Goal: Task Accomplishment & Management: Complete application form

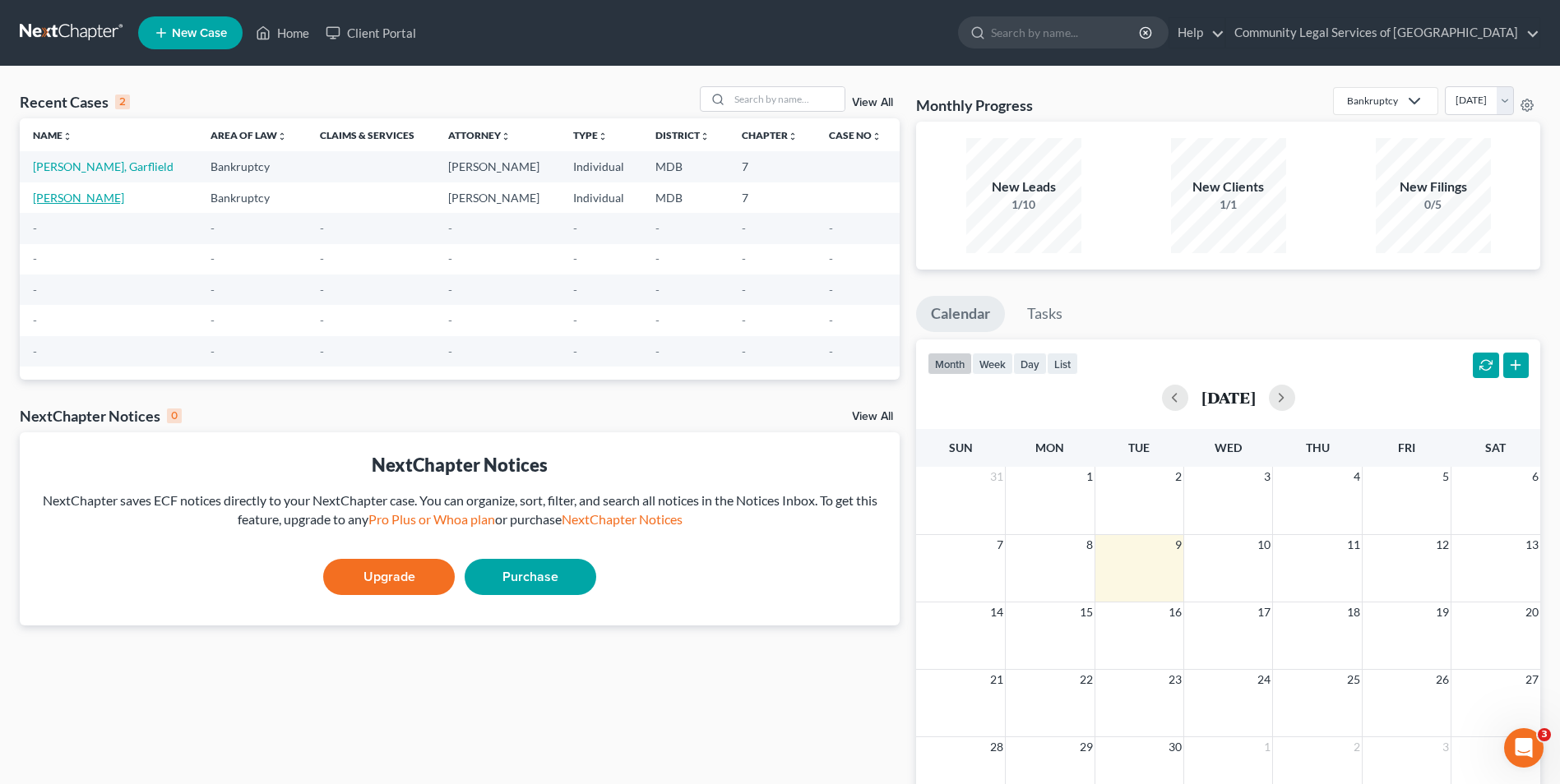
click at [98, 199] on link "[PERSON_NAME]" at bounding box center [78, 197] width 91 height 14
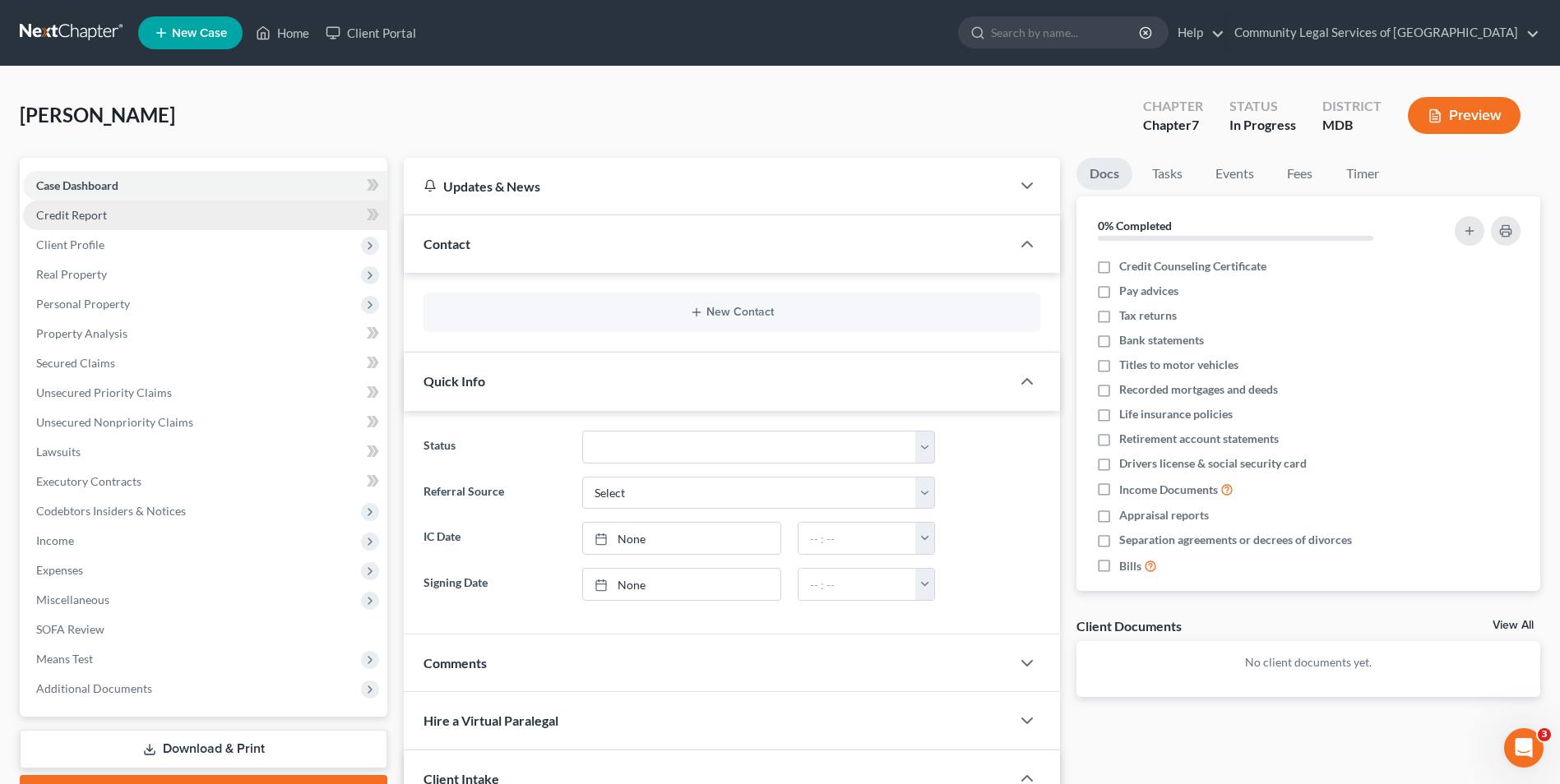
click at [296, 210] on link "Credit Report" at bounding box center [204, 216] width 364 height 30
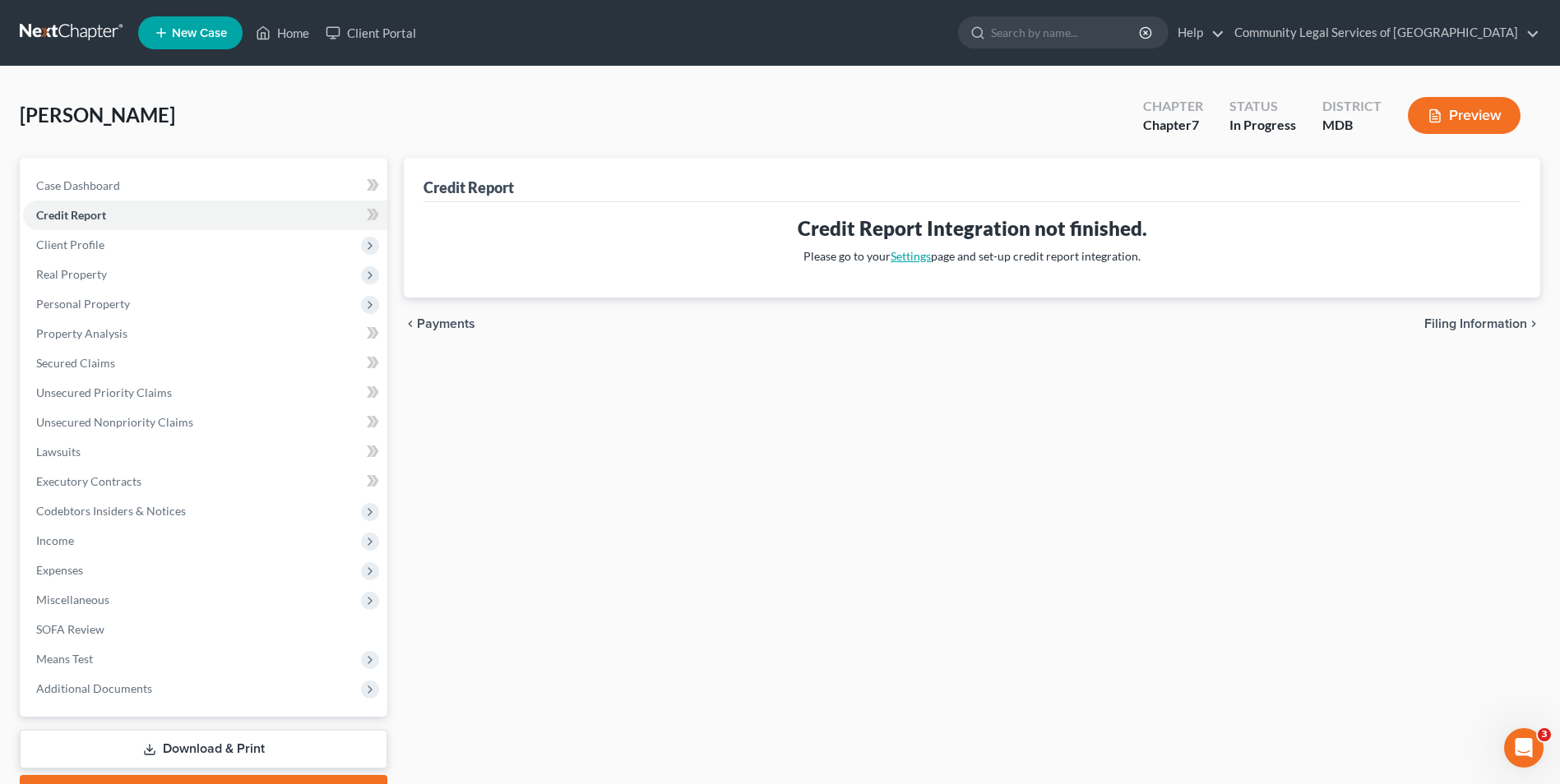
click at [919, 262] on link "Settings" at bounding box center [911, 256] width 40 height 14
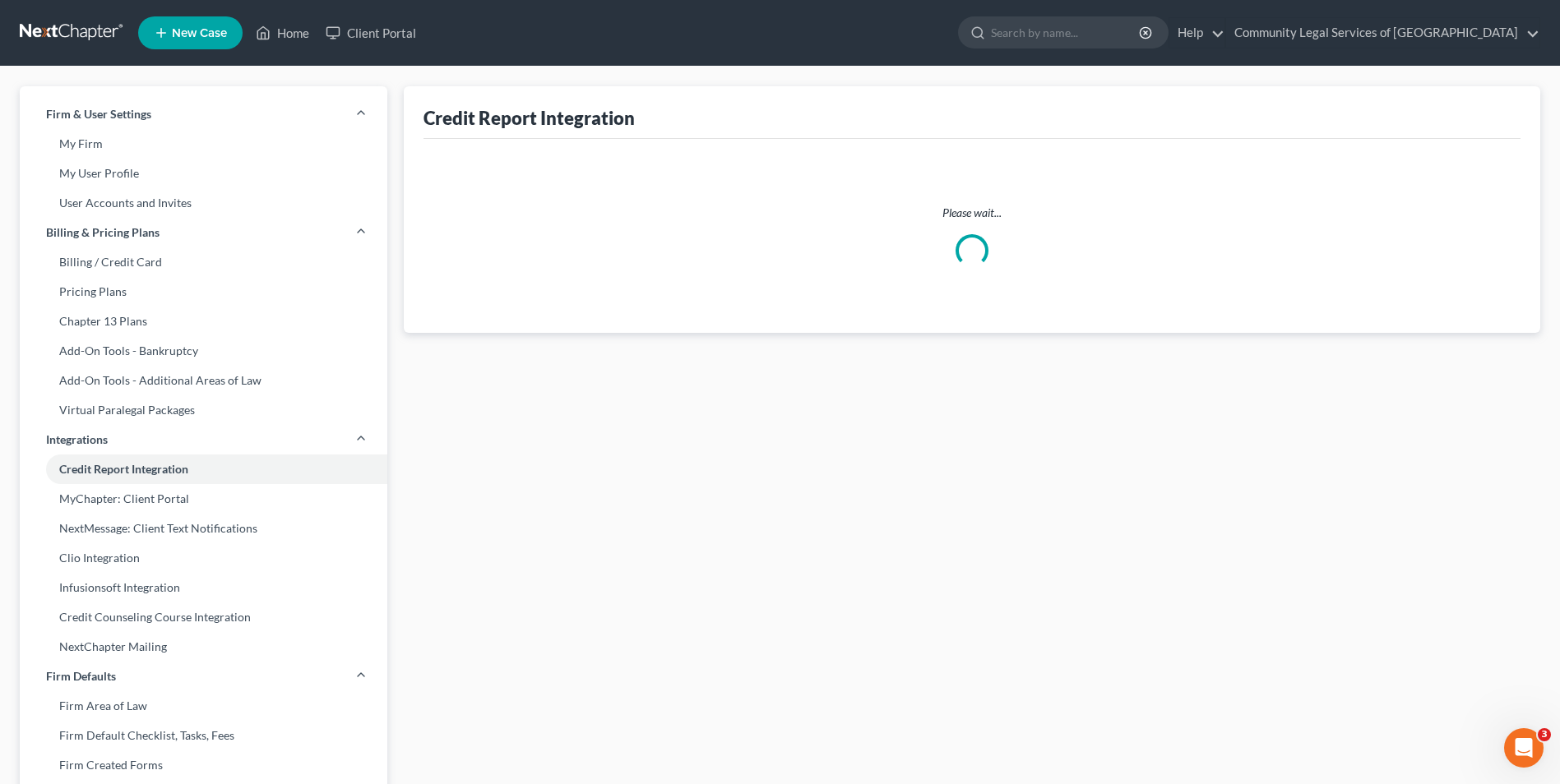
select select "21"
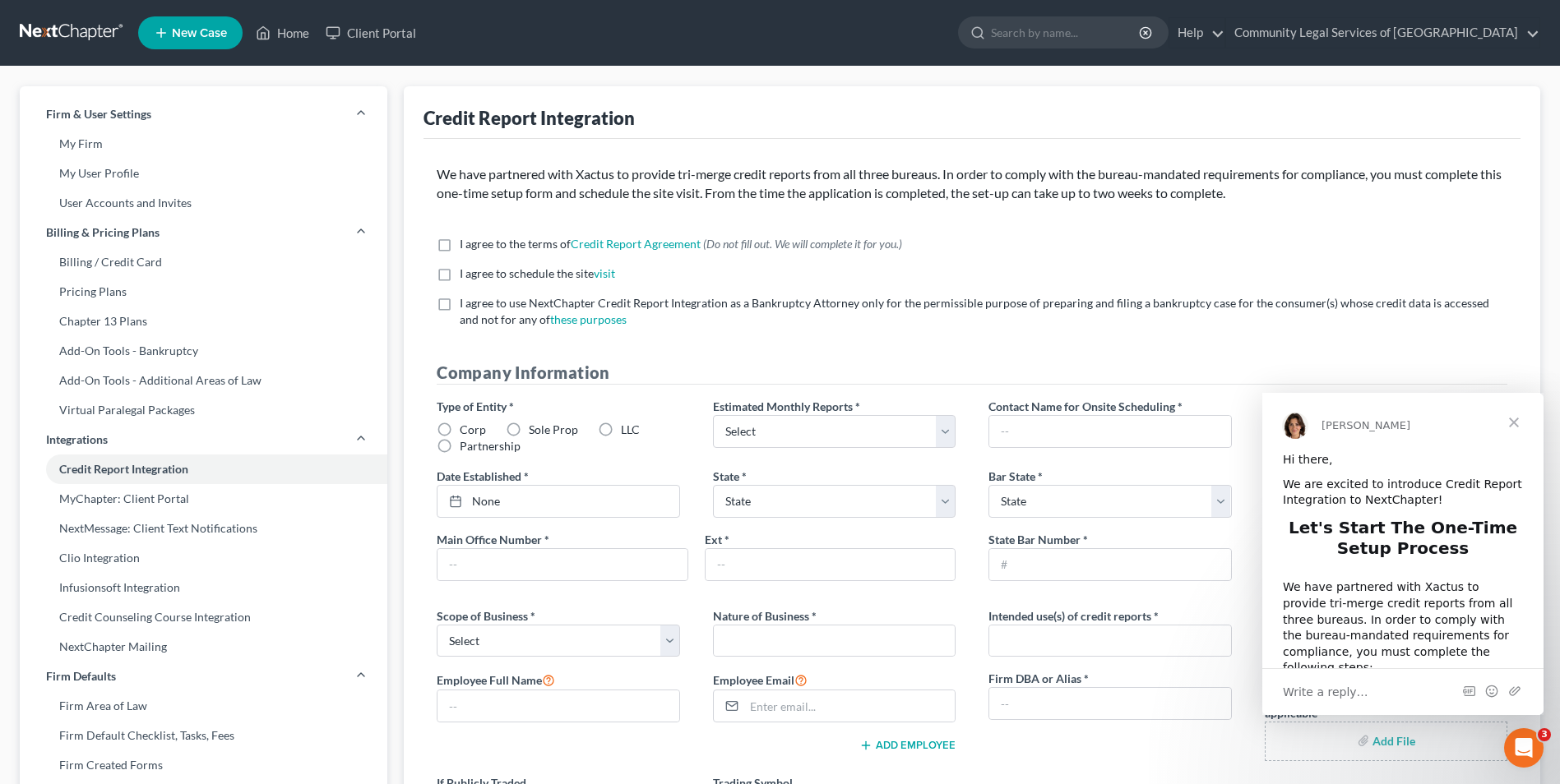
click at [460, 243] on label "I agree to the terms of Credit Report Agreement * (Do not fill out. We will com…" at bounding box center [681, 244] width 442 height 17
click at [466, 243] on input "I agree to the terms of Credit Report Agreement * (Do not fill out. We will com…" at bounding box center [471, 241] width 11 height 11
checkbox input "true"
click at [1511, 413] on span "Close" at bounding box center [1513, 422] width 59 height 59
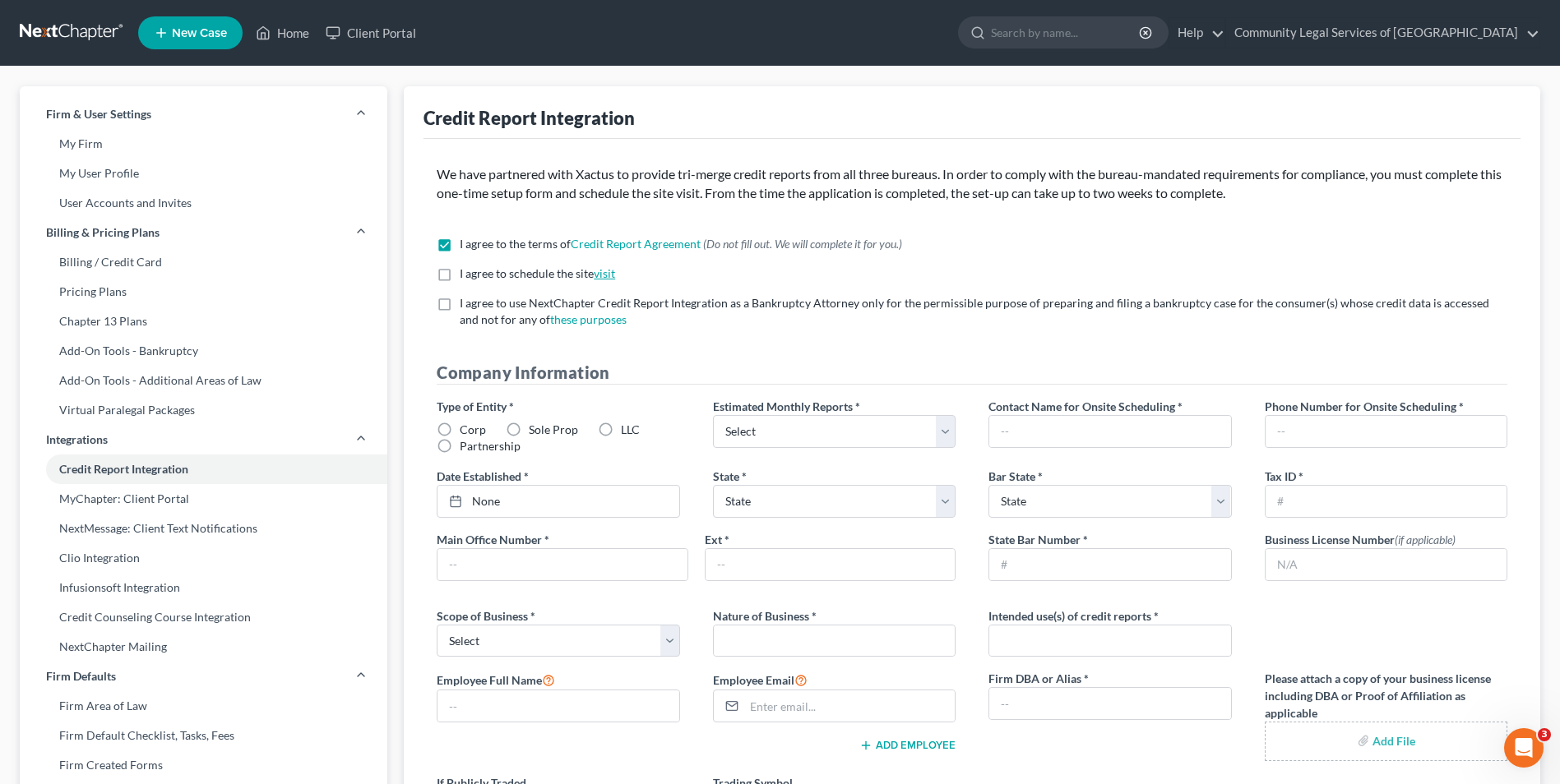
click at [605, 272] on link "visit" at bounding box center [605, 274] width 21 height 14
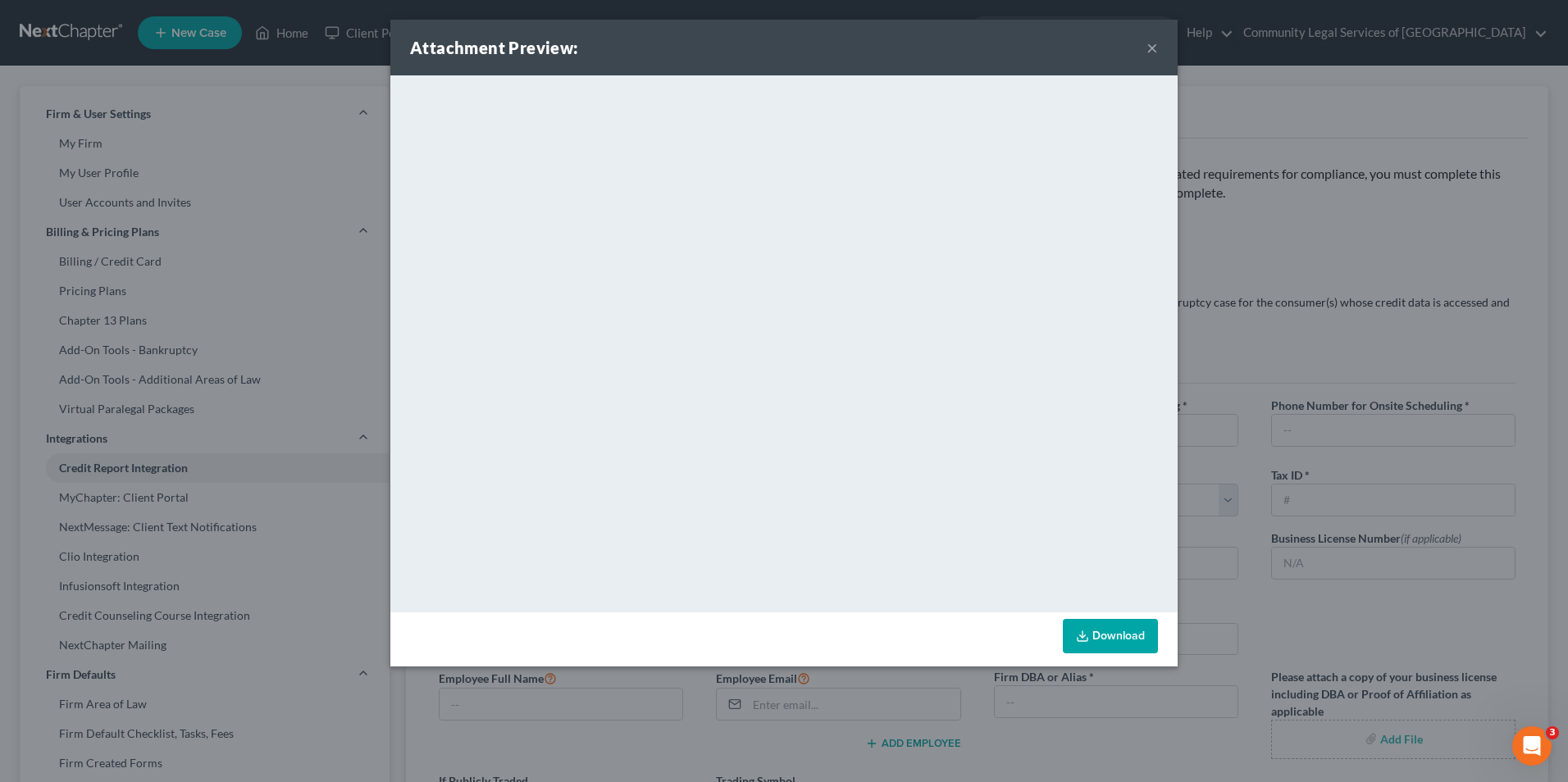
click at [1155, 50] on button "×" at bounding box center [1152, 47] width 11 height 19
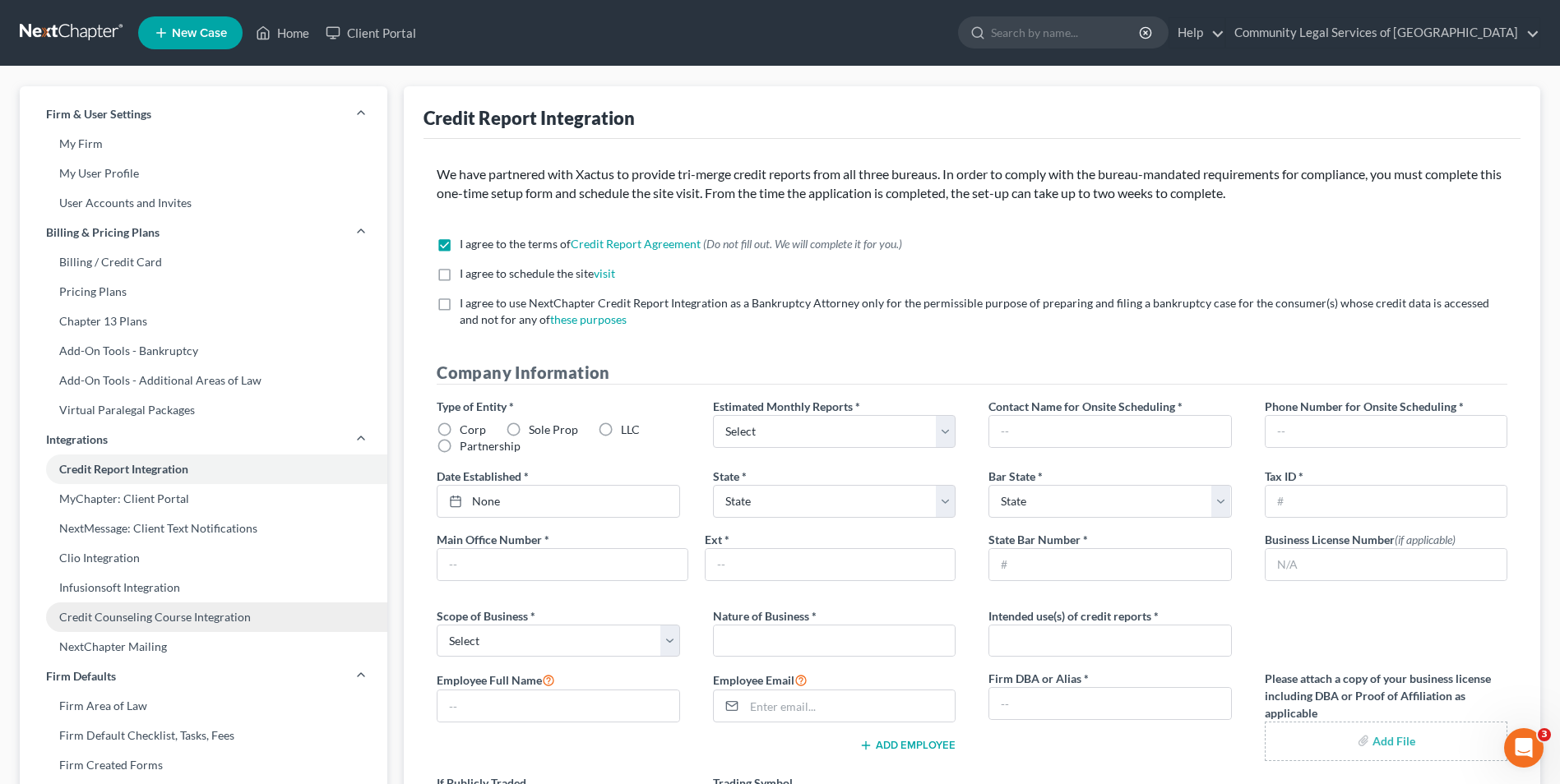
click at [204, 617] on link "Credit Counseling Course Integration" at bounding box center [203, 617] width 368 height 30
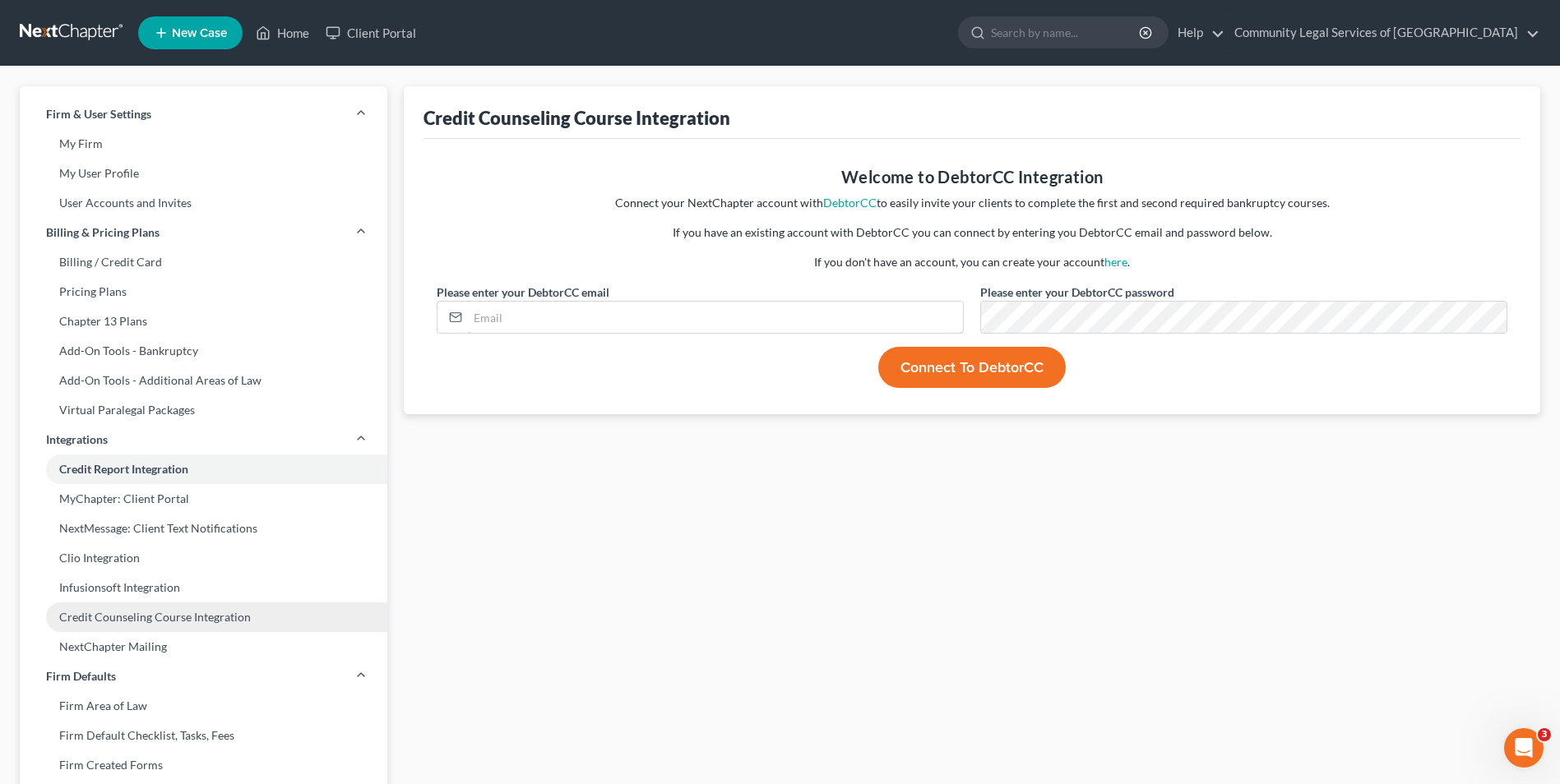
type input "[PERSON_NAME][EMAIL_ADDRESS][DOMAIN_NAME]"
click at [920, 379] on button "Connect to DebtorCC" at bounding box center [972, 367] width 188 height 41
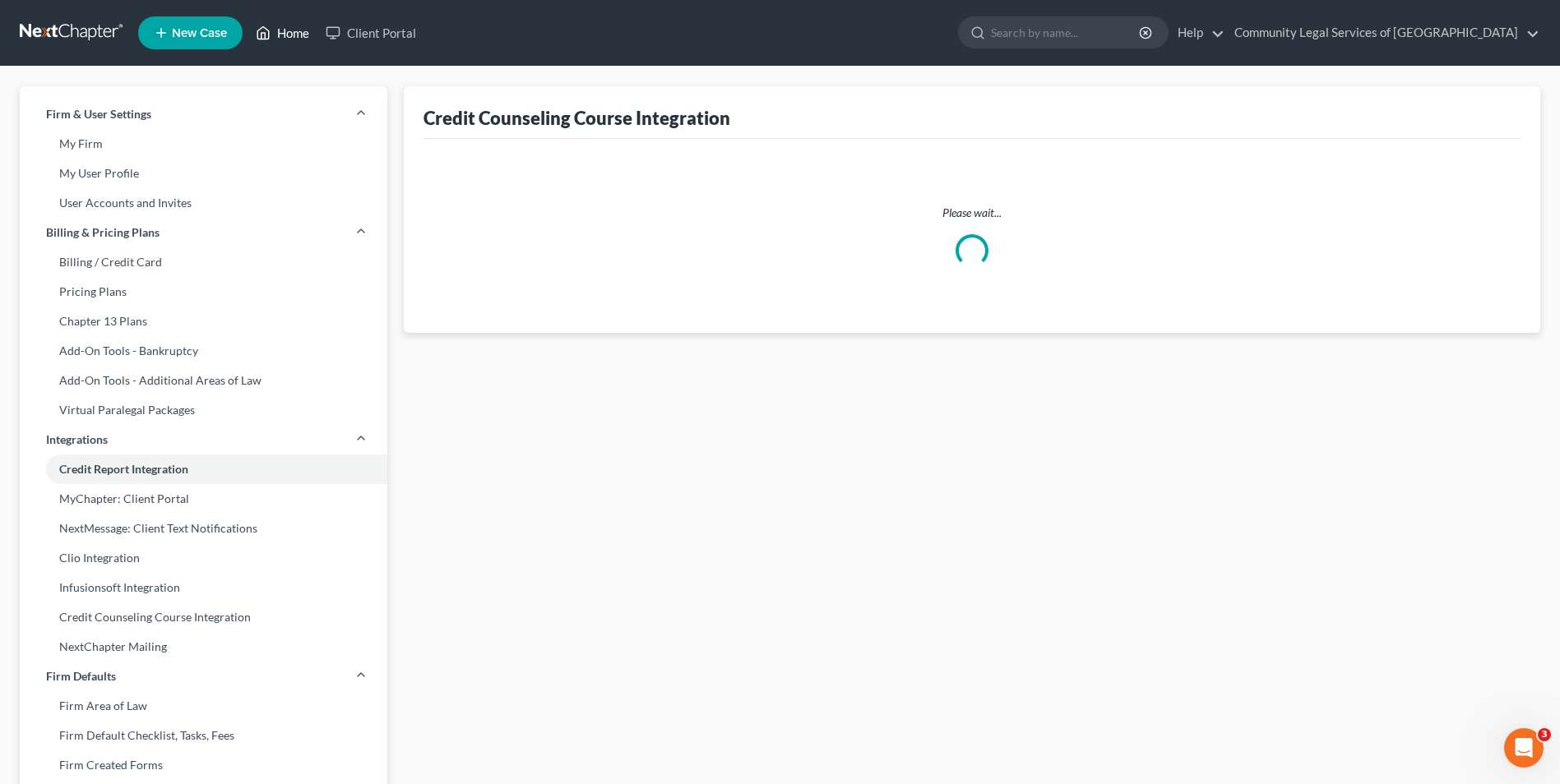
click at [282, 31] on link "Home" at bounding box center [283, 33] width 70 height 30
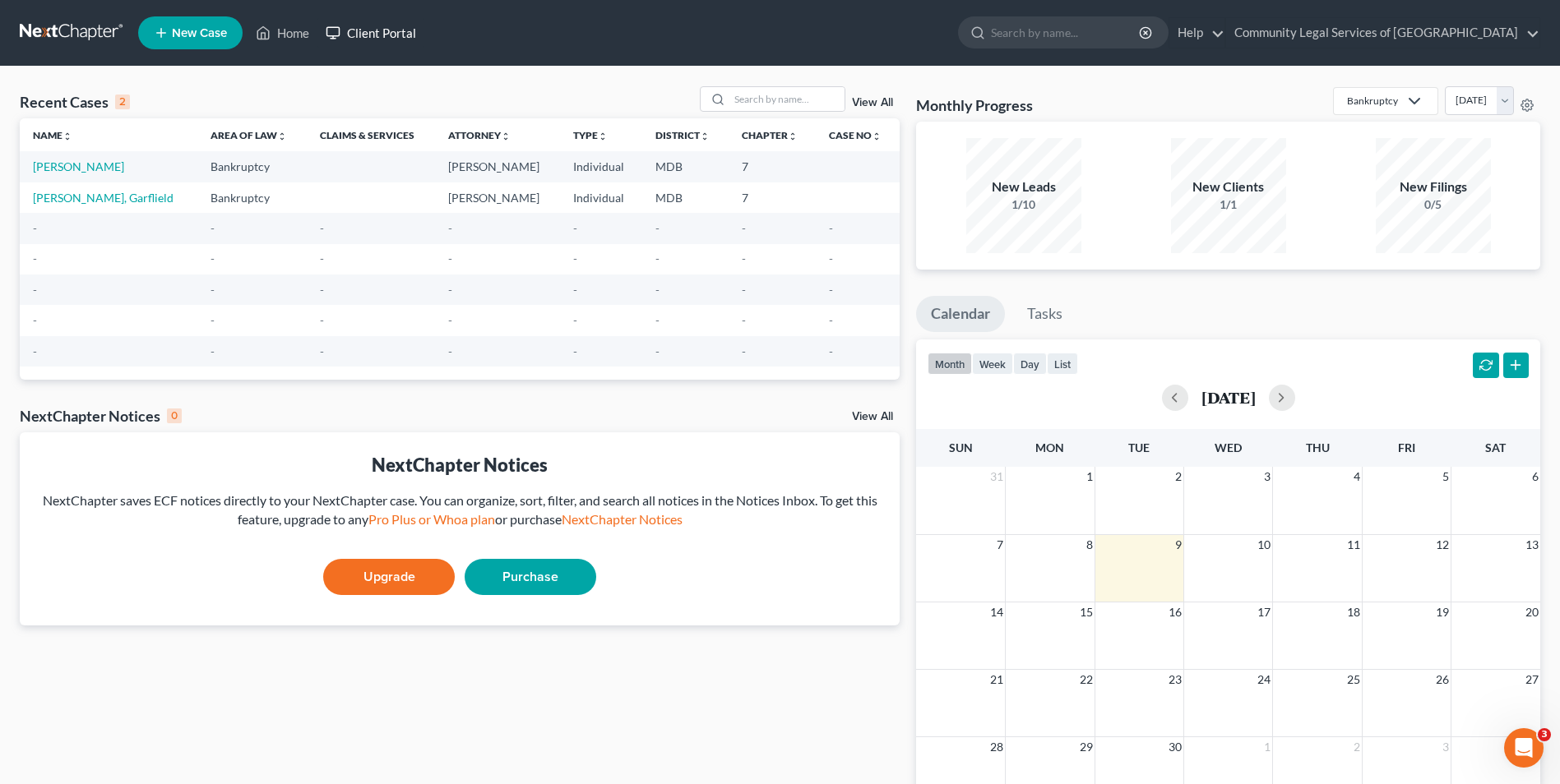
click at [351, 31] on link "Client Portal" at bounding box center [371, 33] width 107 height 30
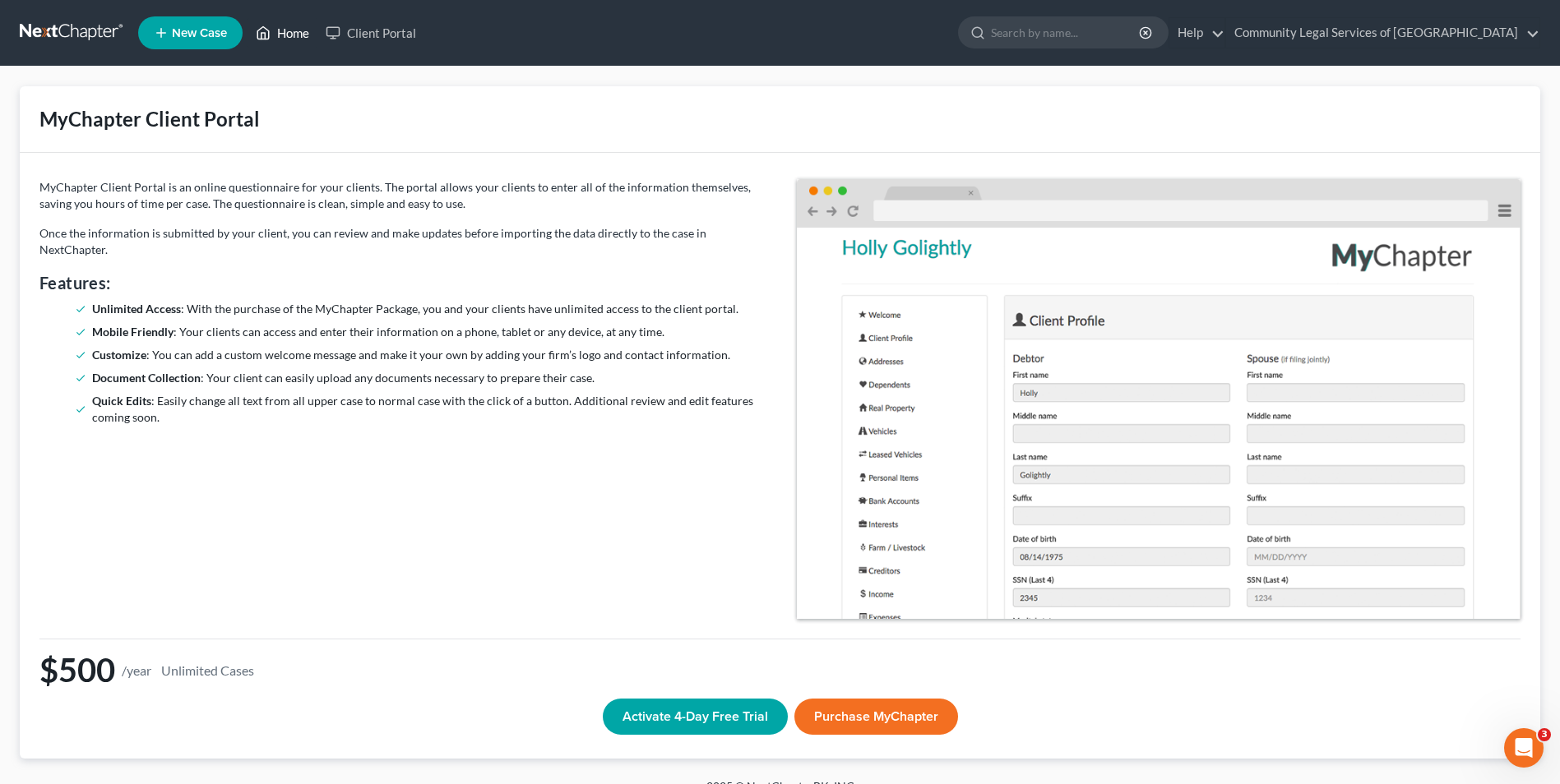
click at [294, 30] on link "Home" at bounding box center [283, 33] width 70 height 30
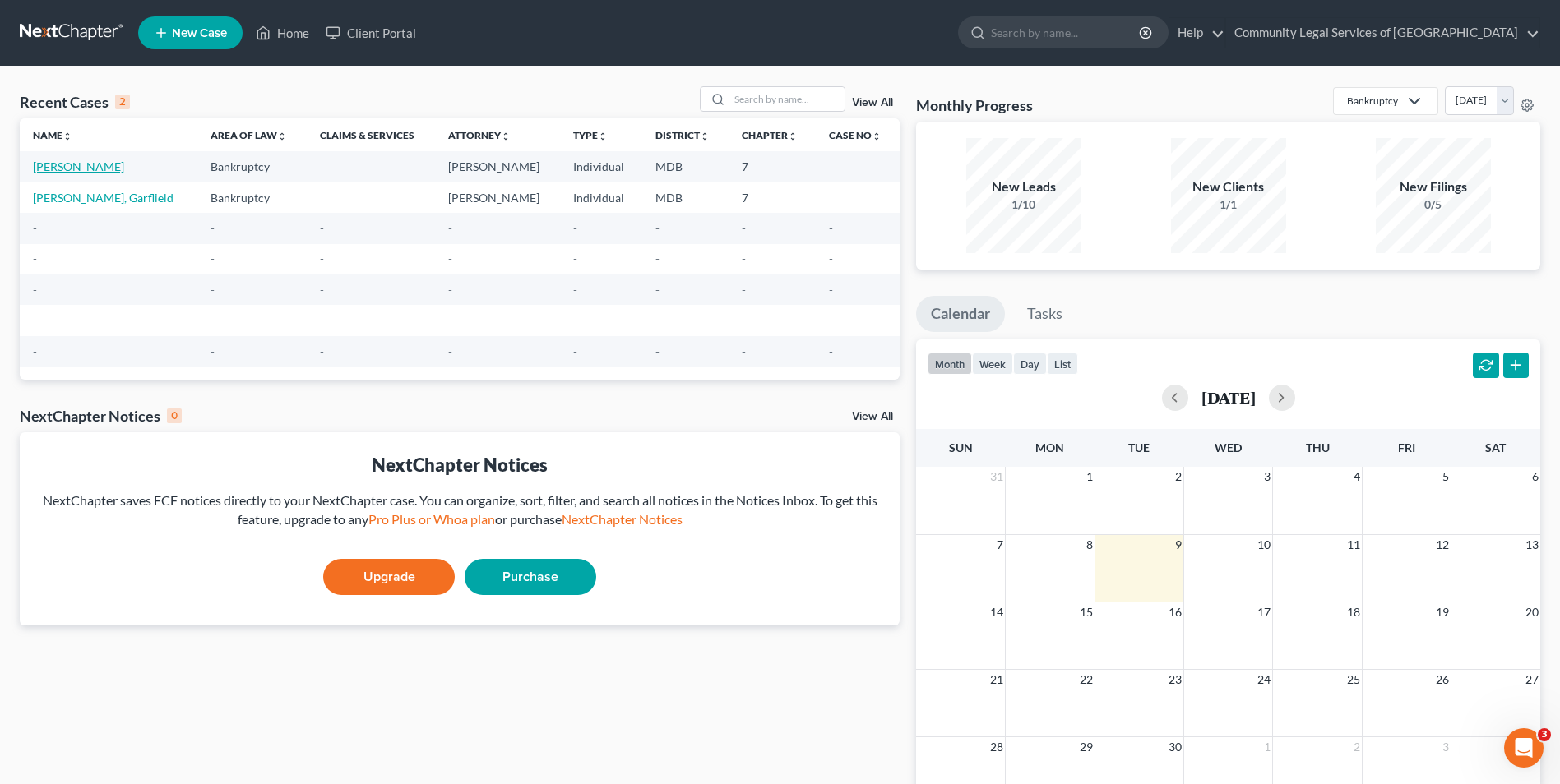
click at [70, 170] on link "[PERSON_NAME]" at bounding box center [78, 167] width 91 height 14
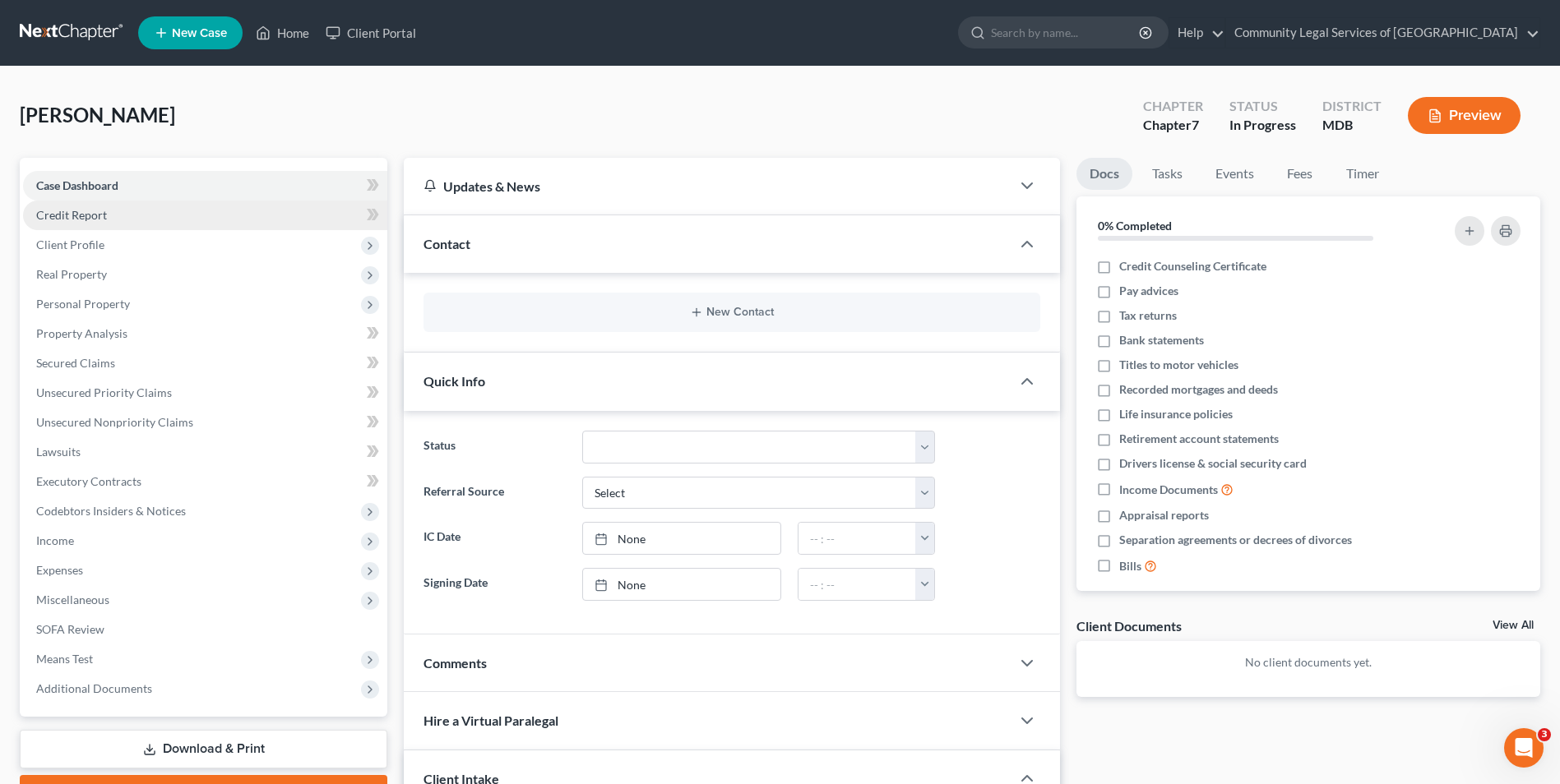
click at [105, 217] on span "Credit Report" at bounding box center [71, 215] width 71 height 14
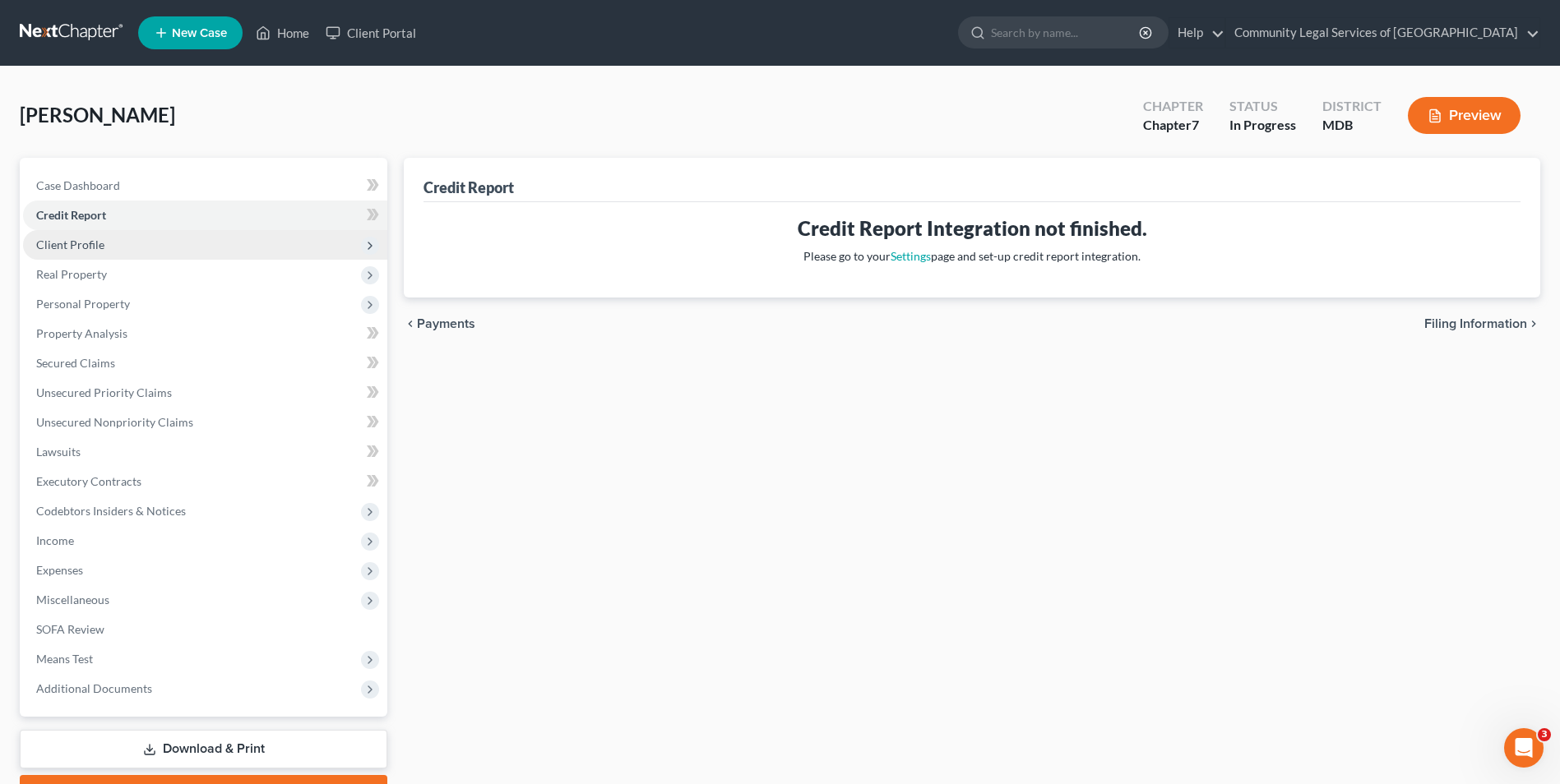
click at [106, 251] on span "Client Profile" at bounding box center [204, 245] width 364 height 30
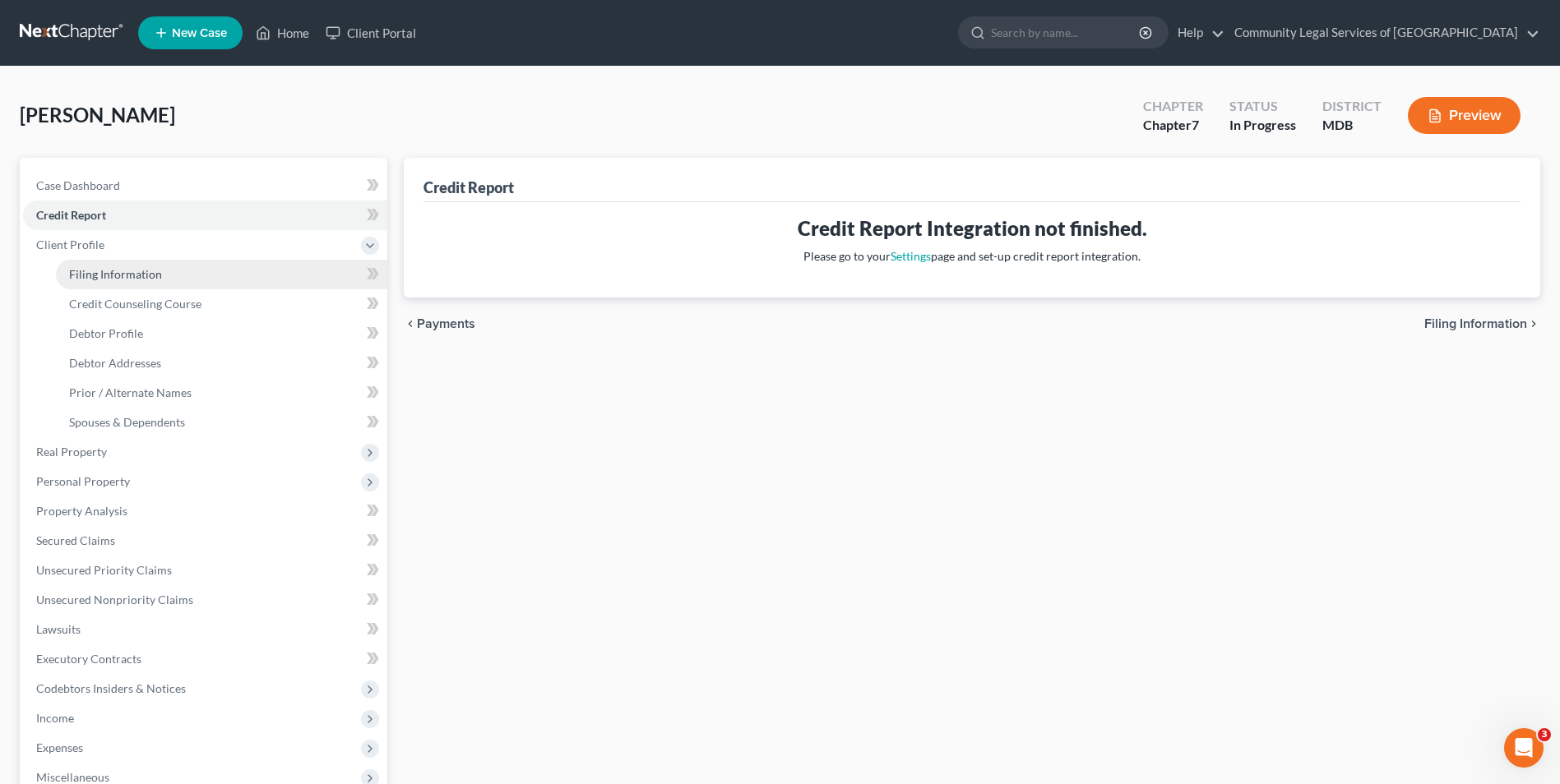
click at [114, 283] on link "Filing Information" at bounding box center [222, 274] width 332 height 30
select select "1"
select select "0"
select select "21"
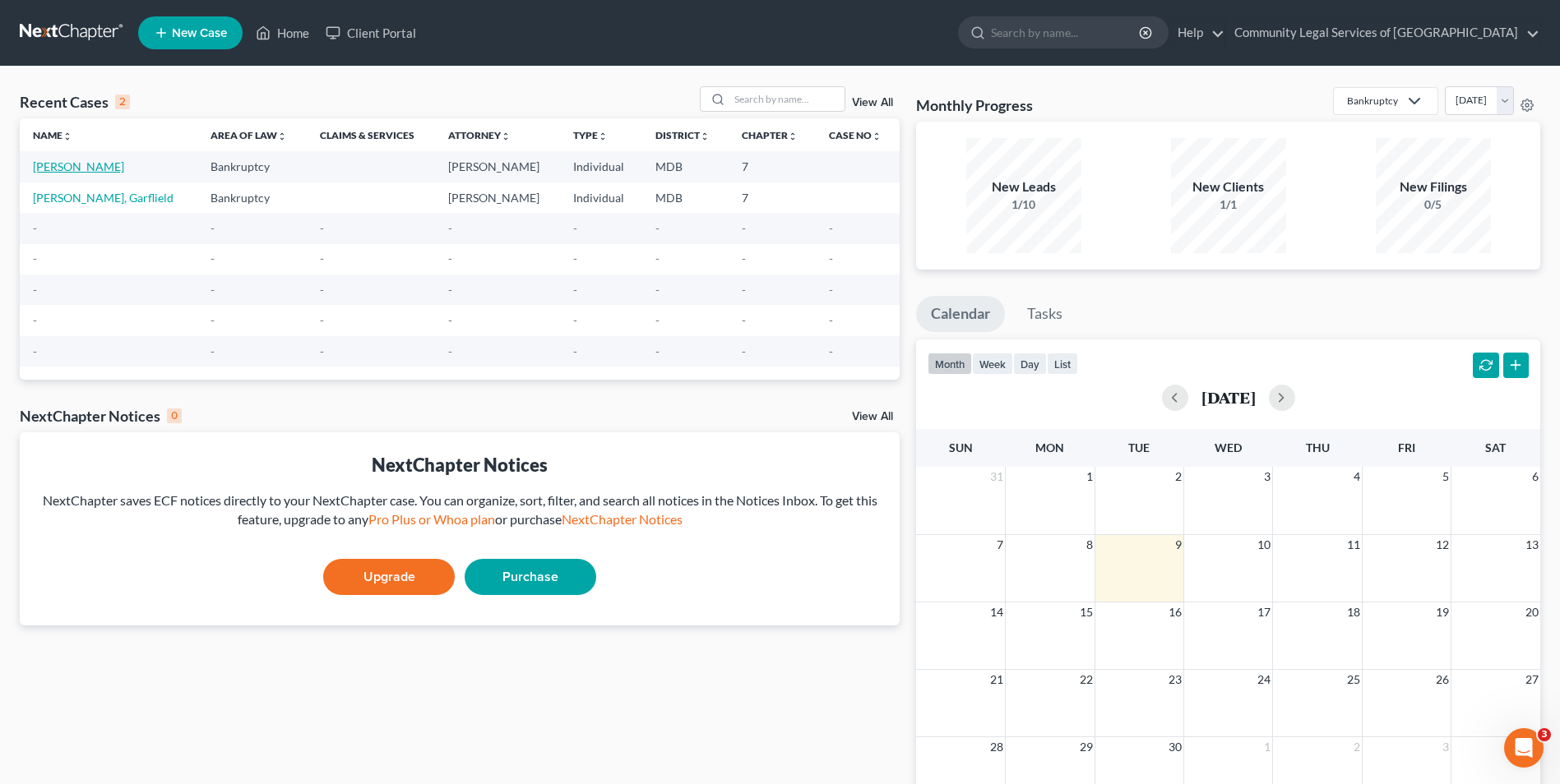
click at [91, 164] on link "[PERSON_NAME]" at bounding box center [78, 167] width 91 height 14
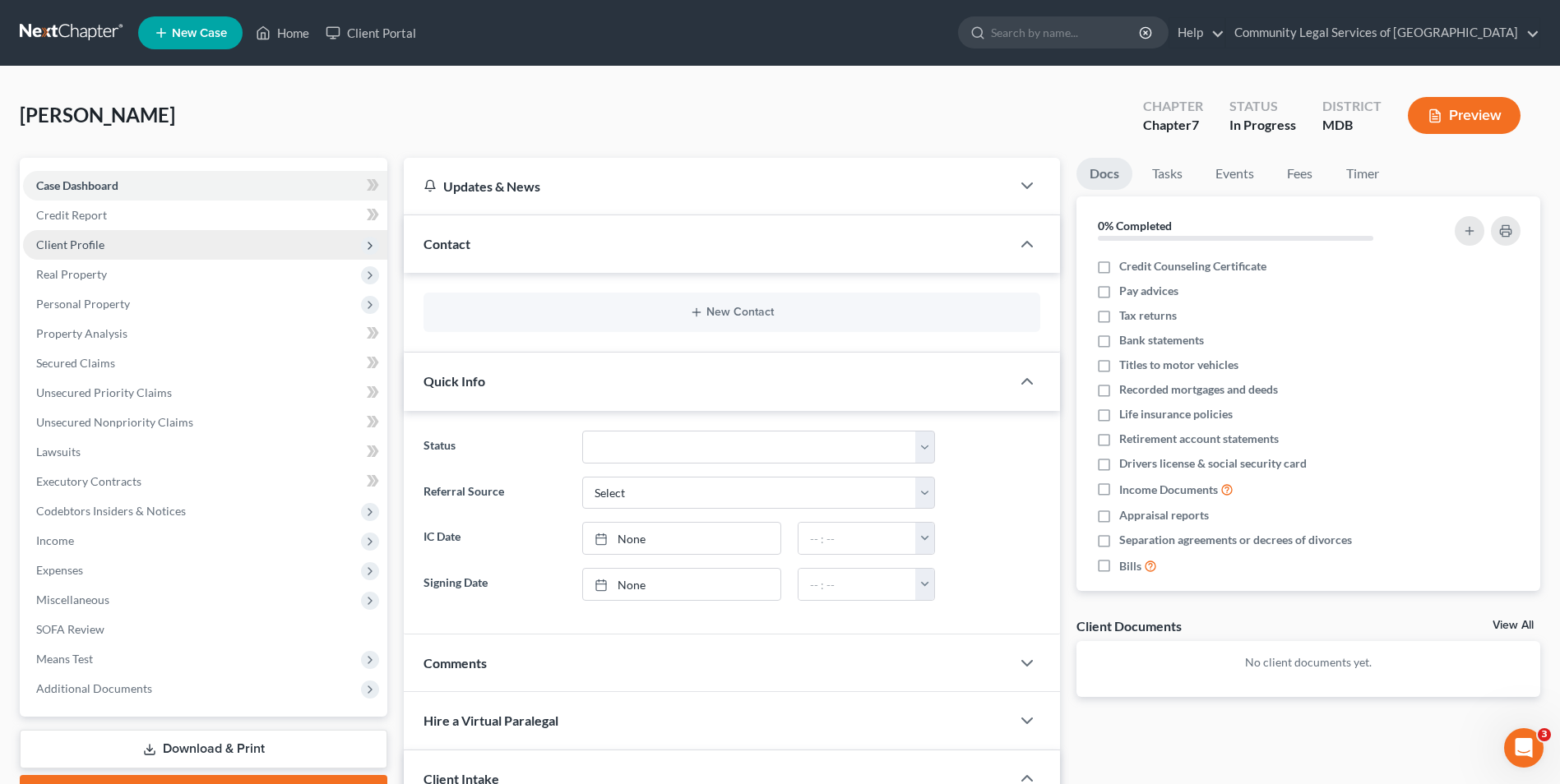
click at [299, 241] on span "Client Profile" at bounding box center [204, 245] width 364 height 30
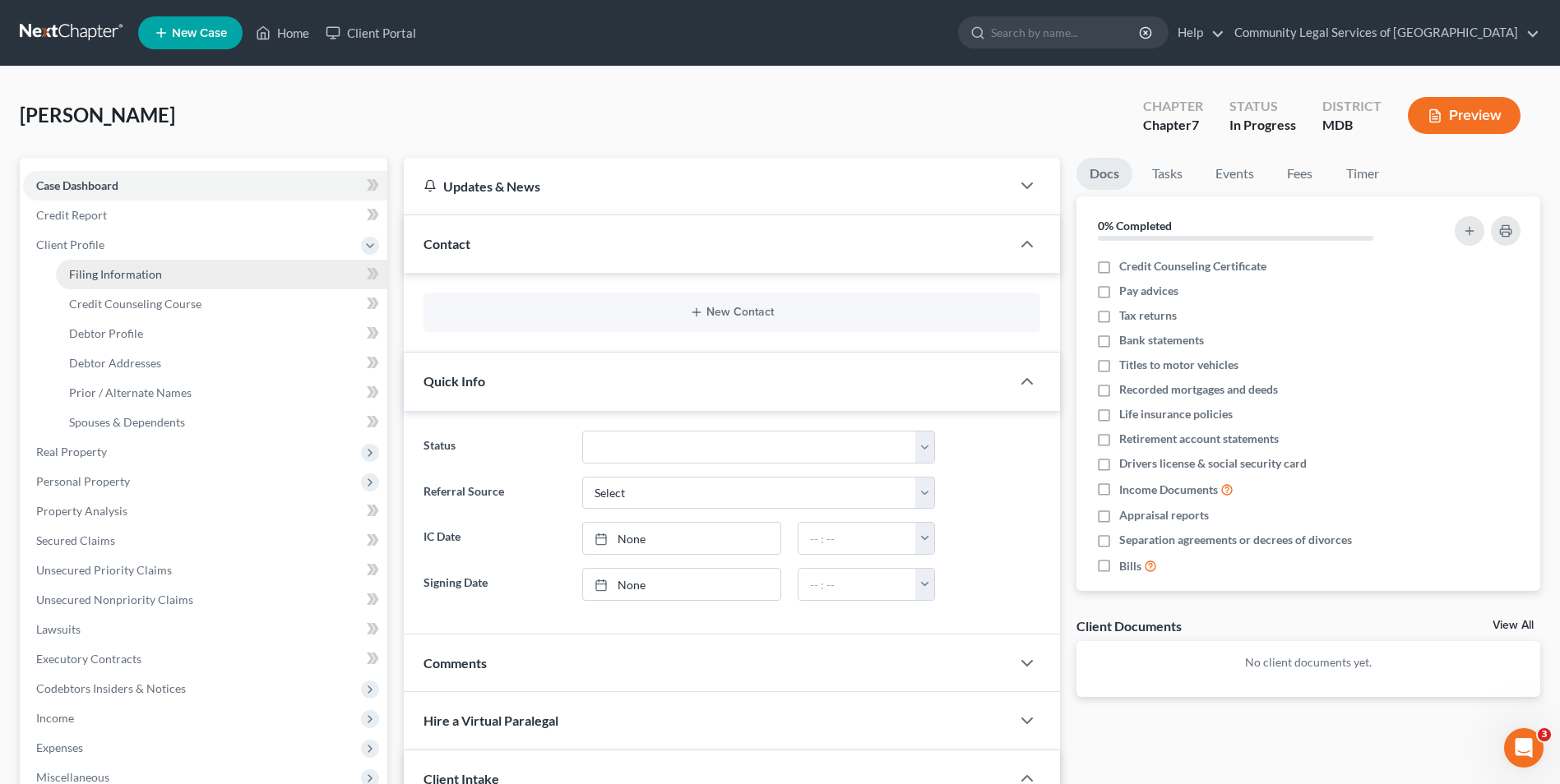
click at [296, 274] on link "Filing Information" at bounding box center [222, 274] width 332 height 30
select select "1"
select select "0"
select select "21"
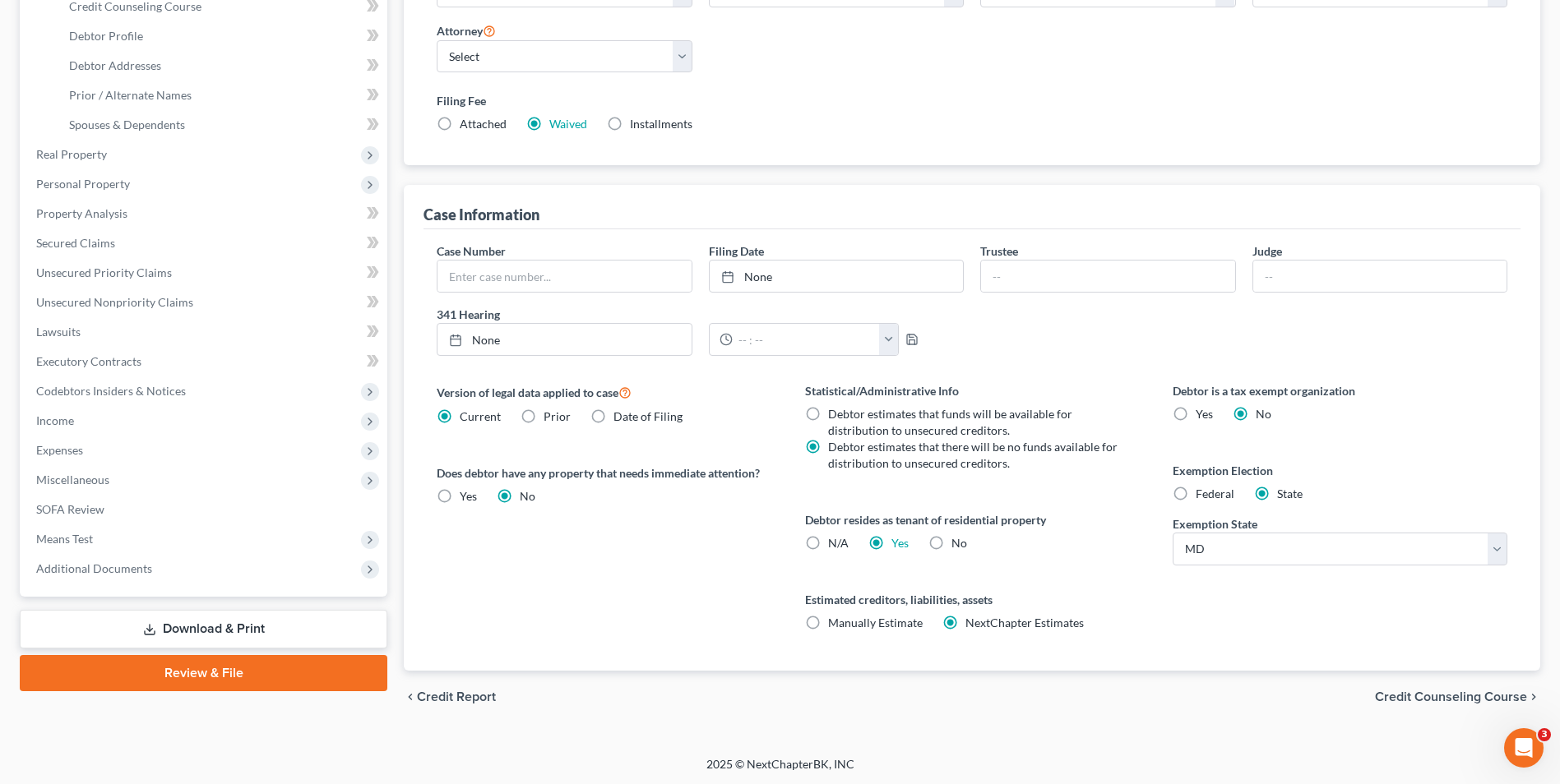
scroll to position [299, 0]
click at [663, 288] on input "text" at bounding box center [564, 274] width 254 height 32
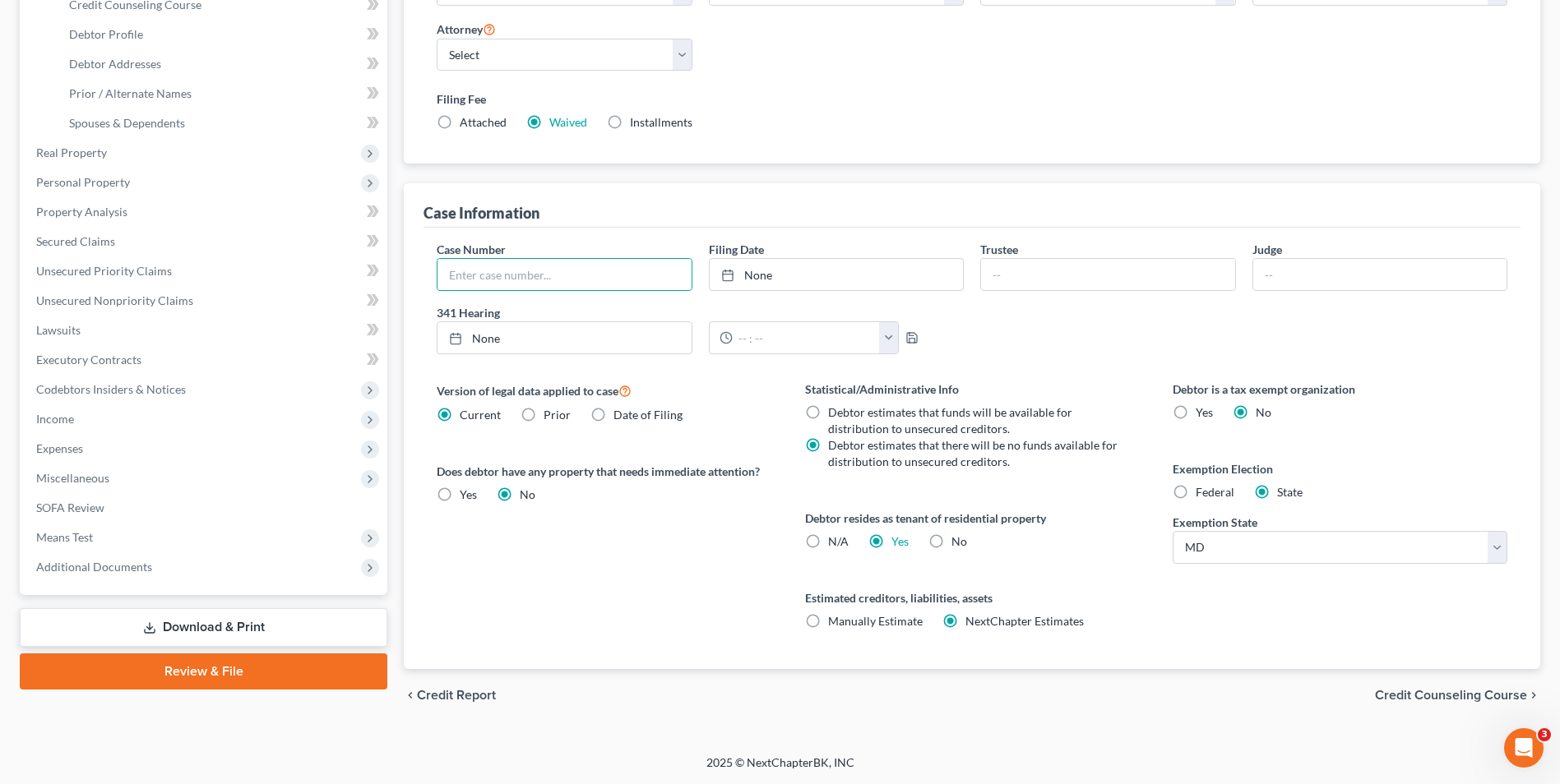
click at [1425, 699] on span "Credit Counseling Course" at bounding box center [1450, 695] width 152 height 13
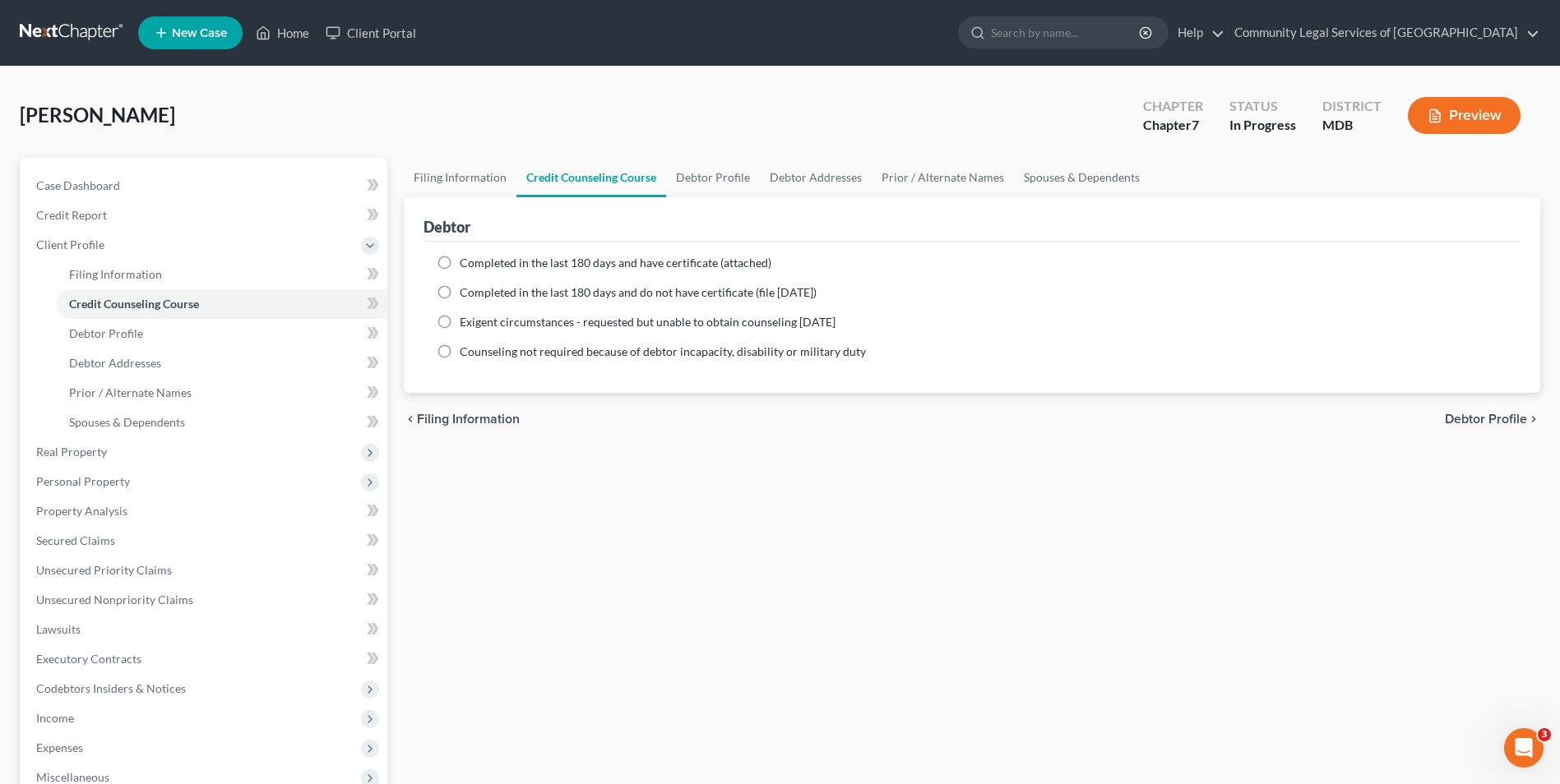
click at [1513, 417] on span "Debtor Profile" at bounding box center [1486, 419] width 82 height 13
select select "0"
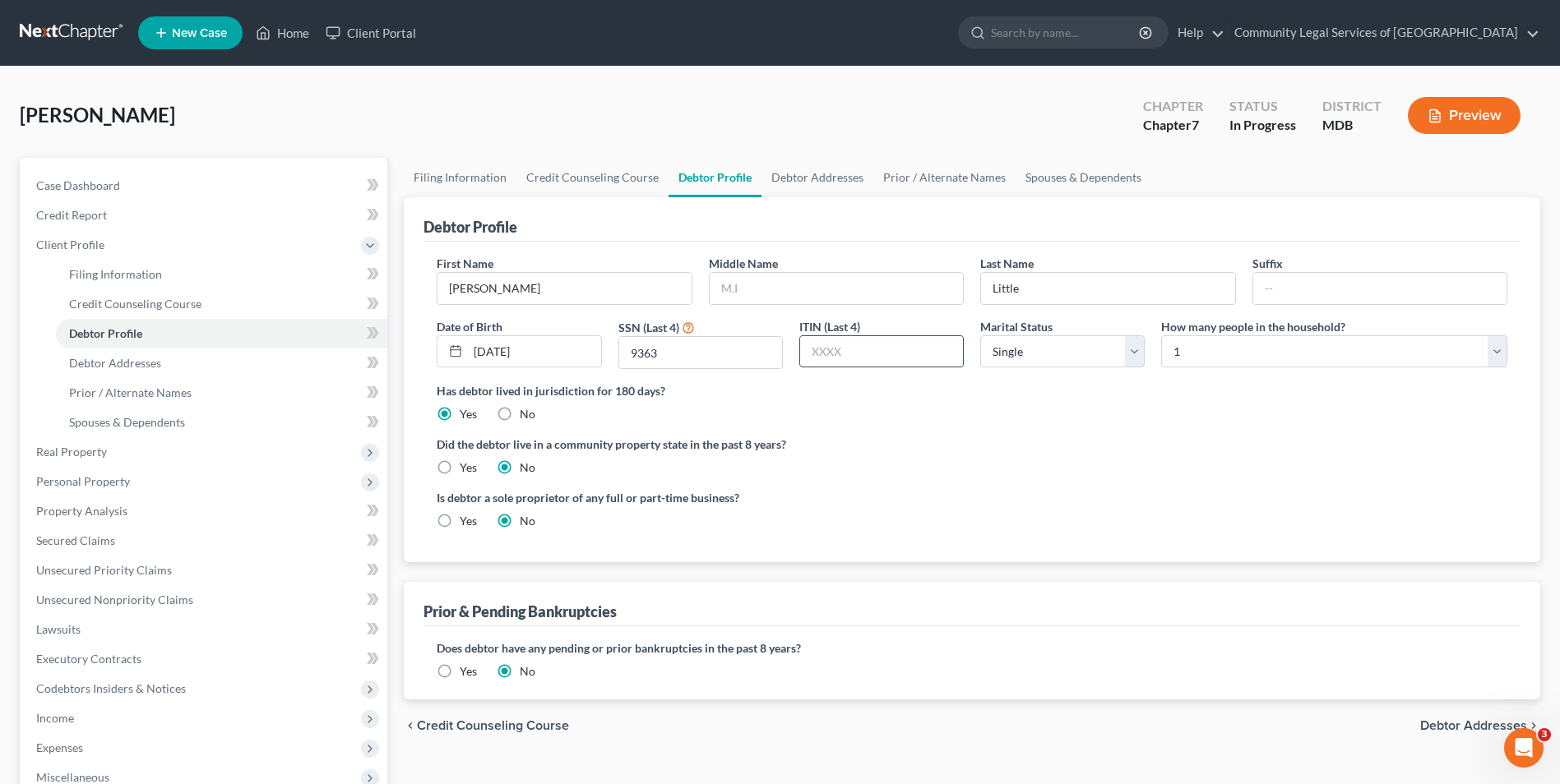
click at [901, 356] on input "text" at bounding box center [882, 352] width 163 height 32
click at [1428, 723] on span "Debtor Addresses" at bounding box center [1474, 725] width 107 height 13
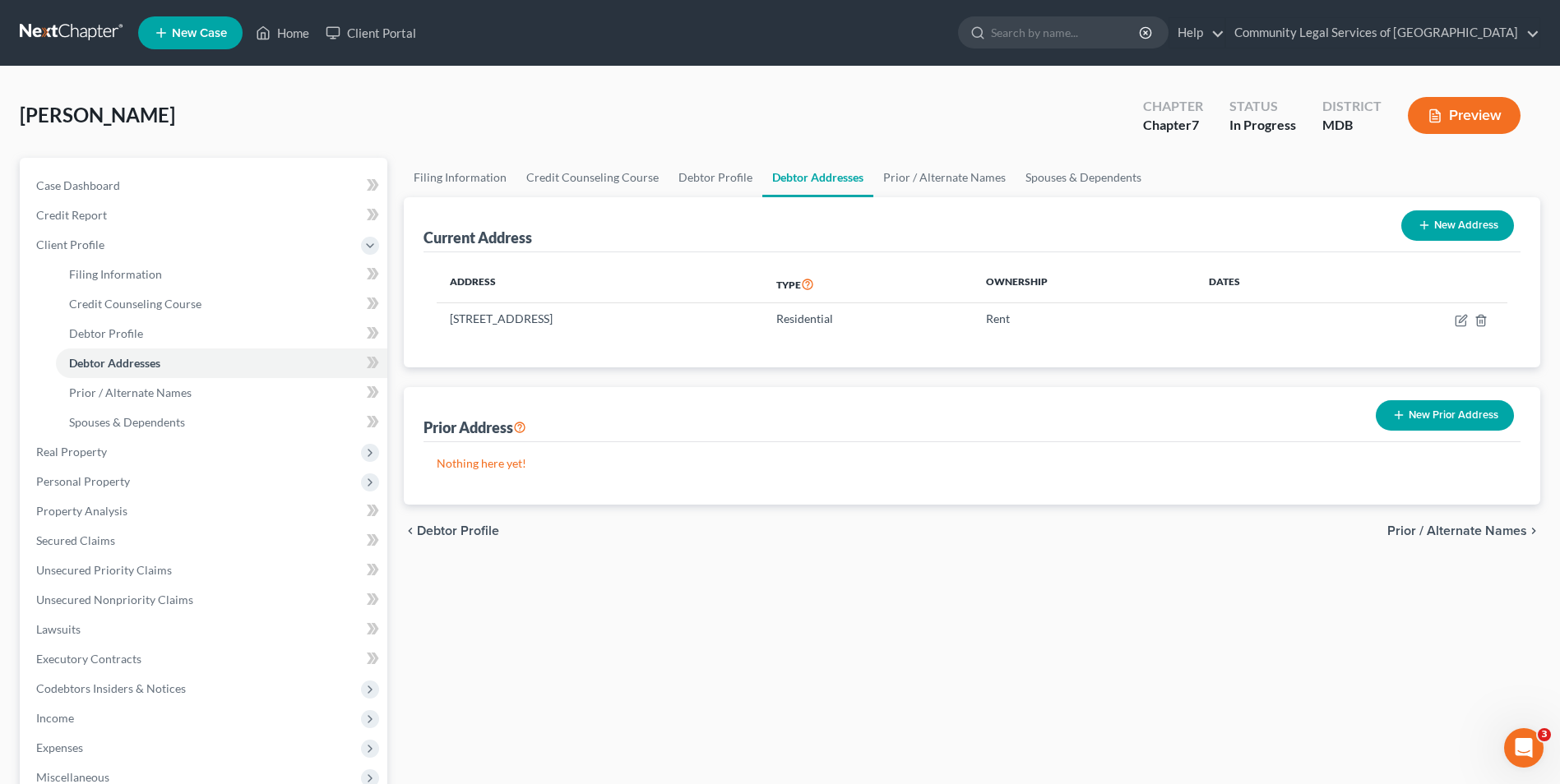
click at [1437, 528] on span "Prior / Alternate Names" at bounding box center [1456, 531] width 140 height 13
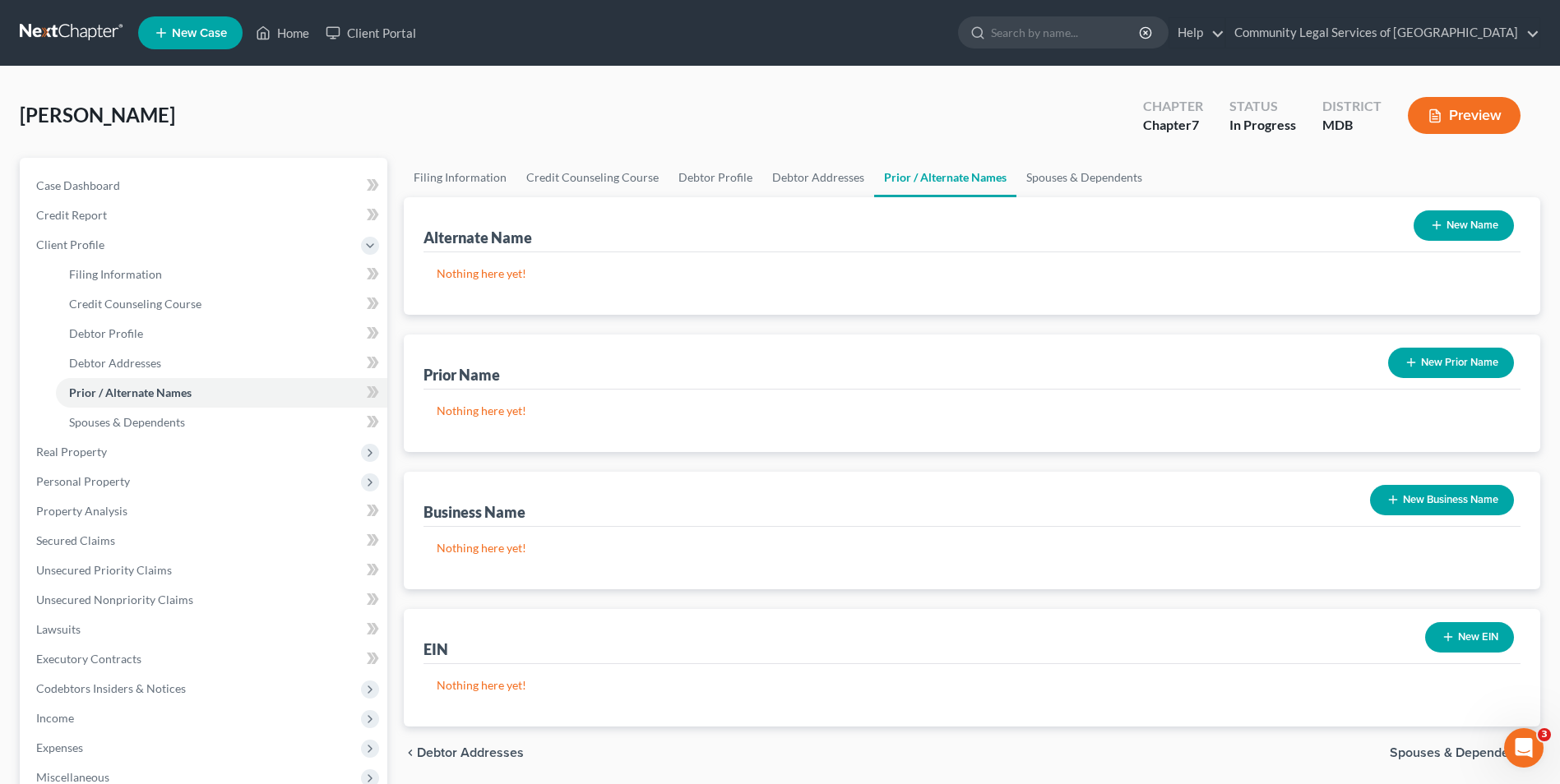
click at [440, 744] on div "chevron_left Debtor Addresses Spouses & Dependents chevron_right" at bounding box center [971, 753] width 1136 height 53
click at [452, 759] on span "Debtor Addresses" at bounding box center [470, 752] width 107 height 13
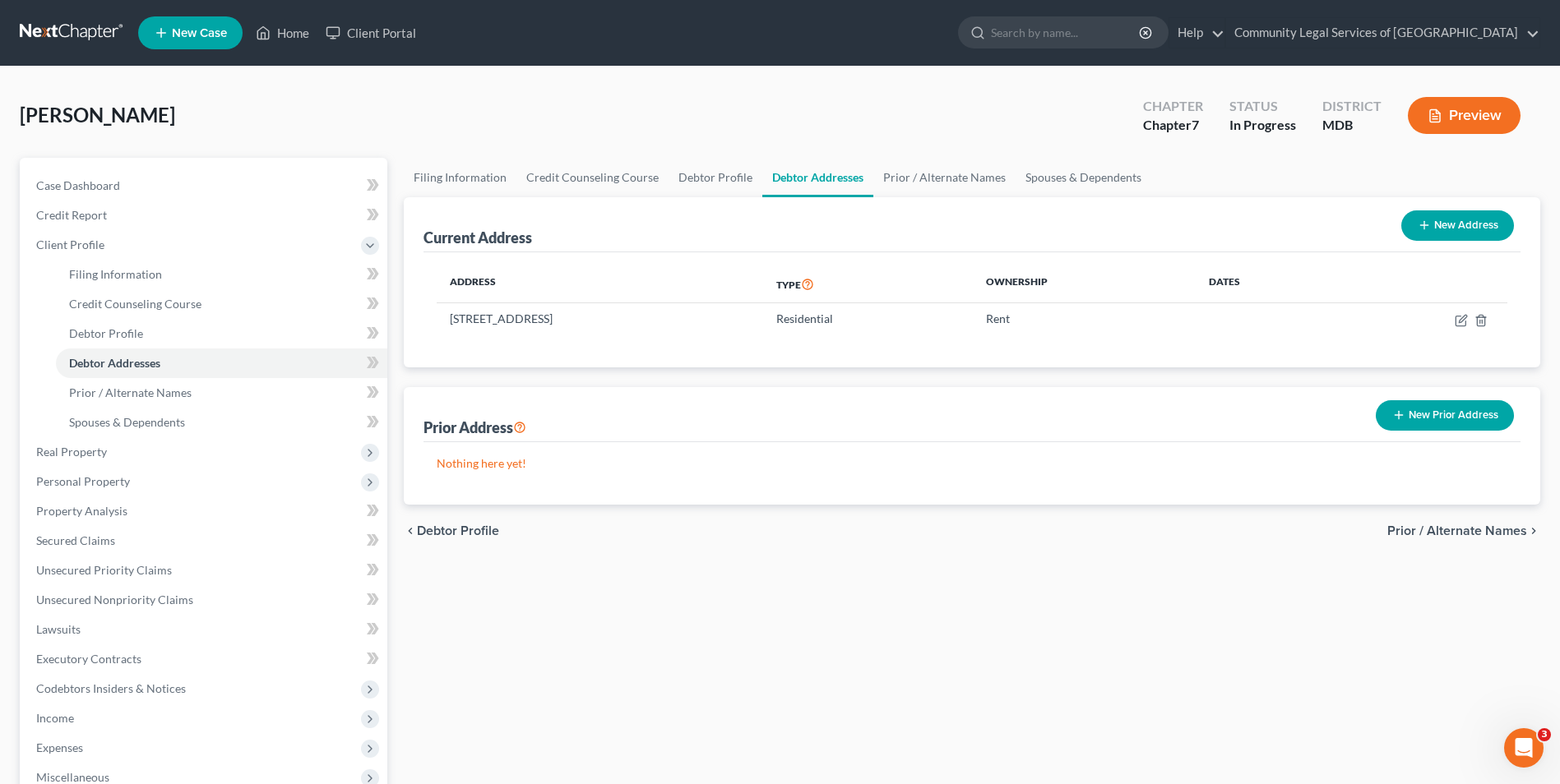
click at [1414, 409] on button "New Prior Address" at bounding box center [1444, 415] width 138 height 31
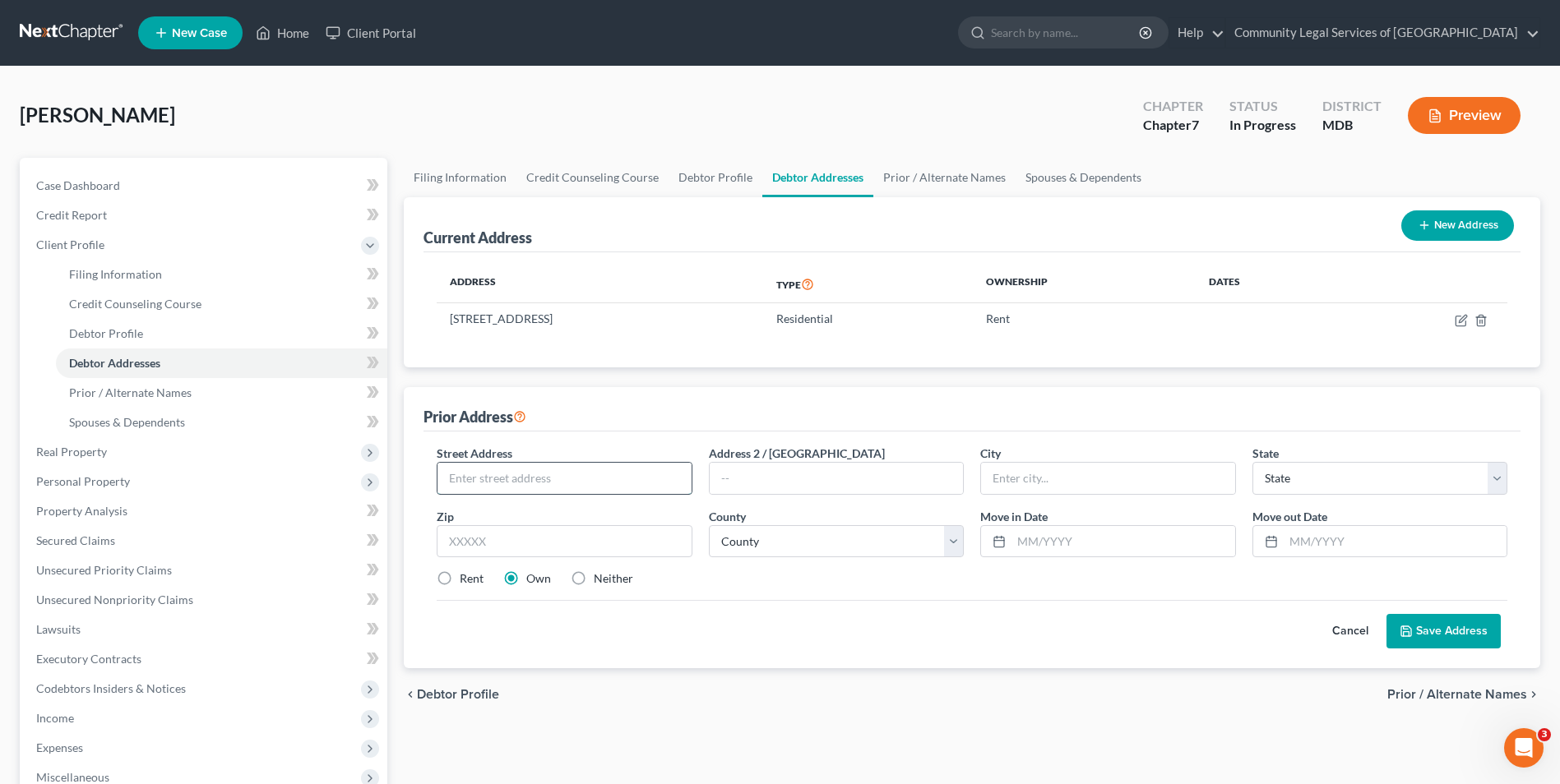
click at [544, 473] on input "text" at bounding box center [564, 479] width 254 height 32
type input "[STREET_ADDRESS]"
type input "[US_STATE]"
select select "8"
type input "20019"
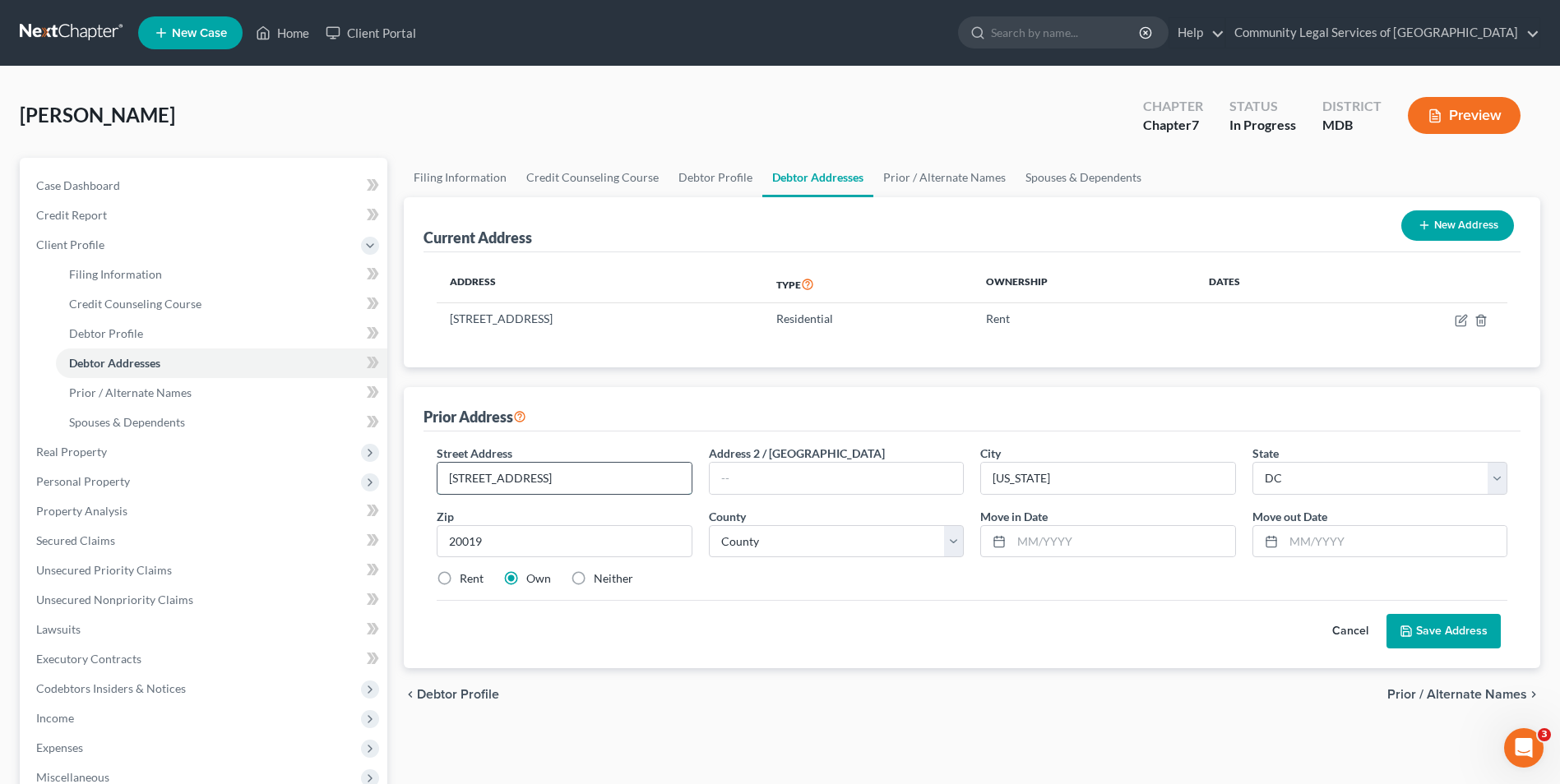
type input "[US_STATE]"
click at [594, 575] on label "Neither" at bounding box center [613, 579] width 39 height 17
click at [600, 575] on input "Neither" at bounding box center [605, 576] width 11 height 11
radio input "true"
click at [1458, 634] on button "Save Address" at bounding box center [1443, 631] width 114 height 34
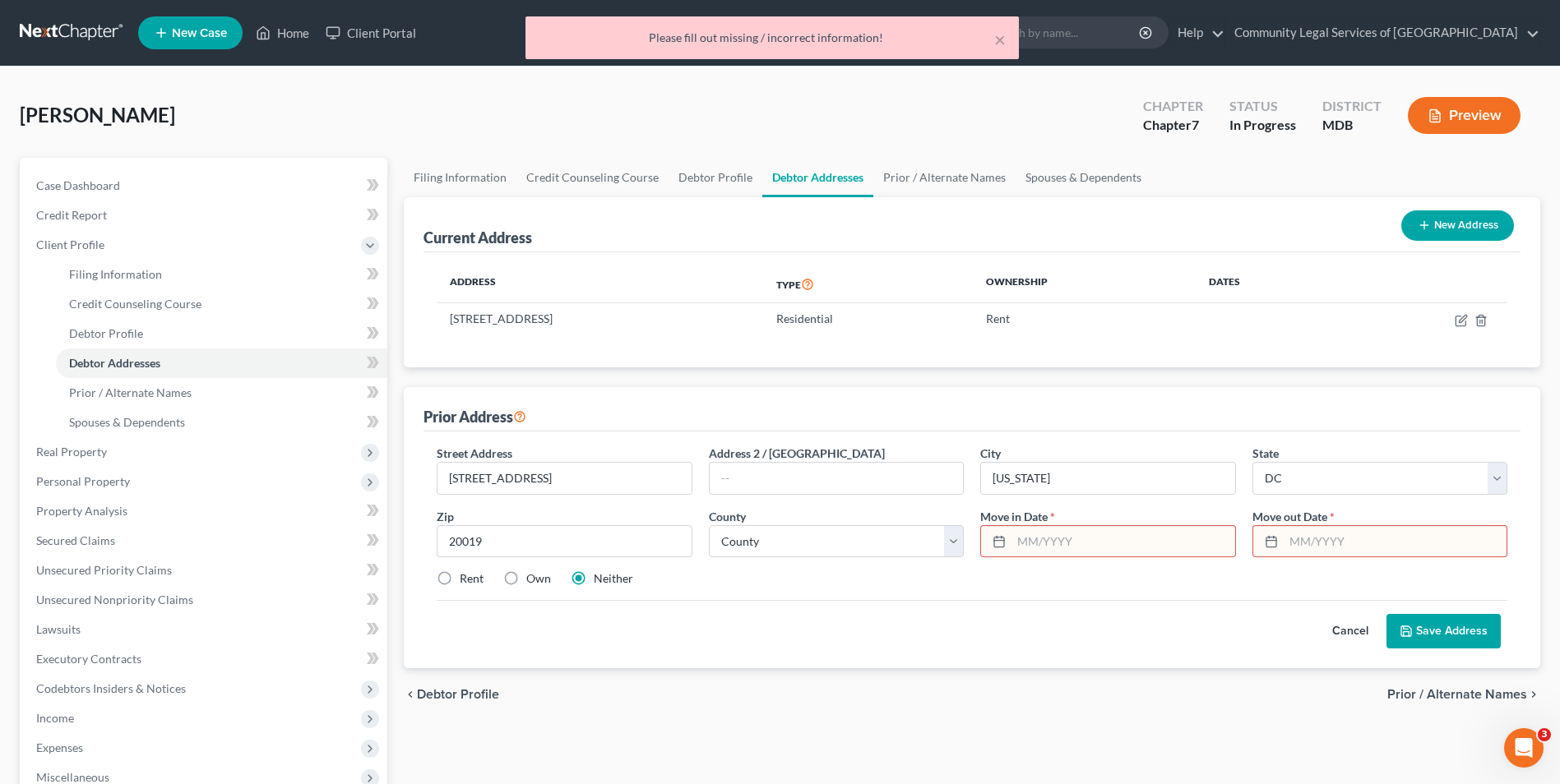
click at [1070, 546] on input "text" at bounding box center [1123, 542] width 223 height 32
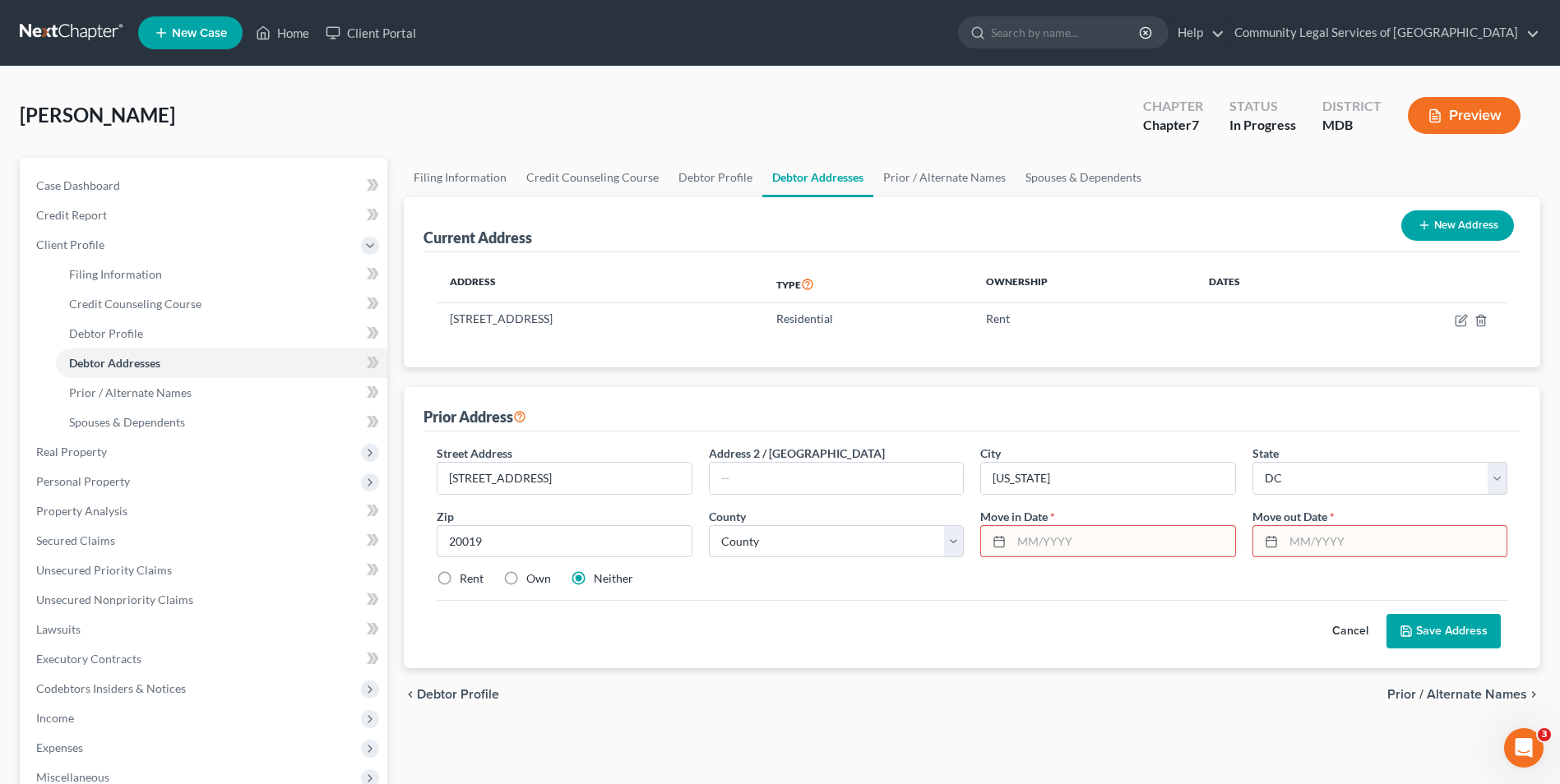
click at [1274, 543] on icon at bounding box center [1271, 541] width 13 height 13
click at [1297, 540] on input "text" at bounding box center [1395, 542] width 223 height 32
type input "06"
click at [637, 480] on input "[STREET_ADDRESS]" at bounding box center [564, 479] width 254 height 32
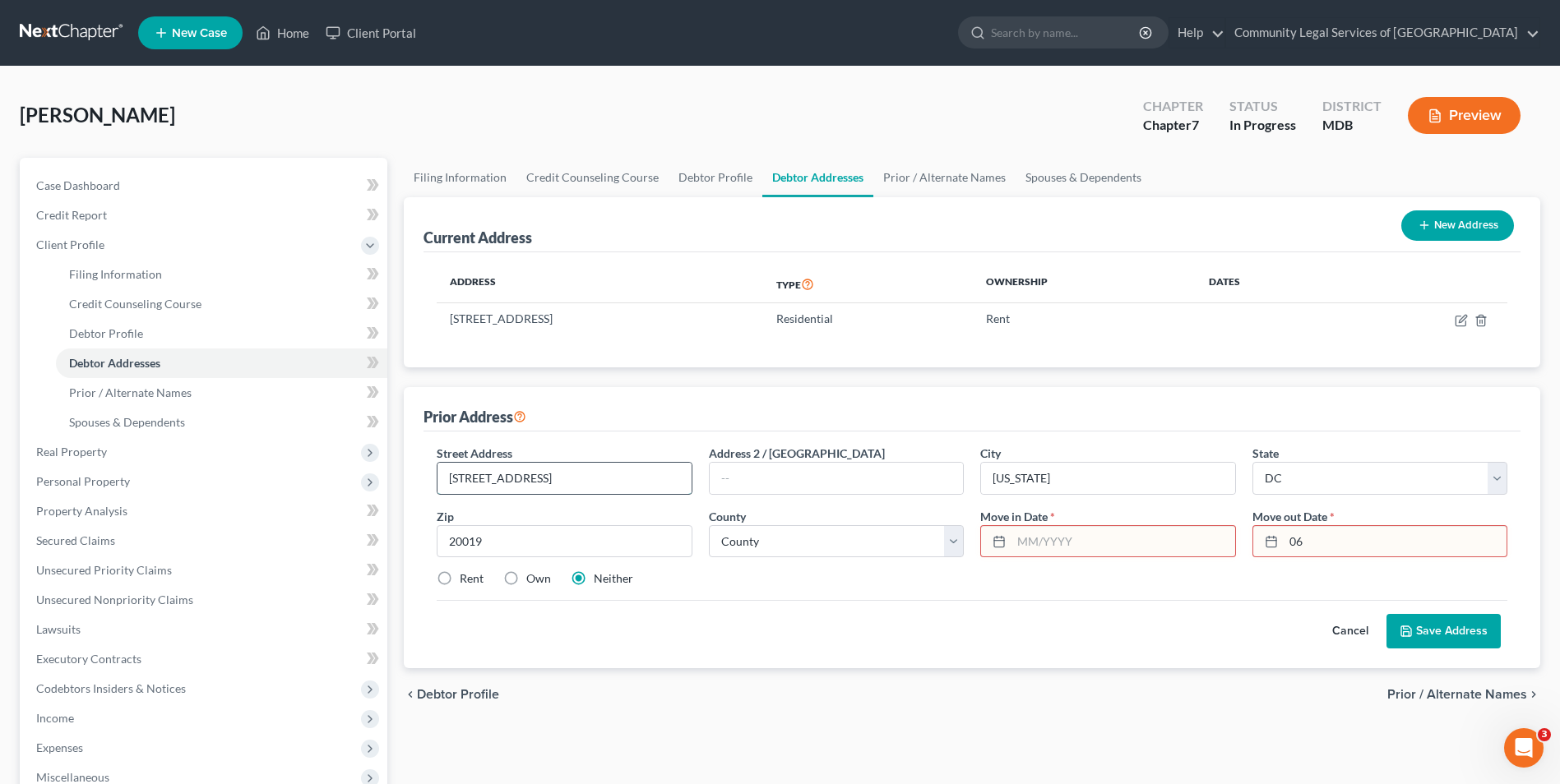
click at [637, 480] on input "[STREET_ADDRESS]" at bounding box center [564, 479] width 254 height 32
paste input "[STREET_ADDRESS][PERSON_NAME]"
type input "[STREET_ADDRESS][PERSON_NAME]"
click at [1096, 477] on input "[US_STATE]" at bounding box center [1107, 479] width 254 height 32
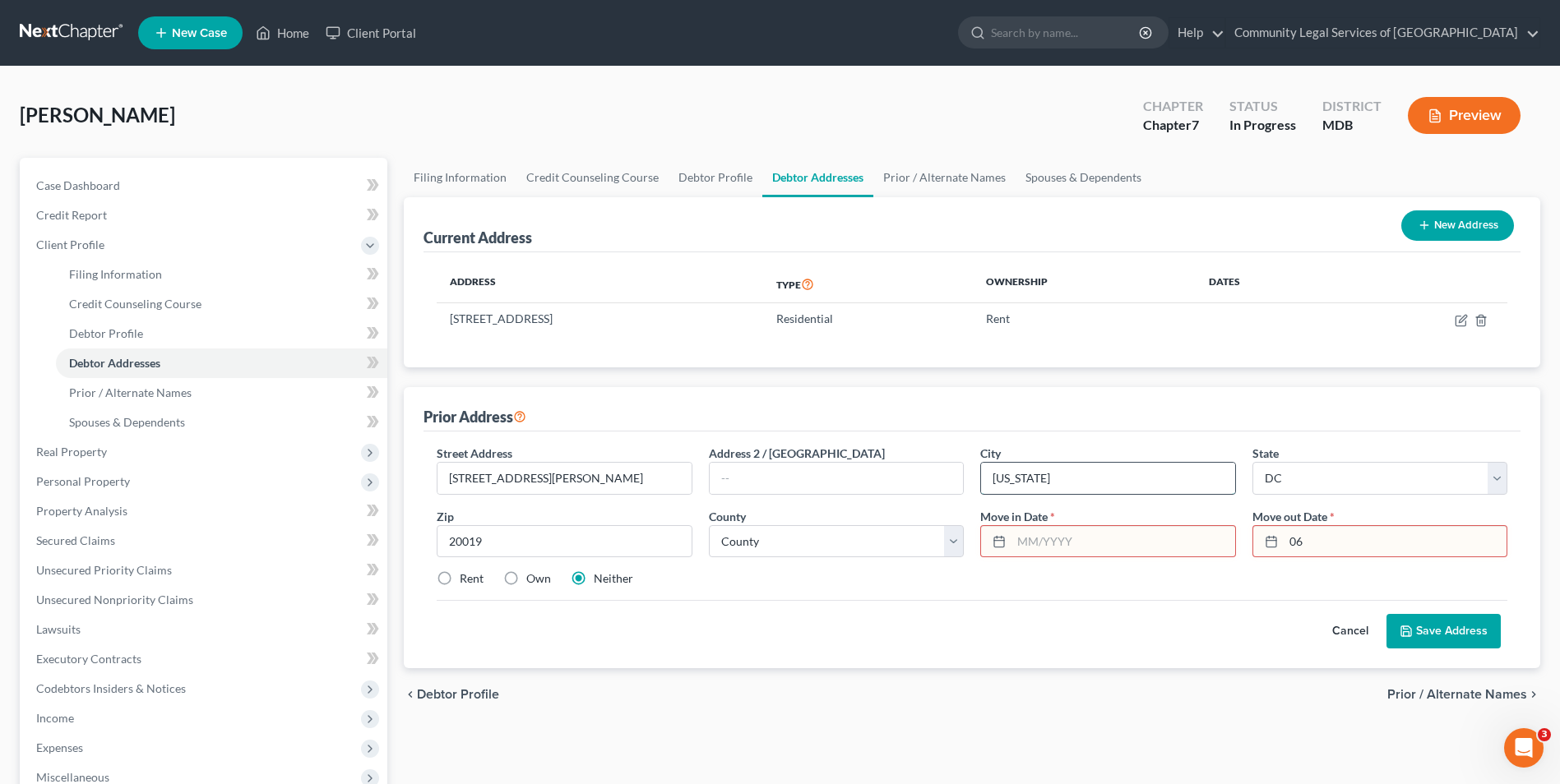
click at [1096, 477] on input "[US_STATE]" at bounding box center [1107, 479] width 254 height 32
type input "Waldorf"
click at [1317, 473] on select "State [US_STATE] AK AR AZ CA CO CT DE DC [GEOGRAPHIC_DATA] [GEOGRAPHIC_DATA] GU…" at bounding box center [1380, 478] width 255 height 32
click at [1314, 473] on select "State [US_STATE] AK AR AZ CA CO CT DE DC [GEOGRAPHIC_DATA] [GEOGRAPHIC_DATA] GU…" at bounding box center [1380, 478] width 255 height 32
click at [1293, 477] on select "State [US_STATE] AK AR AZ CA CO CT DE DC [GEOGRAPHIC_DATA] [GEOGRAPHIC_DATA] GU…" at bounding box center [1380, 478] width 255 height 32
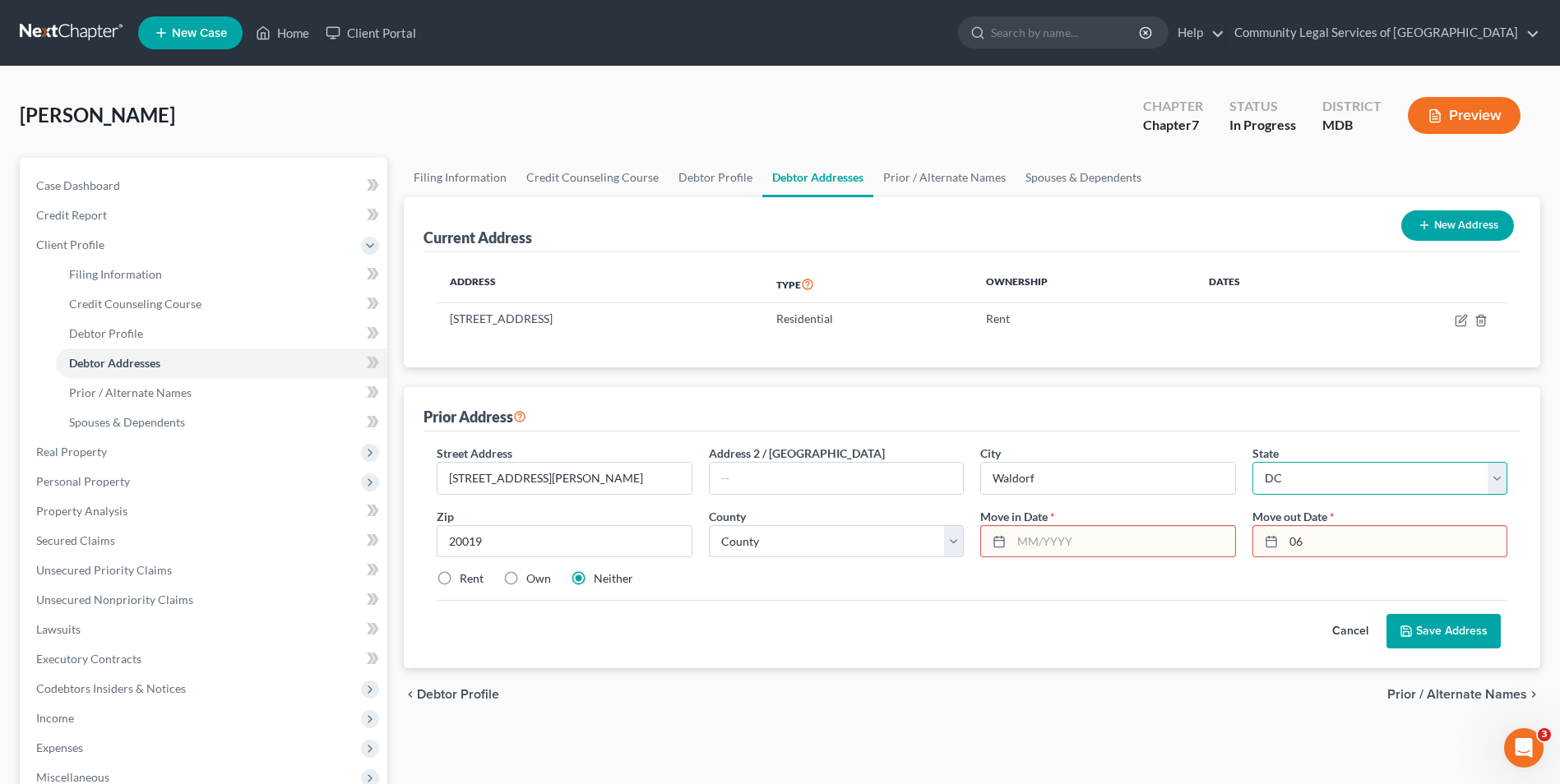
click at [1286, 479] on select "State [US_STATE] AK AR AZ CA CO CT DE DC [GEOGRAPHIC_DATA] [GEOGRAPHIC_DATA] GU…" at bounding box center [1380, 478] width 255 height 32
click at [1271, 479] on select "State [US_STATE] AK AR AZ CA CO CT DE DC [GEOGRAPHIC_DATA] [GEOGRAPHIC_DATA] GU…" at bounding box center [1380, 478] width 255 height 32
select select "21"
click at [1253, 462] on select "State [US_STATE] AK AR AZ CA CO CT DE DC [GEOGRAPHIC_DATA] [GEOGRAPHIC_DATA] GU…" at bounding box center [1380, 478] width 255 height 32
click at [499, 545] on input "20019" at bounding box center [564, 541] width 255 height 32
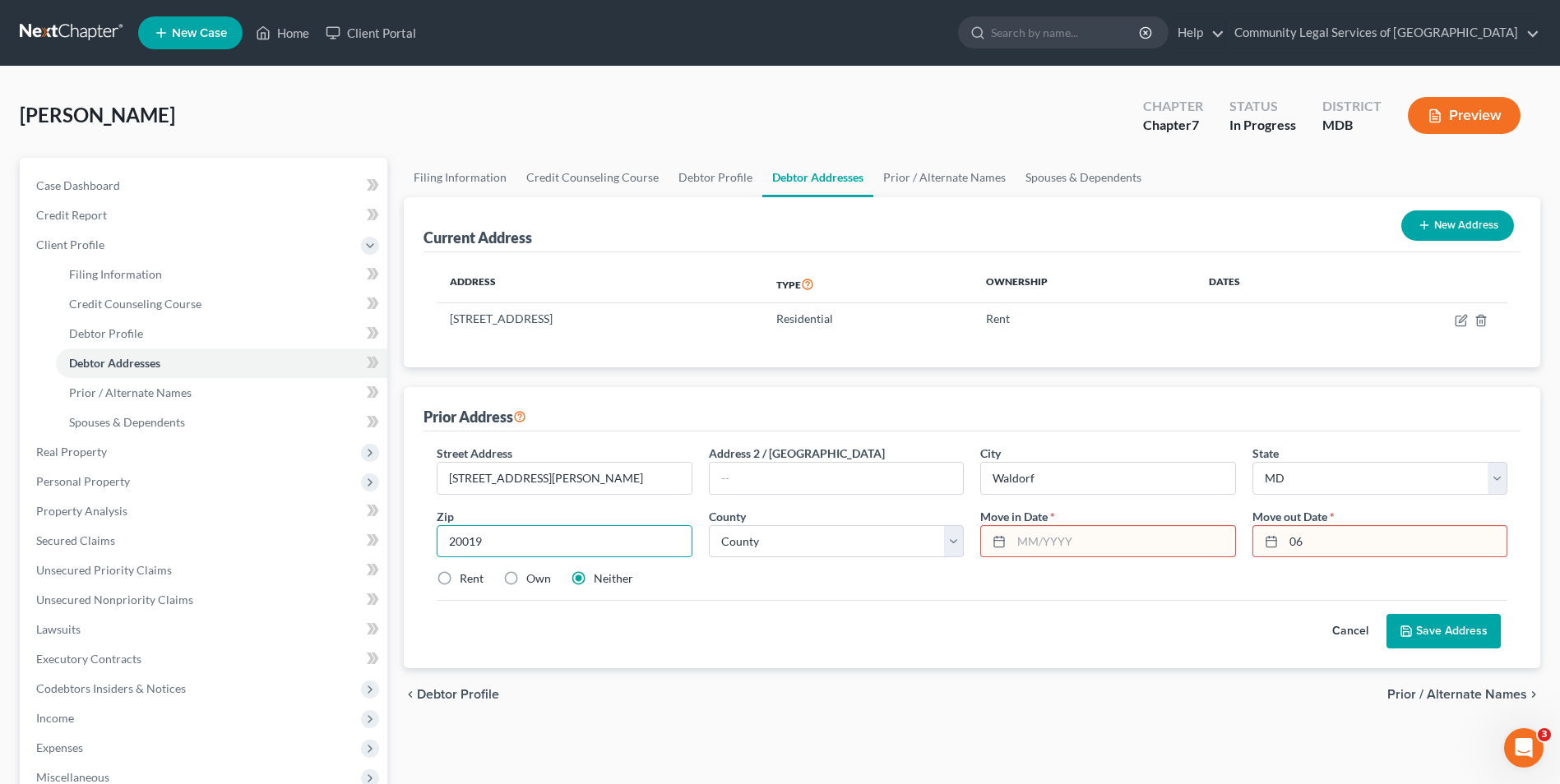
click at [499, 545] on input "20019" at bounding box center [564, 541] width 255 height 32
click at [870, 548] on select "County [GEOGRAPHIC_DATA] [GEOGRAPHIC_DATA] [GEOGRAPHIC_DATA] [GEOGRAPHIC_DATA] …" at bounding box center [836, 541] width 255 height 32
click at [709, 525] on select "County [GEOGRAPHIC_DATA] [GEOGRAPHIC_DATA] [GEOGRAPHIC_DATA] [GEOGRAPHIC_DATA] …" at bounding box center [836, 541] width 255 height 32
click at [805, 545] on select "County [GEOGRAPHIC_DATA] [GEOGRAPHIC_DATA] [GEOGRAPHIC_DATA] [GEOGRAPHIC_DATA] …" at bounding box center [836, 541] width 255 height 32
select select "8"
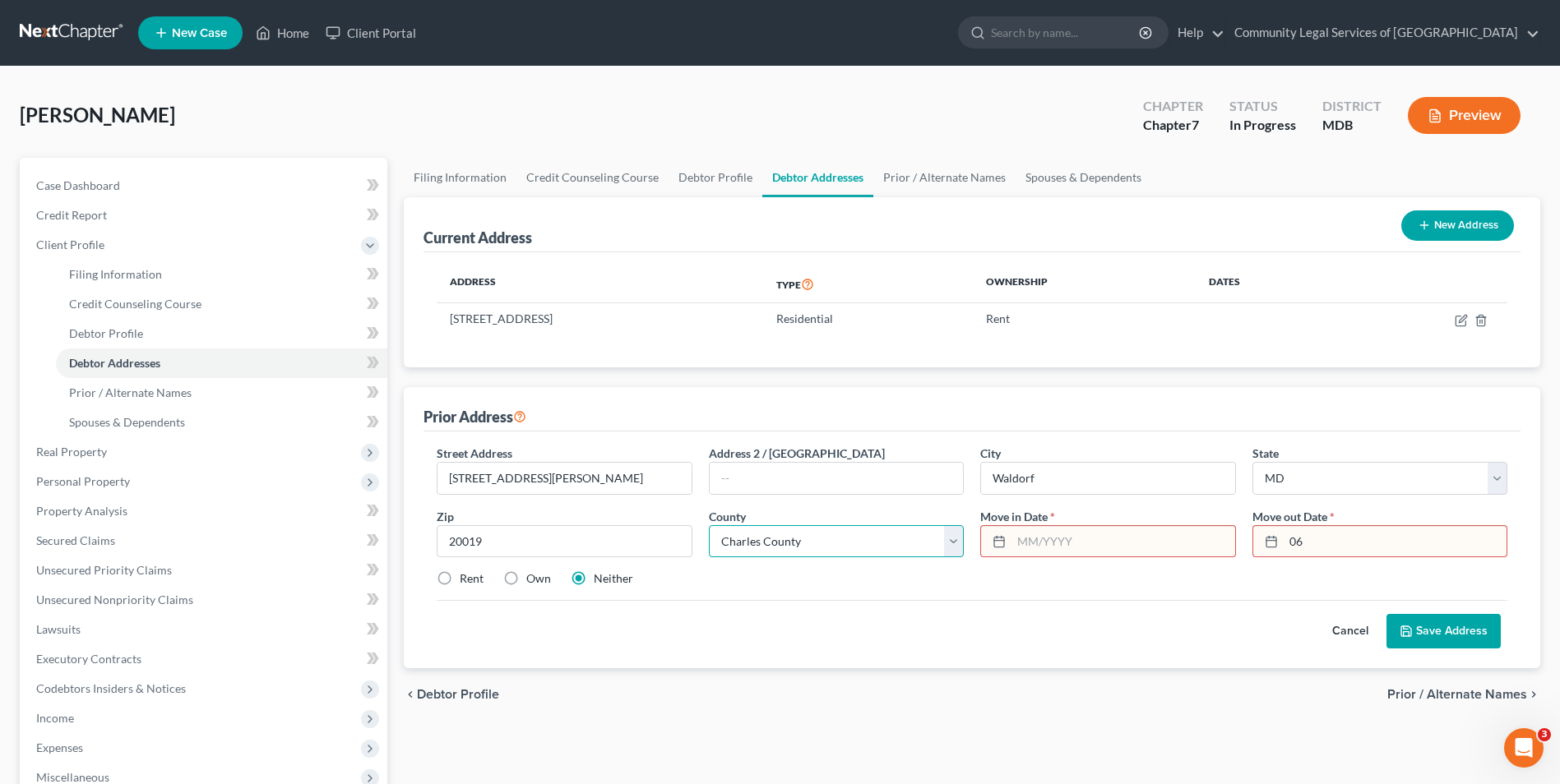
click at [709, 525] on select "County [GEOGRAPHIC_DATA] [GEOGRAPHIC_DATA] [GEOGRAPHIC_DATA] [GEOGRAPHIC_DATA] …" at bounding box center [836, 541] width 255 height 32
click at [563, 531] on input "20019" at bounding box center [564, 541] width 255 height 32
type input "20603"
click at [1134, 546] on input "text" at bounding box center [1123, 542] width 223 height 32
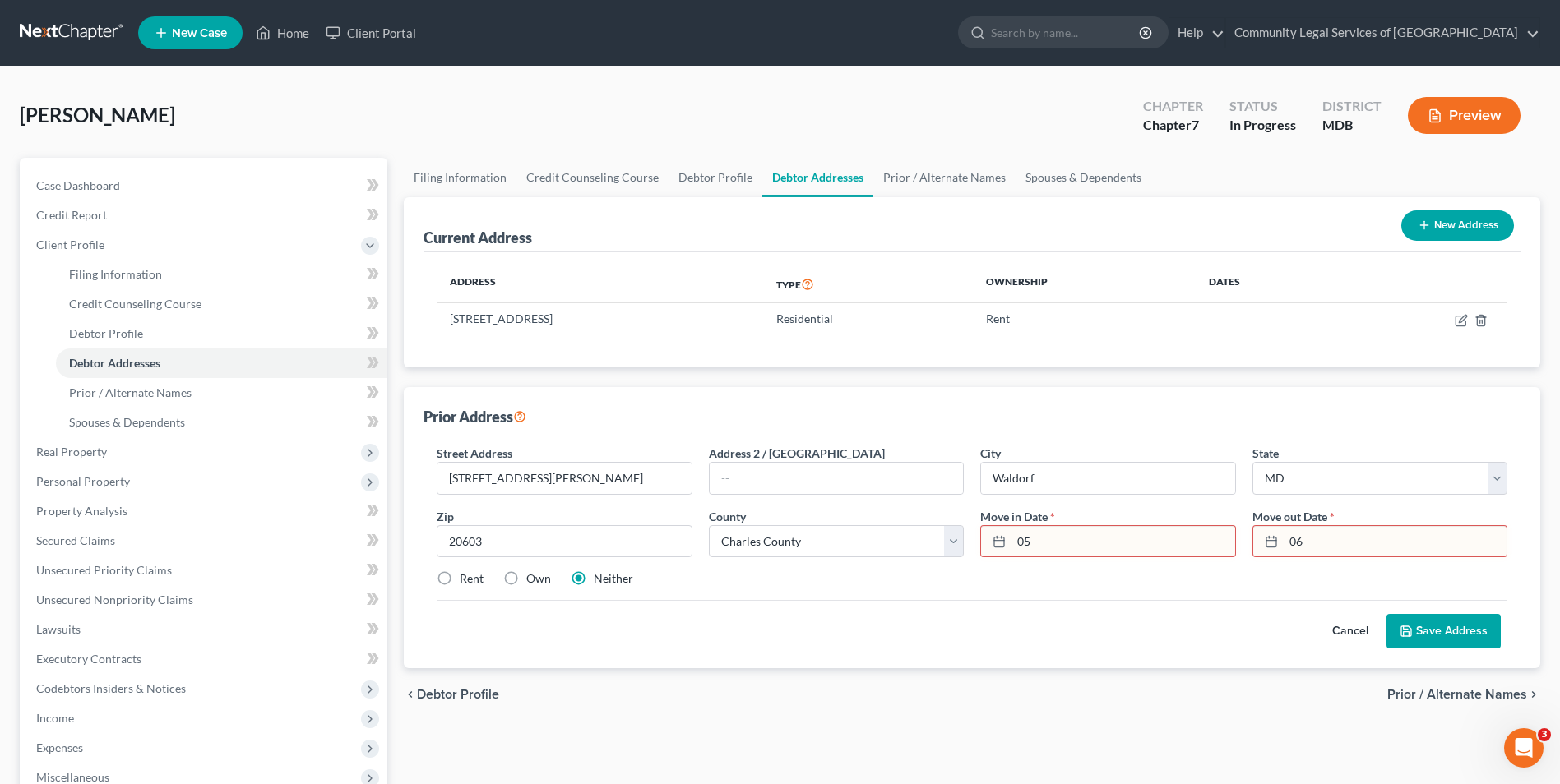
type input "0"
type input "03/2015"
click at [1351, 546] on input "06" at bounding box center [1395, 542] width 223 height 32
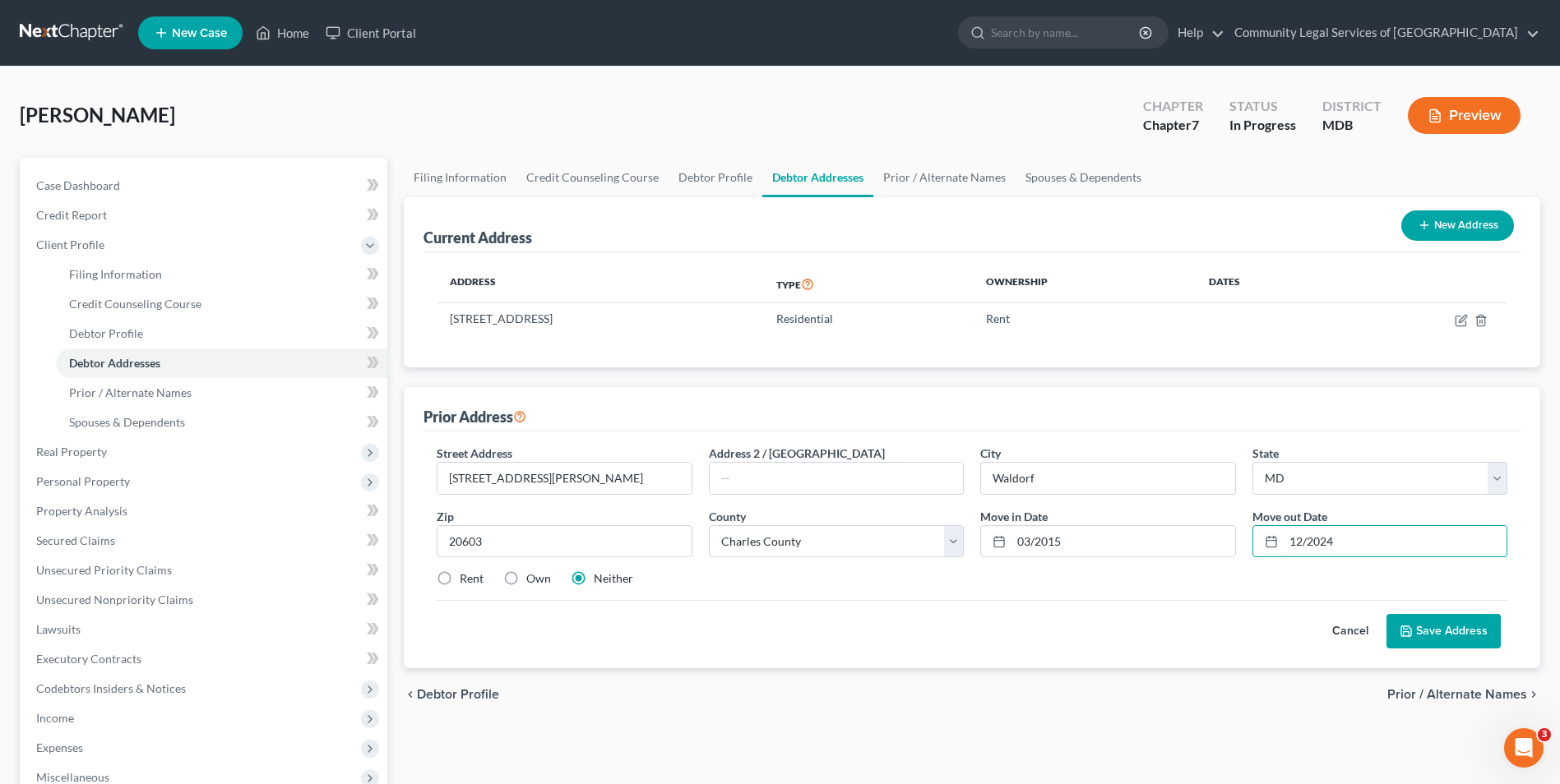
type input "12/2024"
click at [1227, 583] on div "Rent Own Neither" at bounding box center [971, 579] width 1087 height 17
click at [1419, 636] on button "Save Address" at bounding box center [1443, 631] width 114 height 34
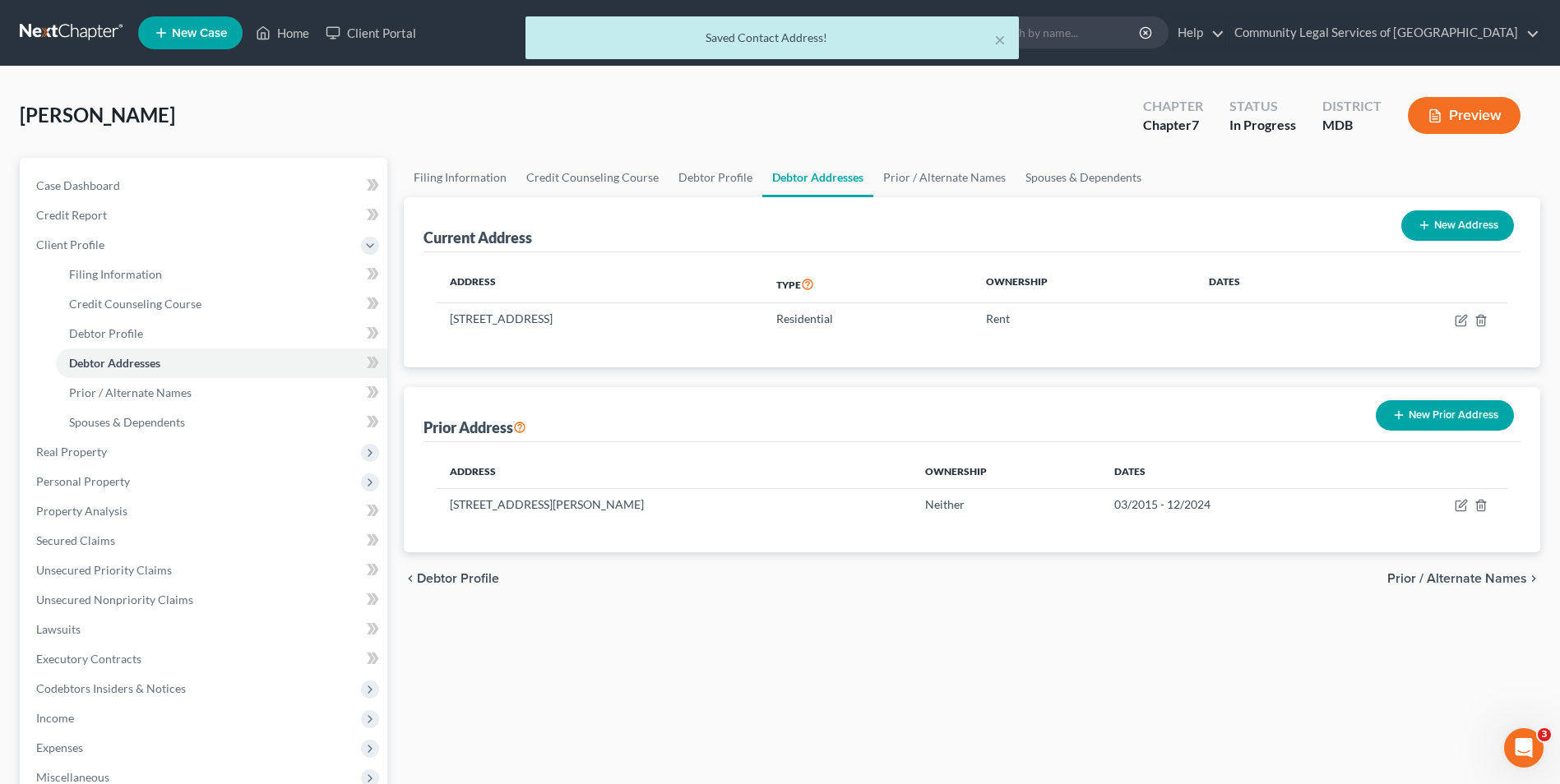
click at [1478, 578] on span "Prior / Alternate Names" at bounding box center [1456, 578] width 140 height 13
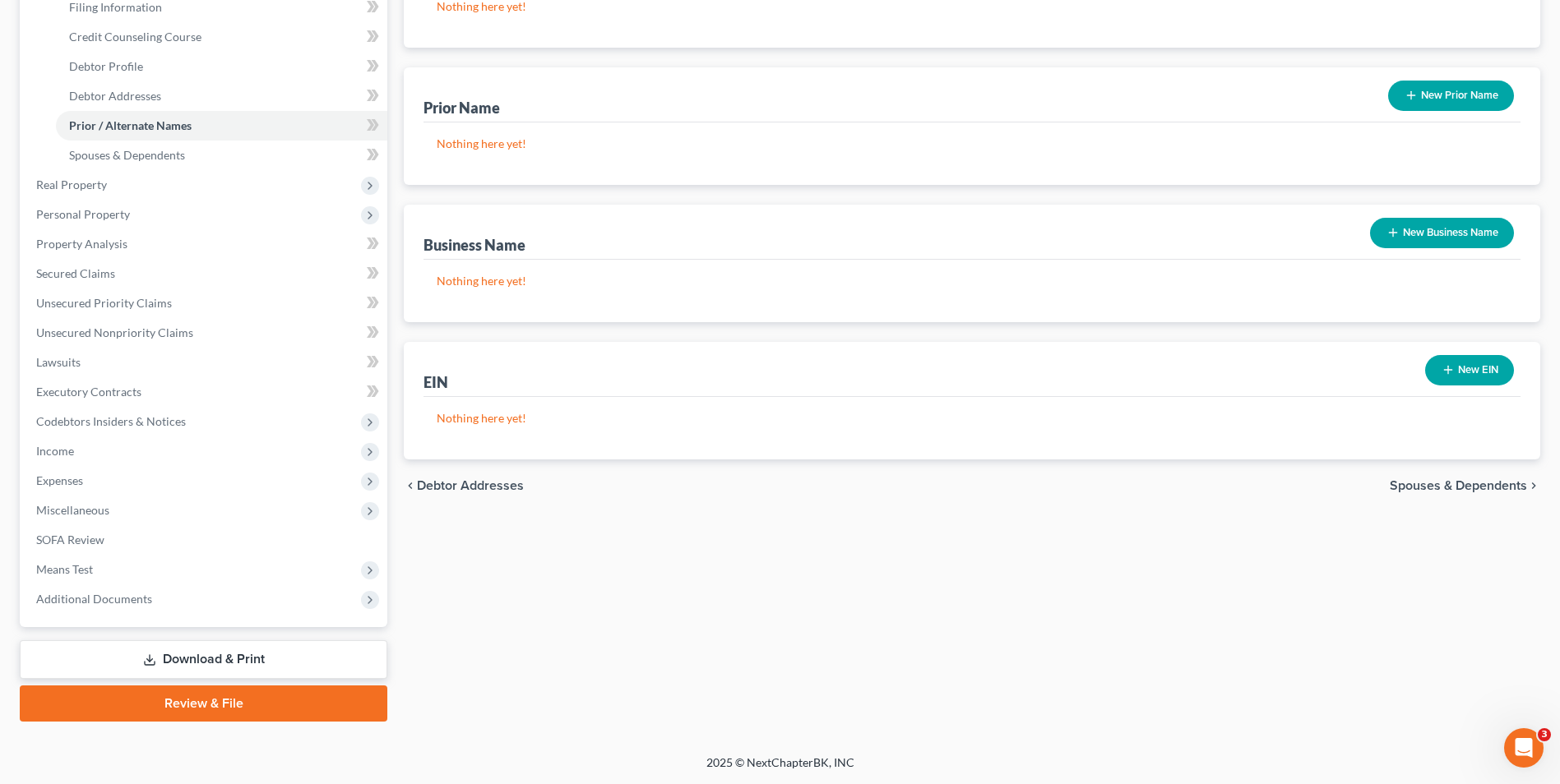
scroll to position [20, 0]
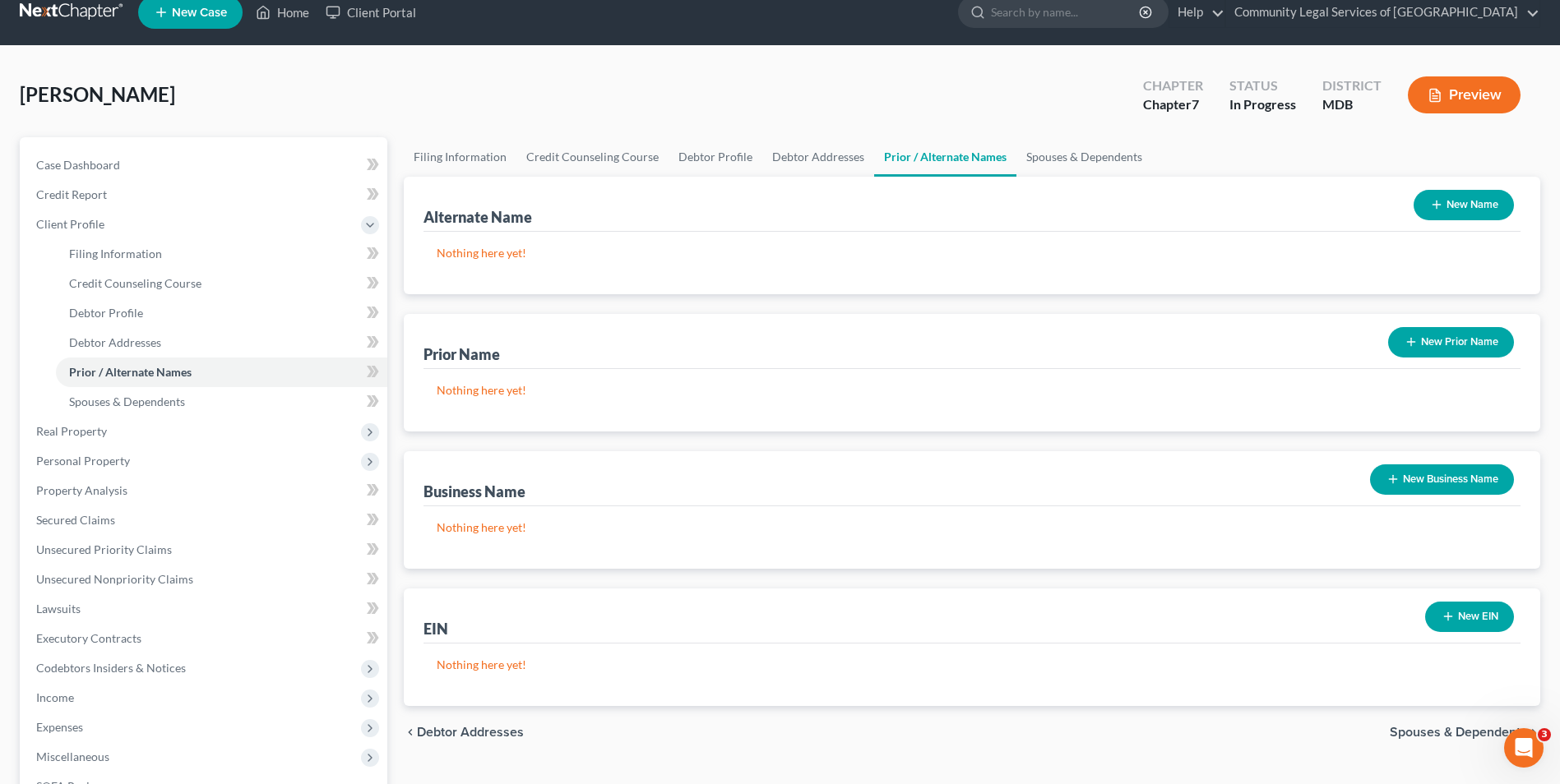
click at [1461, 733] on span "Spouses & Dependents" at bounding box center [1458, 732] width 138 height 13
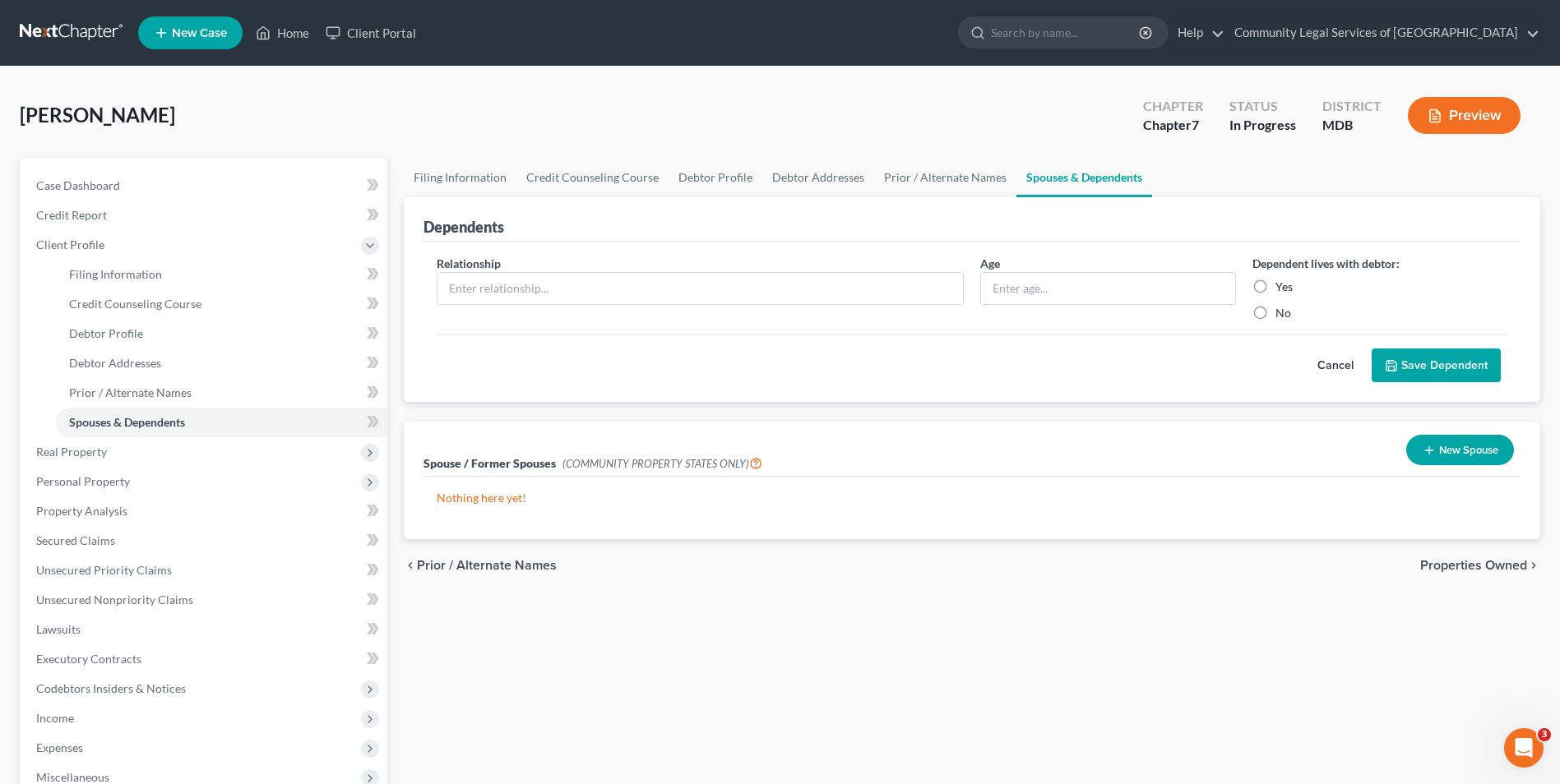
click at [475, 566] on span "Prior / Alternate Names" at bounding box center [486, 565] width 140 height 13
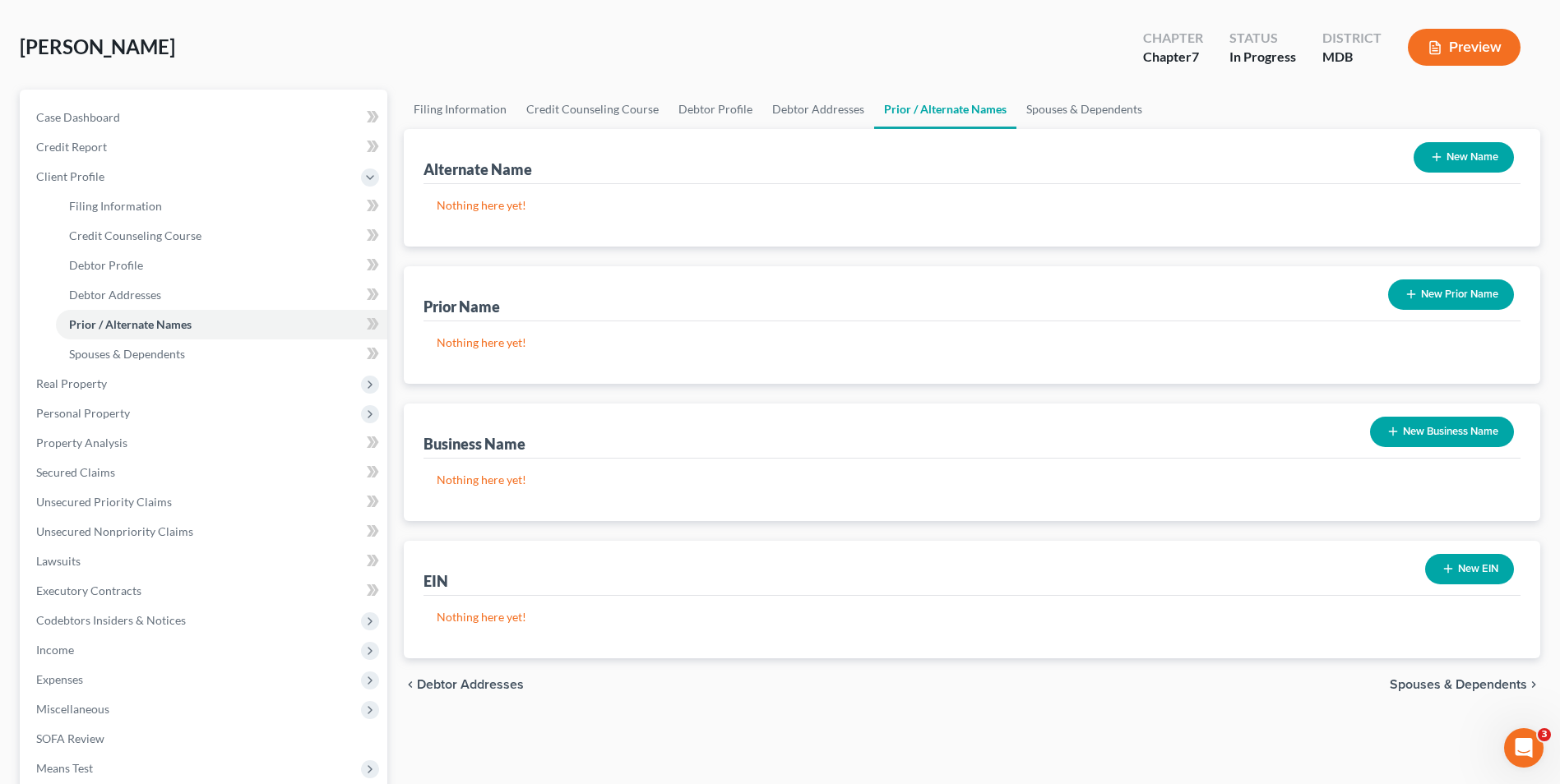
scroll to position [246, 0]
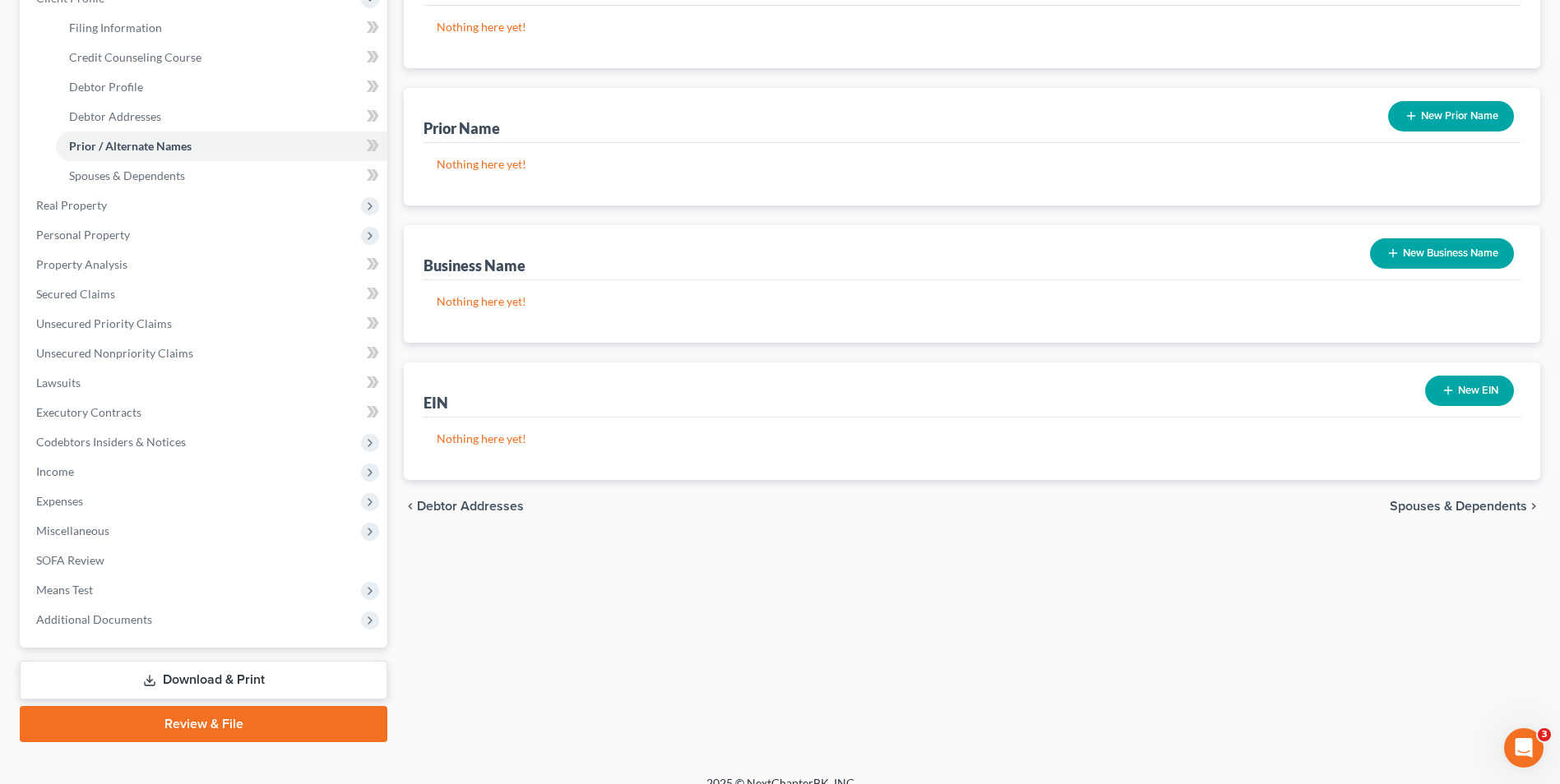
click at [1493, 504] on span "Spouses & Dependents" at bounding box center [1458, 506] width 138 height 13
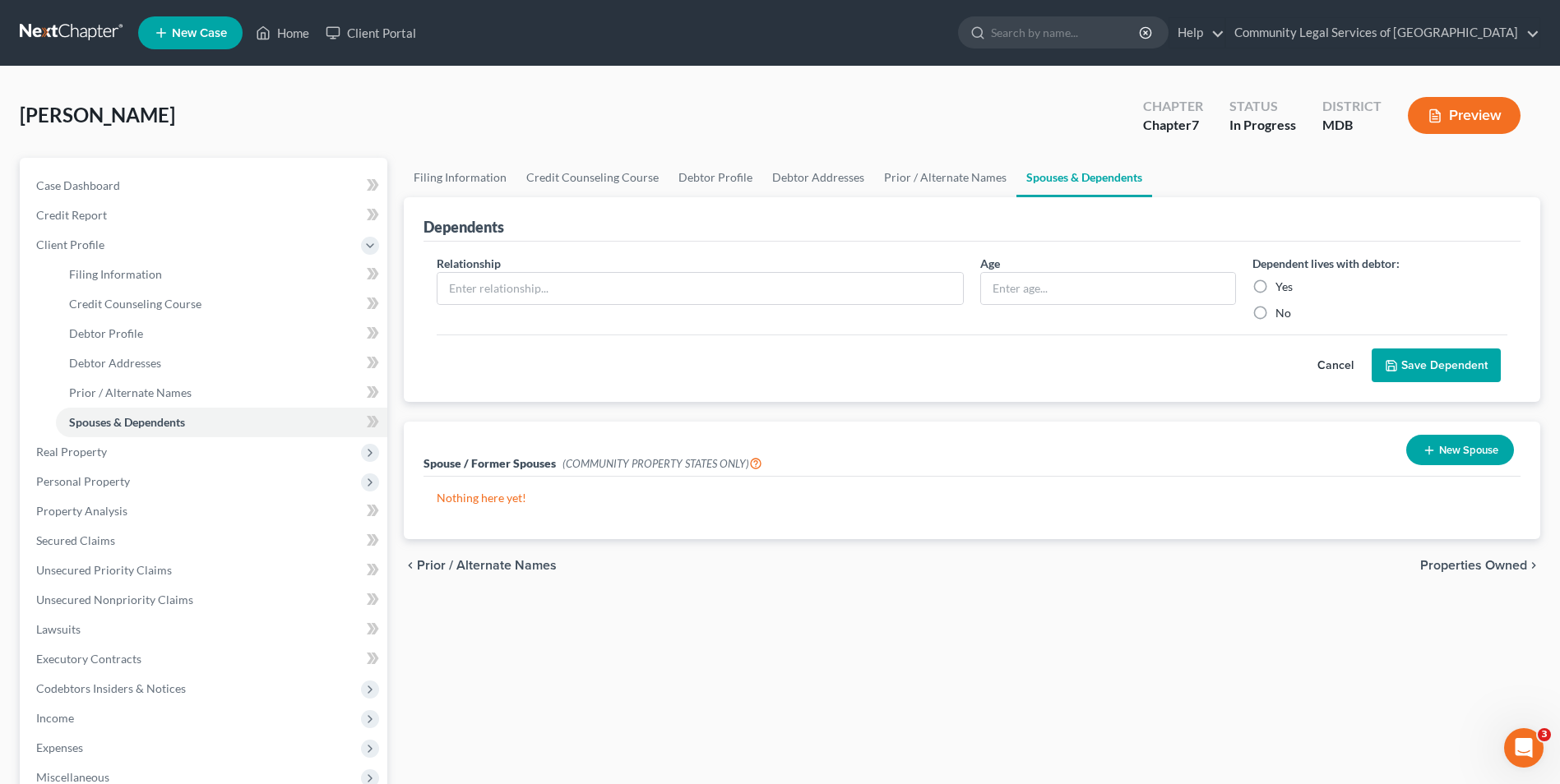
click at [1502, 568] on span "Properties Owned" at bounding box center [1474, 565] width 107 height 13
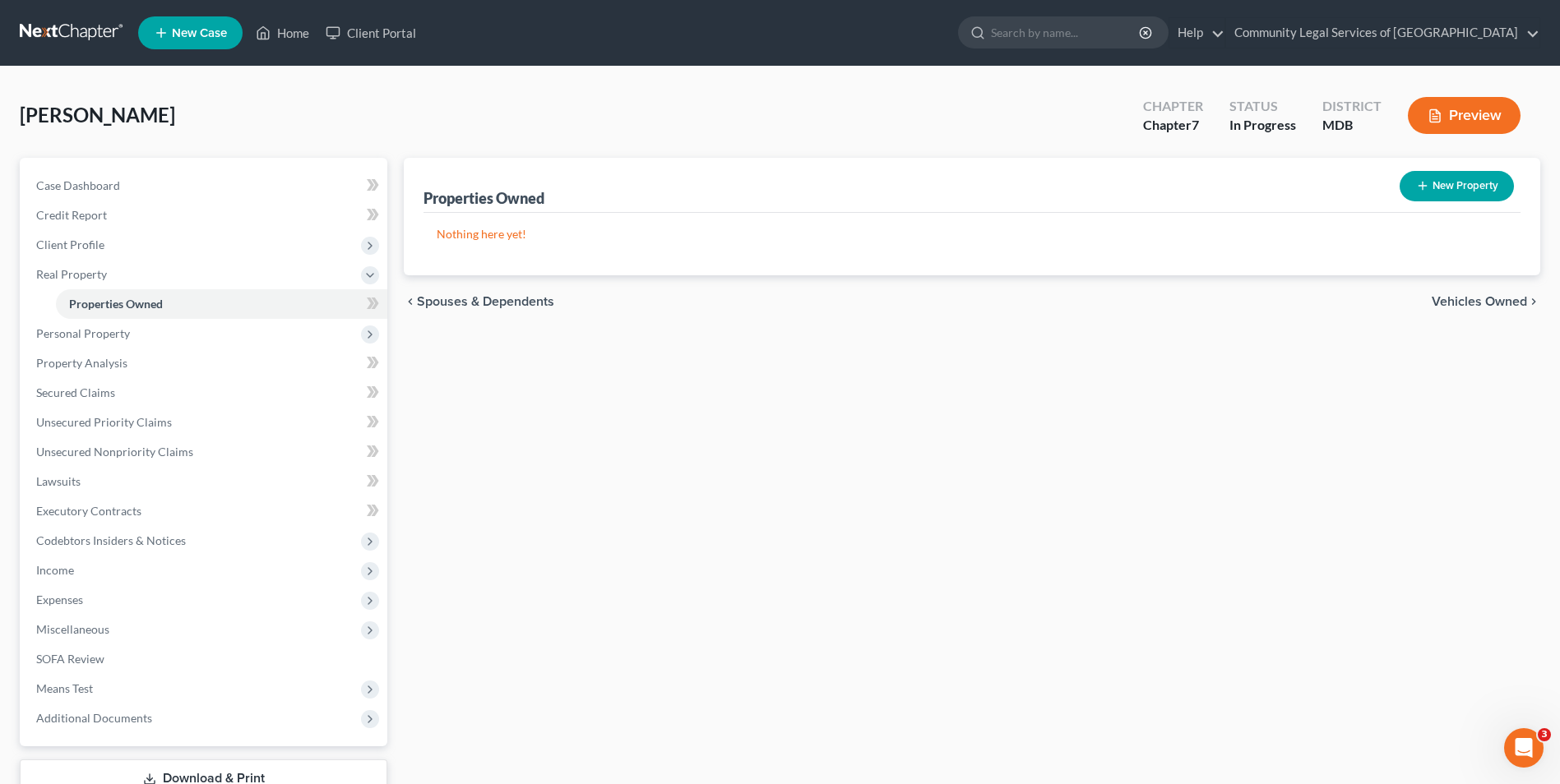
click at [1503, 301] on span "Vehicles Owned" at bounding box center [1479, 302] width 96 height 13
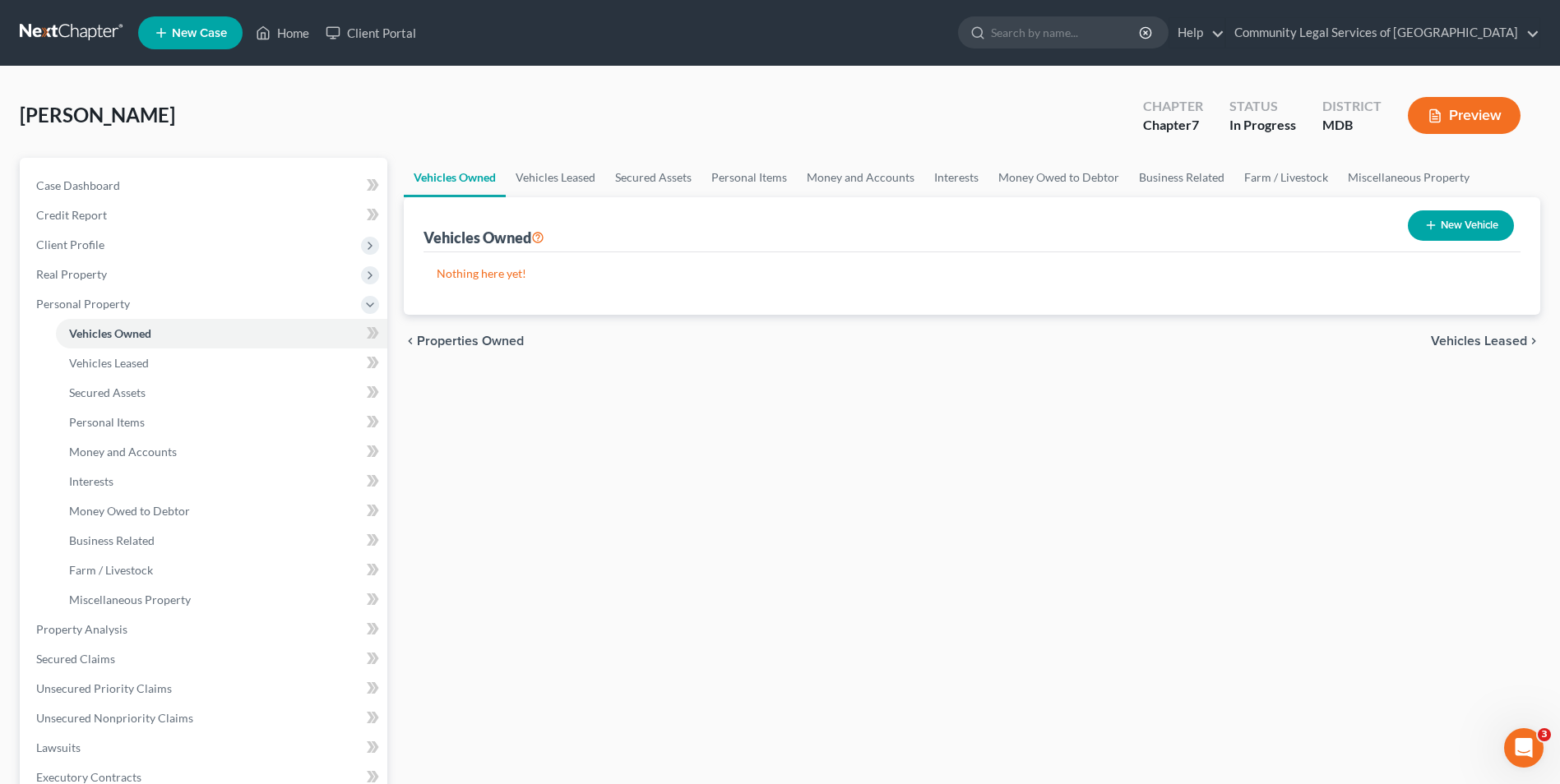
click at [1420, 219] on button "New Vehicle" at bounding box center [1461, 225] width 106 height 31
select select "0"
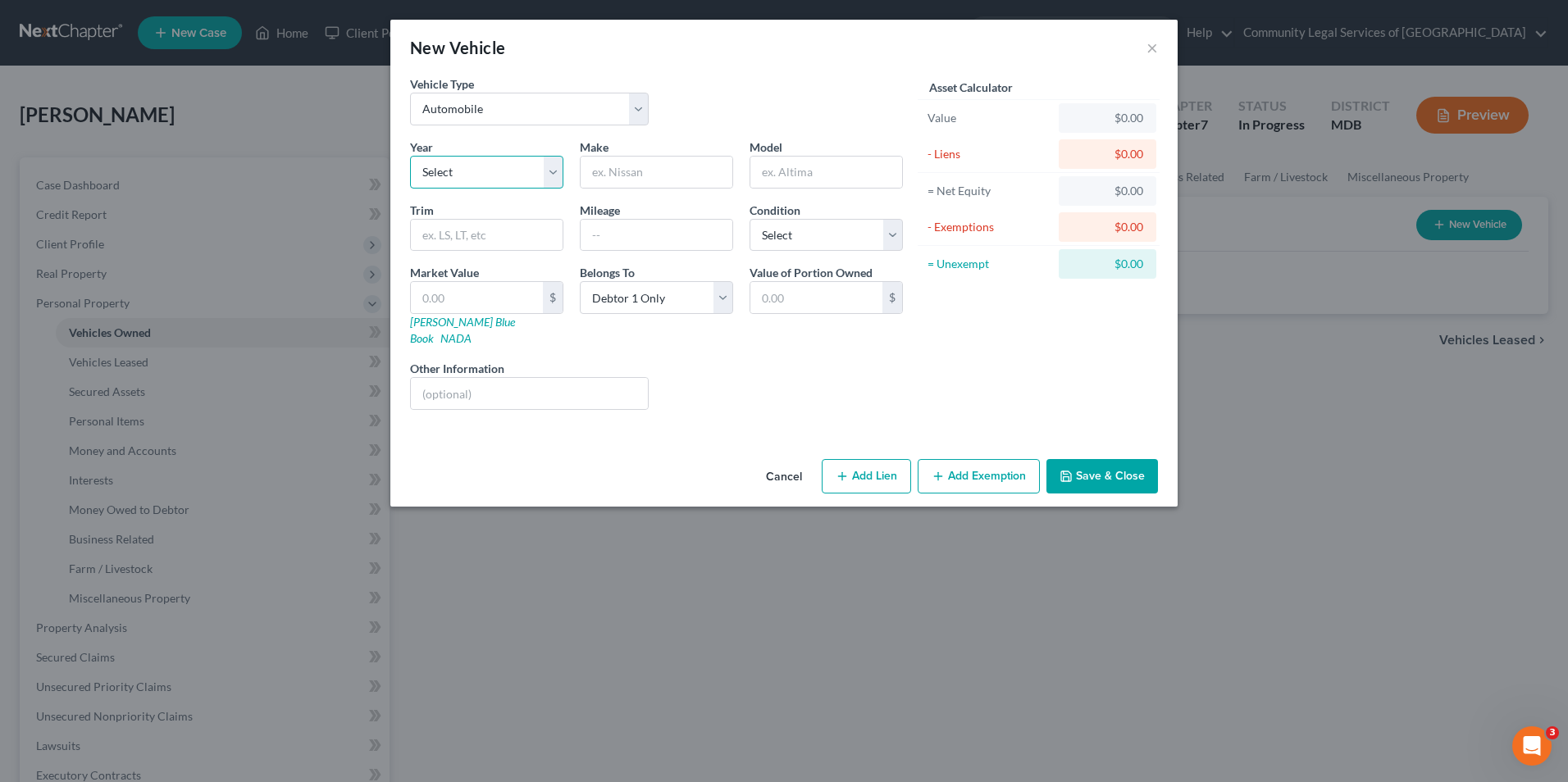
click at [544, 171] on select "Select 2026 2025 2024 2023 2022 2021 2020 2019 2018 2017 2016 2015 2014 2013 20…" at bounding box center [486, 171] width 153 height 32
select select "6"
click at [410, 156] on select "Select 2026 2025 2024 2023 2022 2021 2020 2019 2018 2017 2016 2015 2014 2013 20…" at bounding box center [486, 171] width 153 height 32
click at [664, 171] on input "text" at bounding box center [656, 172] width 151 height 31
type input "Nissan"
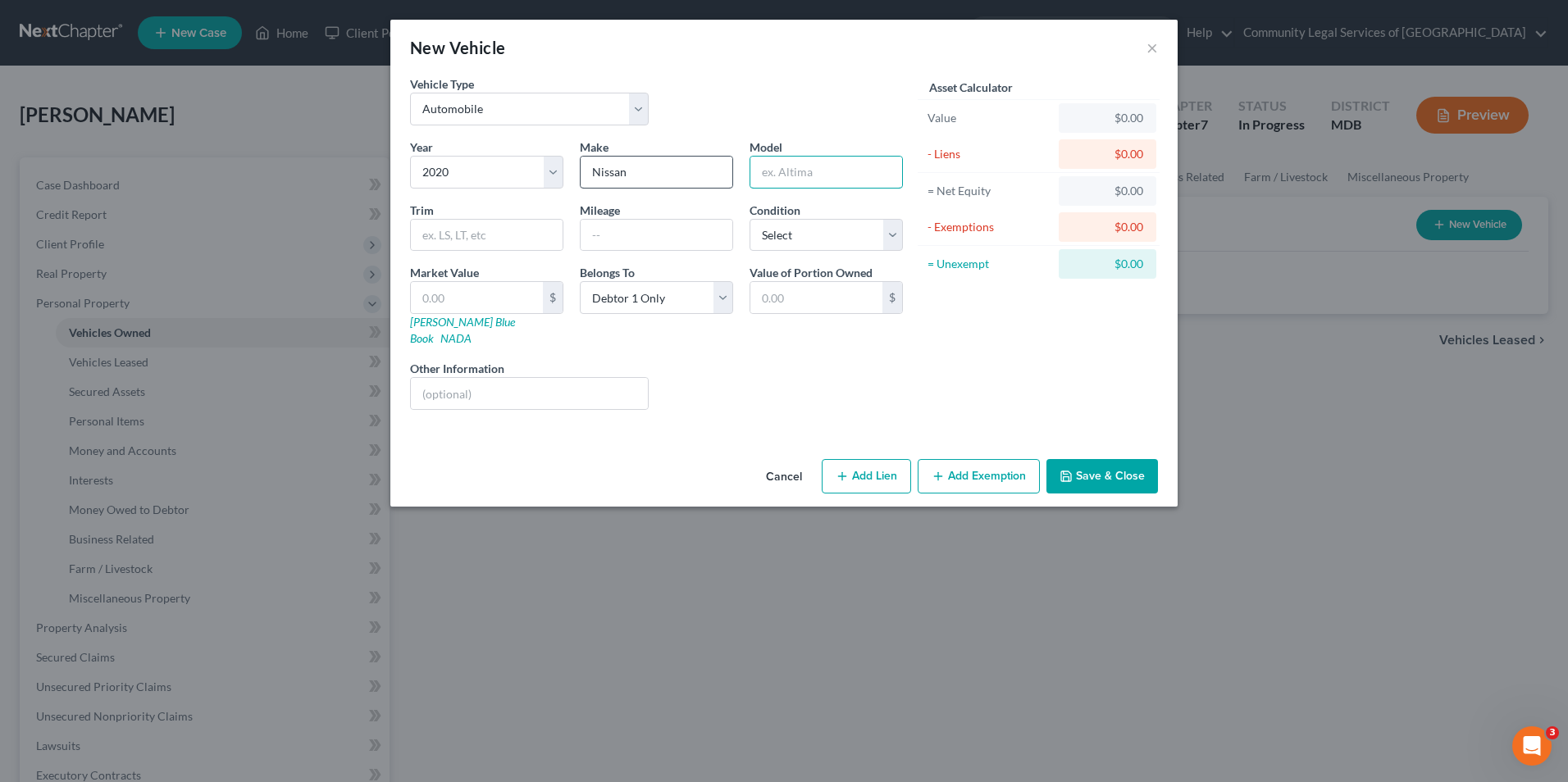
type input "U"
type input "Altima"
click at [669, 229] on input "text" at bounding box center [656, 235] width 151 height 31
type input "92000"
click at [892, 227] on select "Select Excellent Very Good Good Fair Poor" at bounding box center [826, 234] width 153 height 32
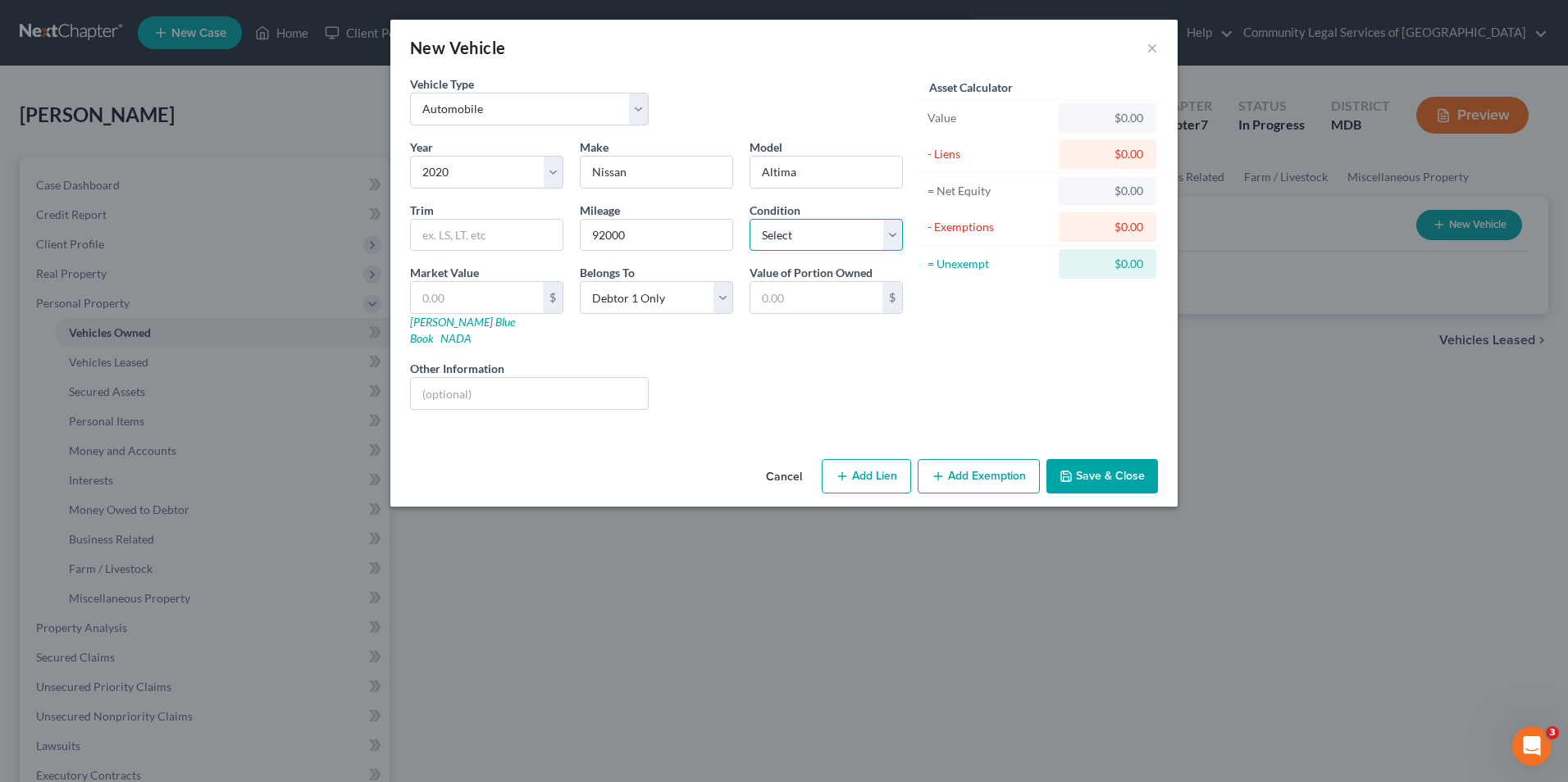
select select "2"
click at [750, 219] on select "Select Excellent Very Good Good Fair Poor" at bounding box center [826, 234] width 153 height 32
click at [472, 332] on link "NADA" at bounding box center [456, 339] width 32 height 14
click at [508, 301] on input "text" at bounding box center [477, 297] width 132 height 31
type input "1"
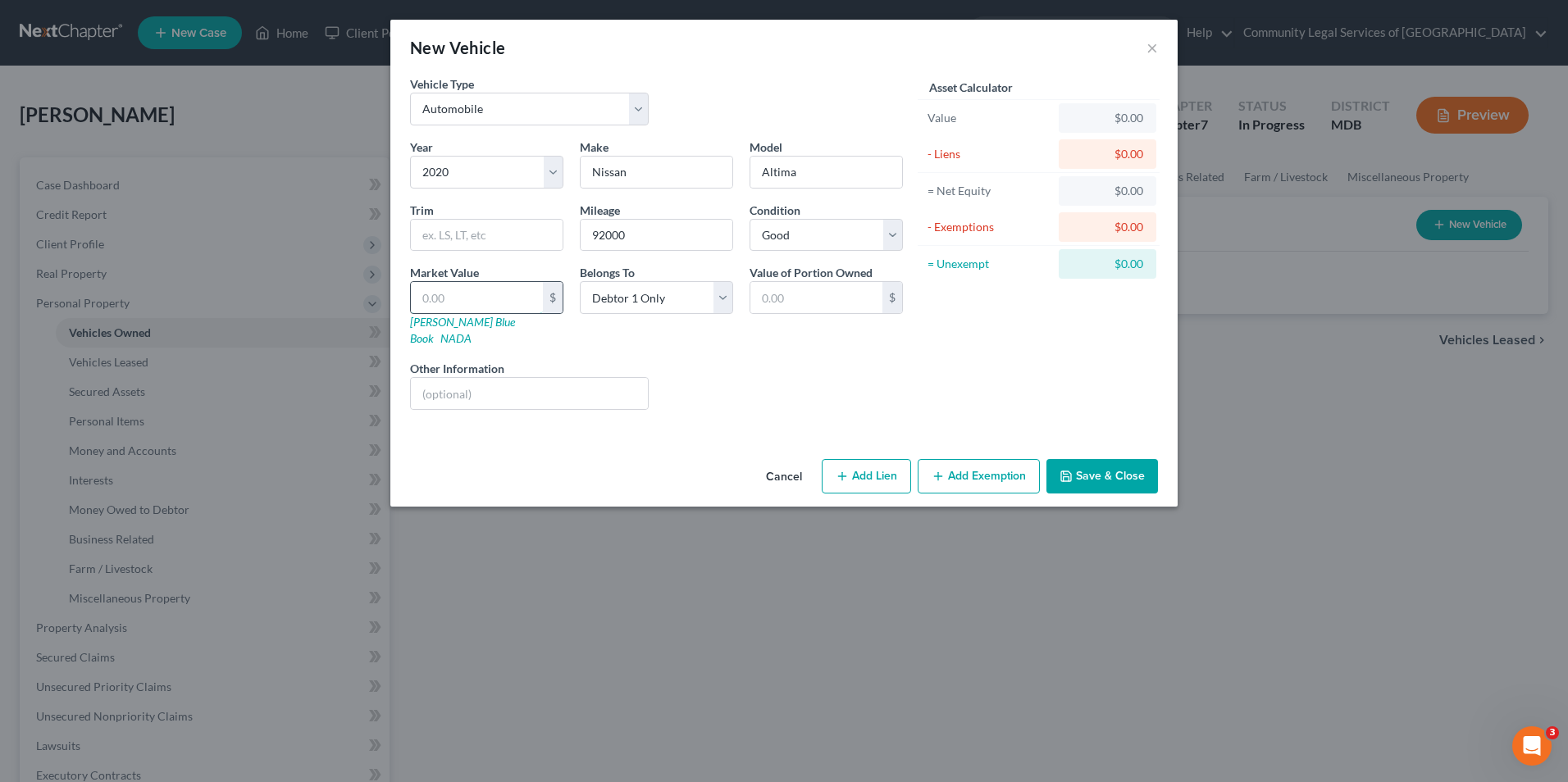
type input "1.00"
type input "16"
type input "16.00"
type input "161"
type input "161.00"
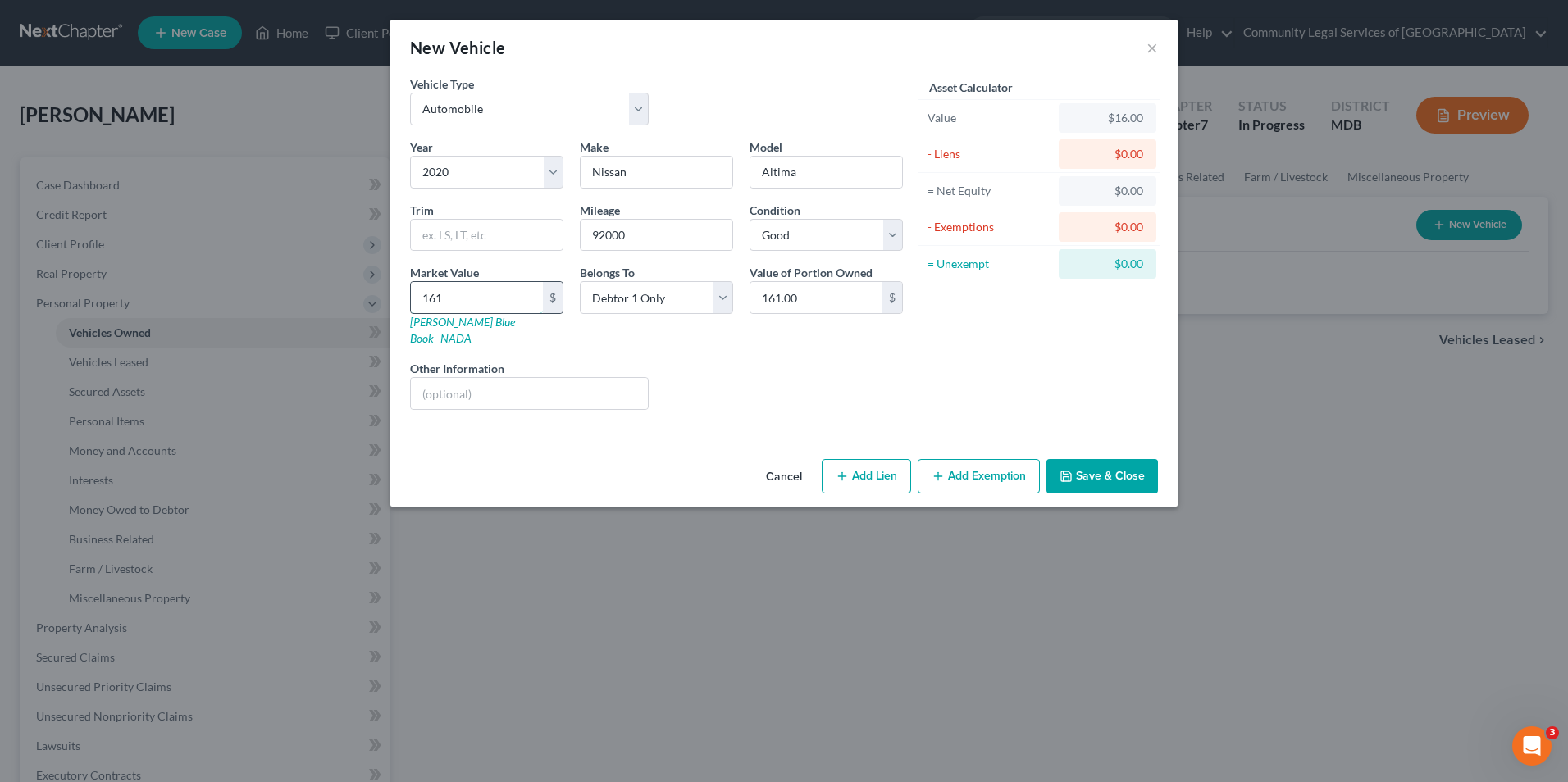
type input "1611"
type input "1,611.00"
type input "1,6115"
type input "16,115.00"
type input "16,115"
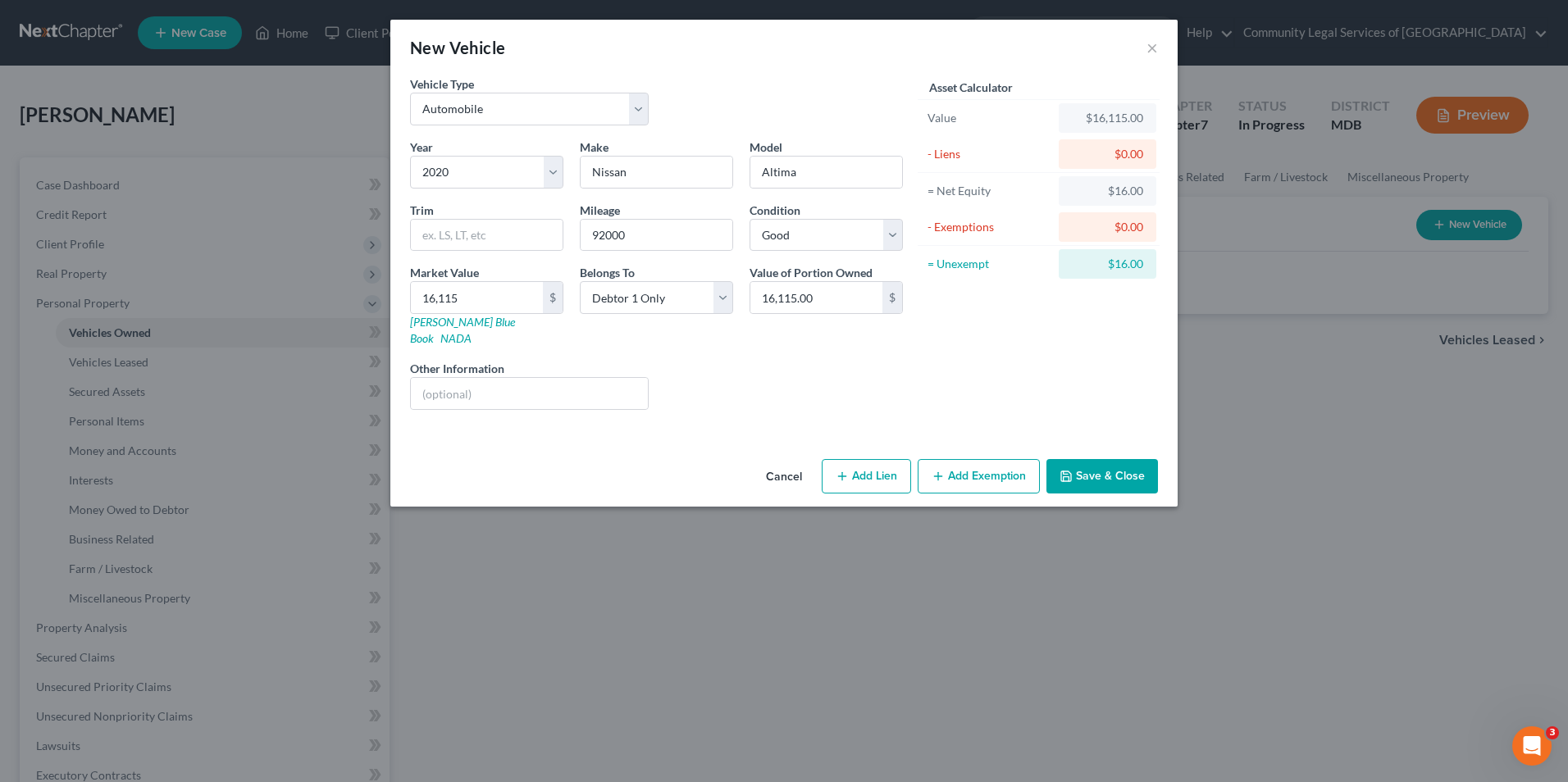
click at [649, 576] on div "New Vehicle × Vehicle Type Select Automobile Truck Trailer Watercraft Aircraft …" at bounding box center [784, 391] width 1568 height 782
click at [848, 294] on input "16,115.00" at bounding box center [816, 297] width 132 height 31
type input "3"
click at [858, 459] on button "Add Lien" at bounding box center [866, 476] width 89 height 34
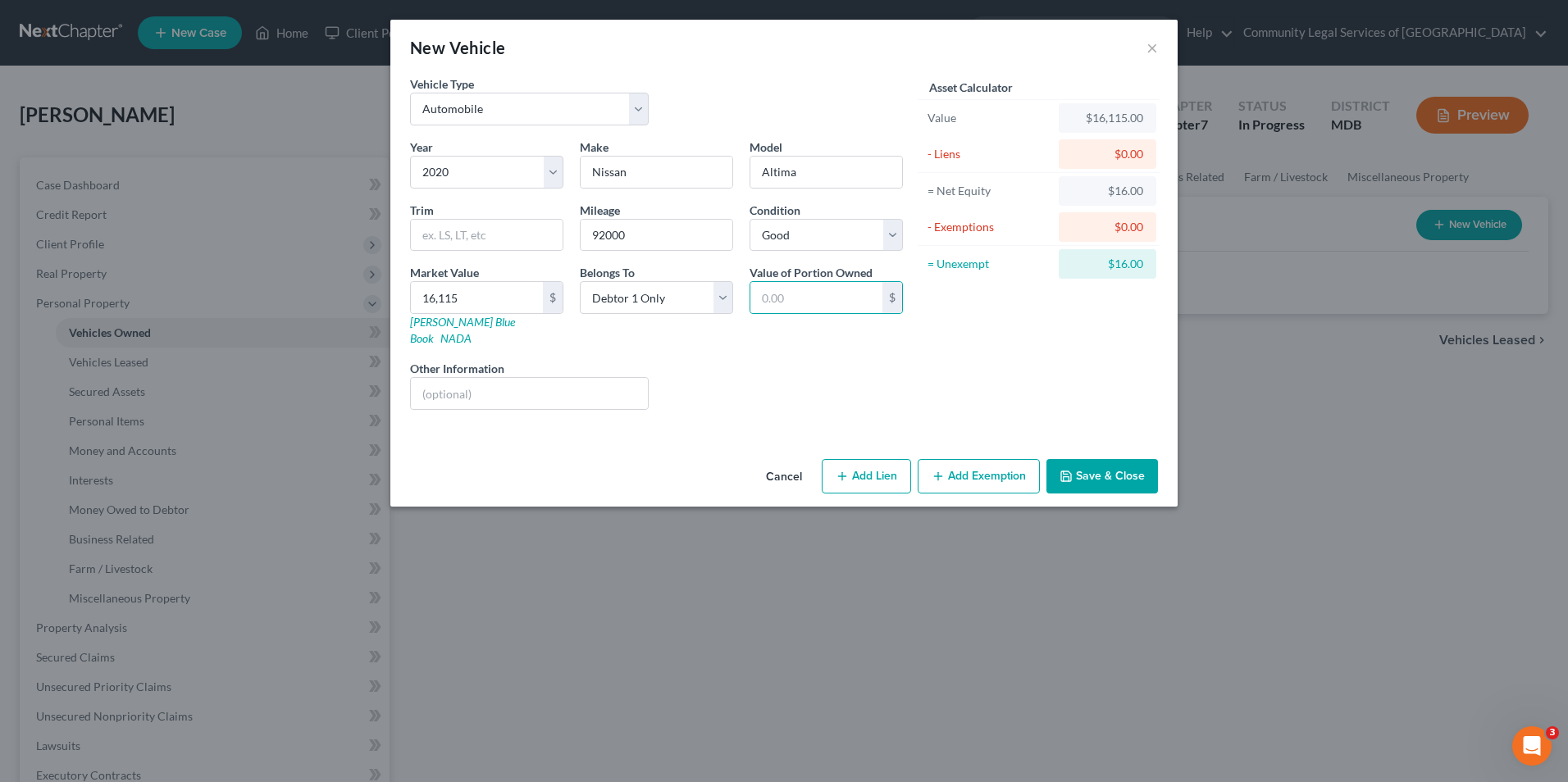
select select "0"
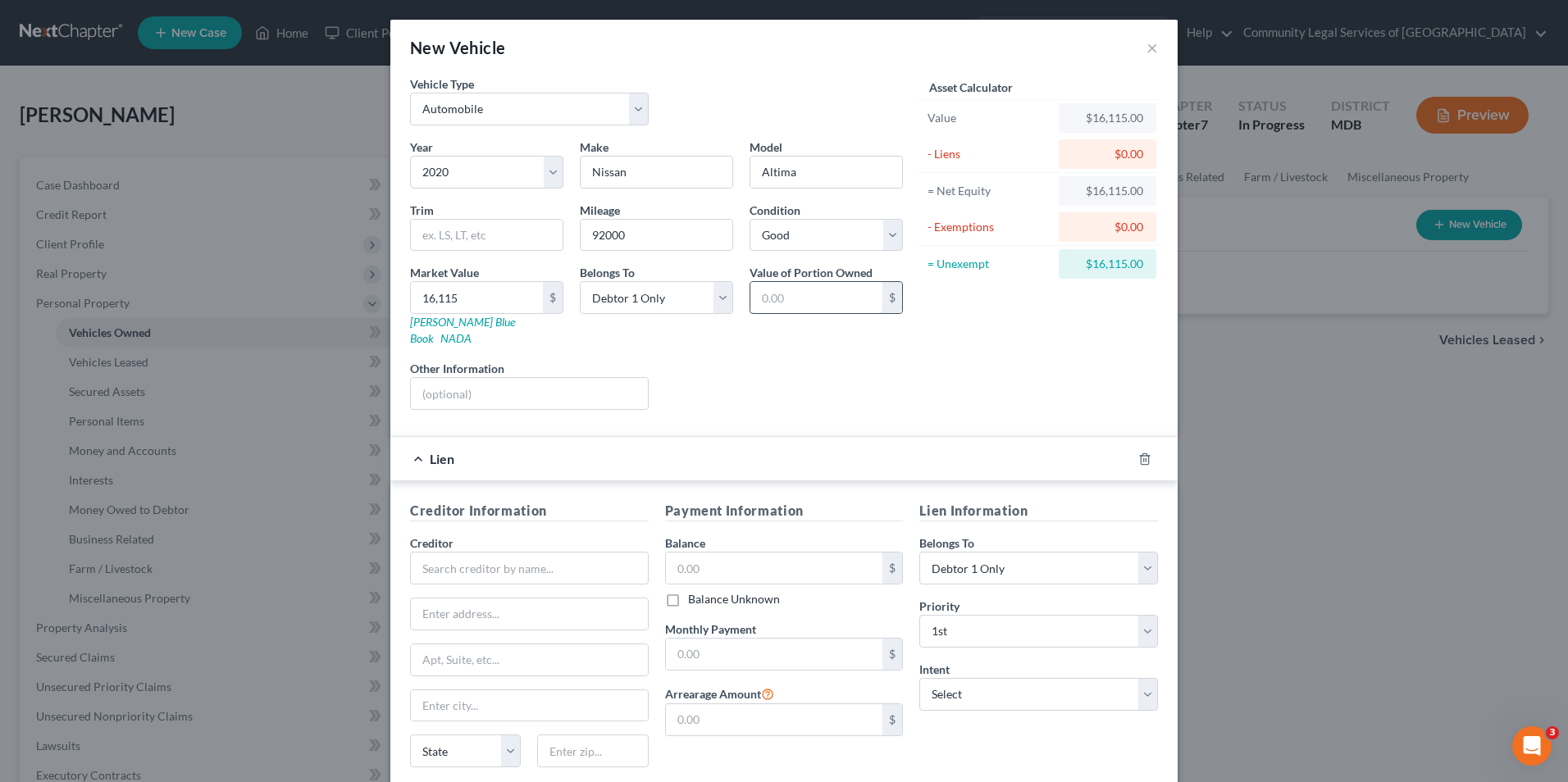
click at [796, 300] on input "text" at bounding box center [816, 297] width 132 height 31
type input "13,095"
click at [774, 360] on div "Liens Select" at bounding box center [785, 385] width 256 height 50
click at [538, 558] on input "text" at bounding box center [529, 568] width 239 height 32
click at [445, 553] on input "text" at bounding box center [529, 568] width 239 height 32
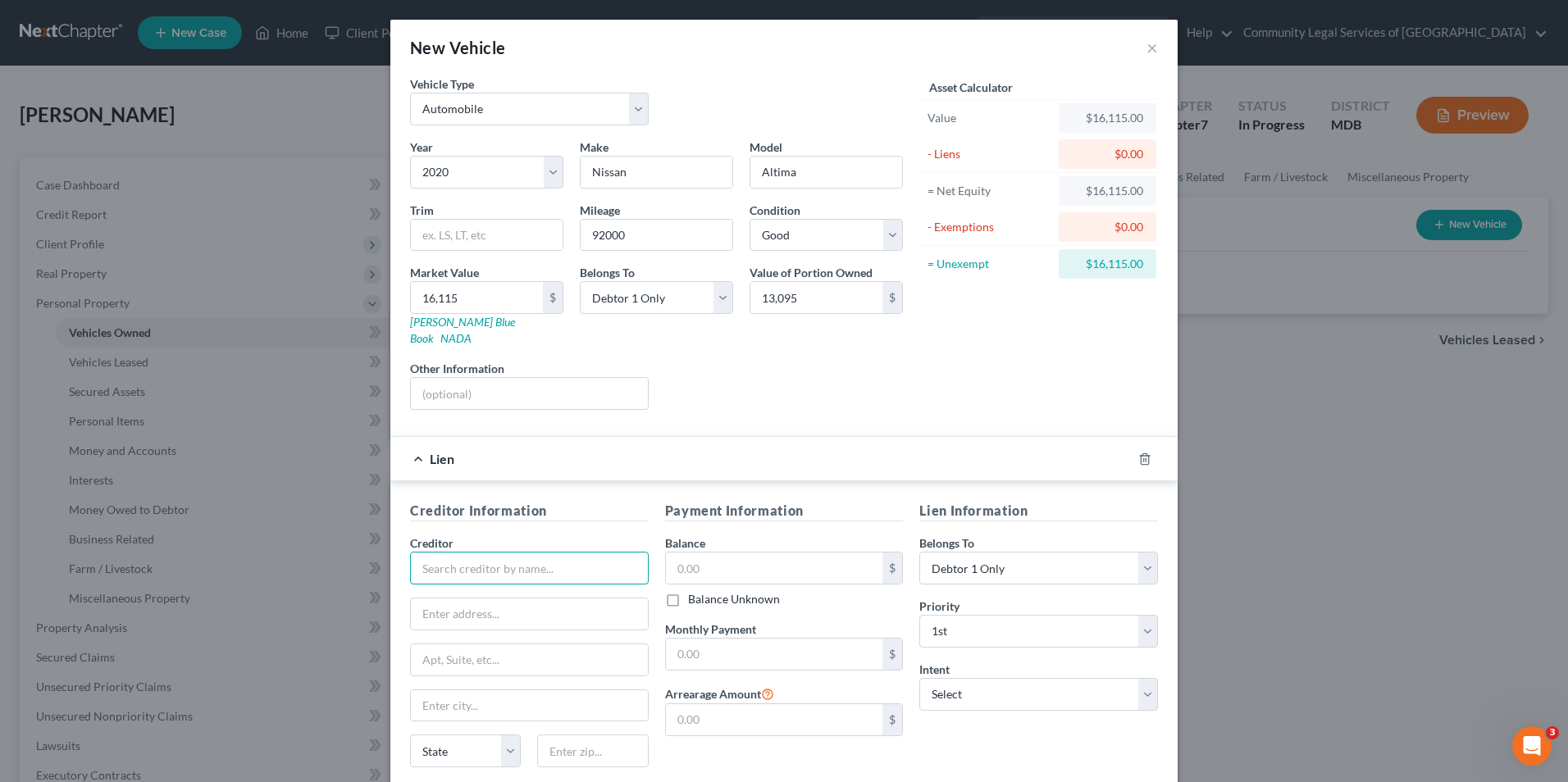
paste input "TOWER FEDERAL CREDIT UNION"
click at [781, 563] on input "text" at bounding box center [774, 569] width 217 height 31
type input "TOWER FEDERAL CREDIT UNION"
type input "3,020"
click at [752, 639] on input "text" at bounding box center [774, 654] width 217 height 31
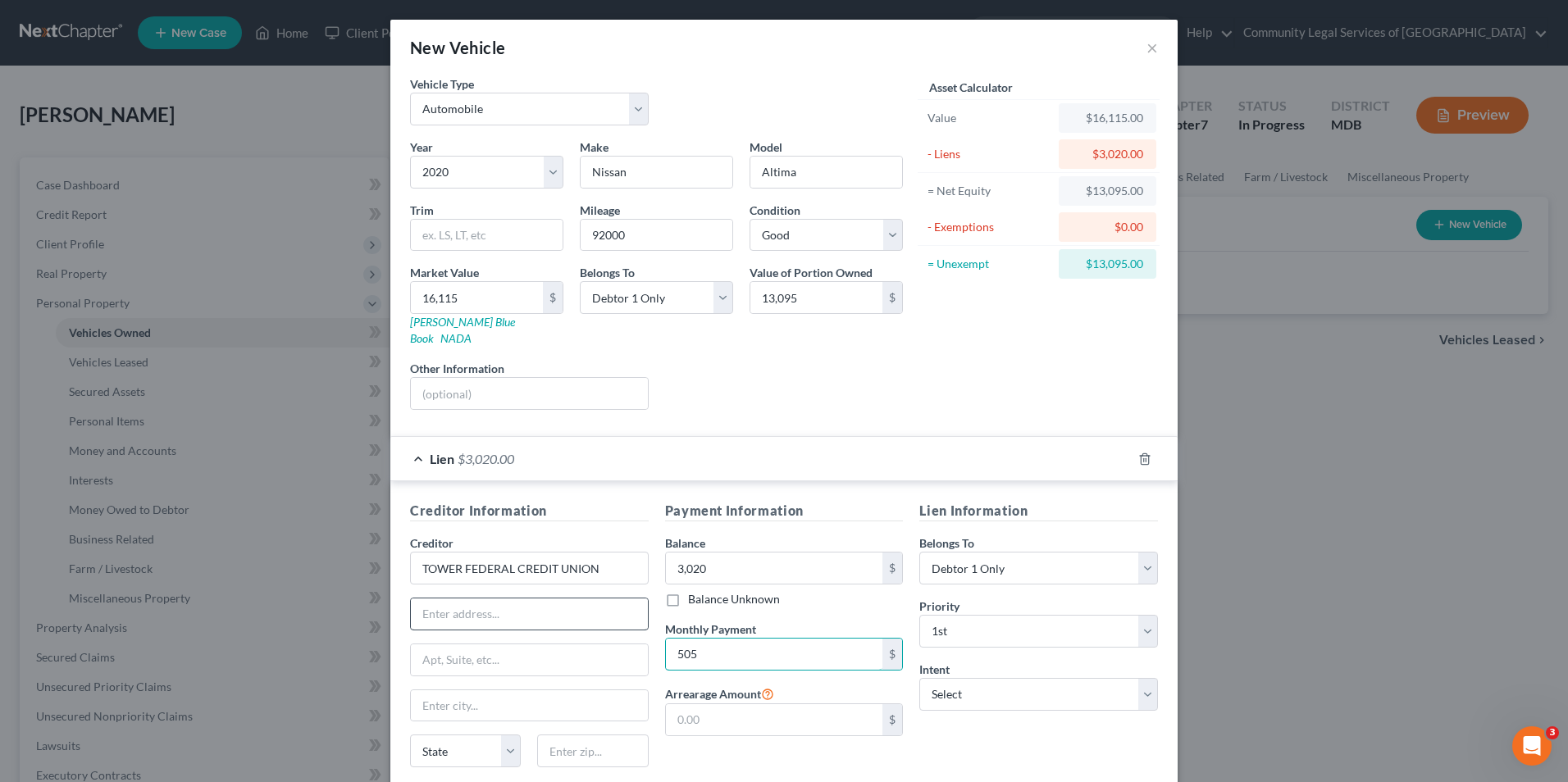
type input "505"
drag, startPoint x: 600, startPoint y: 596, endPoint x: 592, endPoint y: 596, distance: 8.0
click at [600, 598] on input "text" at bounding box center [529, 614] width 237 height 31
click at [458, 598] on input "text" at bounding box center [529, 614] width 237 height 31
paste input "[STREET_ADDRESS][PERSON_NAME]"
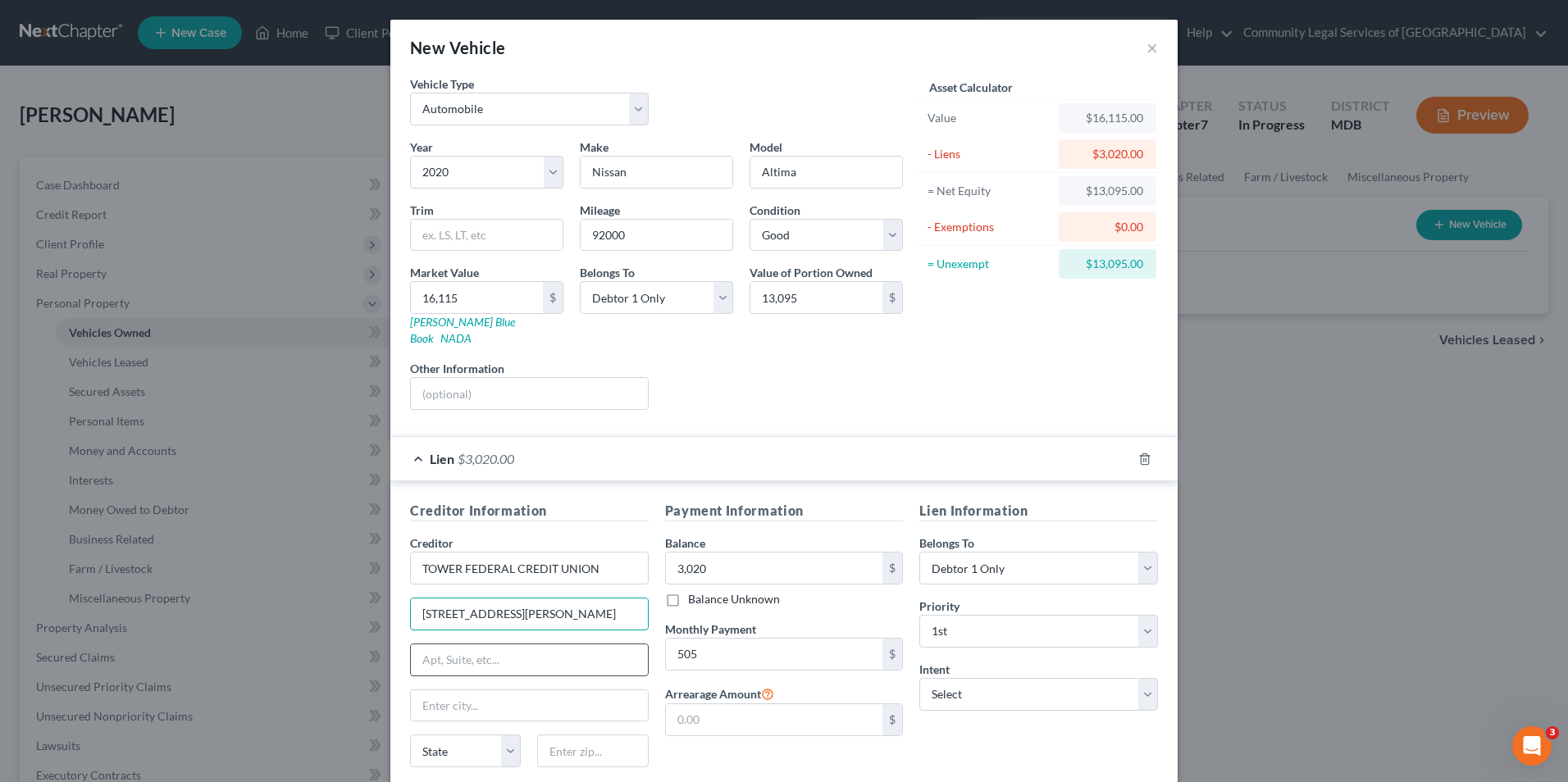
type input "[STREET_ADDRESS][PERSON_NAME]"
click at [412, 645] on input "text" at bounding box center [529, 660] width 237 height 31
click at [425, 692] on input "text" at bounding box center [529, 706] width 237 height 31
type input "Laurel"
click at [460, 737] on select "State [US_STATE] AK AR AZ CA CO CT DE DC [GEOGRAPHIC_DATA] [GEOGRAPHIC_DATA] GU…" at bounding box center [466, 751] width 111 height 32
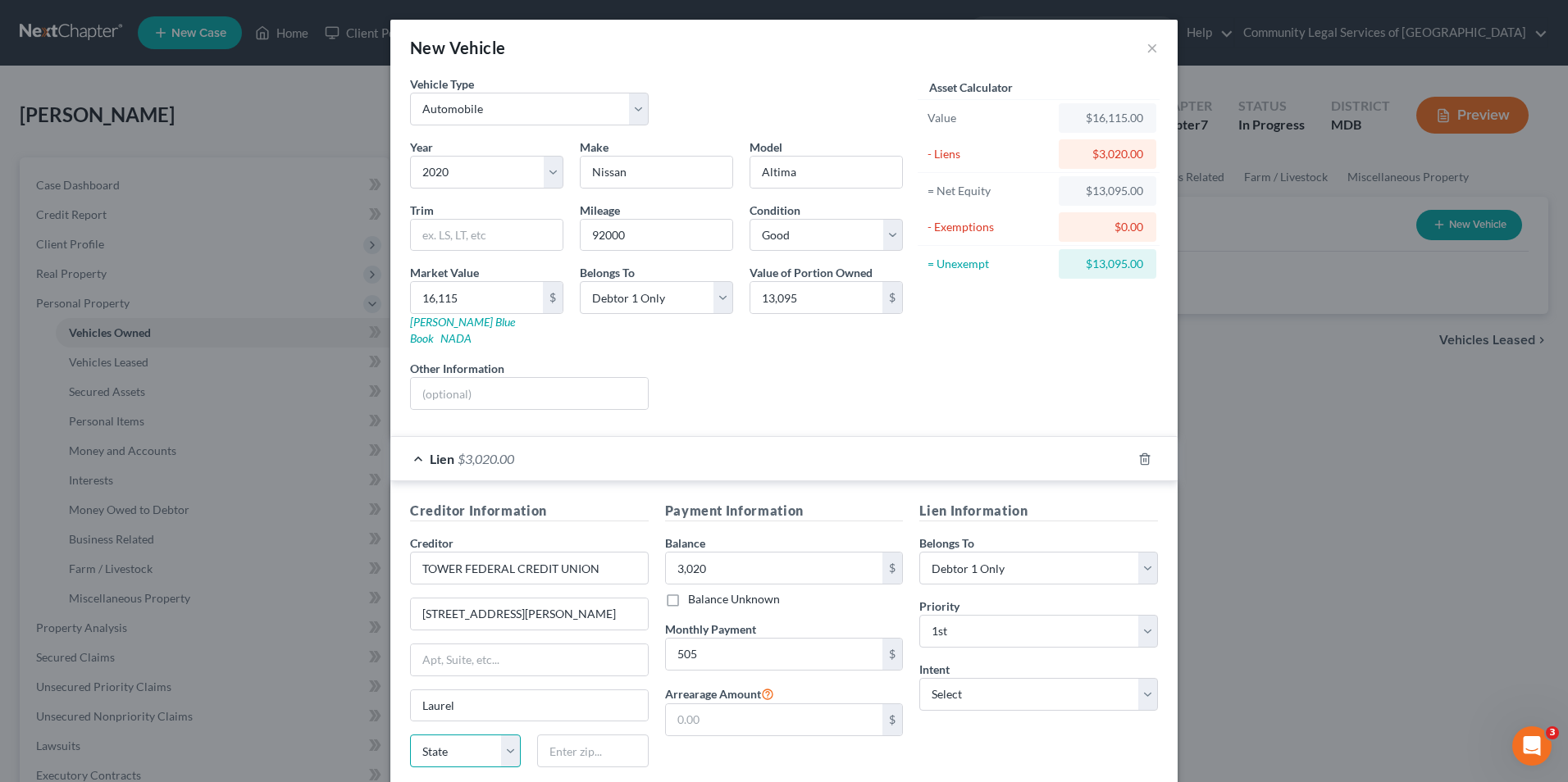
select select "21"
click at [410, 735] on select "State [US_STATE] AK AR AZ CA CO CT DE DC [GEOGRAPHIC_DATA] [GEOGRAPHIC_DATA] GU…" at bounding box center [466, 751] width 111 height 32
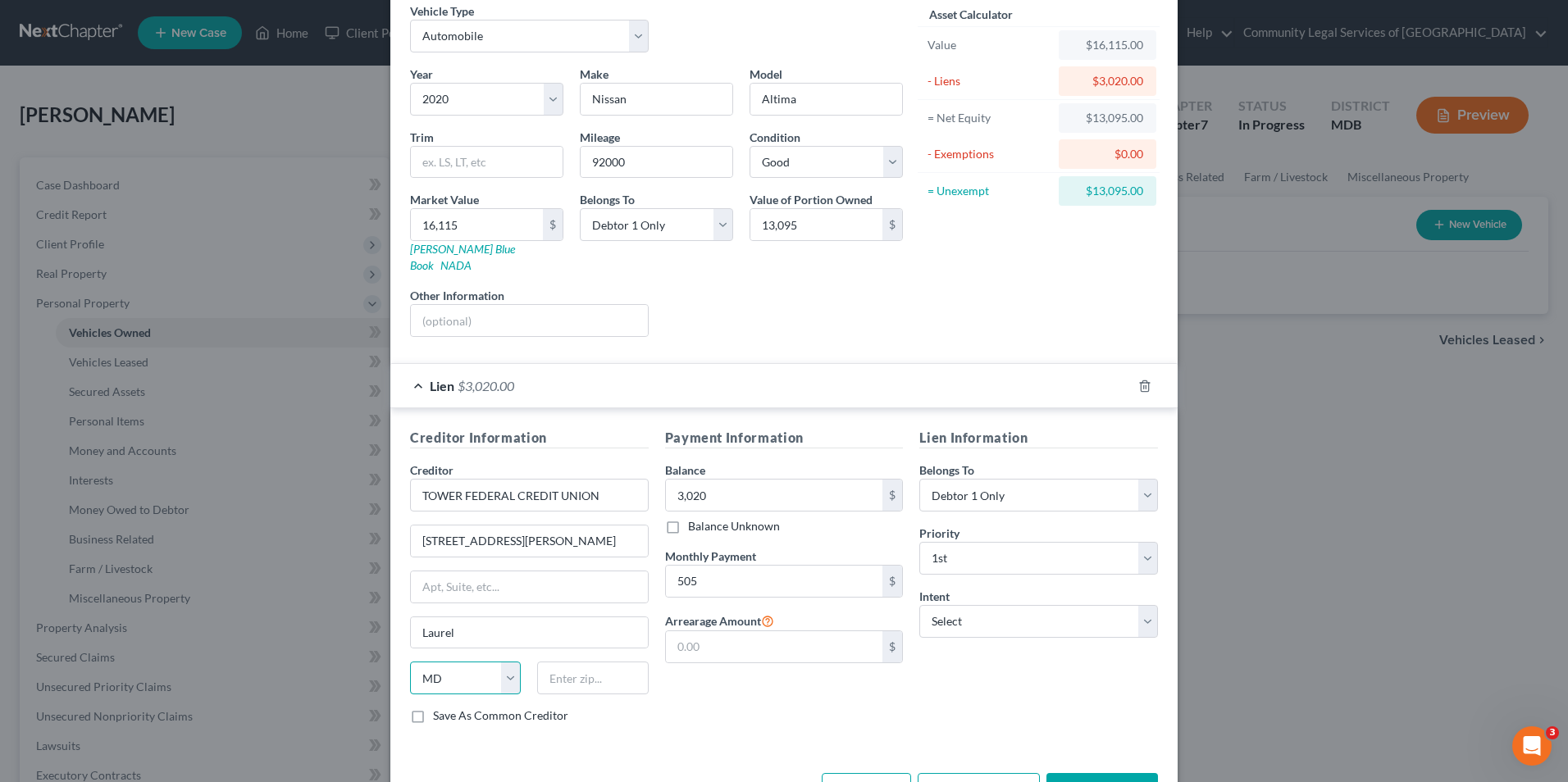
scroll to position [115, 0]
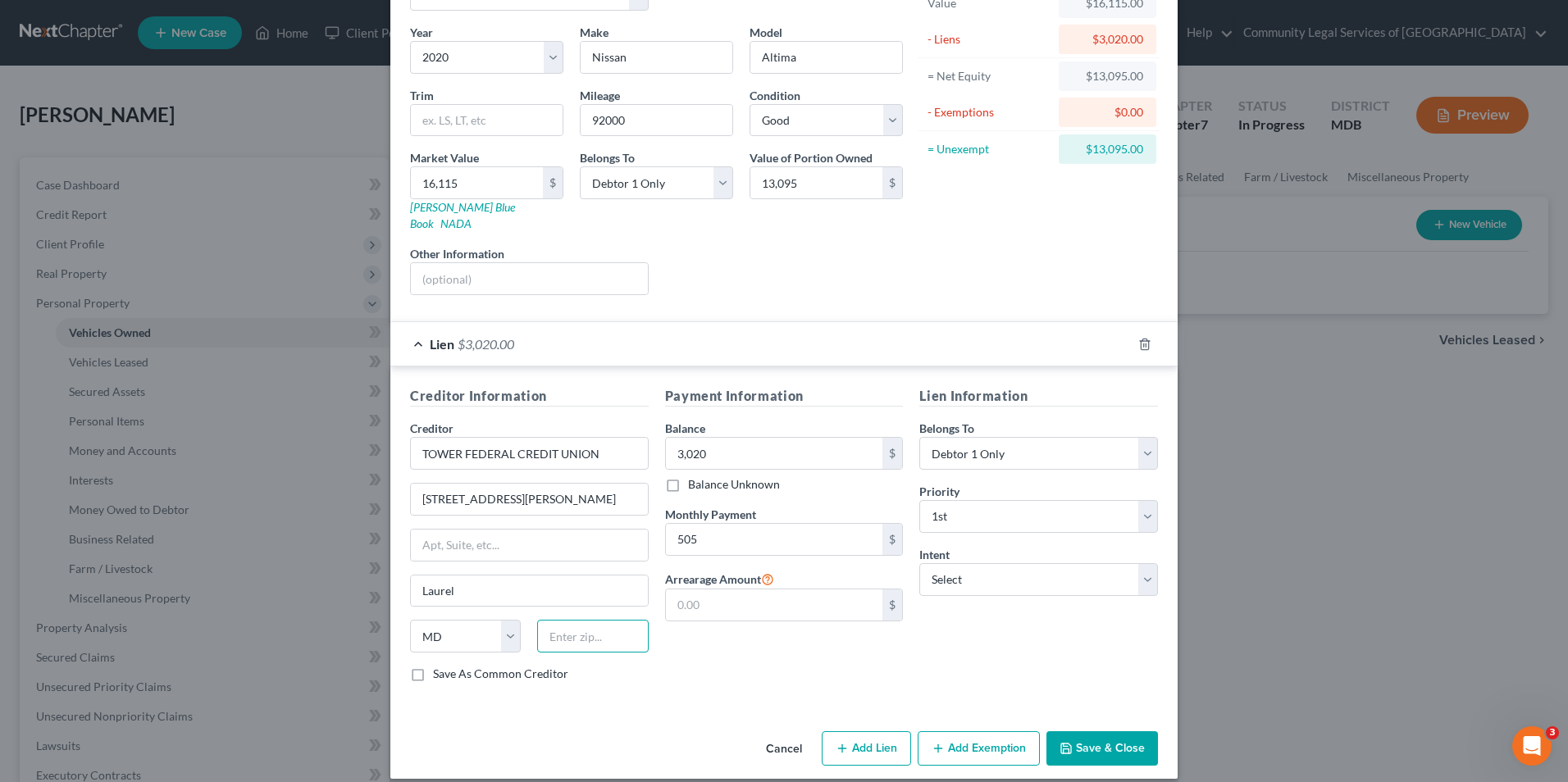
click at [616, 620] on input "text" at bounding box center [592, 636] width 111 height 32
click at [559, 623] on input "text" at bounding box center [592, 636] width 111 height 32
type input "20707"
click at [775, 590] on input "text" at bounding box center [774, 605] width 217 height 31
click at [970, 735] on button "Add Exemption" at bounding box center [979, 748] width 122 height 34
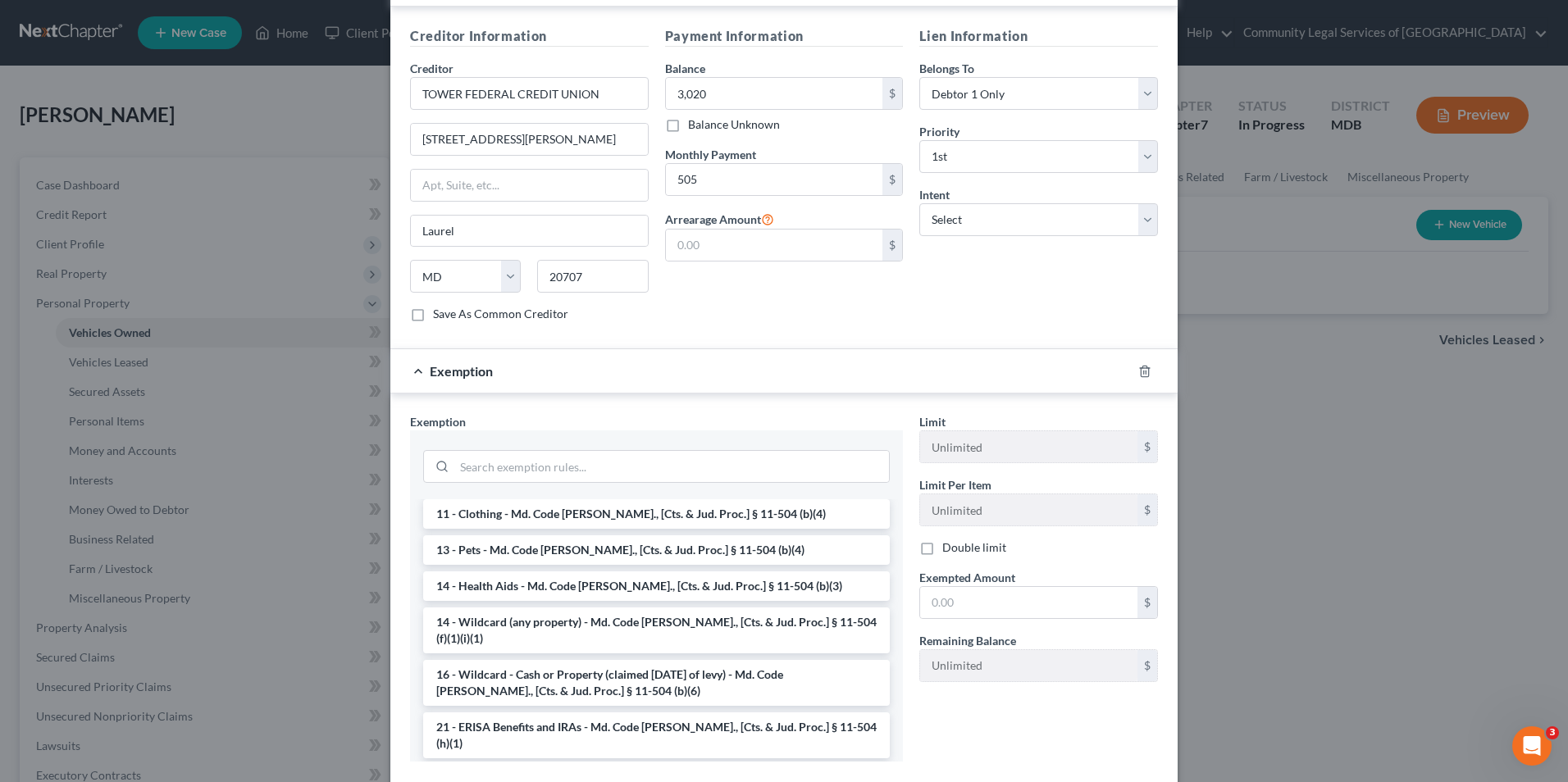
scroll to position [246, 0]
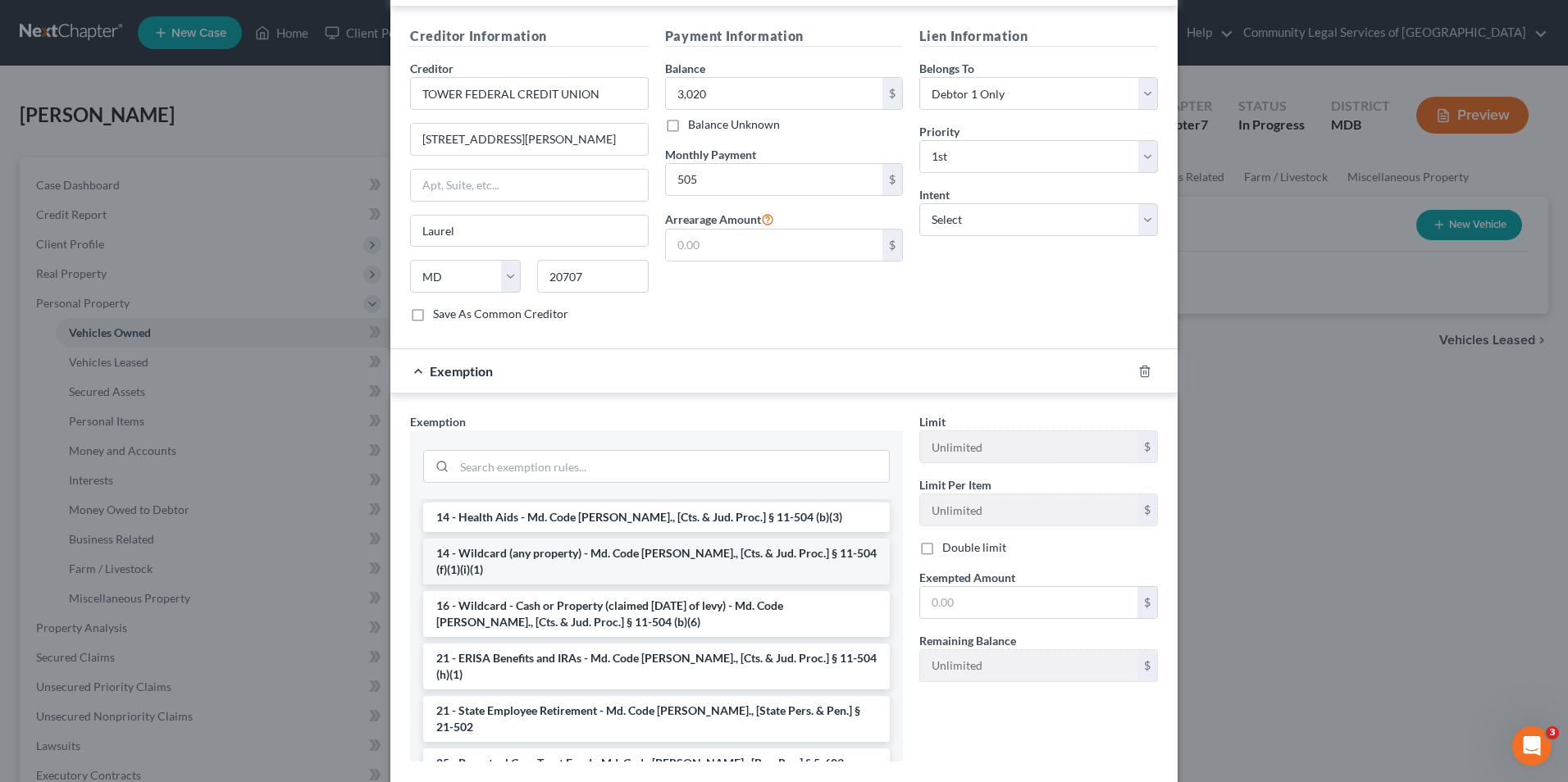
click at [592, 539] on li "14 - Wildcard (any property) - Md. Code [PERSON_NAME]., [Cts. & Jud. Proc.] § 1…" at bounding box center [656, 562] width 466 height 45
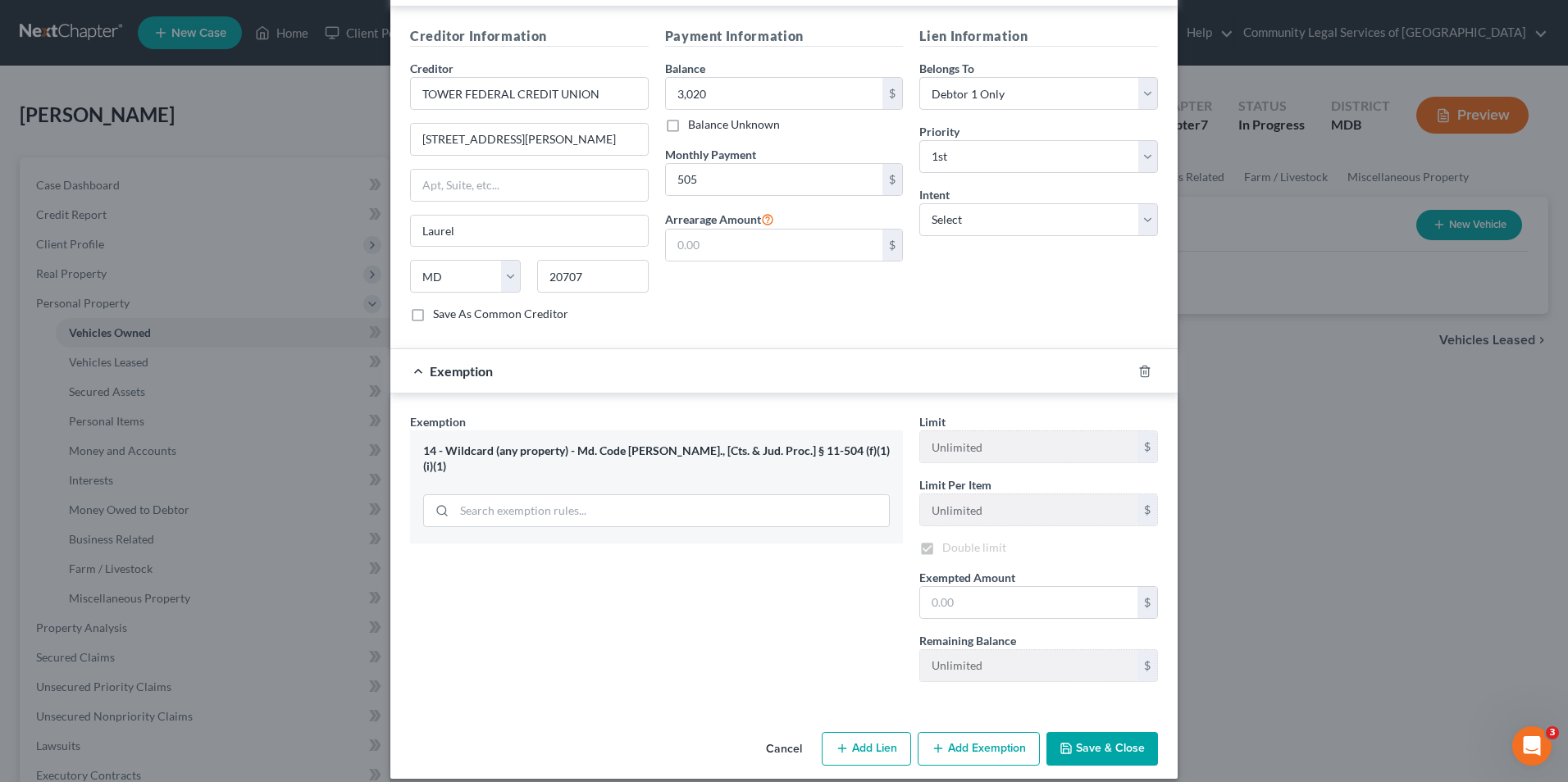
checkbox input "true"
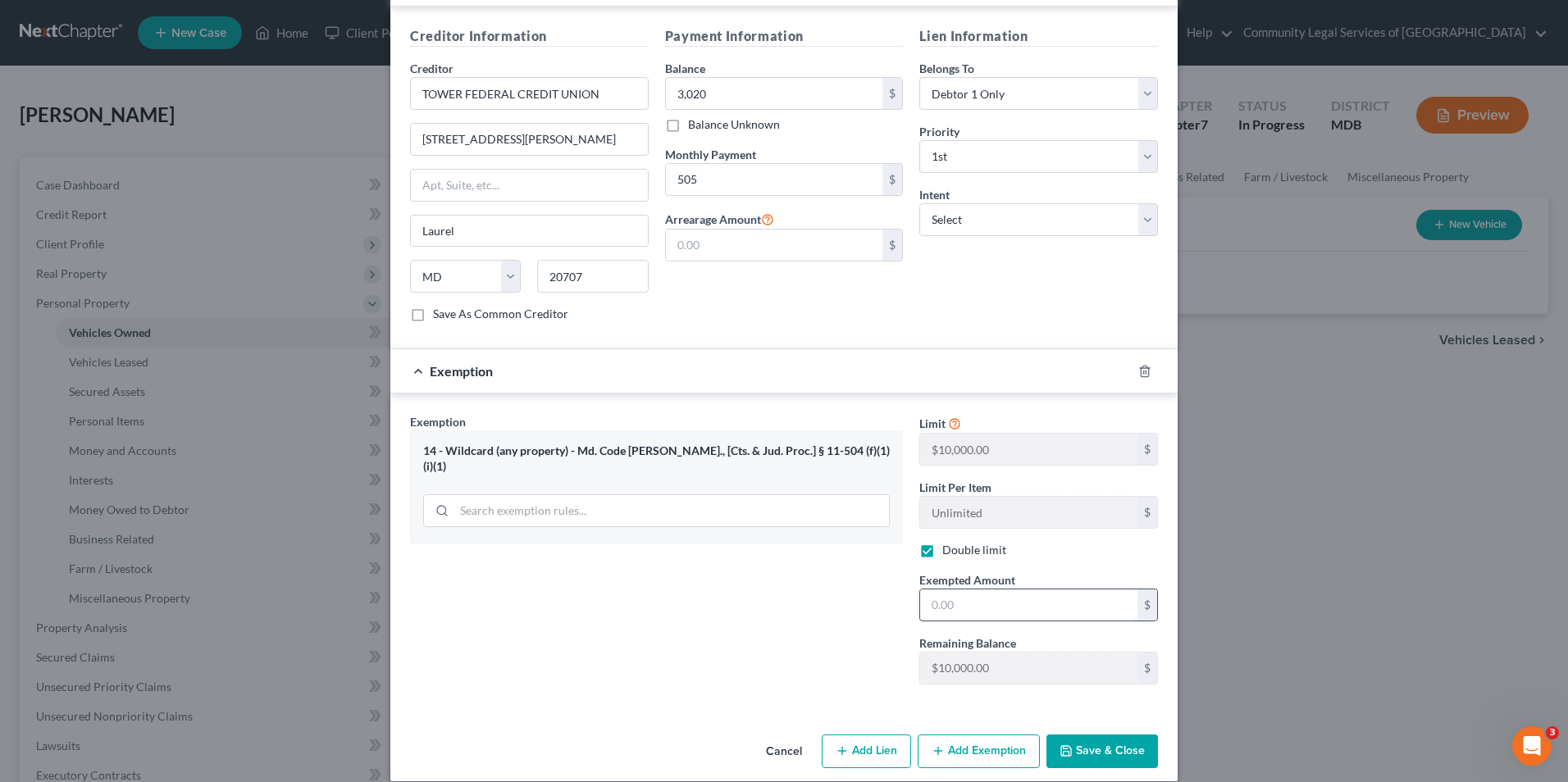
click at [946, 591] on input "text" at bounding box center [1029, 605] width 217 height 31
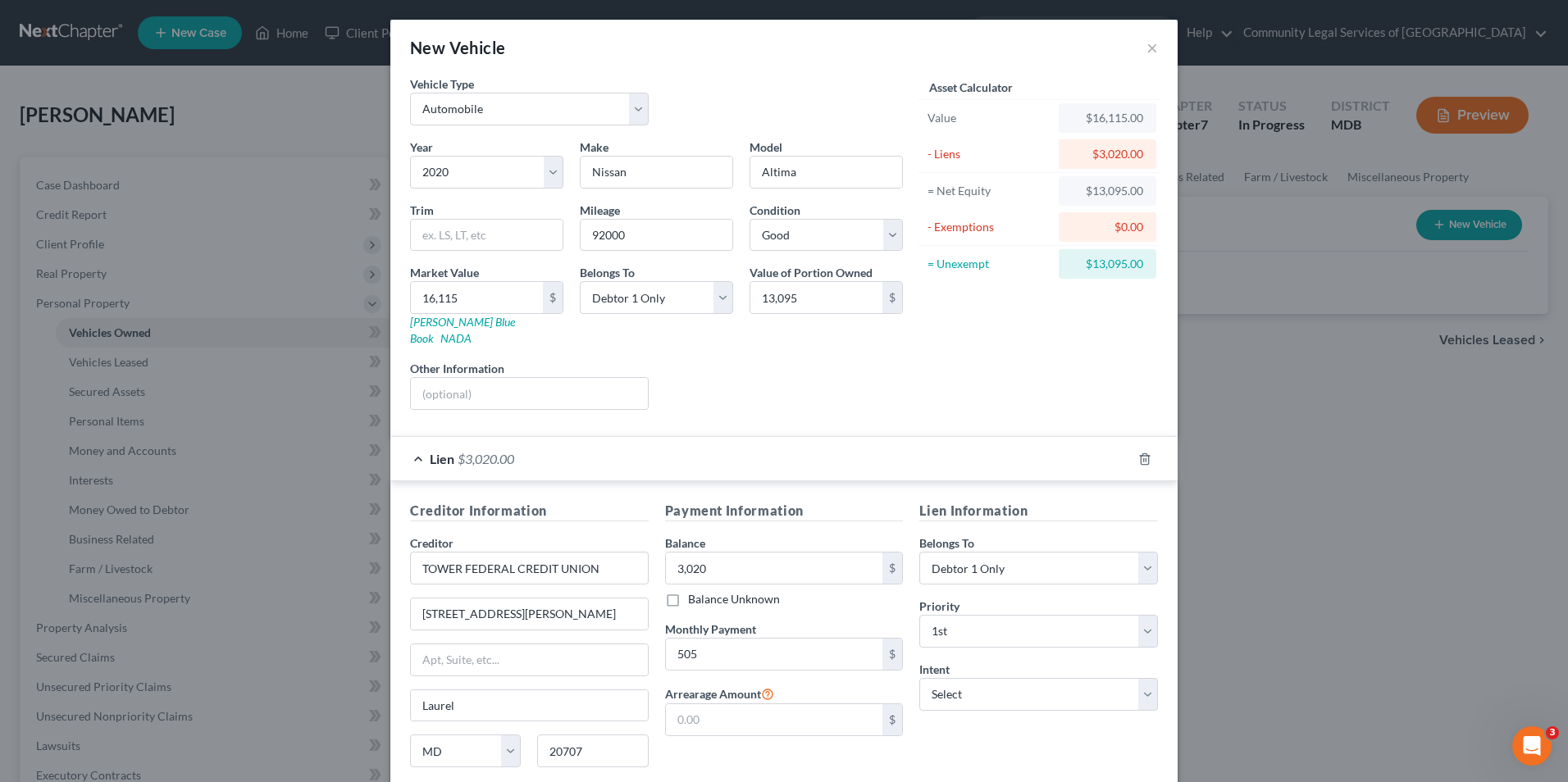
scroll to position [478, 0]
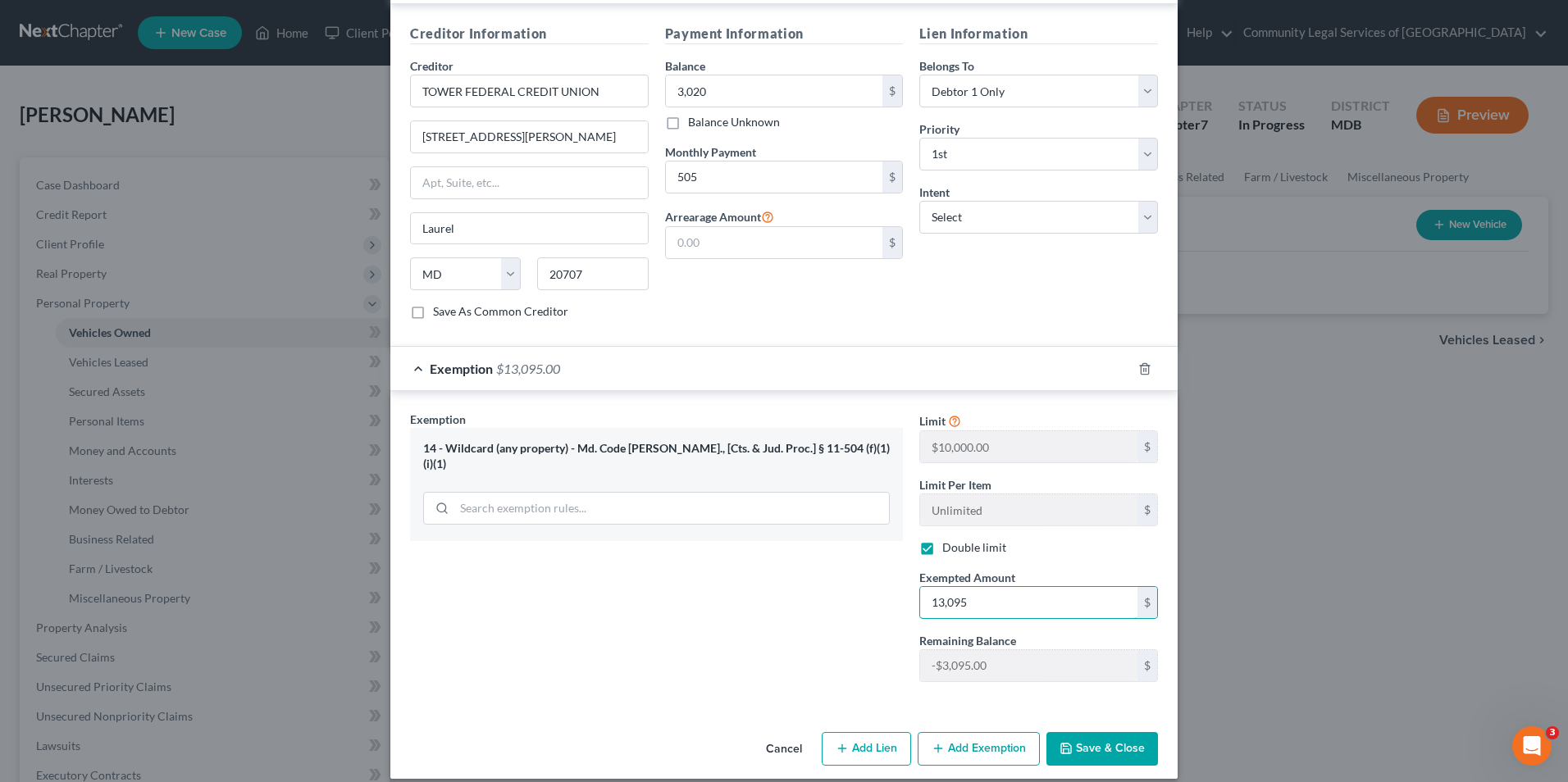
type input "13,095"
click at [790, 588] on div "Exemption Set must be selected for CA. Exemption * 14 - Wildcard (any property)…" at bounding box center [656, 553] width 509 height 283
click at [980, 734] on button "Add Exemption" at bounding box center [979, 749] width 122 height 34
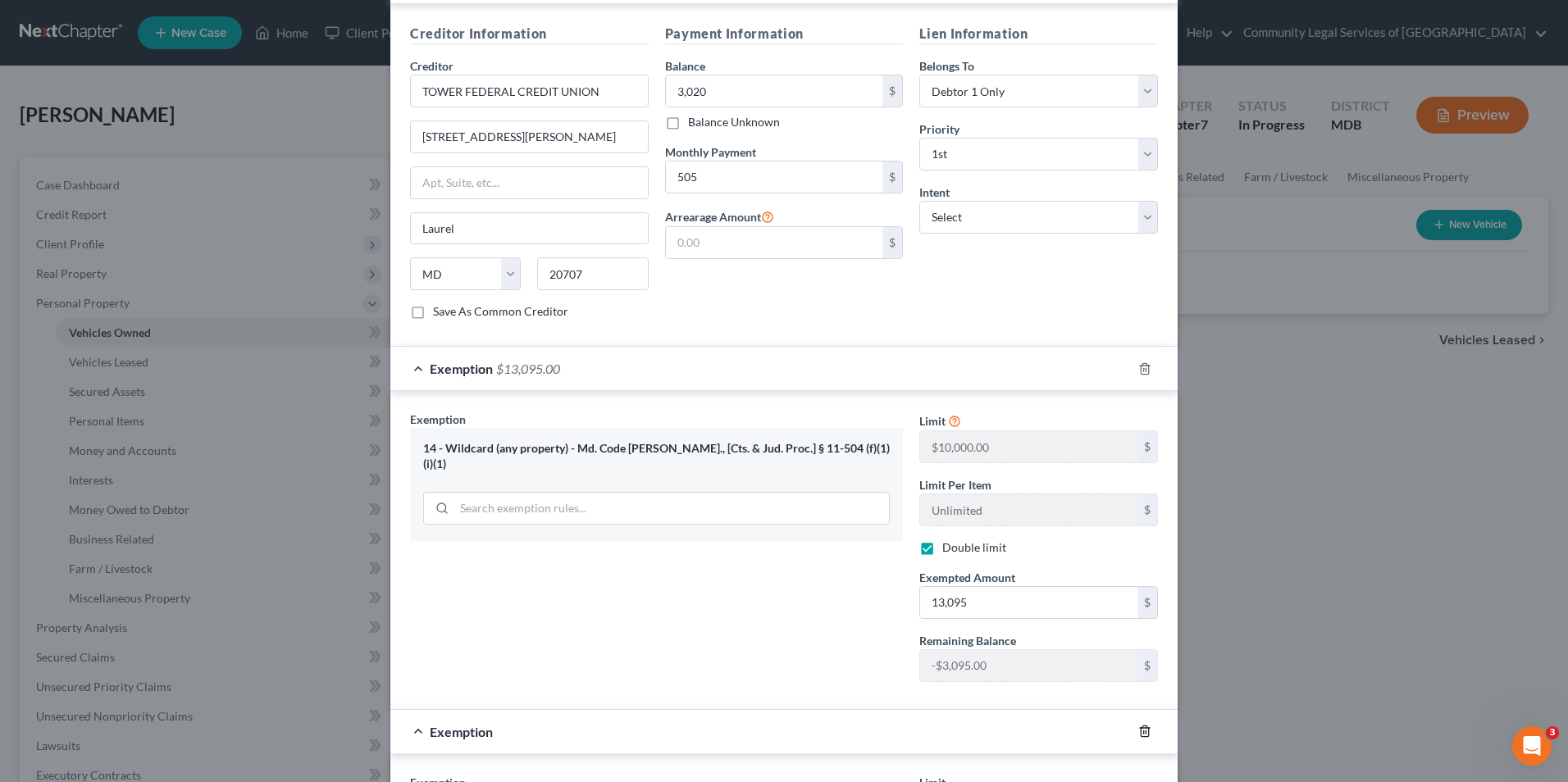
click at [1141, 727] on icon "button" at bounding box center [1144, 732] width 7 height 10
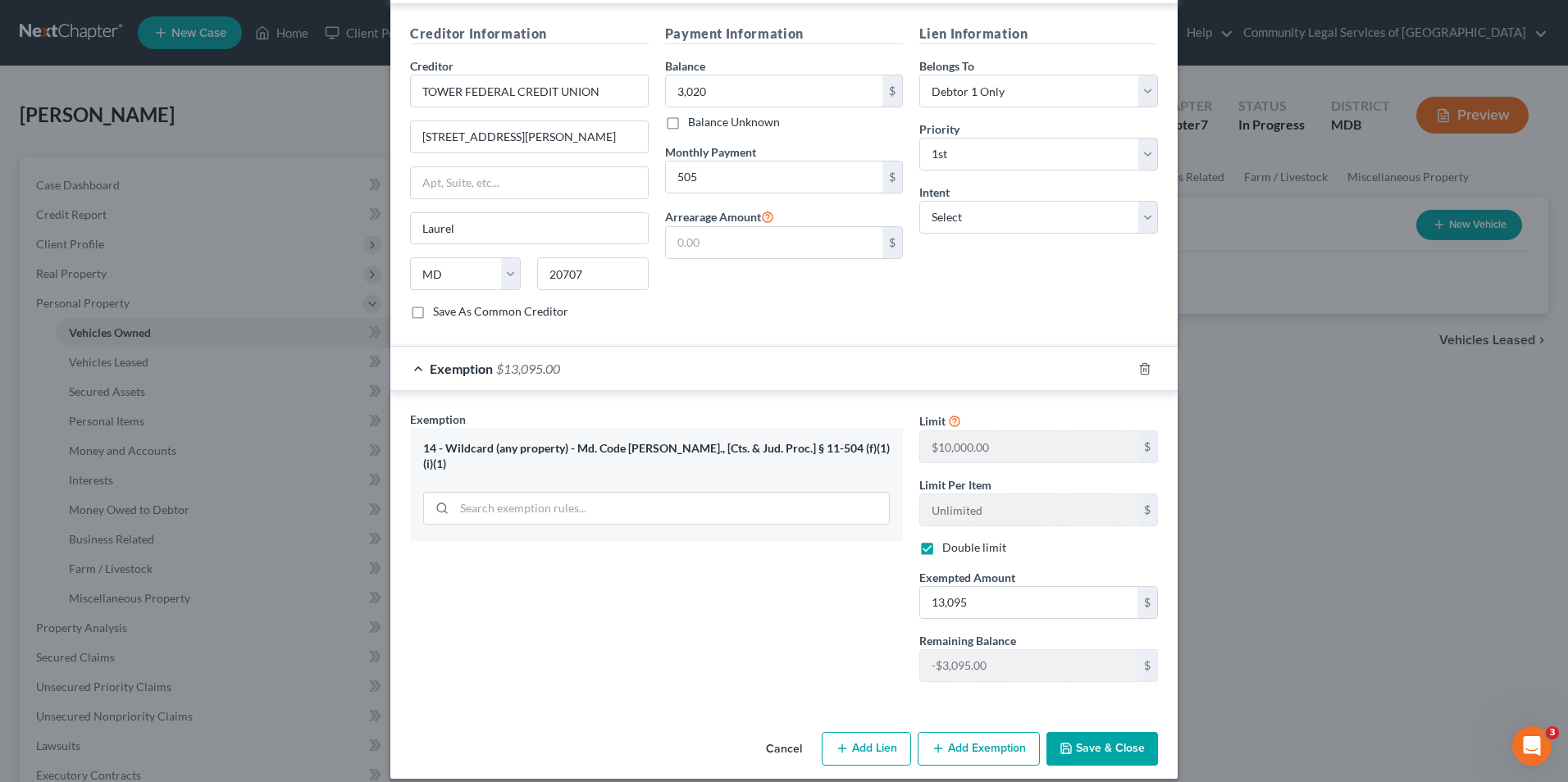
click at [1121, 732] on button "Save & Close" at bounding box center [1102, 749] width 111 height 34
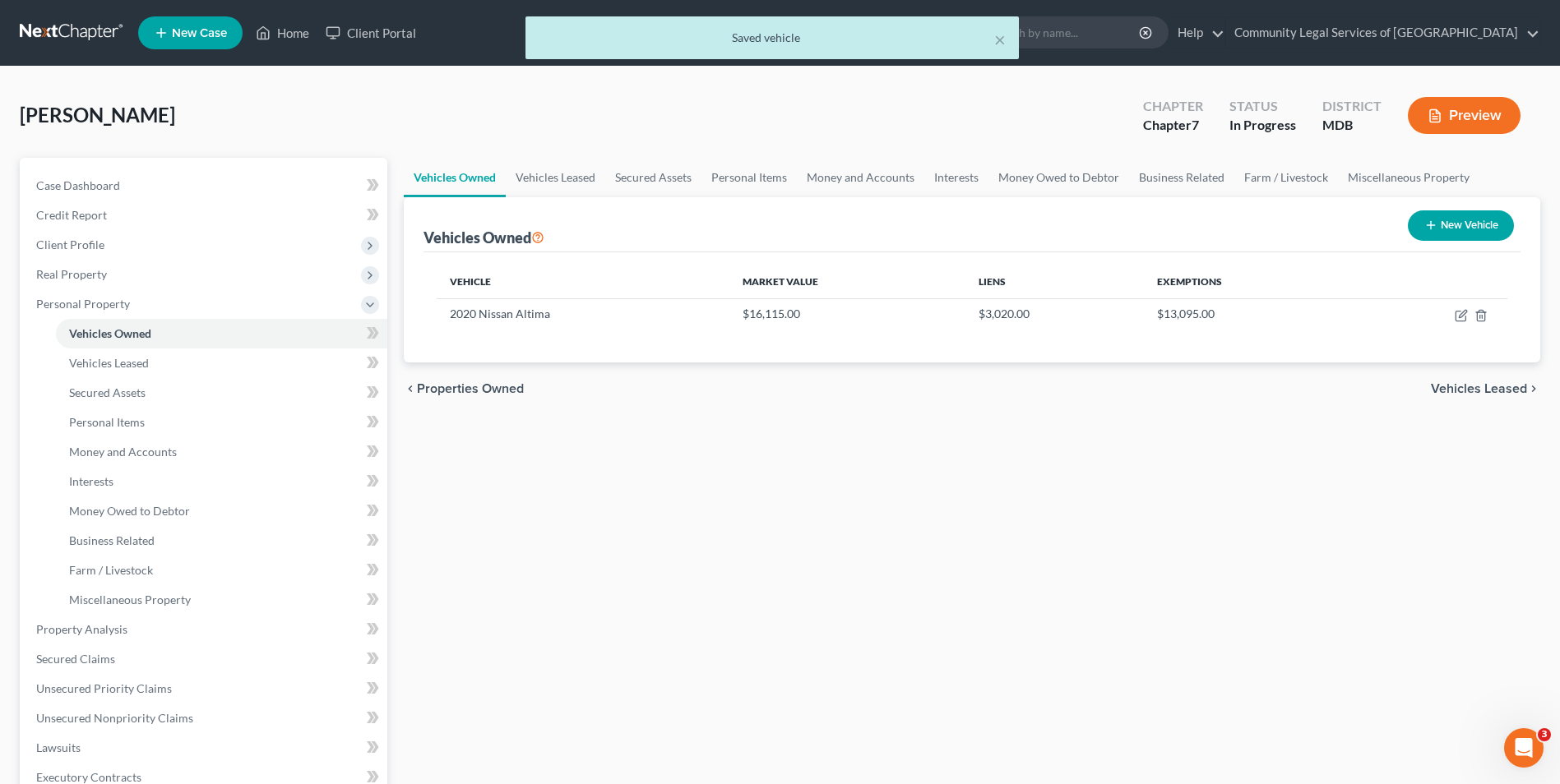
click at [1453, 393] on span "Vehicles Leased" at bounding box center [1479, 388] width 97 height 13
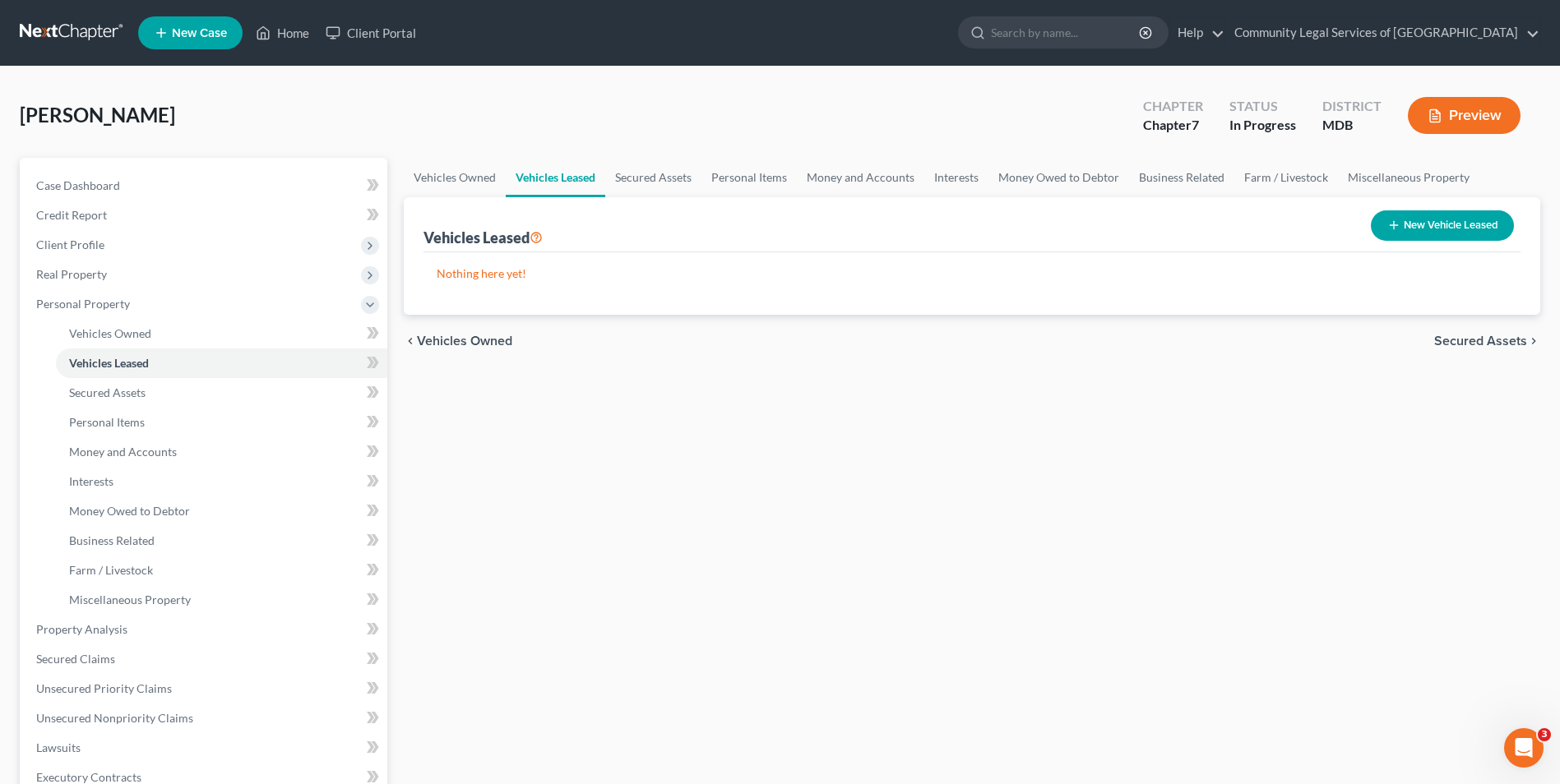
click at [1452, 345] on span "Secured Assets" at bounding box center [1481, 341] width 93 height 13
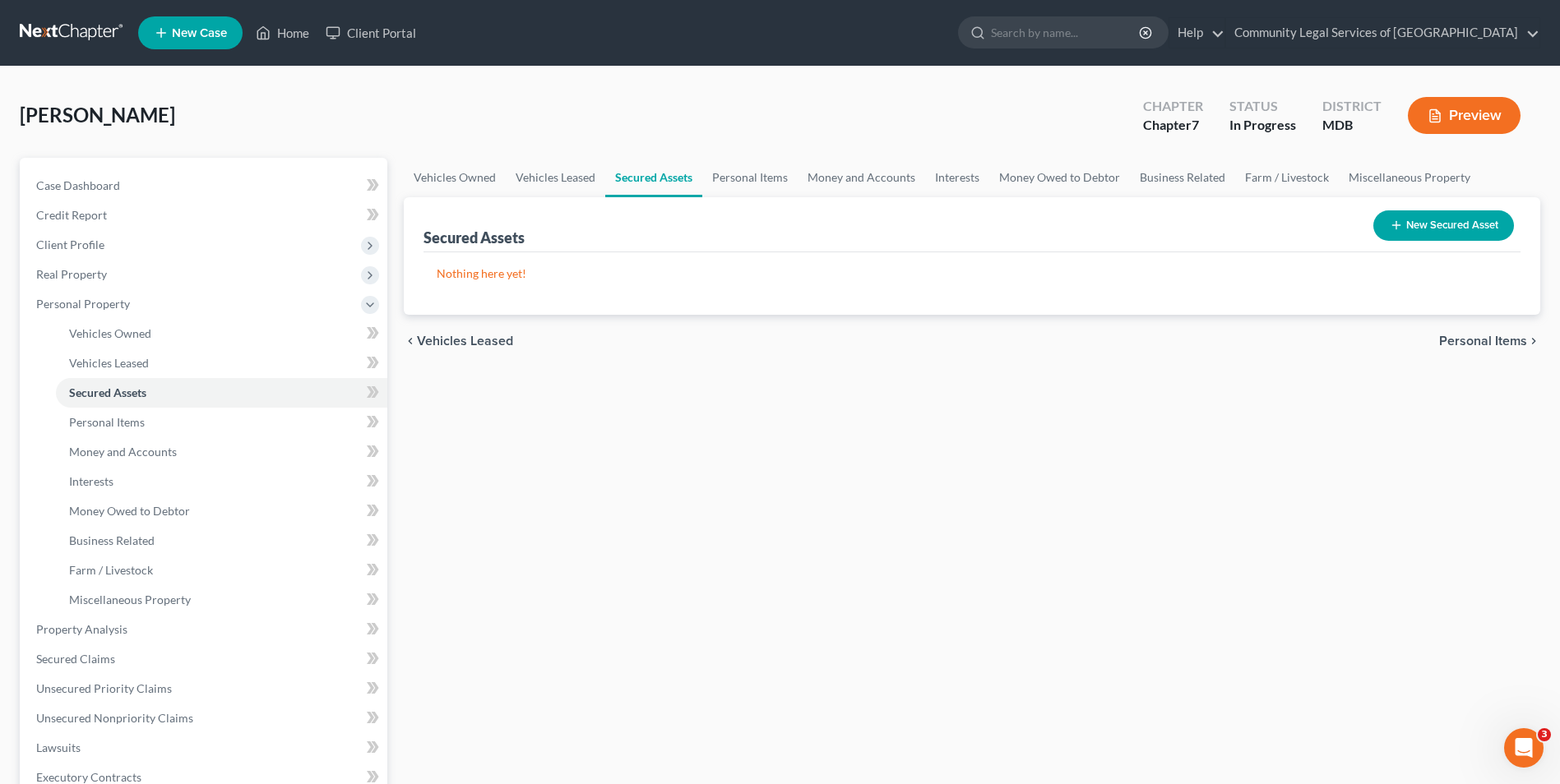
click at [1452, 345] on span "Personal Items" at bounding box center [1483, 341] width 88 height 13
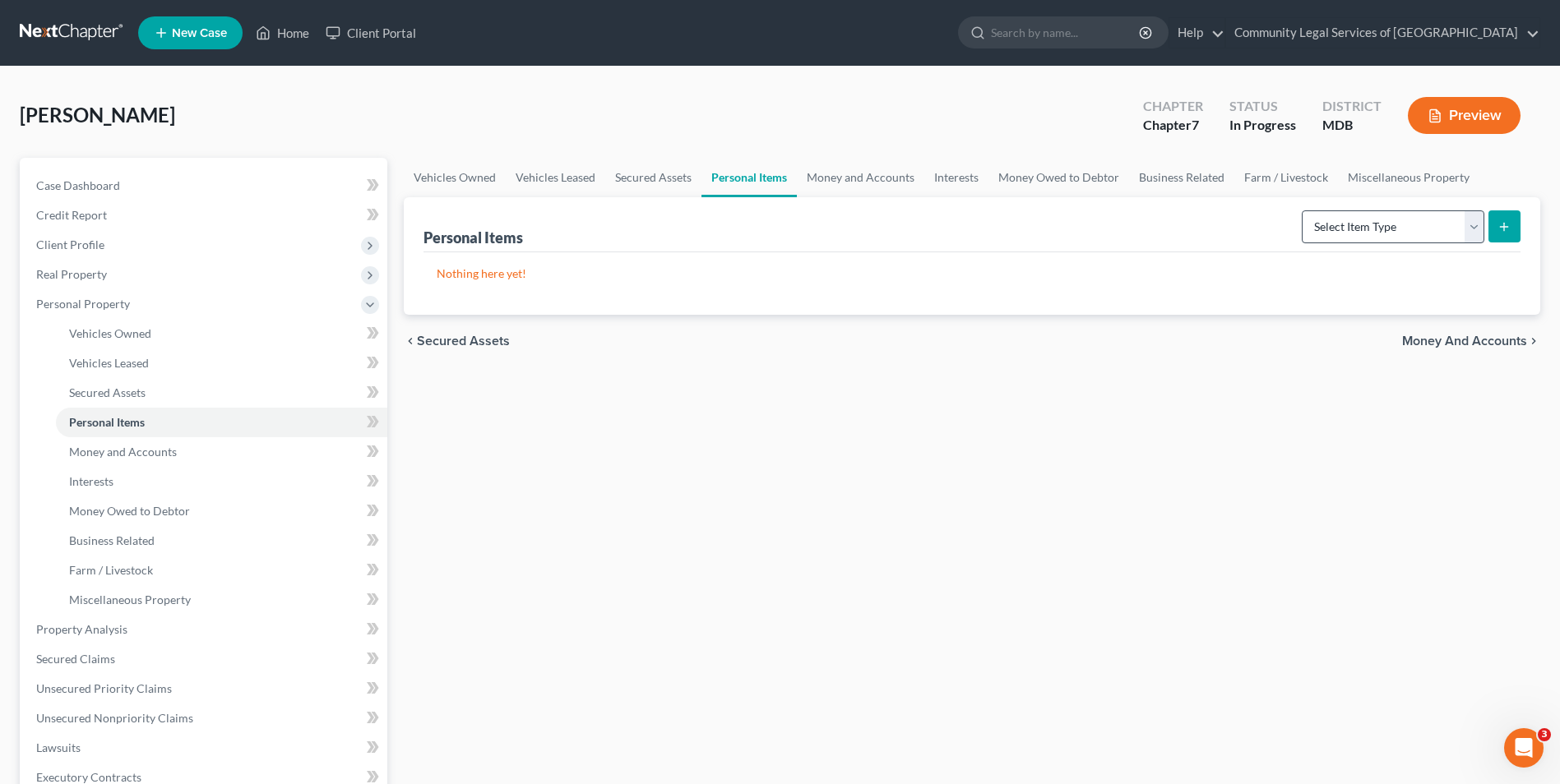
click at [1482, 223] on form "Select Item Type Clothing Collectibles Of Value Electronics Firearms Household …" at bounding box center [1411, 227] width 218 height 33
click at [1482, 223] on select "Select Item Type Clothing Collectibles Of Value Electronics Firearms Household …" at bounding box center [1393, 226] width 182 height 32
select select "electronics"
click at [1304, 210] on select "Select Item Type Clothing Collectibles Of Value Electronics Firearms Household …" at bounding box center [1393, 226] width 182 height 32
click at [1504, 226] on line "submit" at bounding box center [1504, 226] width 0 height 7
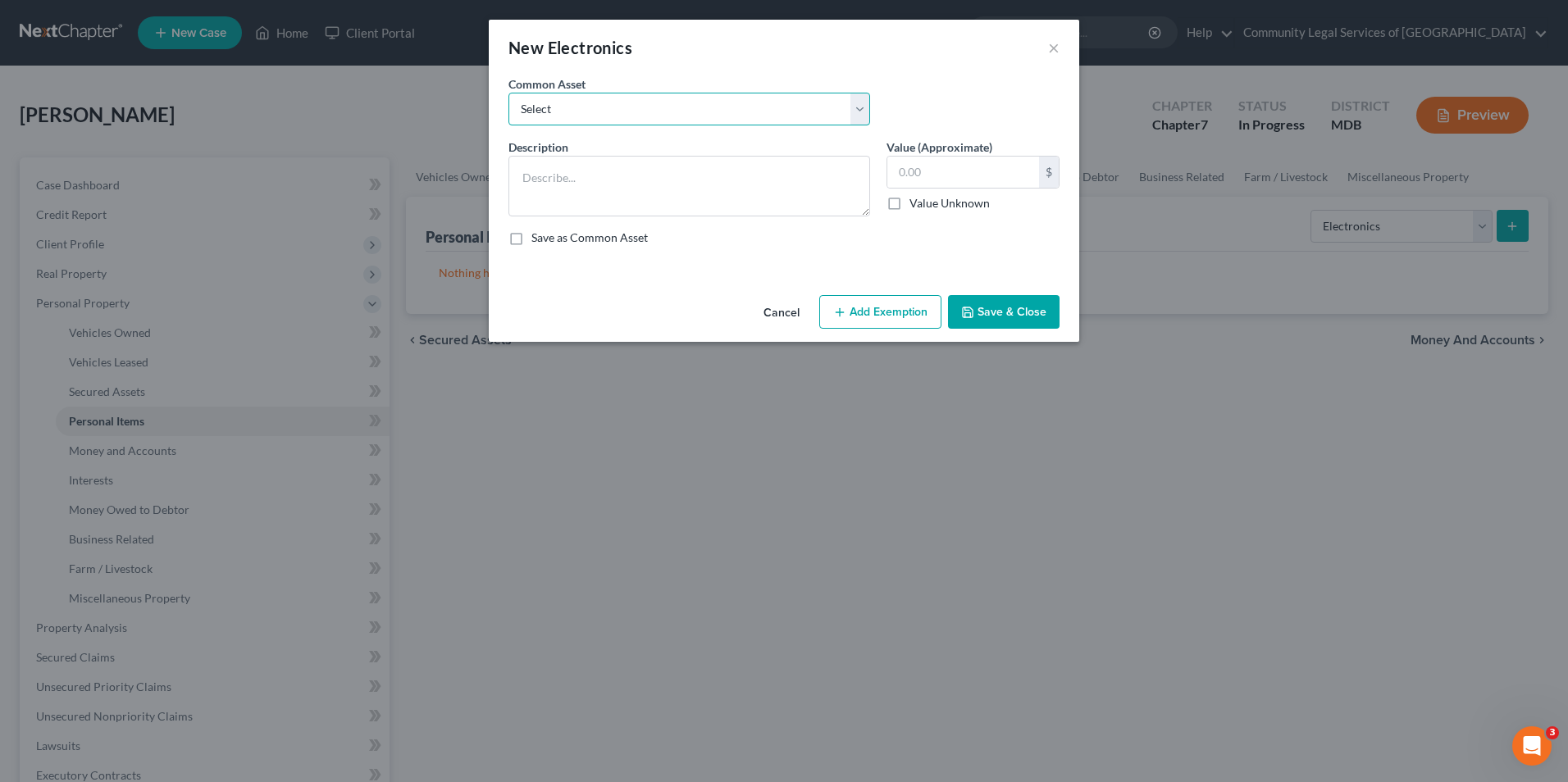
click at [859, 108] on select "Select 2022 Laptop" at bounding box center [689, 108] width 361 height 32
click at [782, 104] on select "Select 2022 Laptop" at bounding box center [689, 108] width 361 height 32
click at [707, 179] on textarea at bounding box center [689, 185] width 361 height 60
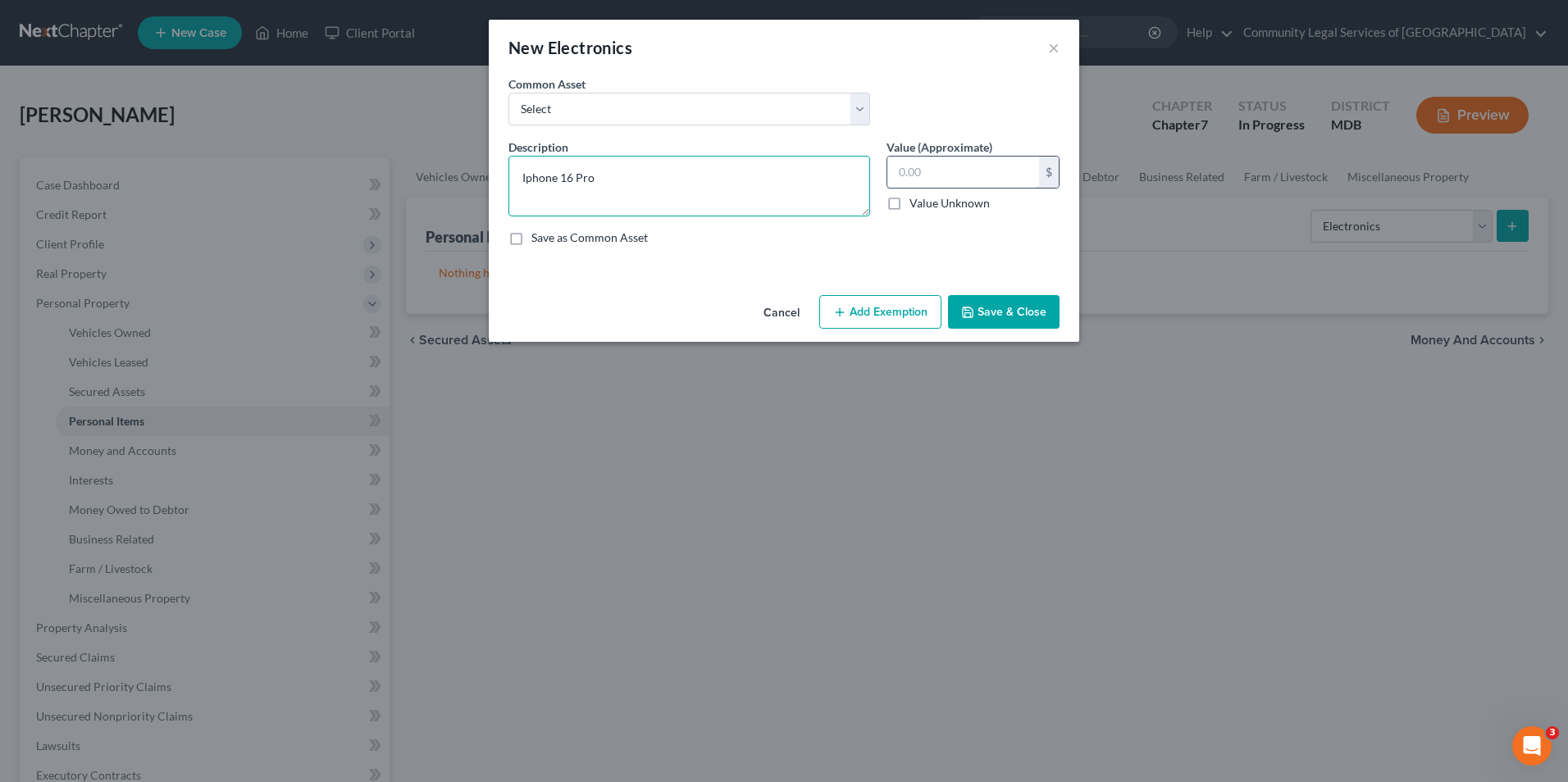
type textarea "Iphone 16 Pro"
click at [1007, 168] on input "text" at bounding box center [962, 172] width 151 height 31
type input "600"
click at [587, 235] on label "Save as Common Asset" at bounding box center [589, 237] width 116 height 17
click at [549, 235] on input "Save as Common Asset" at bounding box center [543, 234] width 10 height 10
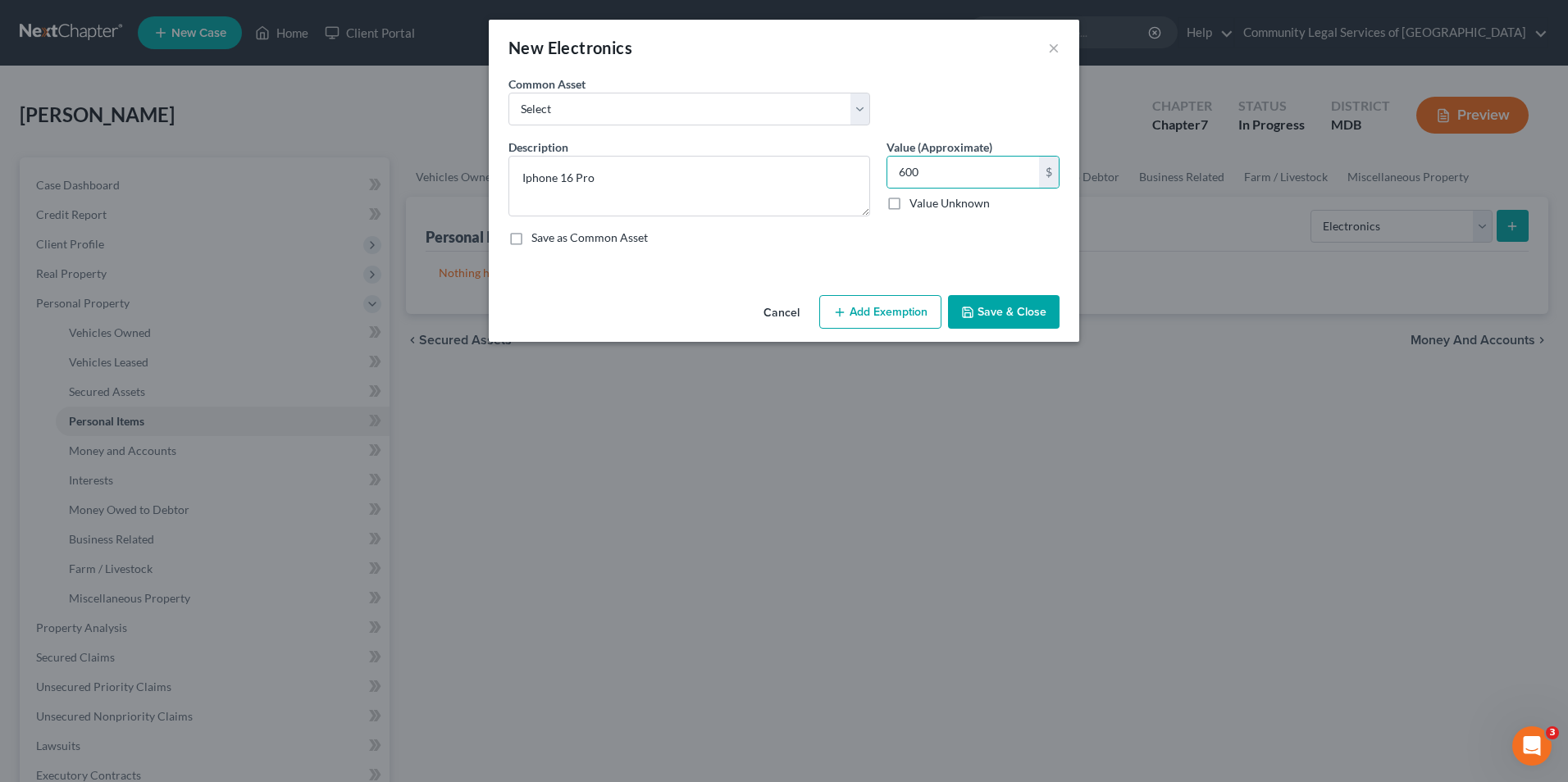
checkbox input "true"
click at [1032, 314] on button "Save & Close" at bounding box center [1004, 311] width 111 height 34
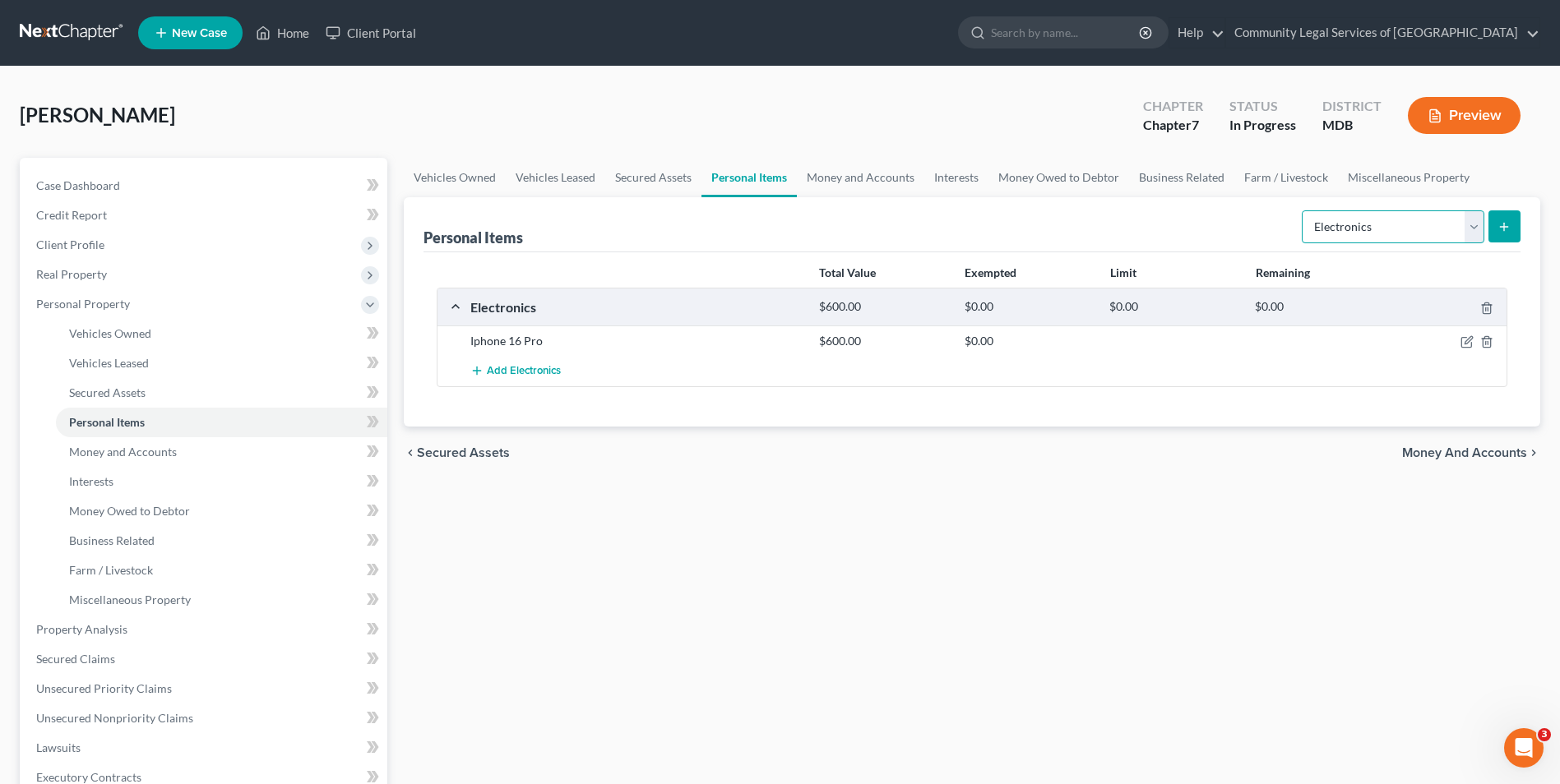
click at [1474, 239] on select "Select Item Type Clothing Collectibles Of Value Electronics Firearms Household …" at bounding box center [1393, 226] width 182 height 32
select select "clothing"
click at [1304, 210] on select "Select Item Type Clothing Collectibles Of Value Electronics Firearms Household …" at bounding box center [1393, 226] width 182 height 32
click at [1438, 460] on span "Money and Accounts" at bounding box center [1464, 453] width 125 height 13
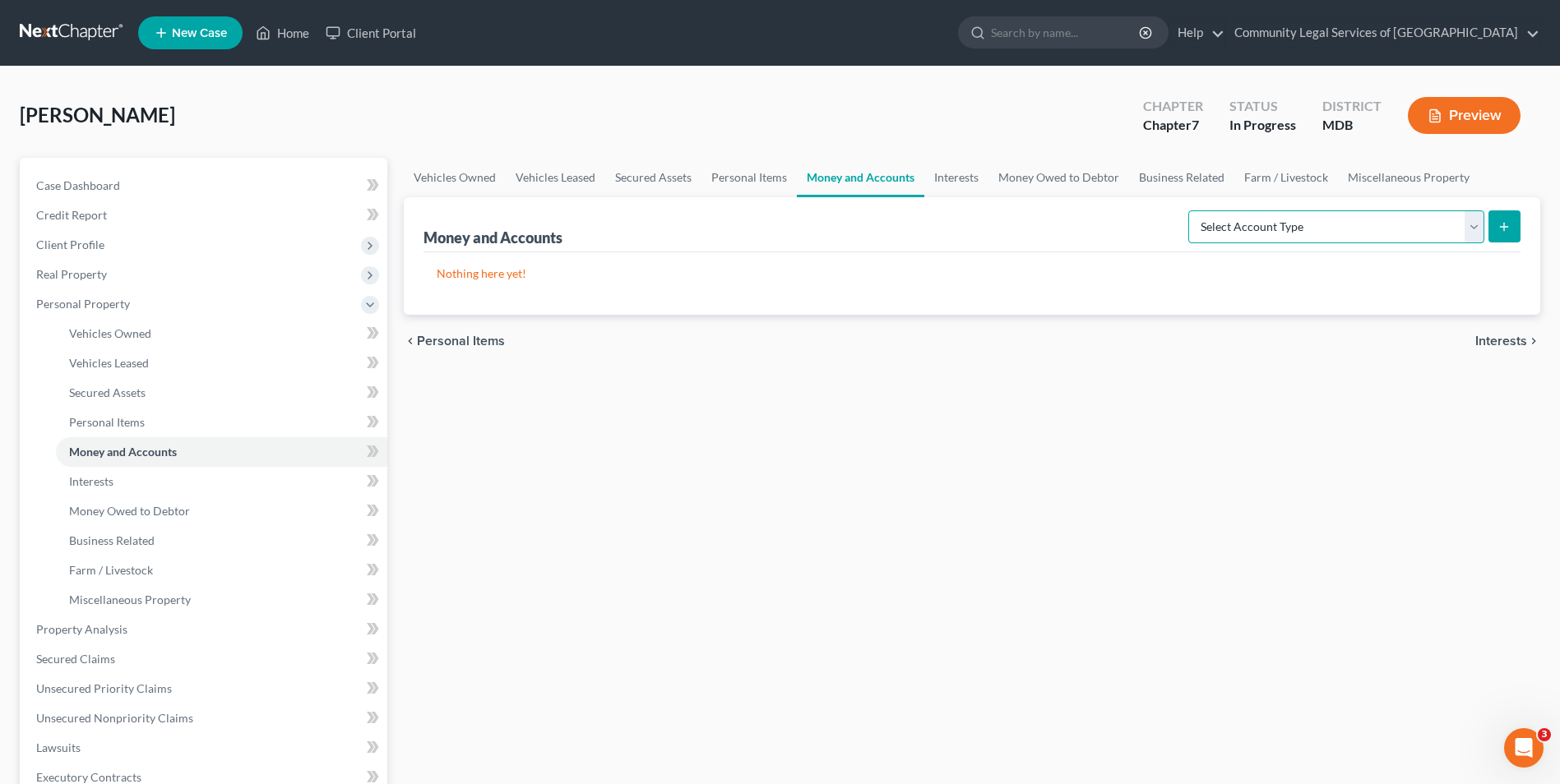
click at [1476, 224] on select "Select Account Type Brokerage Cash on Hand Certificates of Deposit Checking Acc…" at bounding box center [1335, 226] width 296 height 32
select select "checking"
click at [1191, 210] on select "Select Account Type Brokerage Cash on Hand Certificates of Deposit Checking Acc…" at bounding box center [1335, 226] width 296 height 32
click at [1494, 235] on button "submit" at bounding box center [1505, 226] width 32 height 32
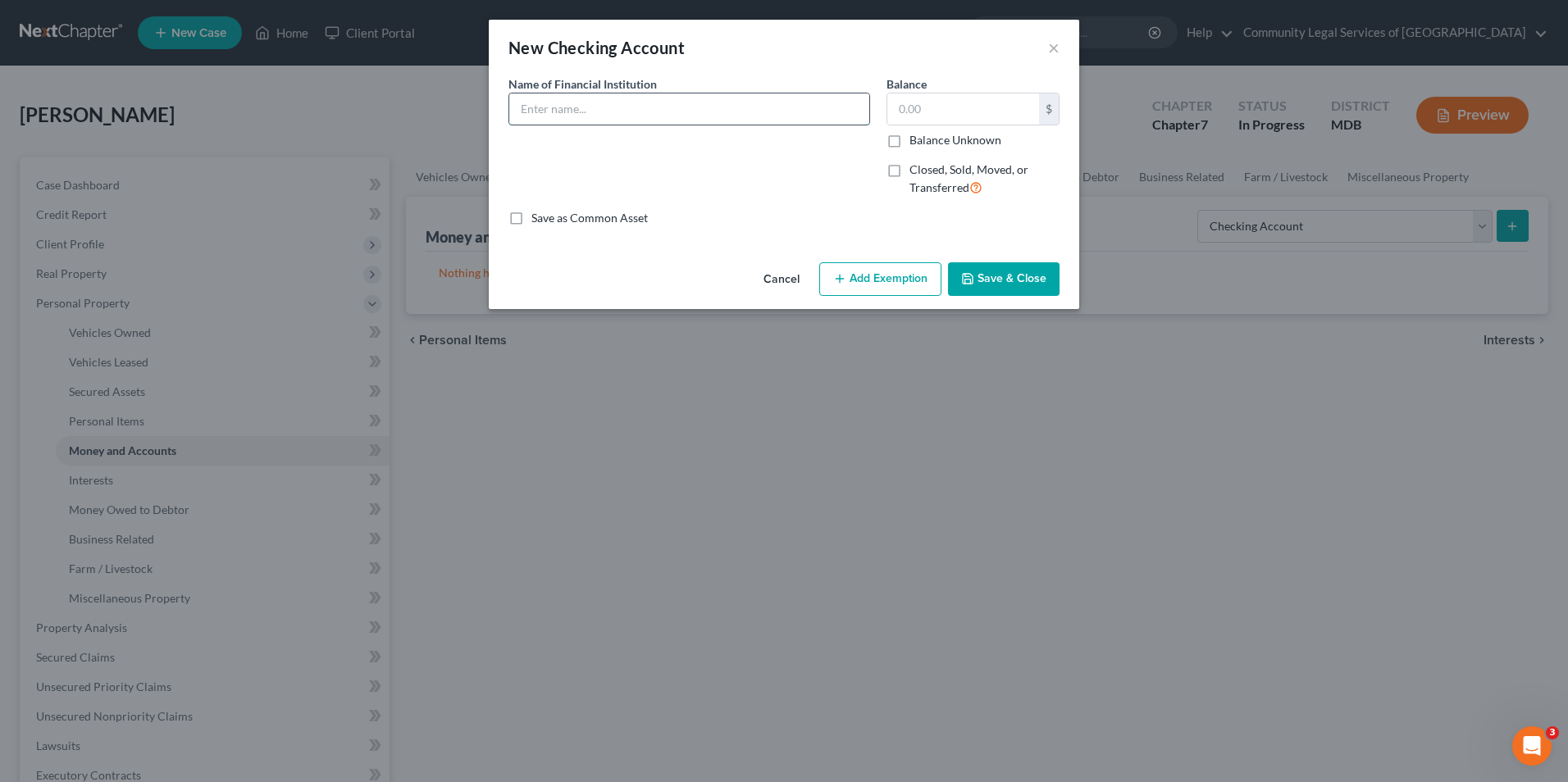
click at [726, 106] on input "text" at bounding box center [690, 109] width 360 height 31
type input "Congressional Federal Credit Union"
click at [923, 121] on input "text" at bounding box center [962, 109] width 151 height 31
type input "100"
click at [988, 283] on button "Save & Close" at bounding box center [1004, 279] width 111 height 34
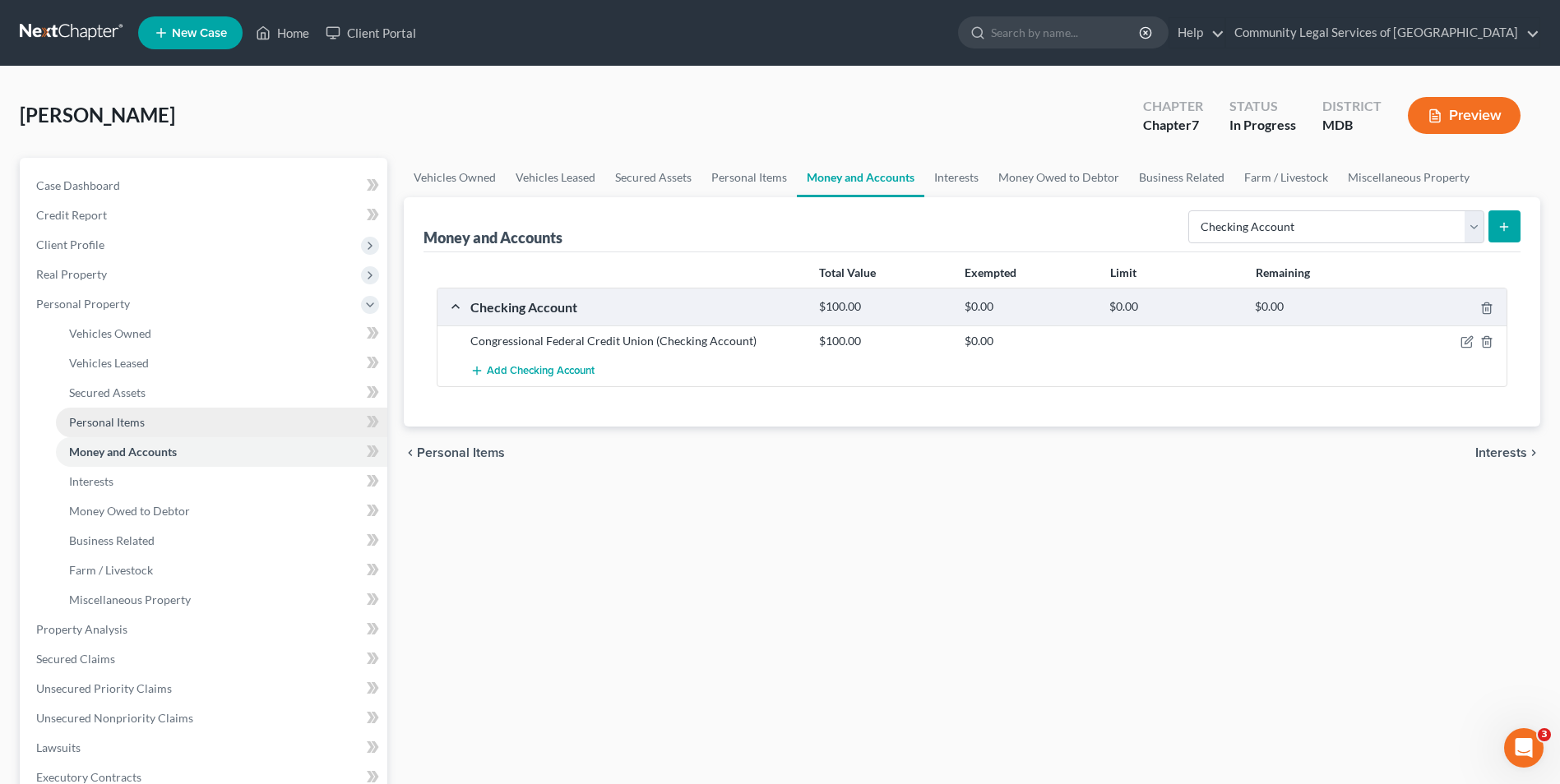
click at [318, 421] on link "Personal Items" at bounding box center [222, 423] width 332 height 30
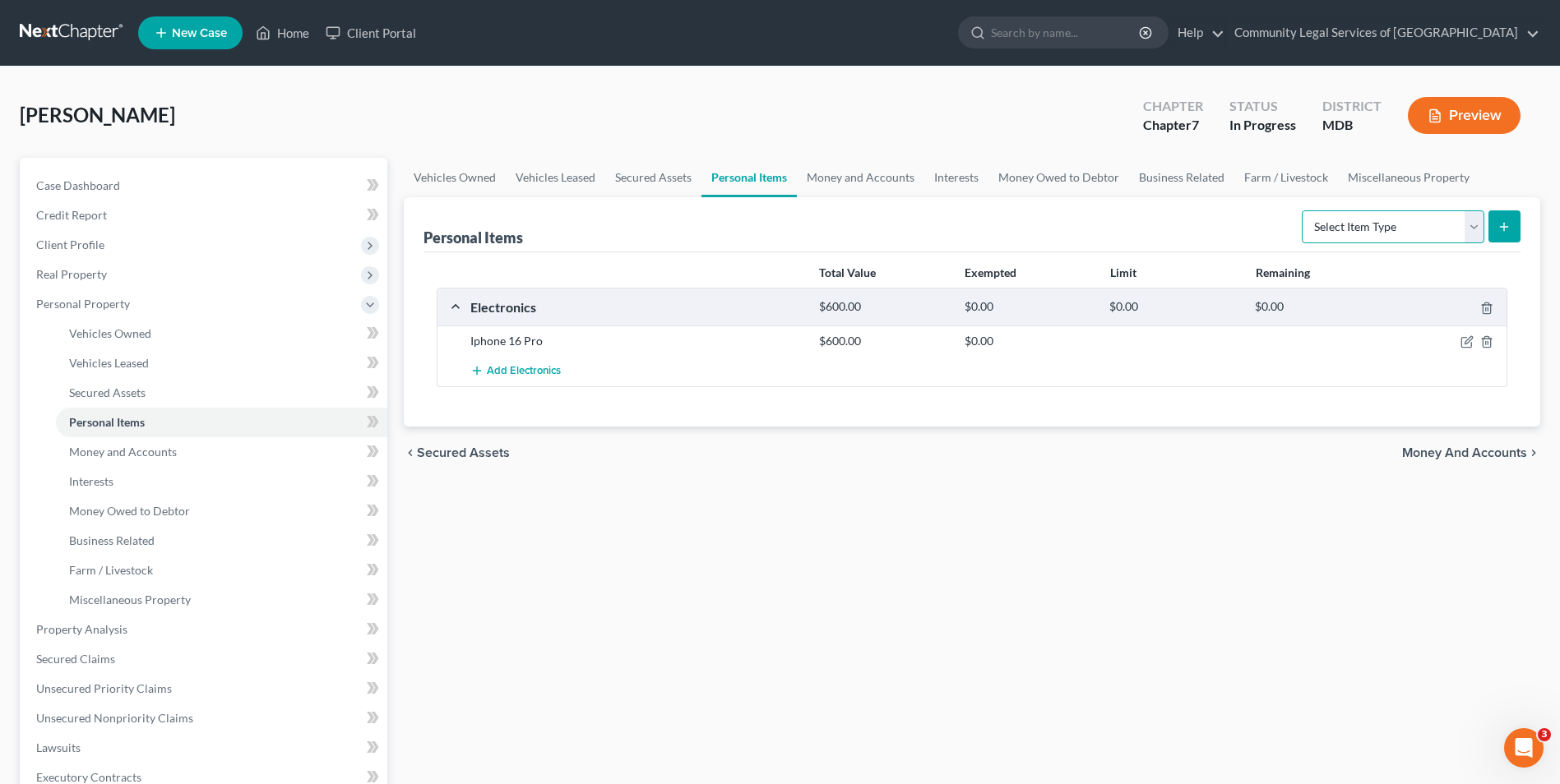
click at [1474, 224] on select "Select Item Type Clothing Collectibles Of Value Electronics Firearms Household …" at bounding box center [1393, 226] width 182 height 32
select select "household_goods"
click at [1304, 210] on select "Select Item Type Clothing Collectibles Of Value Electronics Firearms Household …" at bounding box center [1393, 226] width 182 height 32
click at [1496, 227] on button "submit" at bounding box center [1505, 226] width 32 height 32
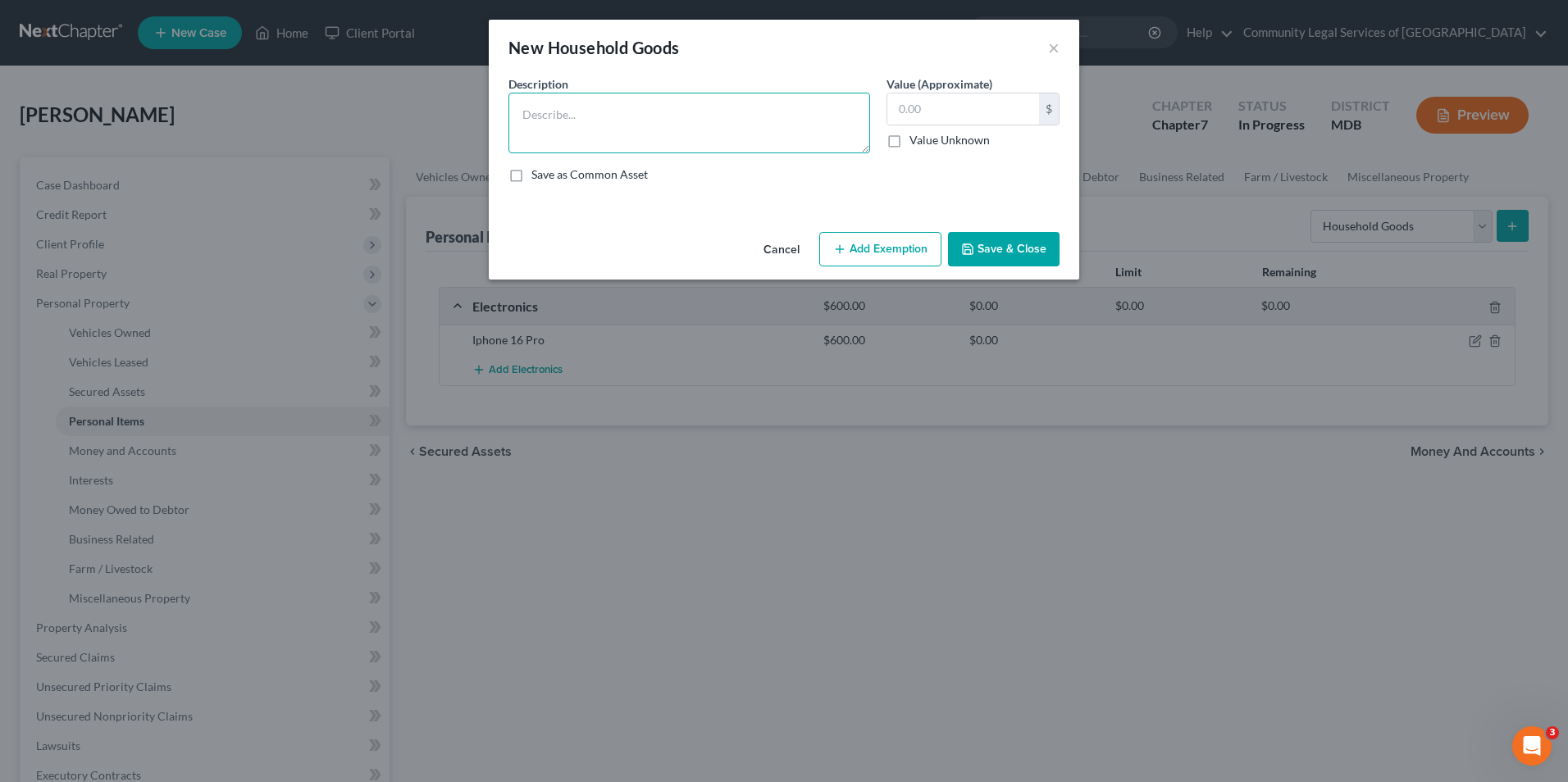
click at [756, 149] on textarea at bounding box center [689, 122] width 361 height 60
type textarea "Furniture"
click at [920, 101] on input "text" at bounding box center [962, 109] width 151 height 31
type input "150"
click at [548, 178] on label "Save as Common Asset" at bounding box center [589, 174] width 116 height 17
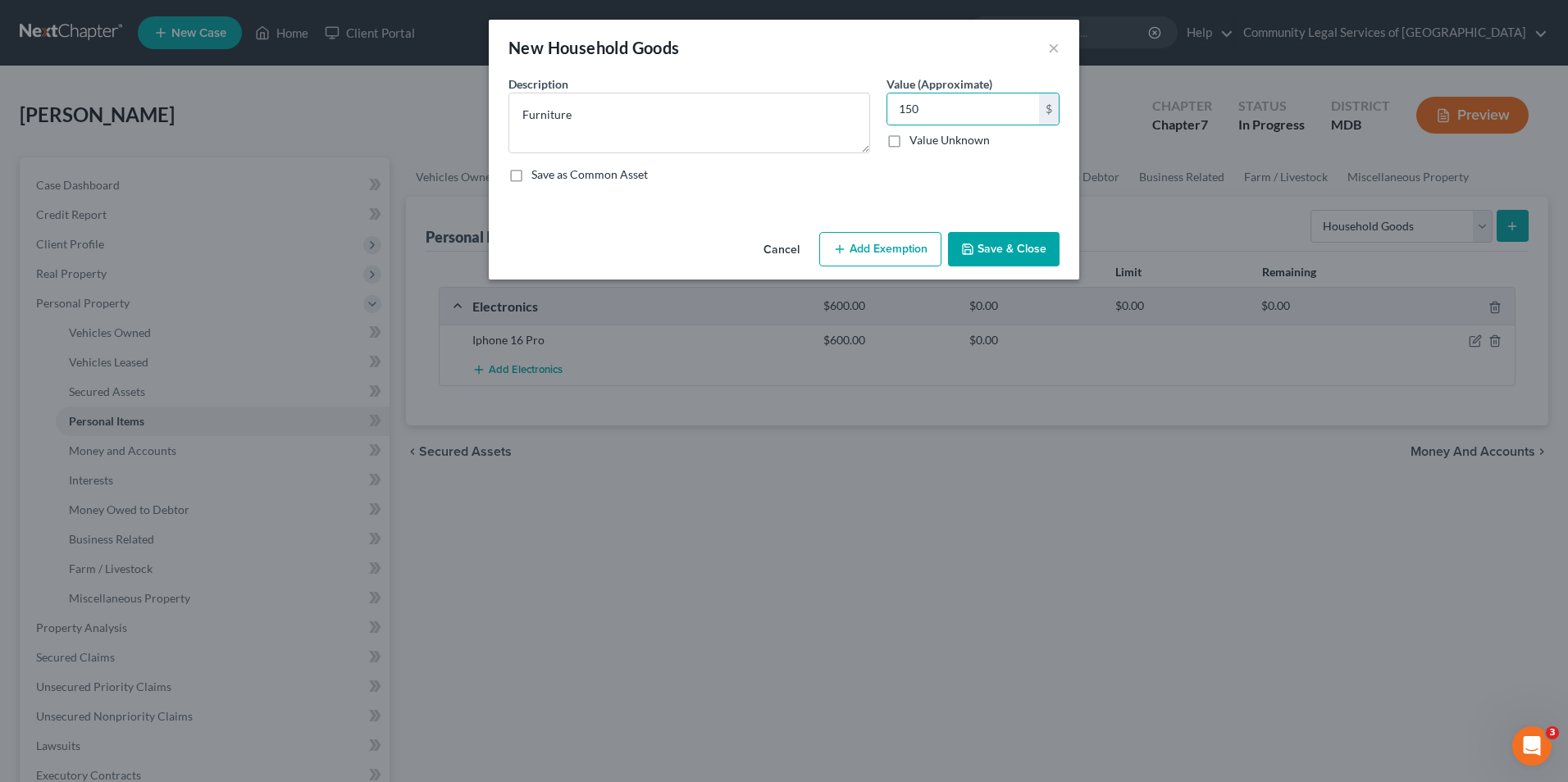
click at [548, 177] on input "Save as Common Asset" at bounding box center [543, 171] width 10 height 10
click at [548, 178] on label "Save as Common Asset" at bounding box center [589, 174] width 116 height 17
click at [548, 177] on input "Save as Common Asset" at bounding box center [543, 171] width 10 height 10
checkbox input "false"
click at [829, 254] on button "Add Exemption" at bounding box center [880, 248] width 122 height 34
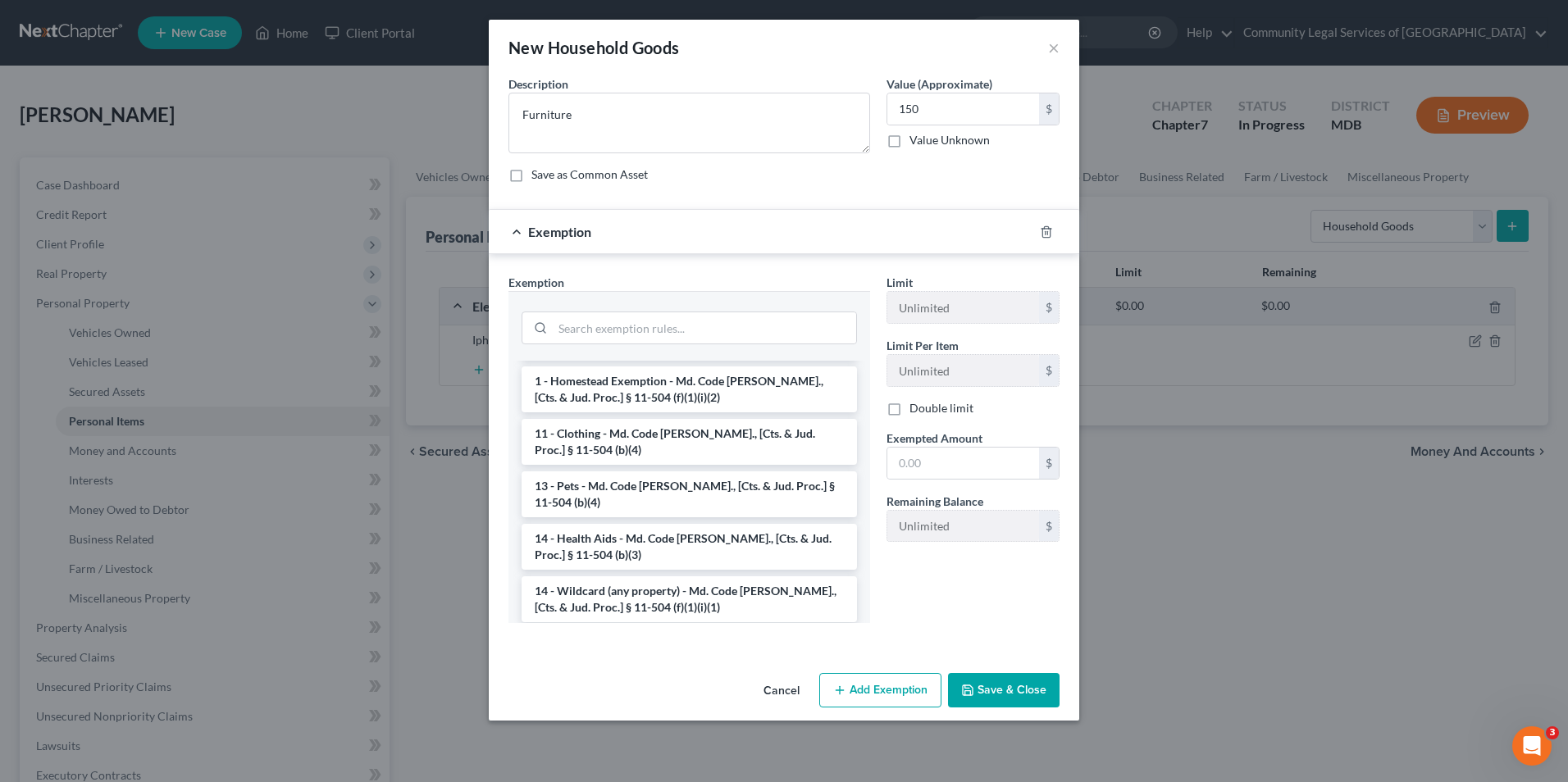
scroll to position [426, 0]
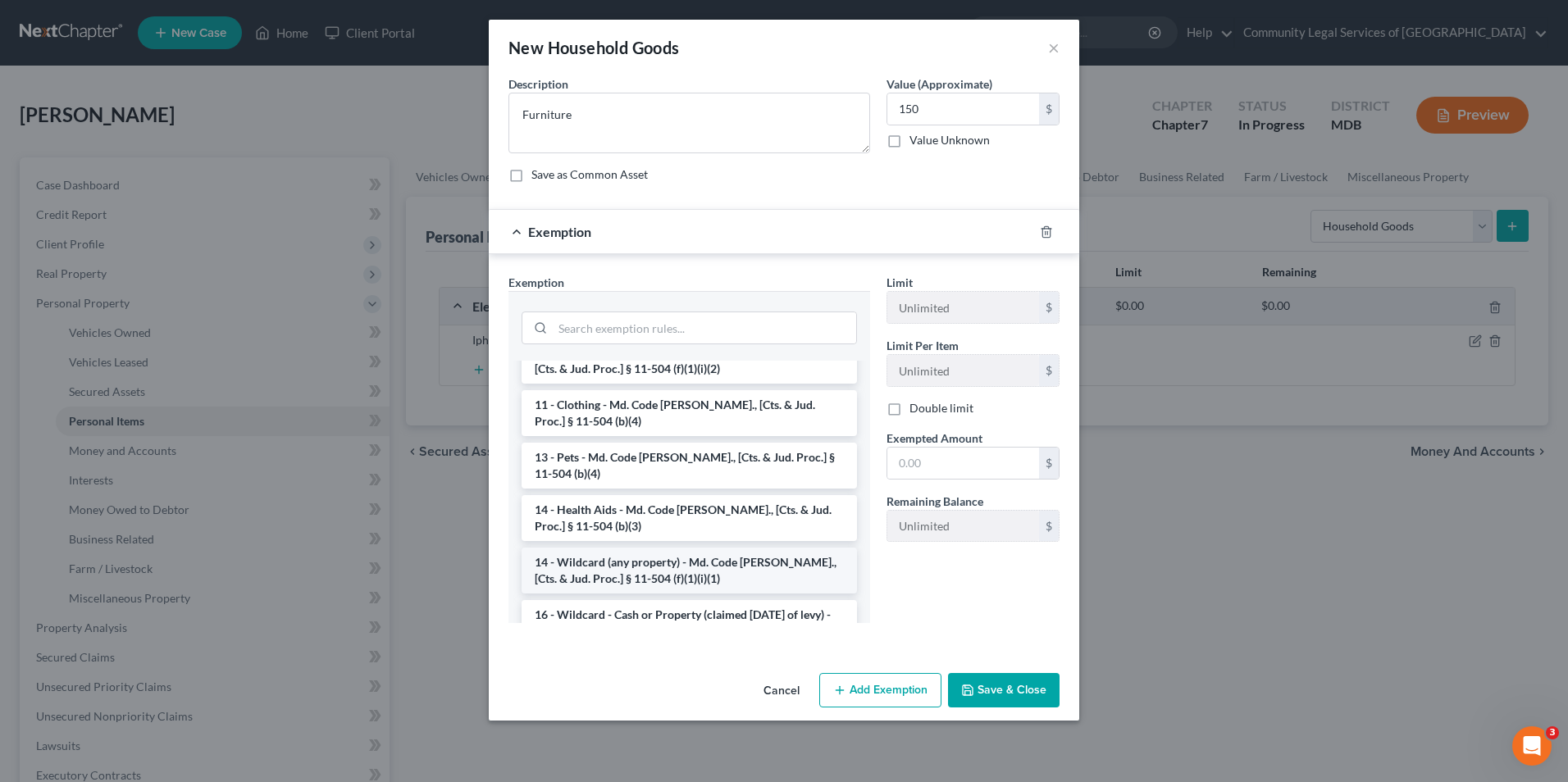
click at [725, 548] on li "14 - Wildcard (any property) - Md. Code [PERSON_NAME]., [Cts. & Jud. Proc.] § 1…" at bounding box center [689, 570] width 335 height 45
checkbox input "true"
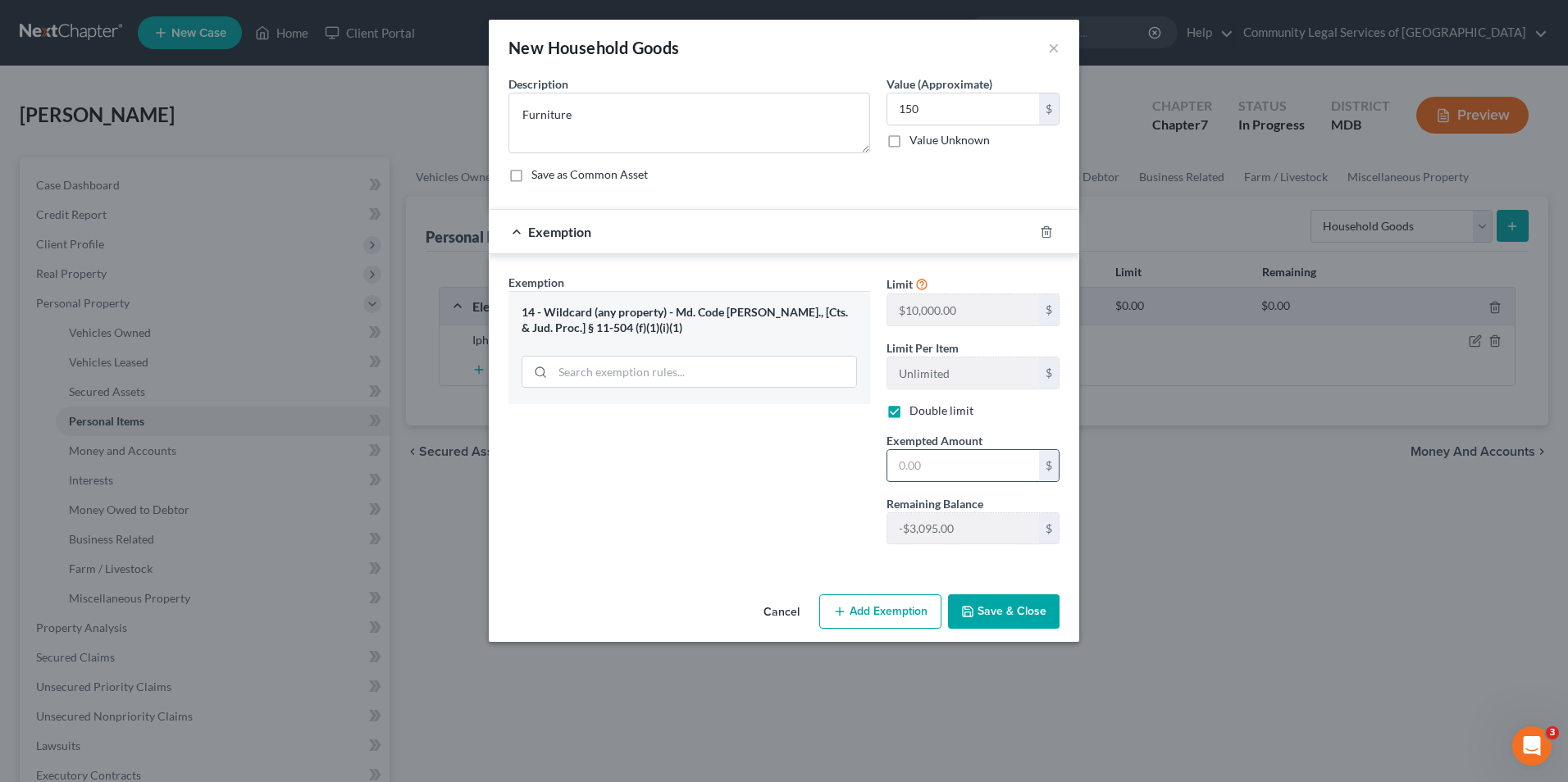
click at [973, 464] on input "text" at bounding box center [962, 466] width 151 height 31
type input "150"
click at [978, 615] on button "Save & Close" at bounding box center [1004, 611] width 111 height 34
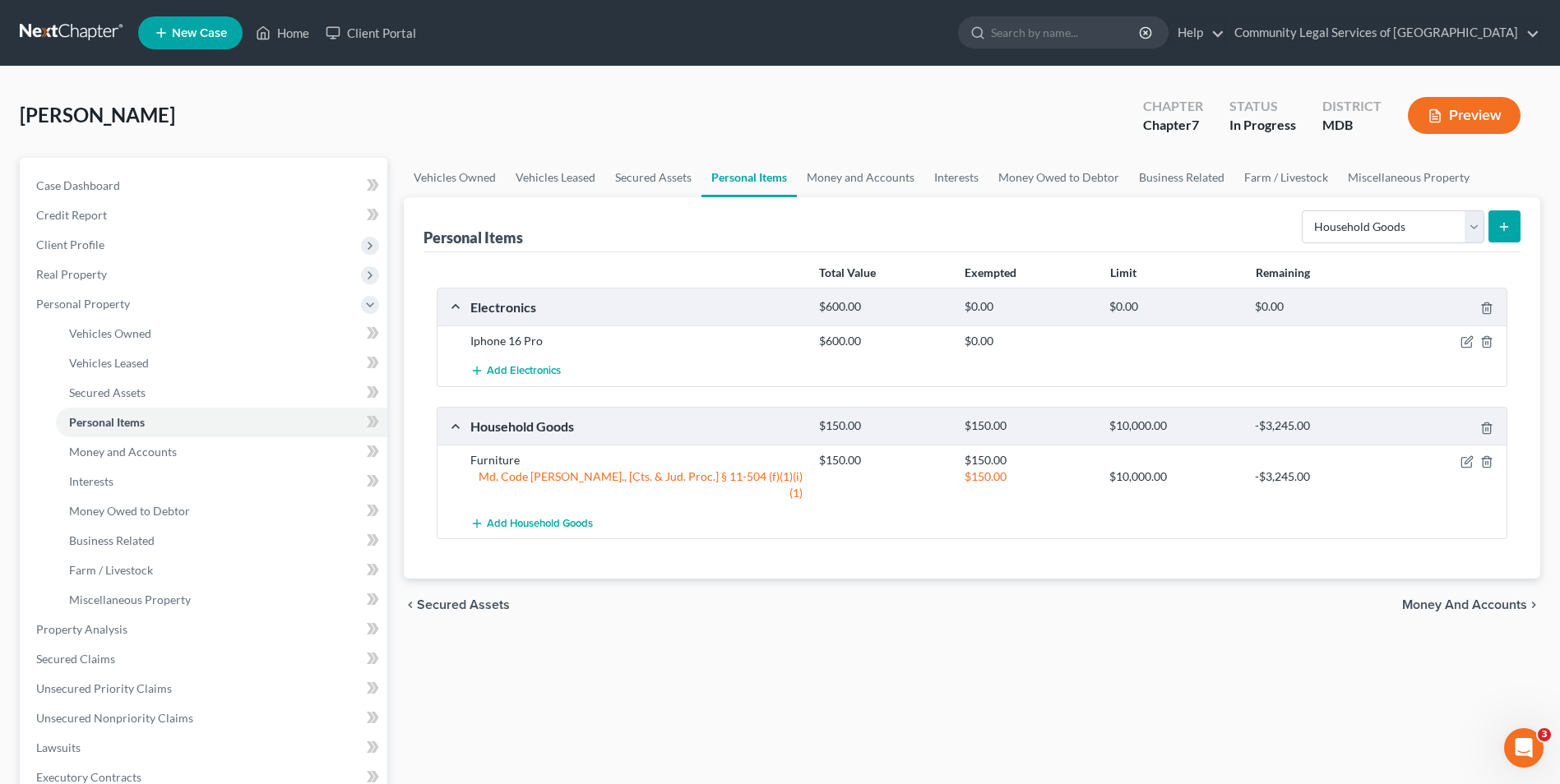
click at [447, 598] on span "Secured Assets" at bounding box center [463, 604] width 93 height 13
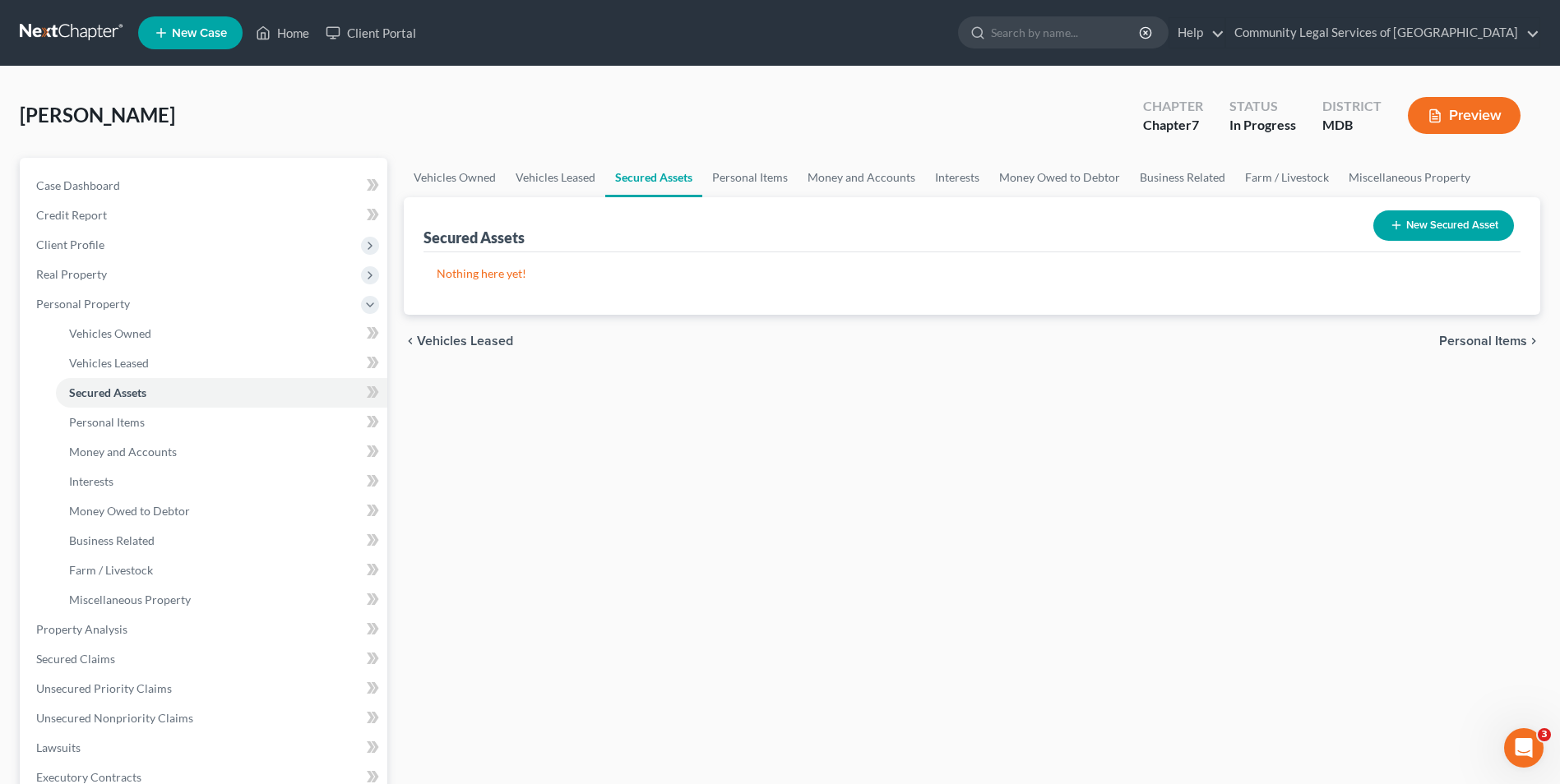
click at [455, 335] on span "Vehicles Leased" at bounding box center [465, 341] width 97 height 13
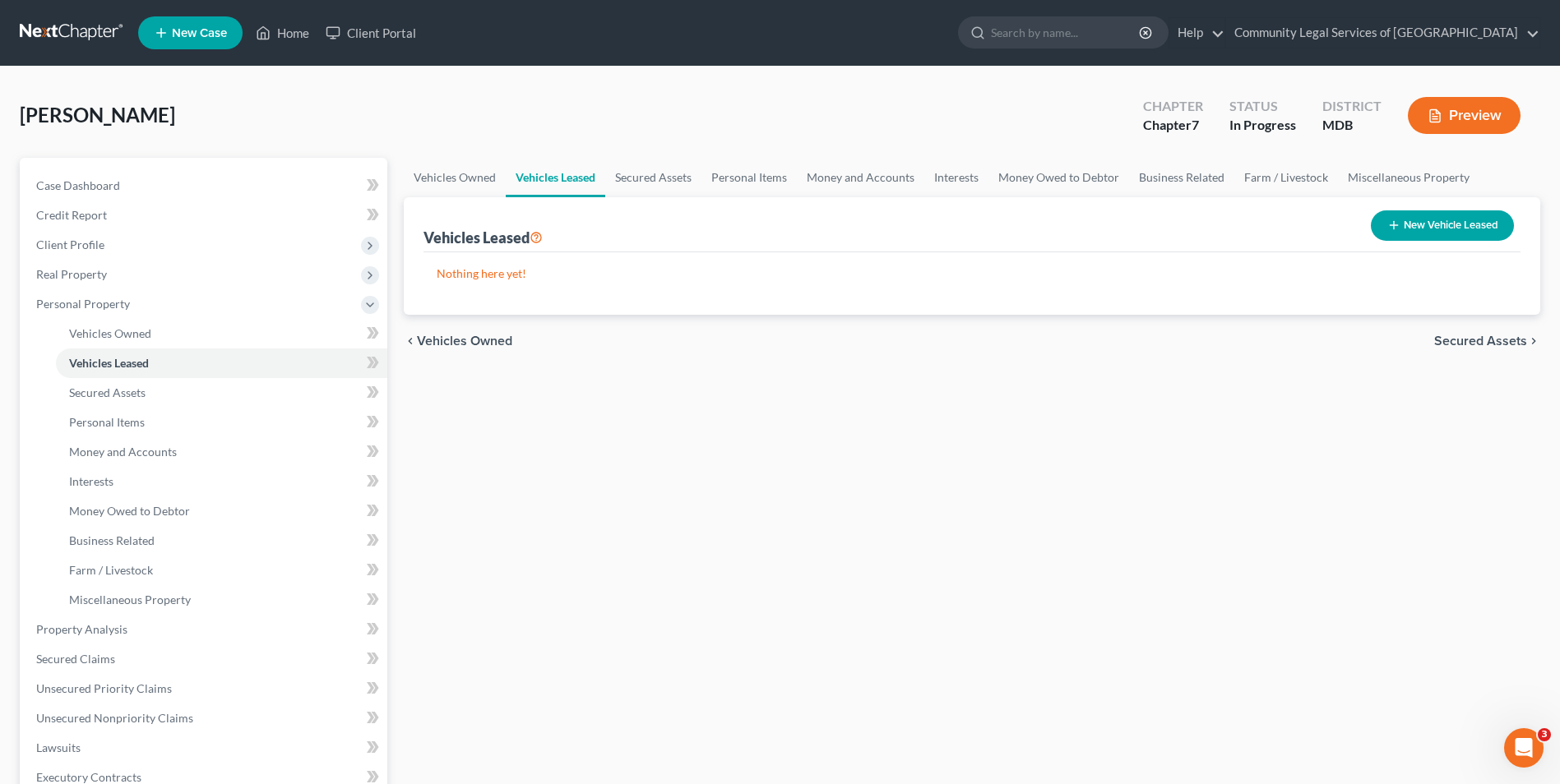
click at [455, 335] on span "Vehicles Owned" at bounding box center [464, 341] width 96 height 13
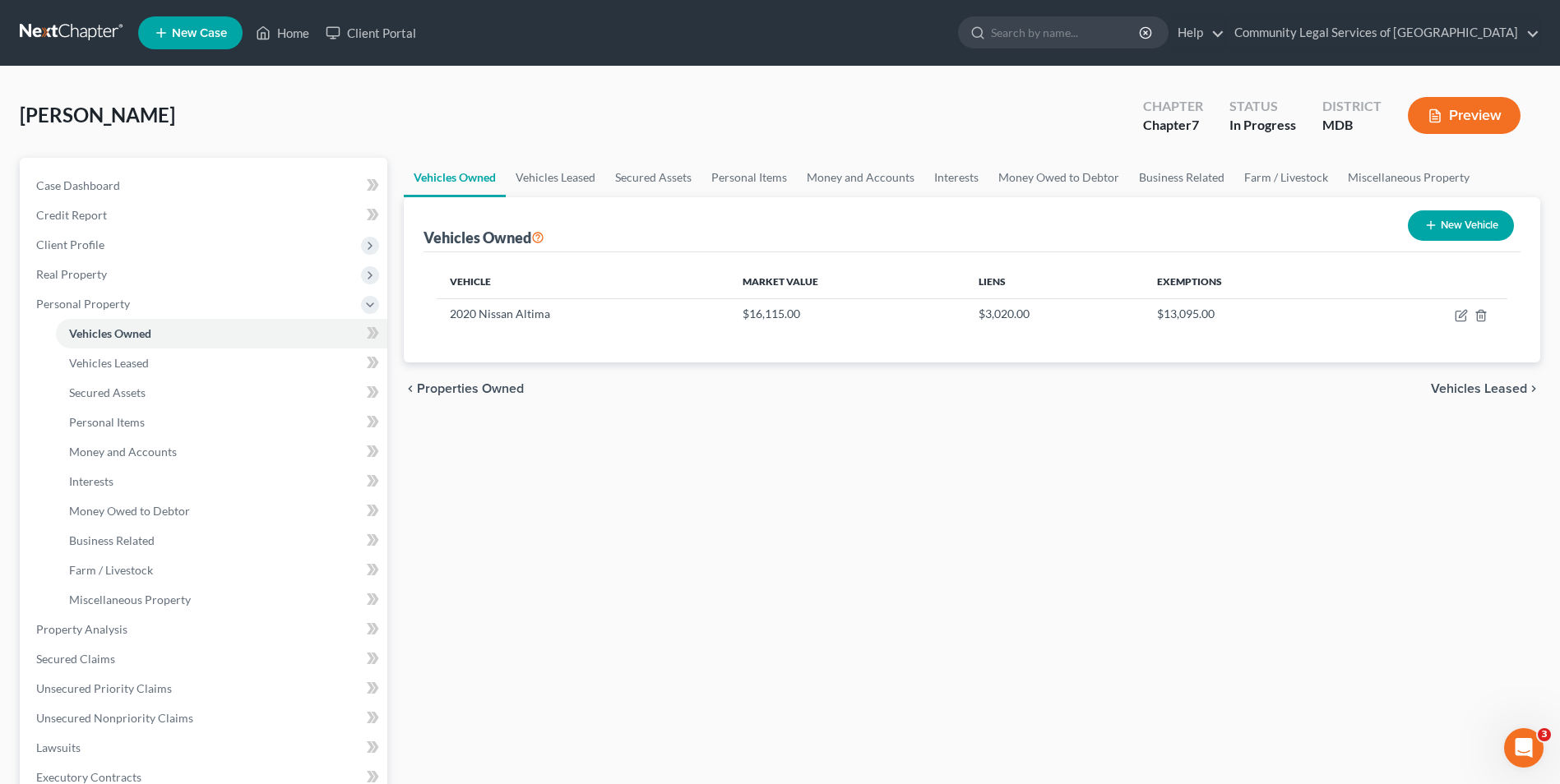
click at [1508, 385] on span "Vehicles Leased" at bounding box center [1479, 388] width 97 height 13
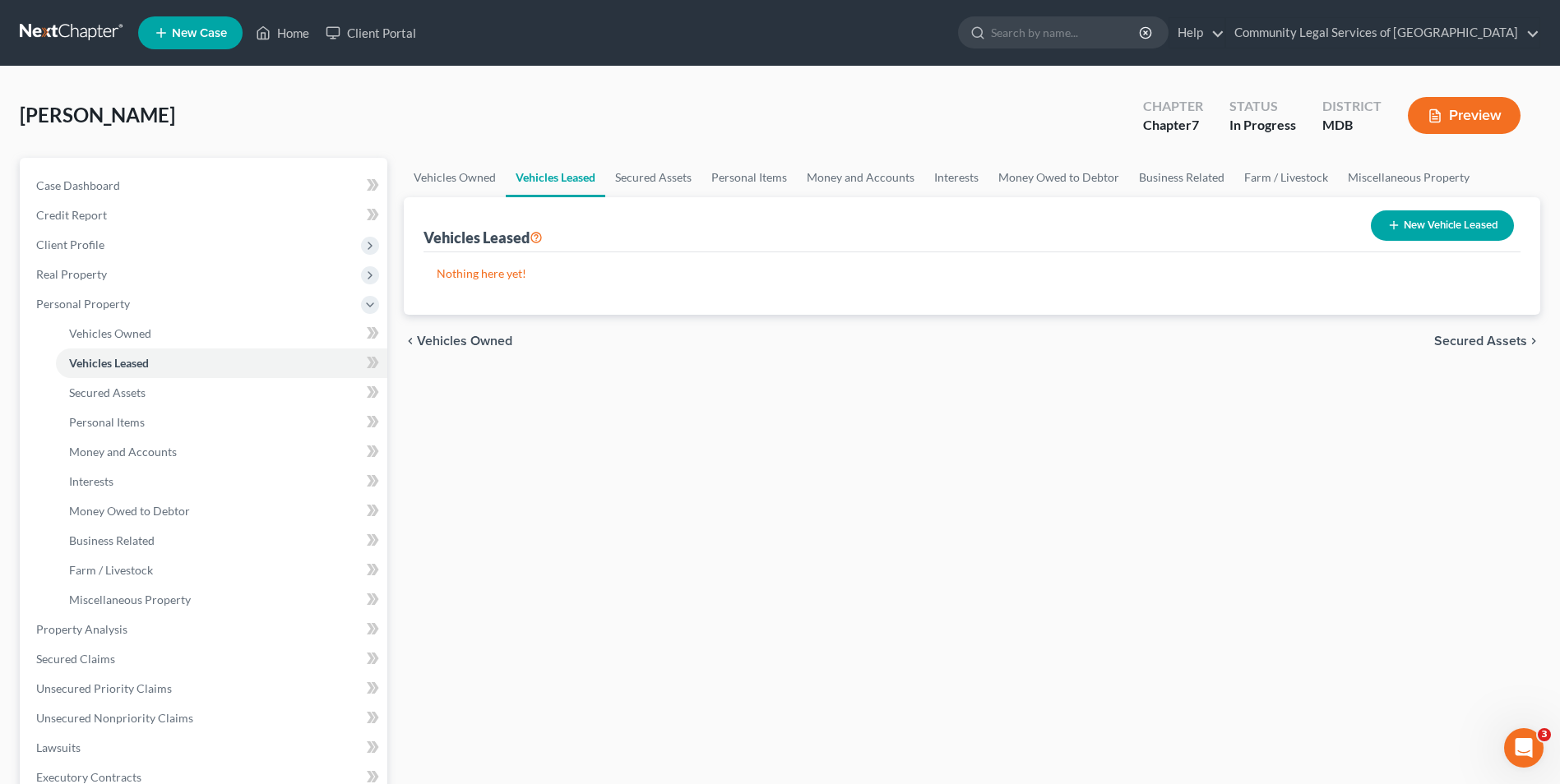
click at [1495, 349] on div "chevron_left Vehicles Owned Secured Assets chevron_right" at bounding box center [971, 341] width 1136 height 53
click at [1495, 335] on span "Secured Assets" at bounding box center [1481, 341] width 93 height 13
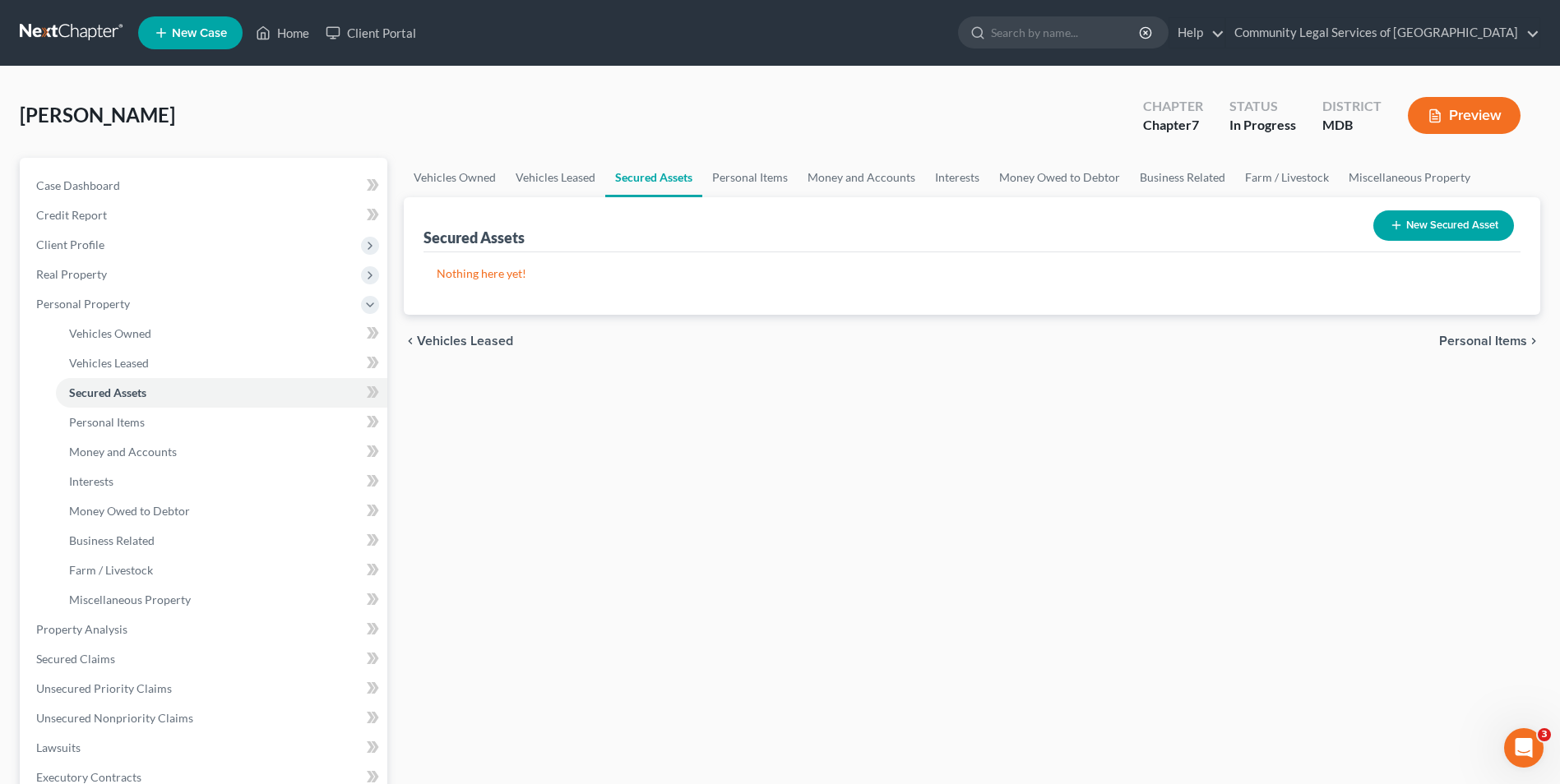
click at [1495, 335] on span "Personal Items" at bounding box center [1483, 341] width 88 height 13
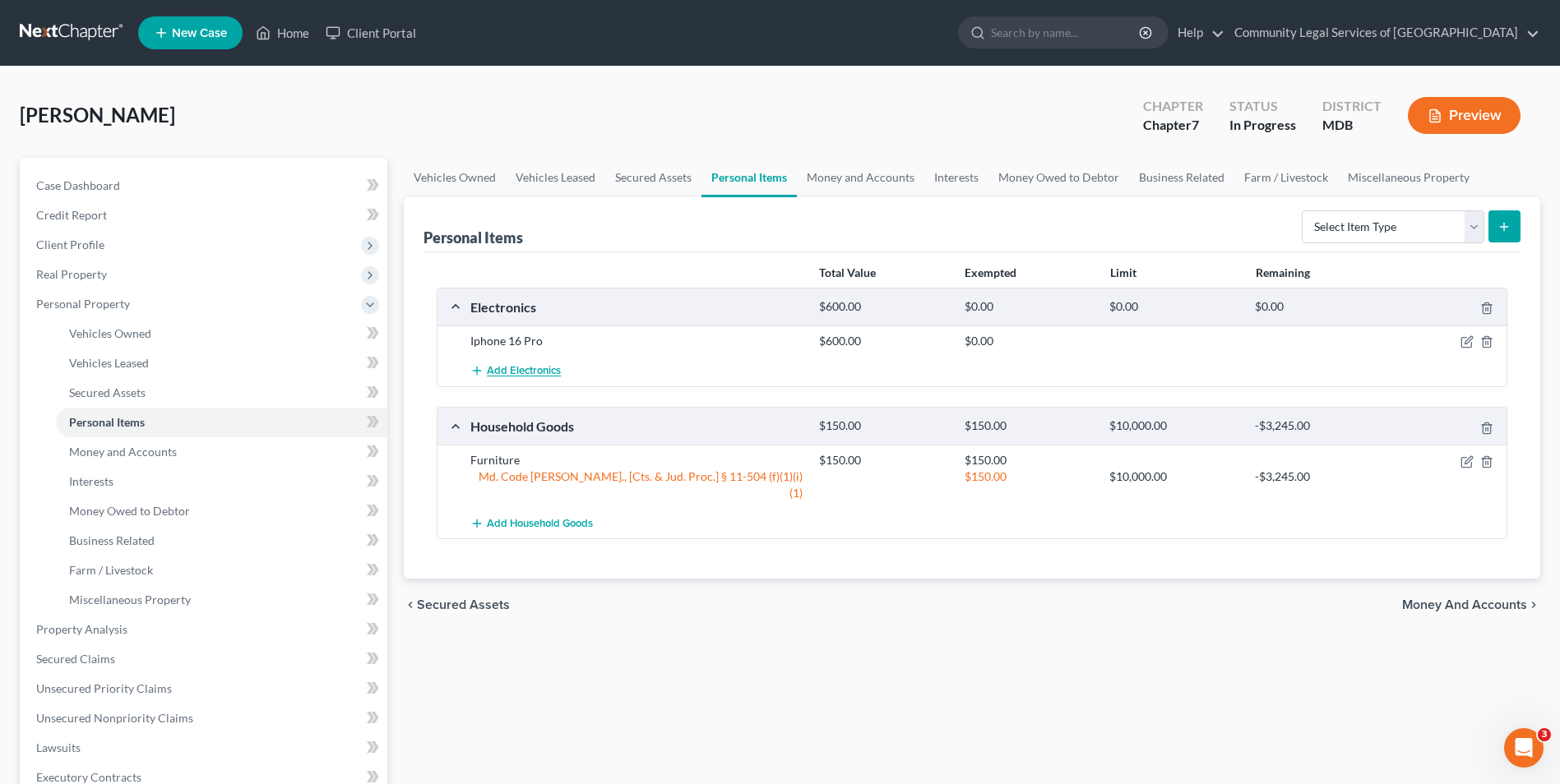
click at [512, 379] on button "Add Electronics" at bounding box center [515, 371] width 90 height 31
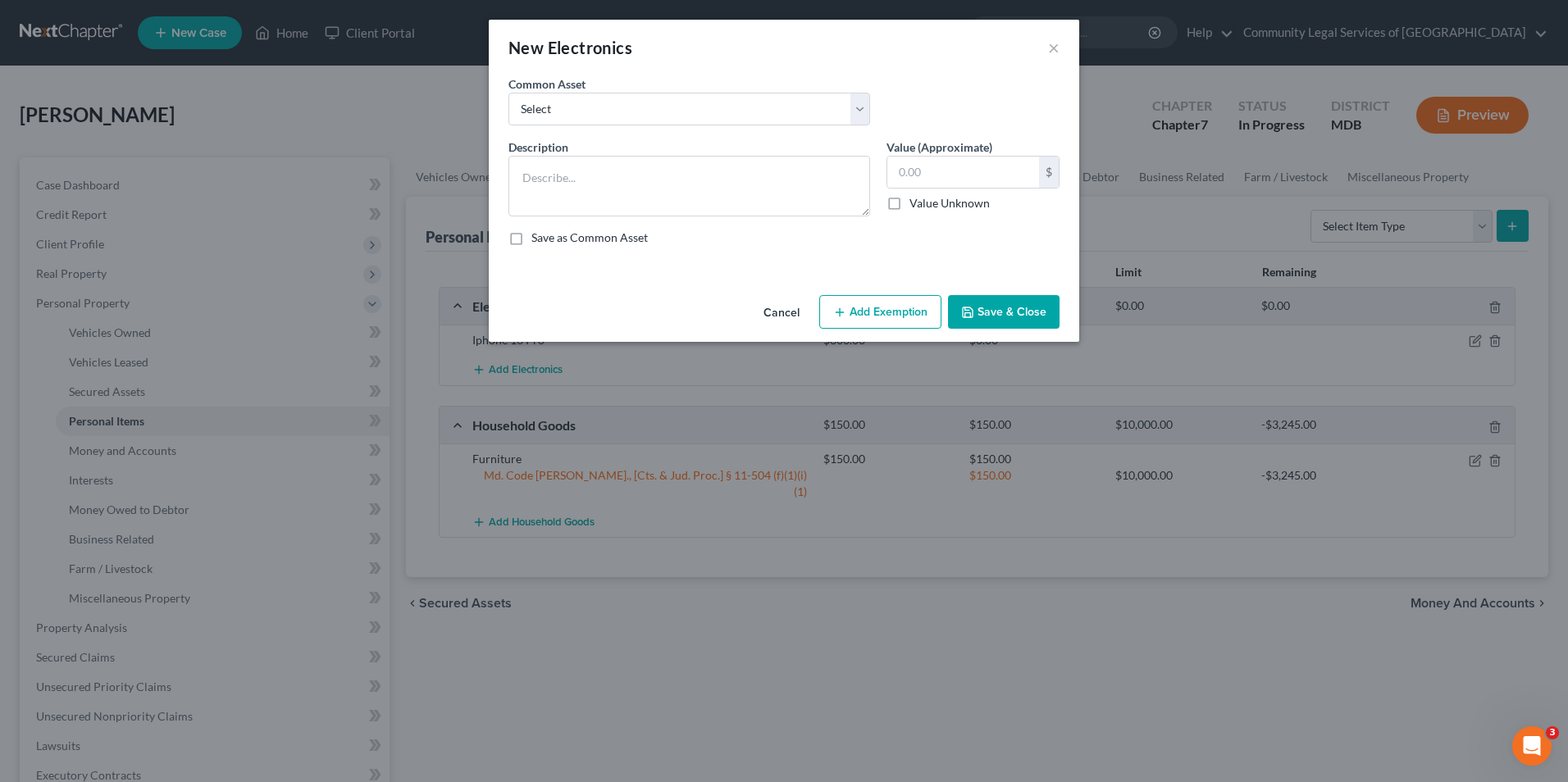
click at [1046, 50] on div "New Electronics ×" at bounding box center [784, 47] width 591 height 56
click at [1055, 50] on button "×" at bounding box center [1054, 47] width 11 height 19
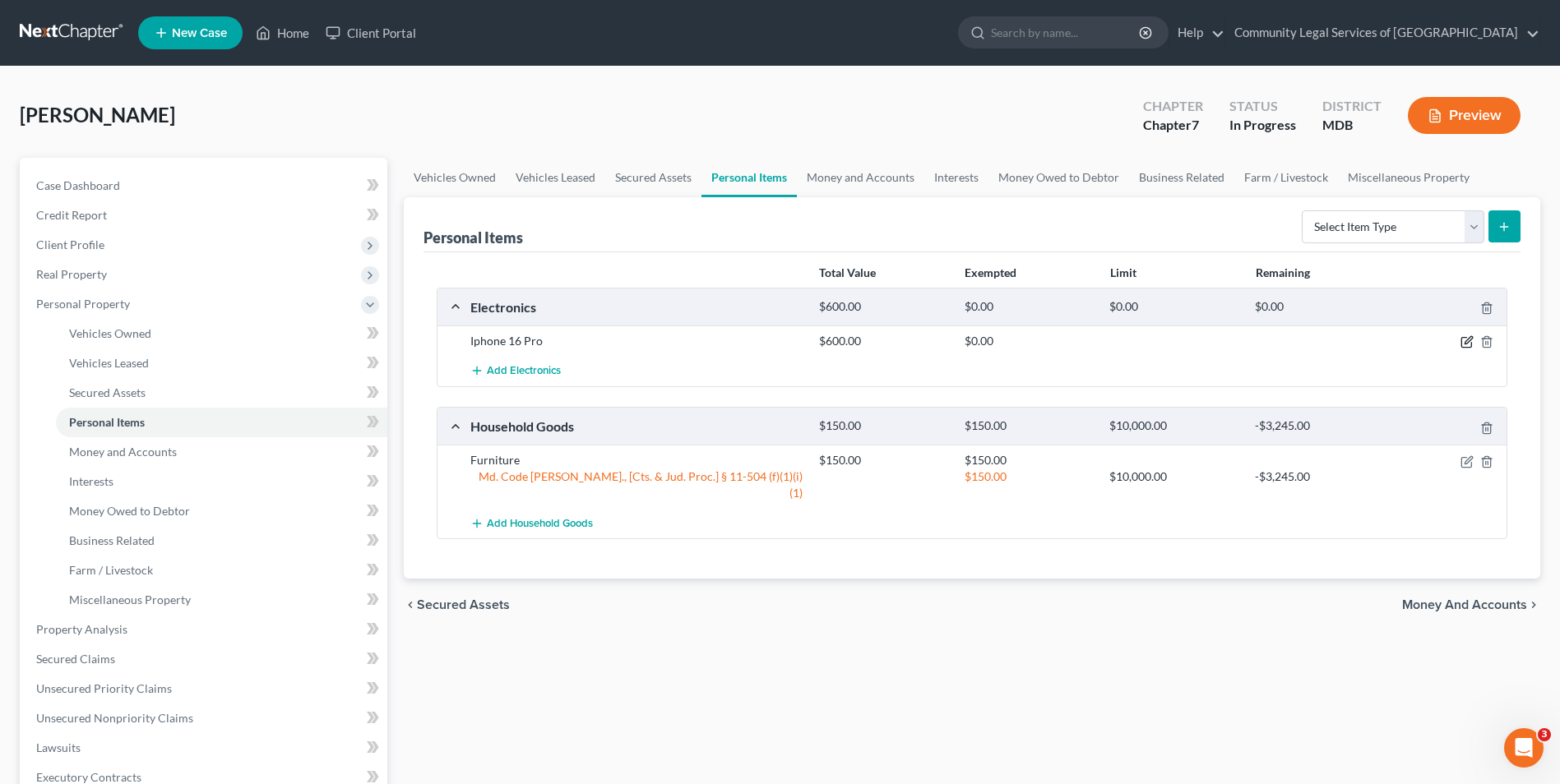
click at [1468, 341] on icon "button" at bounding box center [1467, 341] width 13 height 13
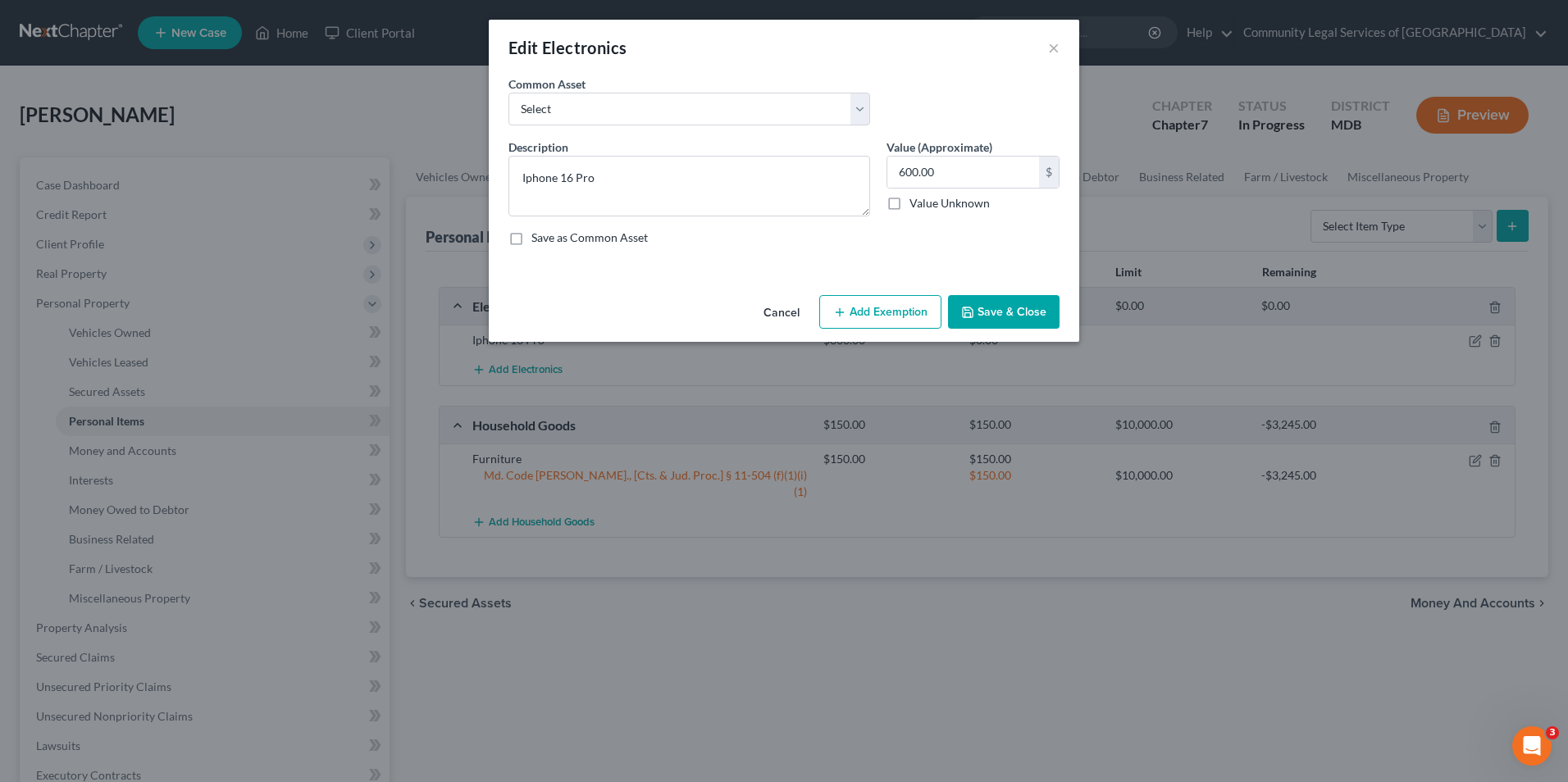
click at [891, 300] on button "Add Exemption" at bounding box center [880, 311] width 122 height 34
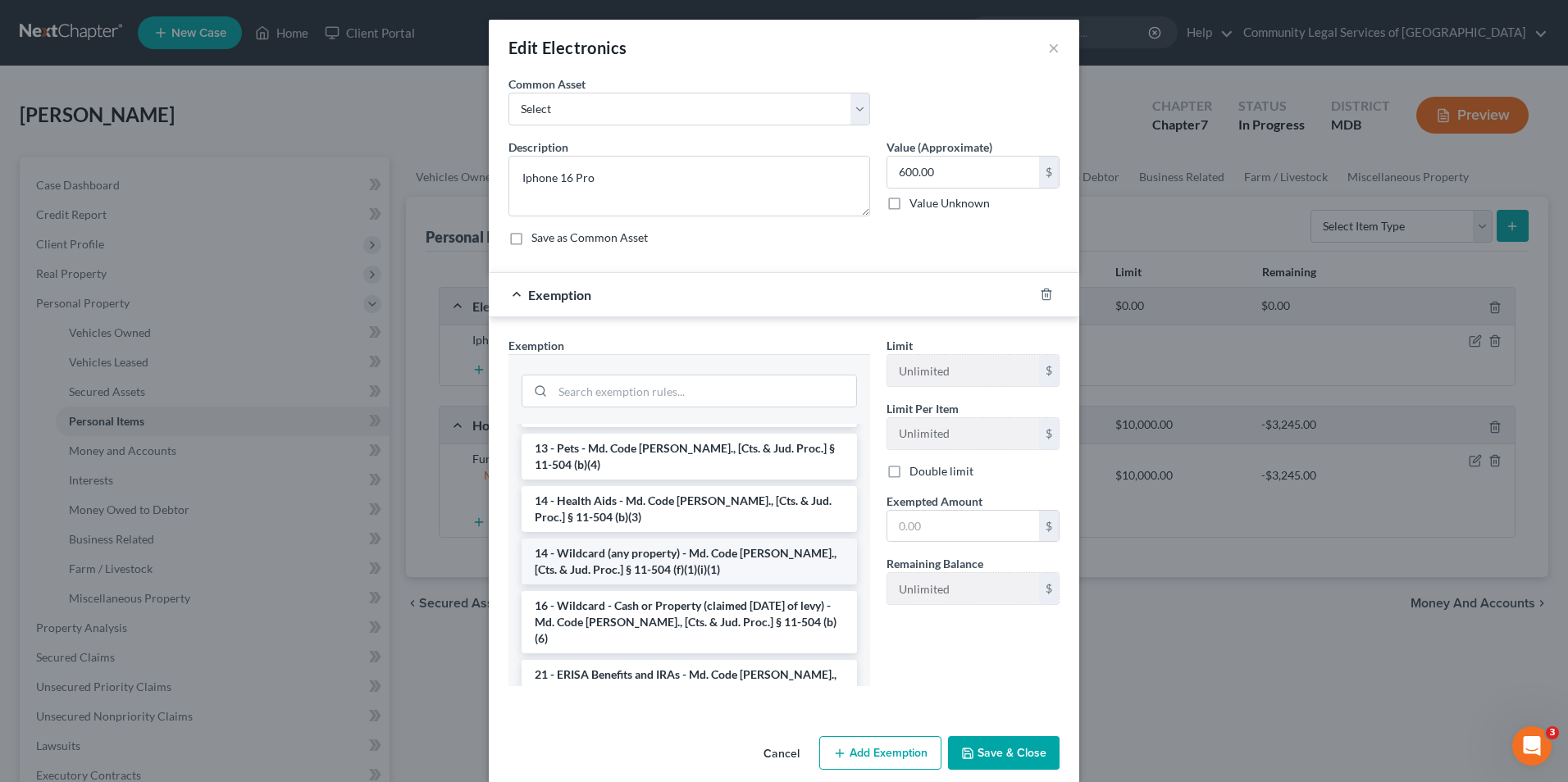
scroll to position [246, 0]
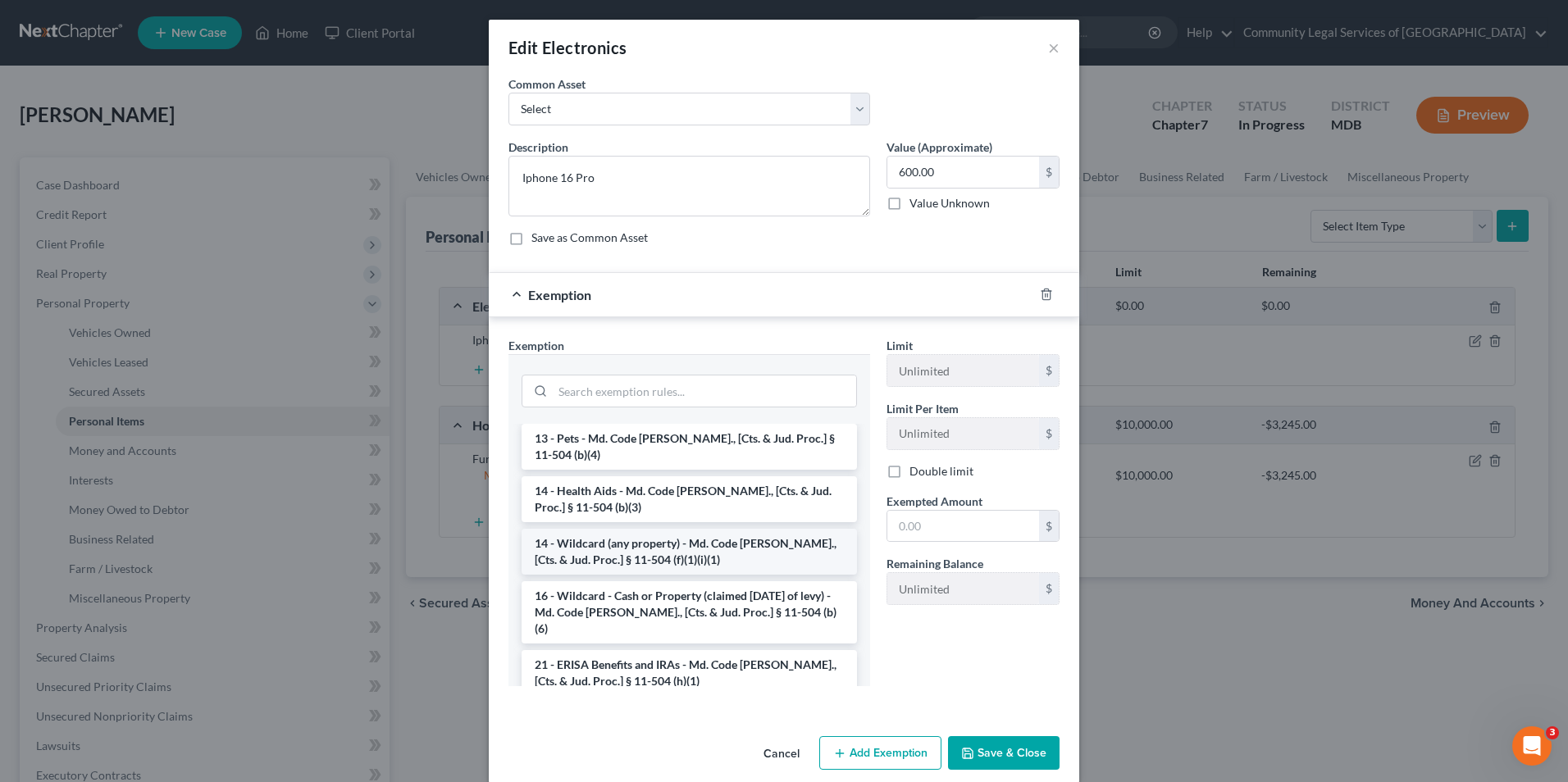
click at [701, 540] on li "14 - Wildcard (any property) - Md. Code [PERSON_NAME]., [Cts. & Jud. Proc.] § 1…" at bounding box center [689, 552] width 335 height 45
checkbox input "true"
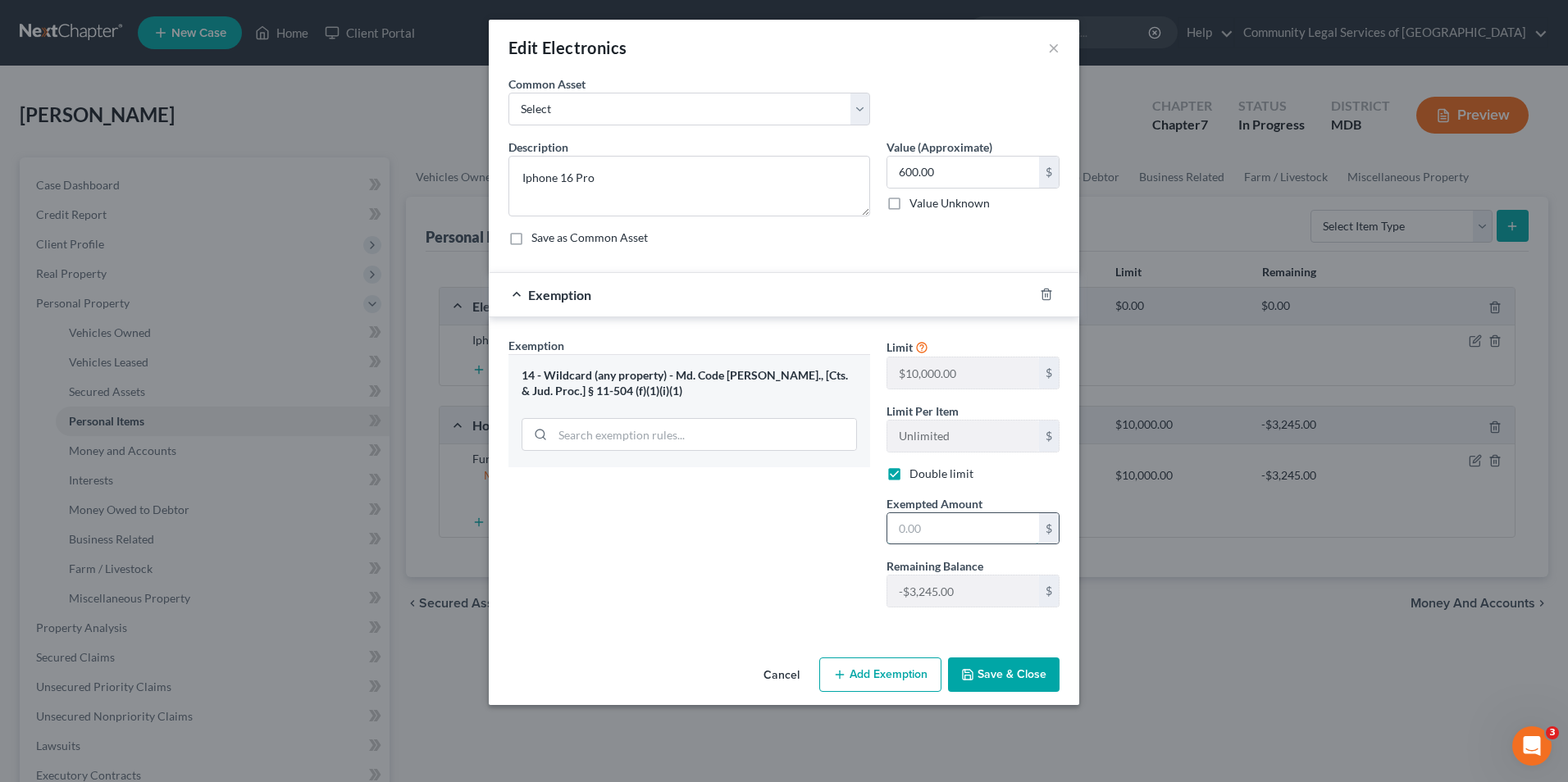
click at [957, 529] on input "text" at bounding box center [962, 529] width 151 height 31
type input "650"
click at [989, 677] on button "Save & Close" at bounding box center [1004, 674] width 111 height 34
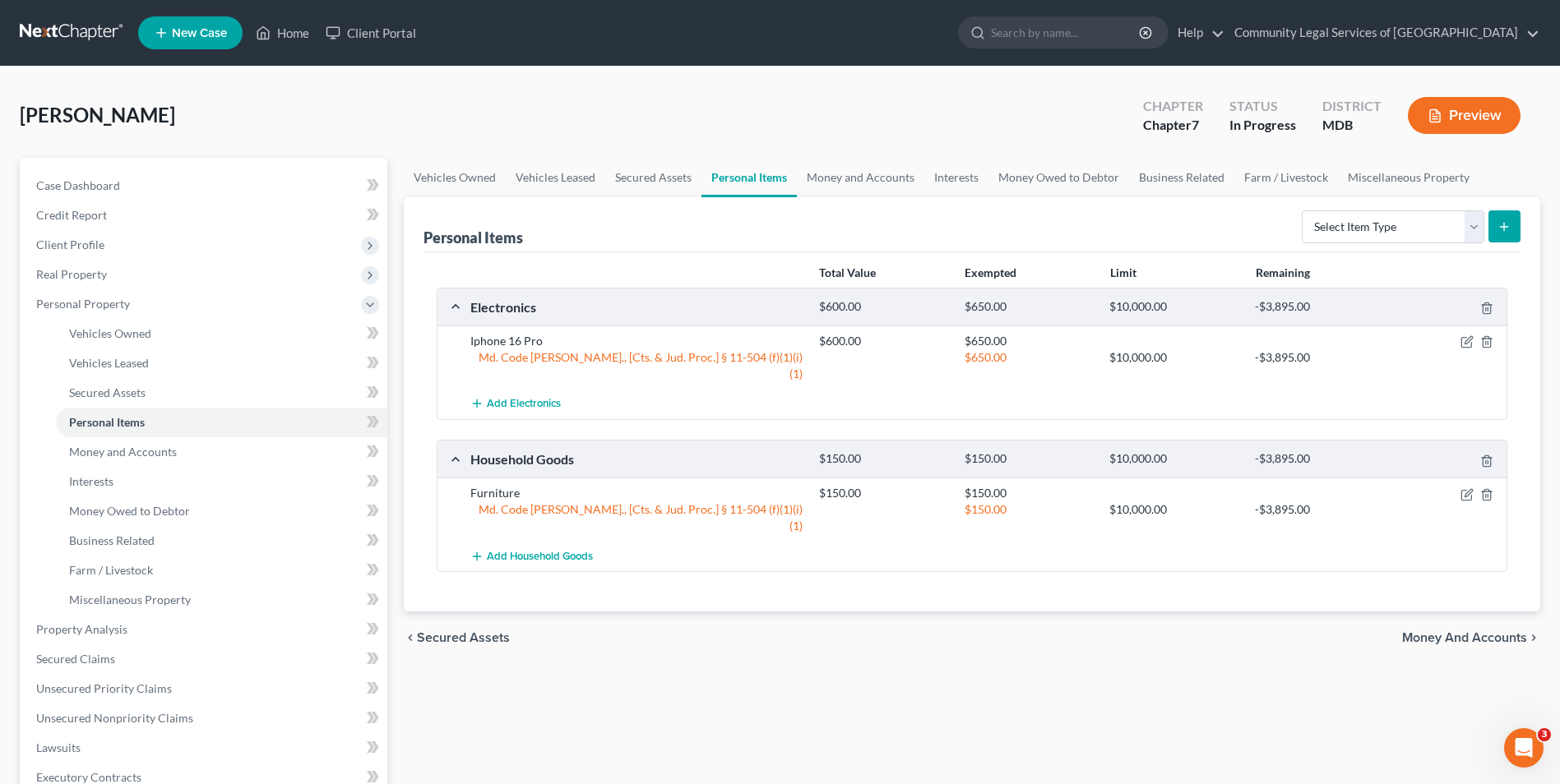
click at [1462, 631] on span "Money and Accounts" at bounding box center [1464, 638] width 125 height 13
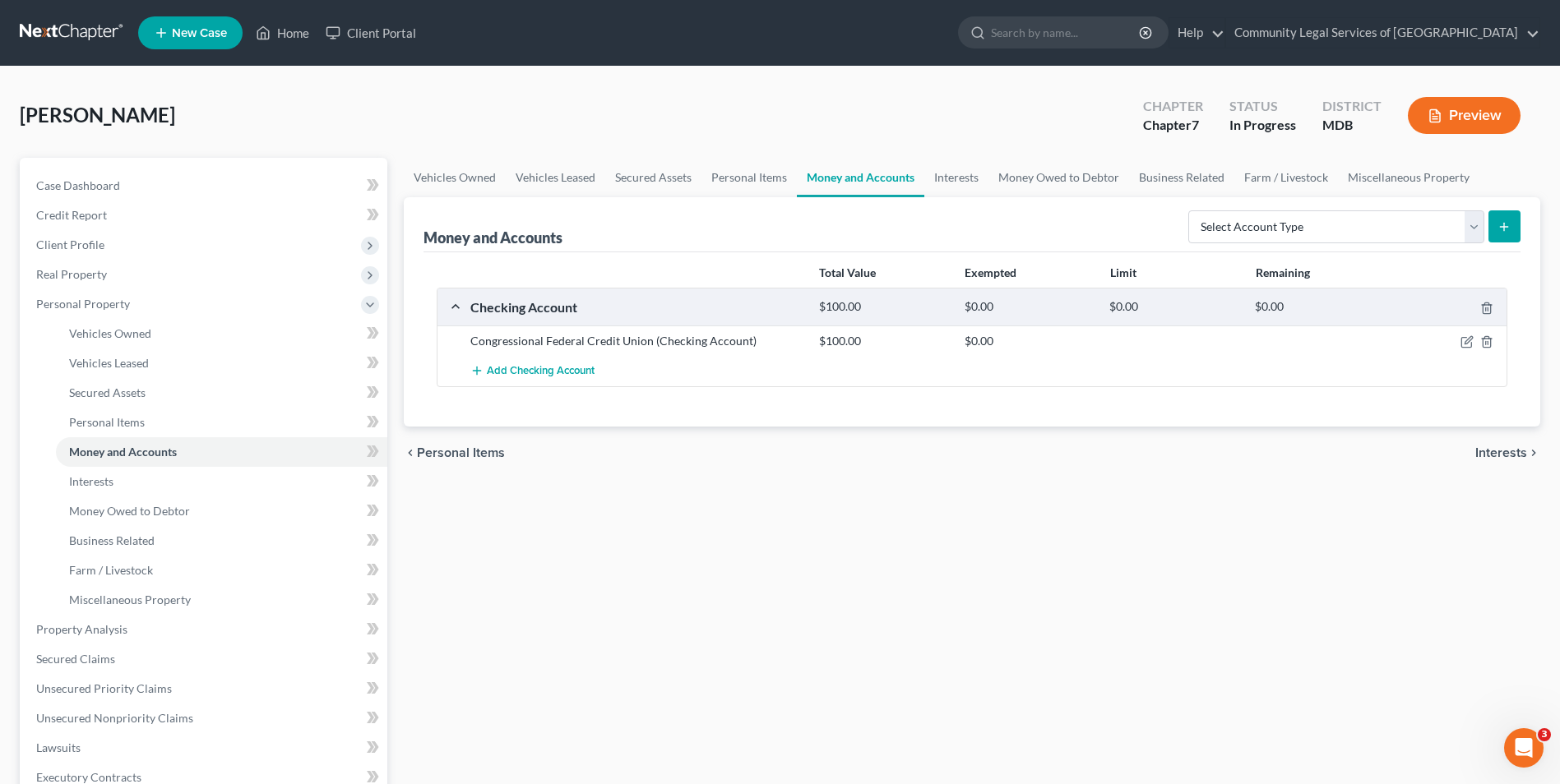
click at [1495, 454] on span "Interests" at bounding box center [1501, 453] width 52 height 13
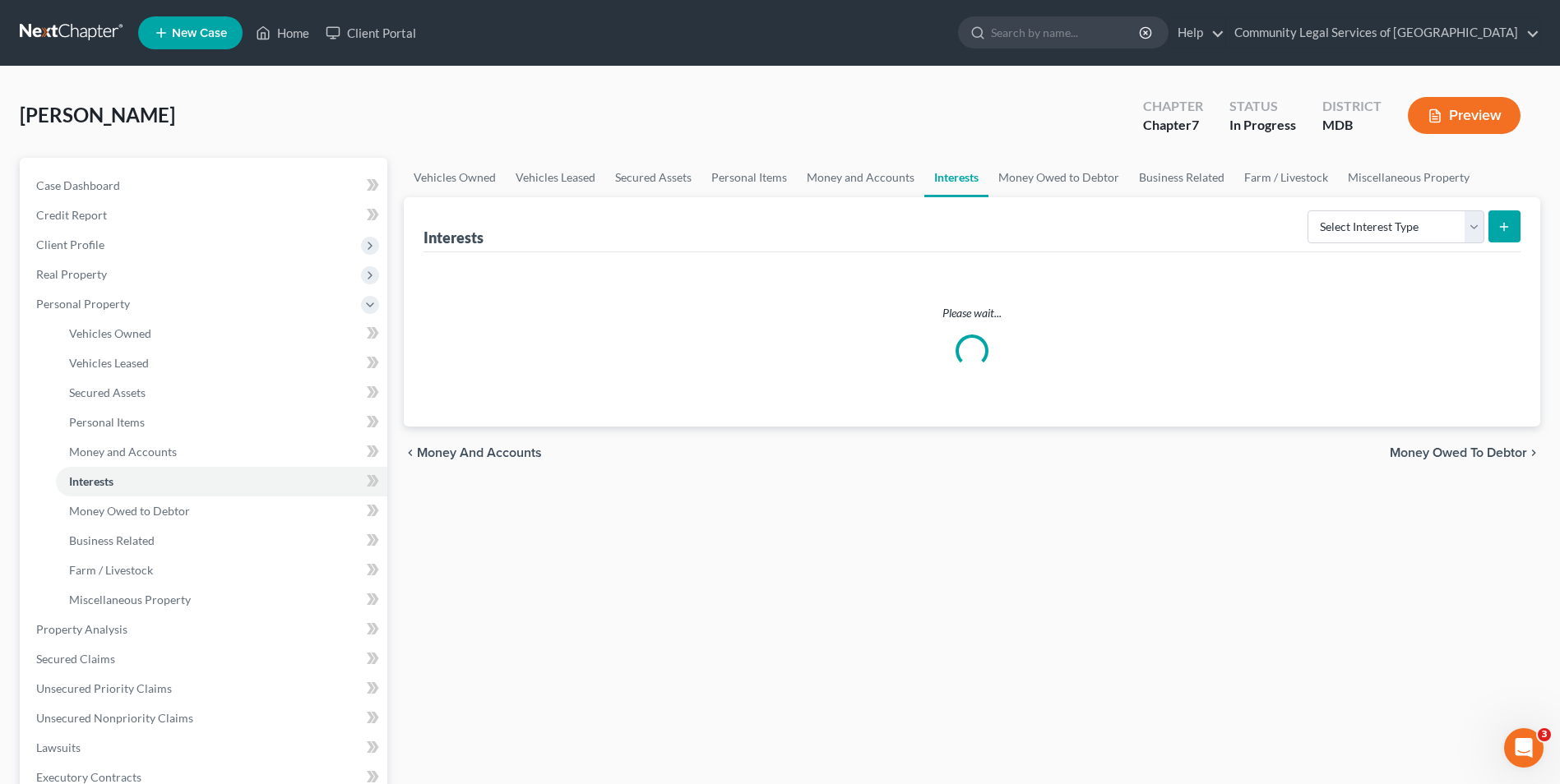
click at [476, 457] on span "Money and Accounts" at bounding box center [479, 453] width 125 height 13
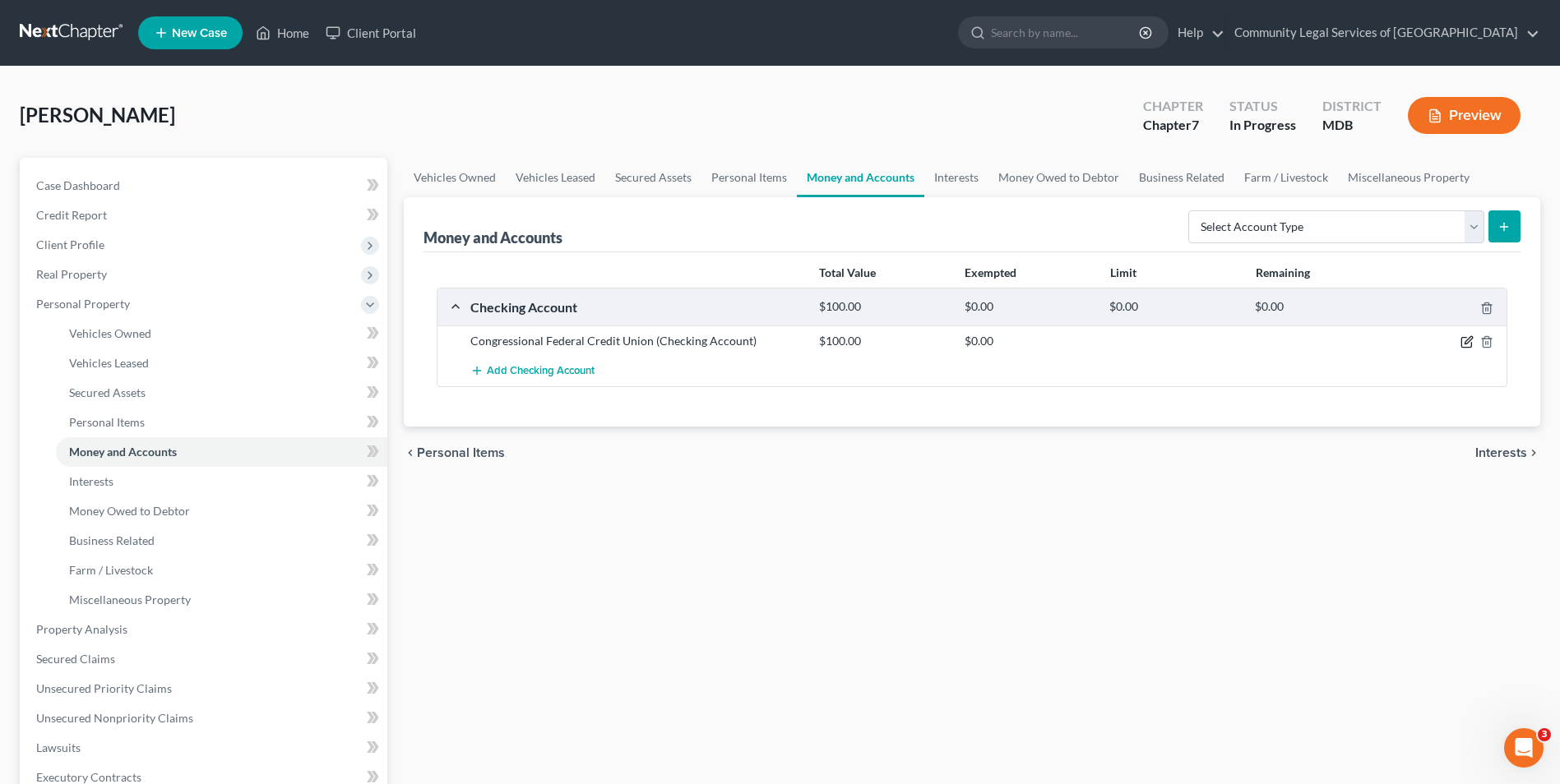
click at [1469, 340] on icon "button" at bounding box center [1467, 341] width 13 height 13
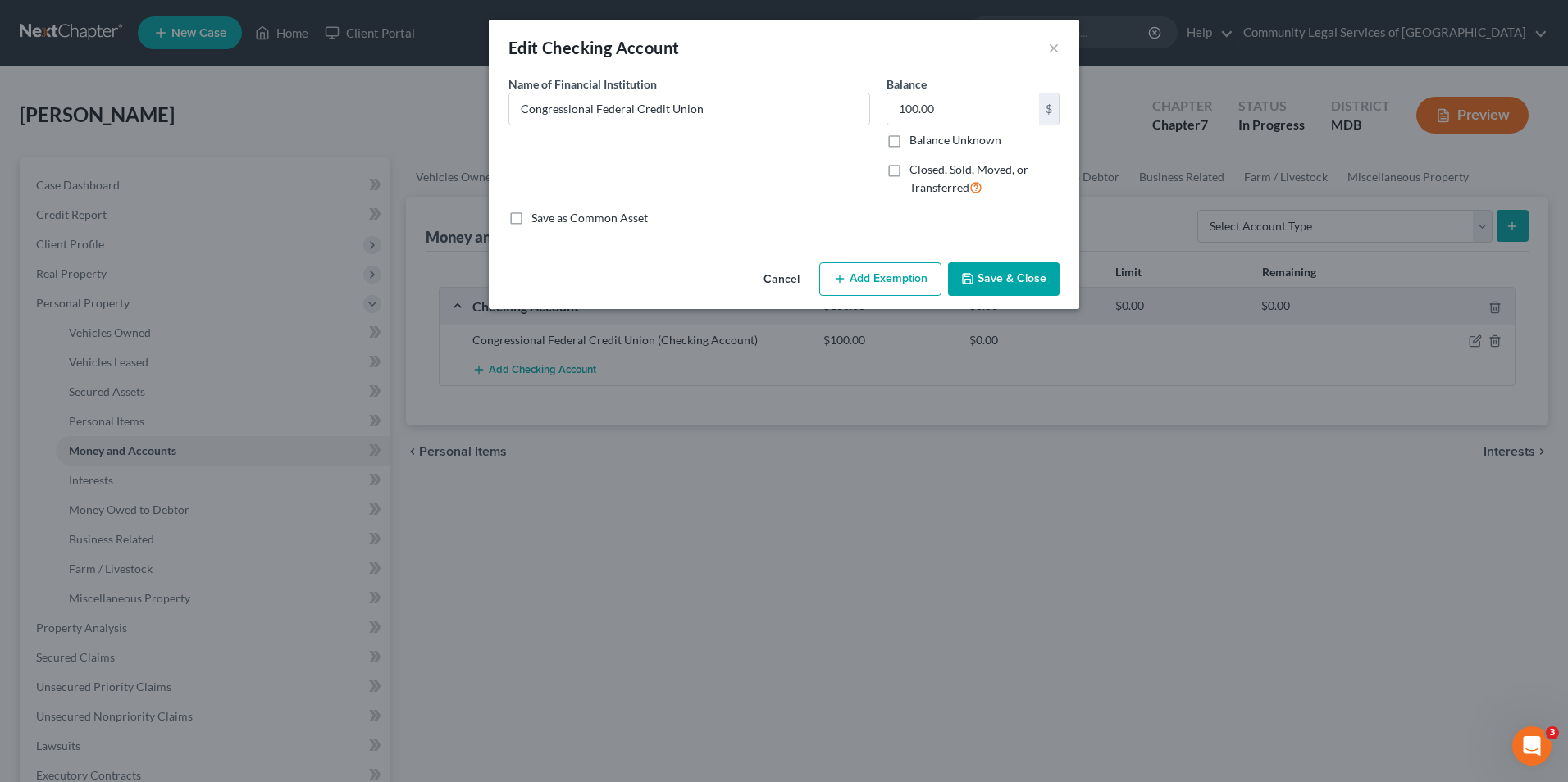
click at [531, 220] on label "Save as Common Asset" at bounding box center [589, 218] width 116 height 17
click at [538, 220] on input "Save as Common Asset" at bounding box center [543, 215] width 10 height 10
checkbox input "true"
click at [900, 269] on button "Add Exemption" at bounding box center [880, 279] width 122 height 34
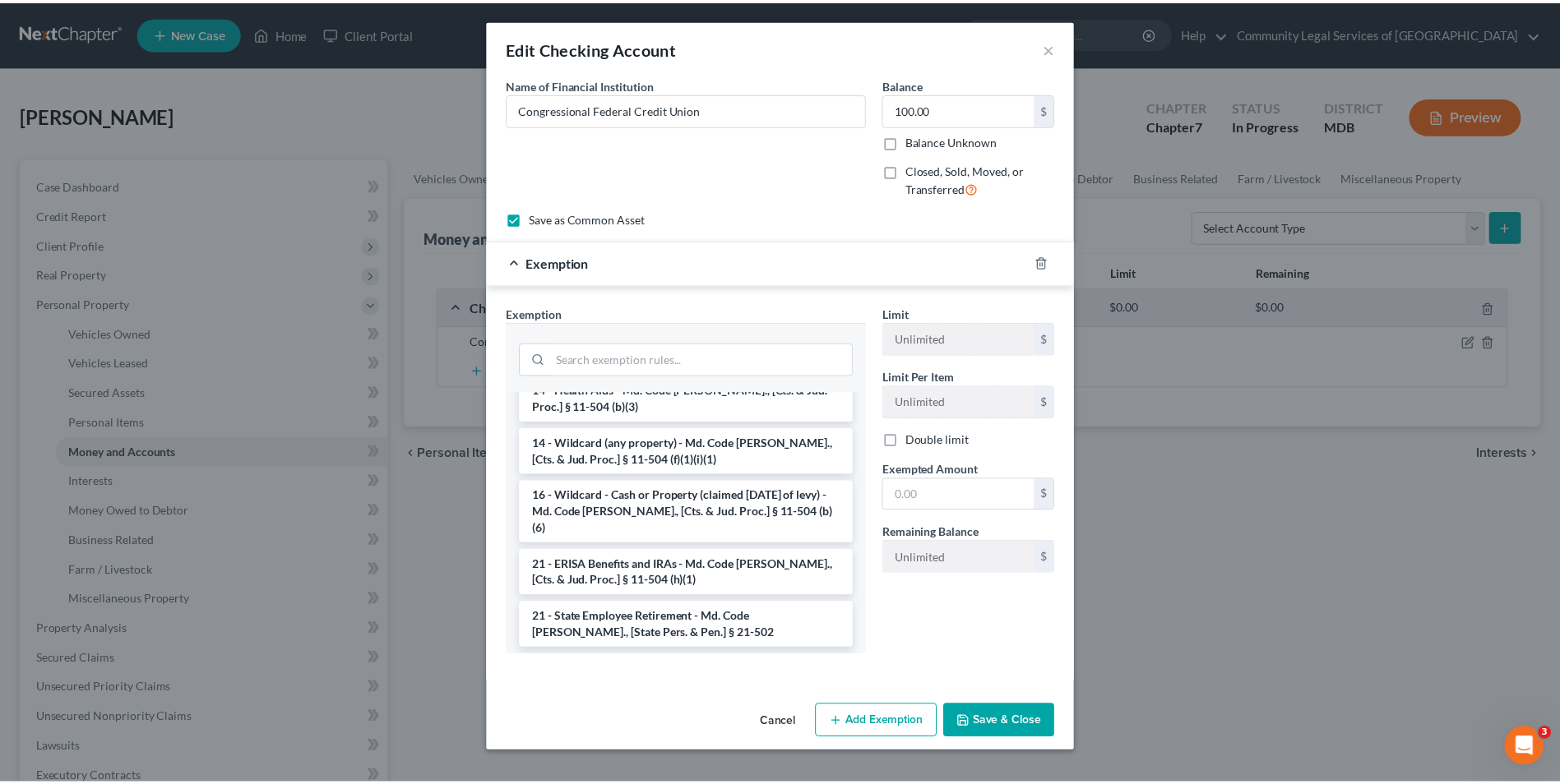
scroll to position [329, 0]
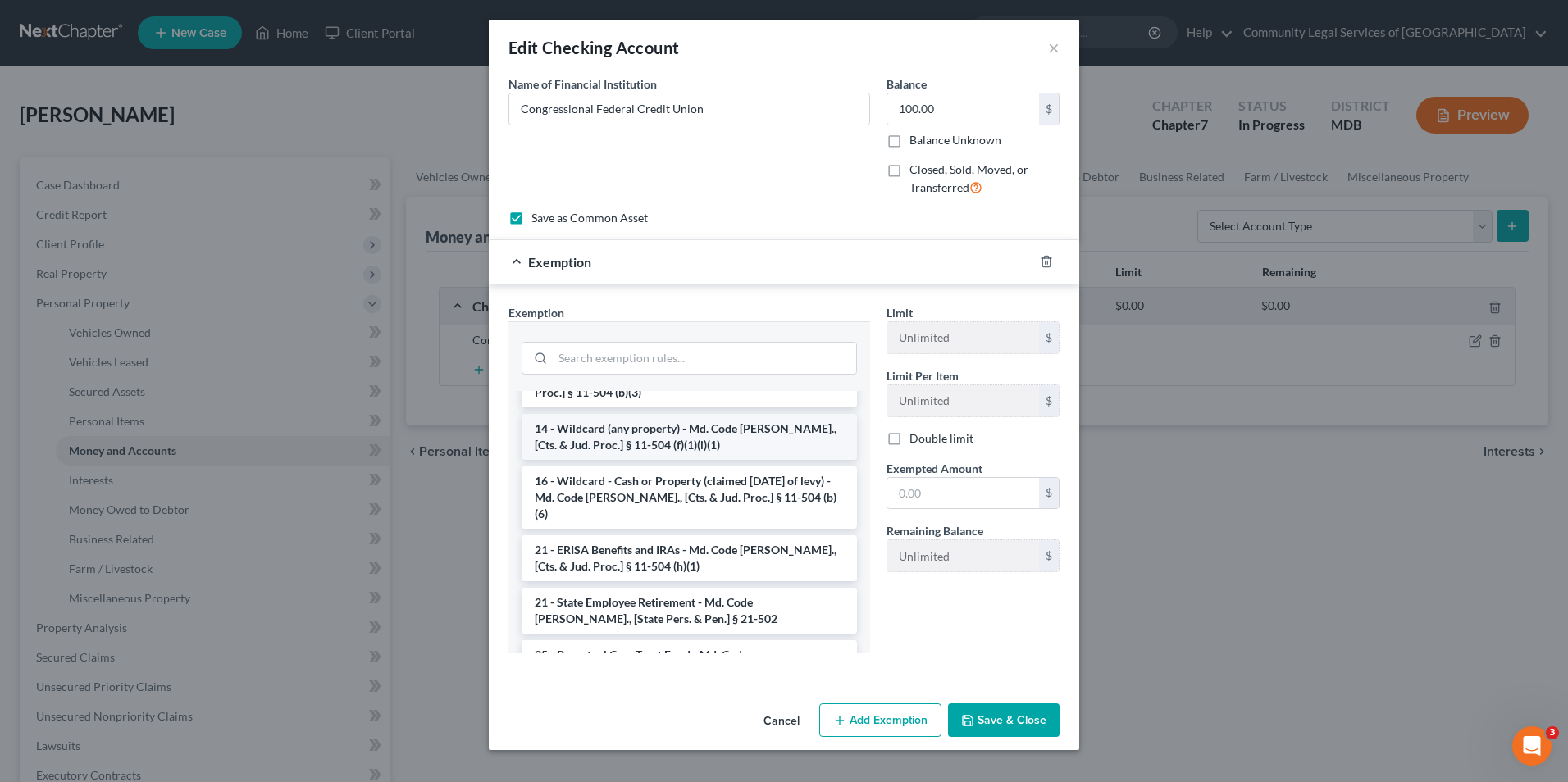
click at [752, 429] on li "14 - Wildcard (any property) - Md. Code [PERSON_NAME]., [Cts. & Jud. Proc.] § 1…" at bounding box center [689, 436] width 335 height 45
checkbox input "true"
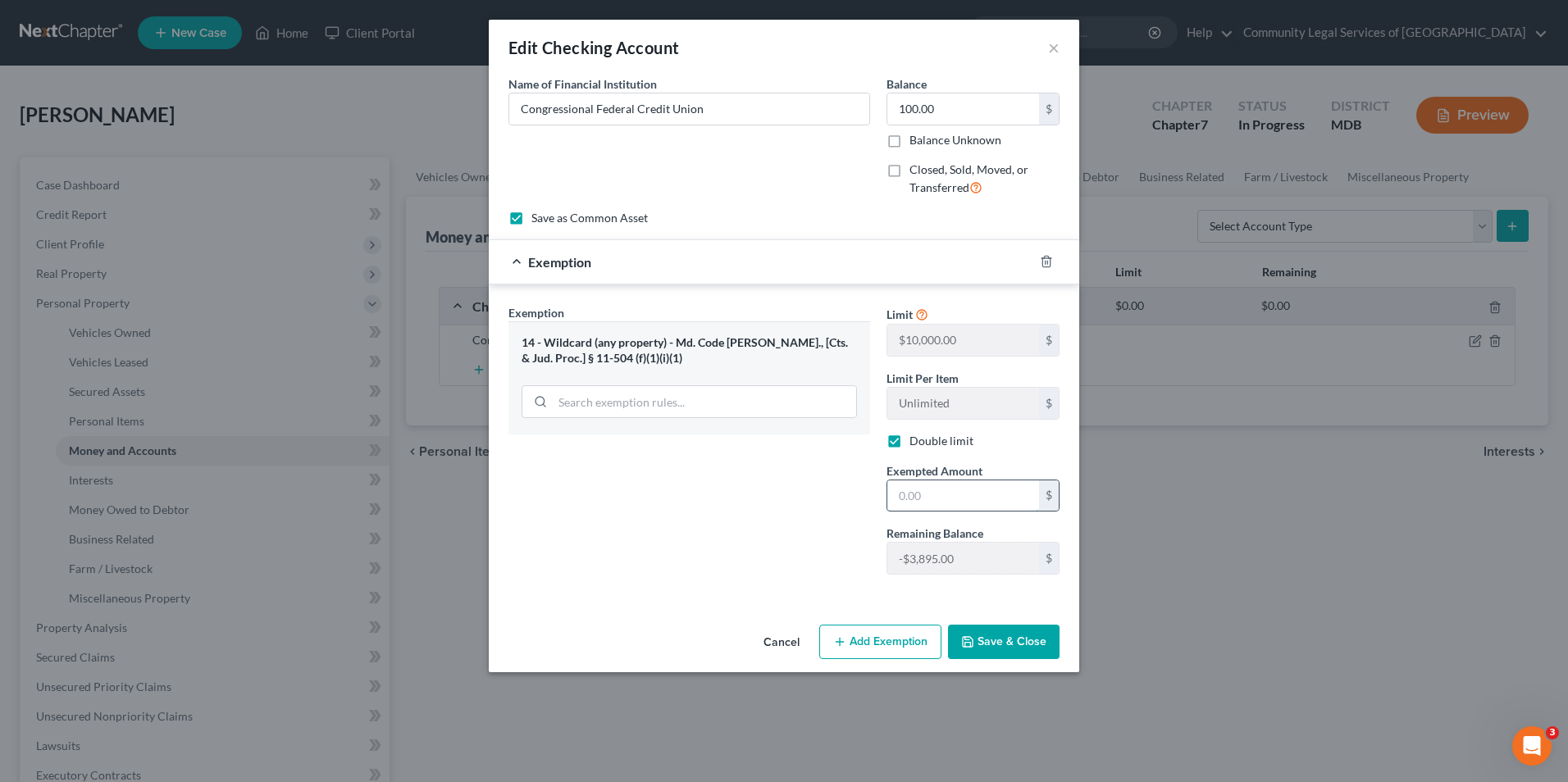
click at [934, 500] on input "text" at bounding box center [962, 496] width 151 height 31
type input "100"
click at [988, 644] on button "Save & Close" at bounding box center [1004, 641] width 111 height 34
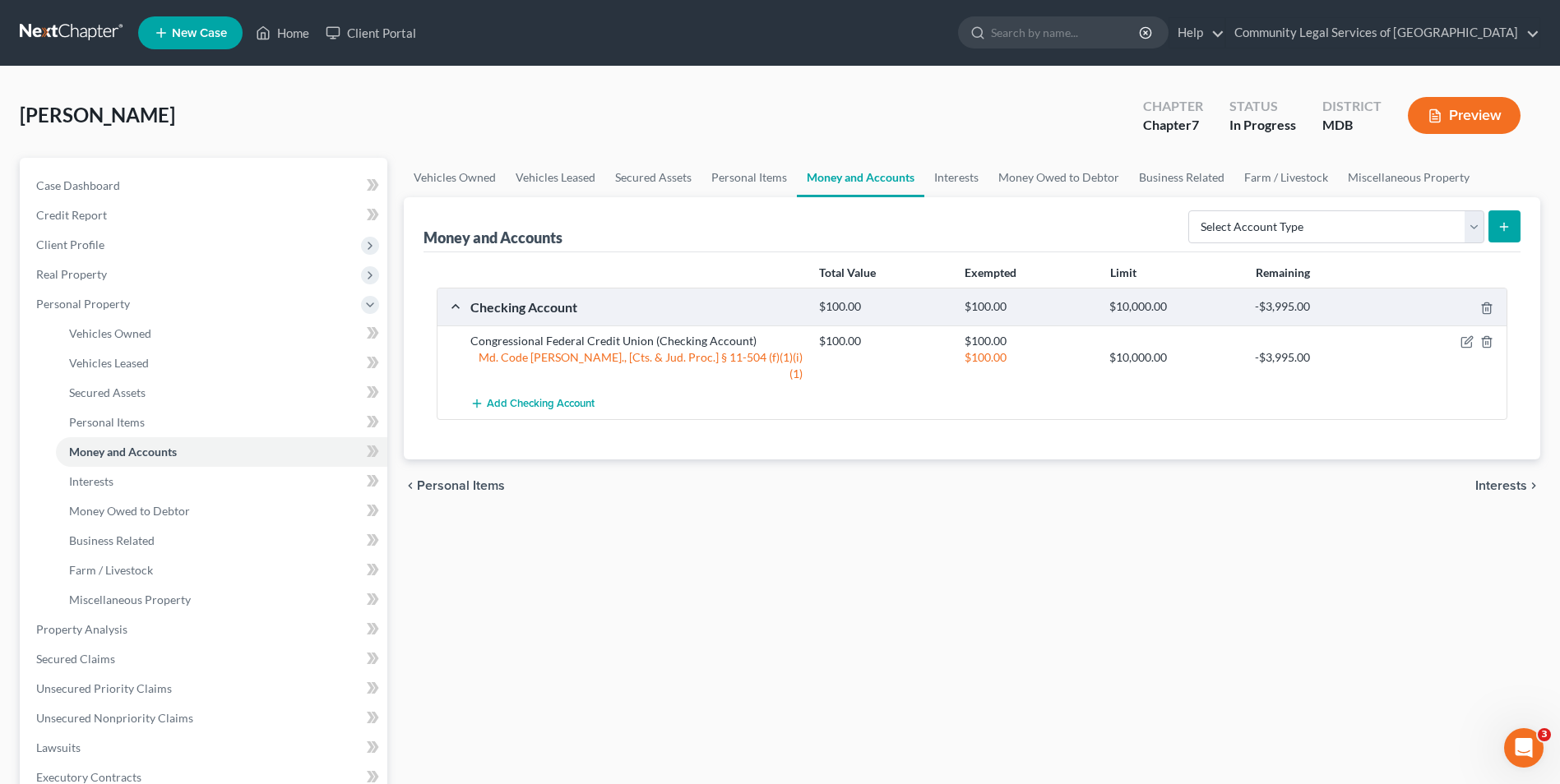
click at [447, 479] on span "Personal Items" at bounding box center [461, 485] width 88 height 13
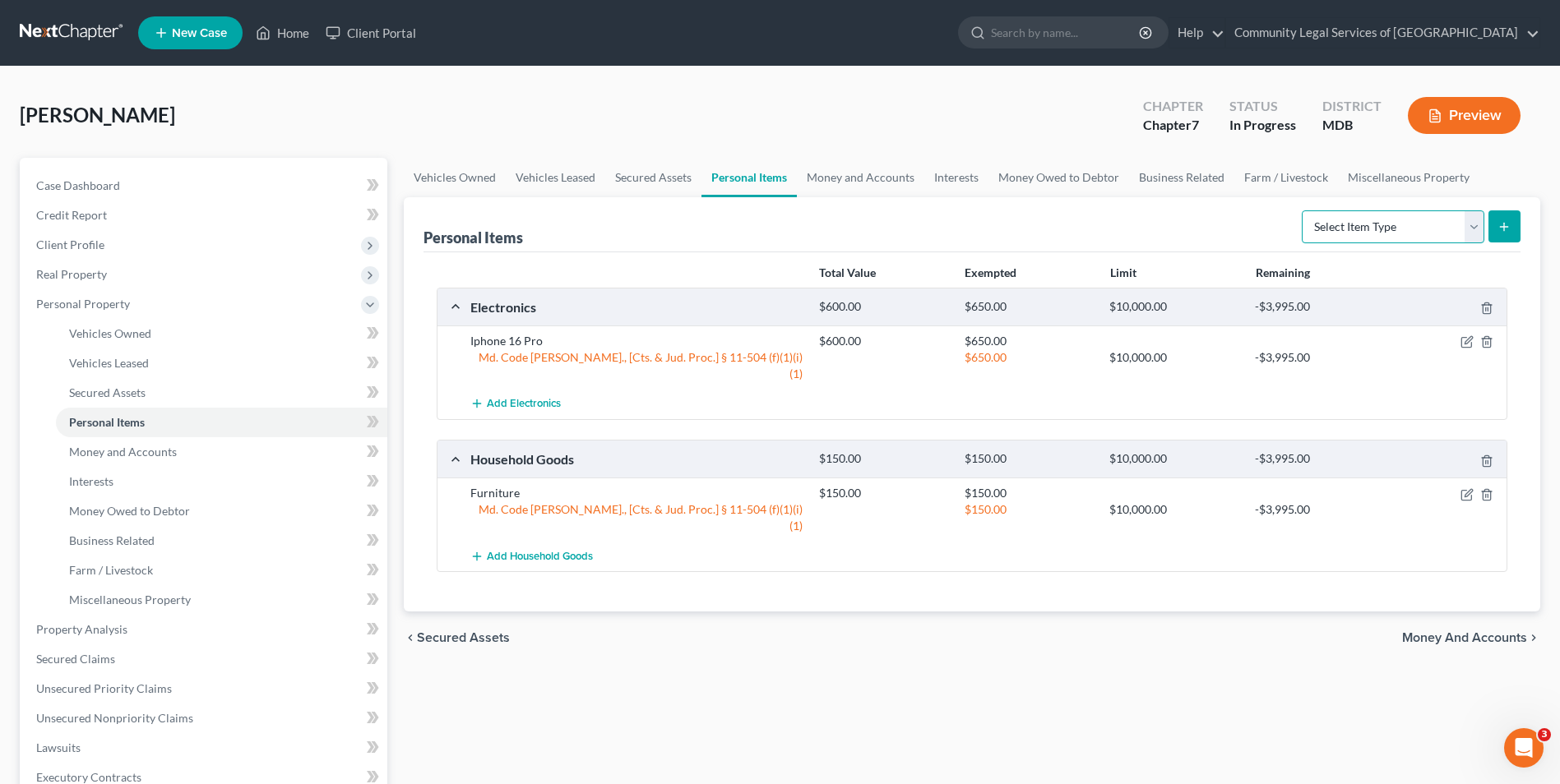
click at [1475, 225] on select "Select Item Type Clothing Collectibles Of Value Electronics Firearms Household …" at bounding box center [1393, 226] width 182 height 32
select select "clothing"
click at [1304, 210] on select "Select Item Type Clothing Collectibles Of Value Electronics Firearms Household …" at bounding box center [1393, 226] width 182 height 32
click at [1513, 232] on button "submit" at bounding box center [1505, 226] width 32 height 32
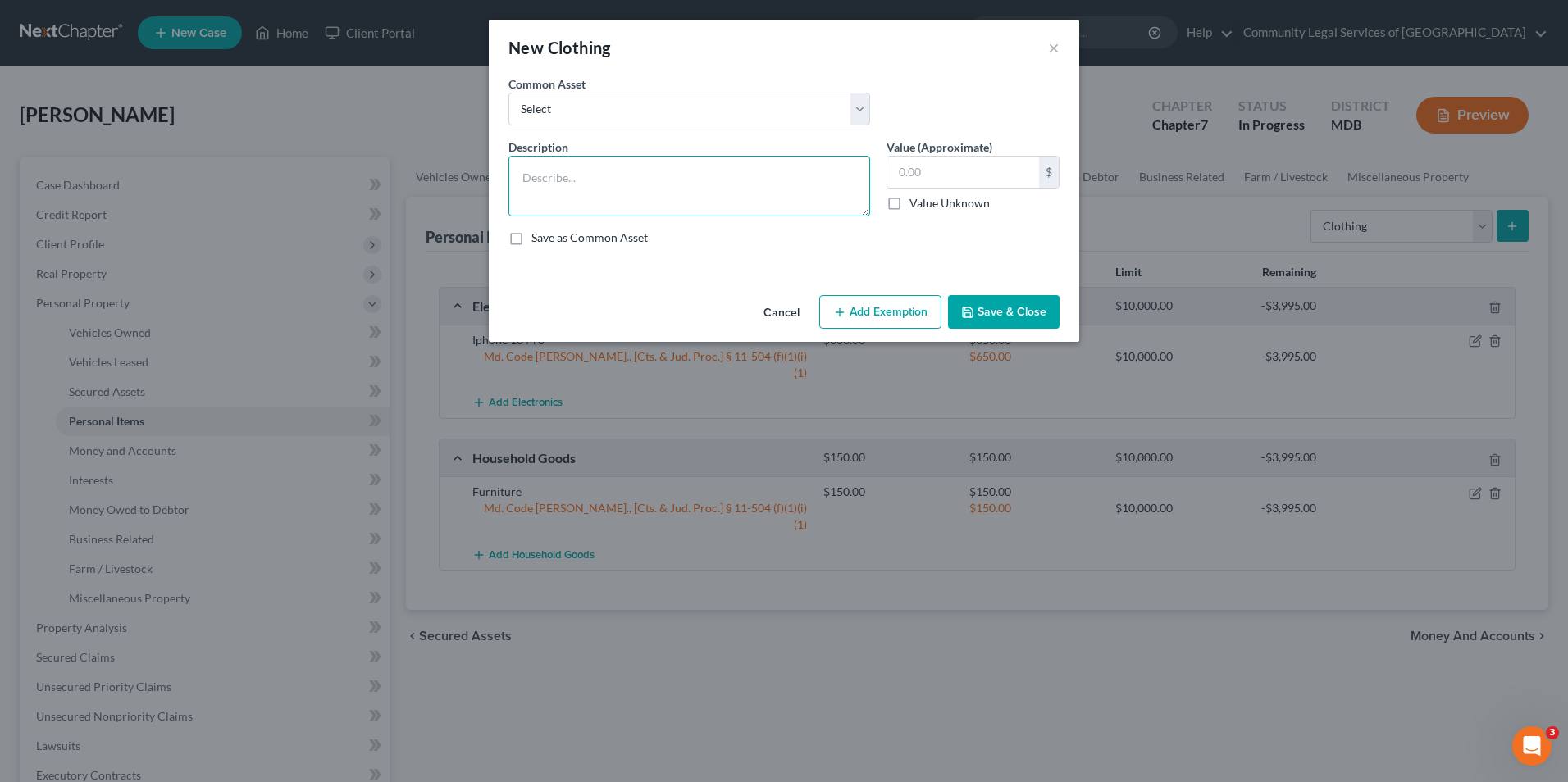
click at [622, 177] on textarea at bounding box center [689, 185] width 361 height 60
type textarea "Various Clothing"
click at [715, 107] on select "Select Day to Day clothing" at bounding box center [689, 108] width 361 height 32
select select "0"
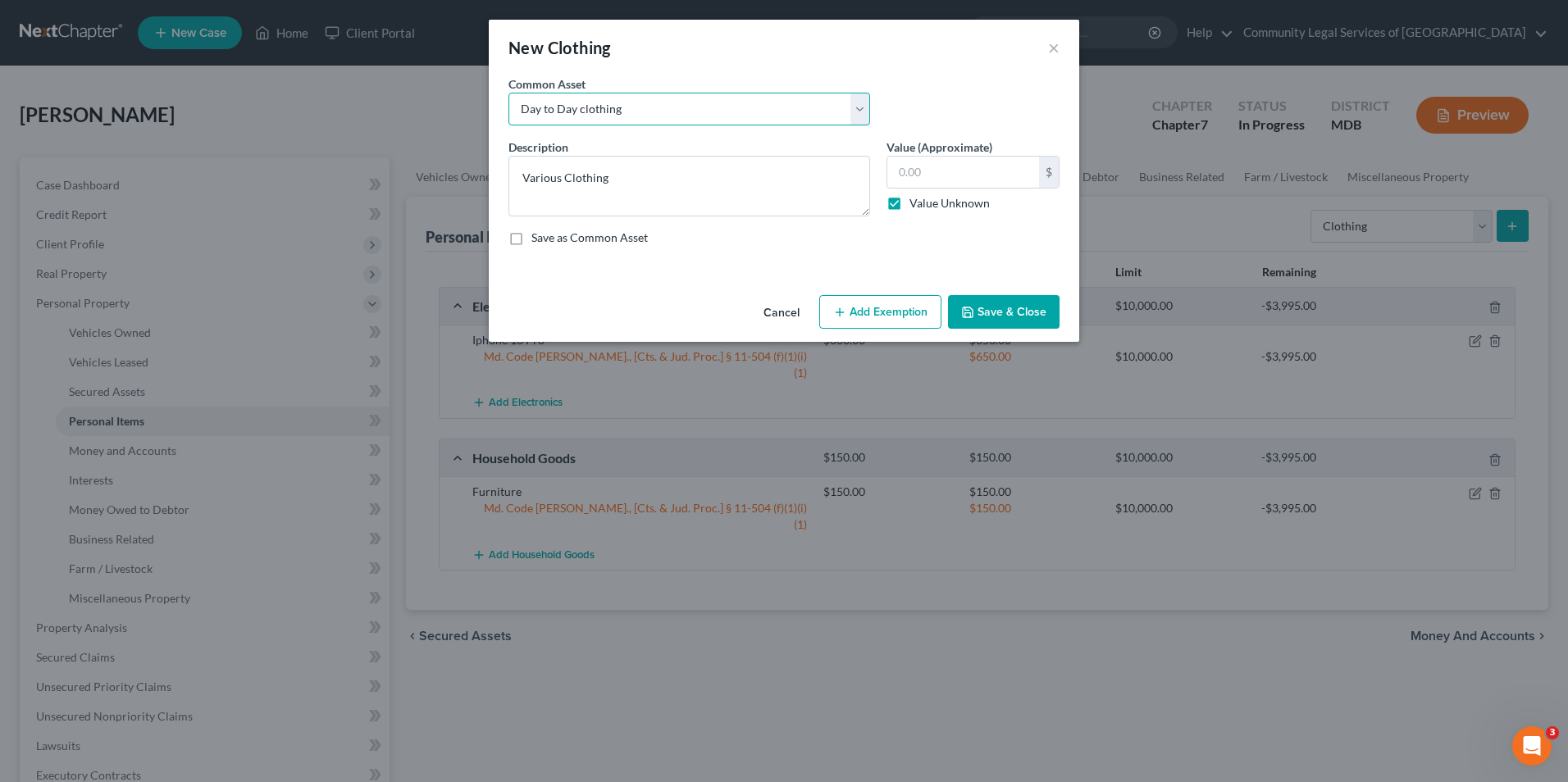
click at [508, 93] on select "Select Day to Day clothing" at bounding box center [689, 108] width 361 height 32
type textarea "Day to Day clothing"
type input "0.00"
click at [885, 318] on button "Add Exemption" at bounding box center [880, 311] width 122 height 34
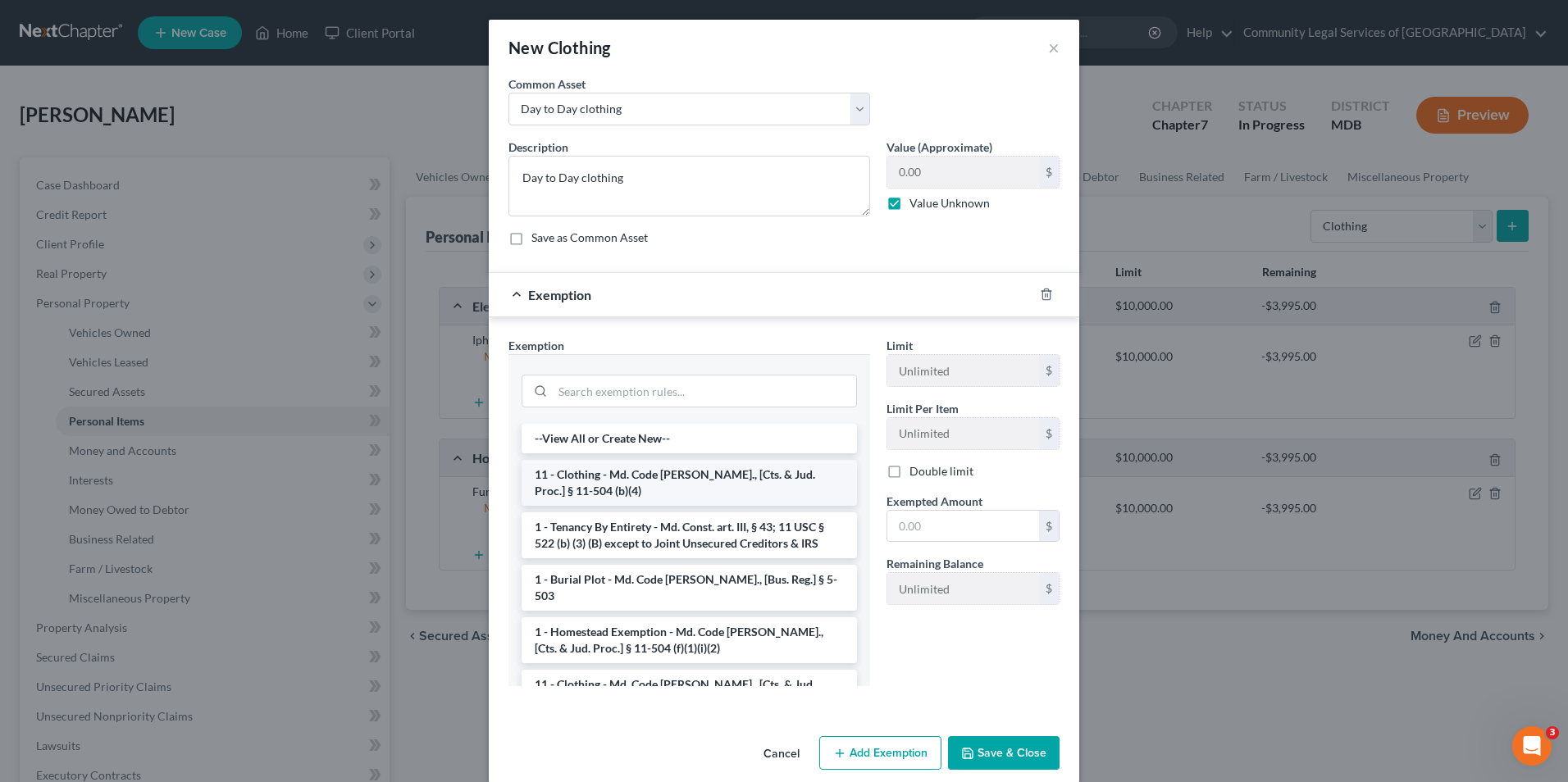
click at [753, 485] on li "11 - Clothing - Md. Code [PERSON_NAME]., [Cts. & Jud. Proc.] § 11-504 (b)(4)" at bounding box center [689, 483] width 335 height 45
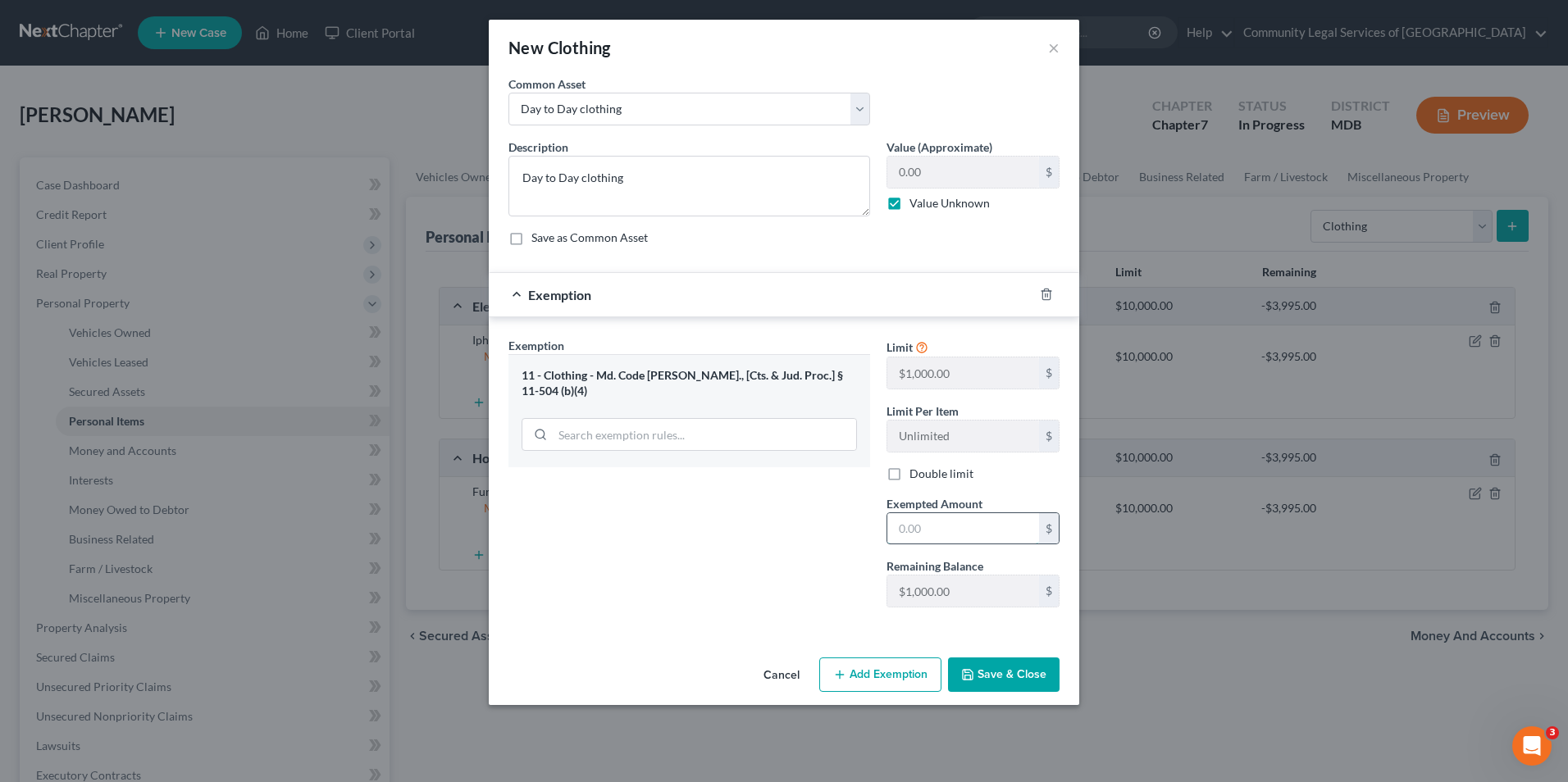
click at [964, 527] on input "text" at bounding box center [962, 529] width 151 height 31
click at [949, 188] on div "0.00 $" at bounding box center [973, 171] width 173 height 32
click at [910, 203] on label "Value Unknown" at bounding box center [950, 203] width 80 height 17
click at [916, 203] on input "Value Unknown" at bounding box center [921, 200] width 10 height 10
checkbox input "false"
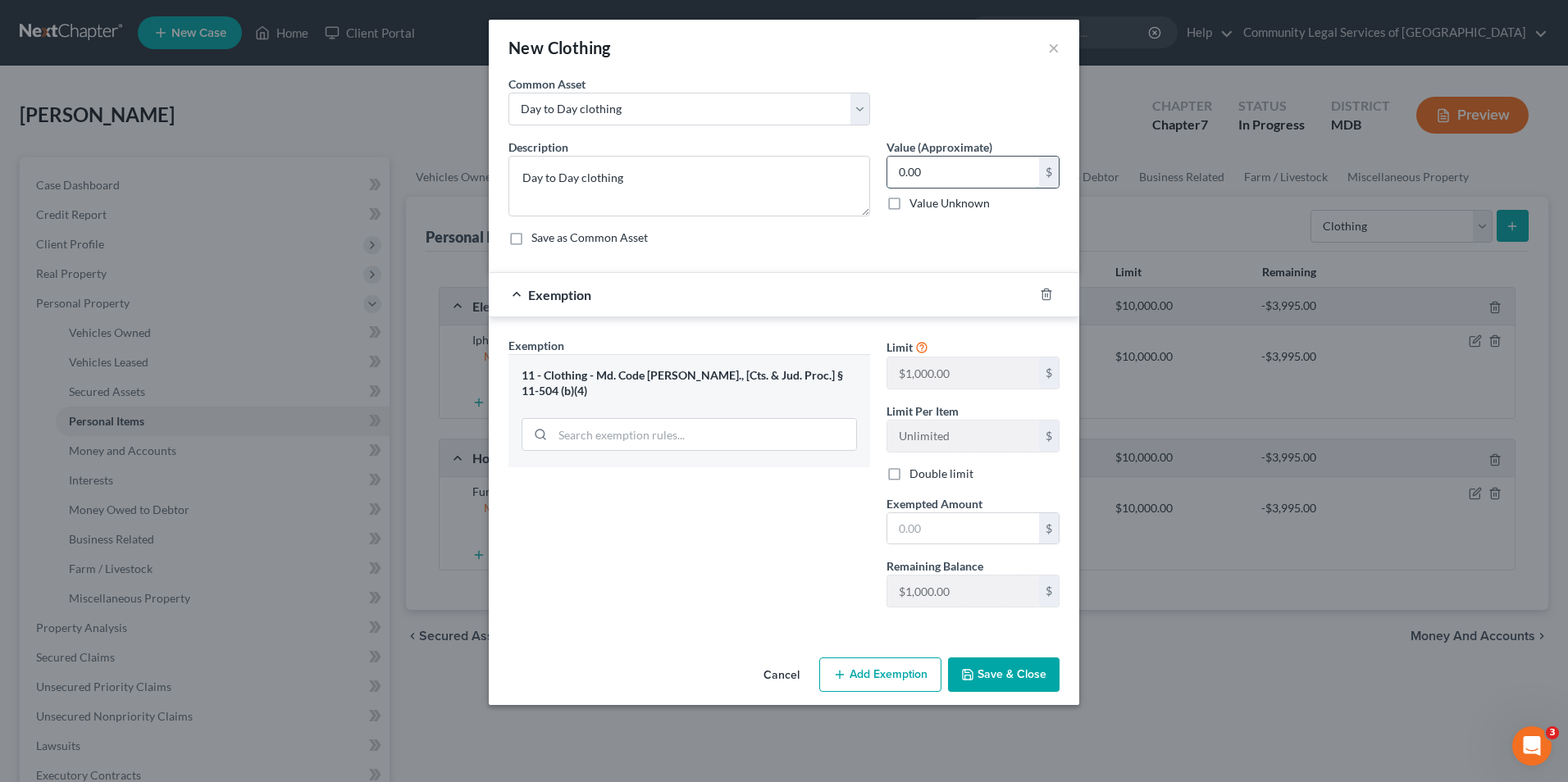
click at [944, 177] on input "0.00" at bounding box center [962, 172] width 151 height 31
type input "600"
click at [956, 522] on input "text" at bounding box center [962, 529] width 151 height 31
type input "600"
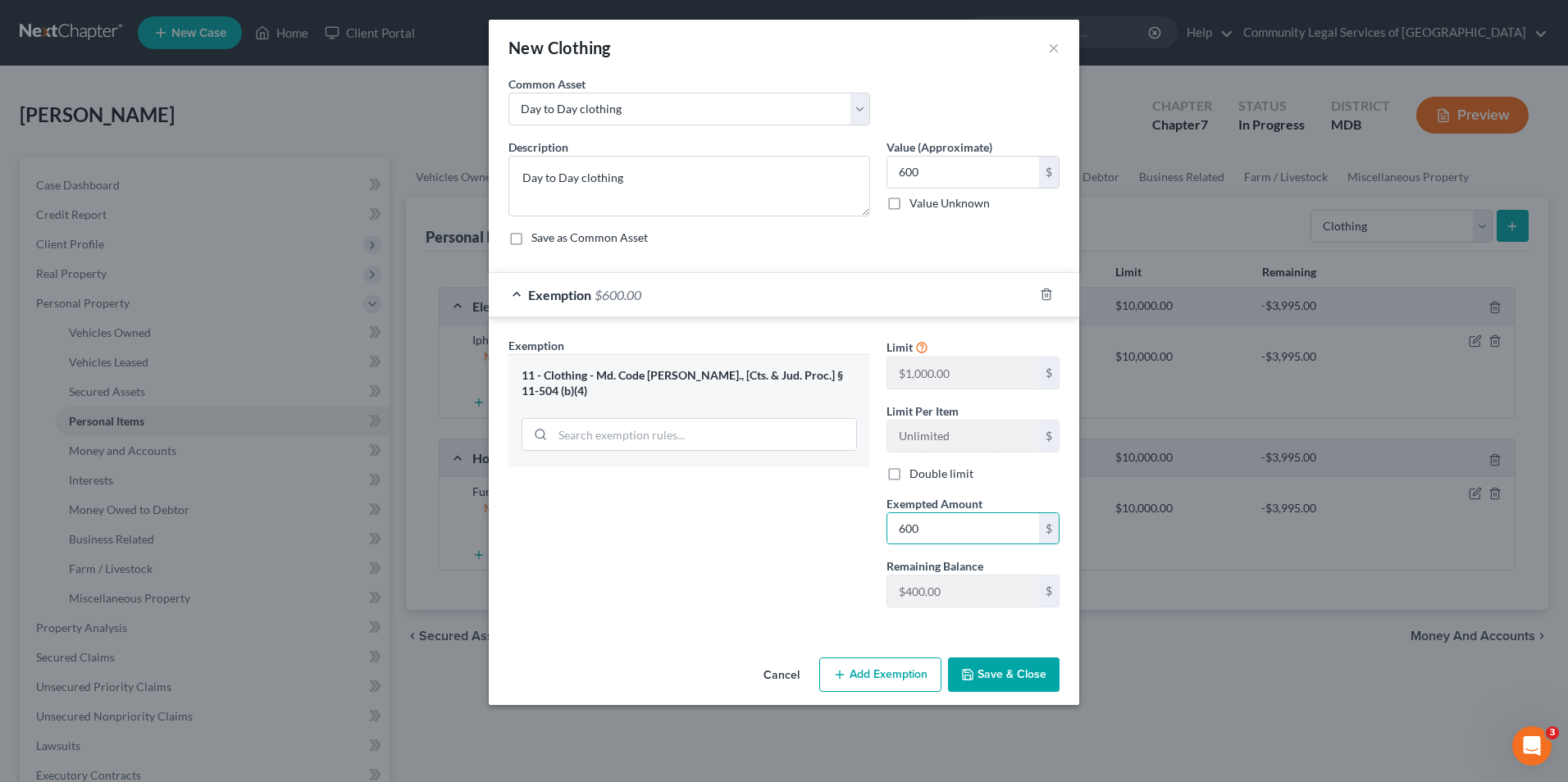
click at [794, 478] on div "Exemption Set must be selected for CA. Exemption * 11 - Clothing - Md. Code [PE…" at bounding box center [690, 478] width 378 height 283
click at [1040, 676] on button "Save & Close" at bounding box center [1004, 674] width 111 height 34
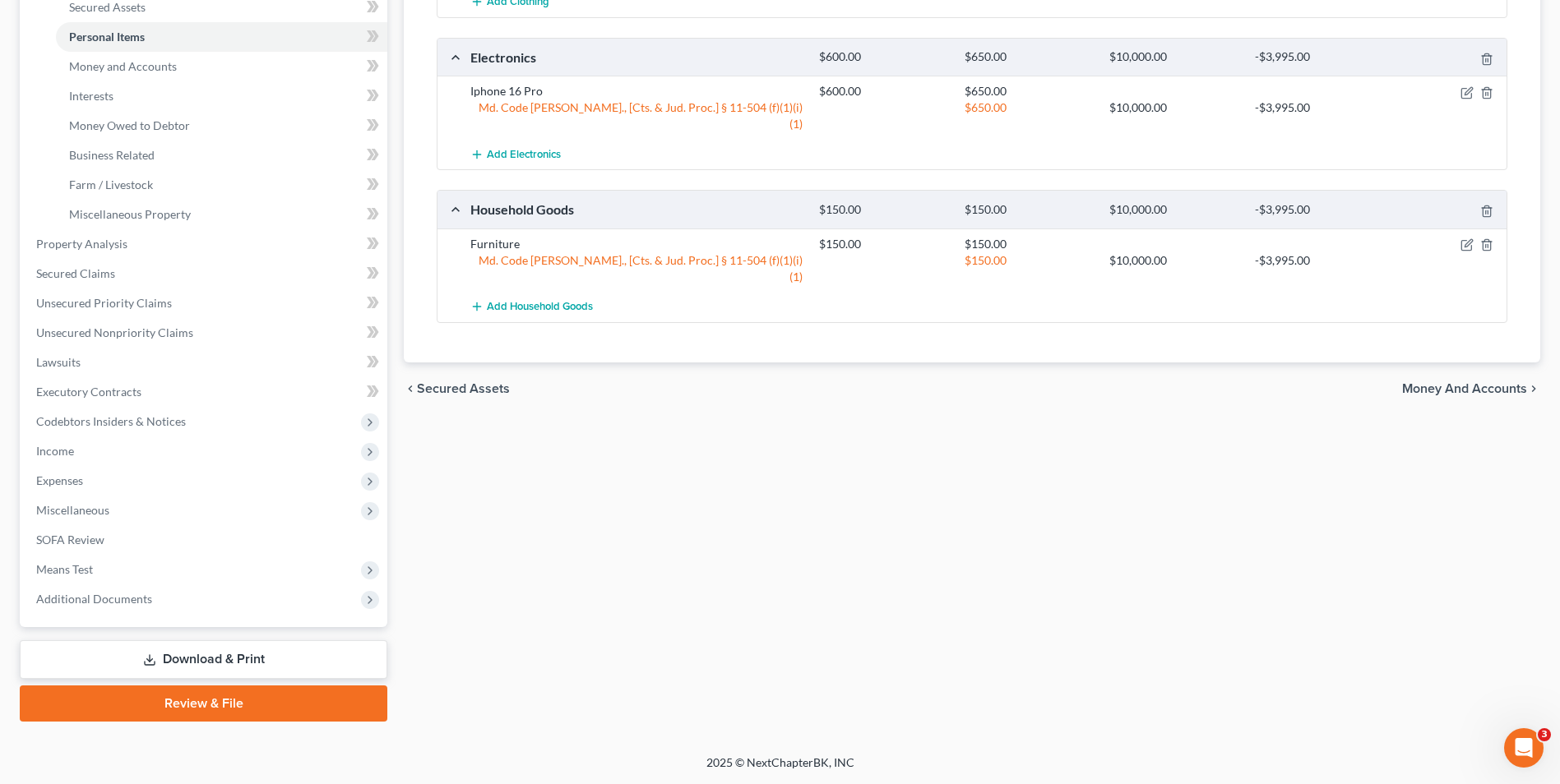
click at [1456, 382] on span "Money and Accounts" at bounding box center [1464, 388] width 125 height 13
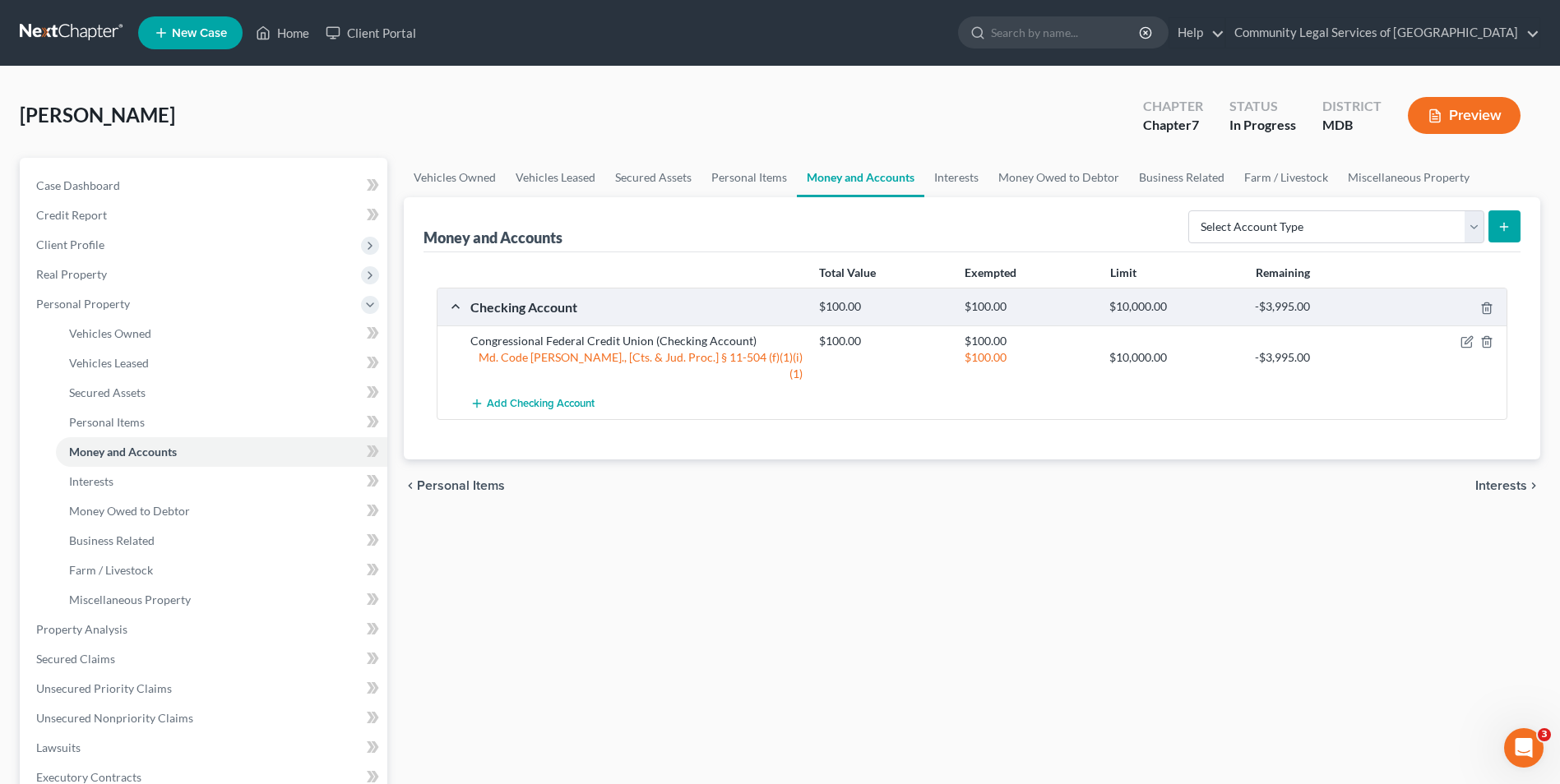
click at [1494, 479] on span "Interests" at bounding box center [1501, 485] width 52 height 13
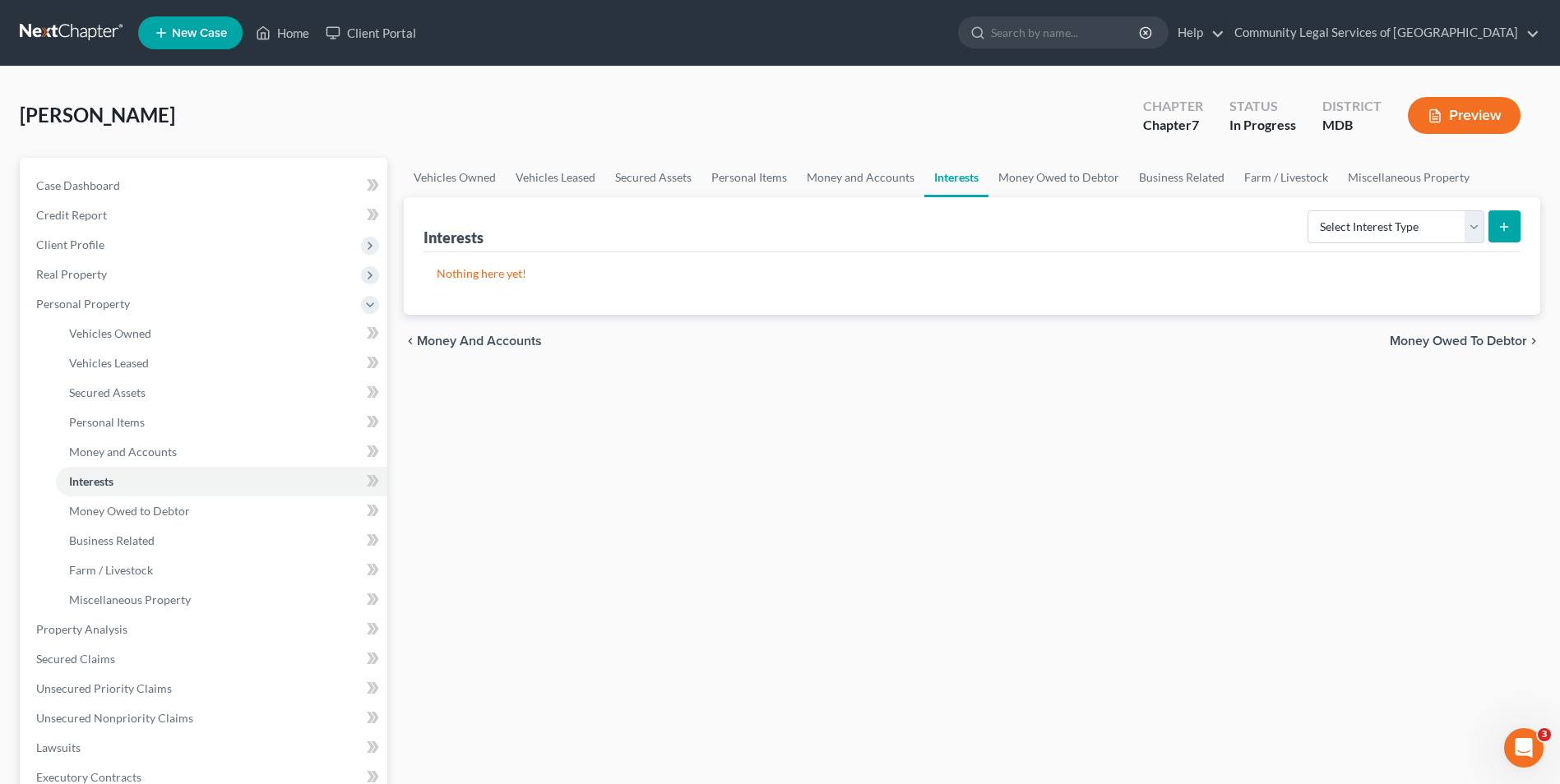
click at [1478, 346] on span "Money Owed to Debtor" at bounding box center [1458, 341] width 138 height 13
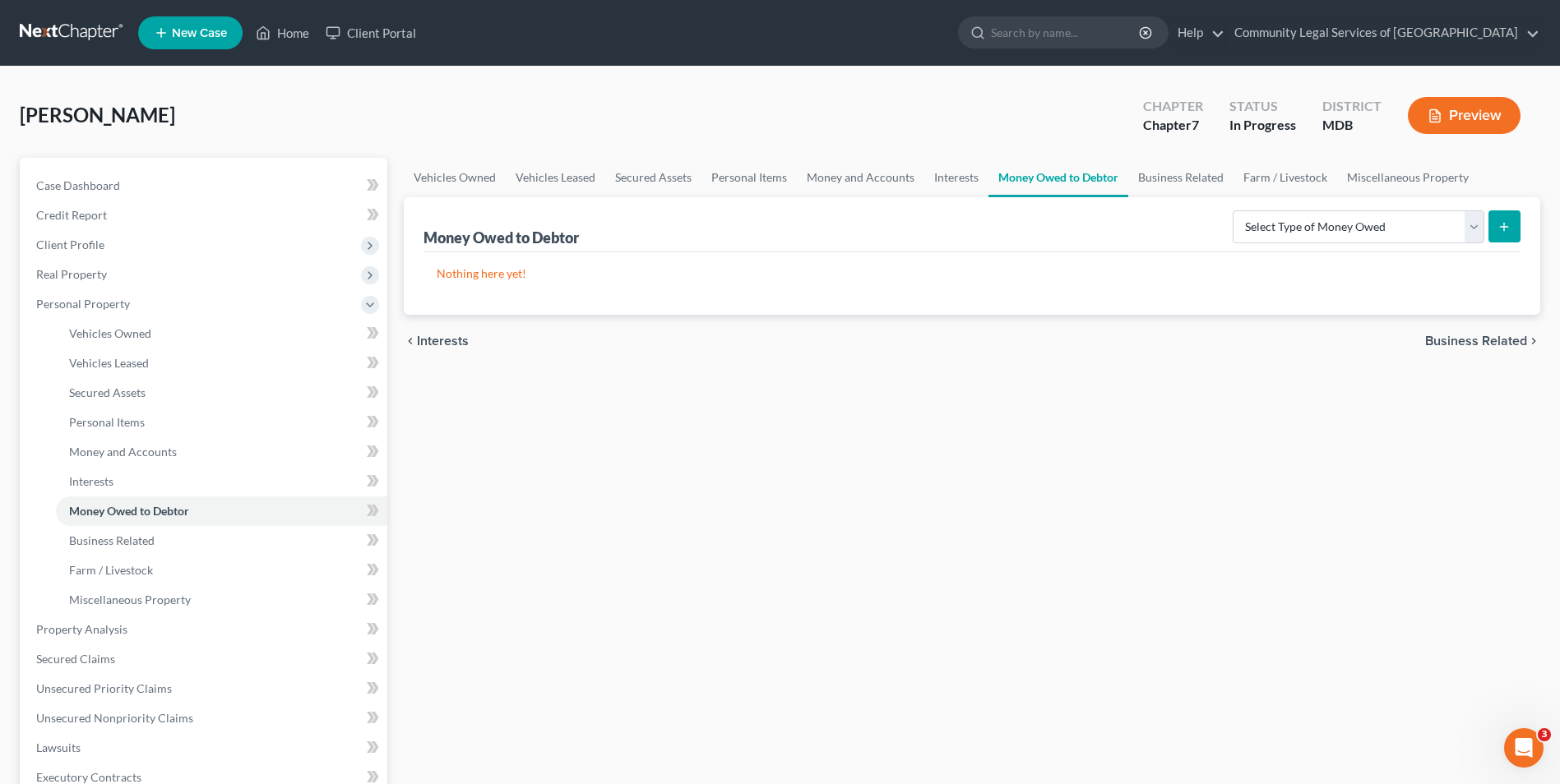
click at [1459, 343] on span "Business Related" at bounding box center [1476, 341] width 102 height 13
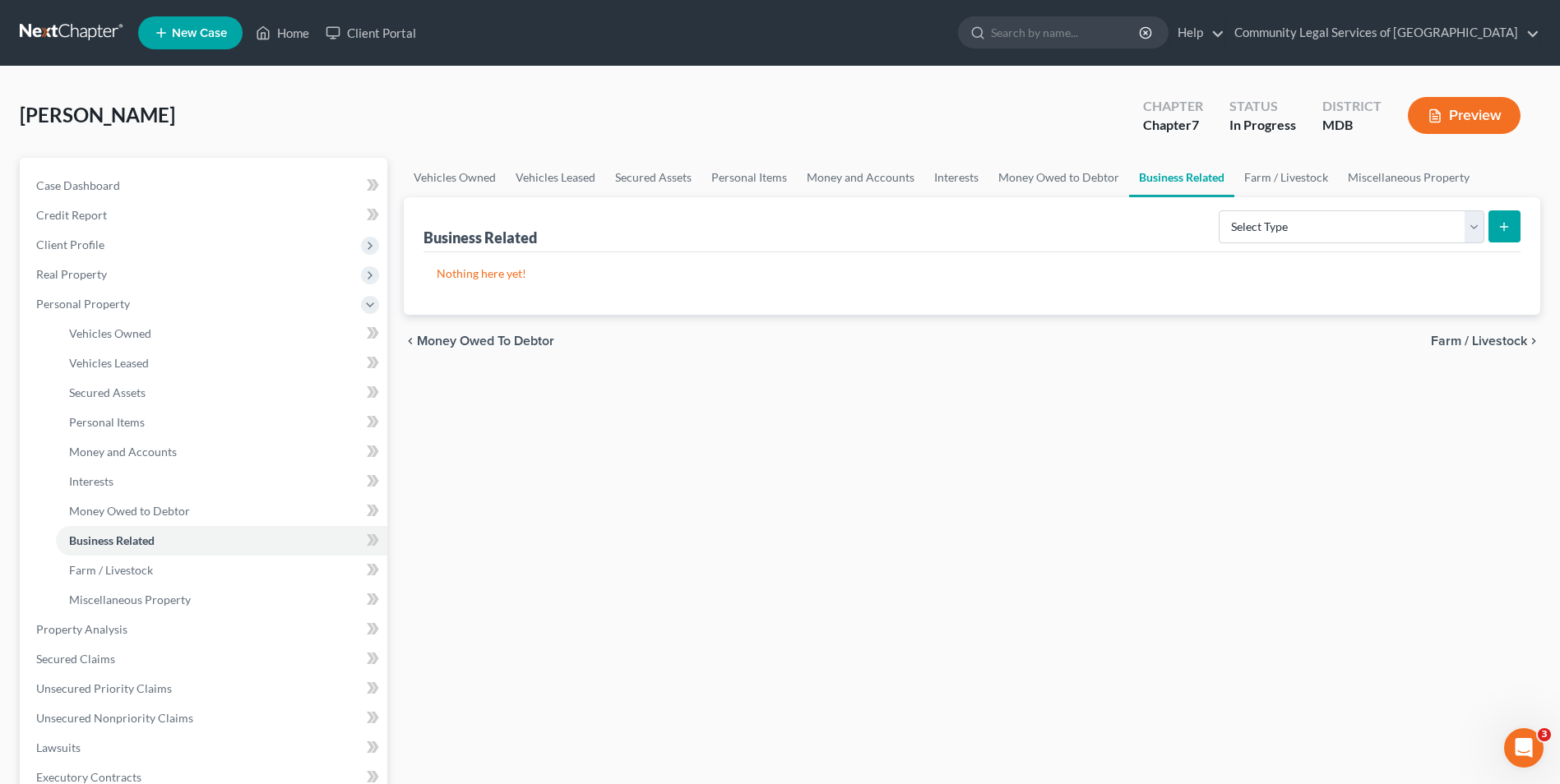
click at [1459, 342] on span "Farm / Livestock" at bounding box center [1479, 341] width 97 height 13
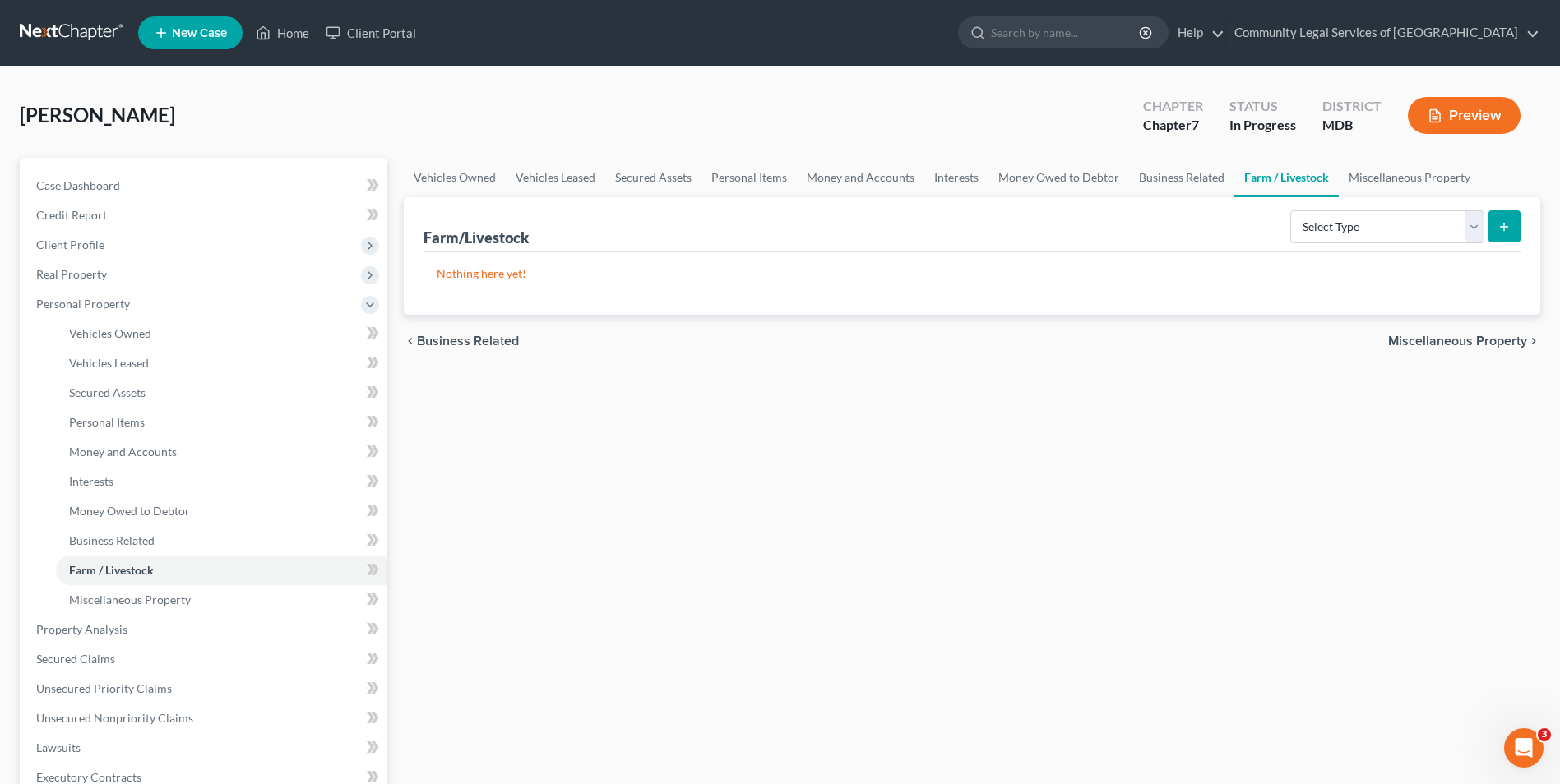
click at [1459, 342] on span "Miscellaneous Property" at bounding box center [1457, 341] width 139 height 13
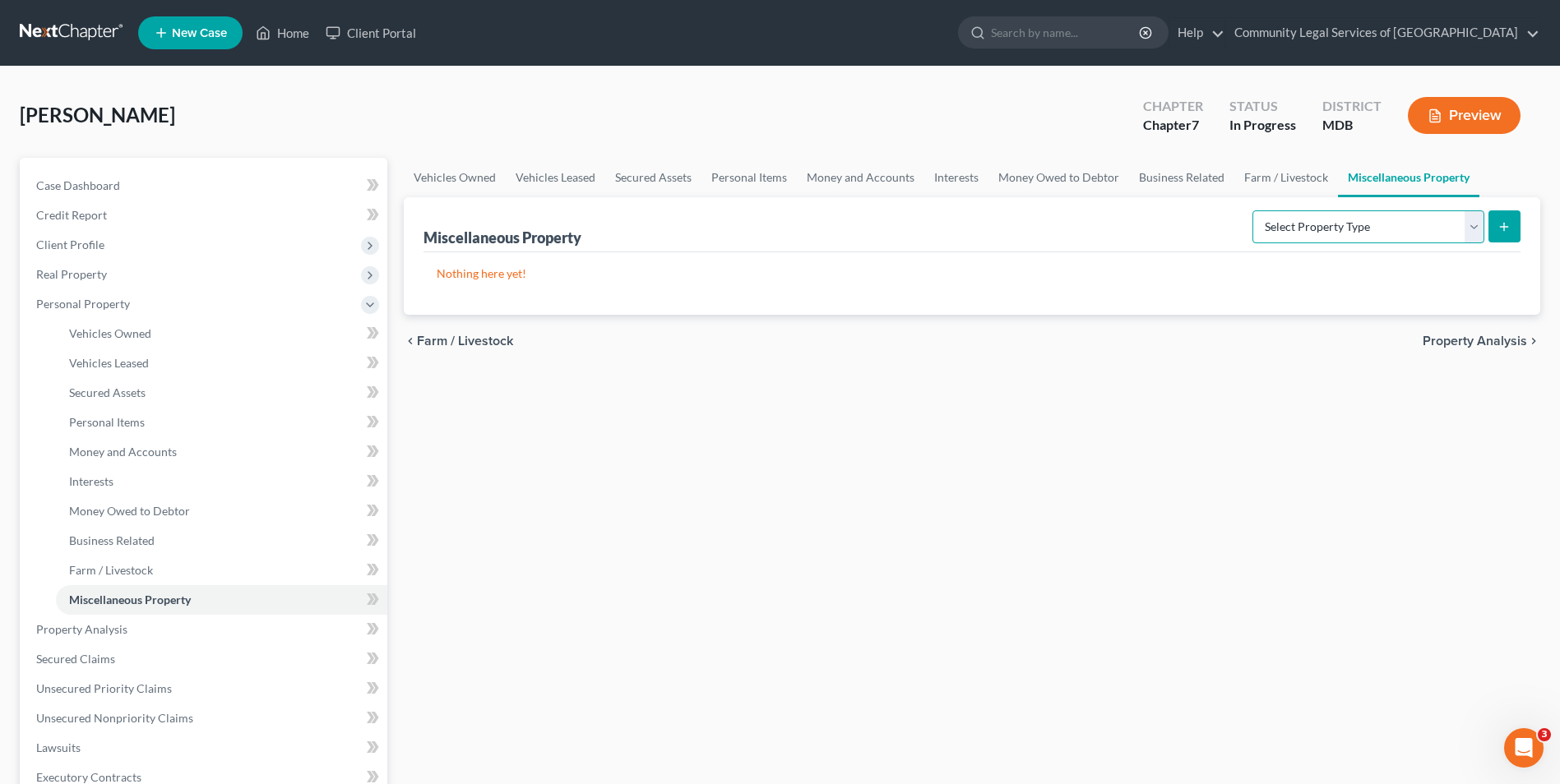
click at [1450, 217] on select "Select Property Type Assigned for Creditor Benefit [DATE] Holding for Another N…" at bounding box center [1369, 226] width 232 height 32
drag, startPoint x: 1013, startPoint y: 438, endPoint x: 1107, endPoint y: 419, distance: 95.9
click at [1013, 438] on div "Vehicles Owned Vehicles Leased Secured Assets Personal Items Money and Accounts…" at bounding box center [972, 632] width 1153 height 950
click at [1513, 337] on span "Property Analysis" at bounding box center [1475, 341] width 104 height 13
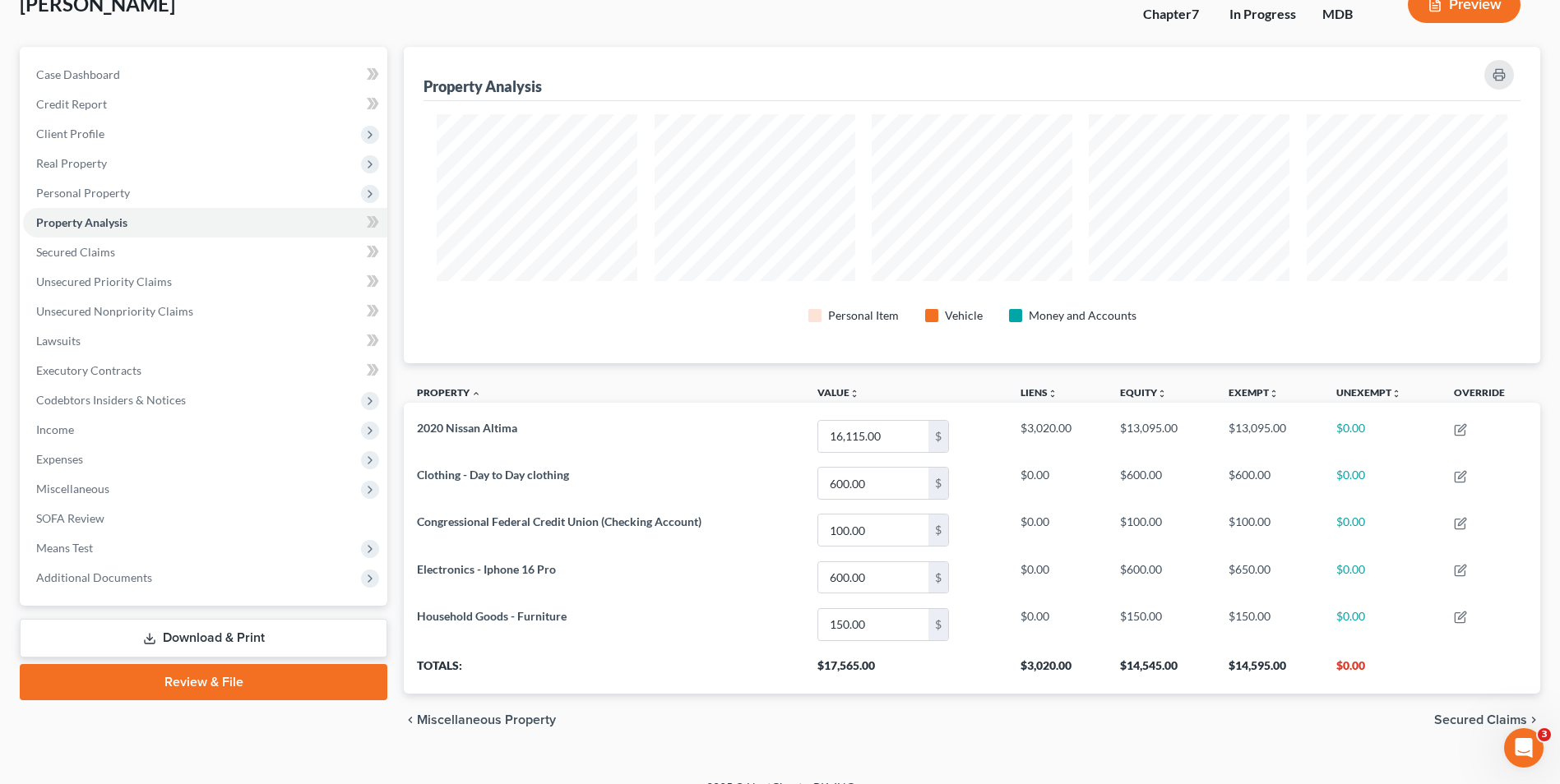
scroll to position [136, 0]
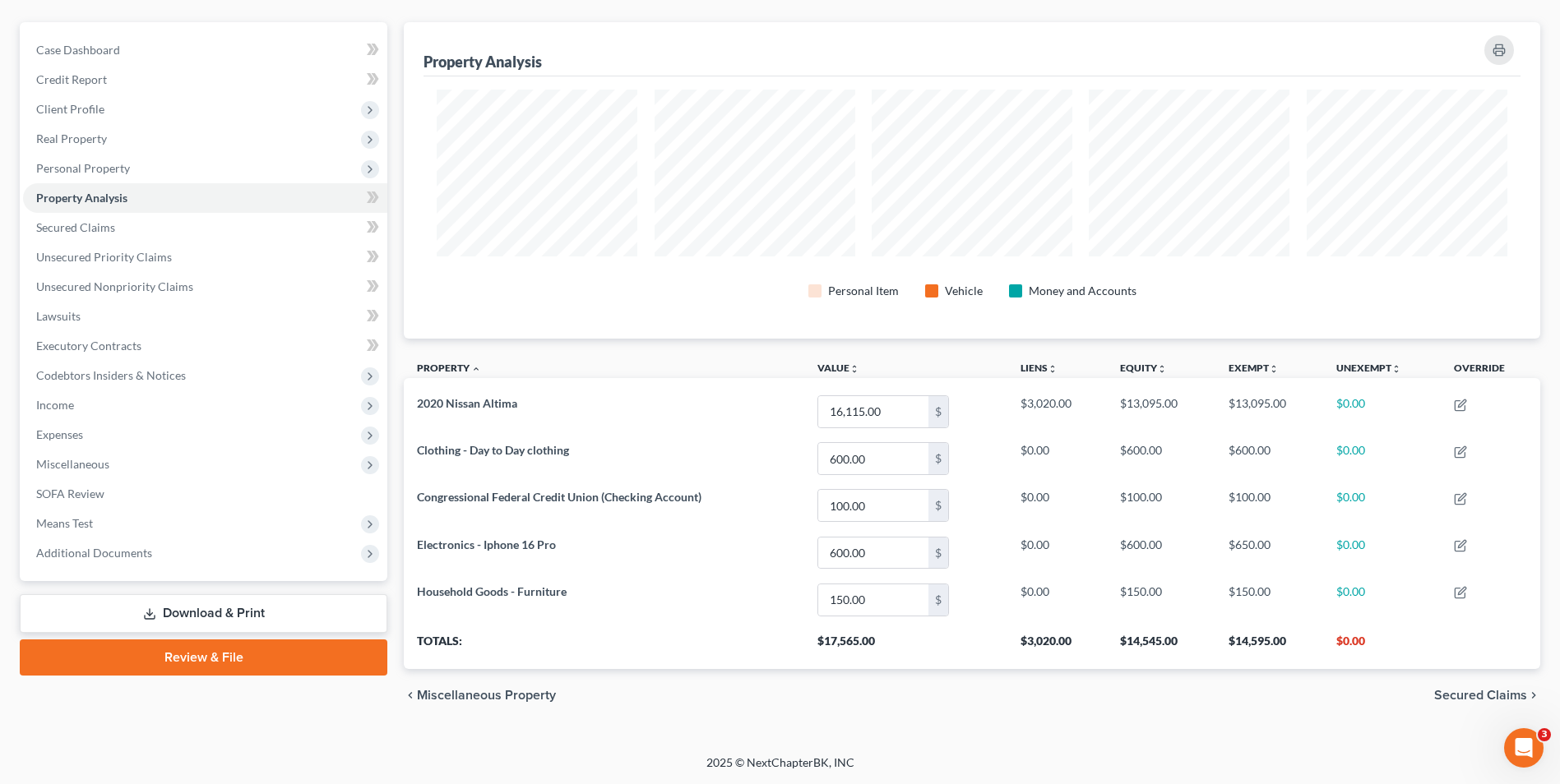
click at [1456, 690] on span "Secured Claims" at bounding box center [1481, 695] width 93 height 13
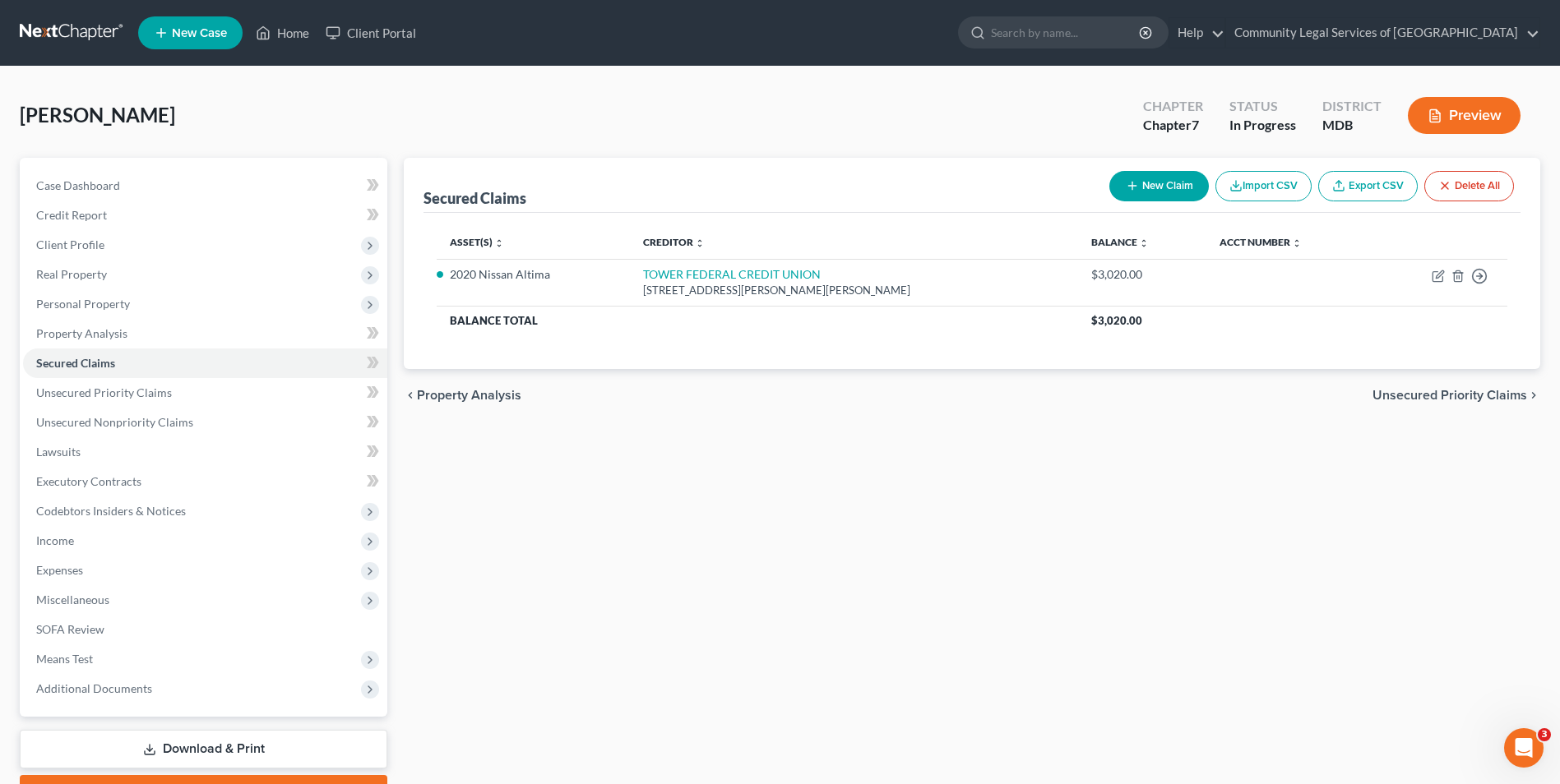
click at [1179, 190] on button "New Claim" at bounding box center [1159, 186] width 99 height 31
select select "0"
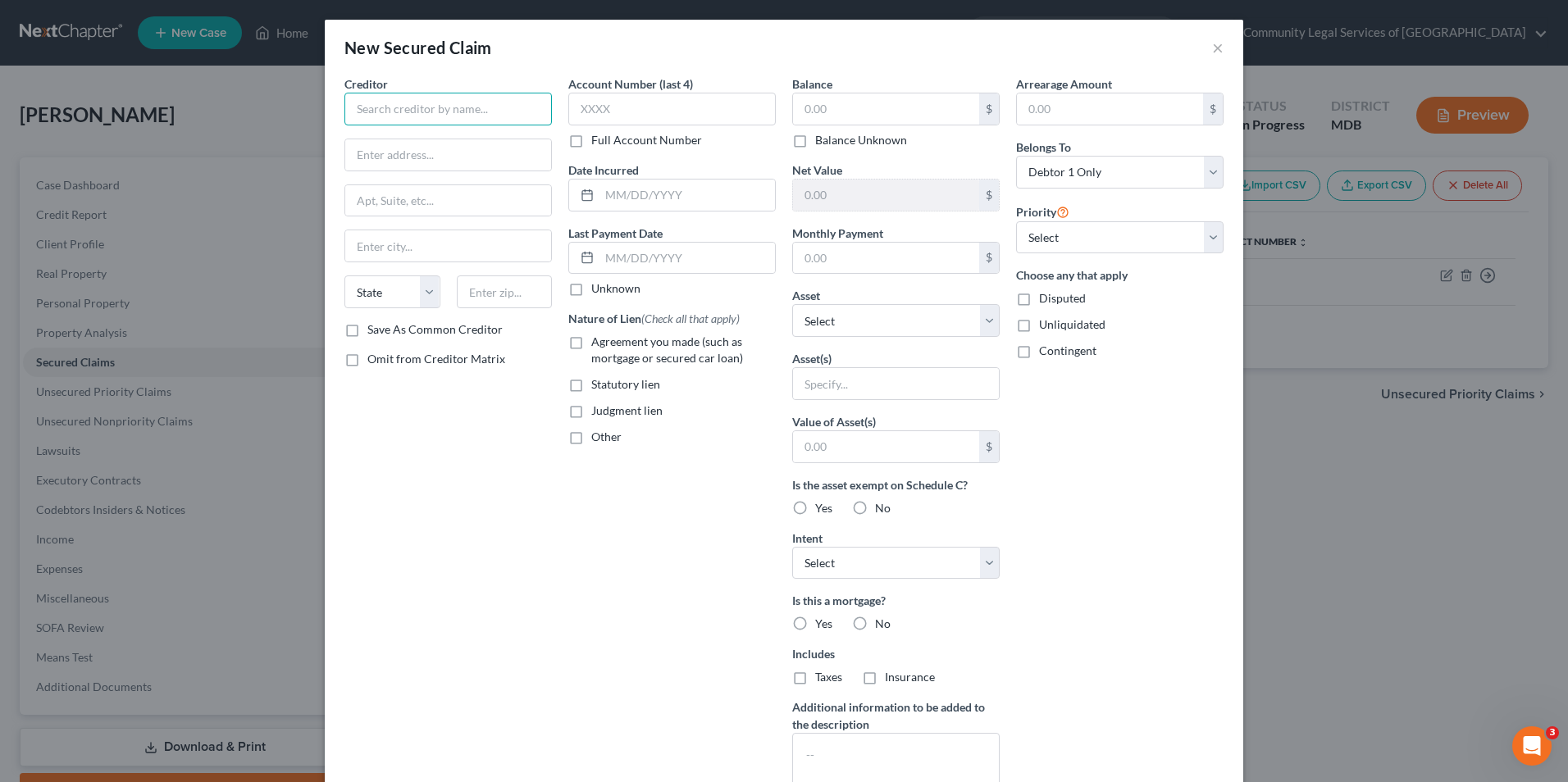
click at [452, 112] on input "text" at bounding box center [448, 108] width 207 height 32
click at [424, 113] on input "text" at bounding box center [448, 108] width 207 height 32
paste input "TOWER FCU - M.C. DIVISION"
type input "TOWER FCU - M.C. DIVISION"
click at [455, 154] on input "text" at bounding box center [448, 155] width 206 height 31
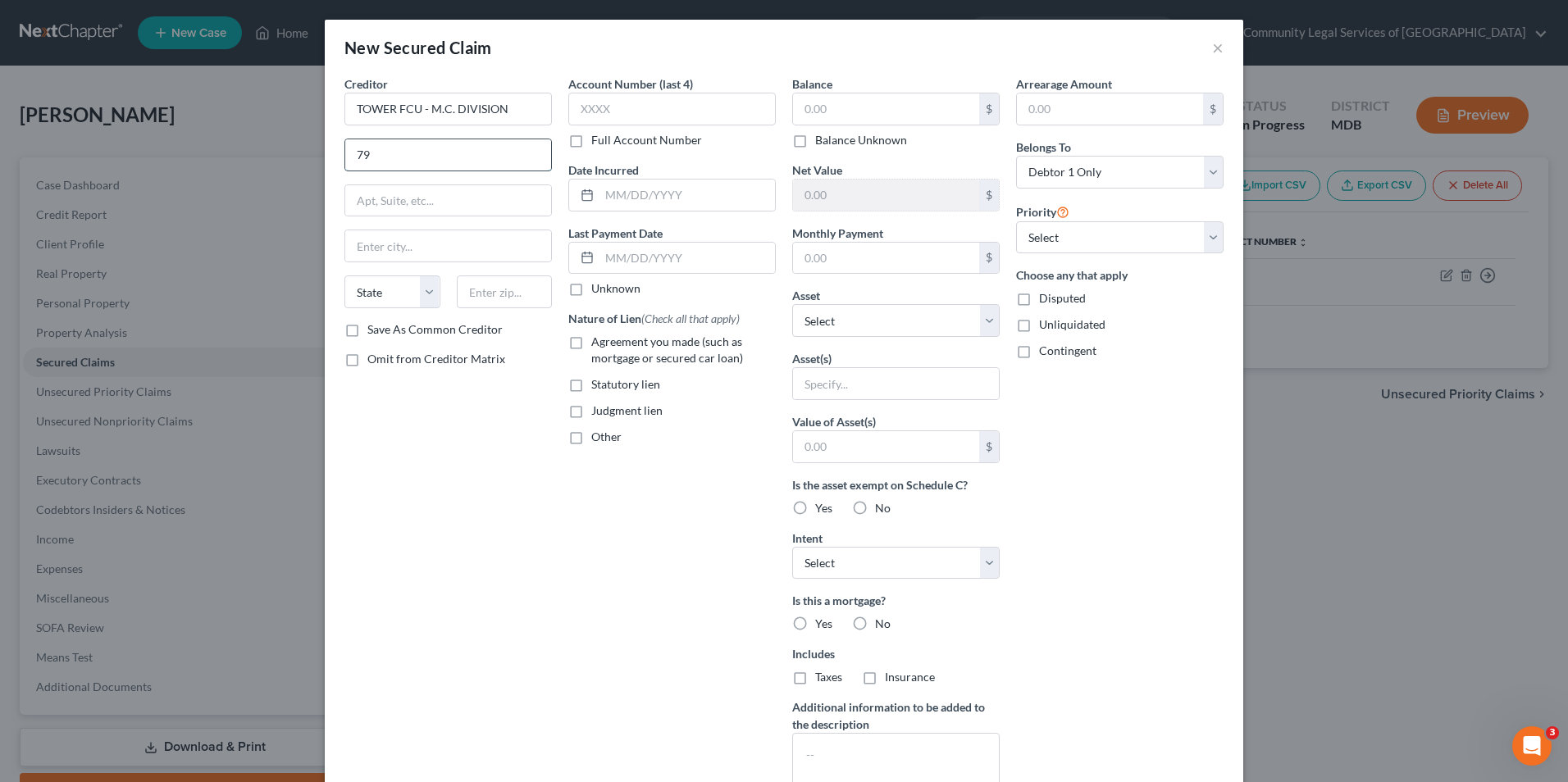
type input "[STREET_ADDRESS][PERSON_NAME]"
click at [477, 252] on input "text" at bounding box center [448, 246] width 206 height 31
type input "Laurel"
click at [376, 297] on select "State [US_STATE] AK AR AZ CA CO CT DE DC [GEOGRAPHIC_DATA] [GEOGRAPHIC_DATA] GU…" at bounding box center [393, 291] width 96 height 32
select select "21"
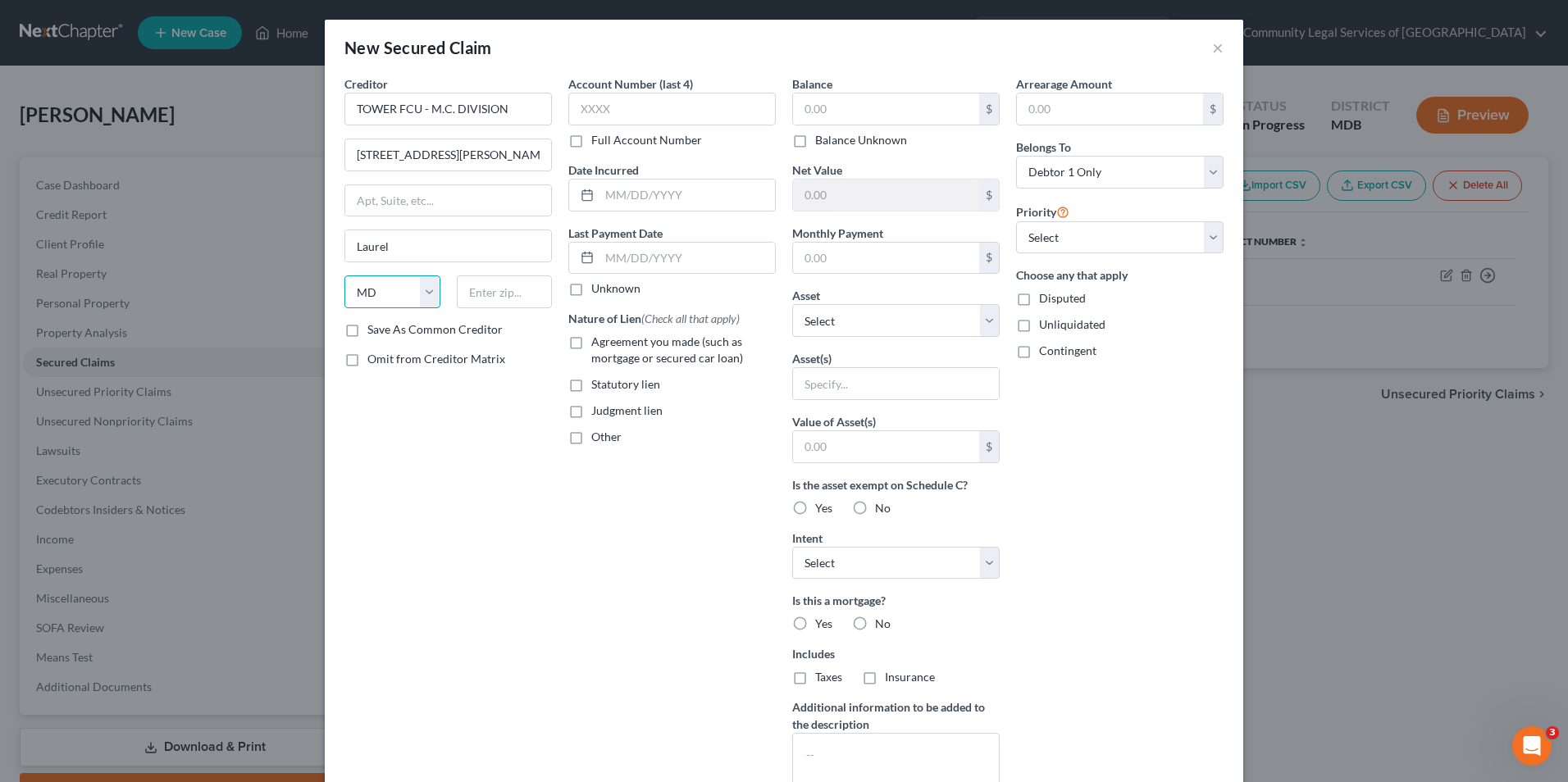
click at [345, 276] on select "State [US_STATE] AK AR AZ CA CO CT DE DC [GEOGRAPHIC_DATA] [GEOGRAPHIC_DATA] GU…" at bounding box center [393, 291] width 96 height 32
click at [499, 292] on input "text" at bounding box center [505, 291] width 96 height 32
type input "20707"
click at [478, 431] on div "Creditor * TOWER FCU - M.C. [STREET_ADDRESS][PERSON_NAME] Laurel State [US_STAT…" at bounding box center [448, 441] width 224 height 731
click at [683, 342] on span "Agreement you made (such as mortgage or secured car loan)" at bounding box center [667, 349] width 151 height 31
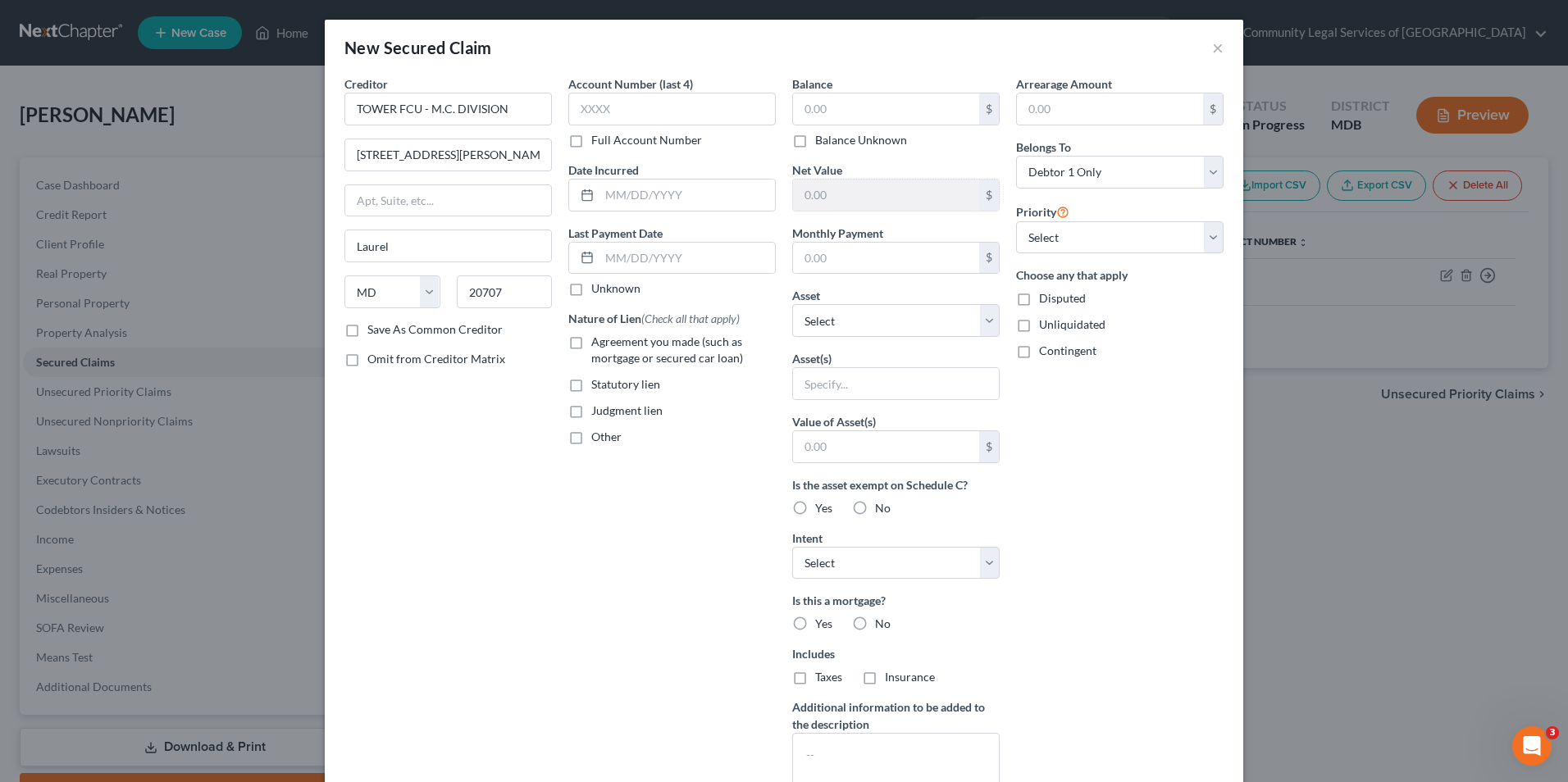
click at [609, 342] on input "Agreement you made (such as mortgage or secured car loan)" at bounding box center [603, 339] width 10 height 10
checkbox input "true"
click at [869, 100] on input "text" at bounding box center [886, 109] width 186 height 31
type input "3,536"
click at [1068, 111] on input "text" at bounding box center [1110, 109] width 186 height 31
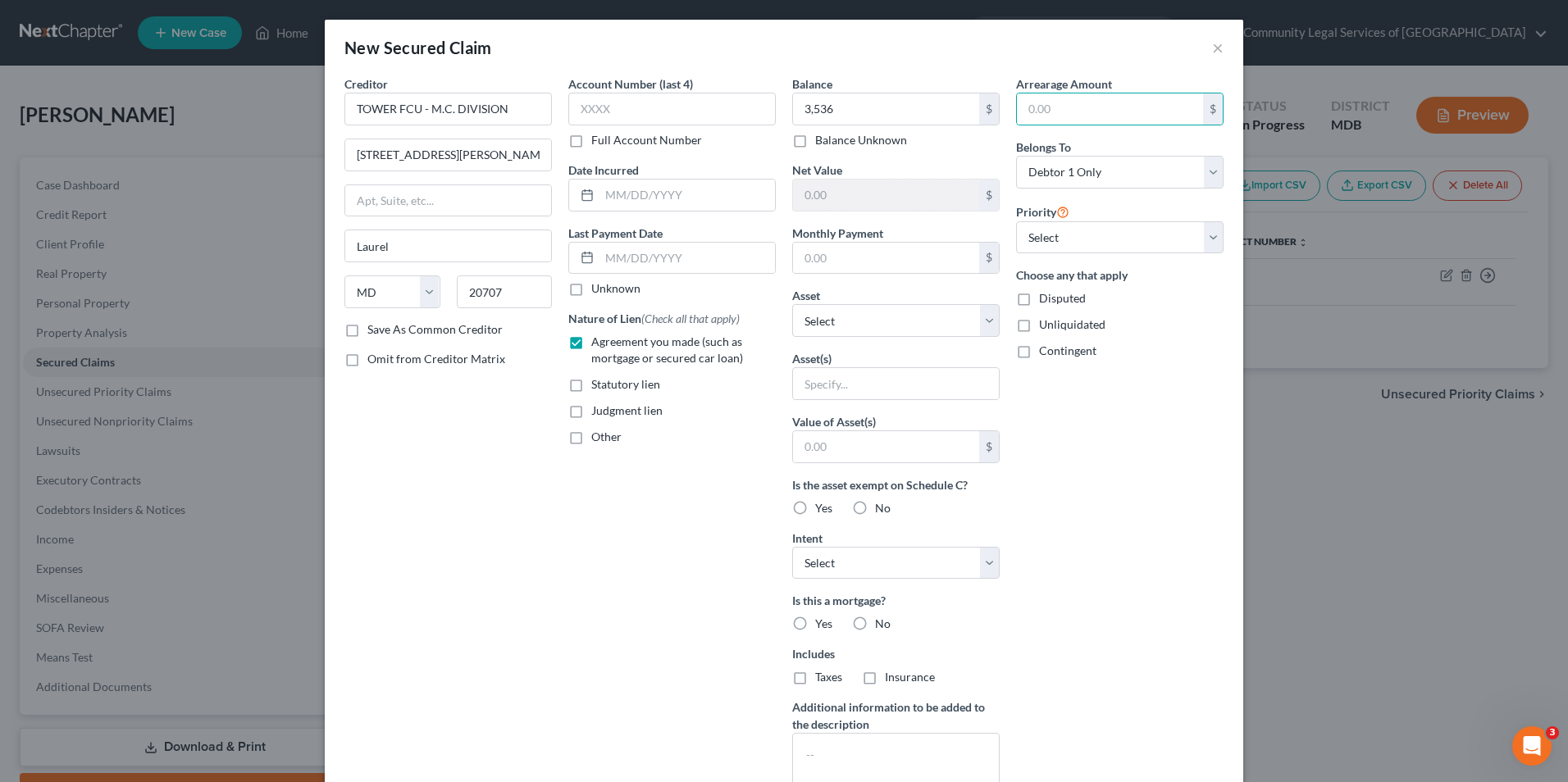
click at [990, 151] on div "Balance 3,536.00 $ Balance Unknown Balance Undetermined 3,536 $ Balance Unknown…" at bounding box center [896, 441] width 224 height 731
click at [651, 258] on input "text" at bounding box center [687, 258] width 176 height 31
click at [724, 295] on div "Unknown" at bounding box center [672, 289] width 207 height 17
click at [813, 255] on input "text" at bounding box center [886, 258] width 186 height 31
drag, startPoint x: 649, startPoint y: 248, endPoint x: 596, endPoint y: 262, distance: 54.8
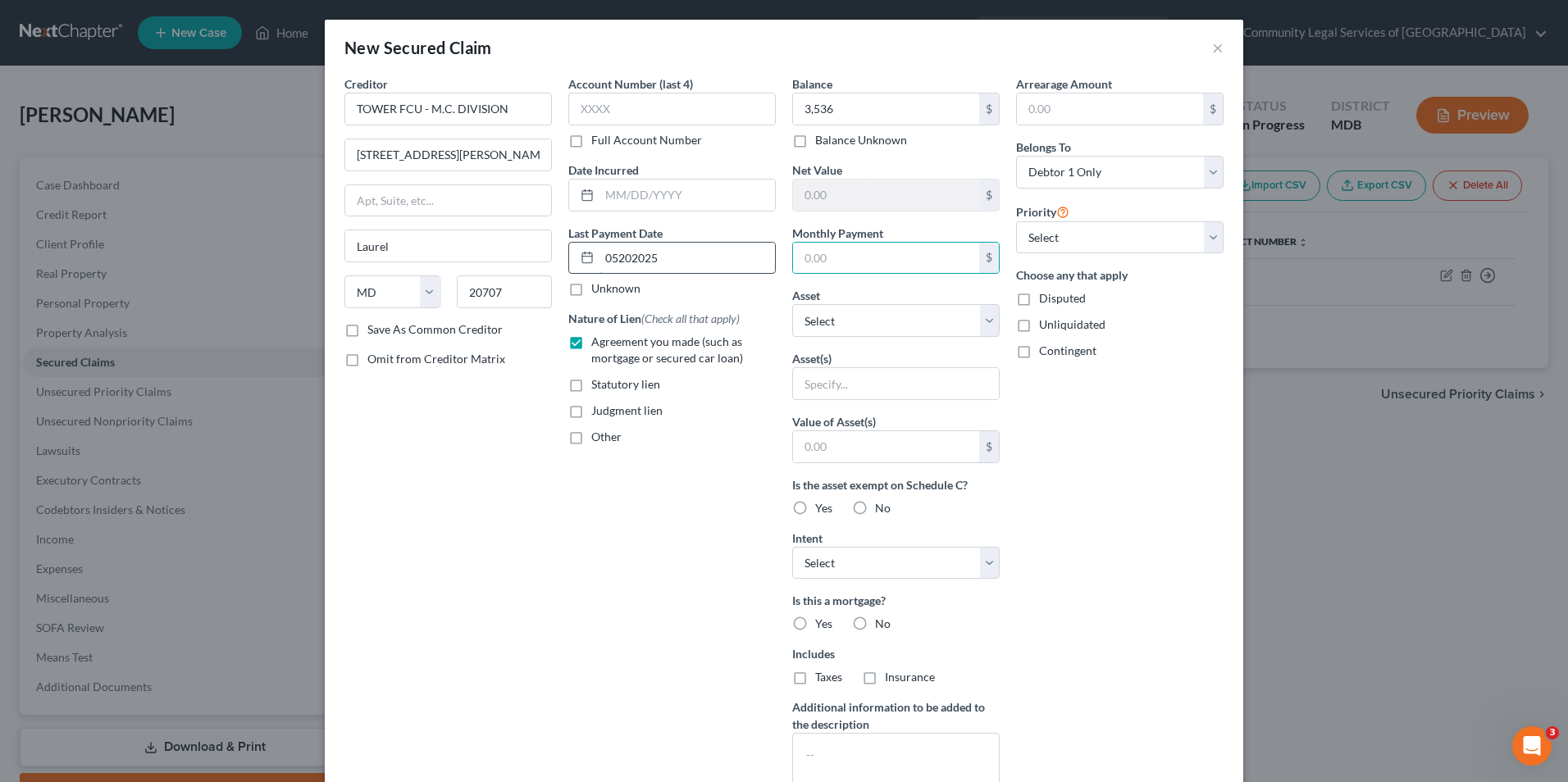
click at [648, 248] on input "05202025" at bounding box center [687, 258] width 176 height 31
click at [615, 256] on input "05202025" at bounding box center [687, 258] width 176 height 31
click at [630, 255] on input "05/202025" at bounding box center [687, 258] width 176 height 31
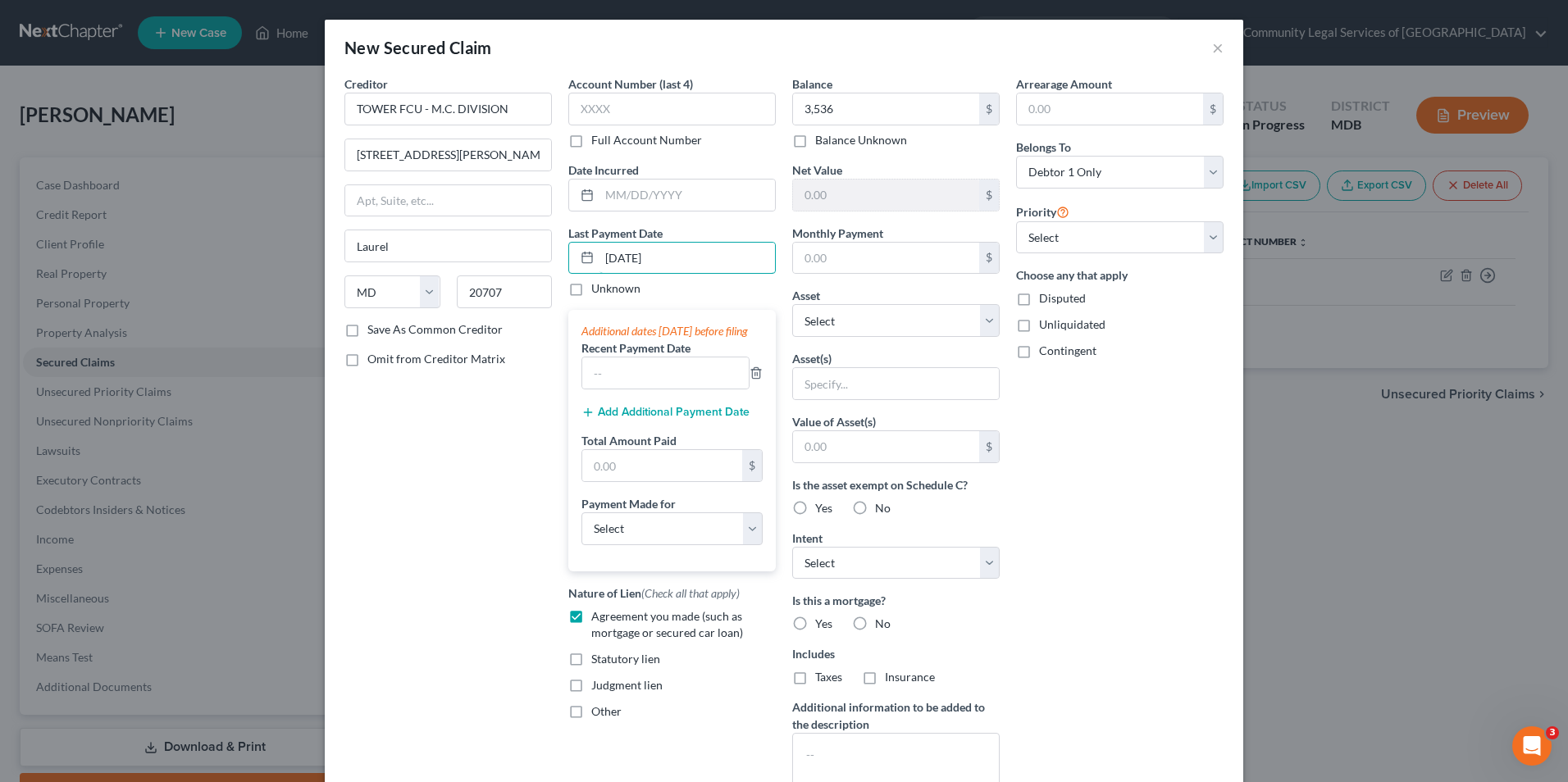
type input "[DATE]"
click at [463, 409] on div "Creditor * TOWER FCU - M.C. [STREET_ADDRESS][PERSON_NAME] Laurel State [US_STAT…" at bounding box center [448, 441] width 224 height 731
click at [652, 477] on input "text" at bounding box center [662, 466] width 160 height 31
type input "463"
click at [635, 545] on select "Select Car Credit Card Loan Repayment Mortgage Other Suppliers Or Vendors" at bounding box center [672, 528] width 181 height 32
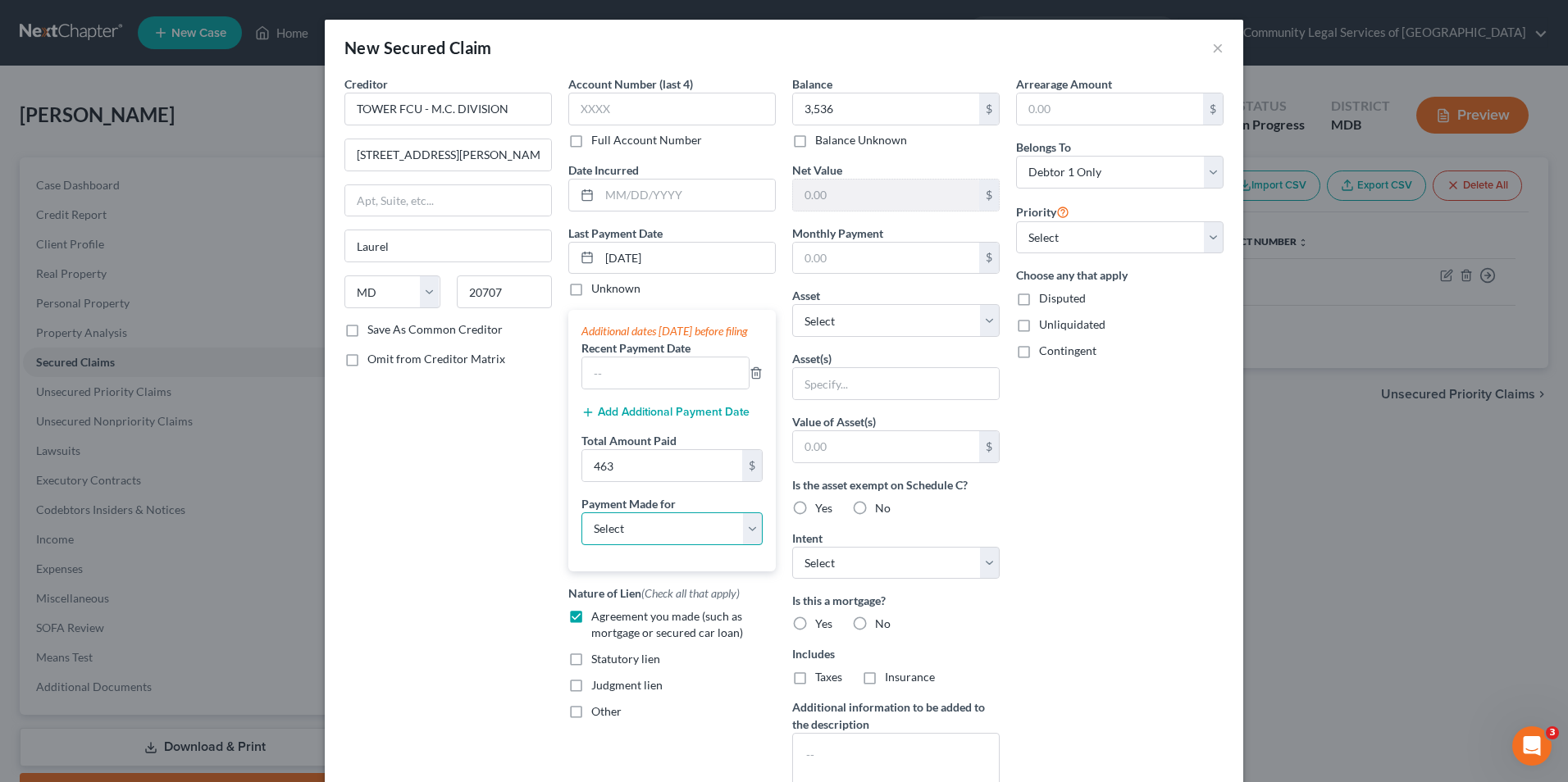
select select "1"
click at [582, 528] on select "Select Car Credit Card Loan Repayment Mortgage Other Suppliers Or Vendors" at bounding box center [672, 528] width 181 height 32
click at [499, 505] on div "Creditor * TOWER FCU - M.C. [STREET_ADDRESS][PERSON_NAME] Laurel State [US_STAT…" at bounding box center [448, 441] width 224 height 731
click at [596, 115] on input "text" at bounding box center [672, 108] width 207 height 32
click at [957, 322] on select "Select Other Multiple Assets Clothing - Day to Day clothing - $600.0 2020 Nissa…" at bounding box center [895, 320] width 207 height 32
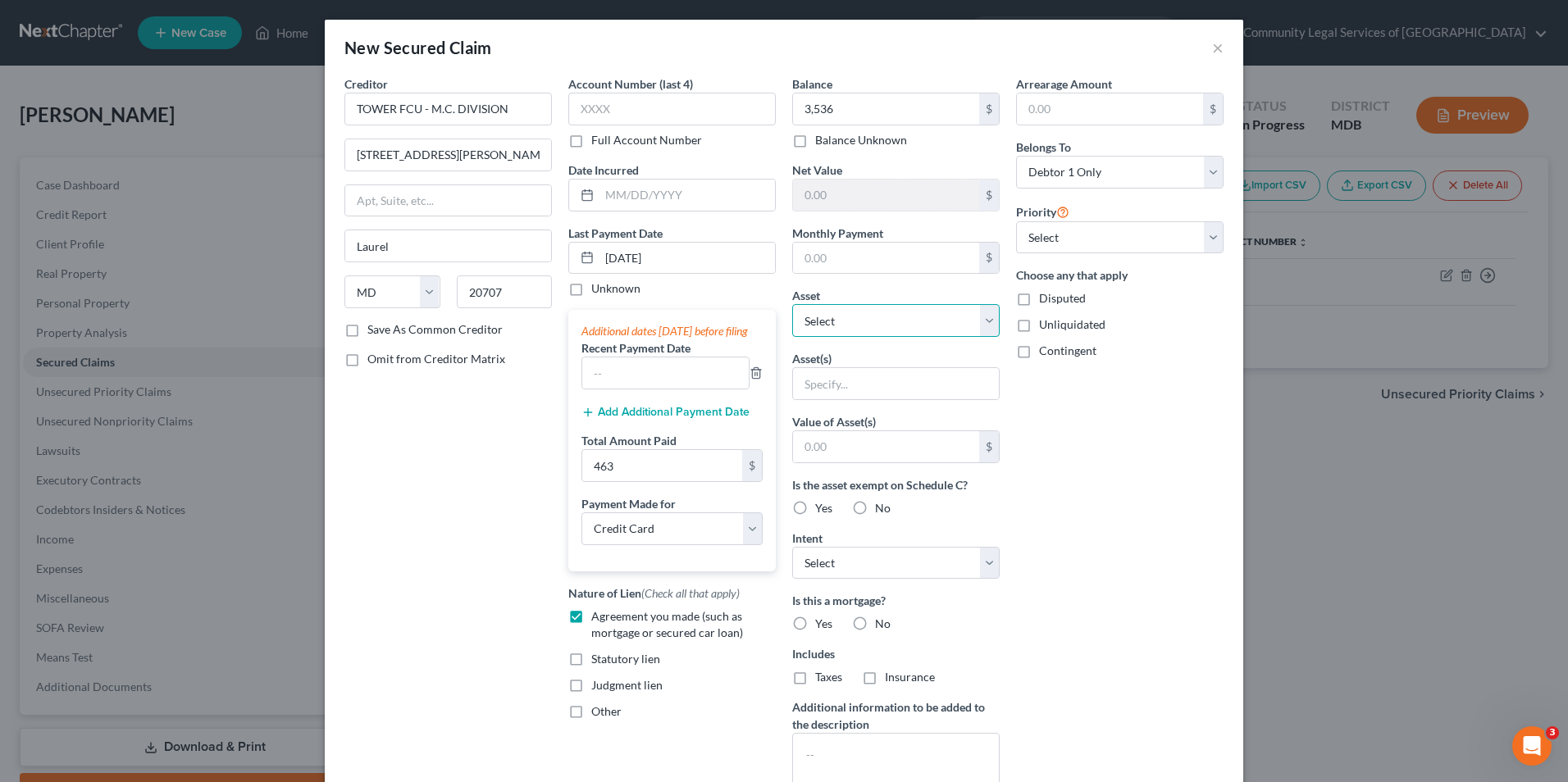
select select "3"
click at [792, 304] on select "Select Other Multiple Assets Clothing - Day to Day clothing - $600.0 2020 Nissa…" at bounding box center [895, 320] width 207 height 32
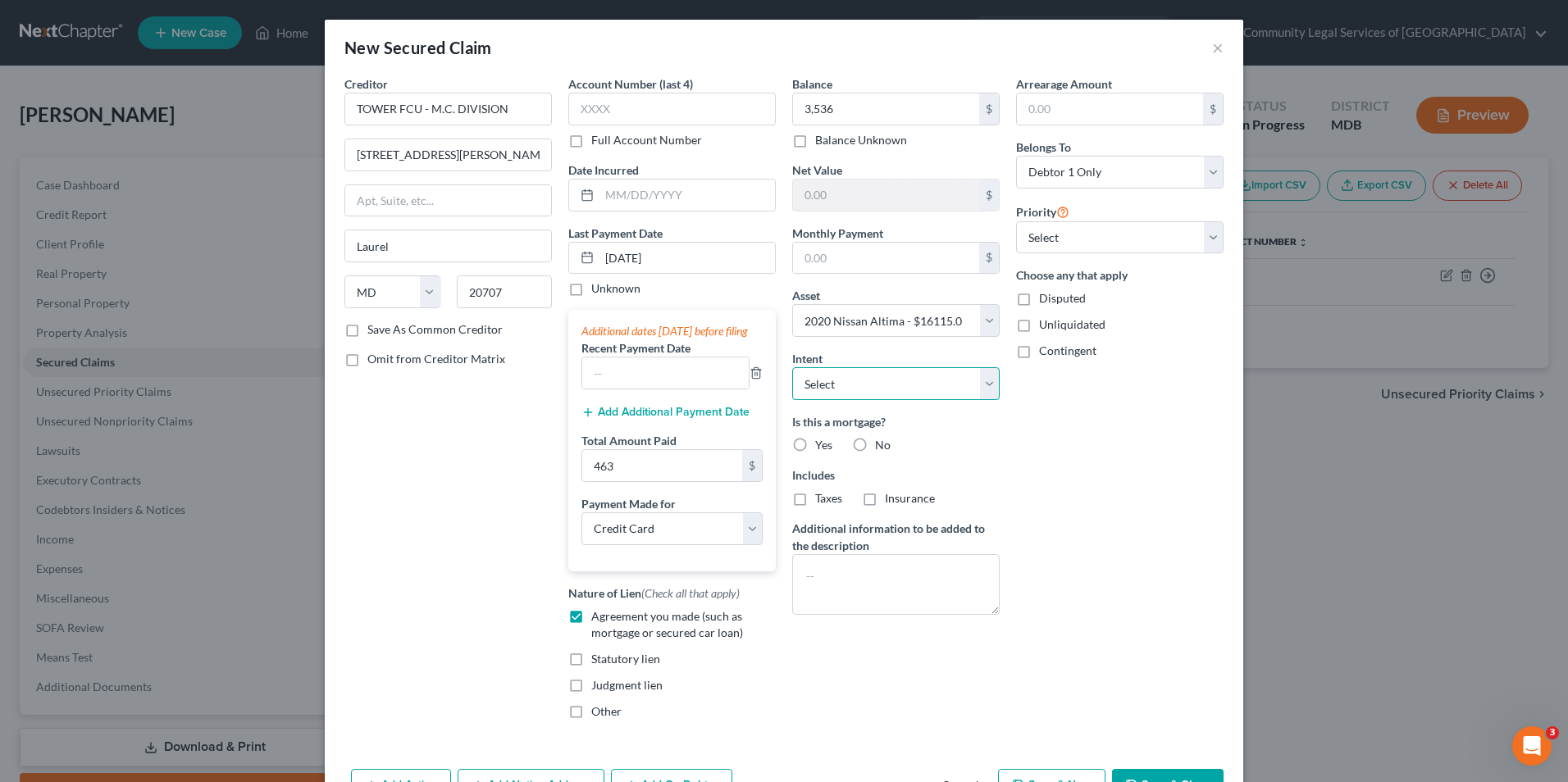
click at [986, 382] on select "Select Surrender Redeem Reaffirm Avoid Other" at bounding box center [895, 383] width 207 height 32
select select "3"
click at [792, 367] on select "Select Surrender Redeem Reaffirm Avoid Other" at bounding box center [895, 383] width 207 height 32
click at [875, 446] on label "No" at bounding box center [883, 445] width 16 height 17
click at [882, 446] on input "No" at bounding box center [887, 443] width 10 height 10
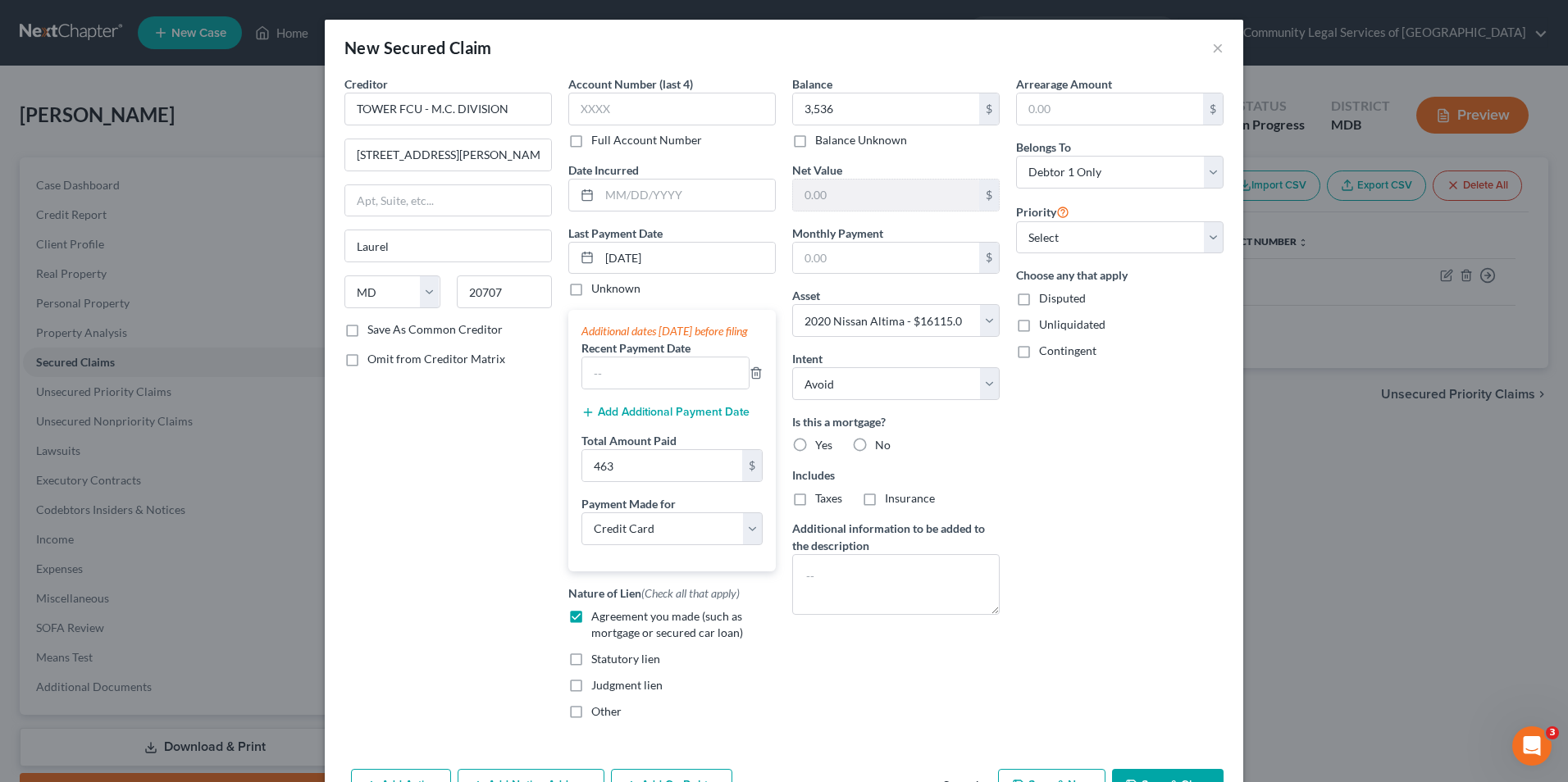
radio input "true"
click at [875, 494] on label "No" at bounding box center [883, 499] width 16 height 17
click at [882, 494] on input "No" at bounding box center [887, 496] width 10 height 10
radio input "true"
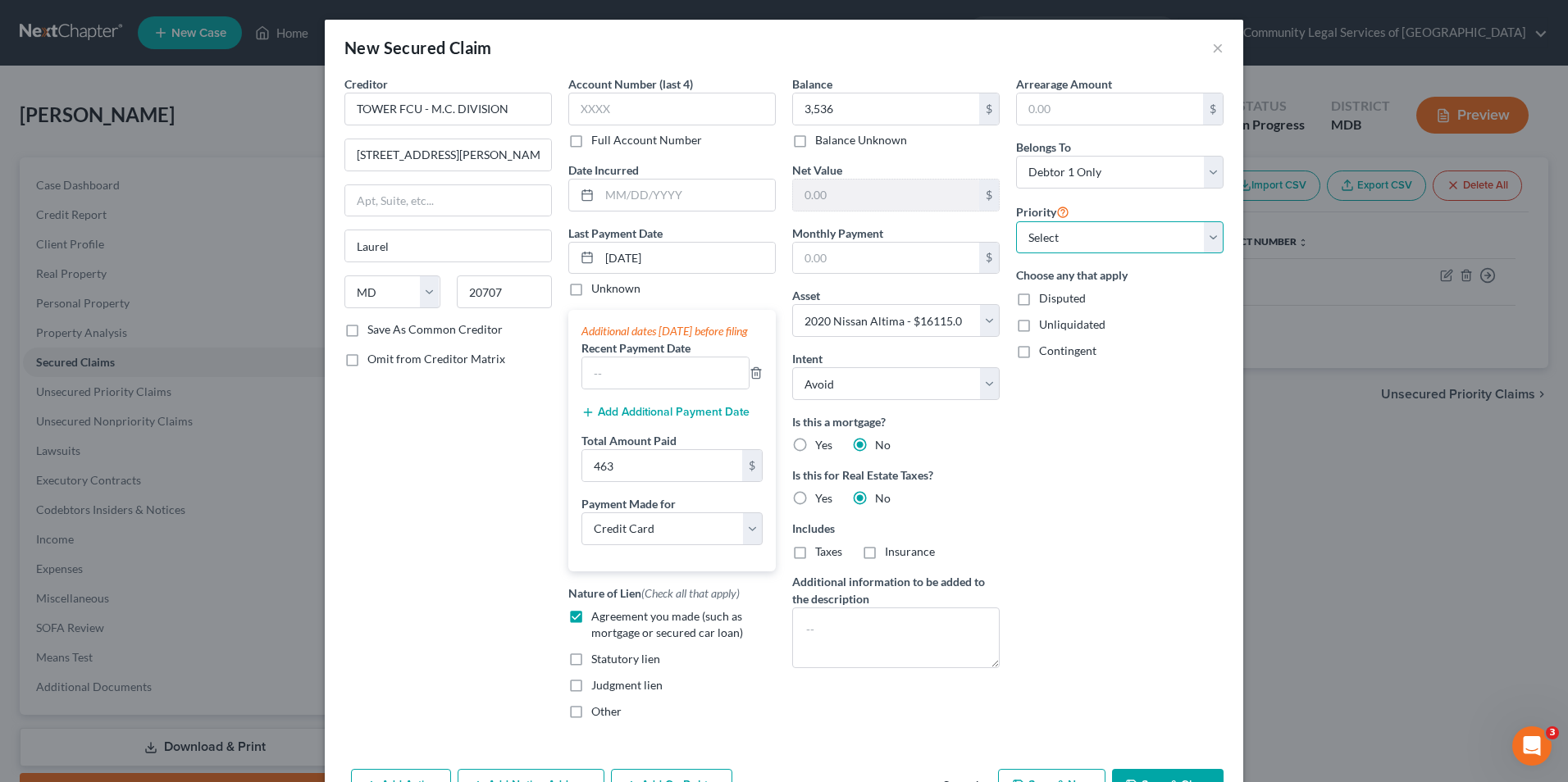
click at [1213, 234] on select "Select 2nd 3rd 4th 5th 6th 7th 8th 9th 10th 11th 12th 13th 14th 15th 16th 17th …" at bounding box center [1119, 237] width 207 height 32
select select "0"
click at [1016, 221] on select "Select 2nd 3rd 4th 5th 6th 7th 8th 9th 10th 11th 12th 13th 14th 15th 16th 17th …" at bounding box center [1119, 237] width 207 height 32
click at [1057, 466] on div "Arrearage Amount $ Belongs To * Select Debtor 1 Only Debtor 2 Only Debtor 1 And…" at bounding box center [1120, 404] width 224 height 658
click at [1077, 484] on div "Arrearage Amount $ Belongs To * Select Debtor 1 Only Debtor 2 Only Debtor 1 And…" at bounding box center [1120, 404] width 224 height 658
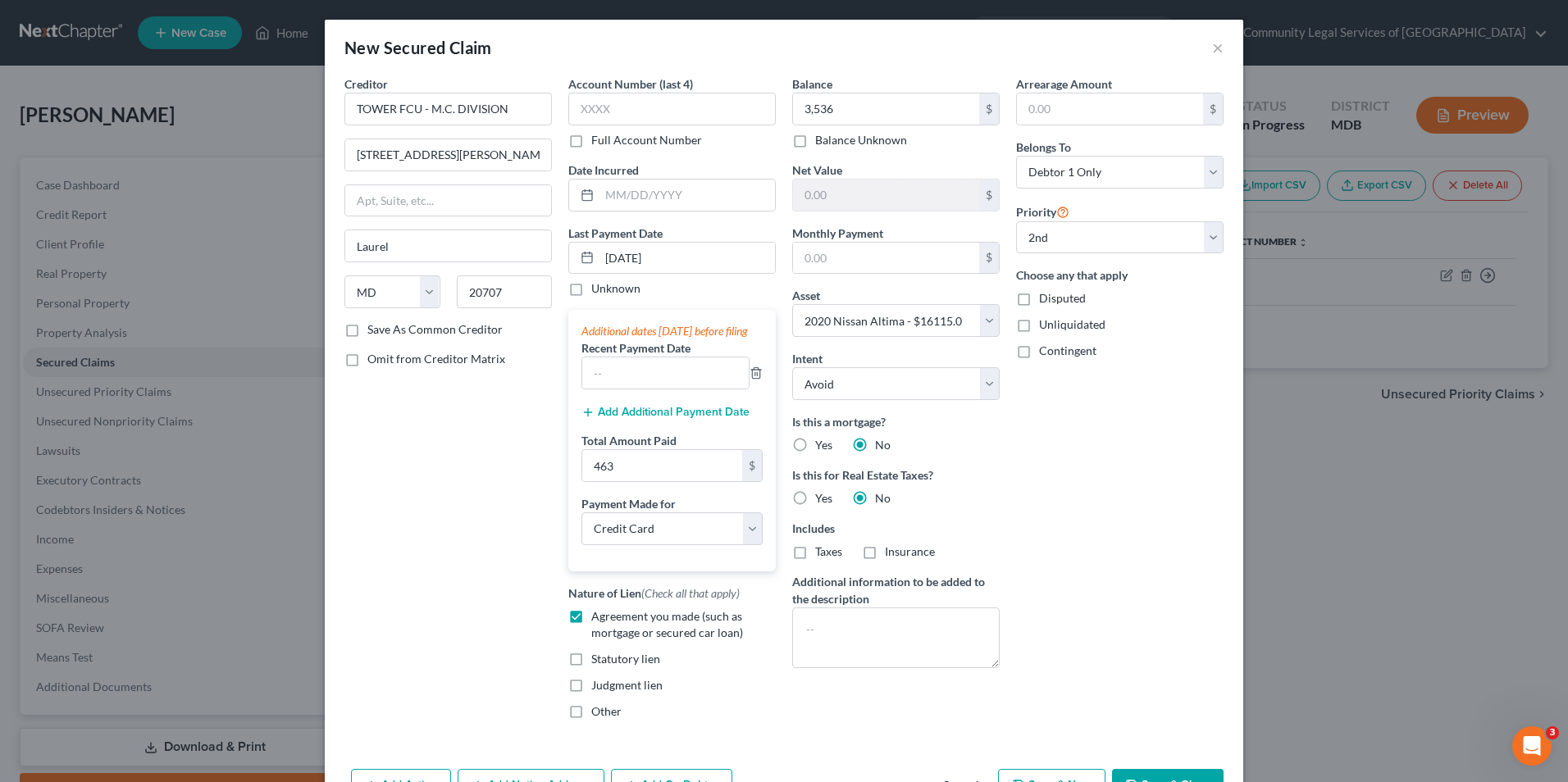
click at [467, 489] on div "Creditor * TOWER FCU - M.C. [STREET_ADDRESS][PERSON_NAME] Laurel State [US_STAT…" at bounding box center [448, 404] width 224 height 658
click at [637, 383] on input "text" at bounding box center [666, 374] width 166 height 31
type input "[DATE]"
click at [496, 481] on div "Creditor * TOWER FCU - M.C. [STREET_ADDRESS][PERSON_NAME] Laurel State [US_STAT…" at bounding box center [448, 404] width 224 height 658
click at [640, 419] on button "Add Additional Payment Date" at bounding box center [666, 412] width 168 height 13
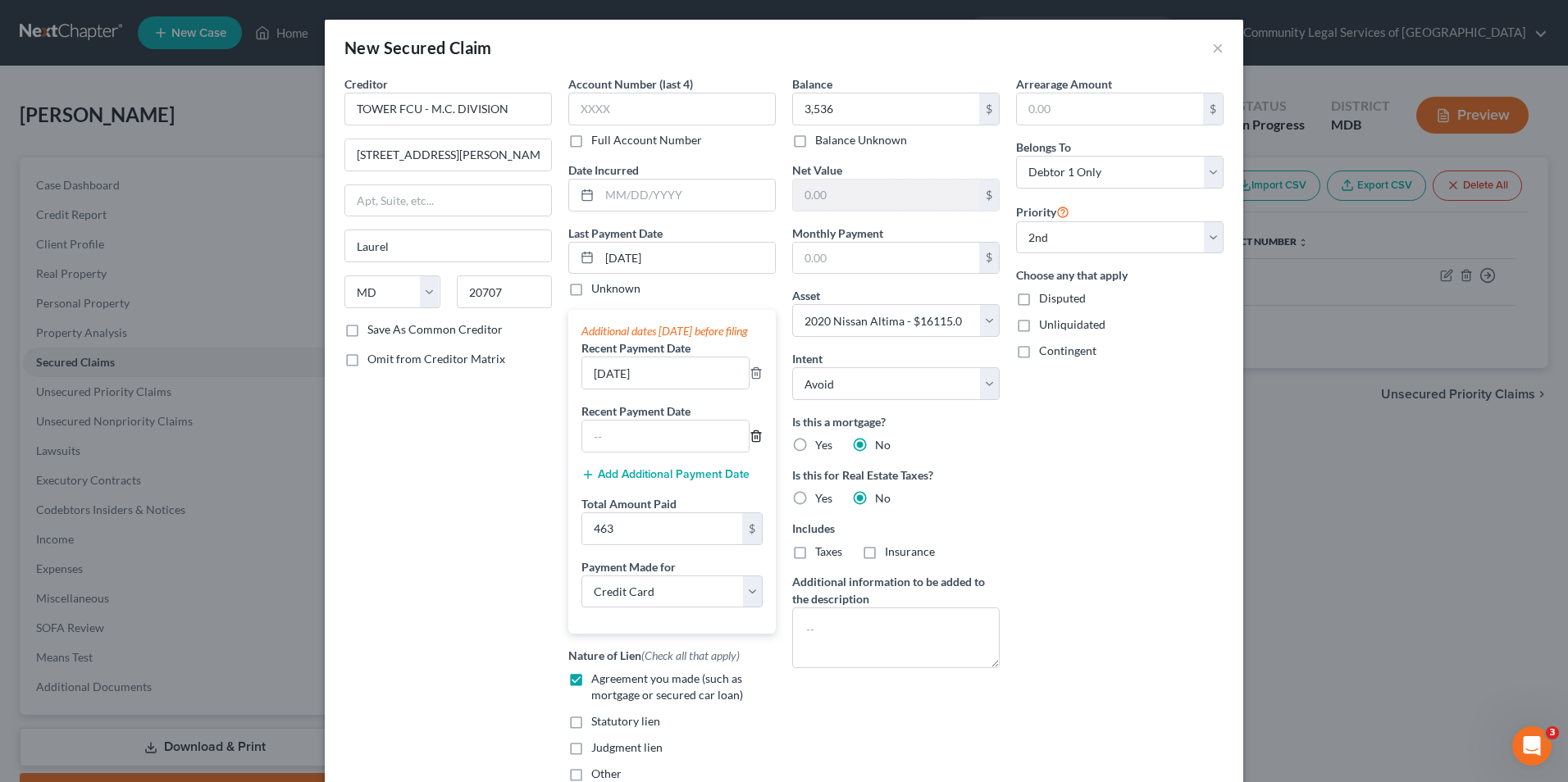
click at [750, 443] on icon "button" at bounding box center [756, 436] width 13 height 13
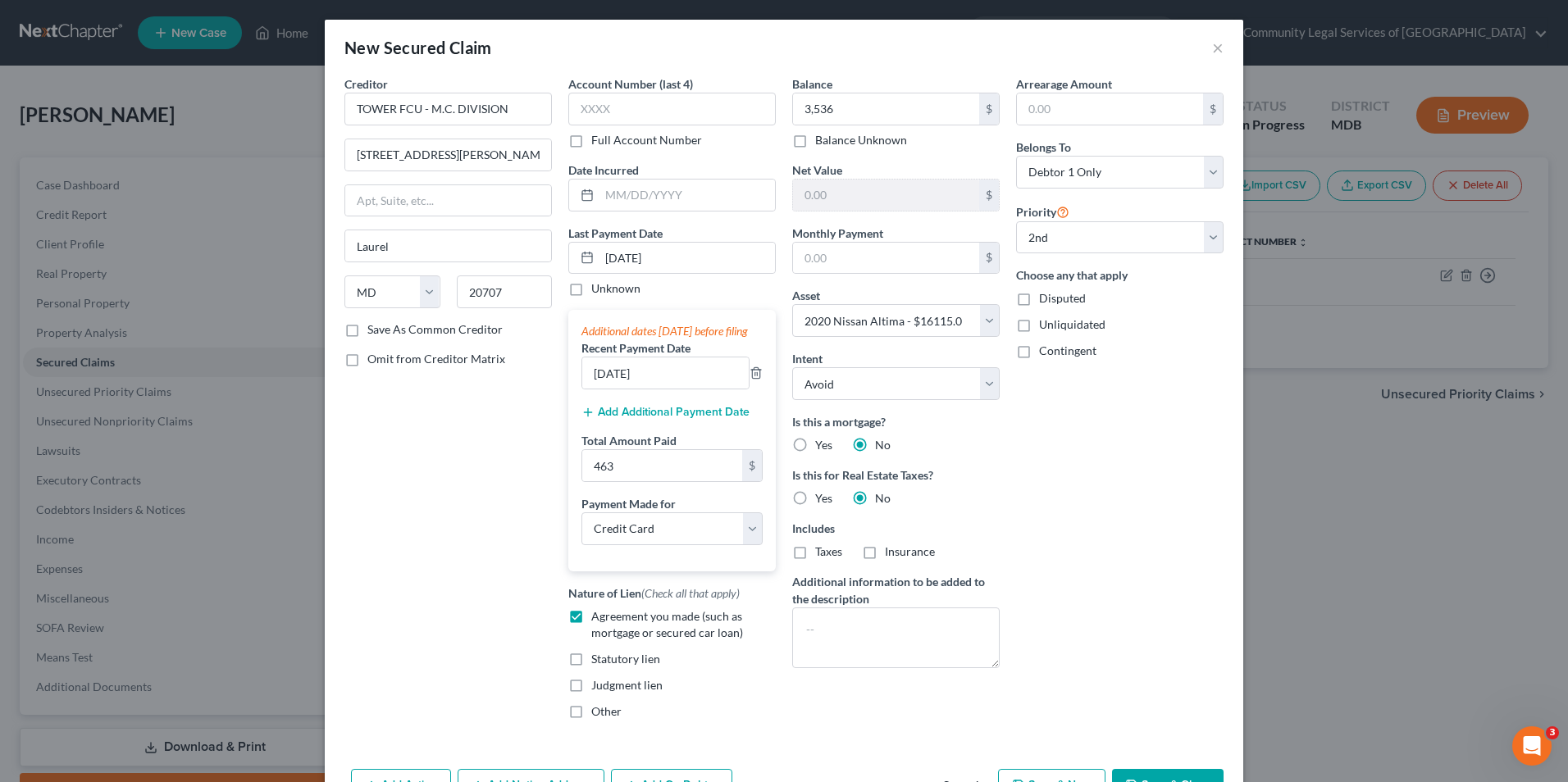
click at [1174, 491] on div "Arrearage Amount $ Belongs To * Select Debtor 1 Only Debtor 2 Only Debtor 1 And…" at bounding box center [1120, 404] width 224 height 658
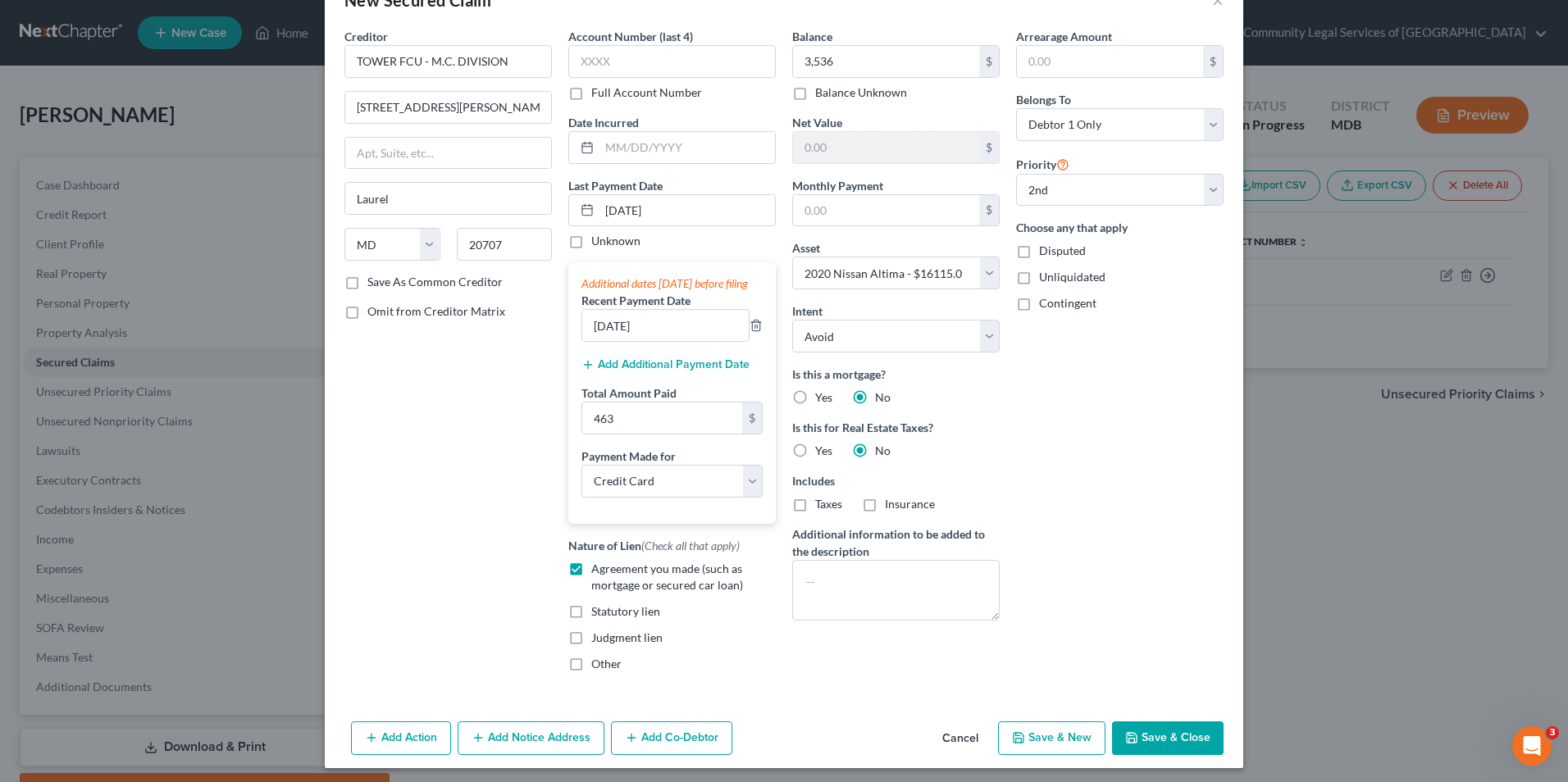
scroll to position [70, 0]
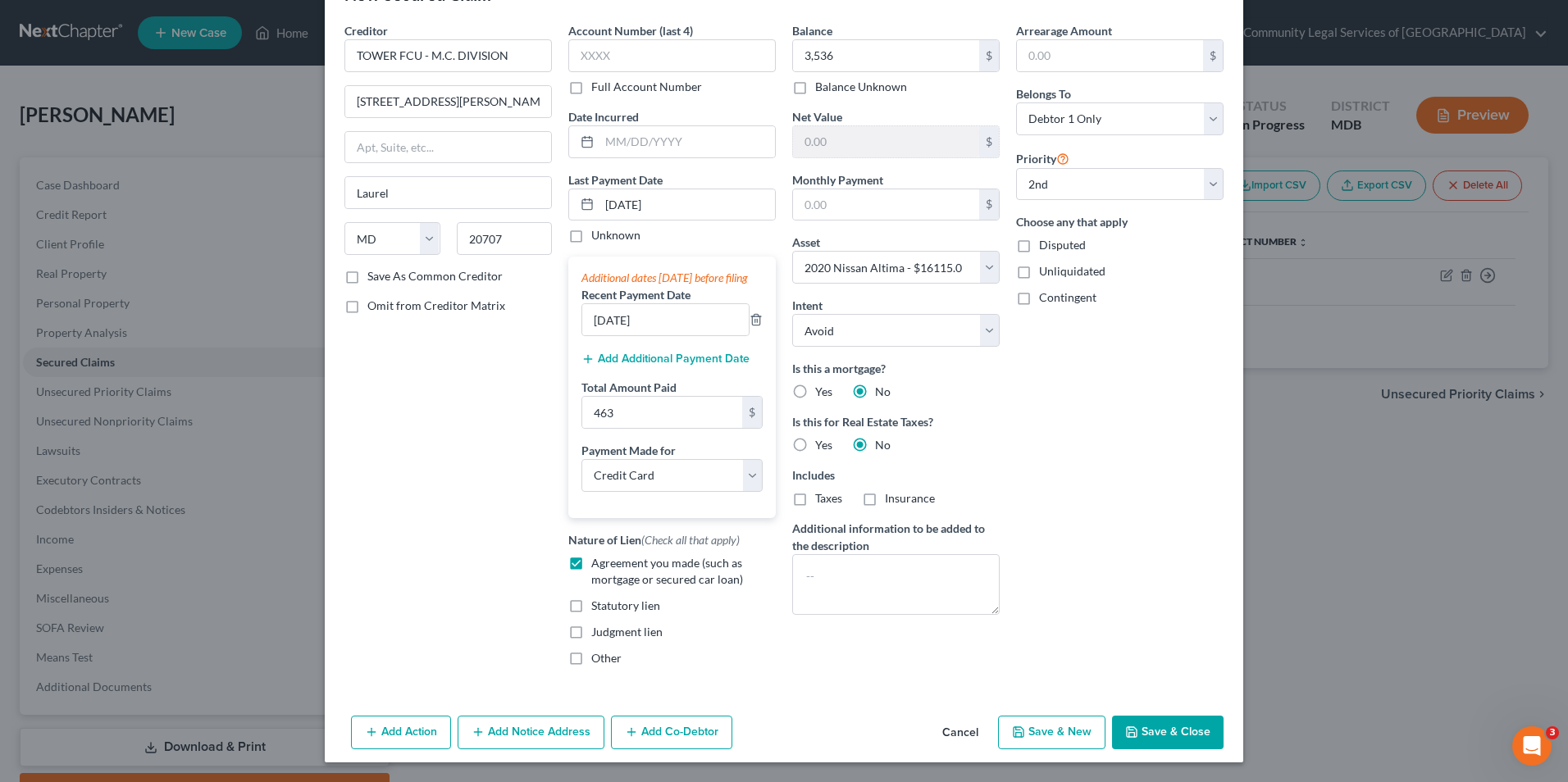
click at [1041, 733] on button "Save & New" at bounding box center [1052, 732] width 108 height 34
select select
select select "1"
select select "0"
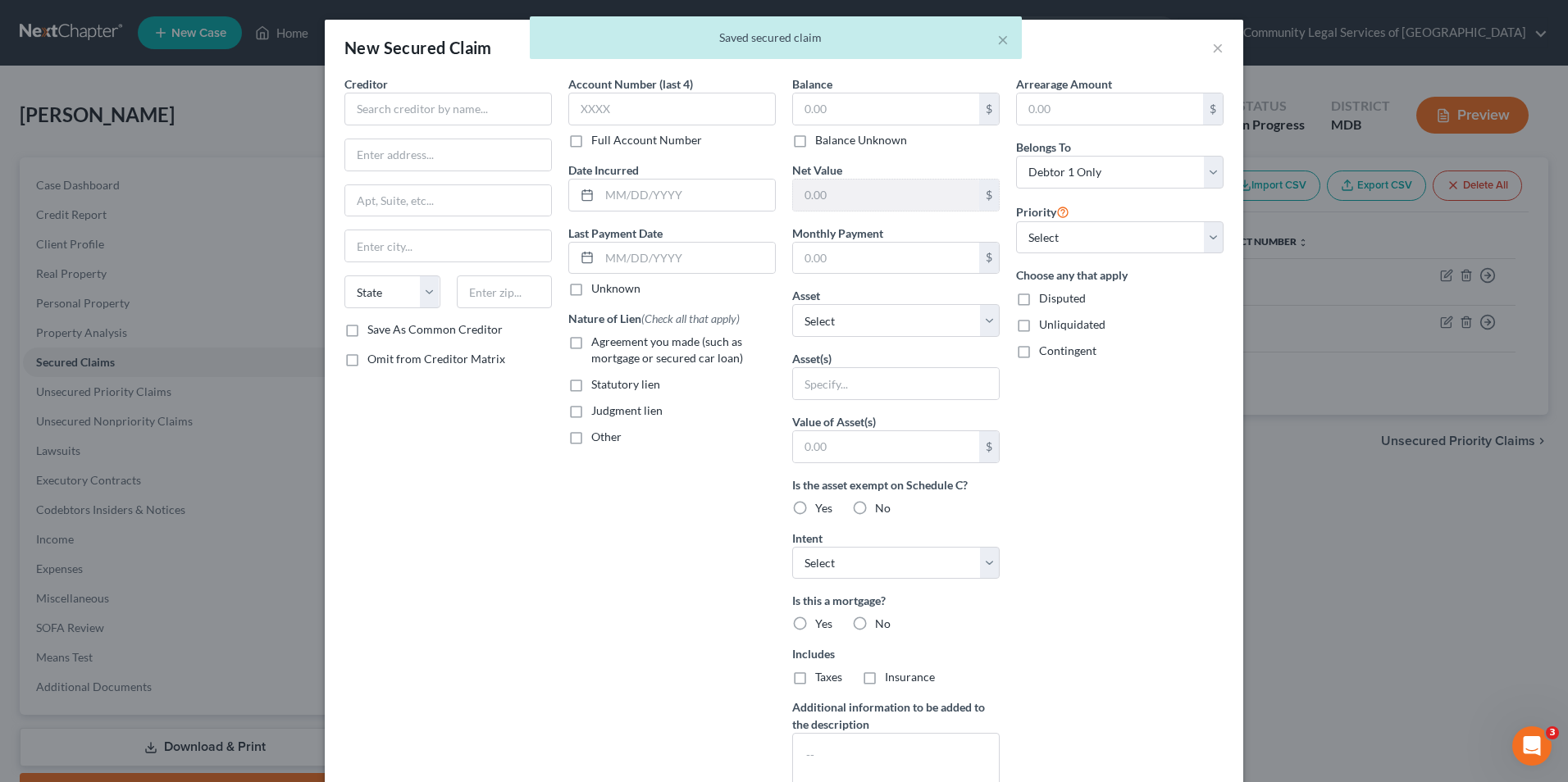
click at [1205, 50] on div "× Saved secured claim" at bounding box center [776, 42] width 1568 height 51
click at [1215, 48] on div "× Saved secured claim" at bounding box center [776, 42] width 1568 height 51
click at [1209, 52] on div "× Saved secured claim" at bounding box center [776, 42] width 1568 height 51
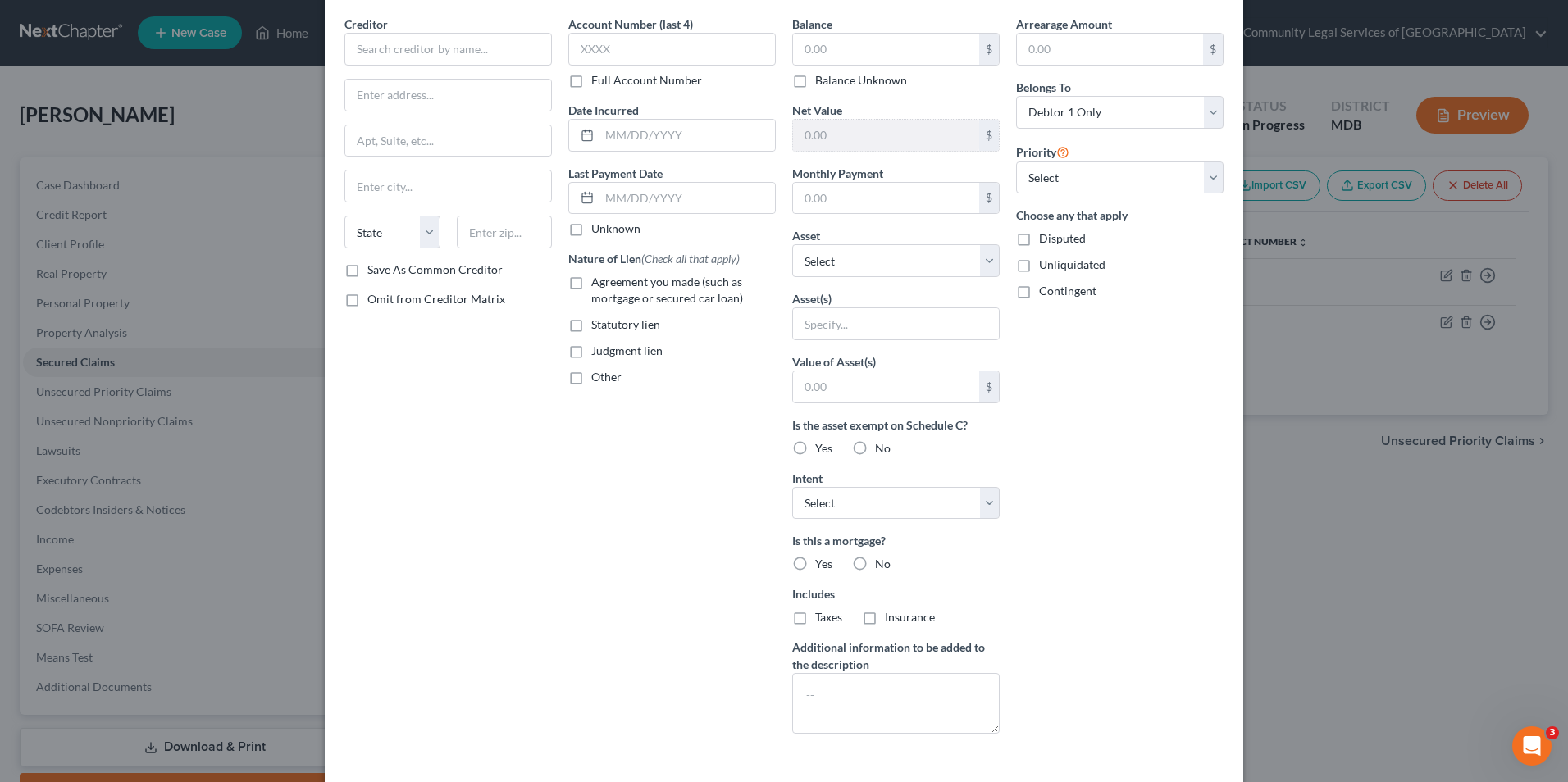
scroll to position [0, 0]
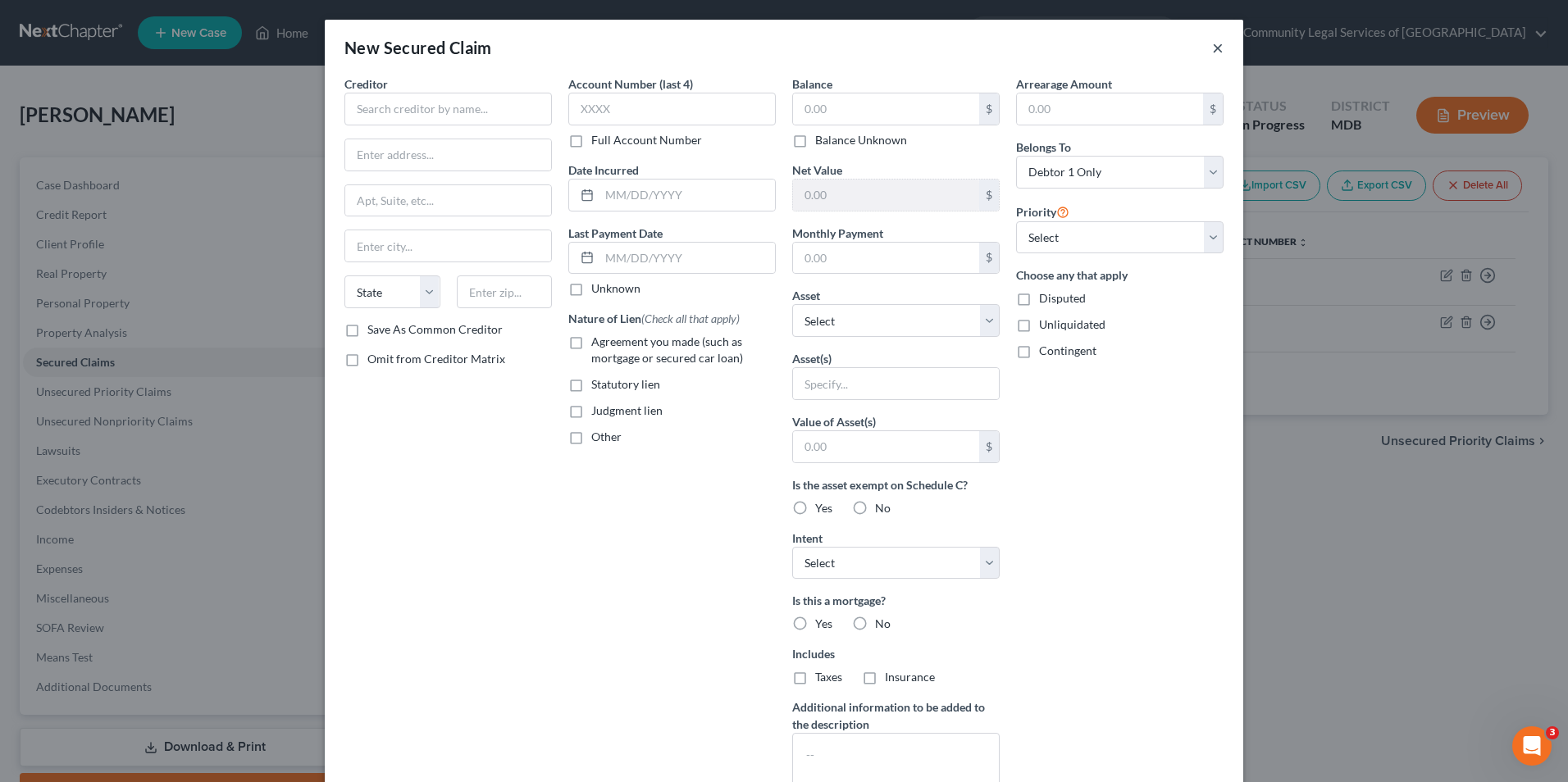
click at [1212, 48] on button "×" at bounding box center [1217, 47] width 11 height 19
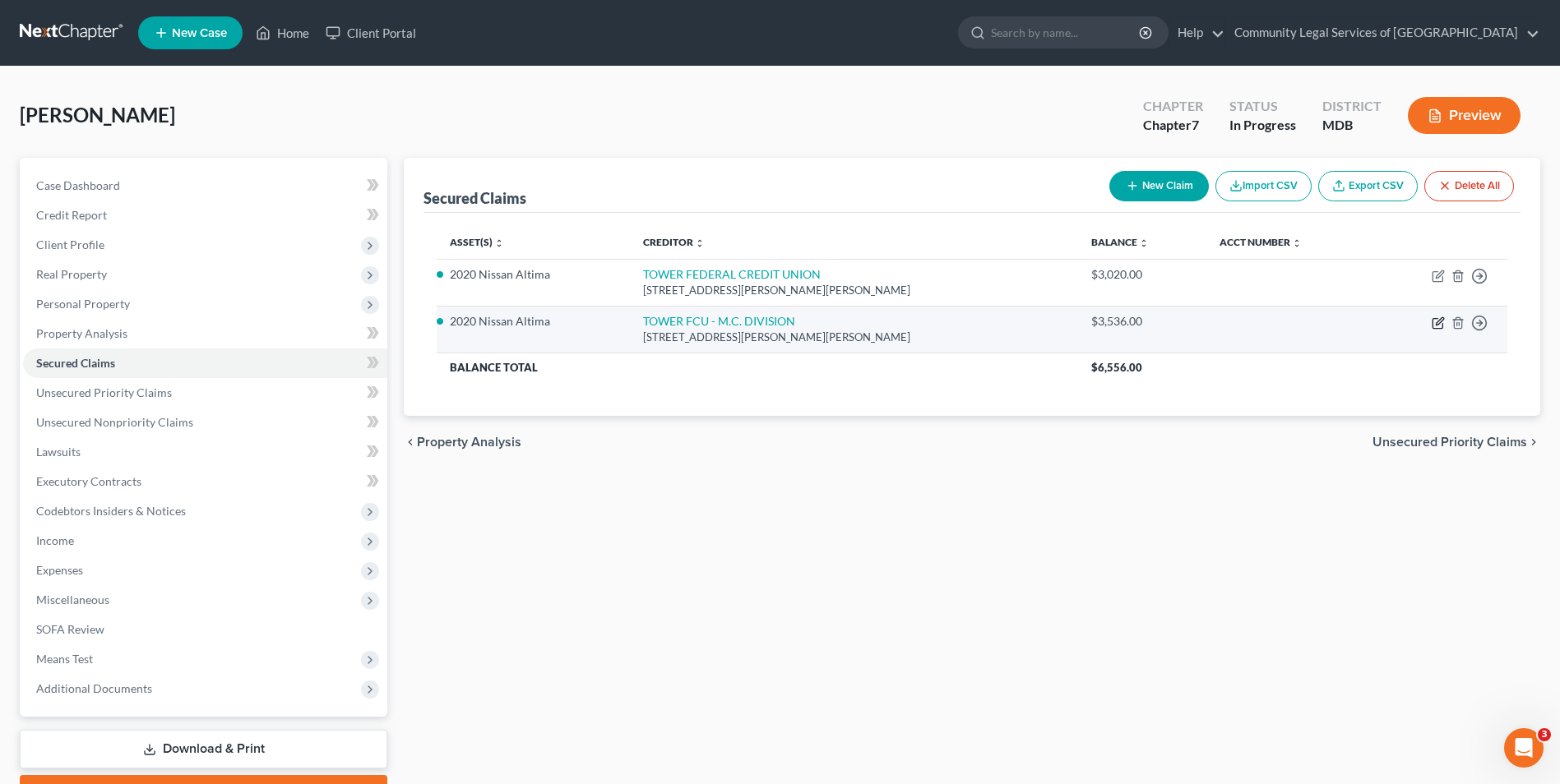
click at [1442, 322] on icon "button" at bounding box center [1440, 321] width 7 height 7
select select "21"
select select "1"
select select "3"
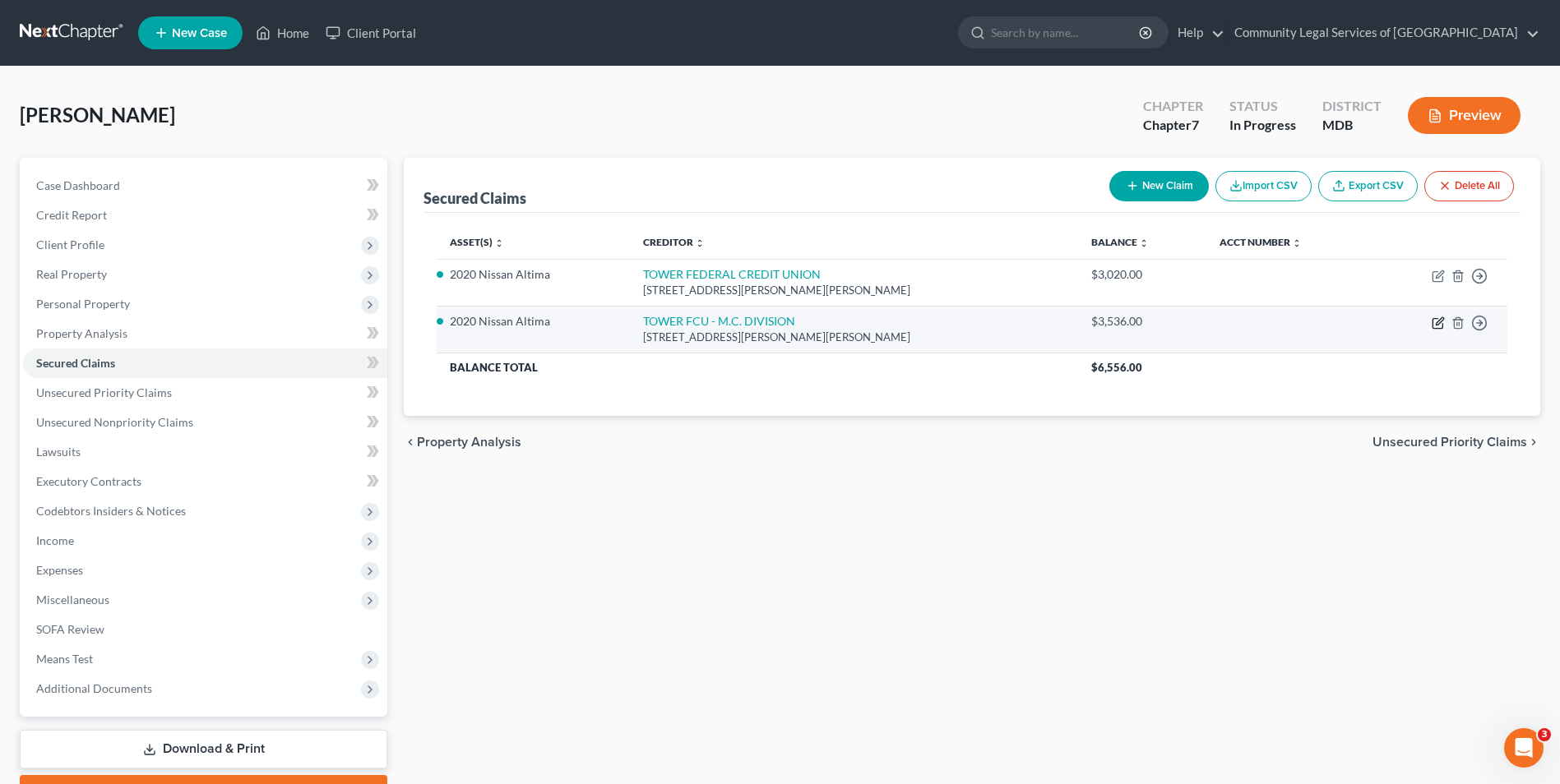
select select "0"
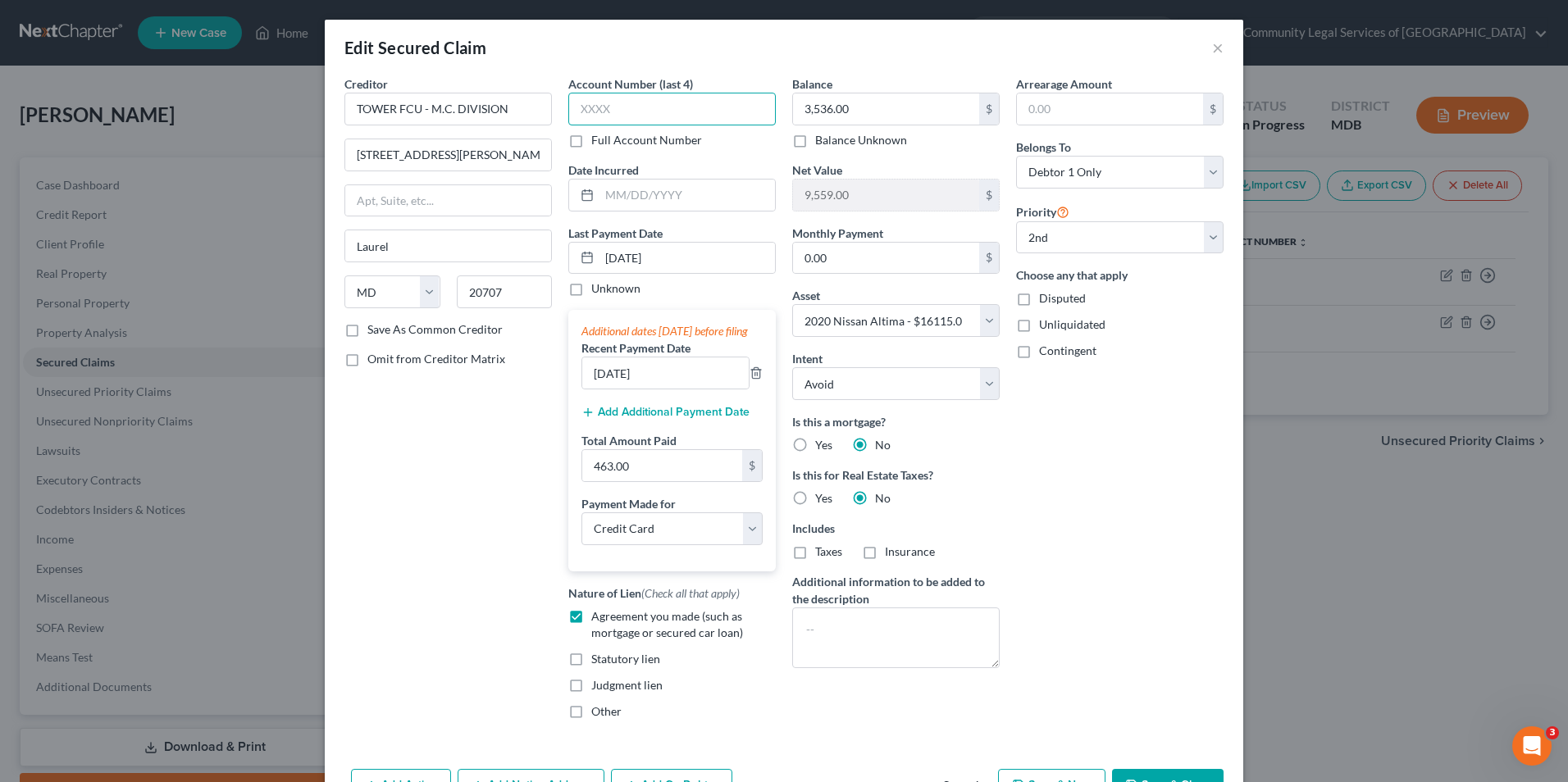
click at [698, 104] on input "text" at bounding box center [672, 108] width 207 height 32
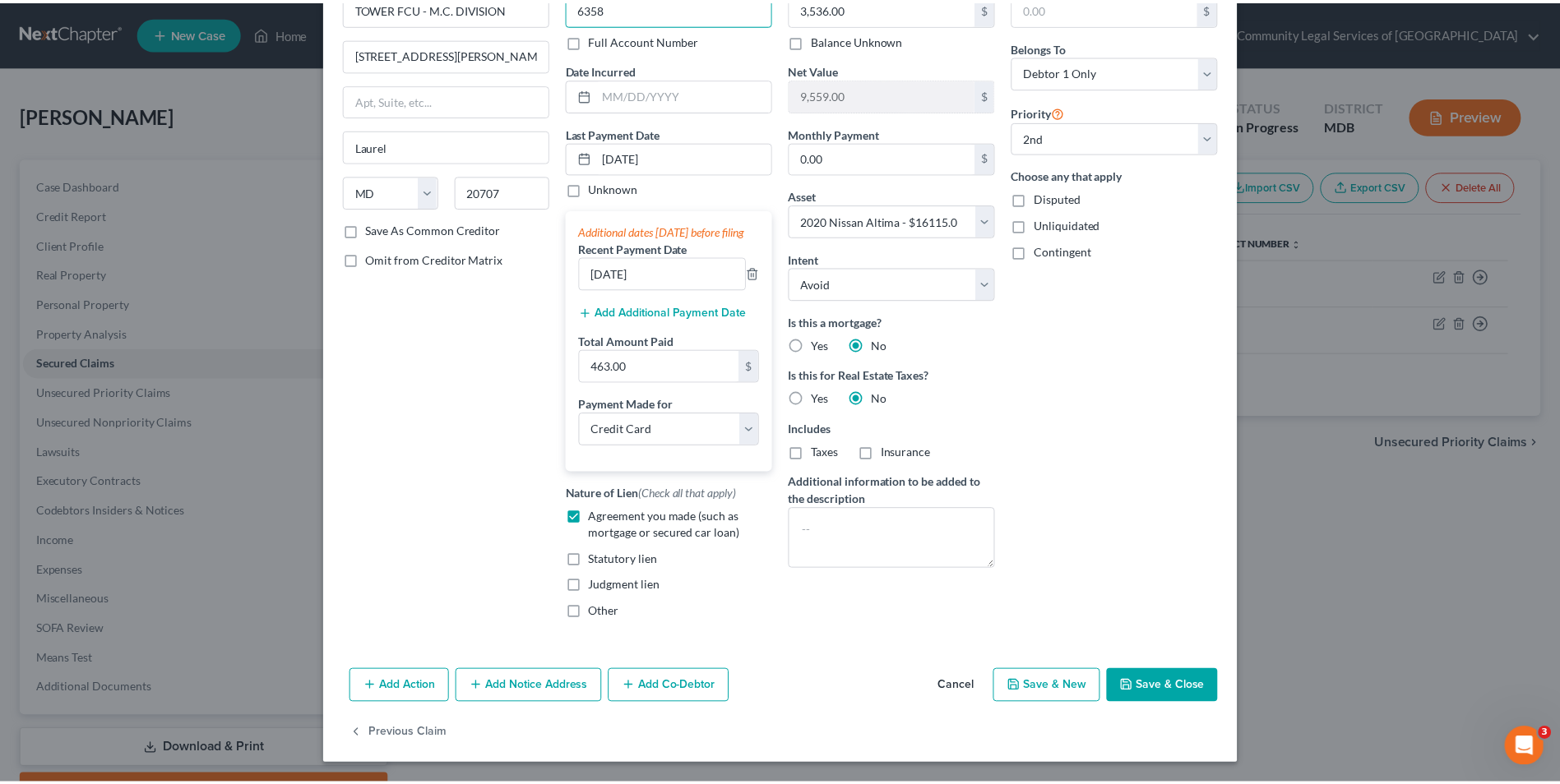
scroll to position [118, 0]
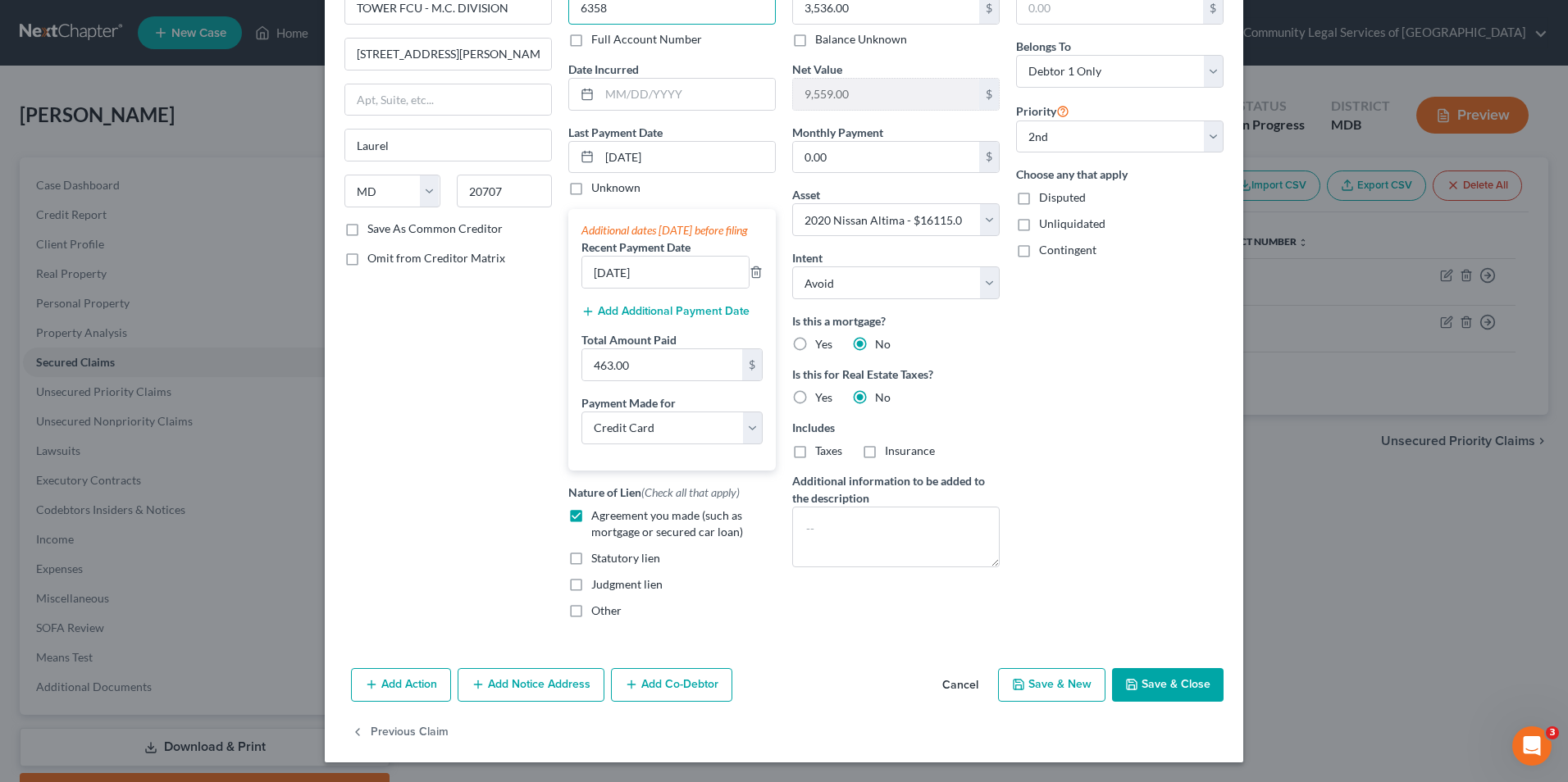
type input "6358"
click at [1157, 676] on button "Save & Close" at bounding box center [1167, 685] width 111 height 34
select select
select select "1"
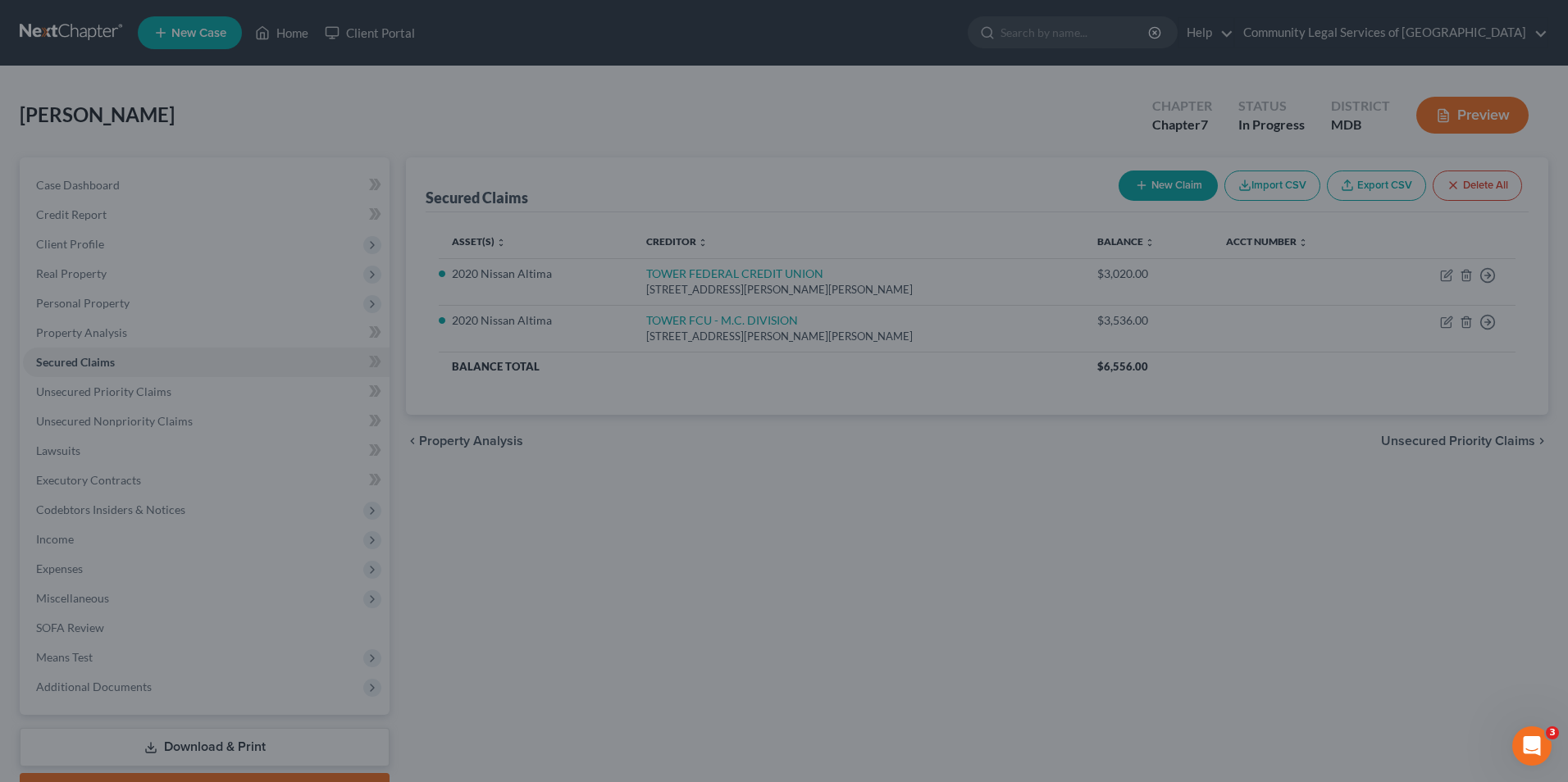
select select "3"
type input "0"
select select "0"
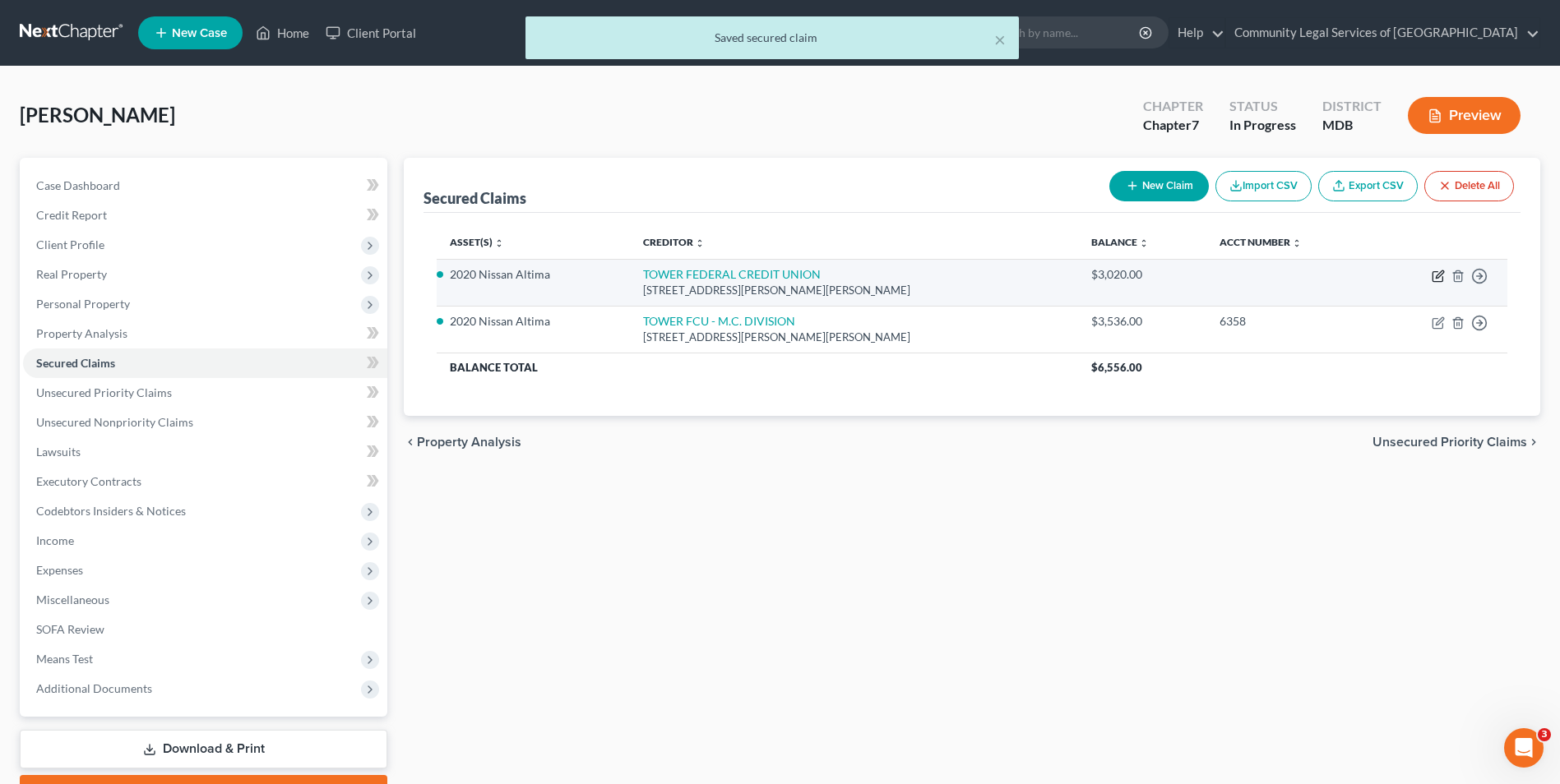
click at [1438, 274] on icon "button" at bounding box center [1440, 274] width 7 height 7
select select "21"
select select "3"
select select "0"
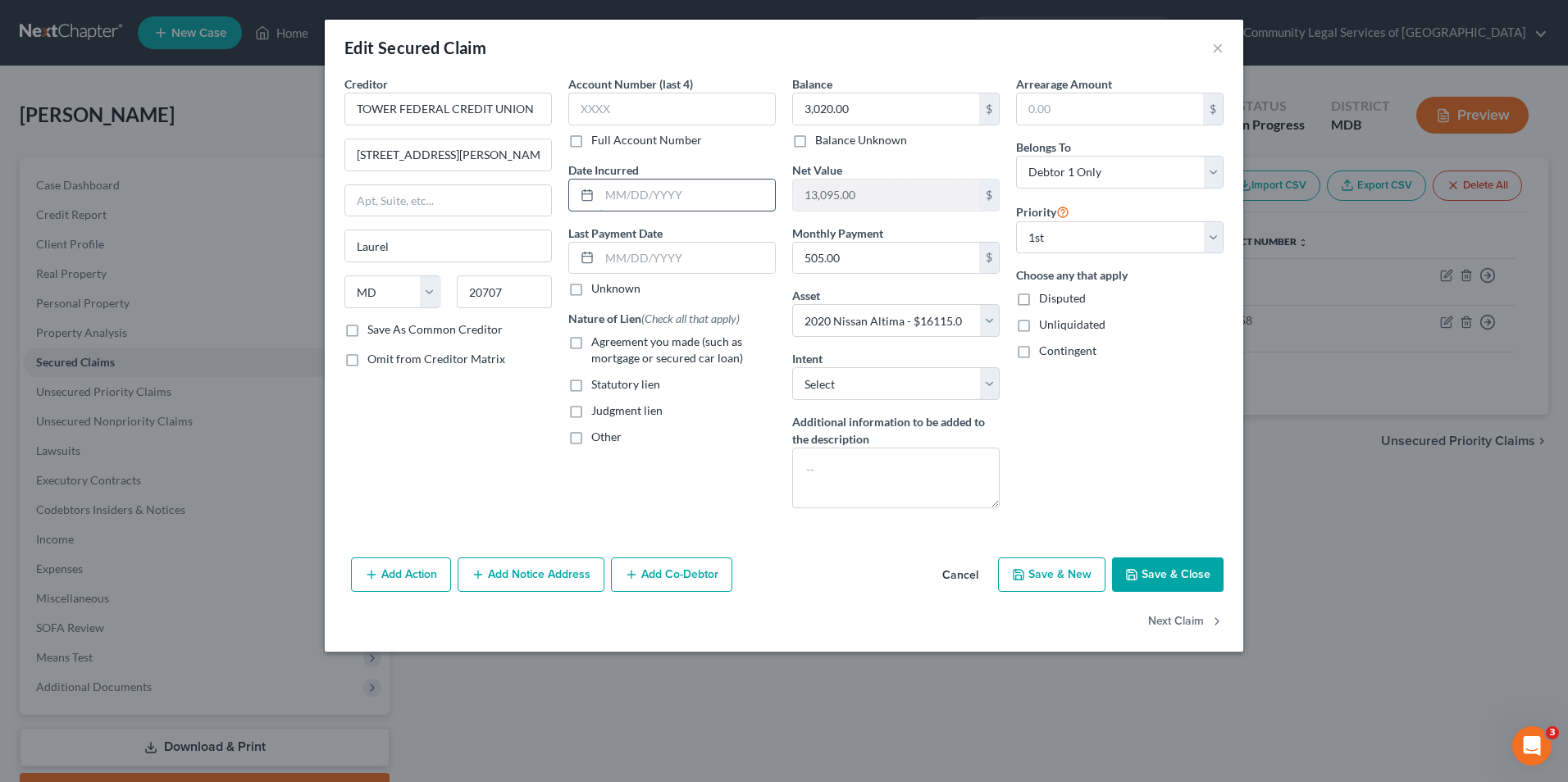
click at [670, 197] on input "text" at bounding box center [687, 195] width 176 height 31
type input "[DATE]"
click at [711, 260] on input "text" at bounding box center [687, 258] width 176 height 31
type input "[DATE]"
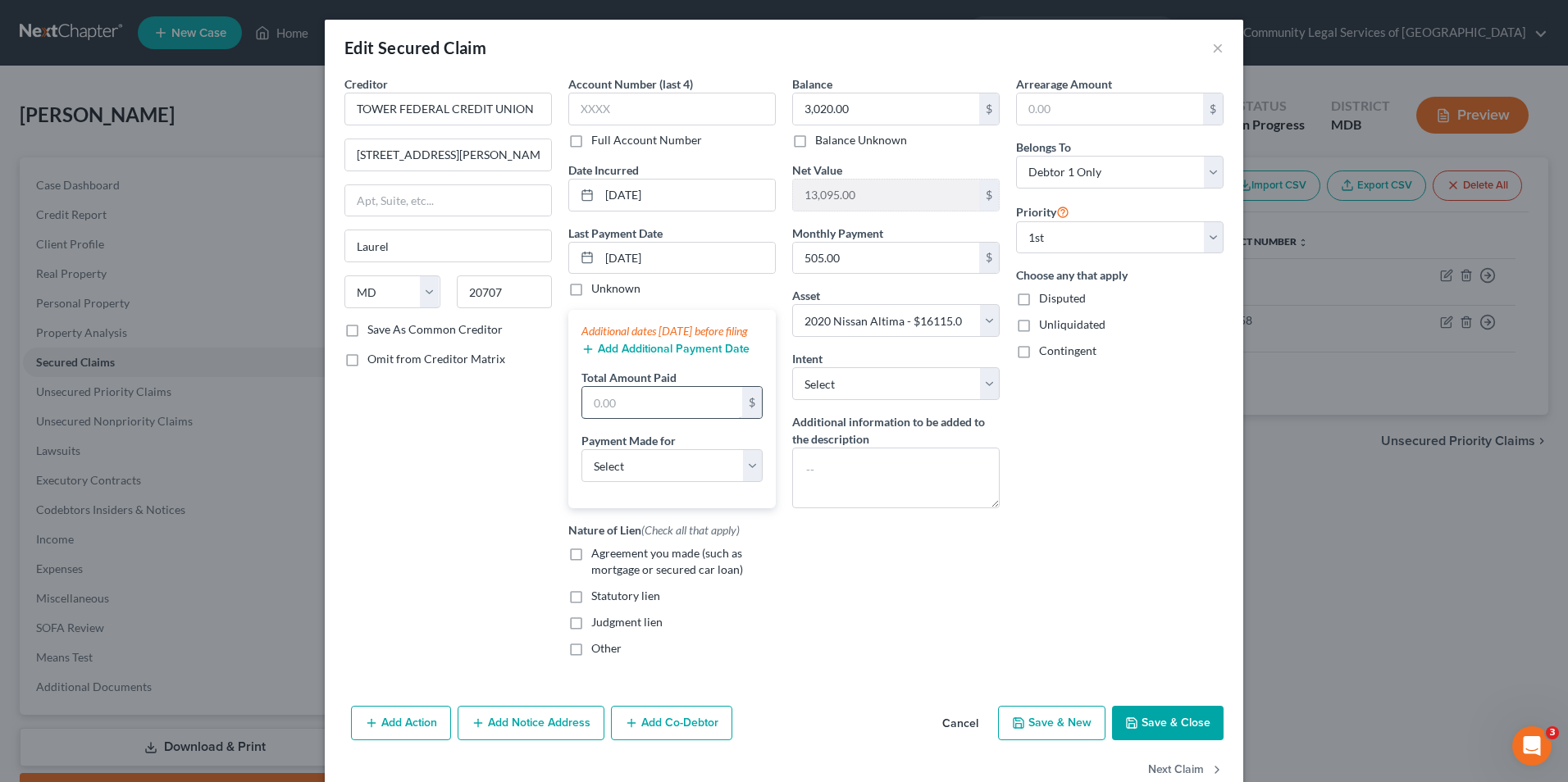
click at [696, 418] on input "text" at bounding box center [662, 402] width 160 height 31
type input "256"
click at [704, 482] on select "Select Car Credit Card Loan Repayment Mortgage Other Suppliers Or Vendors" at bounding box center [672, 465] width 181 height 32
select select "0"
click at [582, 465] on select "Select Car Credit Card Loan Repayment Mortgage Other Suppliers Or Vendors" at bounding box center [672, 465] width 181 height 32
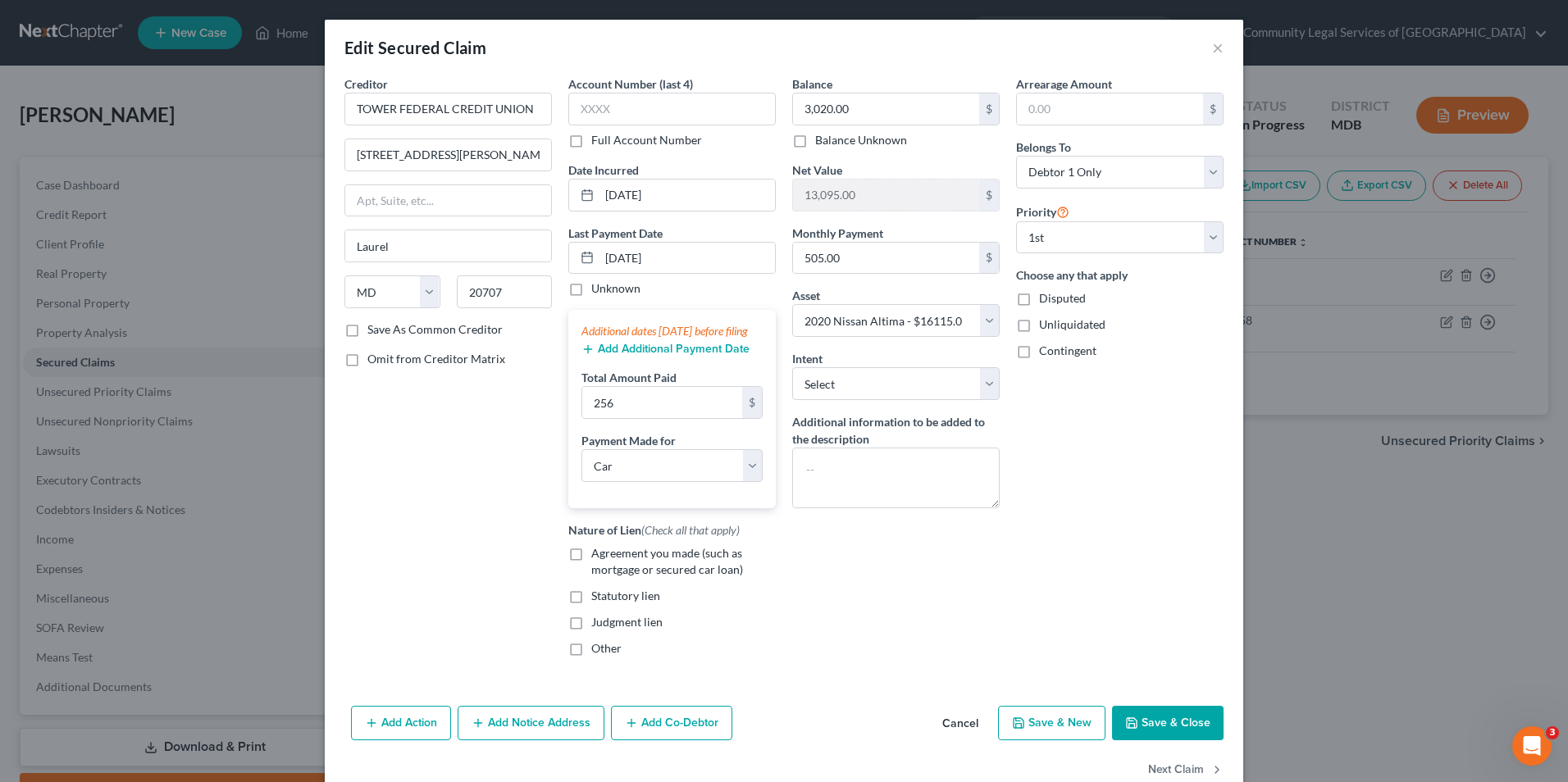
click at [614, 572] on span "Agreement you made (such as mortgage or secured car loan)" at bounding box center [667, 561] width 151 height 31
click at [609, 556] on input "Agreement you made (such as mortgage or secured car loan)" at bounding box center [603, 550] width 10 height 10
checkbox input "true"
click at [990, 377] on select "Select Surrender Redeem Reaffirm Avoid Other" at bounding box center [895, 383] width 207 height 32
click at [1068, 405] on div "Arrearage Amount $ Belongs To * Select Debtor 1 Only Debtor 2 Only Debtor 1 And…" at bounding box center [1120, 373] width 224 height 595
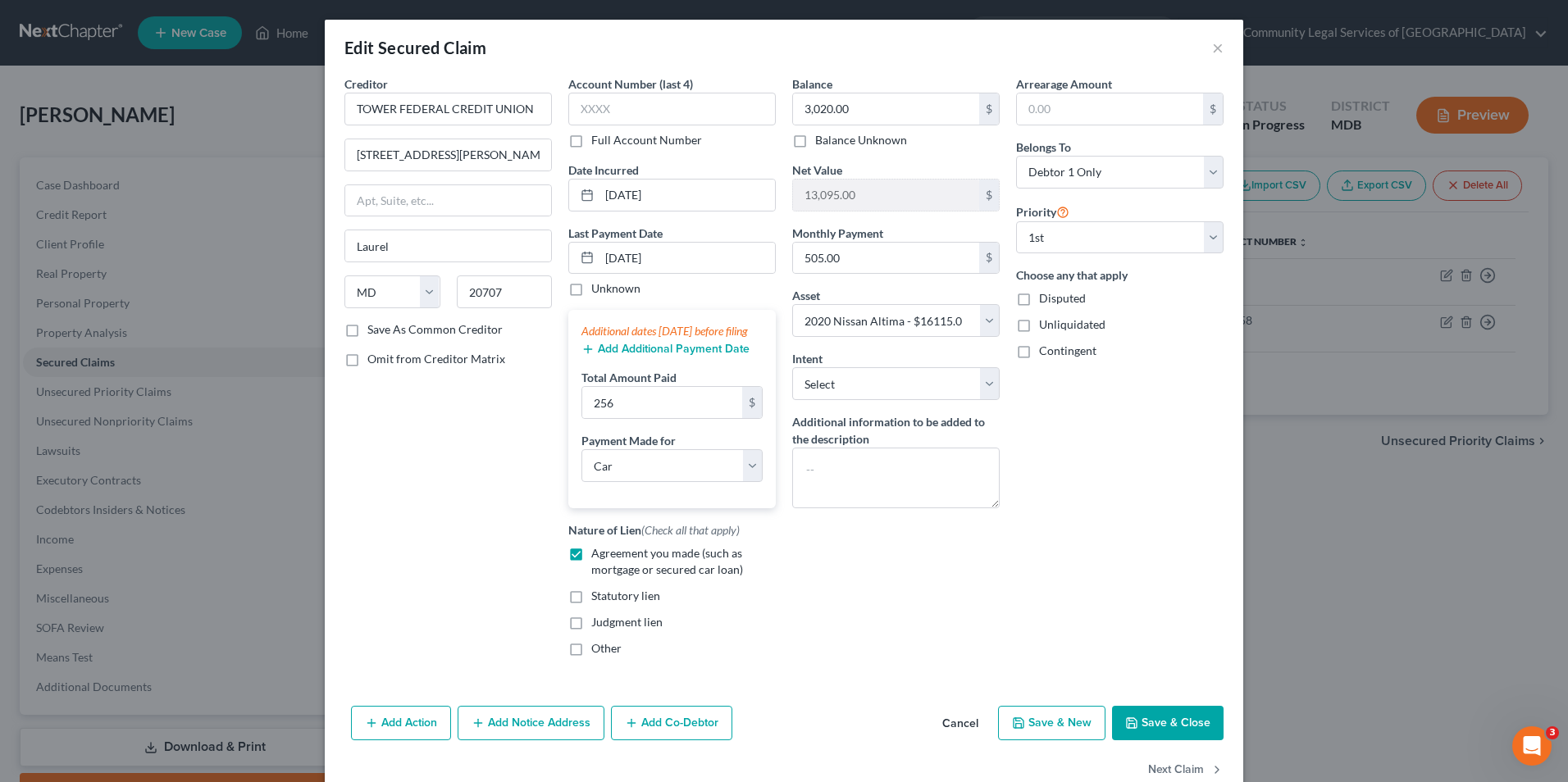
click at [1139, 740] on button "Save & Close" at bounding box center [1167, 723] width 111 height 34
select select
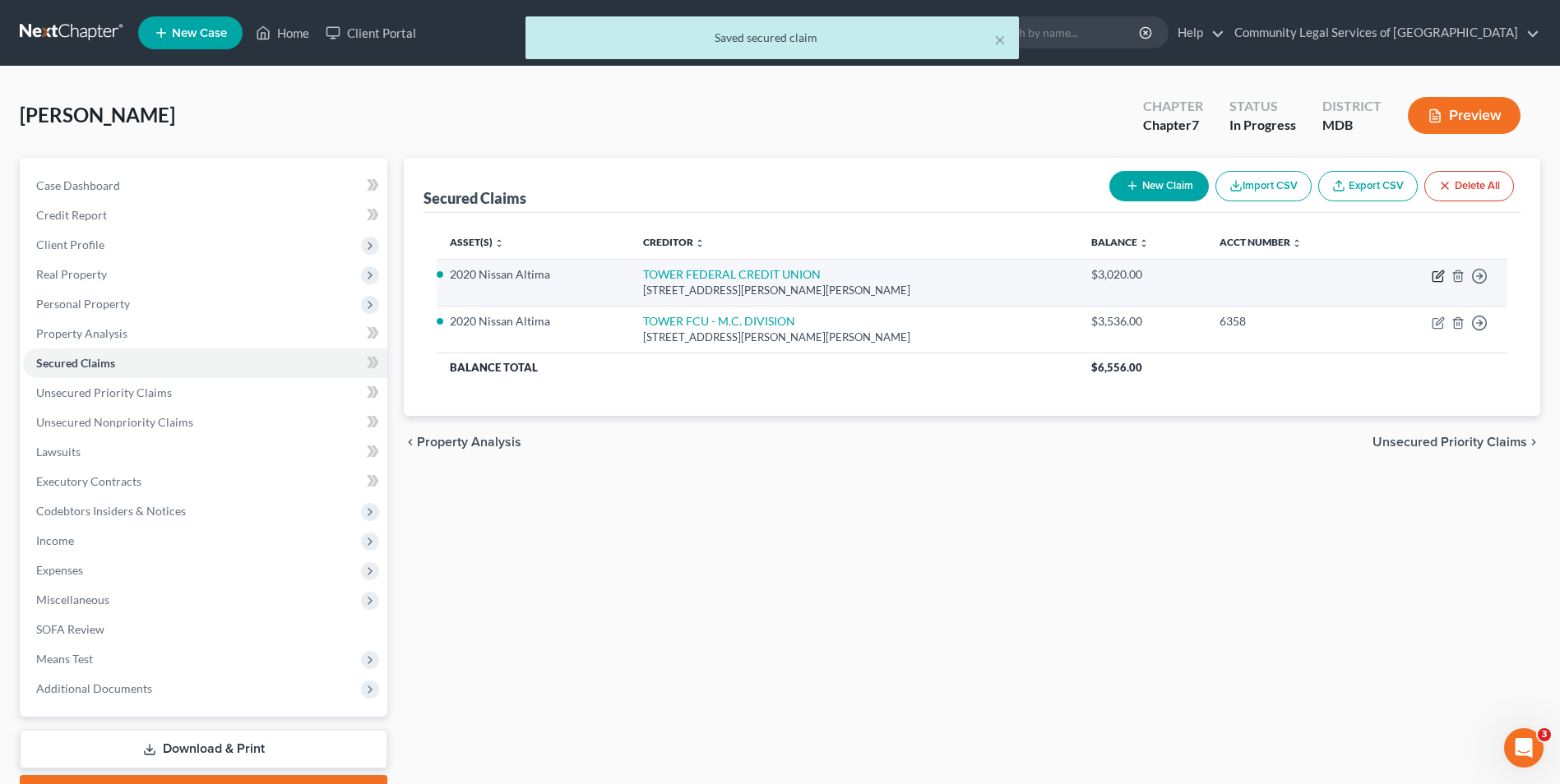
click at [1438, 278] on icon "button" at bounding box center [1440, 274] width 7 height 7
select select "21"
select select "0"
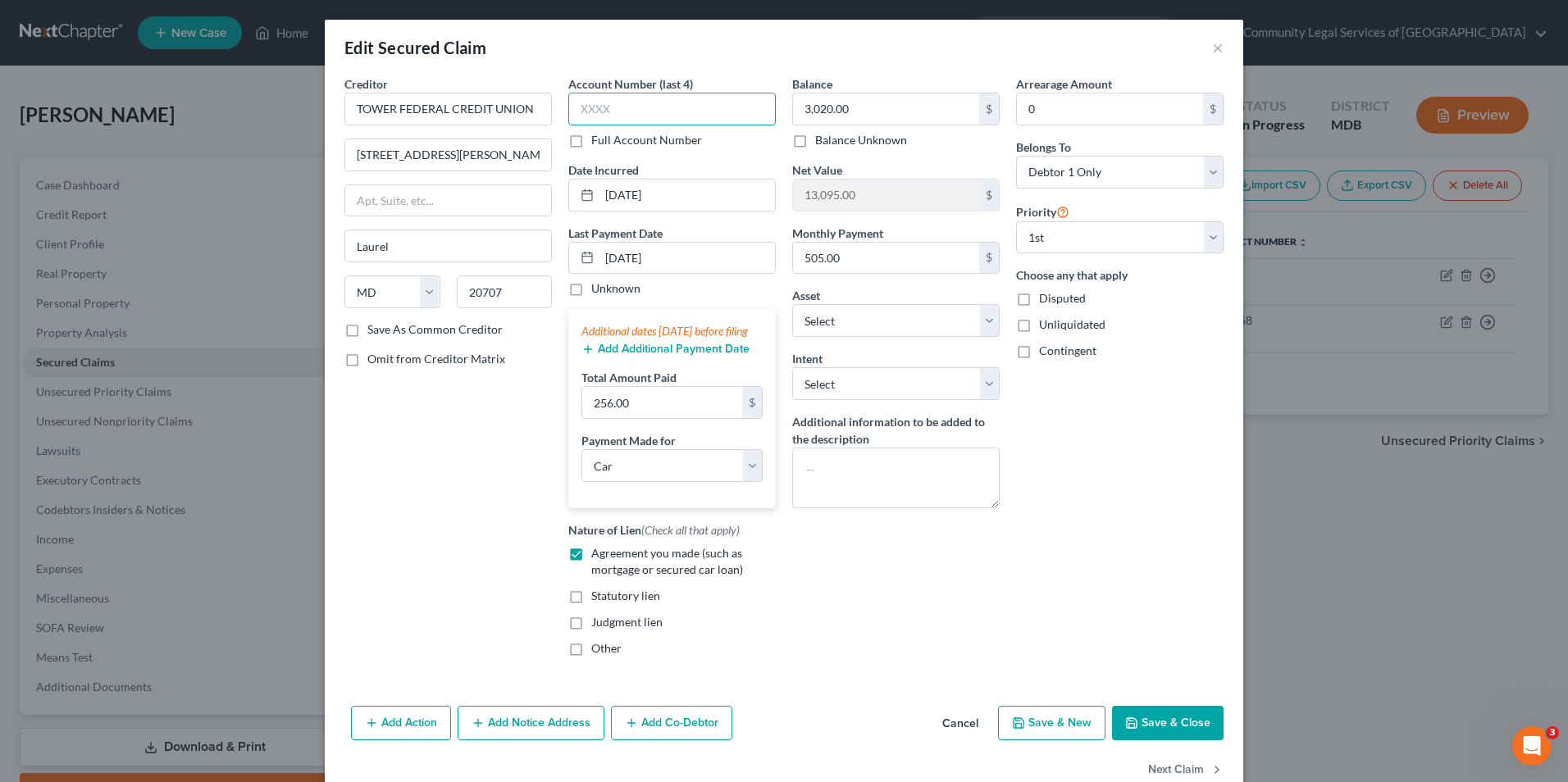
click at [704, 113] on input "text" at bounding box center [672, 108] width 207 height 32
type input "3211"
click at [1074, 436] on div "Arrearage Amount 0 $ Belongs To * Select Debtor 1 Only Debtor 2 Only Debtor 1 A…" at bounding box center [1120, 373] width 224 height 595
click at [1131, 730] on icon "button" at bounding box center [1131, 723] width 13 height 13
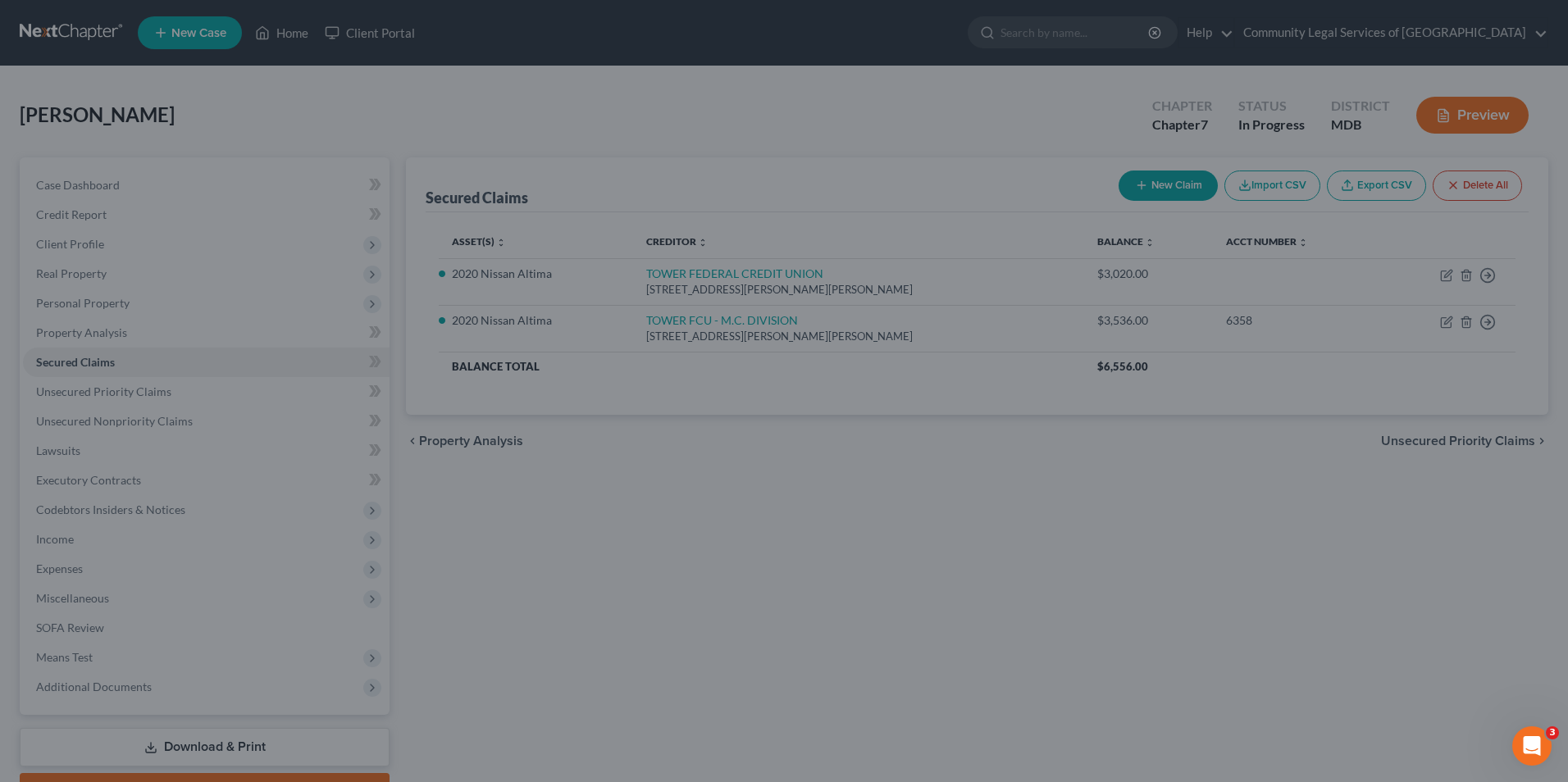
select select "3"
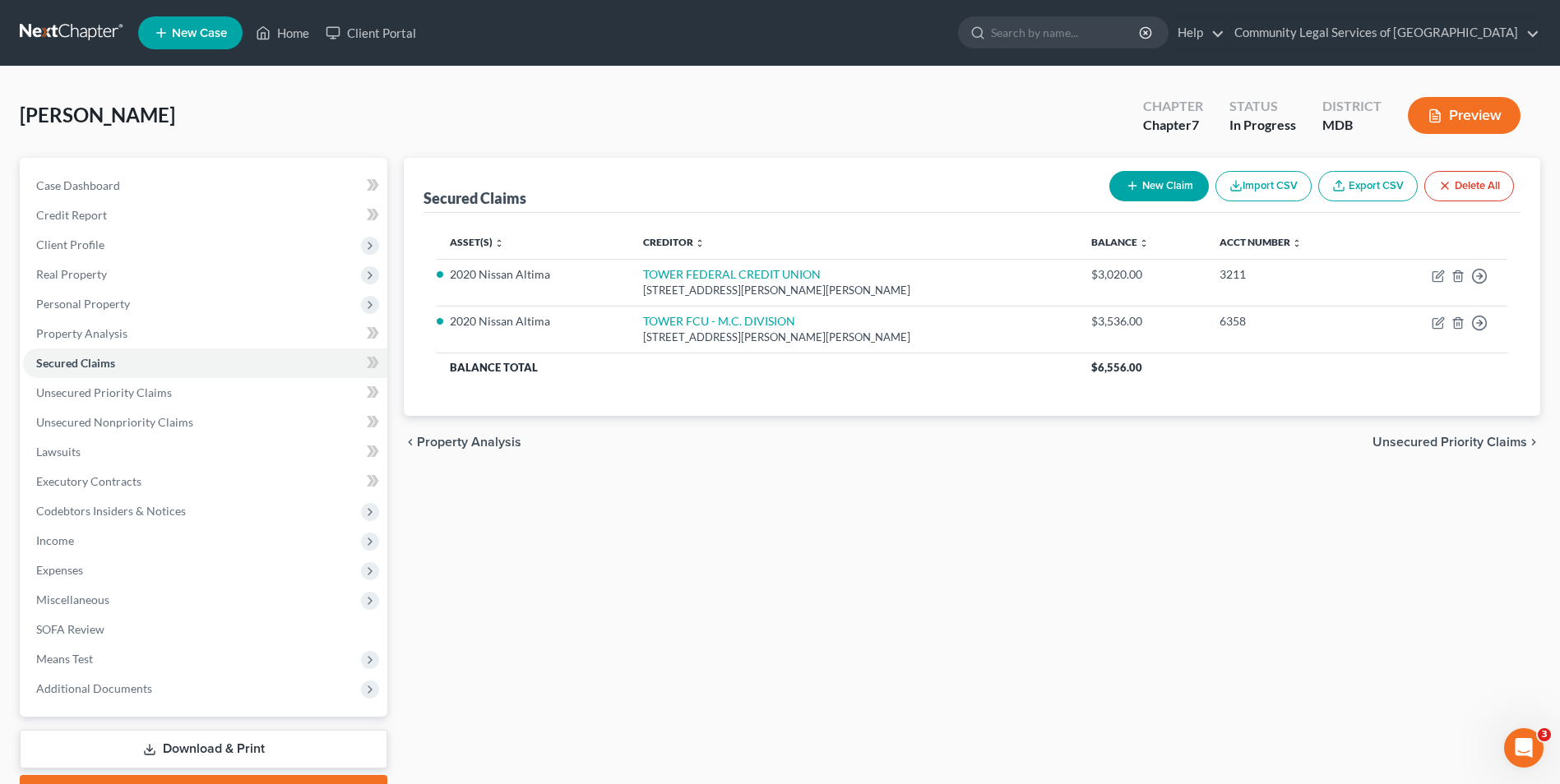
click at [501, 440] on span "Property Analysis" at bounding box center [469, 442] width 104 height 13
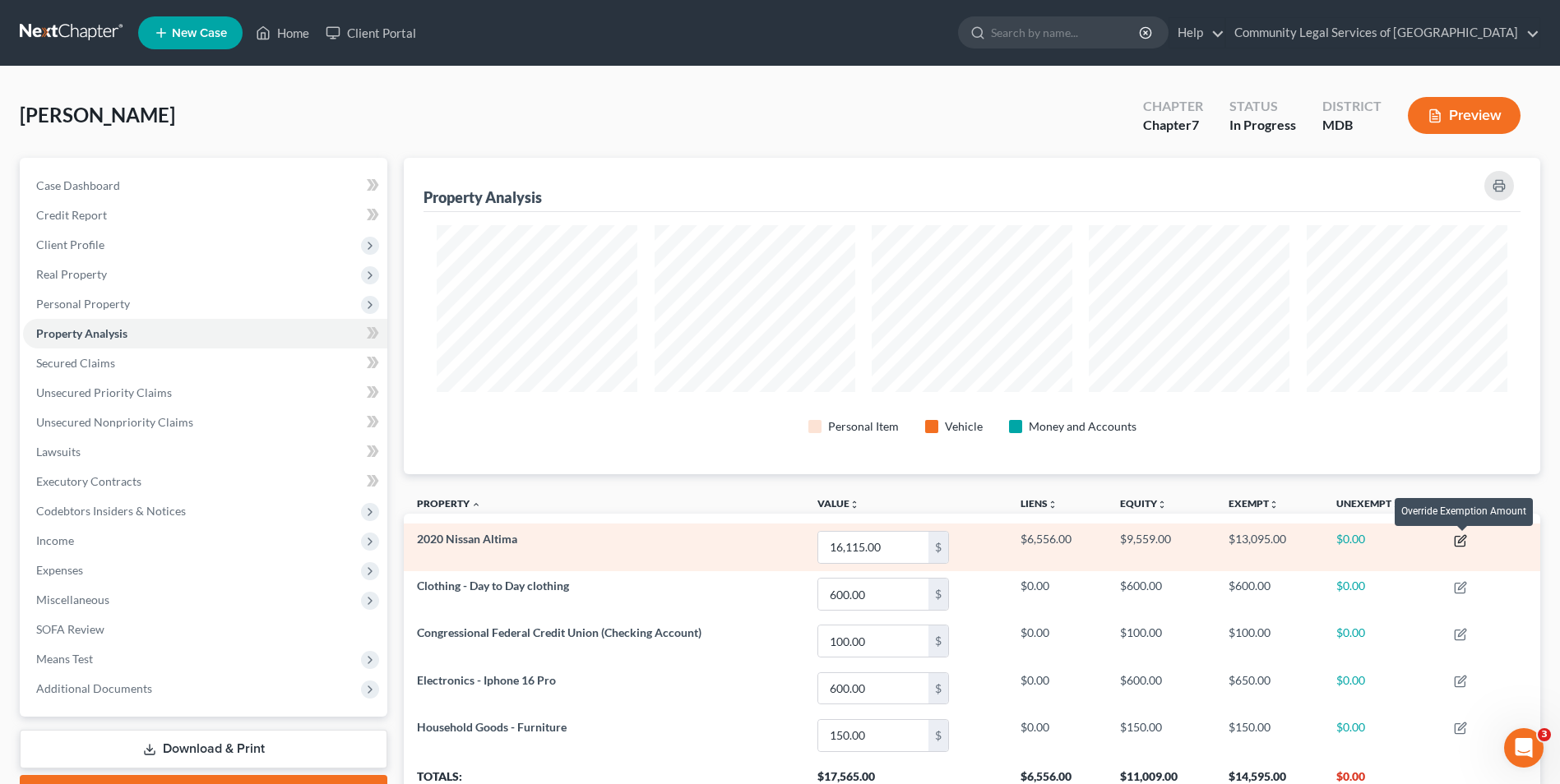
click at [1466, 544] on icon "button" at bounding box center [1460, 540] width 13 height 13
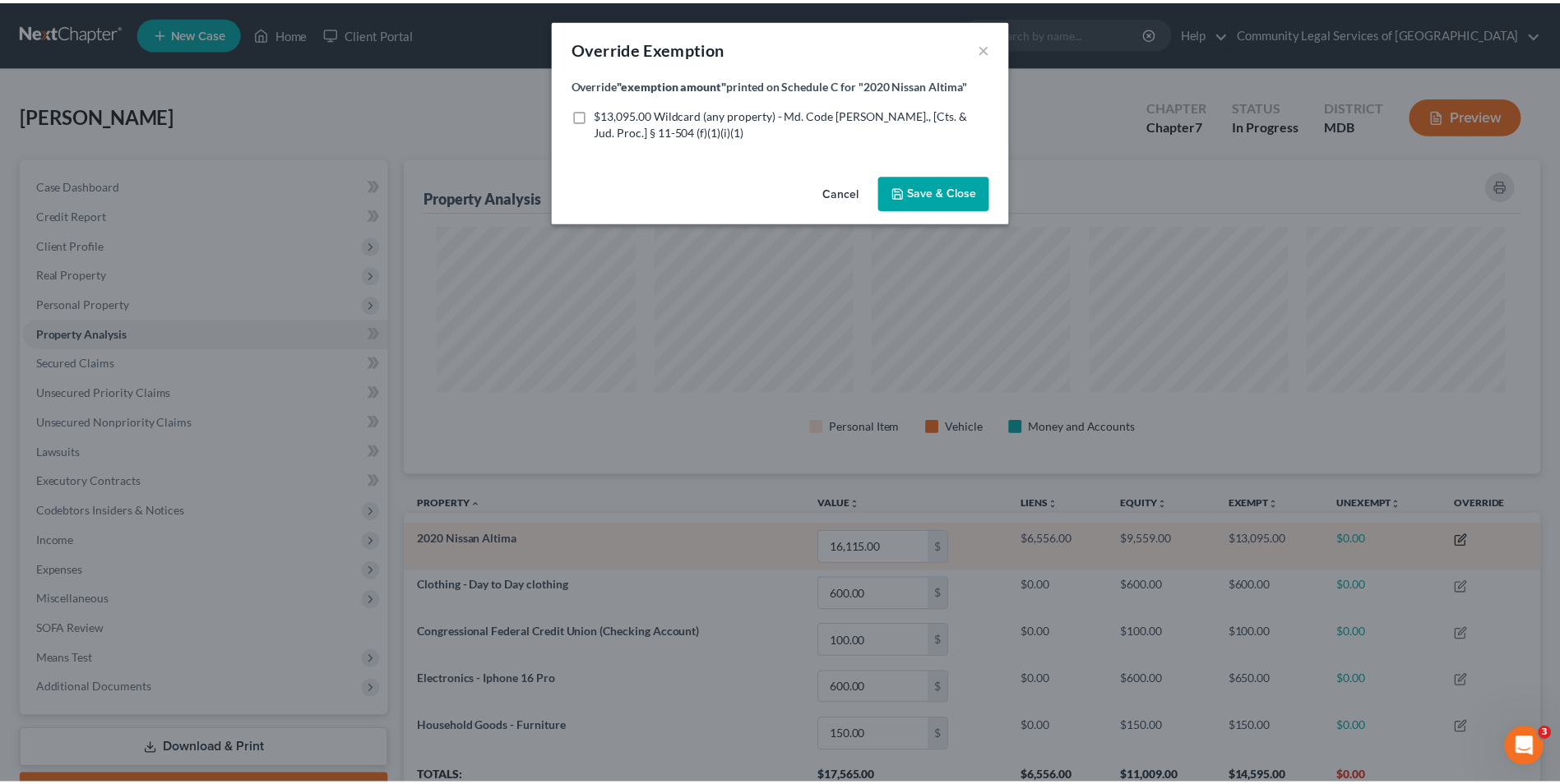
scroll to position [318, 1146]
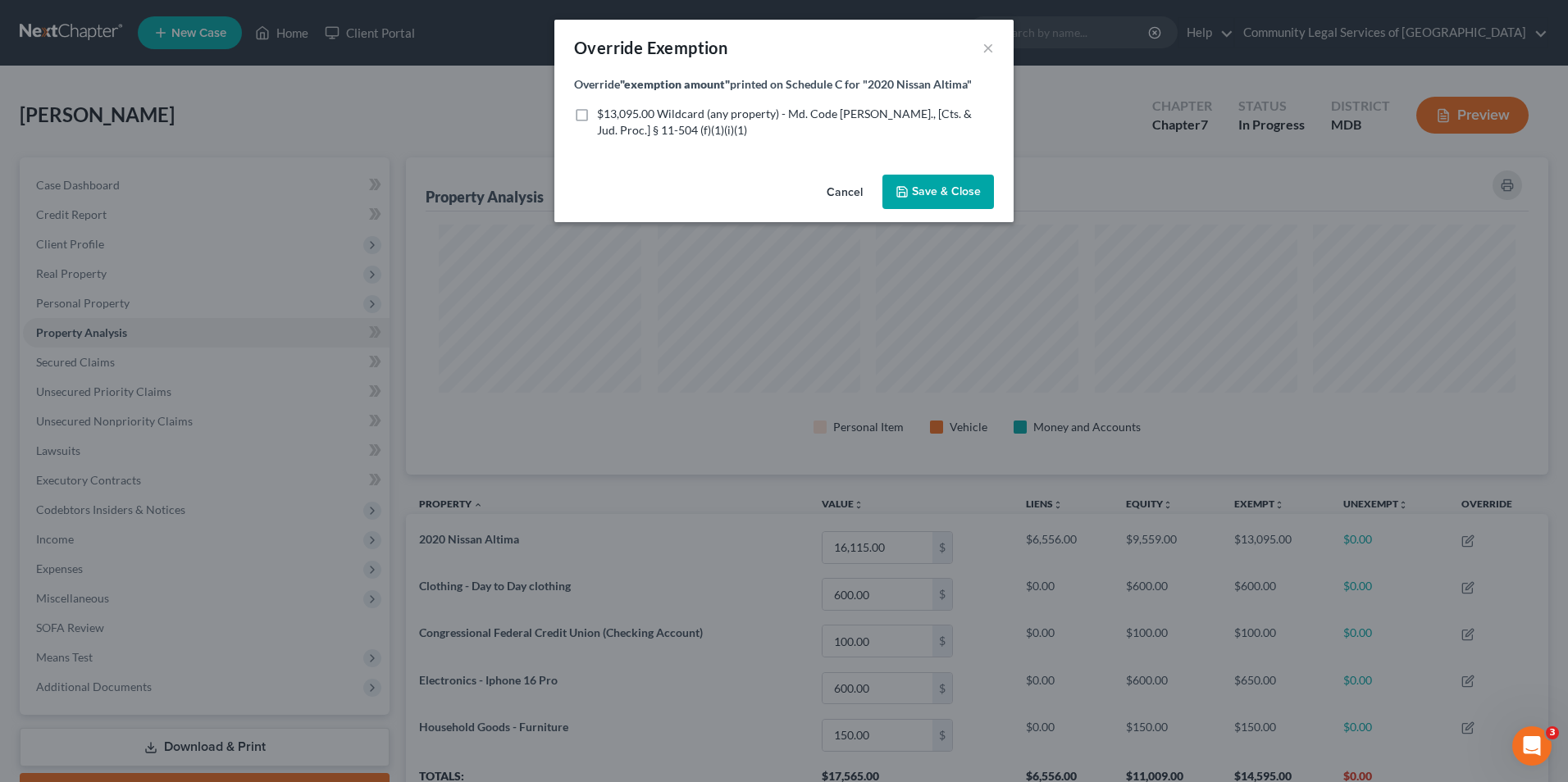
click at [707, 115] on span "$13,095.00 Wildcard (any property) - Md. Code [PERSON_NAME]., [Cts. & Jud. Proc…" at bounding box center [784, 122] width 374 height 31
click at [614, 115] on input "$13,095.00 Wildcard (any property) - Md. Code [PERSON_NAME]., [Cts. & Jud. Proc…" at bounding box center [609, 111] width 10 height 10
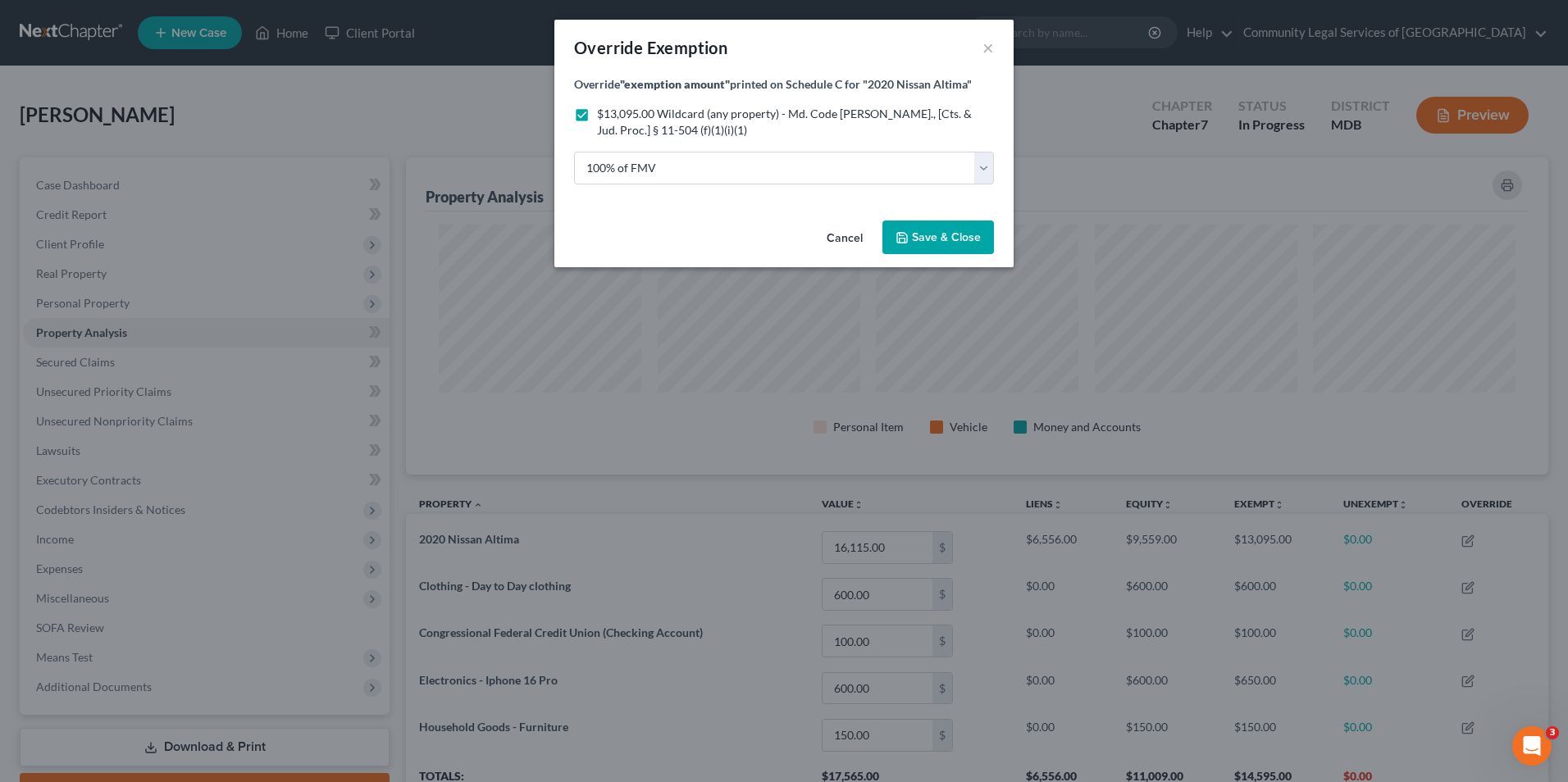
click at [707, 115] on span "$13,095.00 Wildcard (any property) - Md. Code [PERSON_NAME]., [Cts. & Jud. Proc…" at bounding box center [784, 122] width 374 height 31
click at [614, 115] on input "$13,095.00 Wildcard (any property) - Md. Code [PERSON_NAME]., [Cts. & Jud. Proc…" at bounding box center [609, 111] width 10 height 10
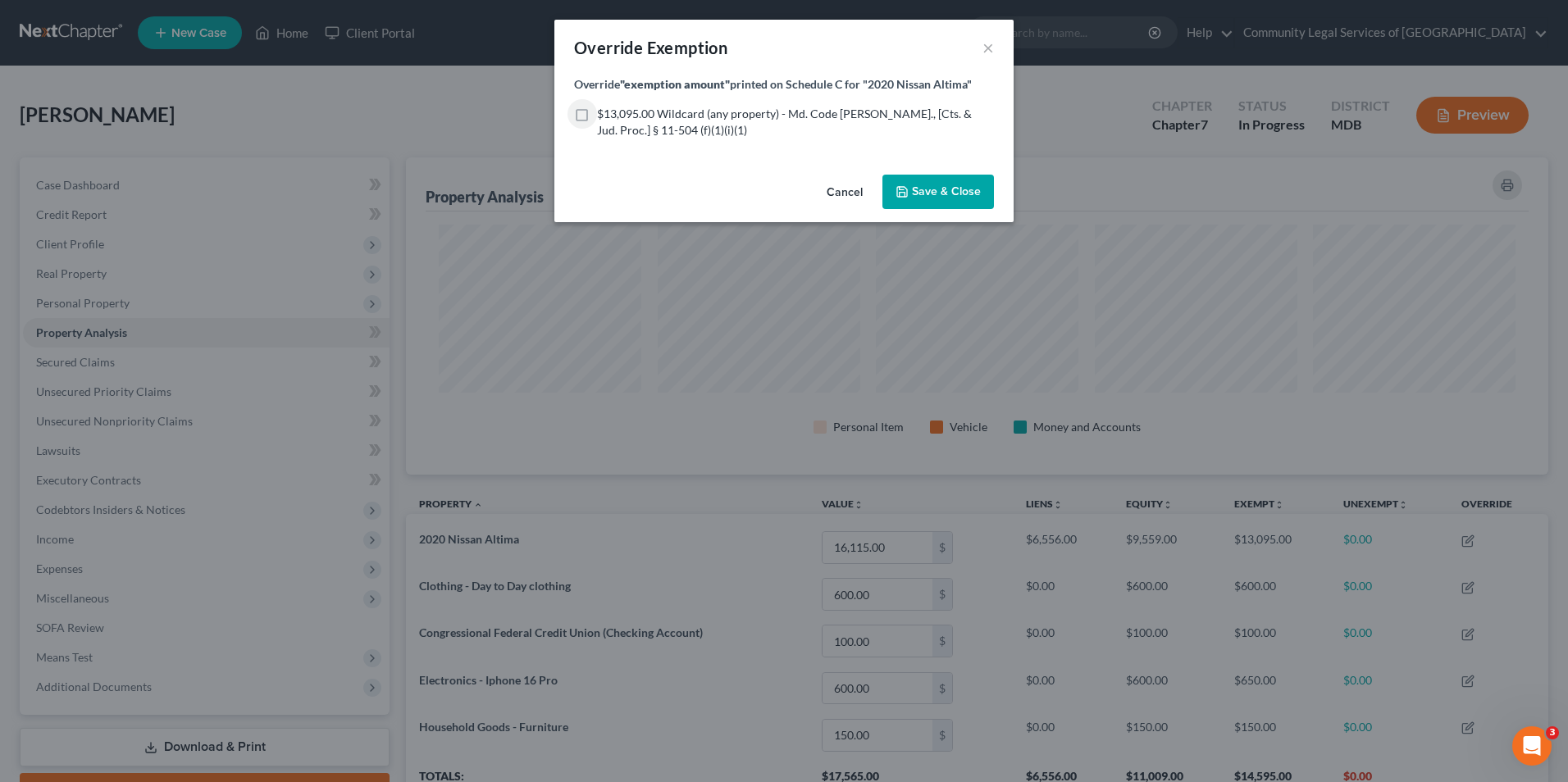
click at [707, 115] on span "$13,095.00 Wildcard (any property) - Md. Code [PERSON_NAME]., [Cts. & Jud. Proc…" at bounding box center [784, 122] width 374 height 31
click at [614, 115] on input "$13,095.00 Wildcard (any property) - Md. Code [PERSON_NAME]., [Cts. & Jud. Proc…" at bounding box center [609, 111] width 10 height 10
checkbox input "true"
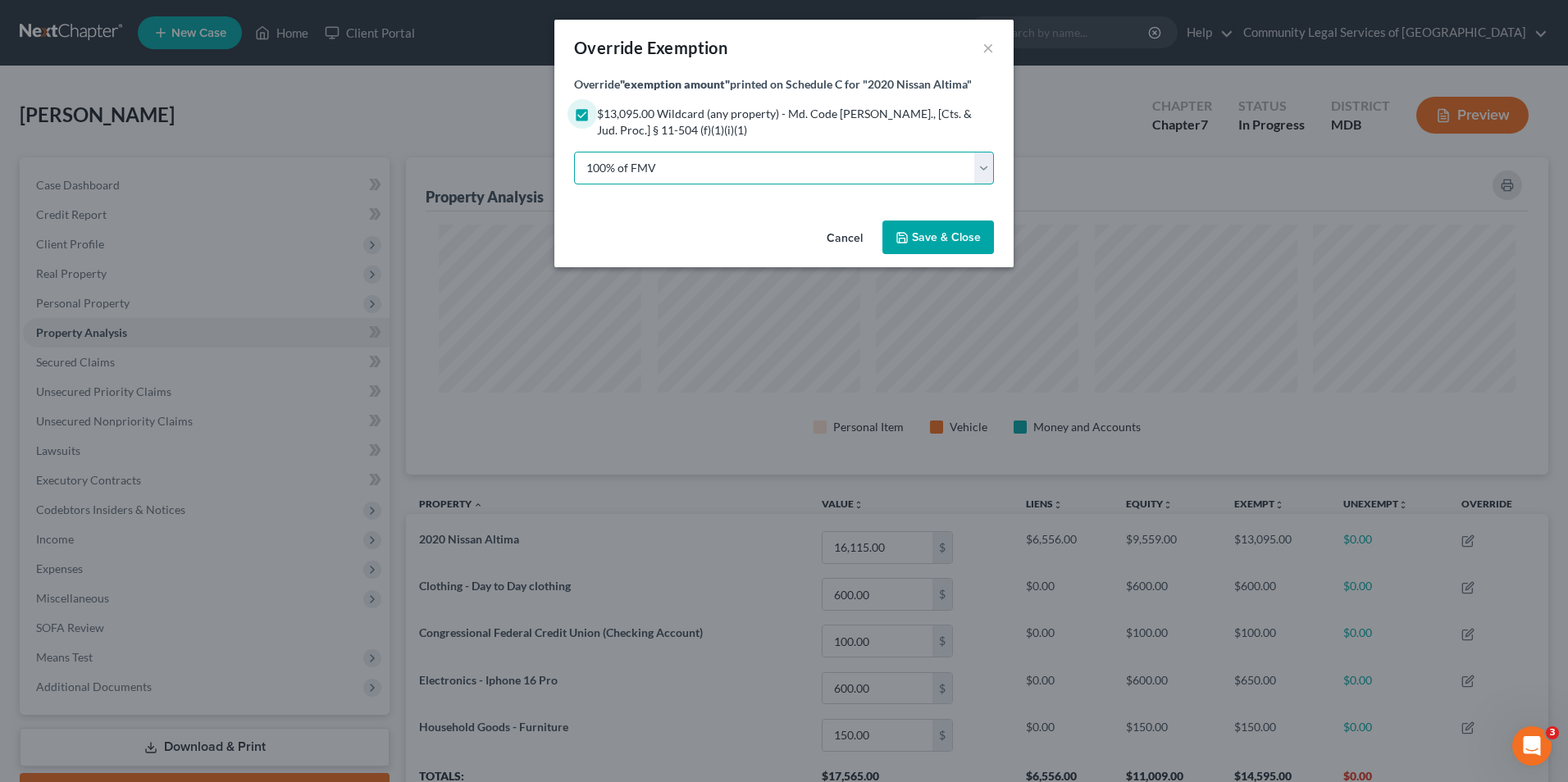
click at [732, 167] on select "100% of FMV Unknown Other" at bounding box center [784, 167] width 420 height 32
click at [574, 151] on select "100% of FMV Unknown Other" at bounding box center [784, 167] width 420 height 32
click at [950, 233] on span "Save & Close" at bounding box center [946, 237] width 69 height 14
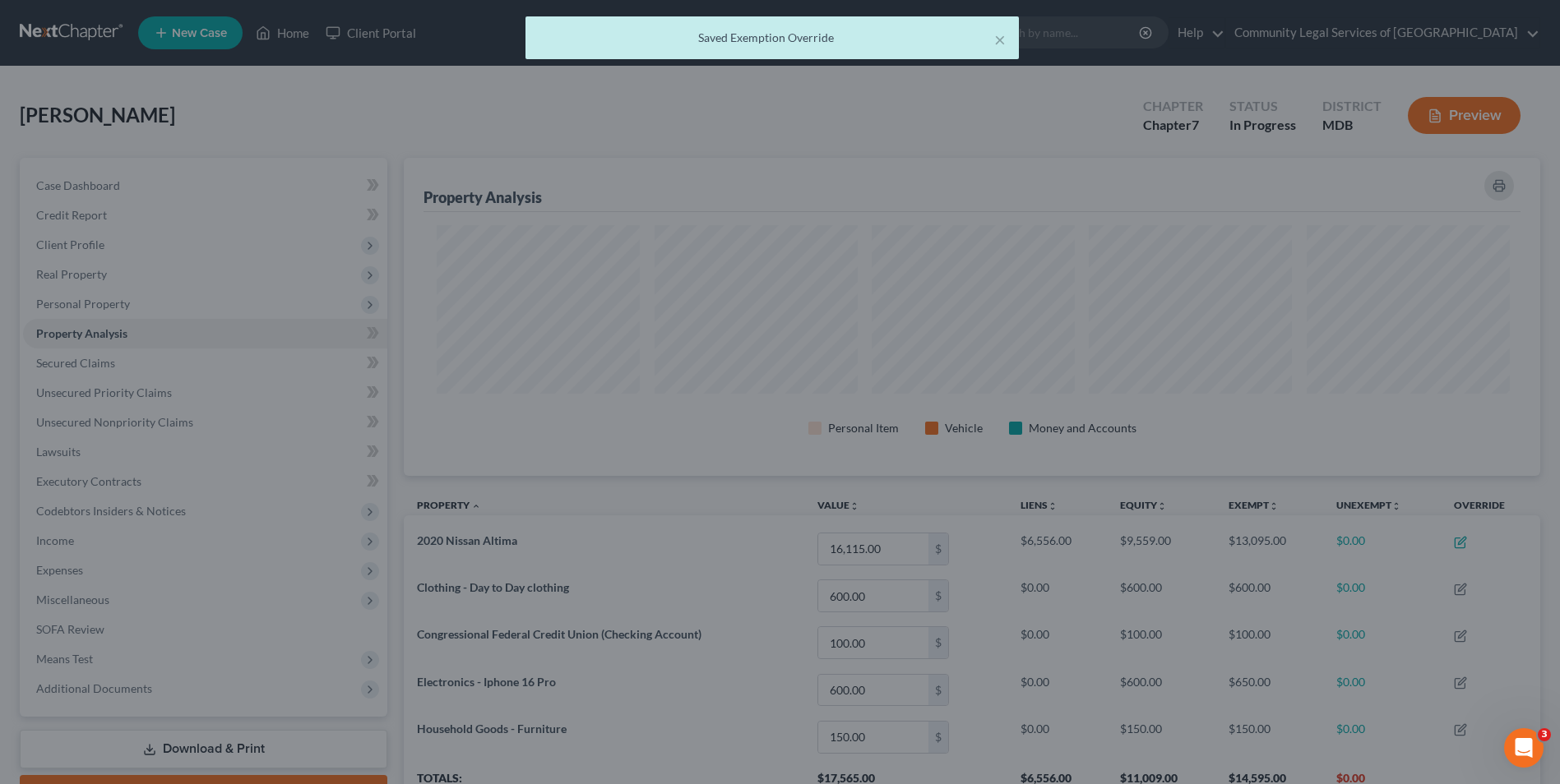
scroll to position [0, 0]
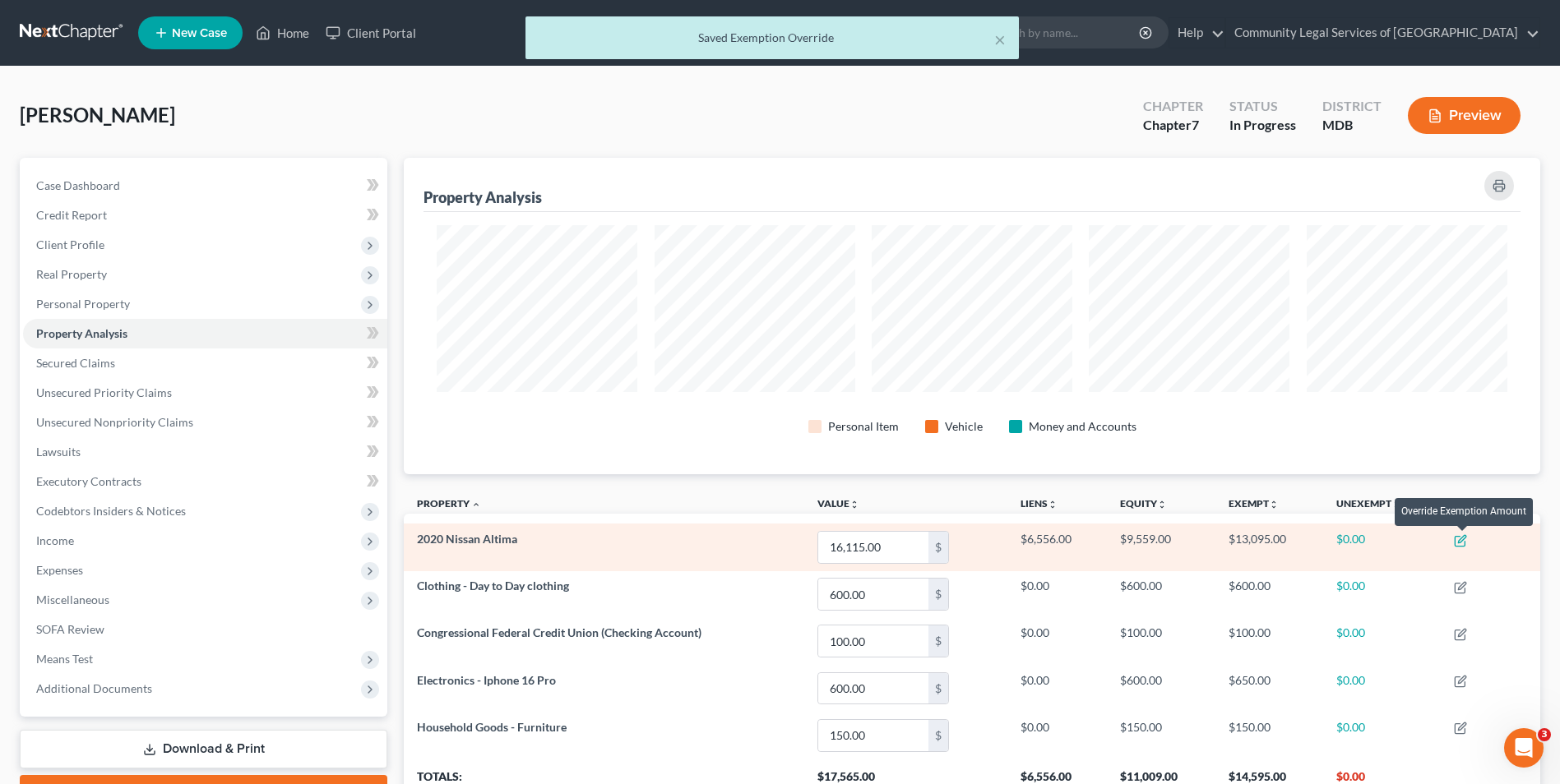
click at [1460, 542] on icon "button" at bounding box center [1460, 540] width 13 height 13
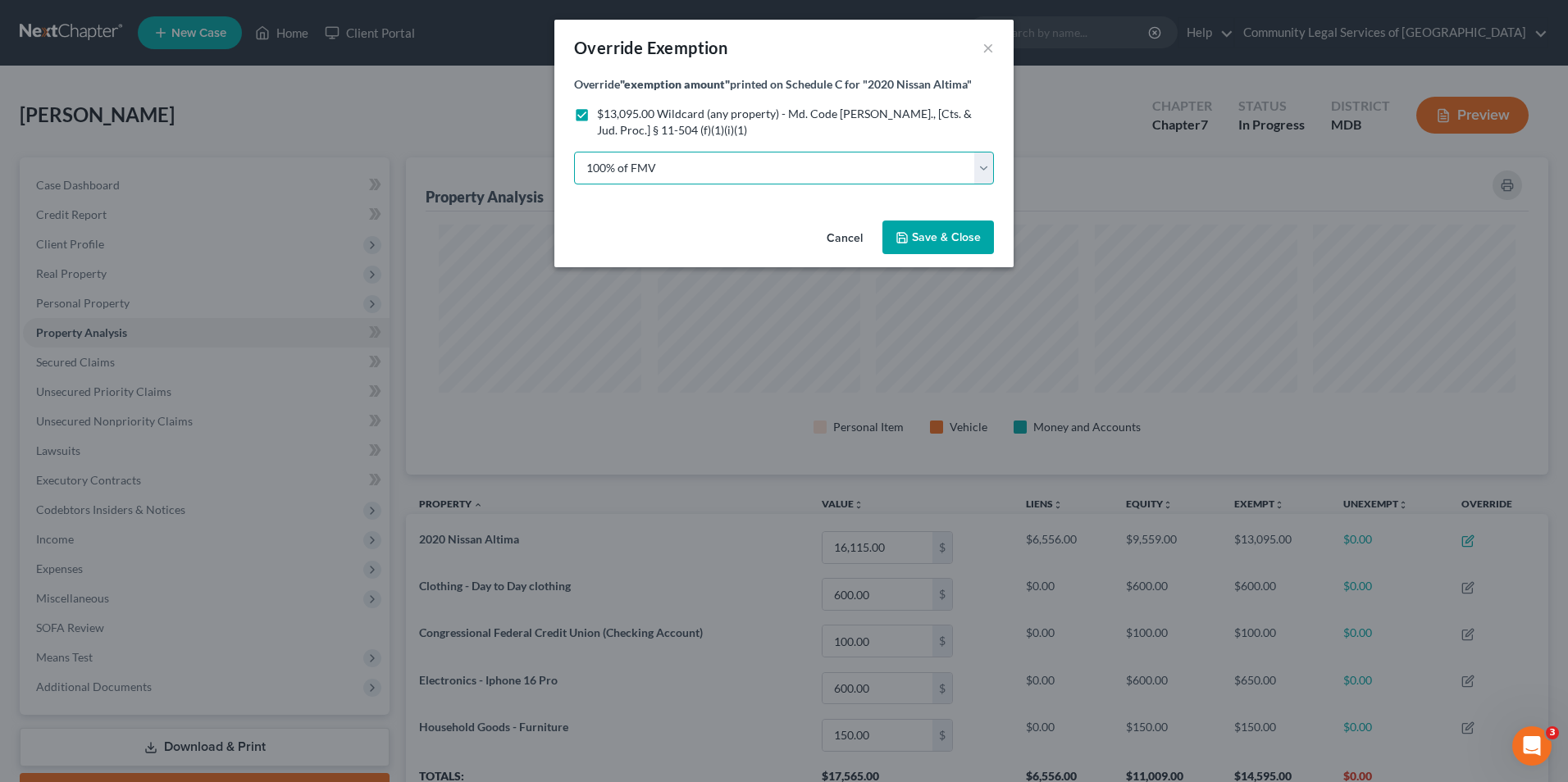
click at [859, 159] on select "100% of FMV Unknown Other" at bounding box center [784, 167] width 420 height 32
click at [895, 111] on span "$13,095.00 Wildcard (any property) - Md. Code [PERSON_NAME]., [Cts. & Jud. Proc…" at bounding box center [784, 122] width 374 height 31
click at [614, 111] on input "$13,095.00 Wildcard (any property) - Md. Code [PERSON_NAME]., [Cts. & Jud. Proc…" at bounding box center [609, 111] width 10 height 10
checkbox input "false"
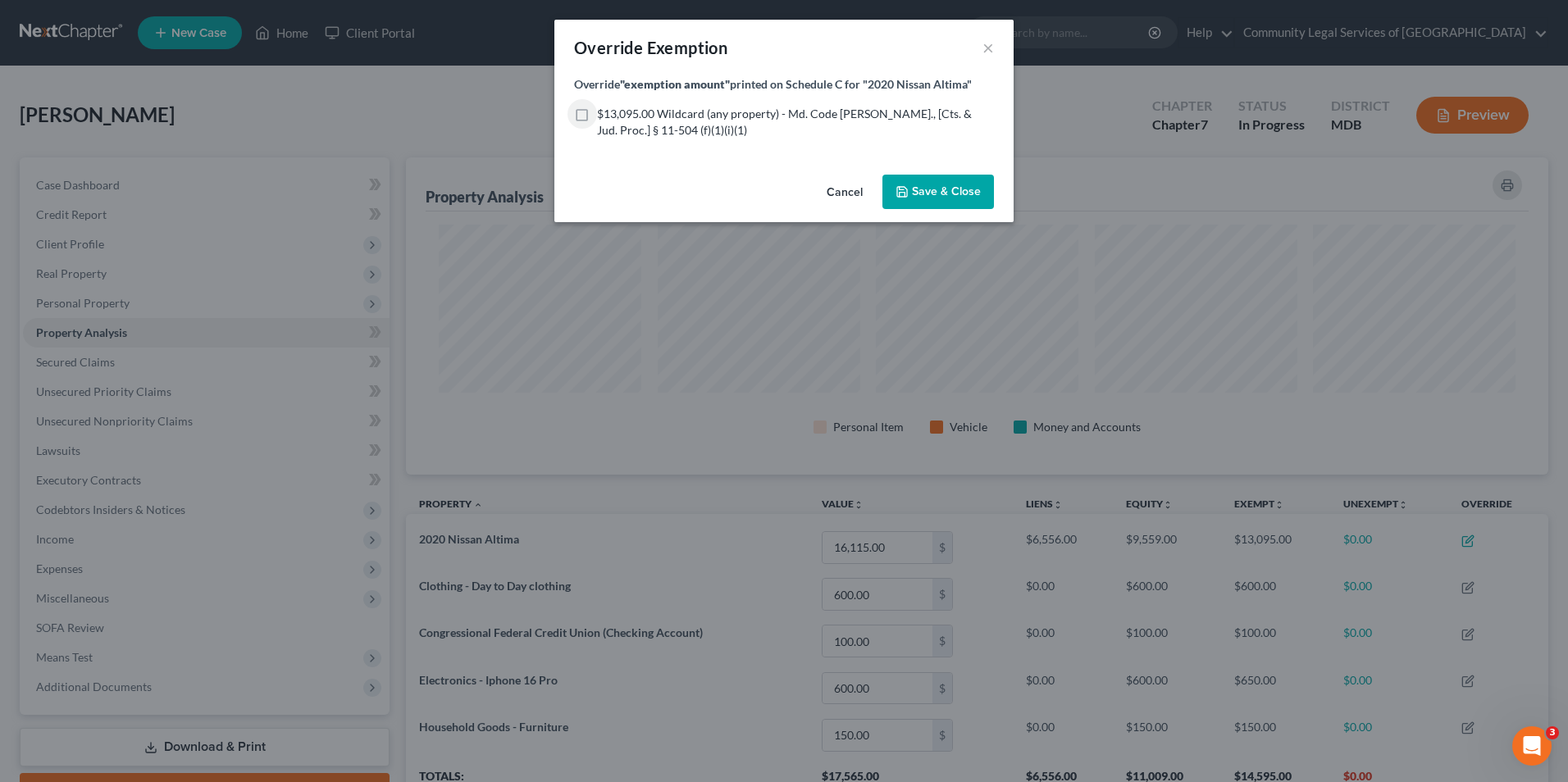
click at [852, 193] on button "Cancel" at bounding box center [844, 192] width 62 height 32
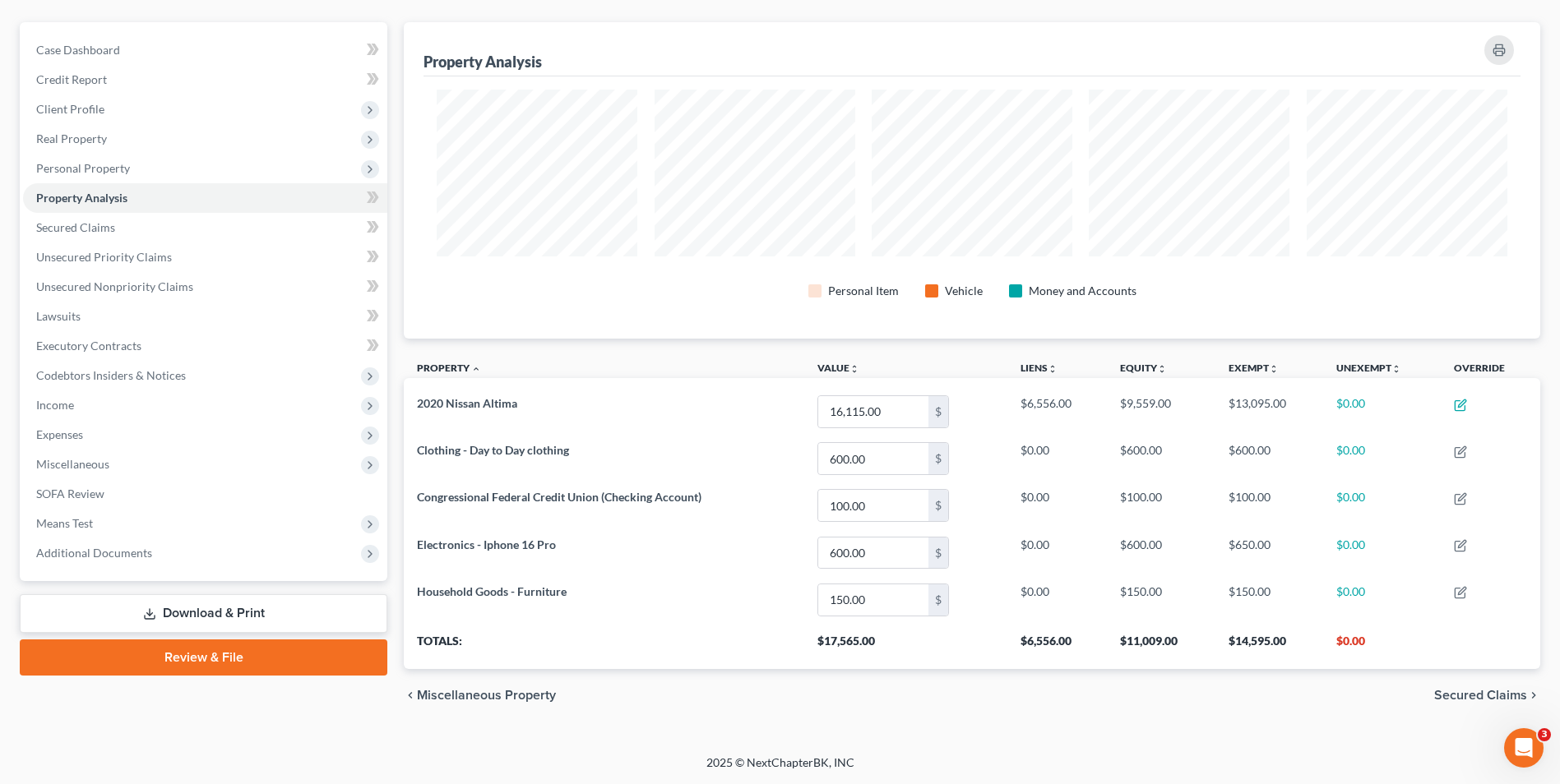
click at [1448, 697] on span "Secured Claims" at bounding box center [1481, 695] width 93 height 13
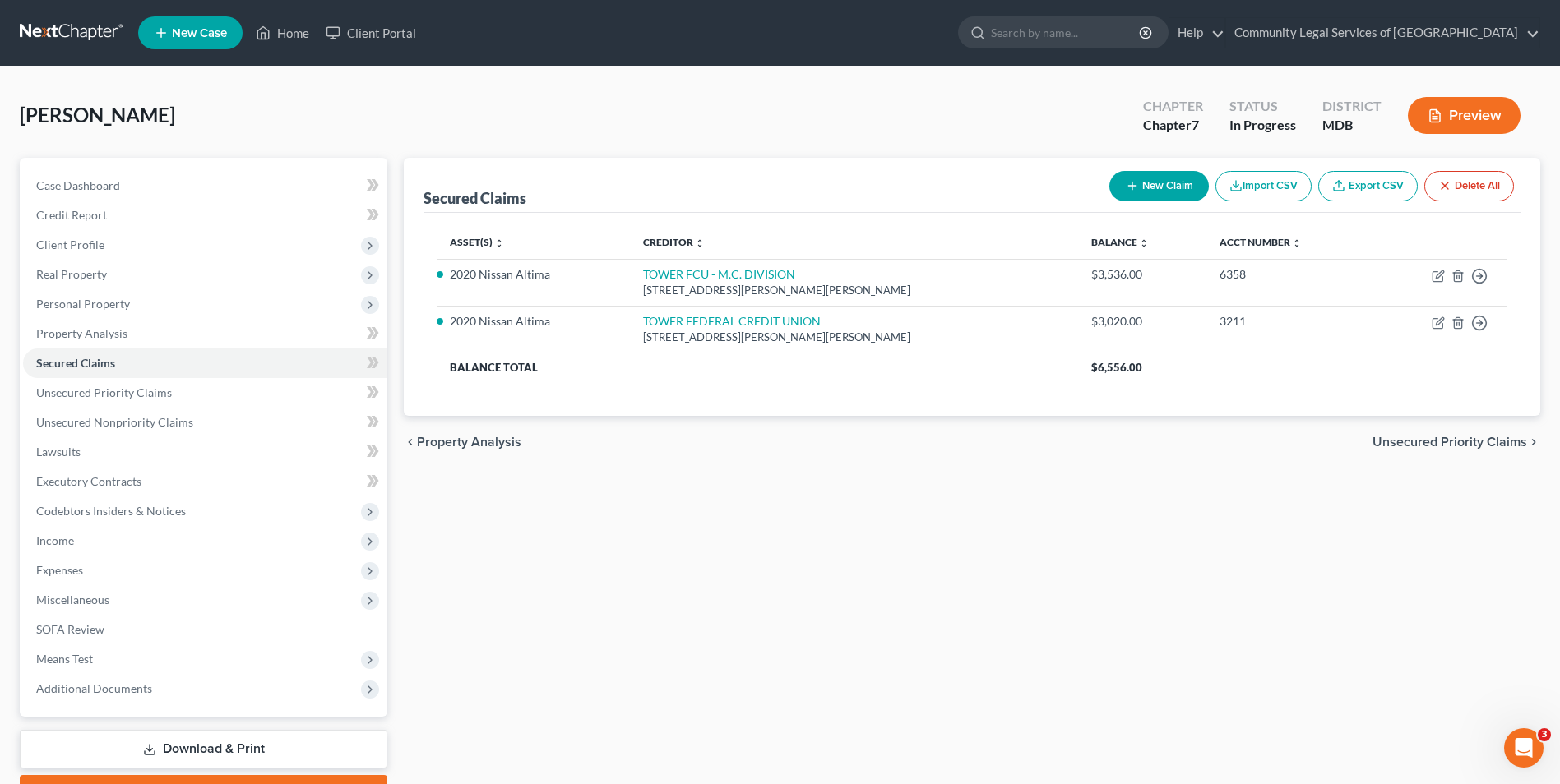
click at [1408, 445] on span "Unsecured Priority Claims" at bounding box center [1449, 442] width 154 height 13
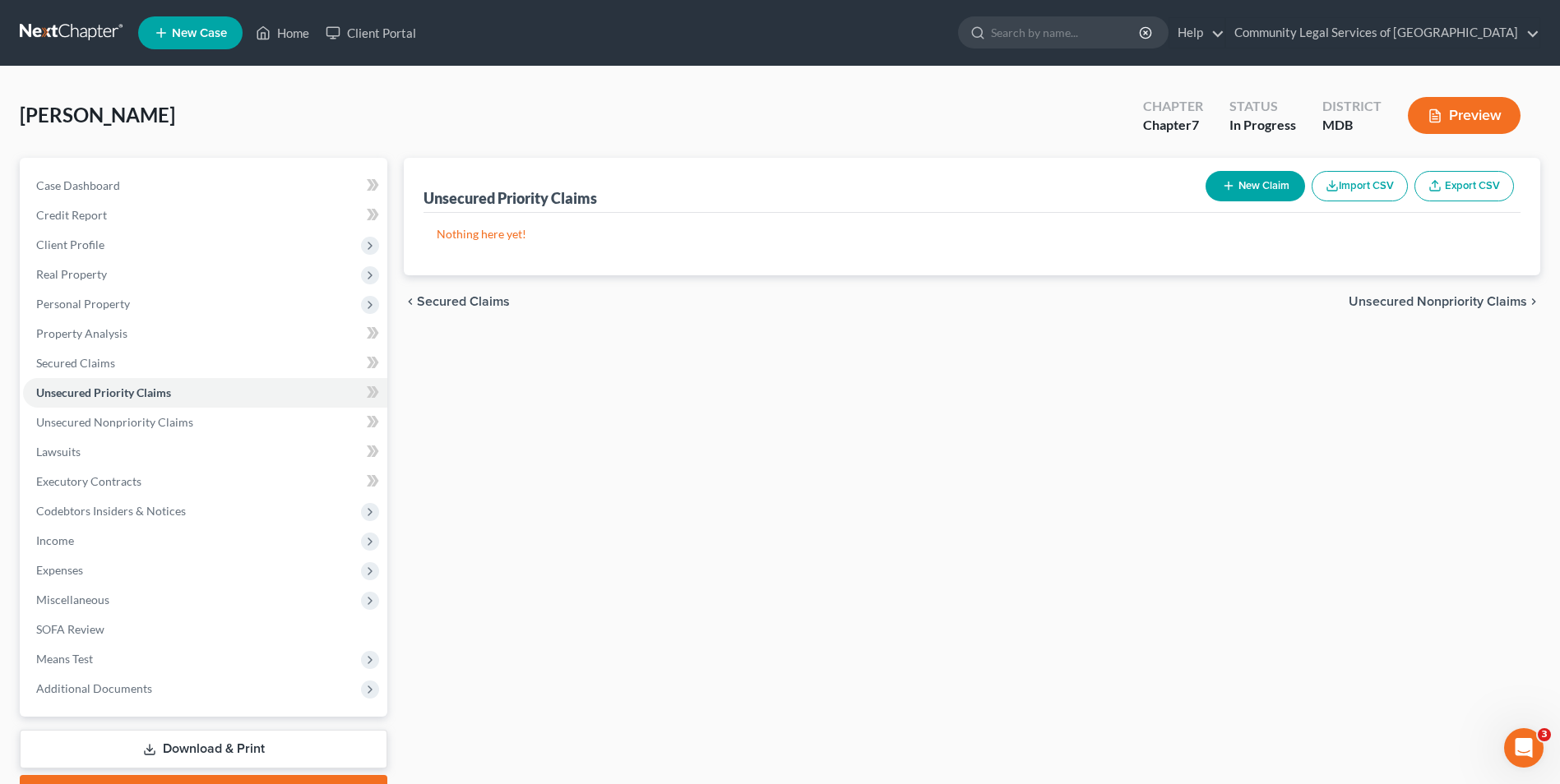
click at [1237, 184] on button "New Claim" at bounding box center [1255, 186] width 99 height 31
select select "0"
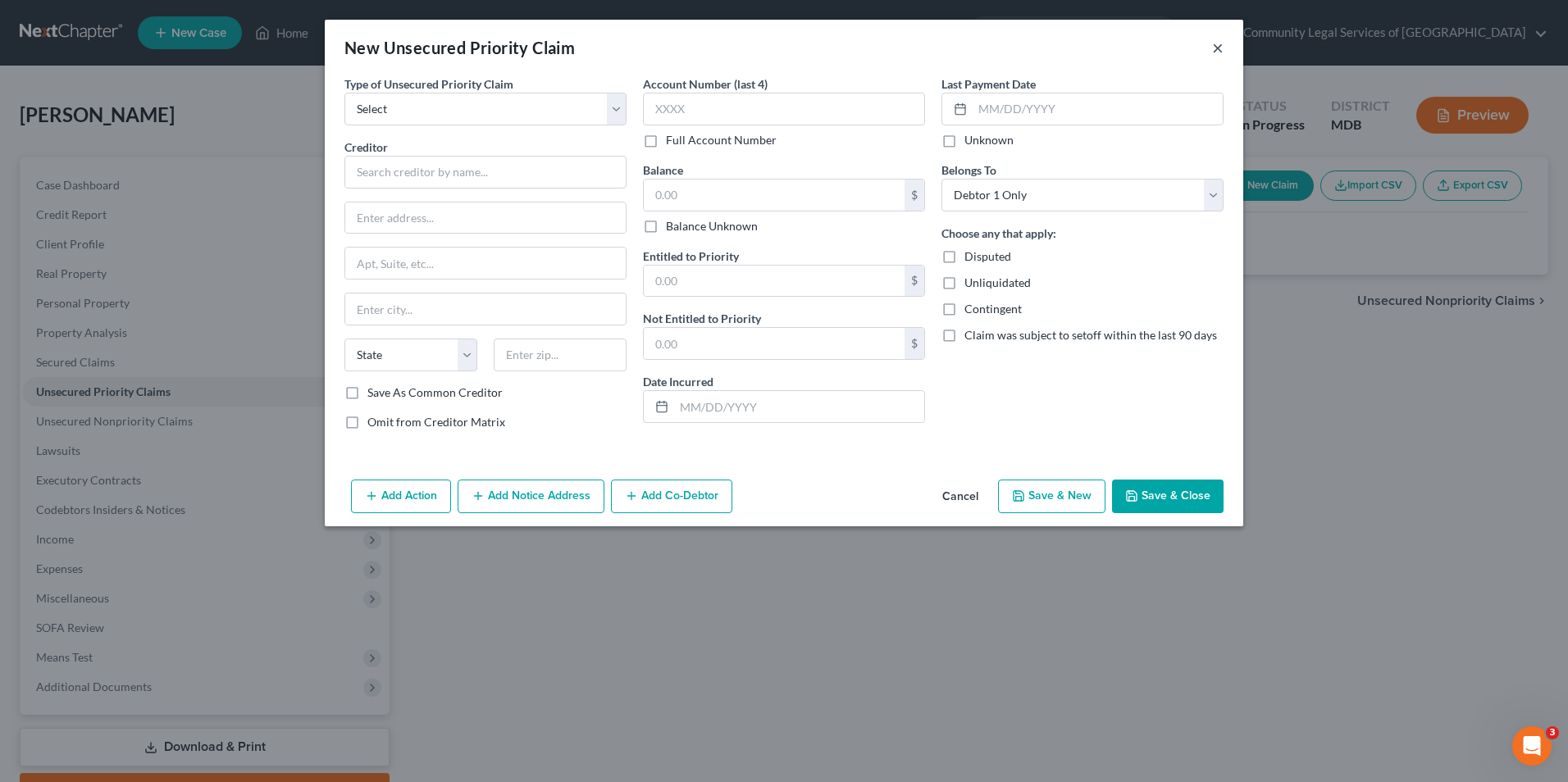
click at [1218, 52] on button "×" at bounding box center [1217, 47] width 11 height 19
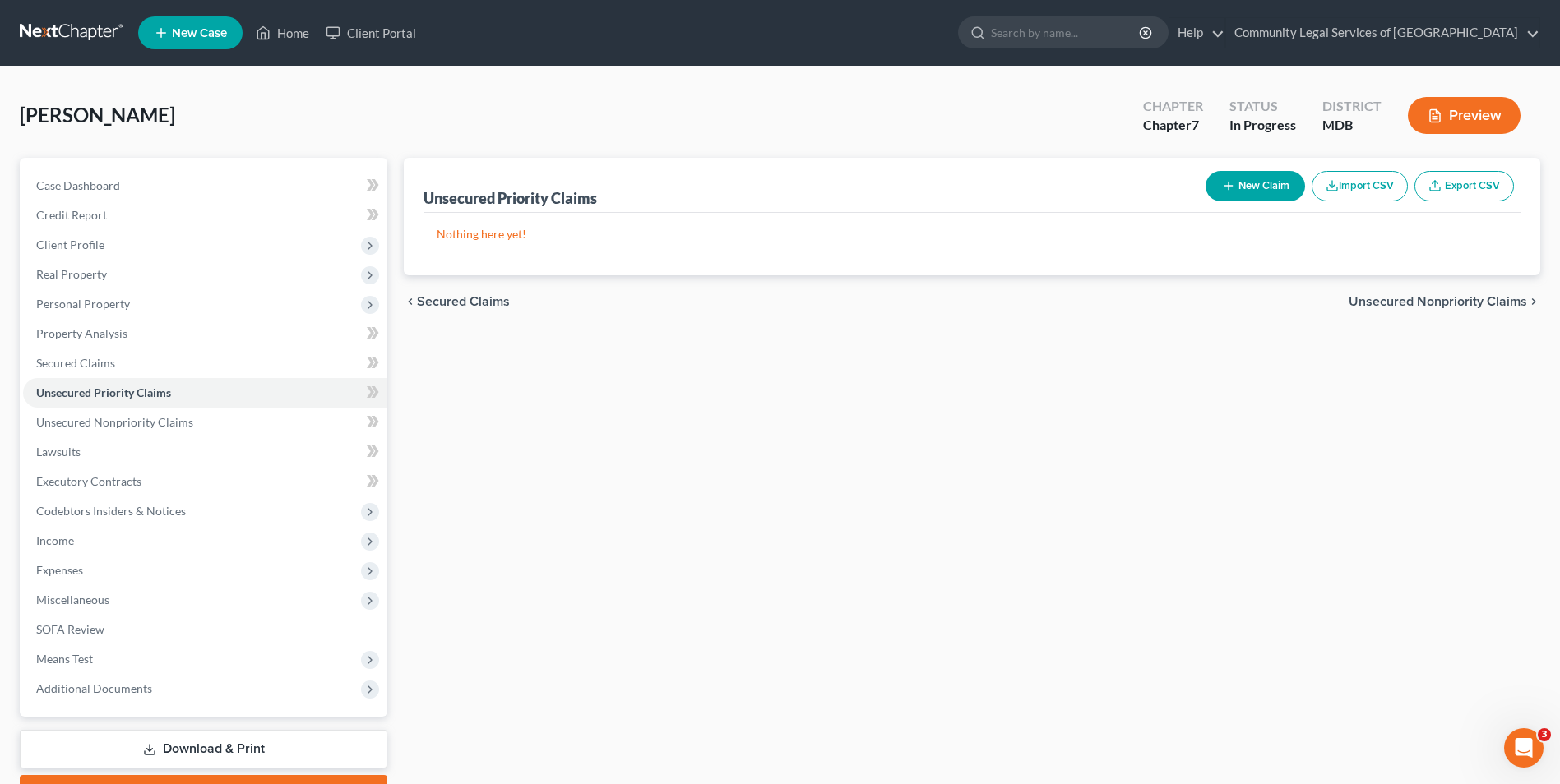
click at [1397, 182] on button "Import CSV" at bounding box center [1360, 186] width 97 height 31
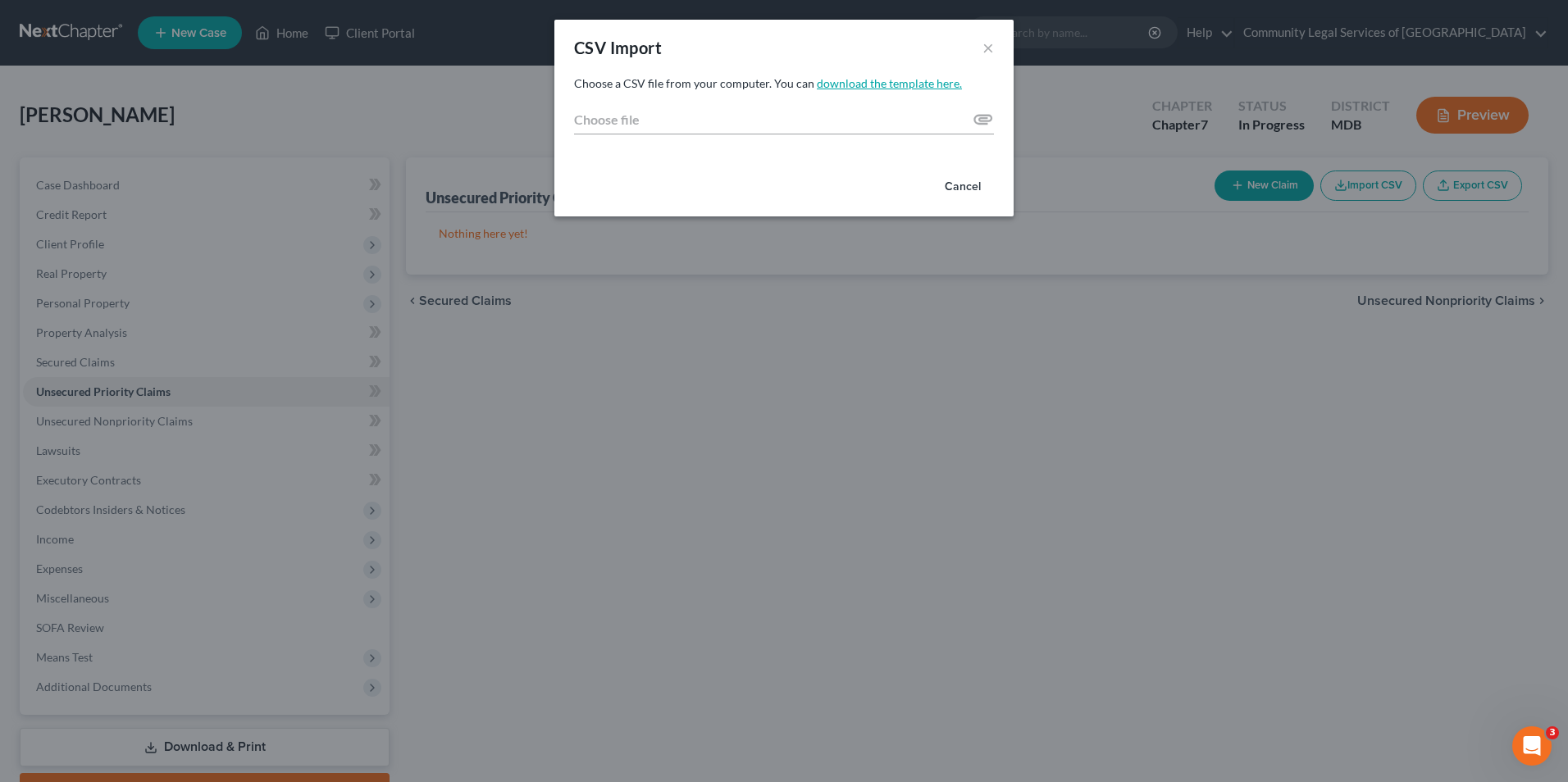
click at [910, 87] on link "download the template here." at bounding box center [890, 83] width 145 height 14
click at [962, 196] on button "Cancel" at bounding box center [962, 186] width 62 height 32
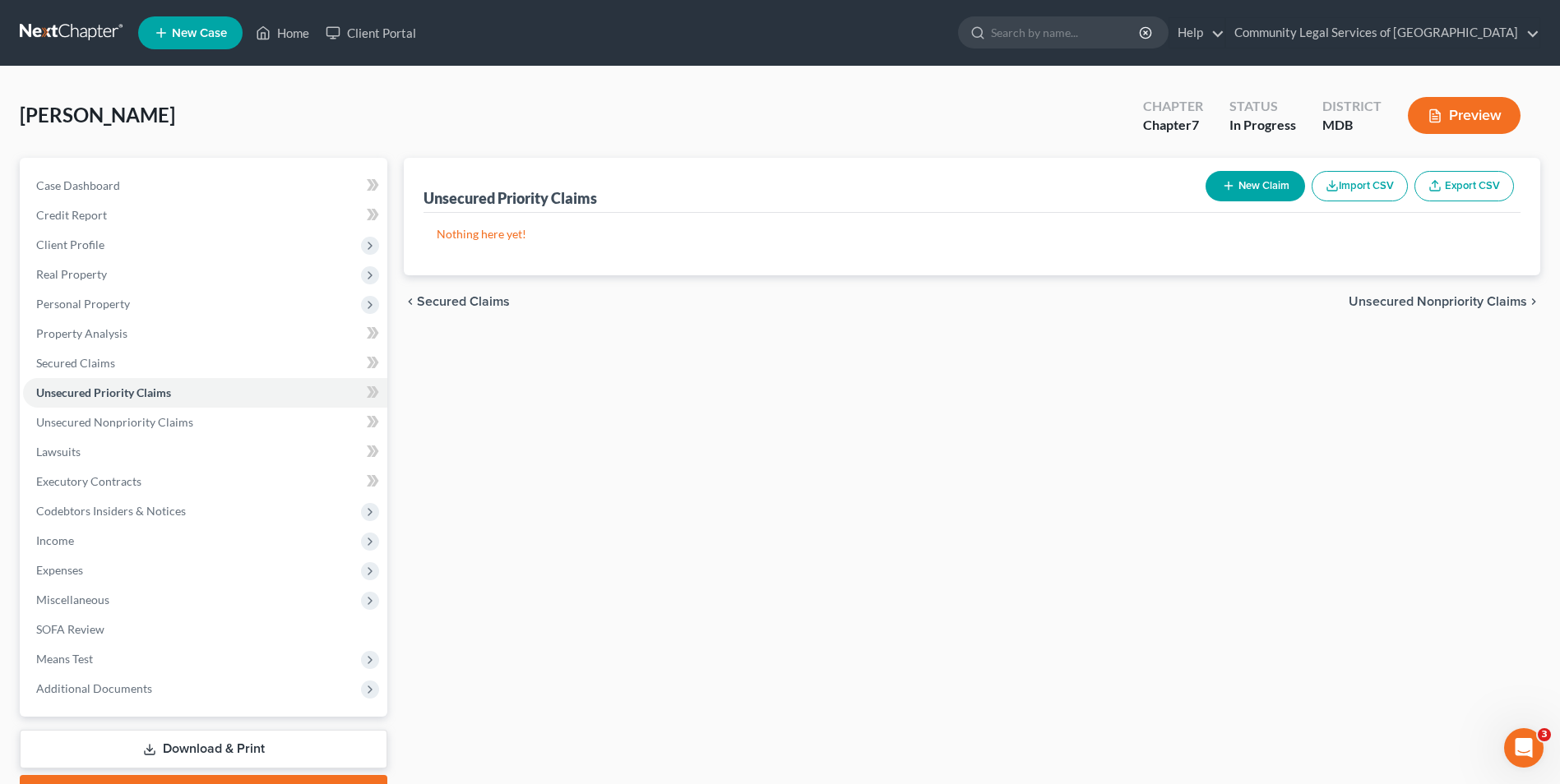
click at [1377, 182] on button "Import CSV" at bounding box center [1360, 186] width 97 height 31
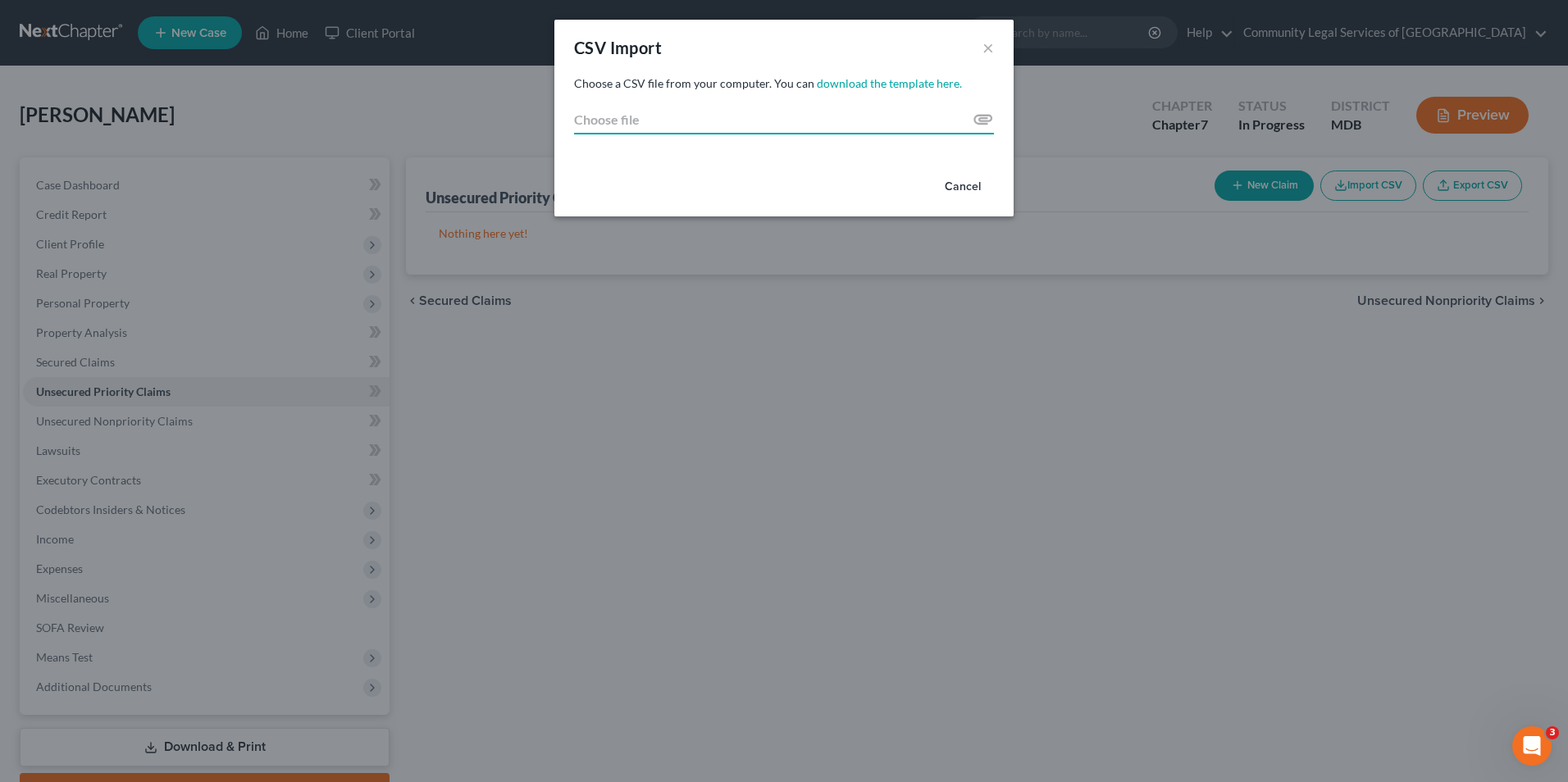
click at [976, 120] on input "Choose file" at bounding box center [784, 120] width 420 height 30
type input "C:\fakepath\Creditor_Import_Filled.csv"
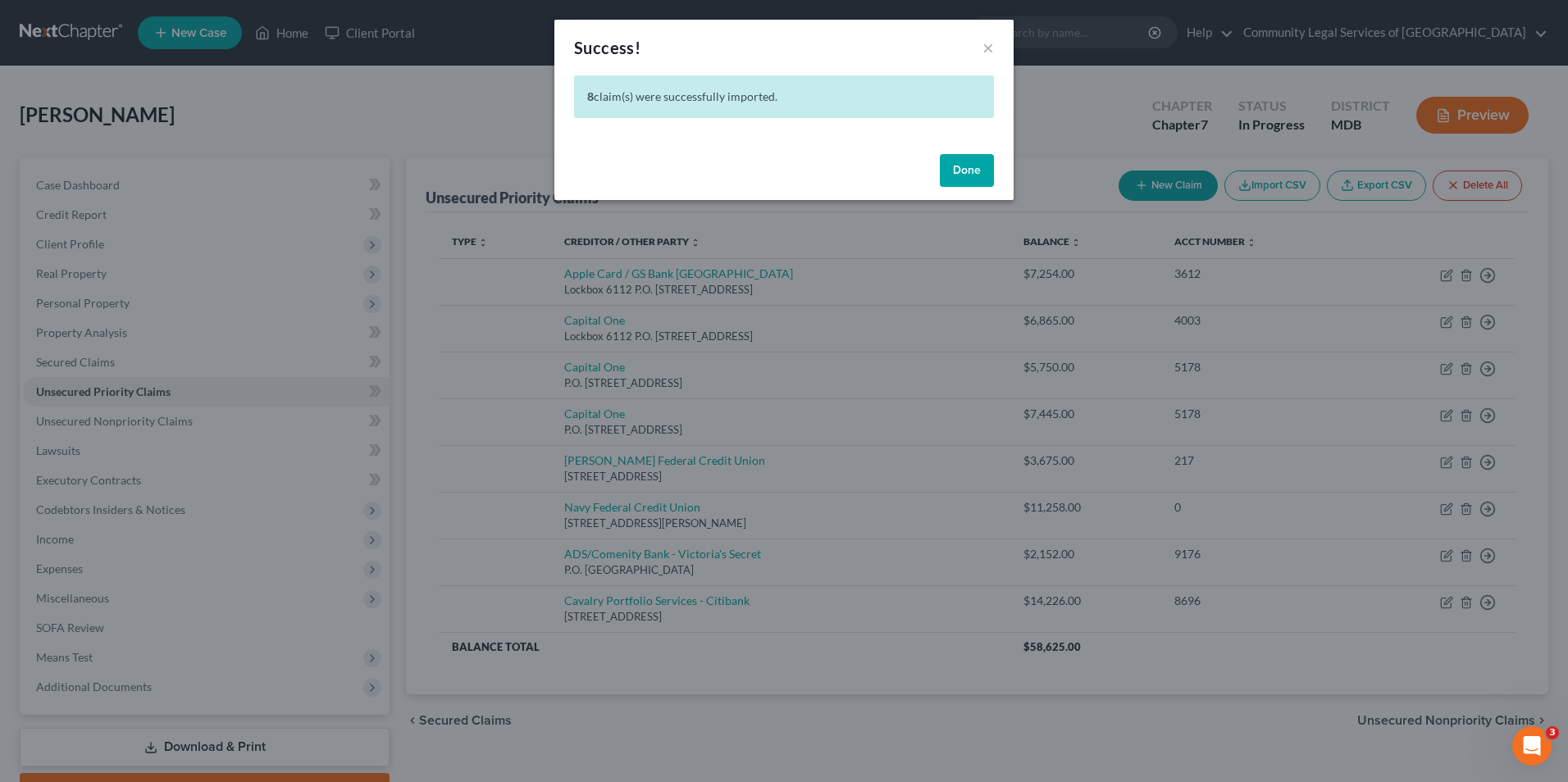
click at [965, 164] on button "Done" at bounding box center [967, 170] width 54 height 32
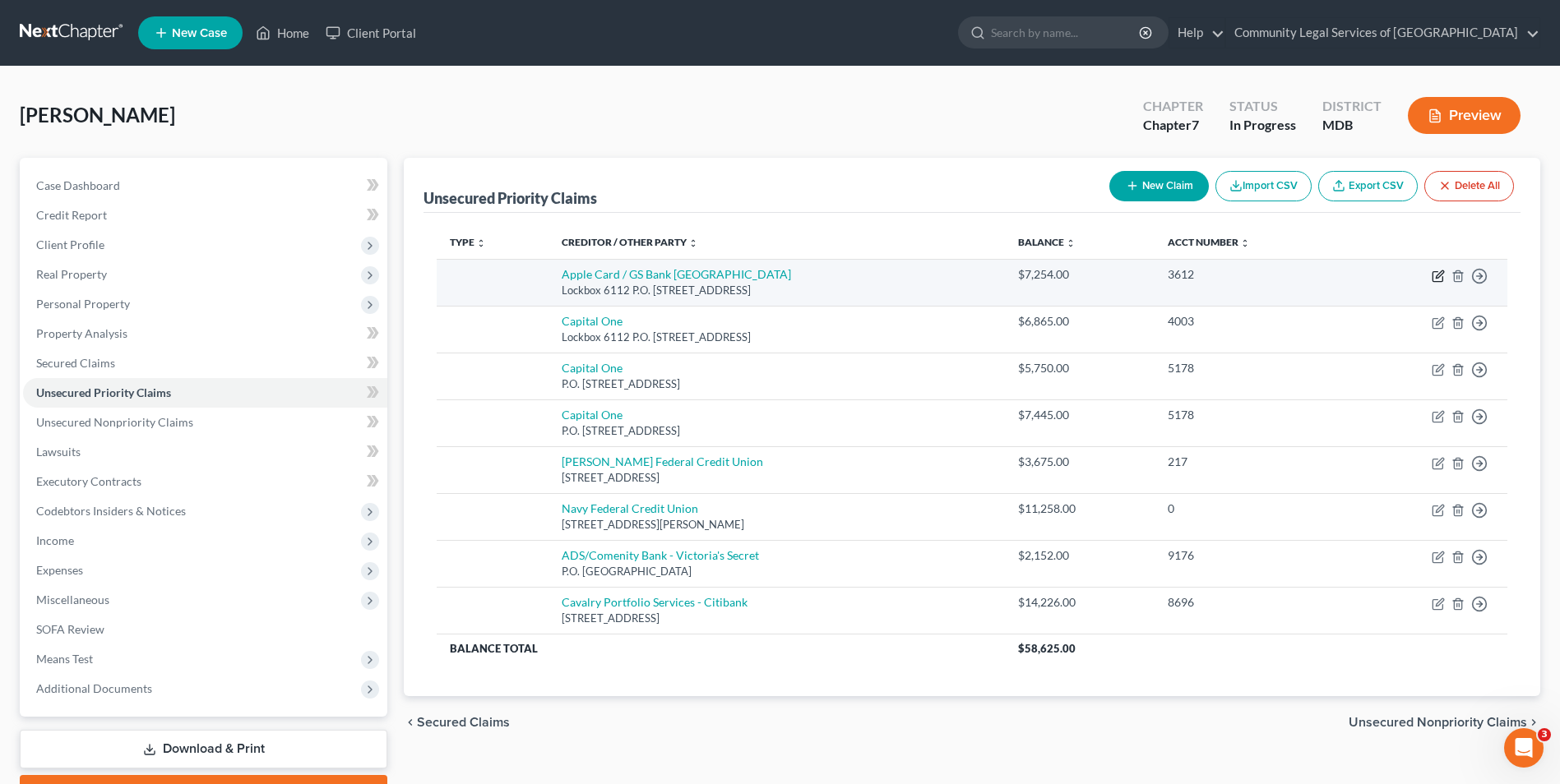
click at [1432, 277] on icon "button" at bounding box center [1438, 275] width 13 height 13
select select "39"
select select "0"
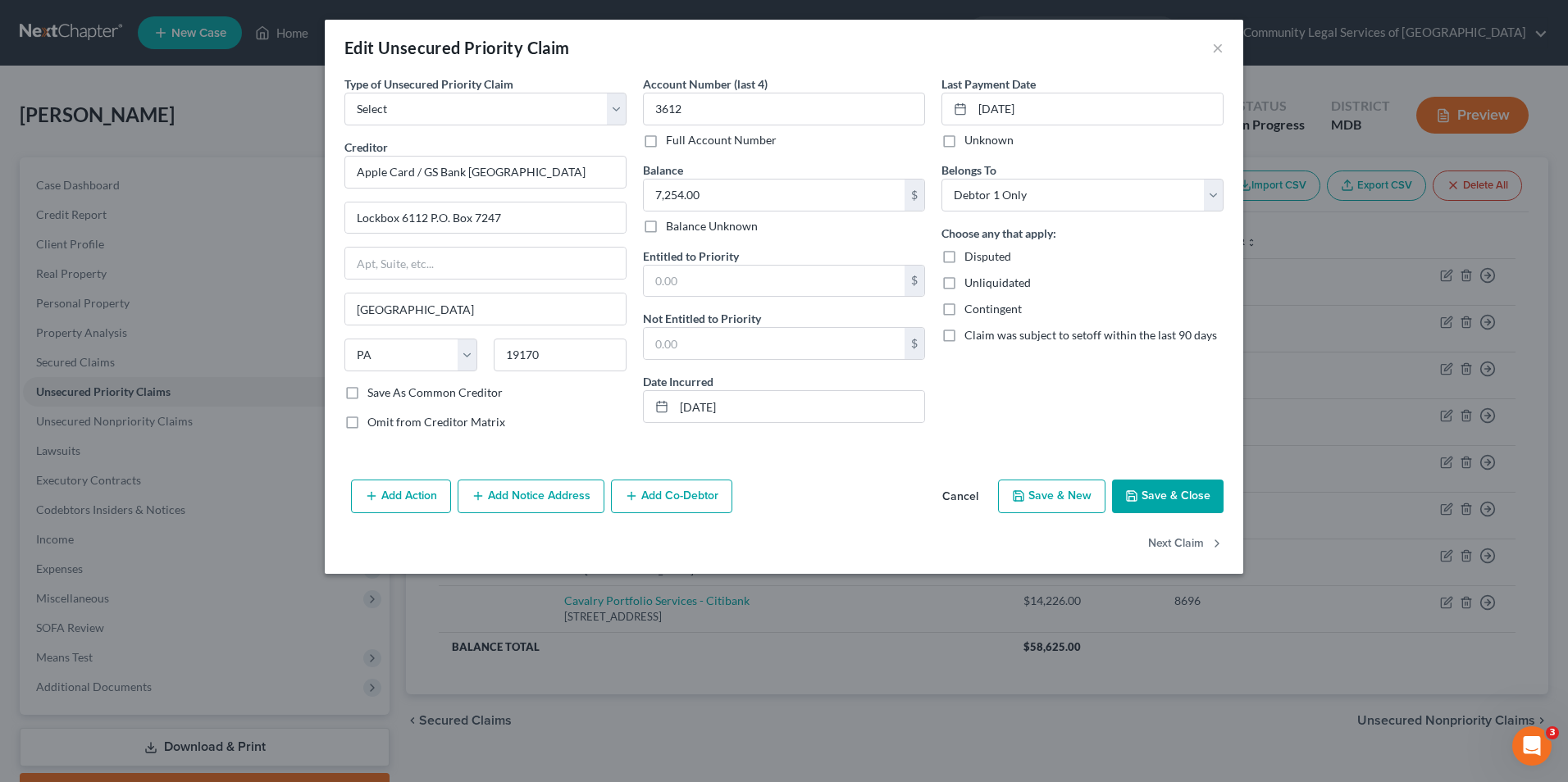
click at [417, 495] on button "Add Action" at bounding box center [401, 496] width 100 height 34
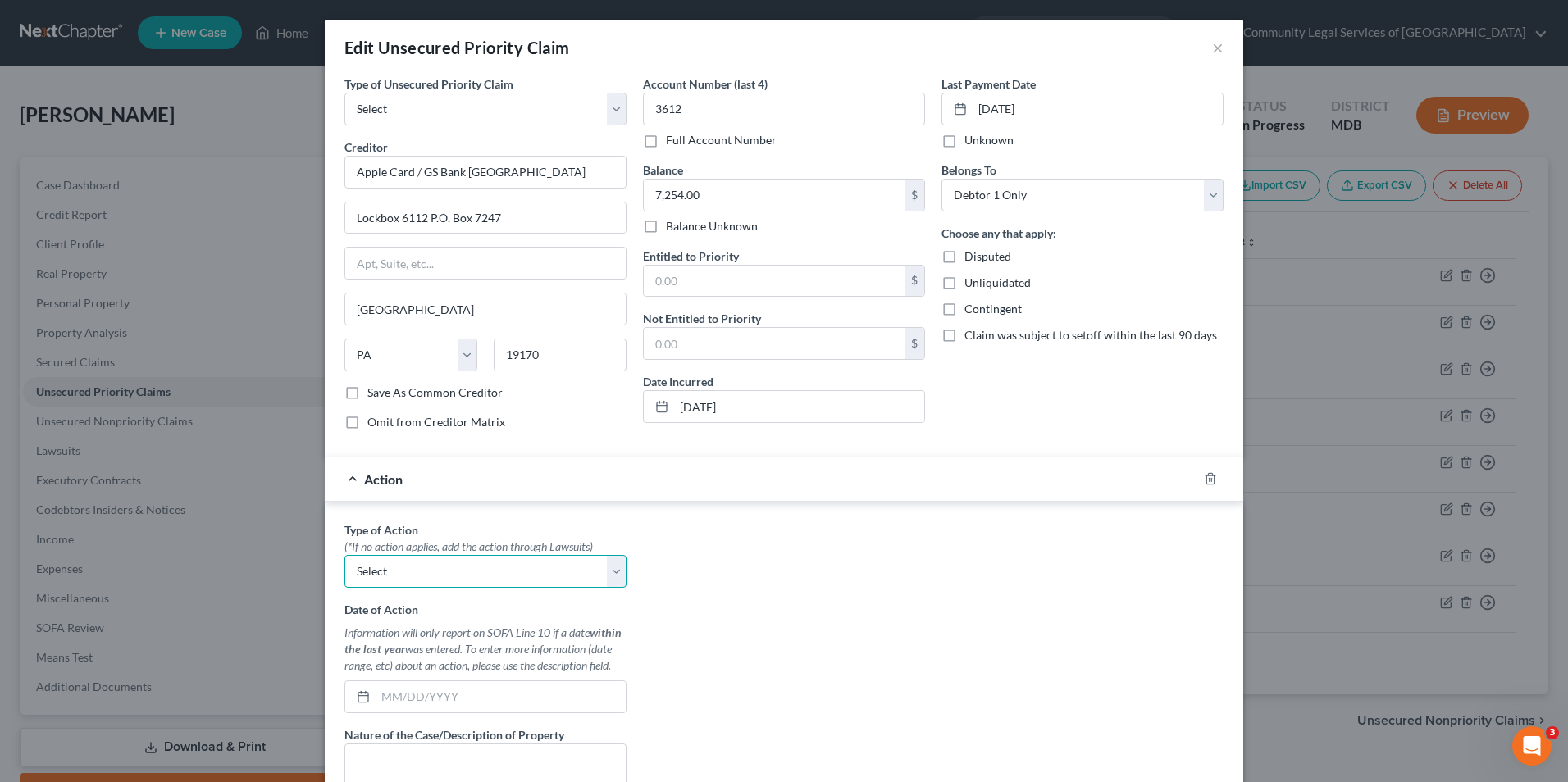
click at [448, 583] on select "Select Repossession Garnishment Foreclosure Personal Injury Attached, Seized, O…" at bounding box center [486, 571] width 282 height 32
click at [971, 585] on div "Type of Action * (*If no action applies, add the action through Lawsuits) Selec…" at bounding box center [784, 727] width 896 height 411
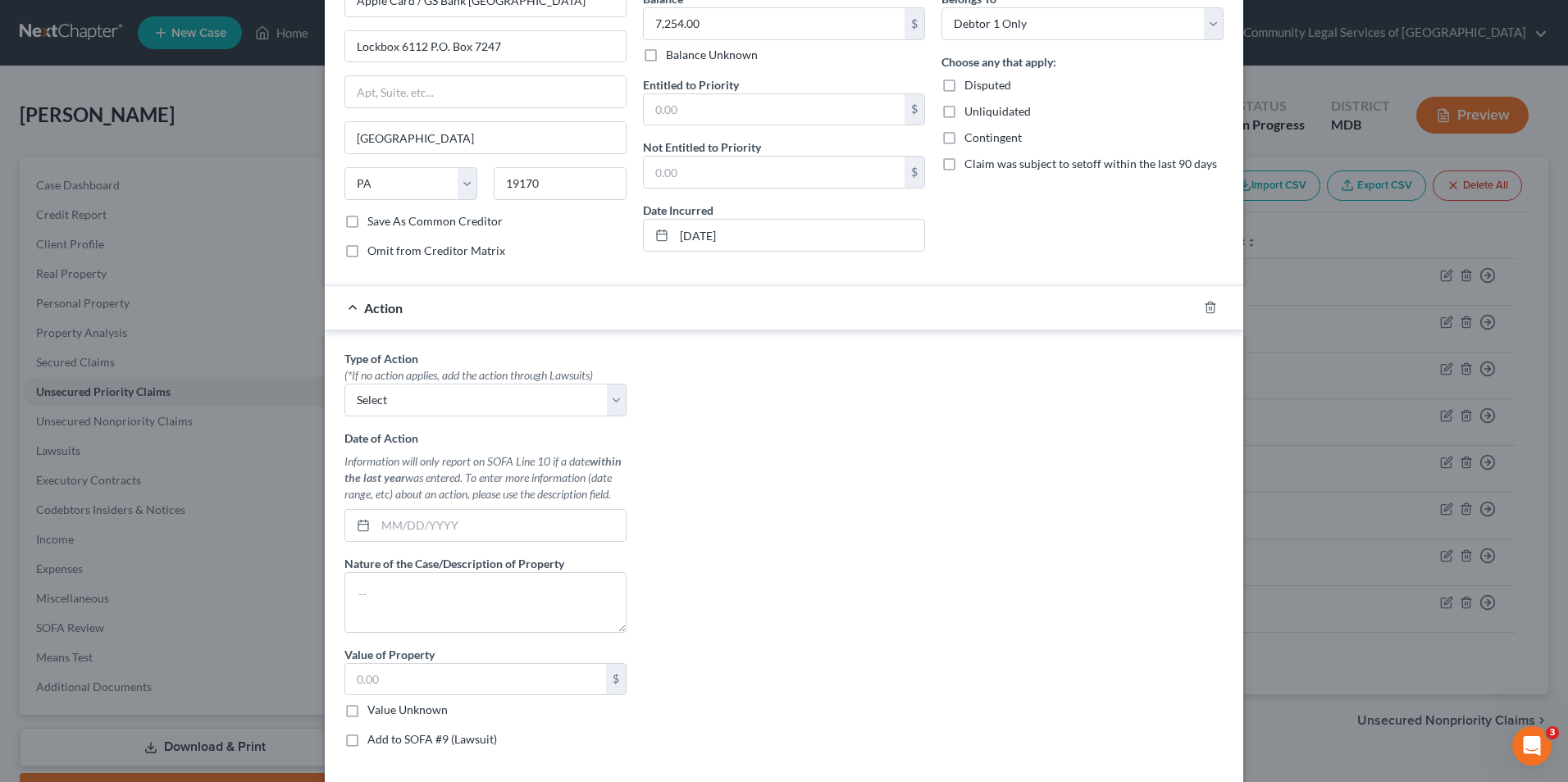
scroll to position [301, 0]
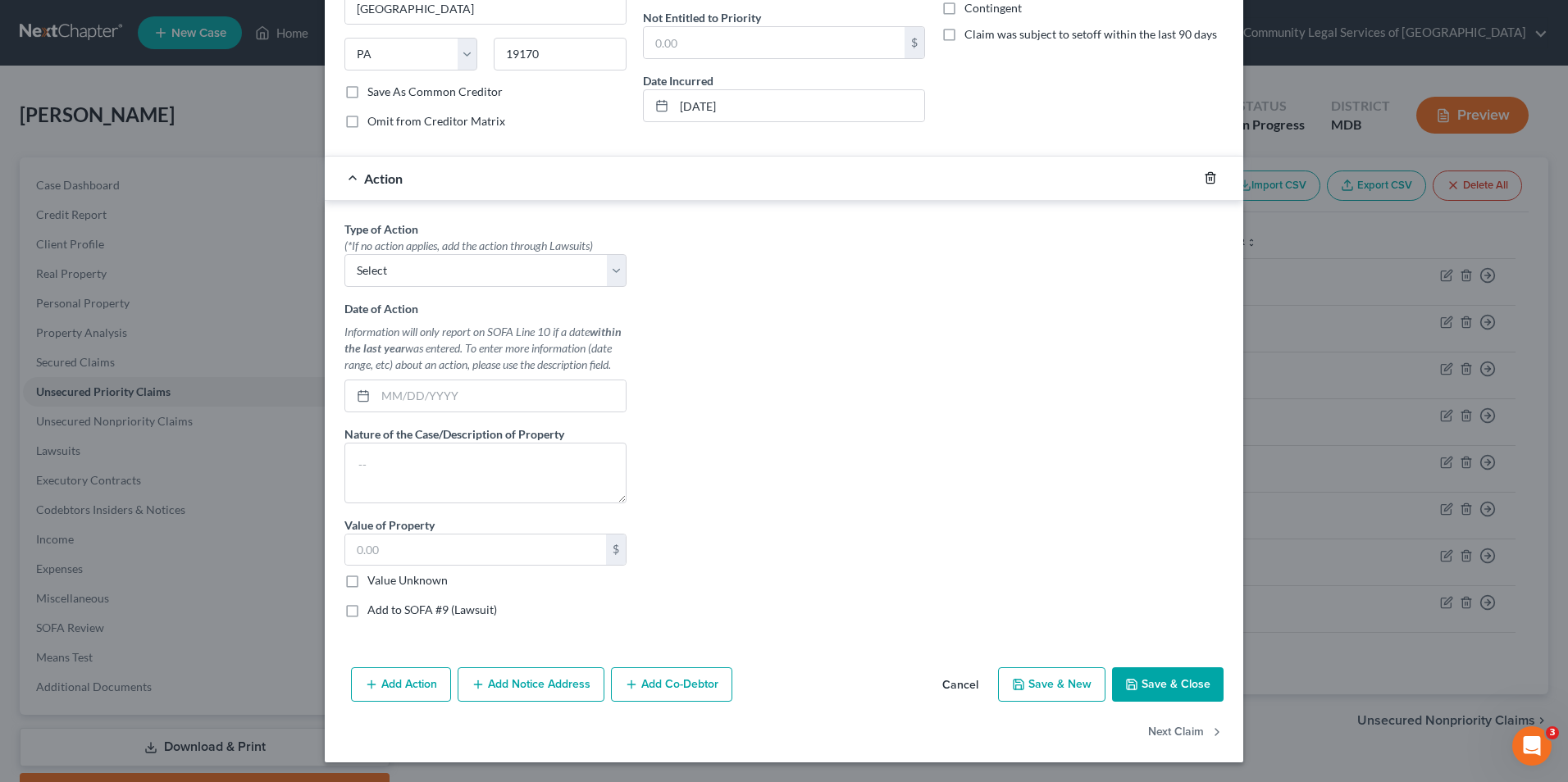
click at [1206, 177] on icon "button" at bounding box center [1210, 178] width 13 height 13
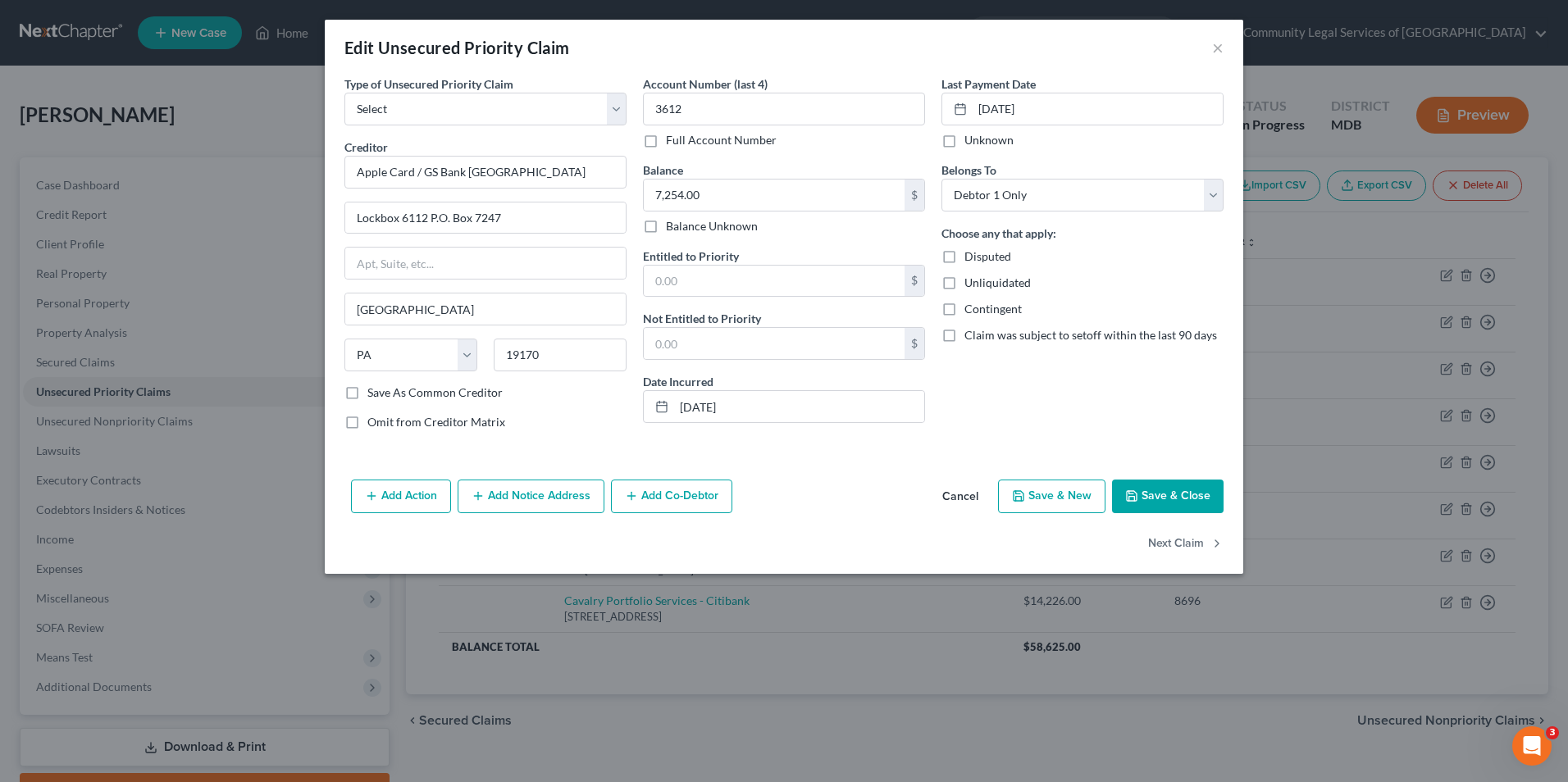
click at [1161, 491] on button "Save & Close" at bounding box center [1167, 496] width 111 height 34
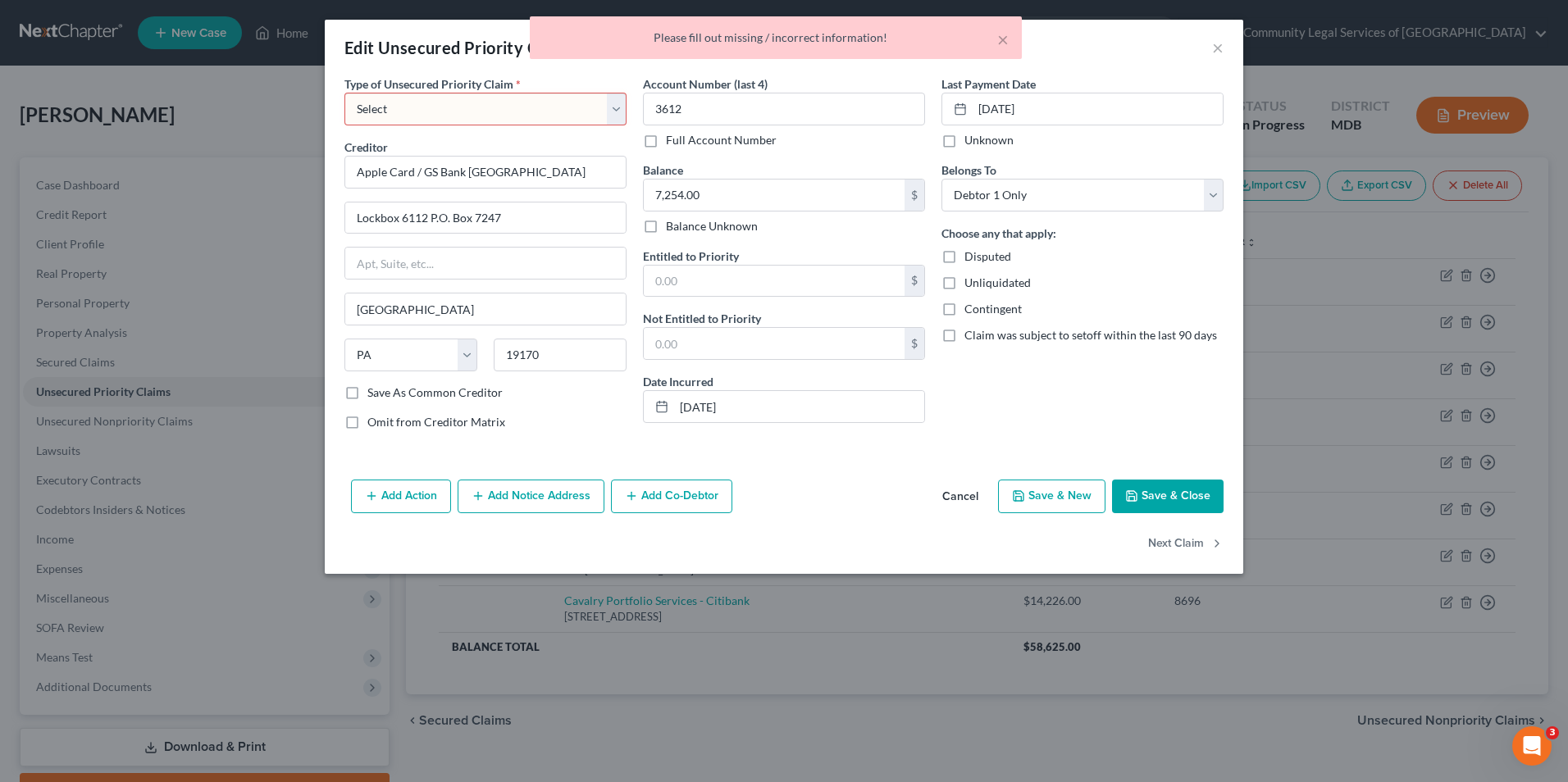
click at [620, 116] on select "Select Taxes & Other Government Units Domestic Support Obligations Extensions o…" at bounding box center [486, 108] width 282 height 32
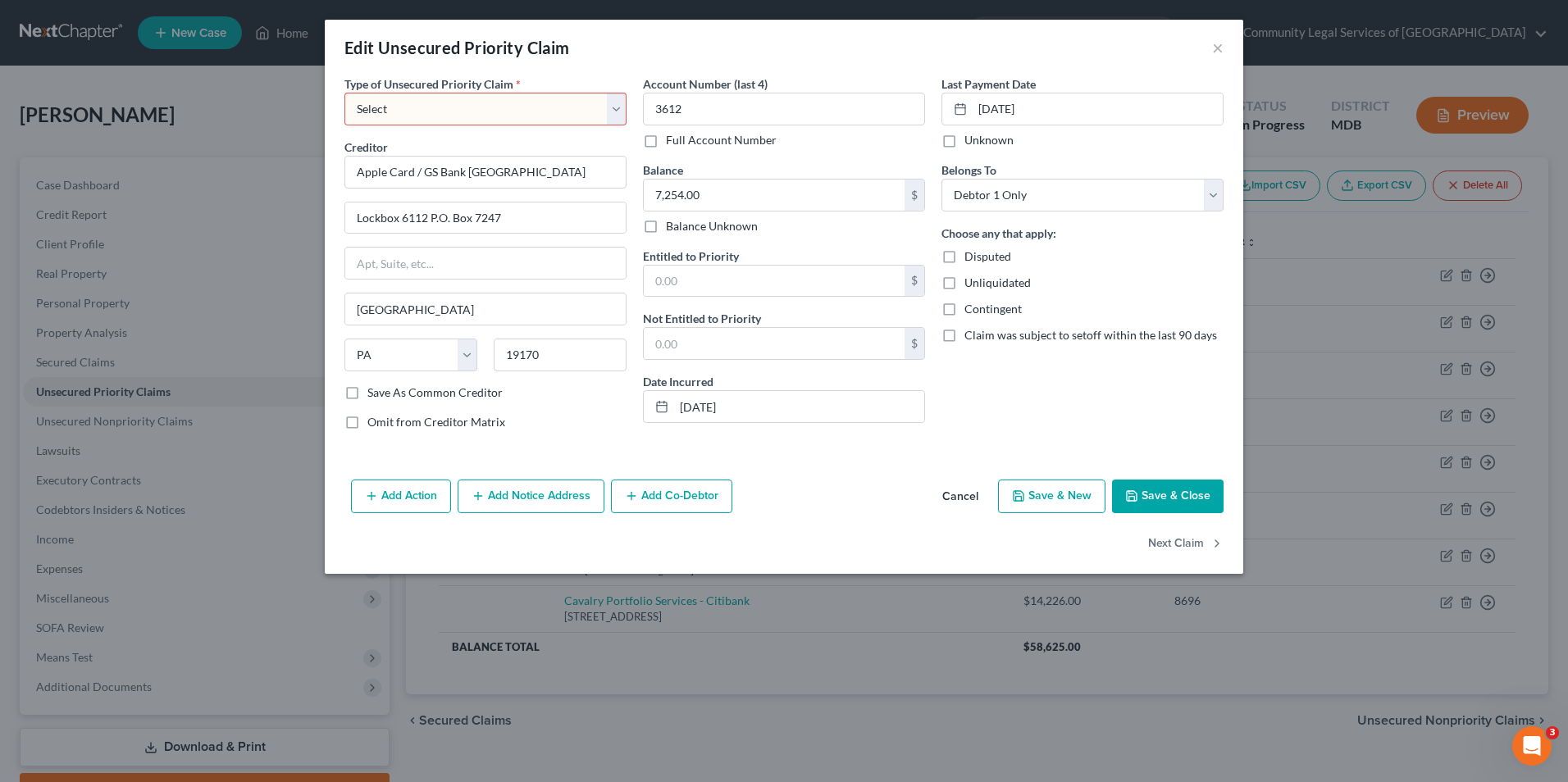
select select "9"
click at [345, 93] on select "Select Taxes & Other Government Units Domestic Support Obligations Extensions o…" at bounding box center [486, 108] width 282 height 32
select select "39"
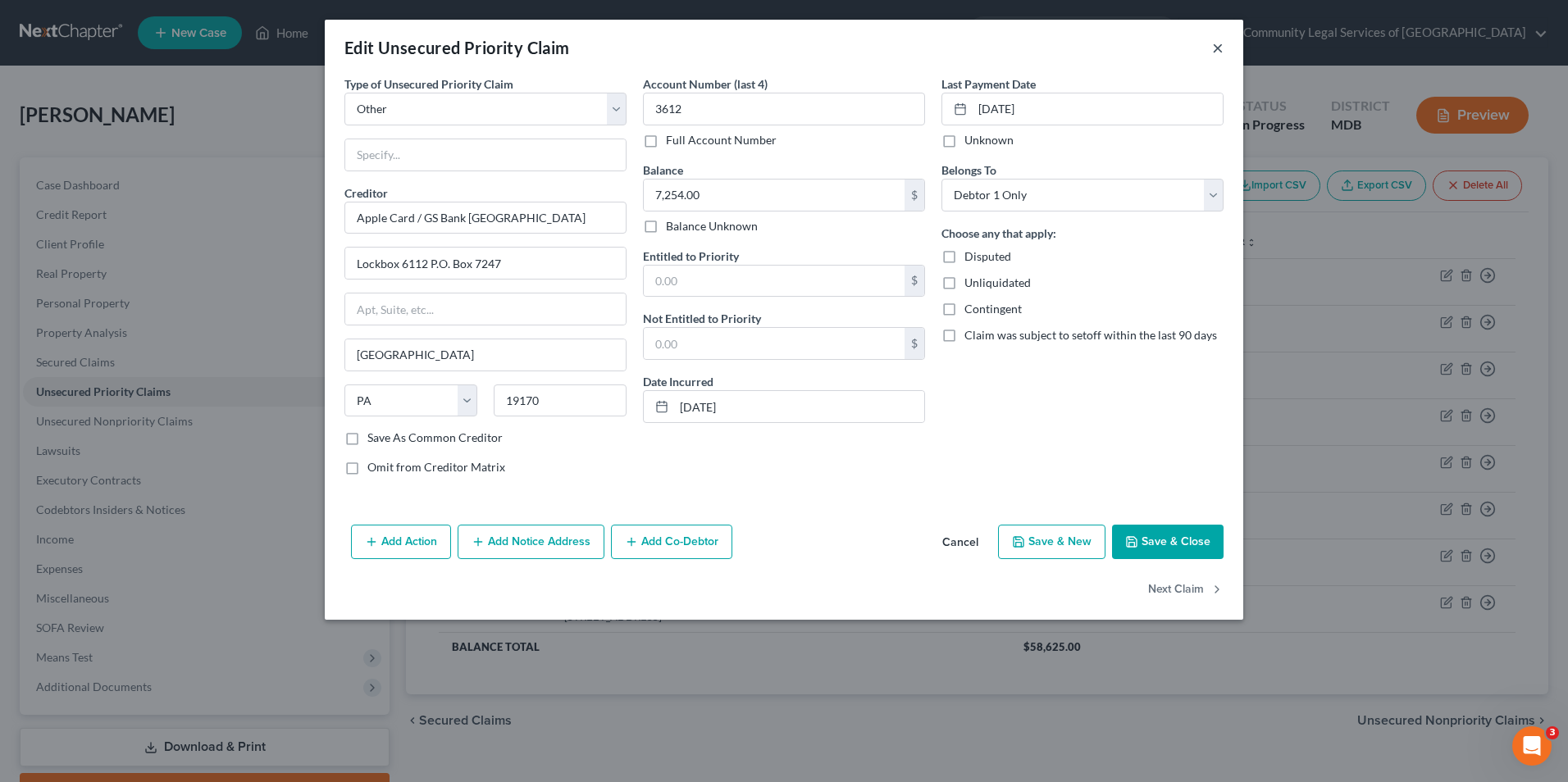
click at [1219, 48] on button "×" at bounding box center [1217, 47] width 11 height 19
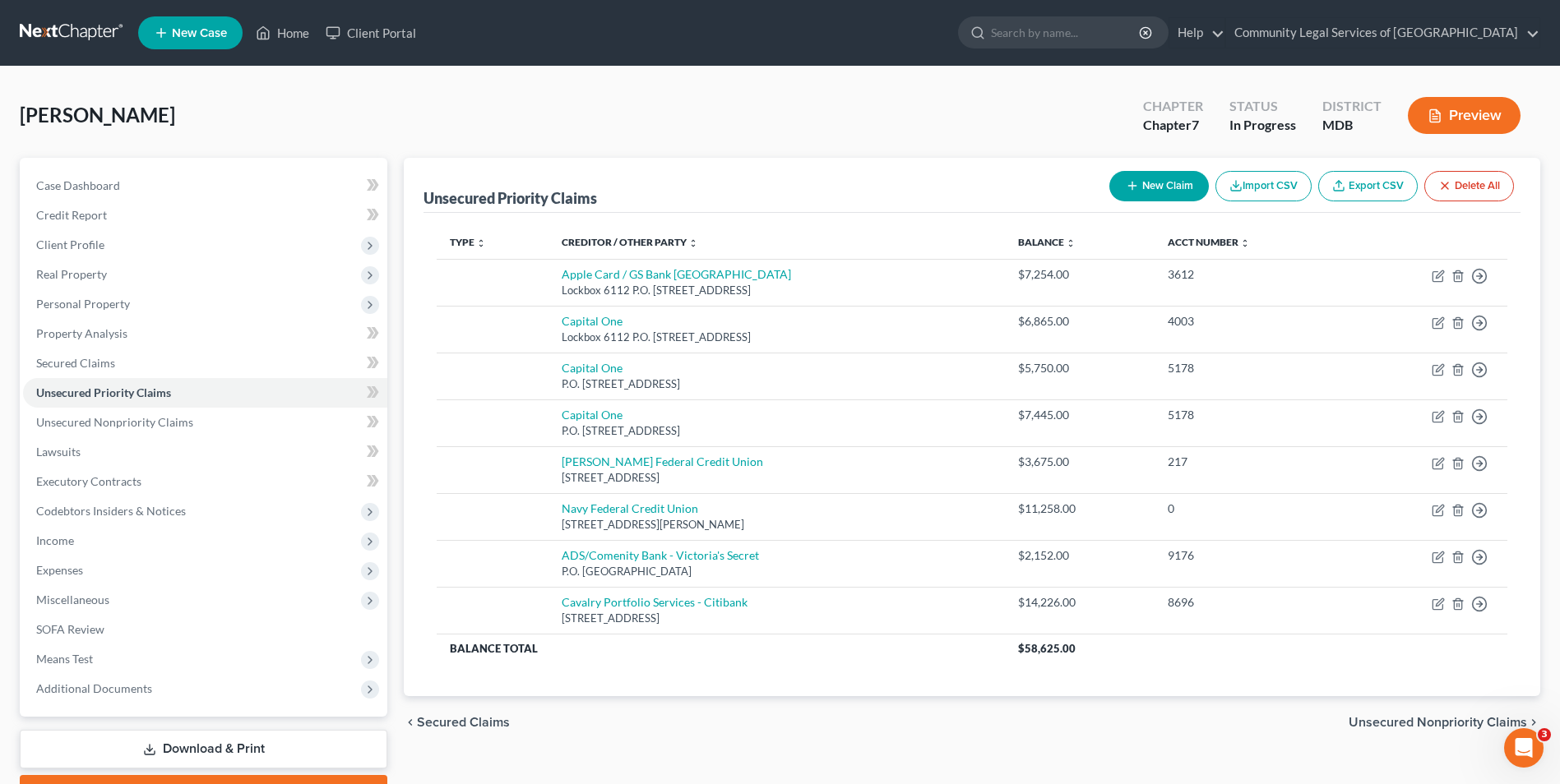
click at [1454, 190] on button "Delete All" at bounding box center [1470, 186] width 89 height 31
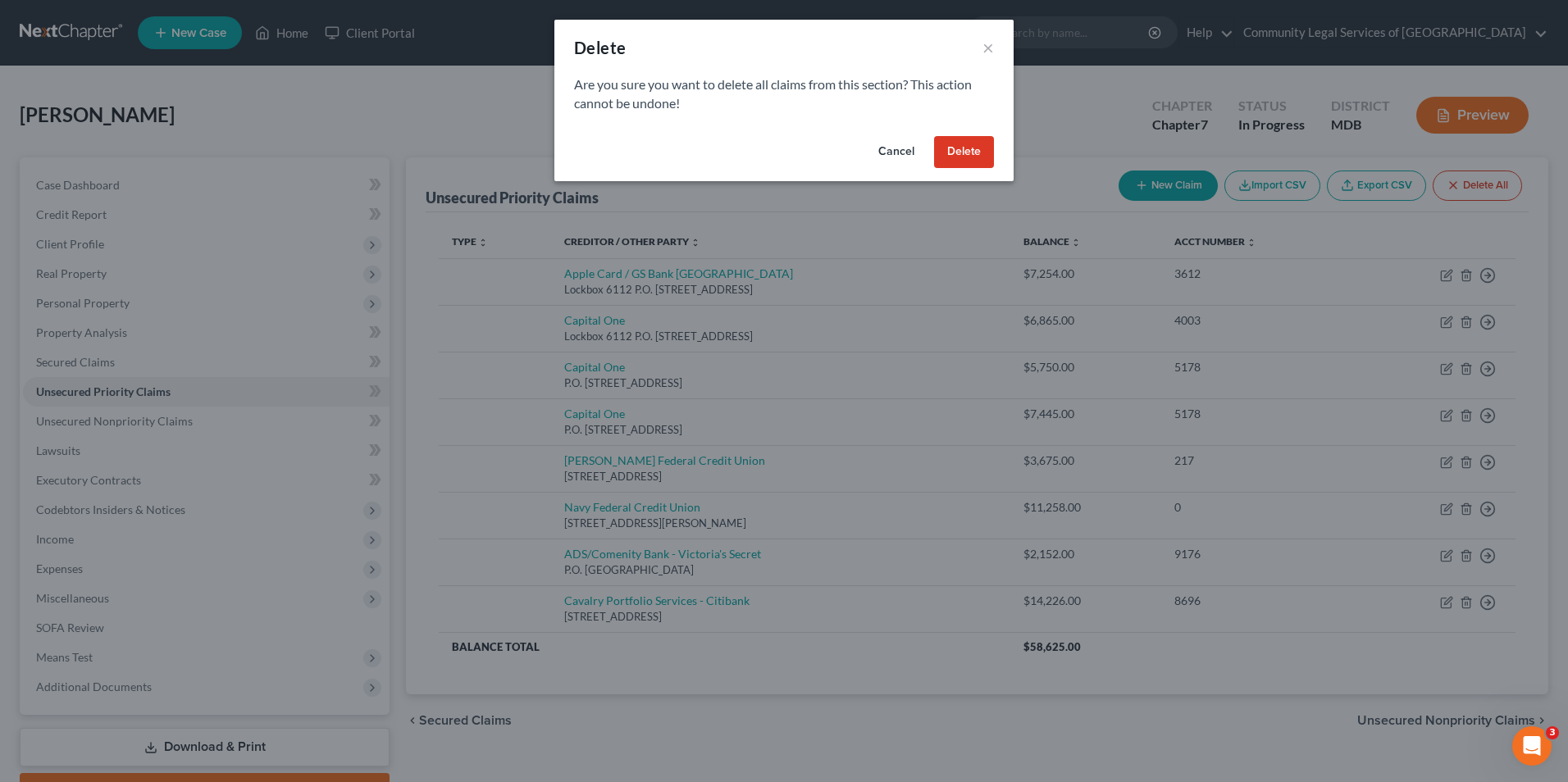
click at [961, 137] on button "Delete" at bounding box center [964, 152] width 60 height 32
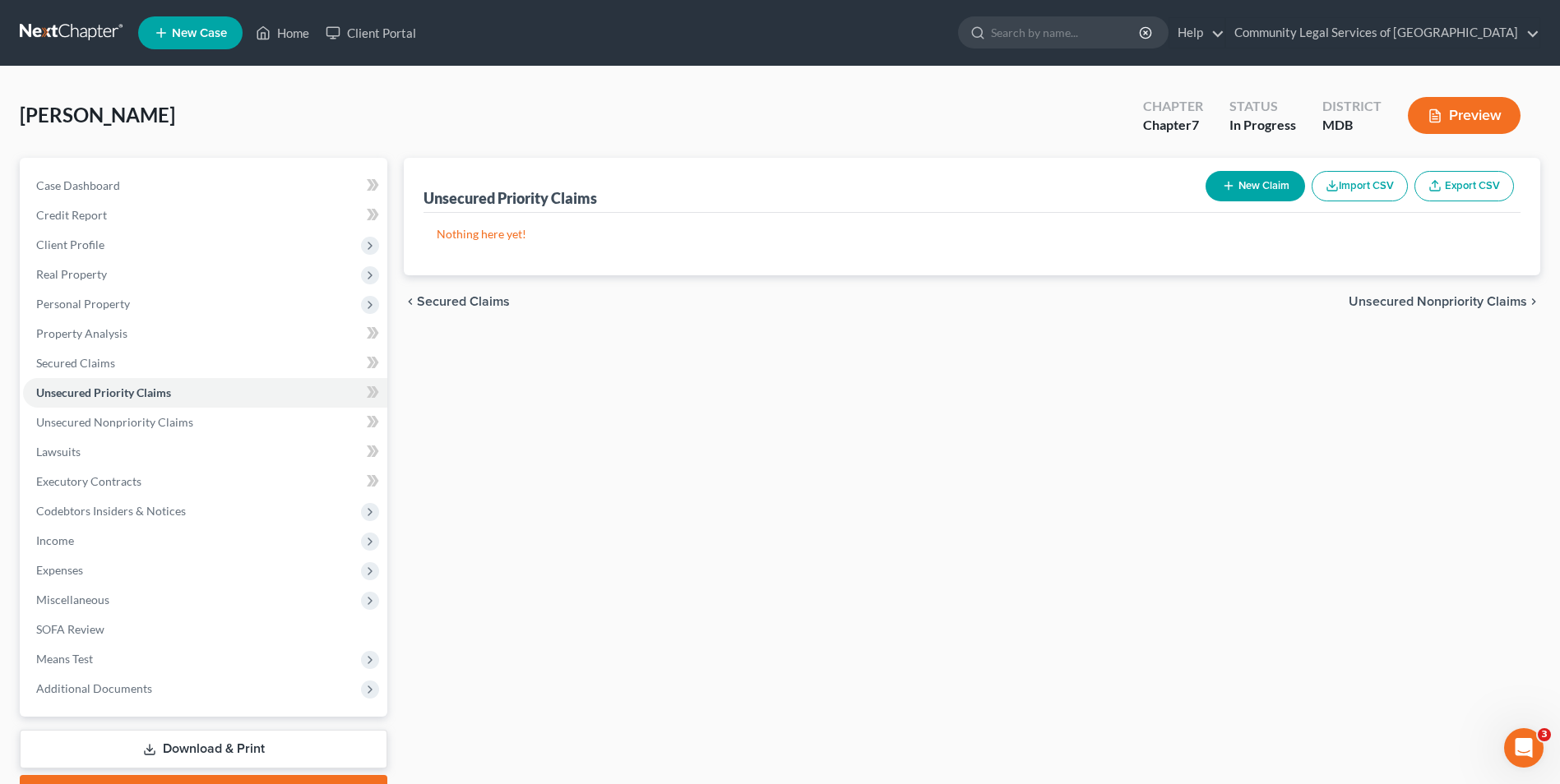
click at [1406, 301] on span "Unsecured Nonpriority Claims" at bounding box center [1437, 302] width 178 height 13
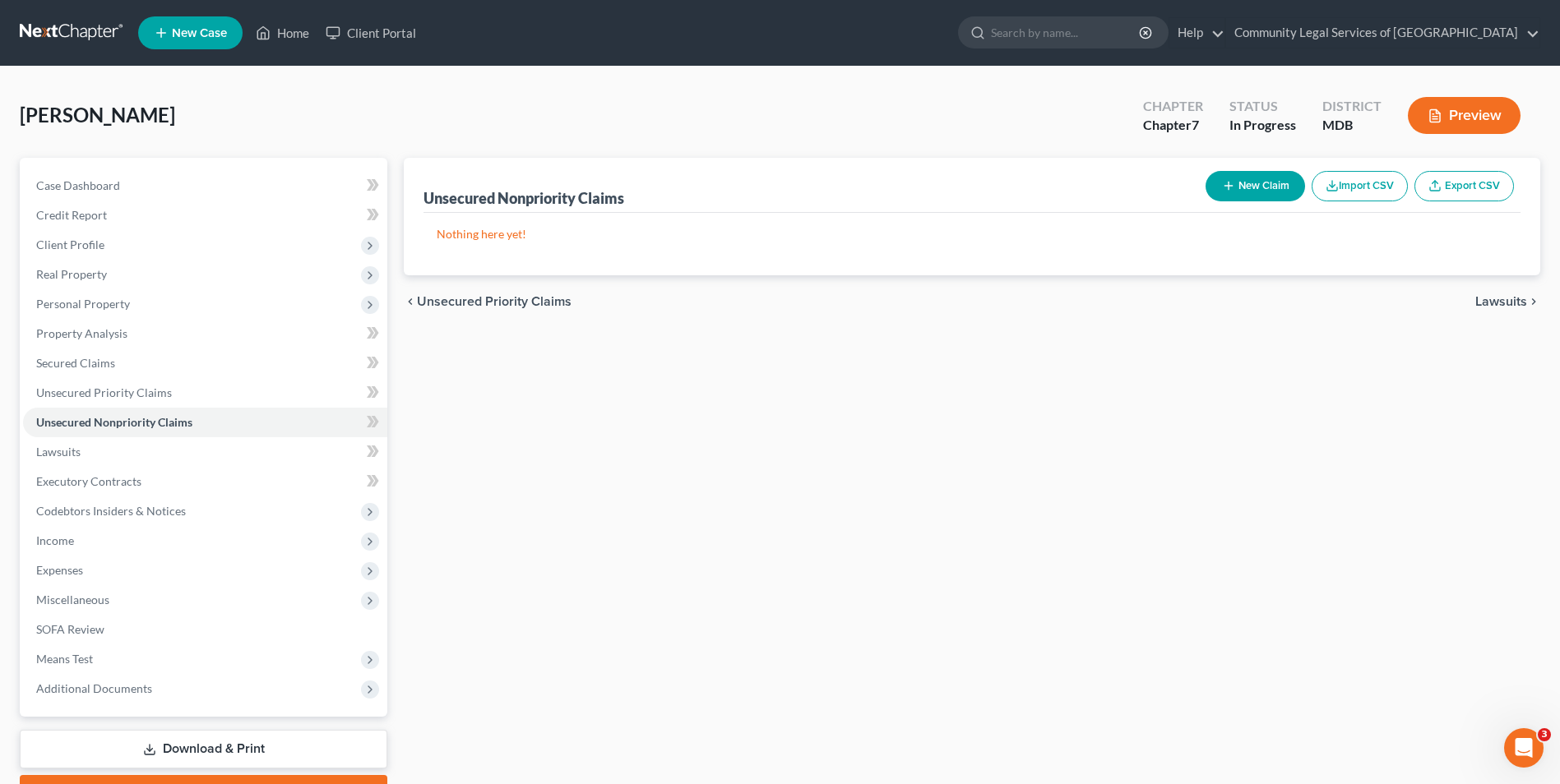
click at [1347, 189] on button "Import CSV" at bounding box center [1360, 186] width 97 height 31
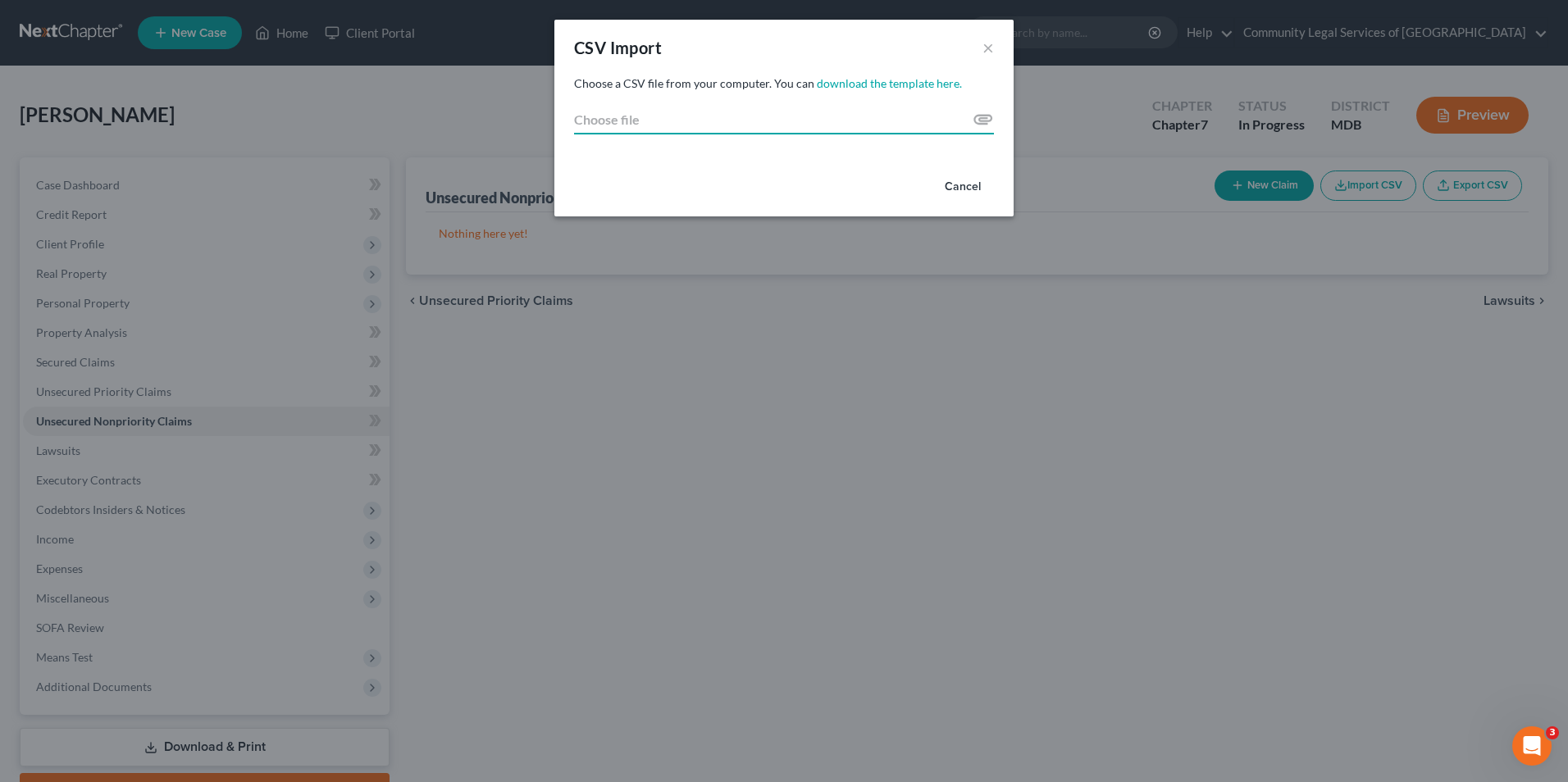
click at [974, 122] on input "Choose file" at bounding box center [784, 120] width 420 height 30
type input "C:\fakepath\Creditor_Import_Filled.csv"
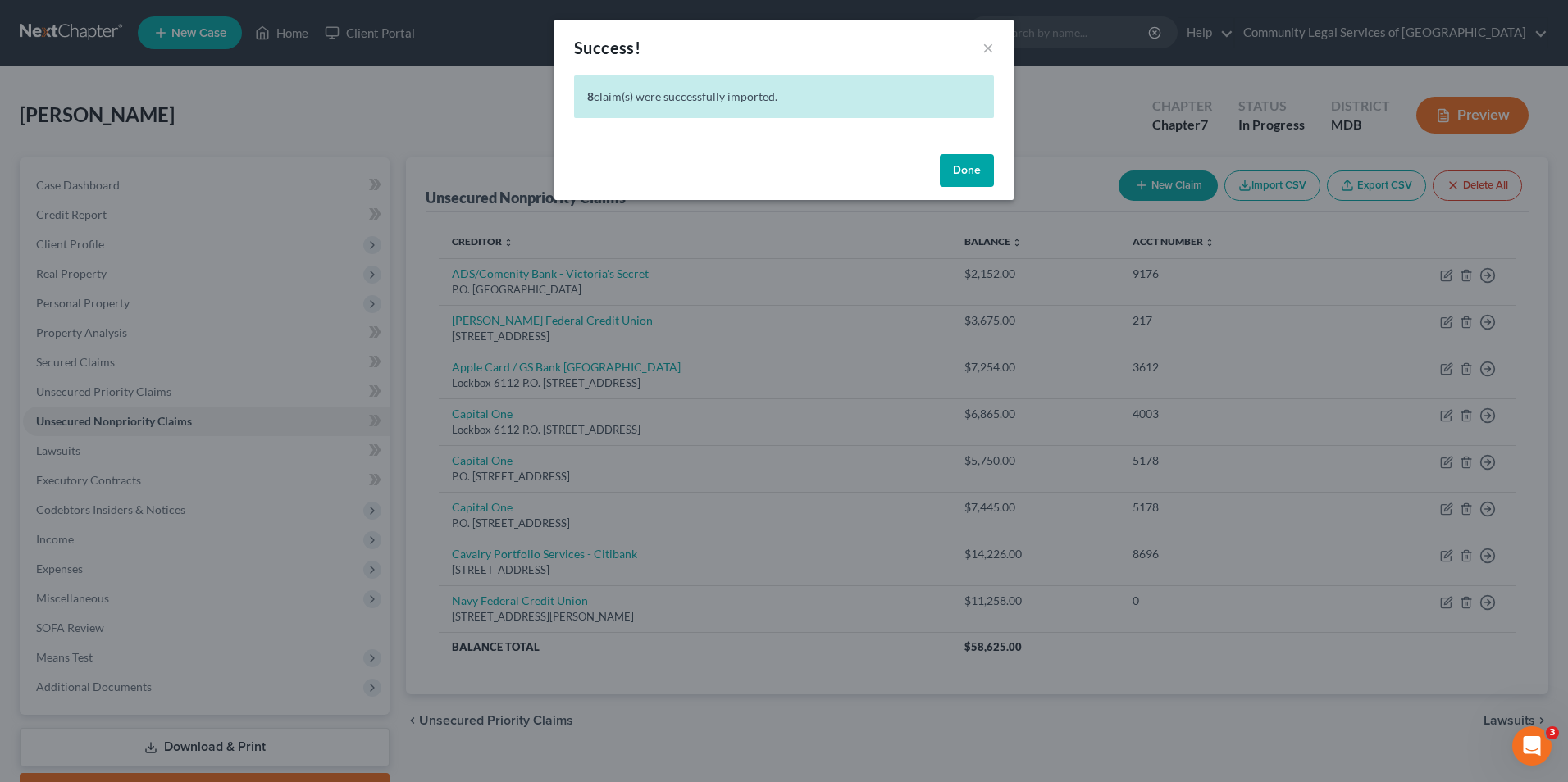
click at [976, 177] on button "Done" at bounding box center [967, 170] width 54 height 32
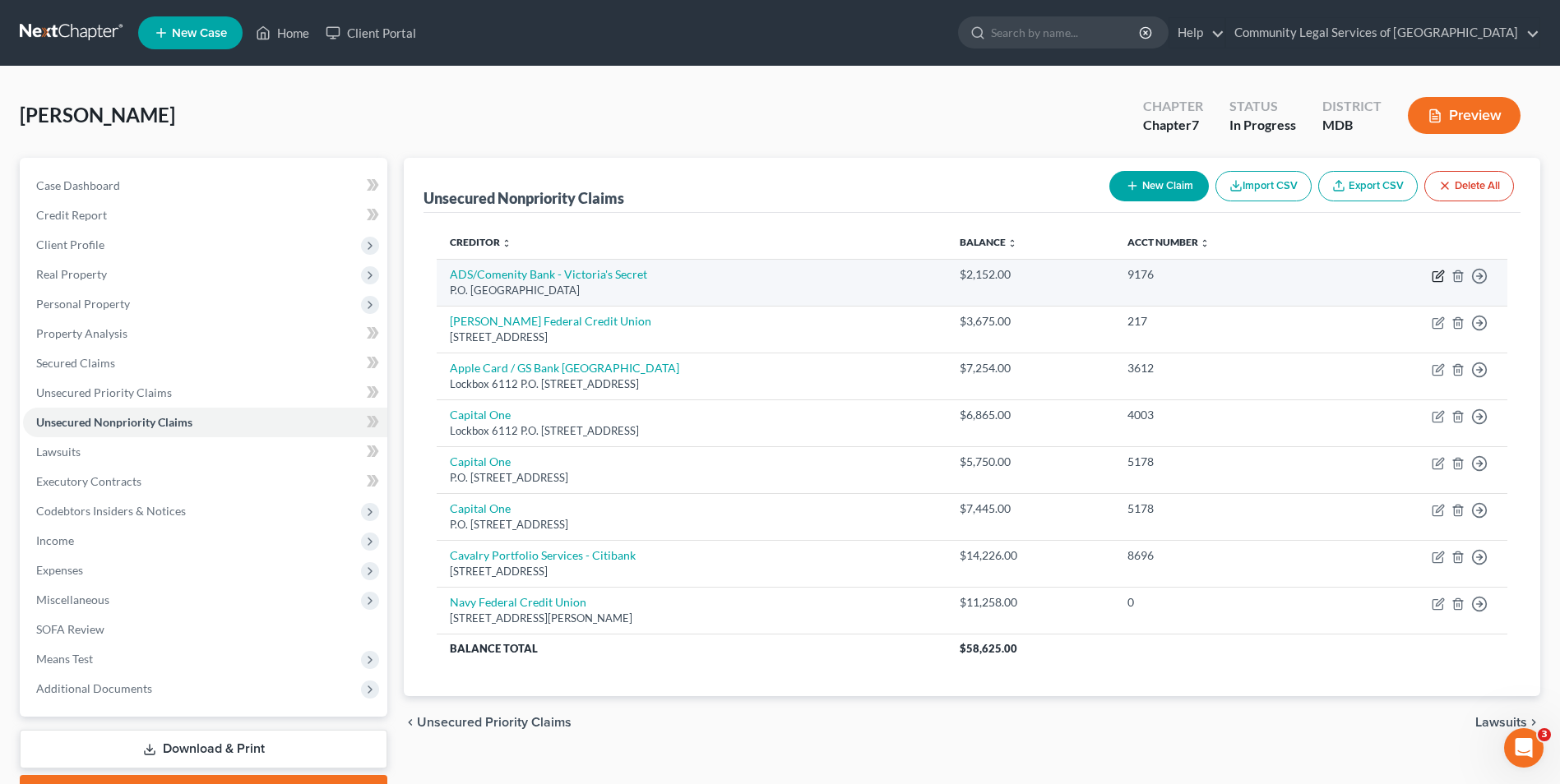
click at [1436, 269] on icon "button" at bounding box center [1438, 275] width 13 height 13
select select "36"
select select "14"
select select "0"
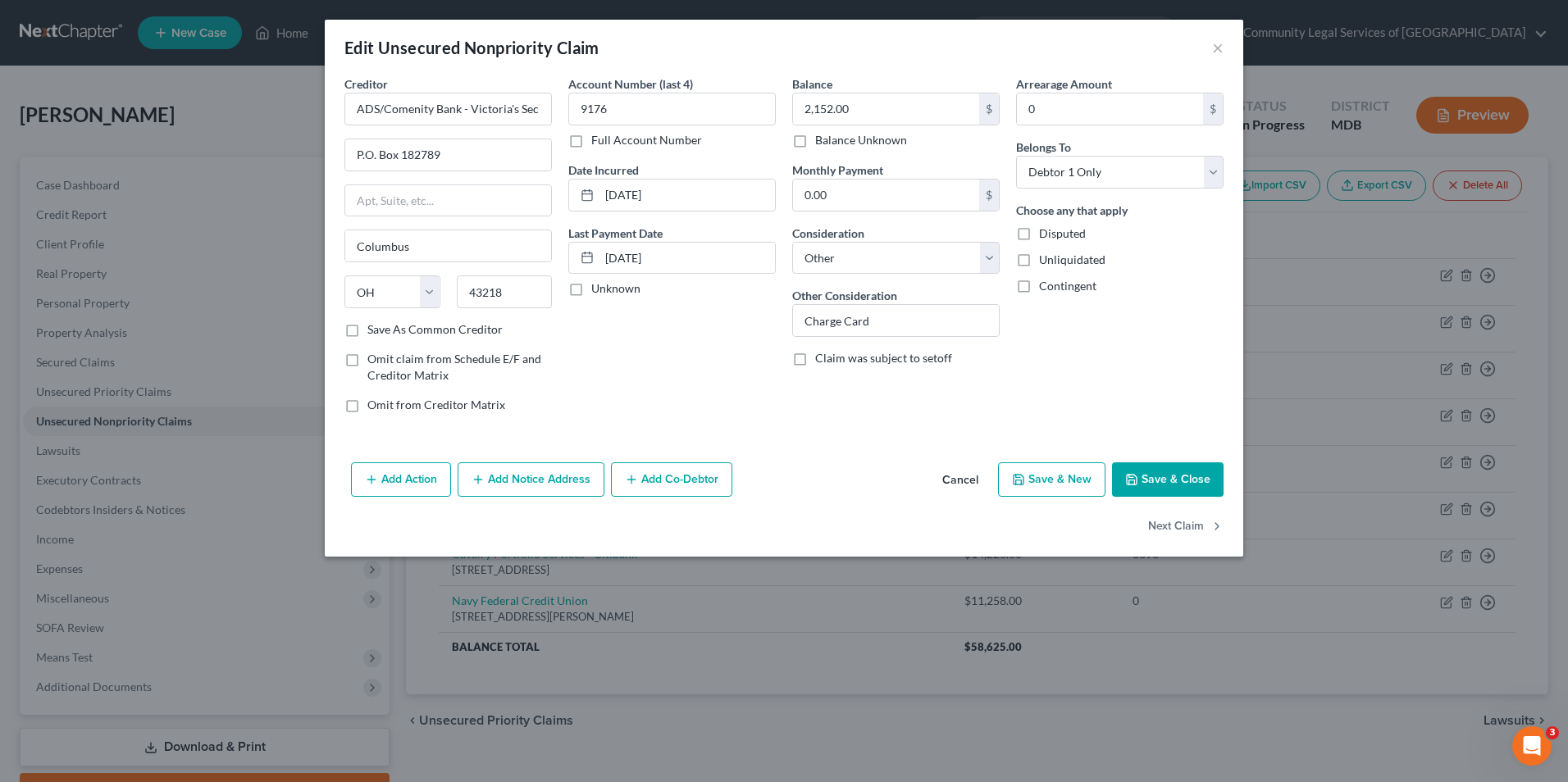
click at [1132, 469] on button "Save & Close" at bounding box center [1167, 479] width 111 height 34
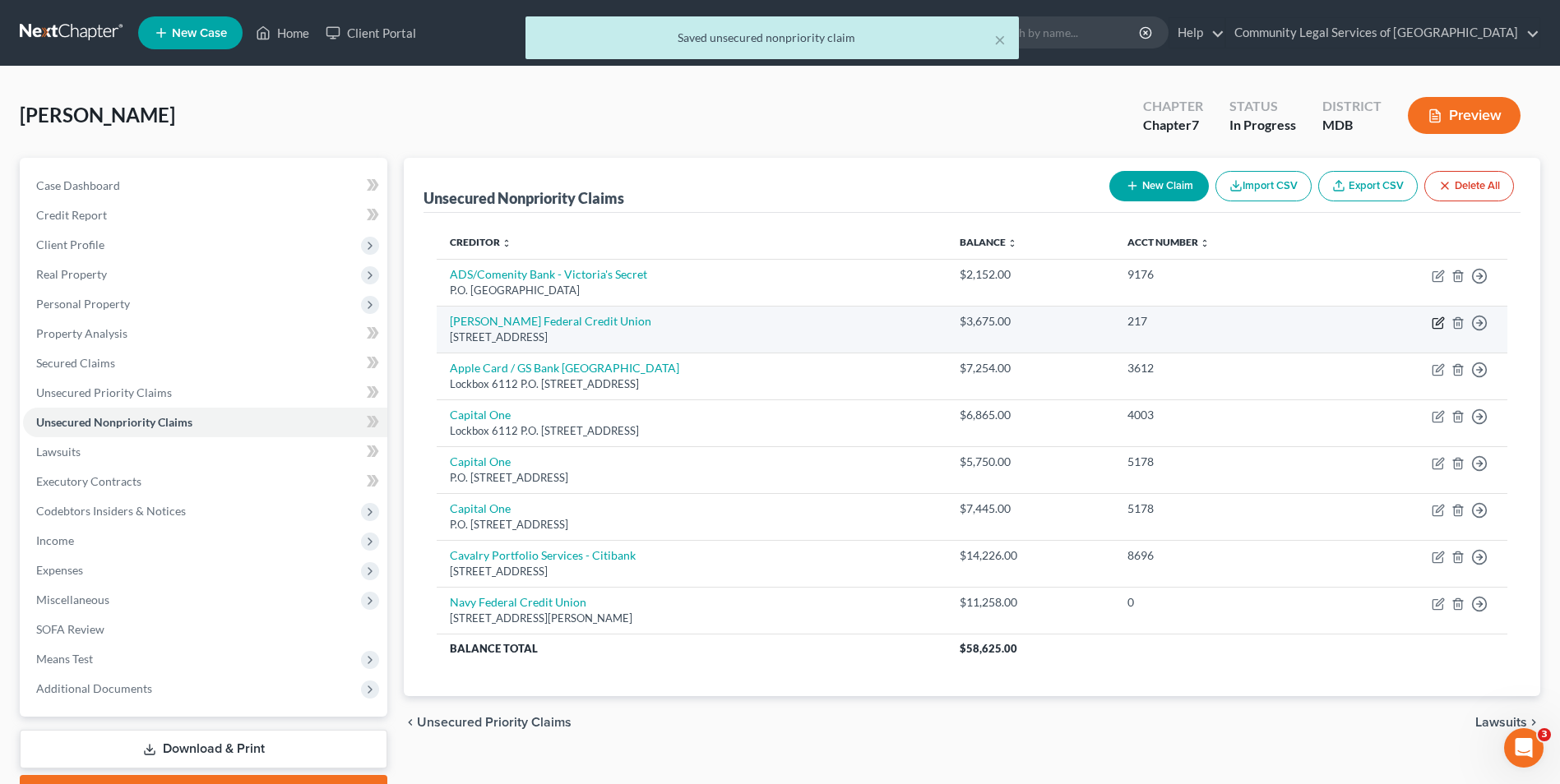
click at [1442, 323] on icon "button" at bounding box center [1438, 323] width 13 height 13
select select "21"
select select "14"
select select "0"
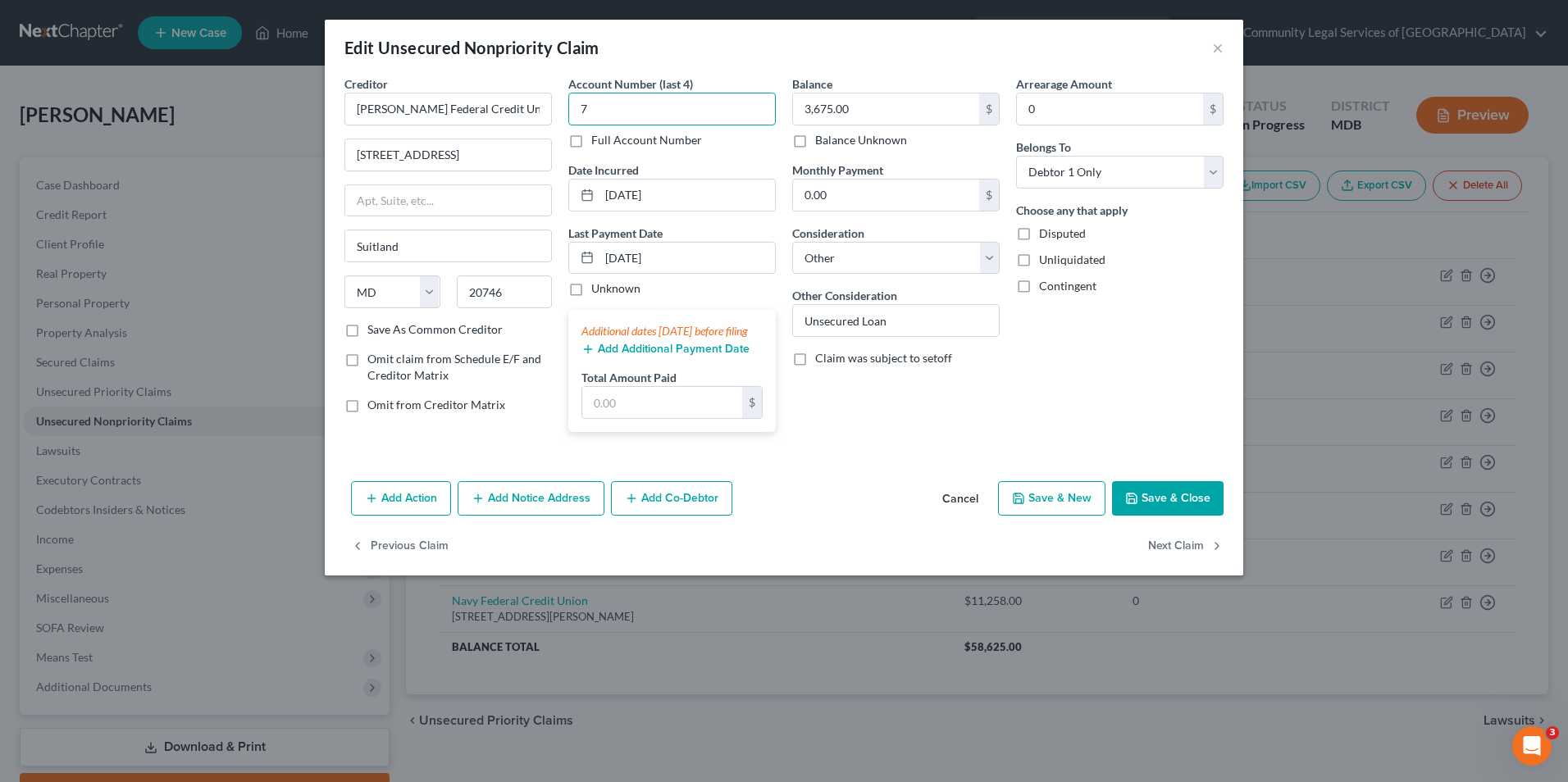
click at [718, 98] on input "7" at bounding box center [672, 108] width 207 height 32
type input "0100"
click at [942, 435] on div "Balance 3,675.00 $ Balance Unknown Balance Undetermined 3,675.00 $ Balance Unkn…" at bounding box center [896, 260] width 224 height 370
click at [1191, 511] on button "Save & Close" at bounding box center [1167, 498] width 111 height 34
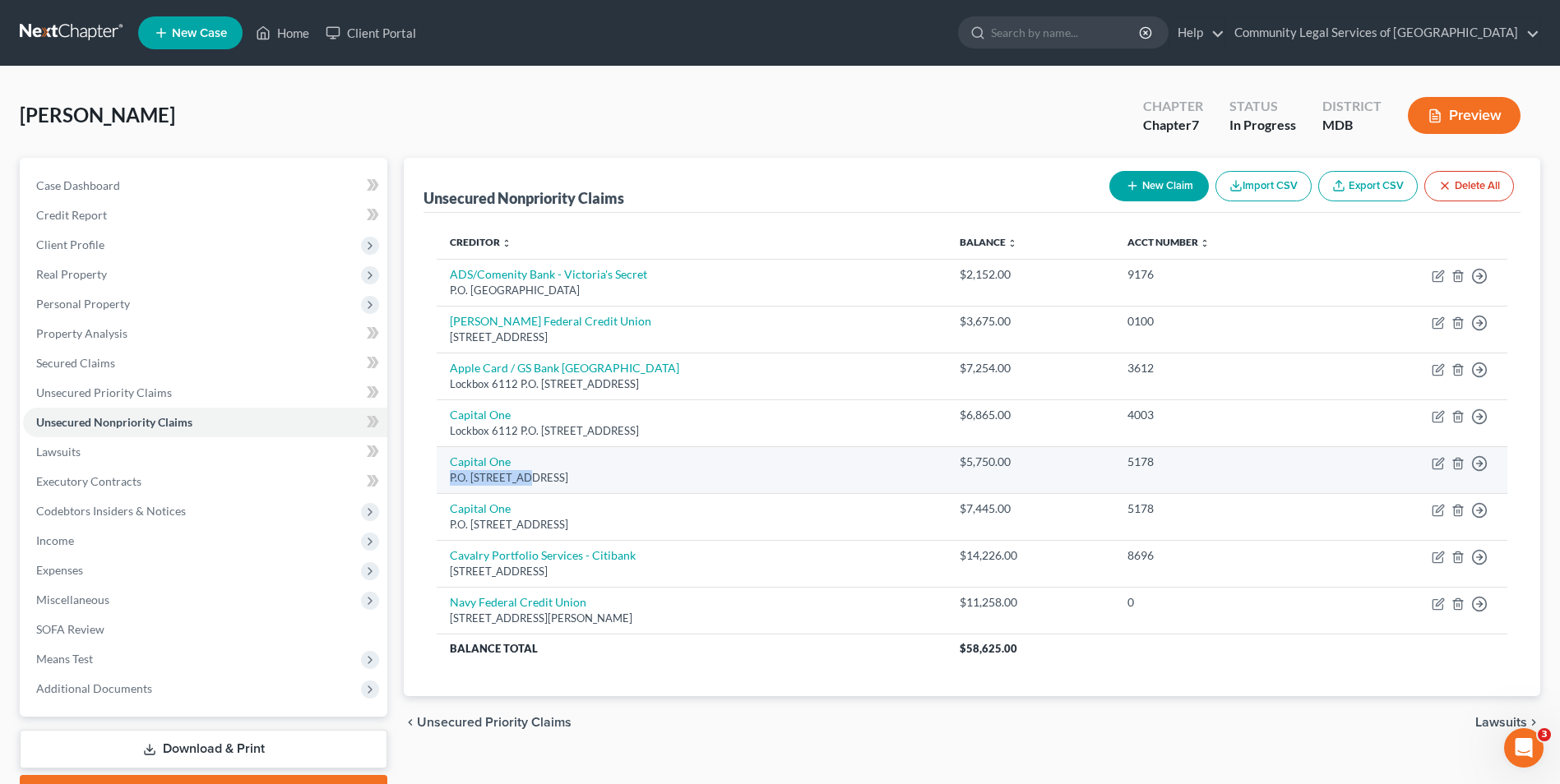
drag, startPoint x: 451, startPoint y: 479, endPoint x: 522, endPoint y: 487, distance: 71.4
click at [522, 487] on td "Capital One P.O. [STREET_ADDRESS]" at bounding box center [691, 469] width 510 height 46
click at [1440, 459] on icon "button" at bounding box center [1438, 463] width 13 height 13
select select "46"
select select "2"
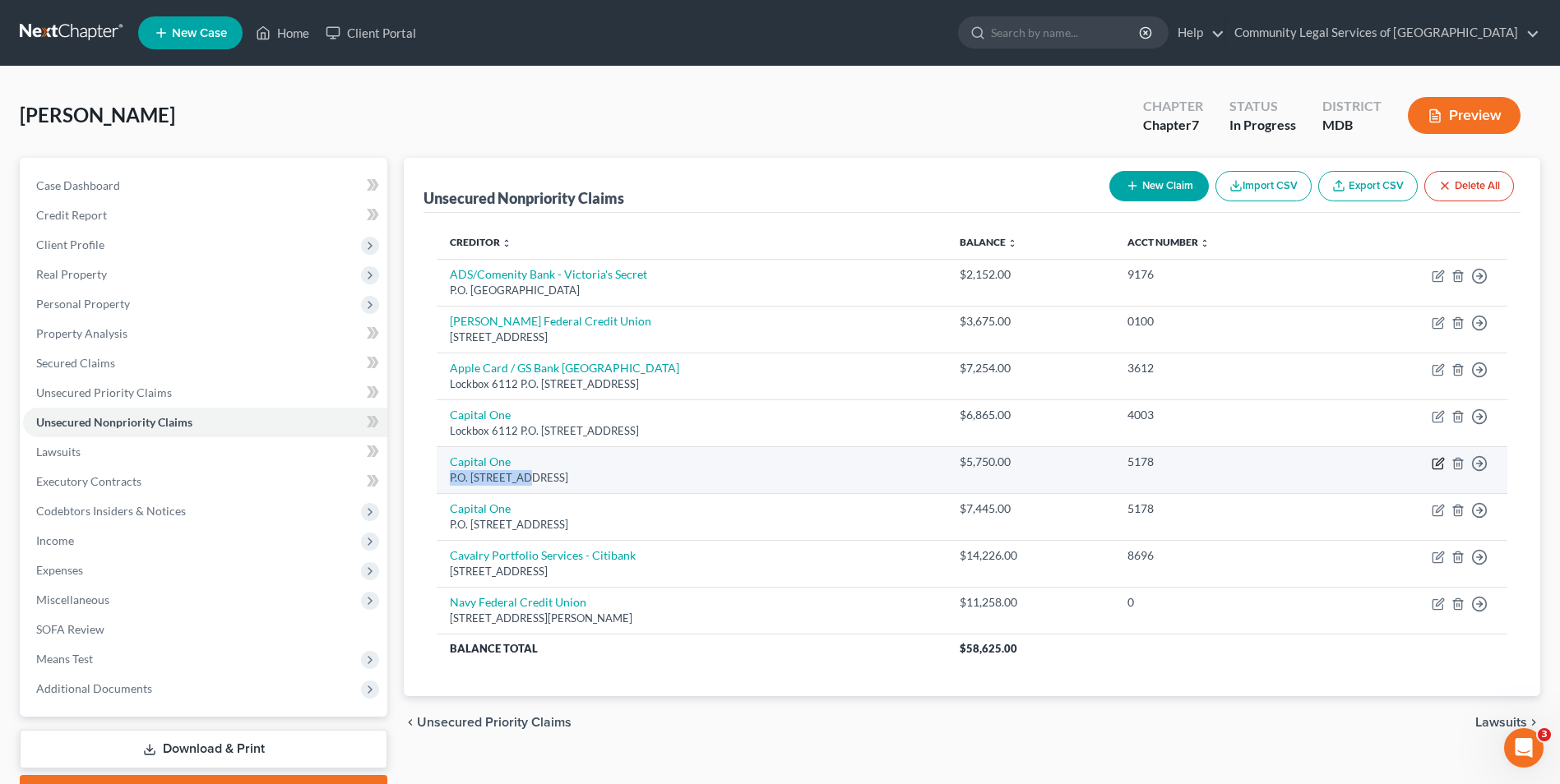
select select "0"
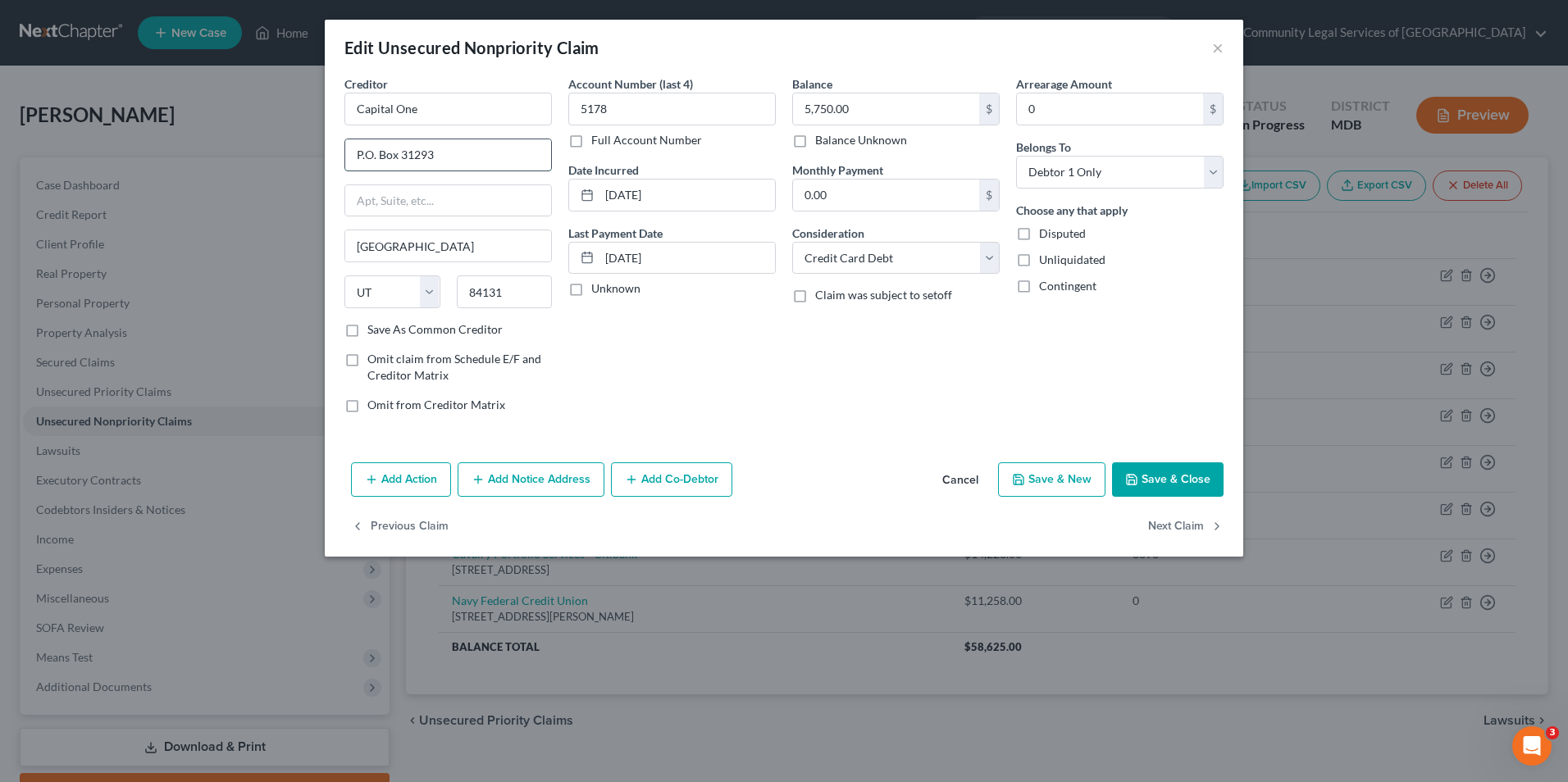
click at [457, 155] on input "P.O. Box 31293" at bounding box center [448, 155] width 206 height 31
click at [419, 526] on button "Previous Claim" at bounding box center [400, 527] width 98 height 34
select select "39"
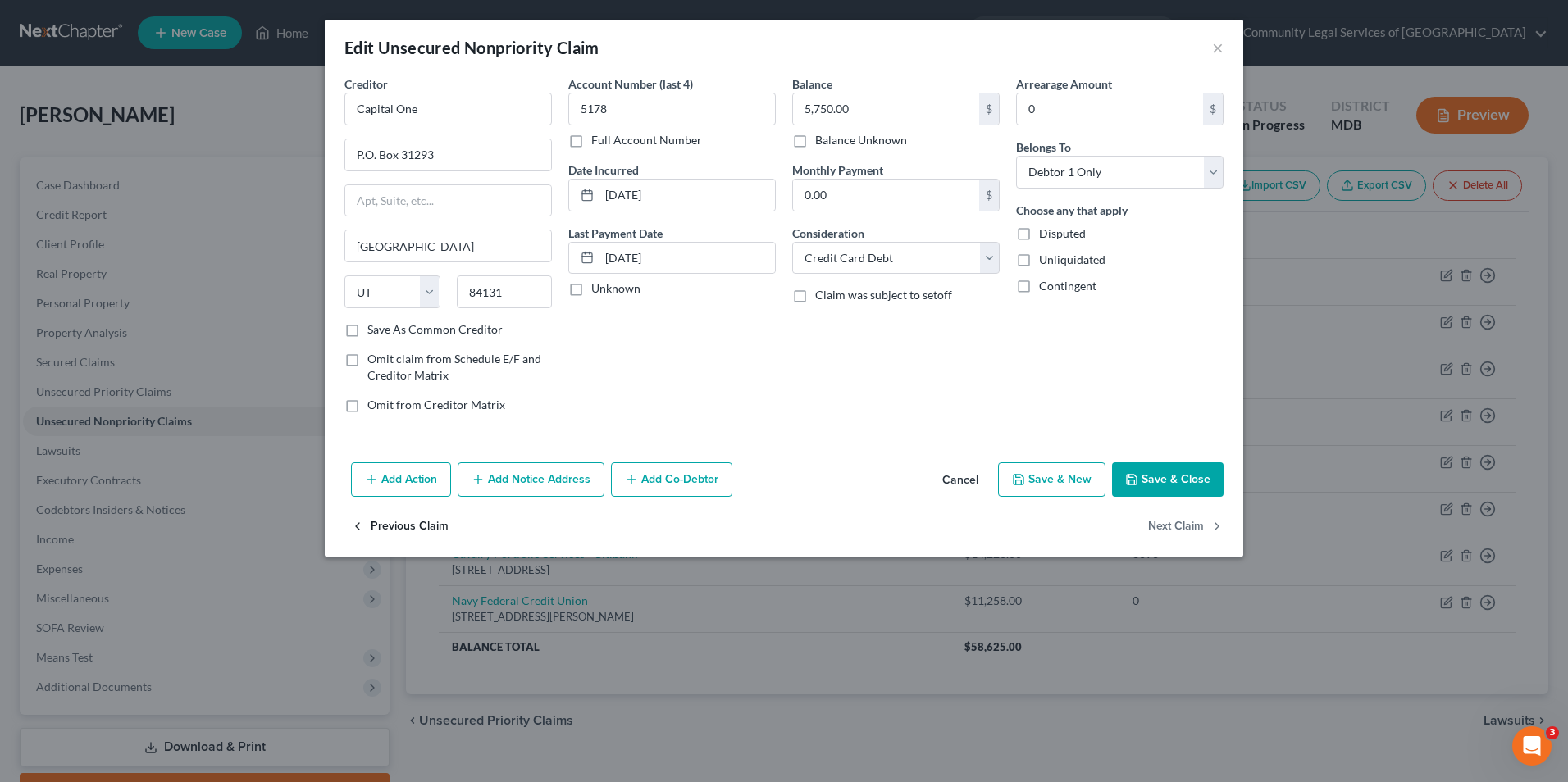
select select "2"
select select "0"
click at [517, 157] on input "Lockbox 6112 P.O. Box 7247" at bounding box center [448, 155] width 206 height 31
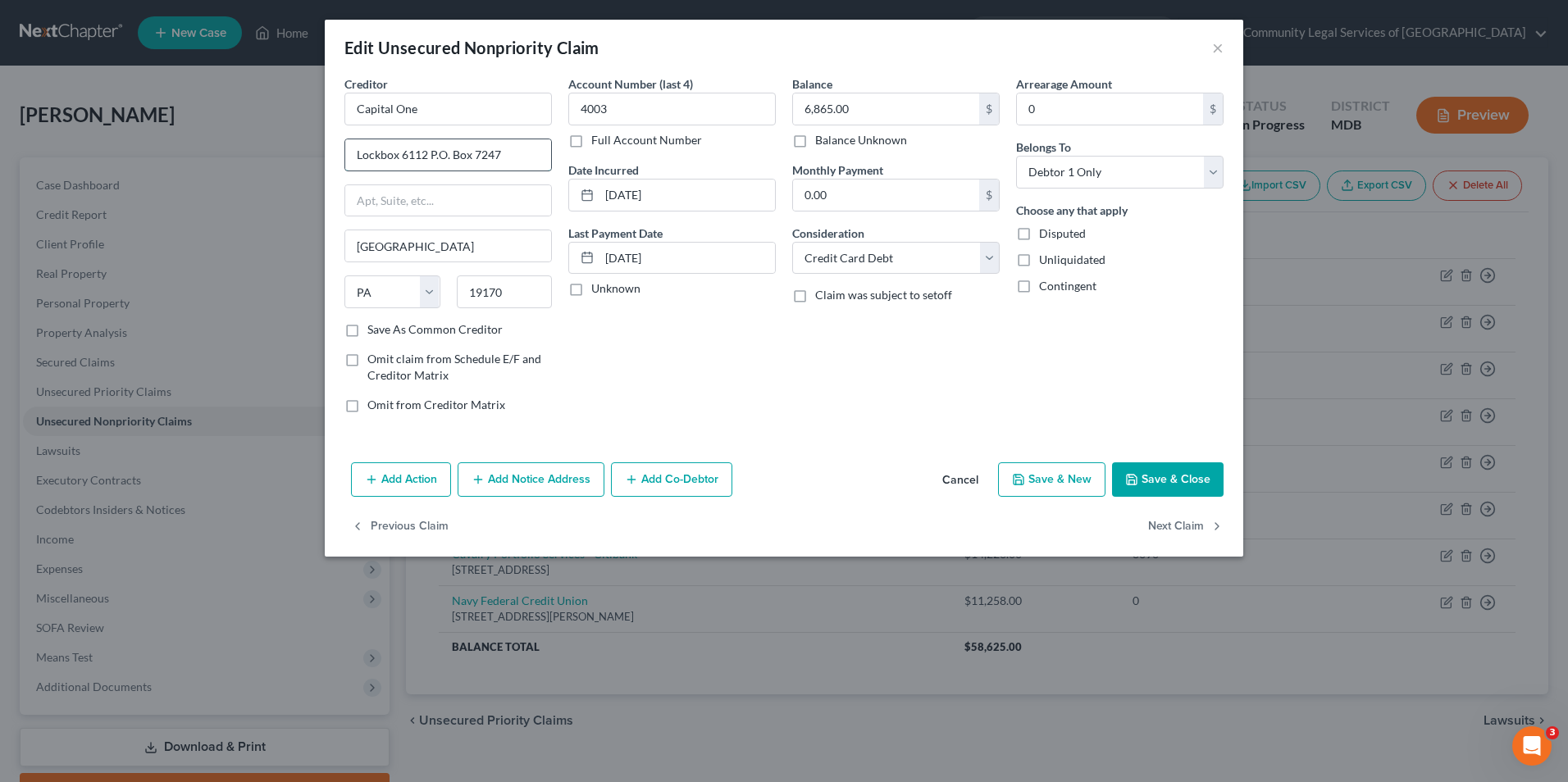
paste input "P.O. Box 31293"
type input "P.O. Box 31293"
click at [489, 199] on input "text" at bounding box center [448, 201] width 206 height 31
click at [360, 245] on input "[GEOGRAPHIC_DATA]" at bounding box center [448, 246] width 206 height 31
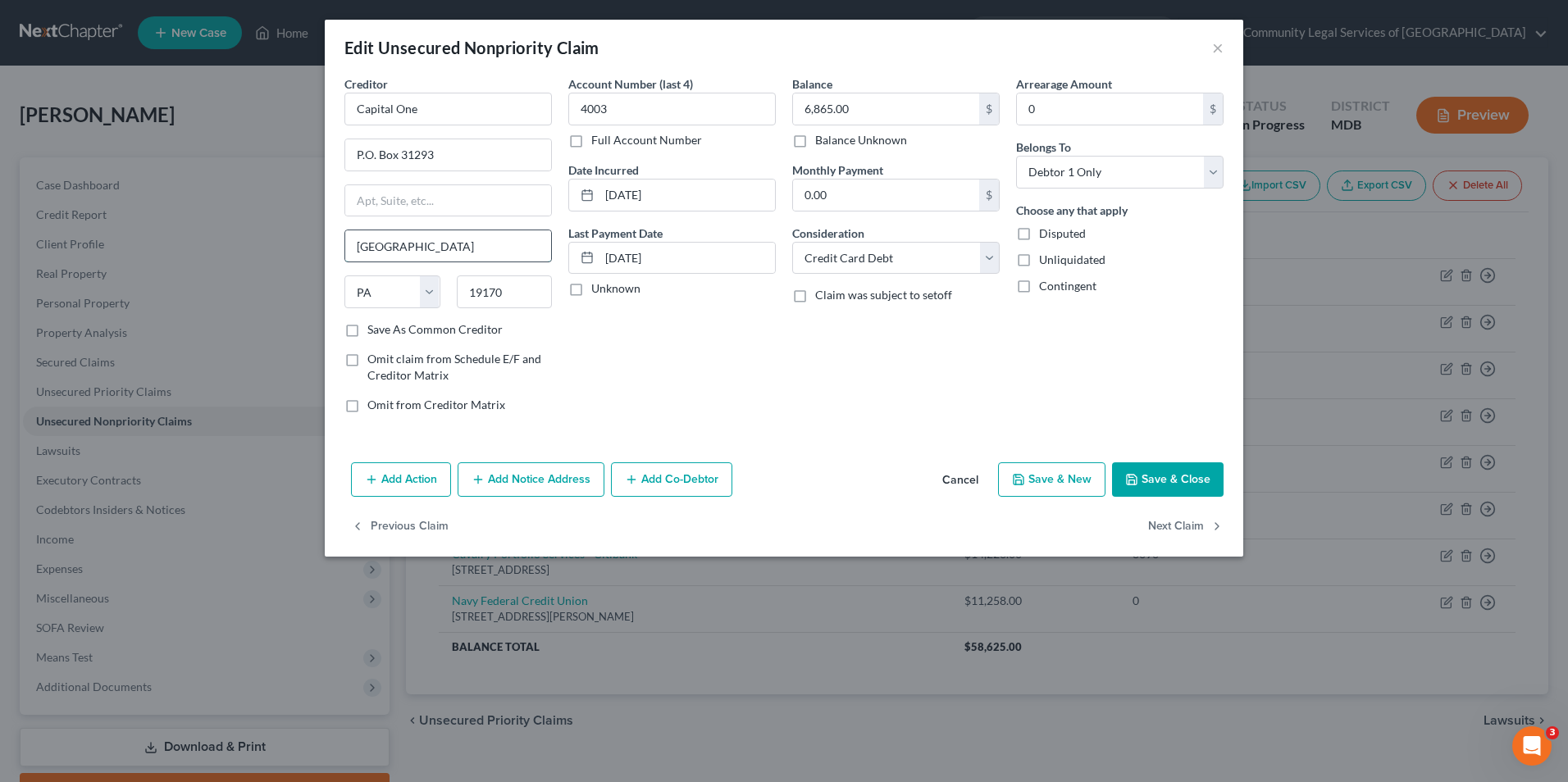
click at [360, 245] on input "[GEOGRAPHIC_DATA]" at bounding box center [448, 246] width 206 height 31
type input "[GEOGRAPHIC_DATA]"
click at [404, 297] on select "State [US_STATE] AK AR AZ CA CO CT DE DC [GEOGRAPHIC_DATA] [GEOGRAPHIC_DATA] GU…" at bounding box center [393, 291] width 96 height 32
select select "46"
click at [345, 276] on select "State [US_STATE] AK AR AZ CA CO CT DE DC [GEOGRAPHIC_DATA] [GEOGRAPHIC_DATA] GU…" at bounding box center [393, 291] width 96 height 32
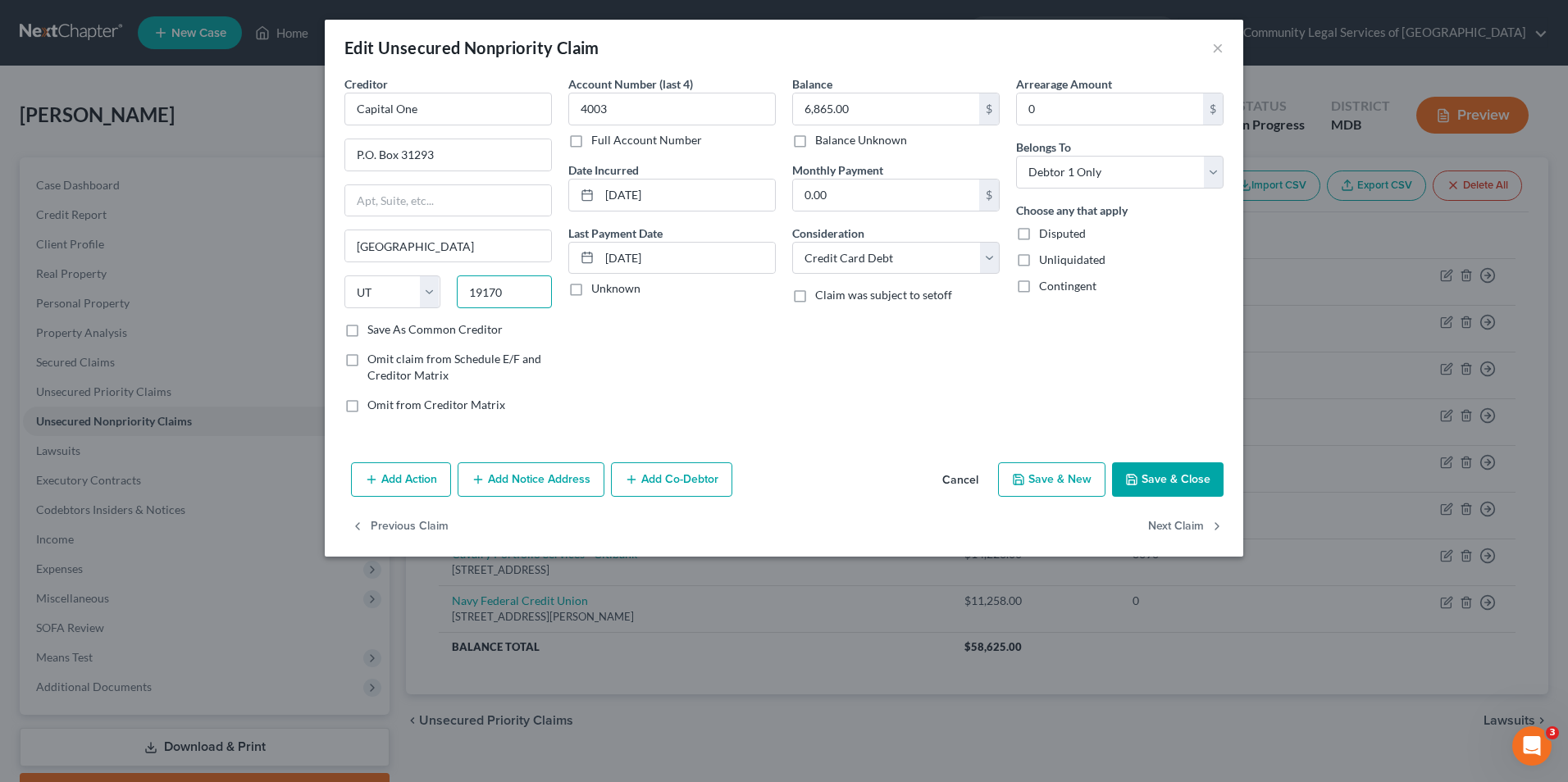
click at [523, 287] on input "19170" at bounding box center [505, 291] width 96 height 32
type input "84131"
click at [1148, 481] on button "Save & Close" at bounding box center [1167, 479] width 111 height 34
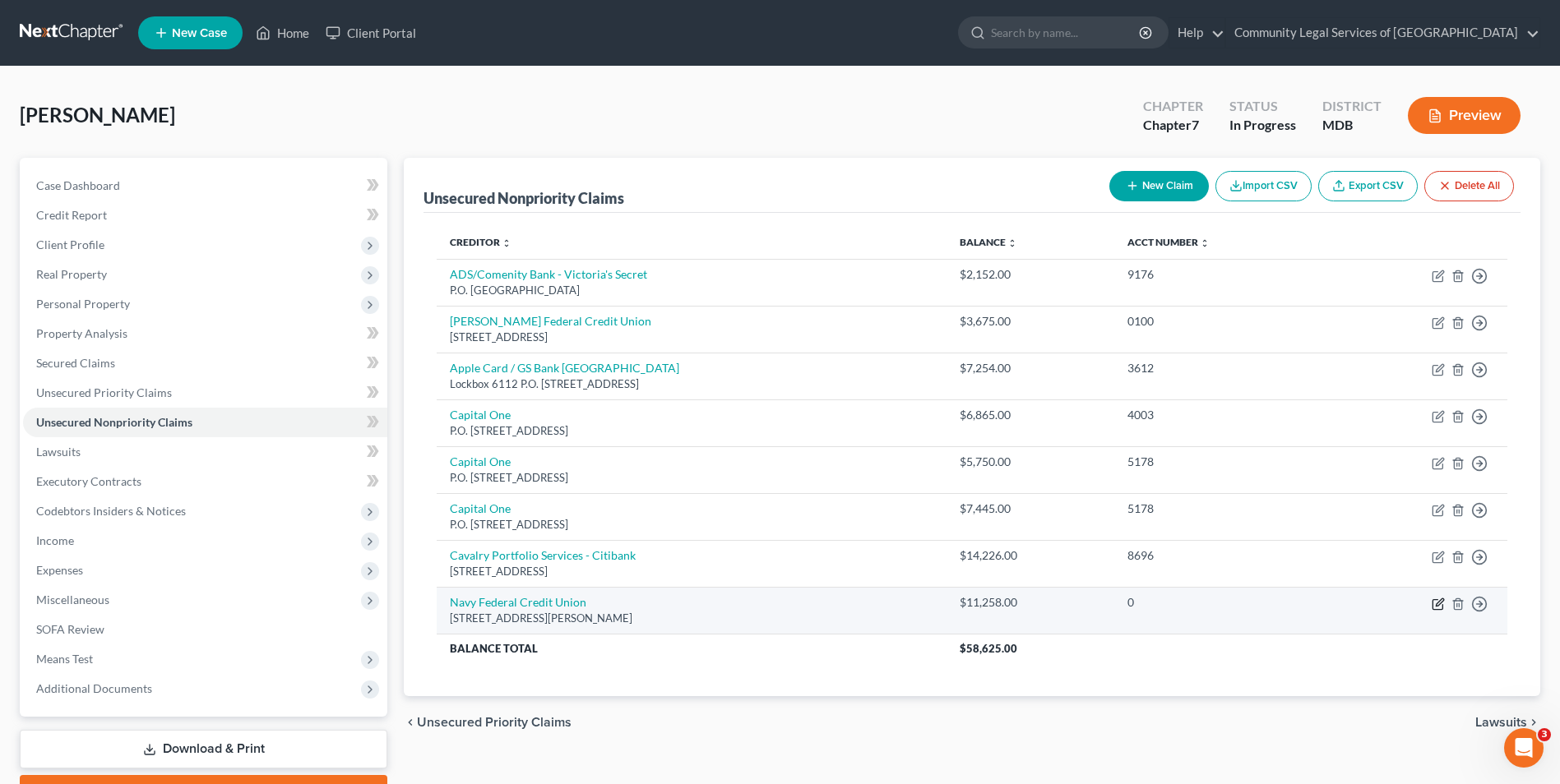
click at [1438, 604] on icon "button" at bounding box center [1438, 603] width 13 height 13
select select "48"
select select "2"
select select "0"
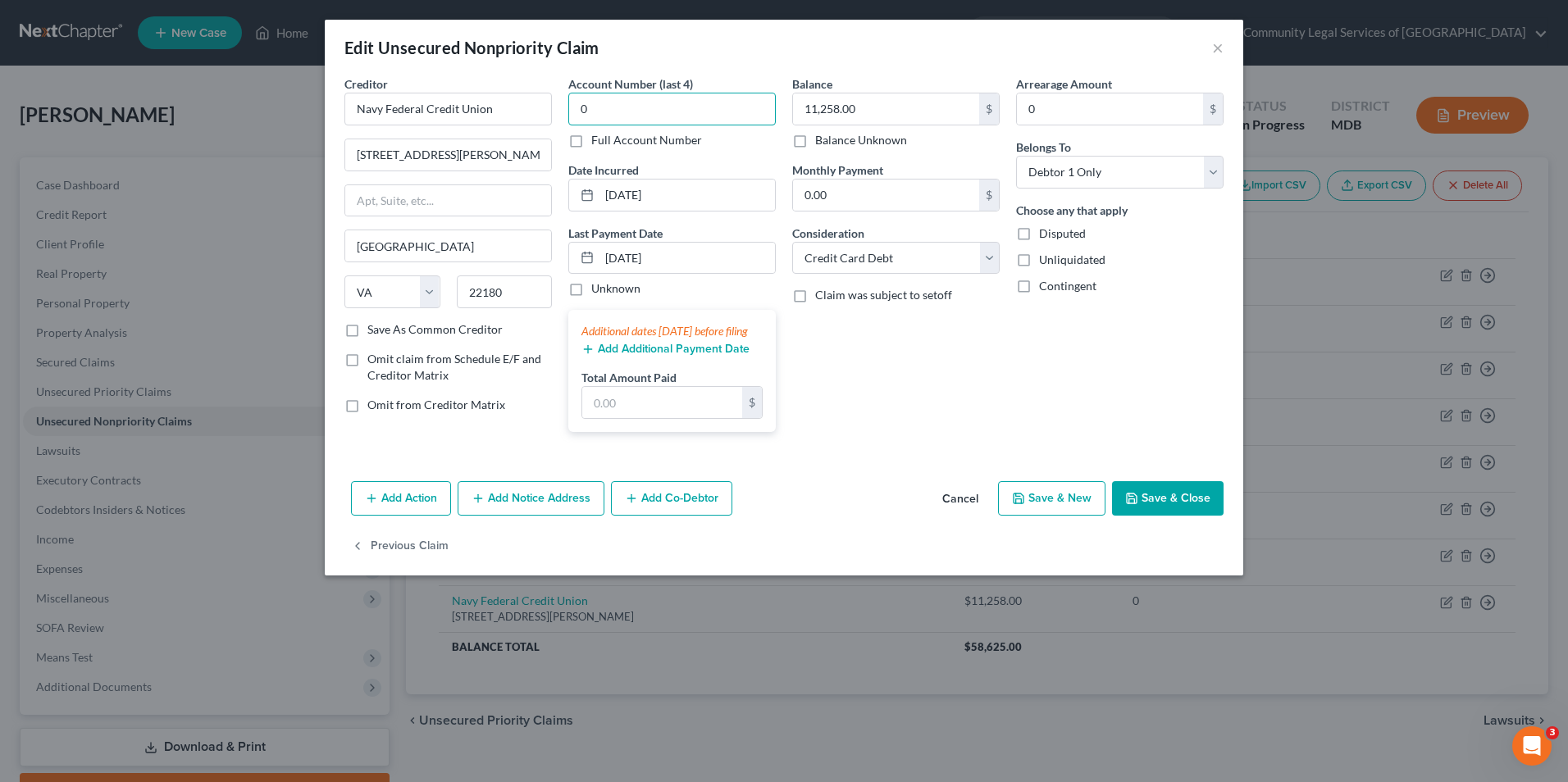
click at [650, 108] on input "0" at bounding box center [672, 108] width 207 height 32
type input "0616"
click at [1193, 516] on button "Save & Close" at bounding box center [1167, 498] width 111 height 34
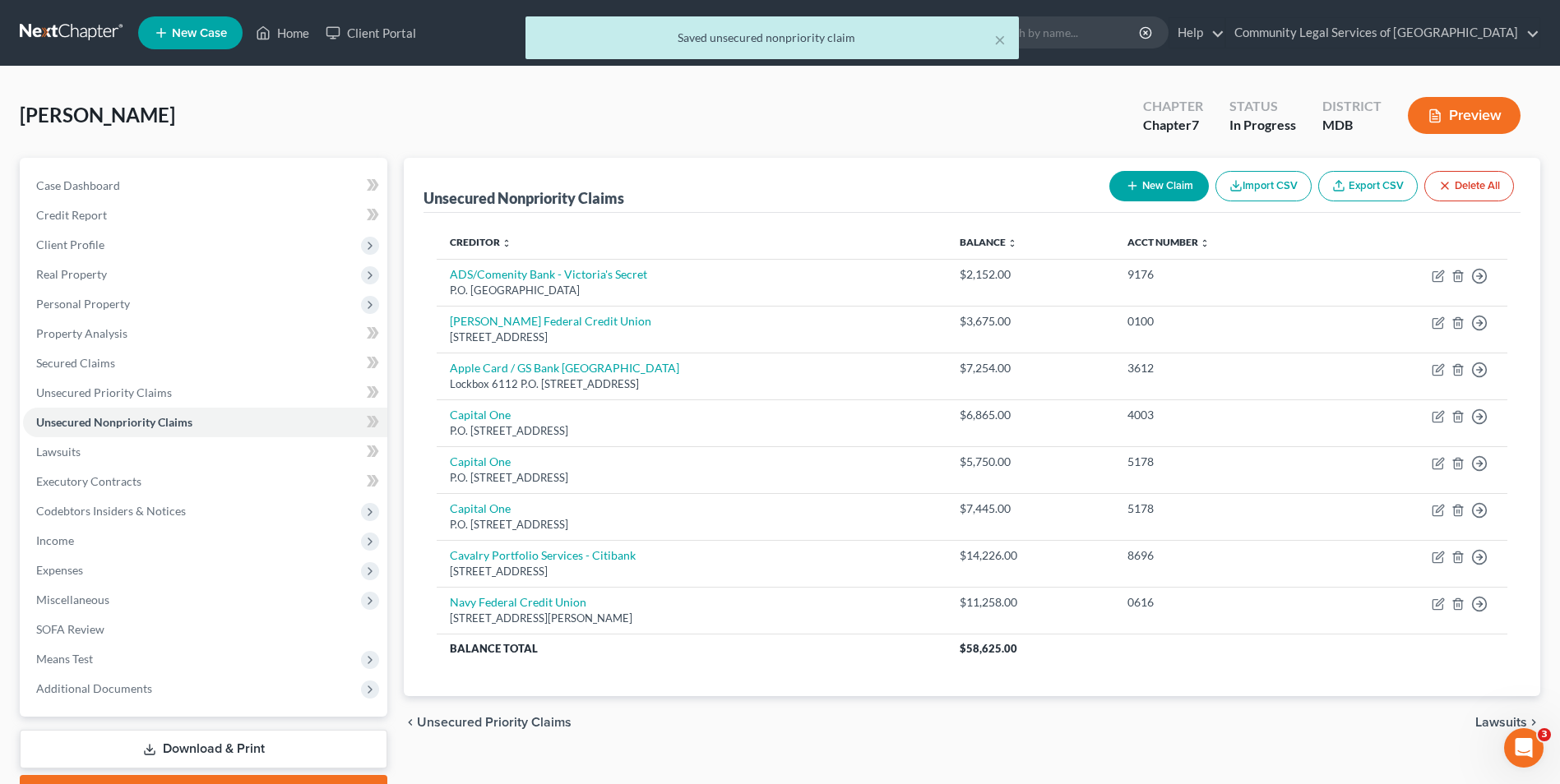
click at [1180, 184] on button "New Claim" at bounding box center [1159, 186] width 99 height 31
select select "0"
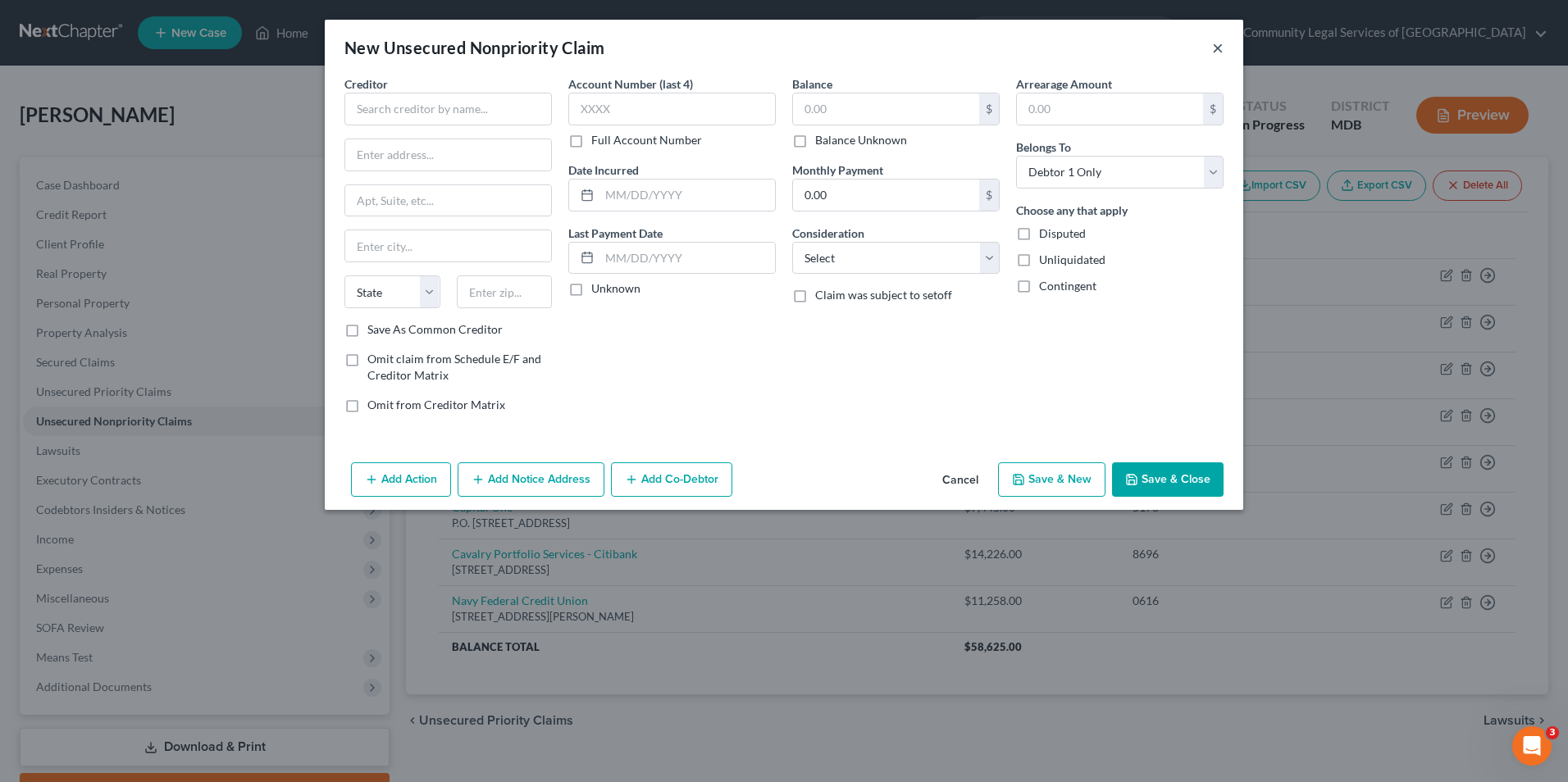
click at [1219, 46] on button "×" at bounding box center [1217, 47] width 11 height 19
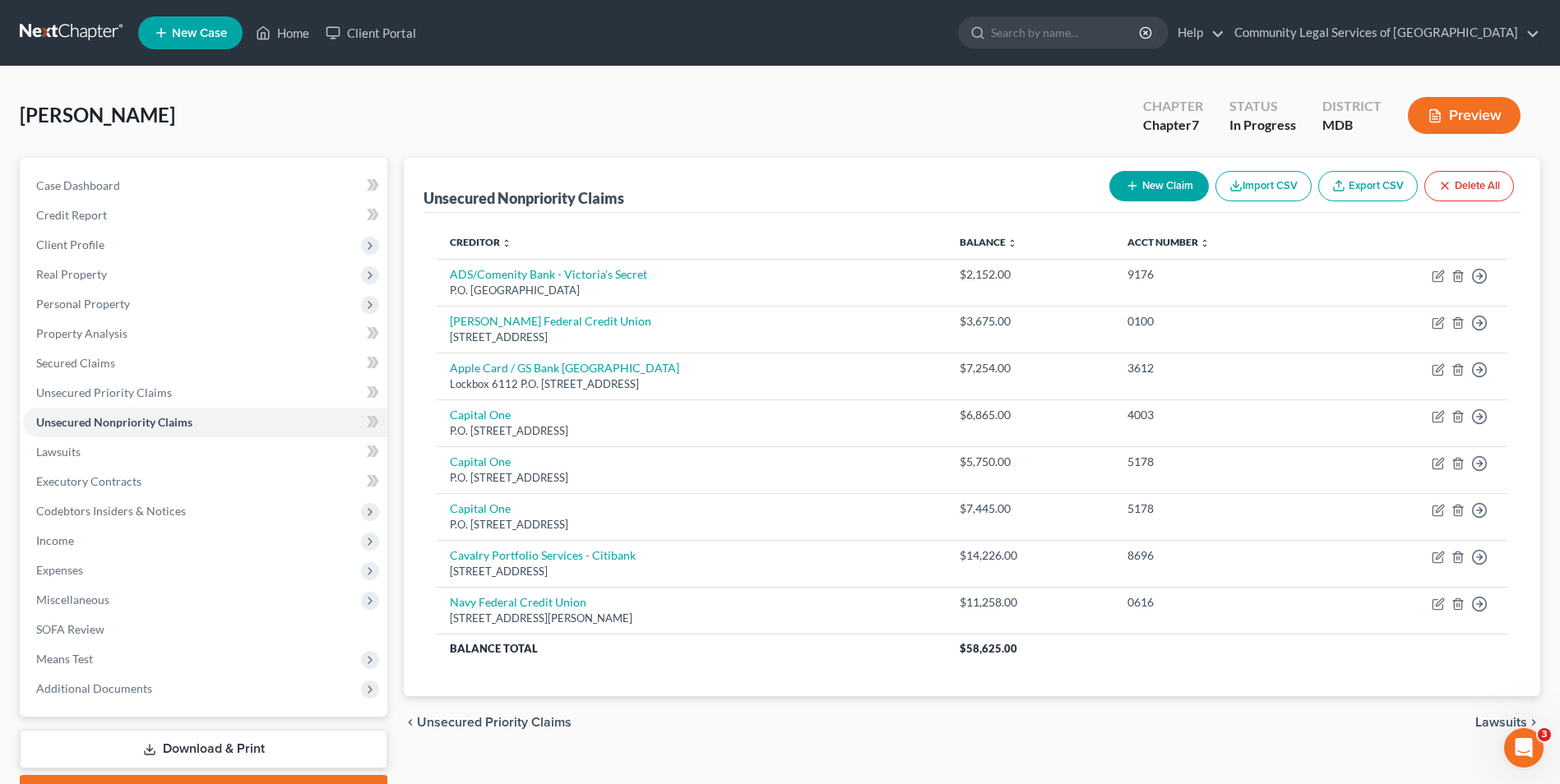
click at [1128, 177] on button "New Claim" at bounding box center [1159, 186] width 99 height 31
select select "0"
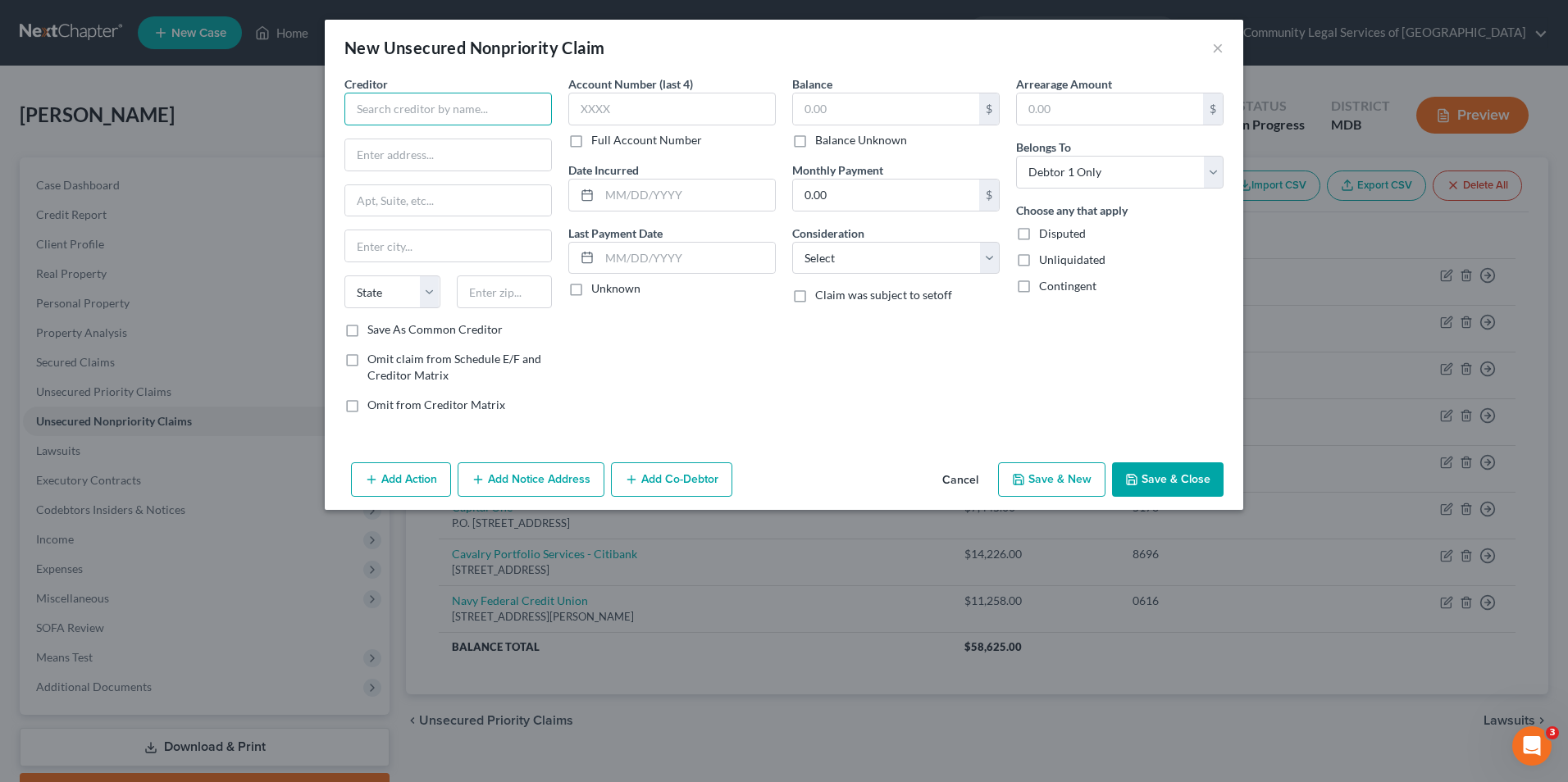
click at [463, 110] on input "text" at bounding box center [448, 108] width 207 height 32
drag, startPoint x: 463, startPoint y: 110, endPoint x: 445, endPoint y: 109, distance: 18.0
click at [445, 109] on input "text" at bounding box center [448, 108] width 207 height 32
type input "Citibank Simplicity"
paste input "Citibank Customer Service P.O. [STREET_ADDRESS]"
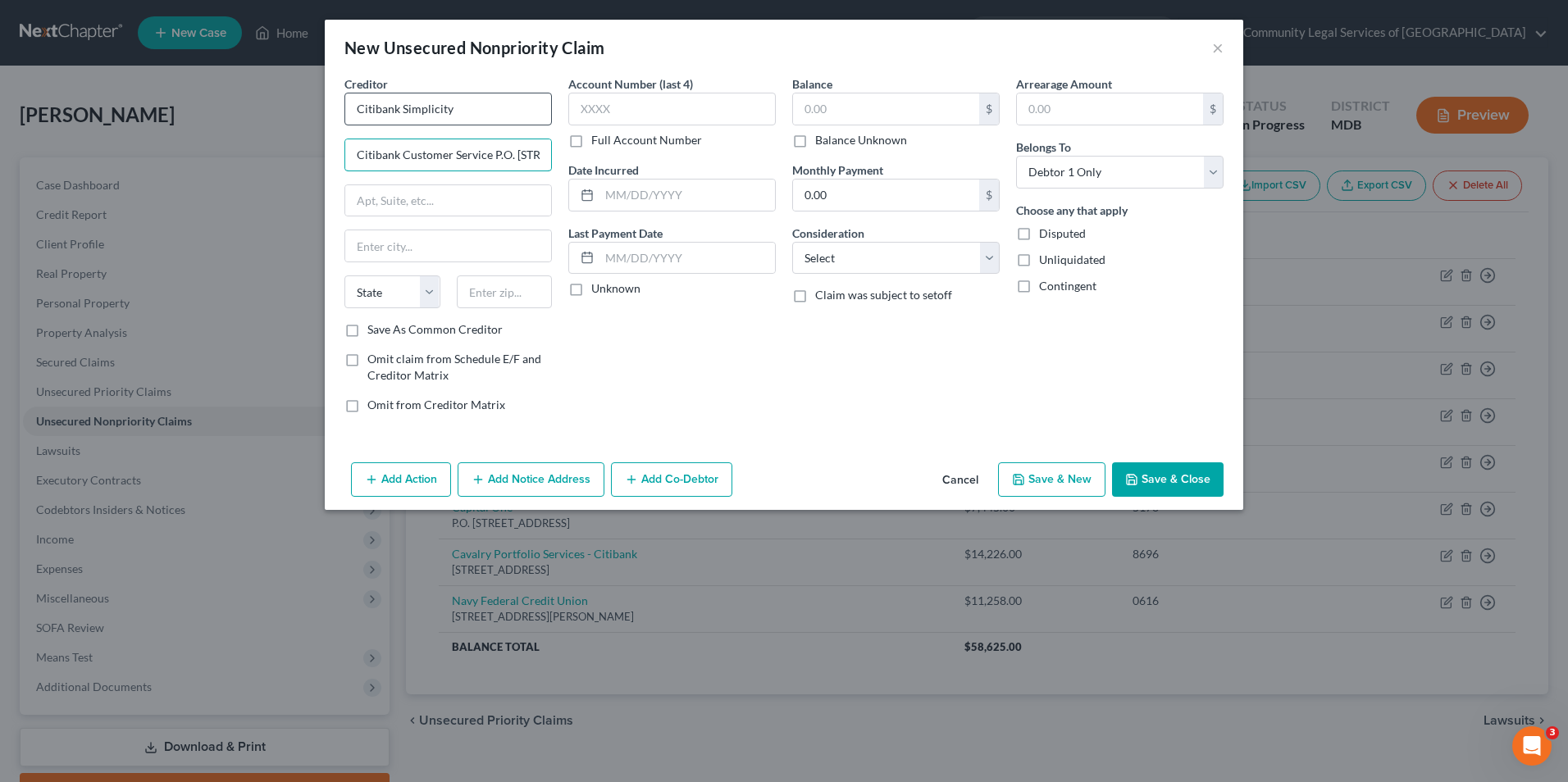
scroll to position [0, 132]
drag, startPoint x: 430, startPoint y: 152, endPoint x: 484, endPoint y: 152, distance: 54.0
click at [484, 152] on input "Citibank Customer Service P.O. [STREET_ADDRESS]" at bounding box center [448, 155] width 206 height 31
type input "Citibank Customer Service P.O. Box 6500, SD 57117"
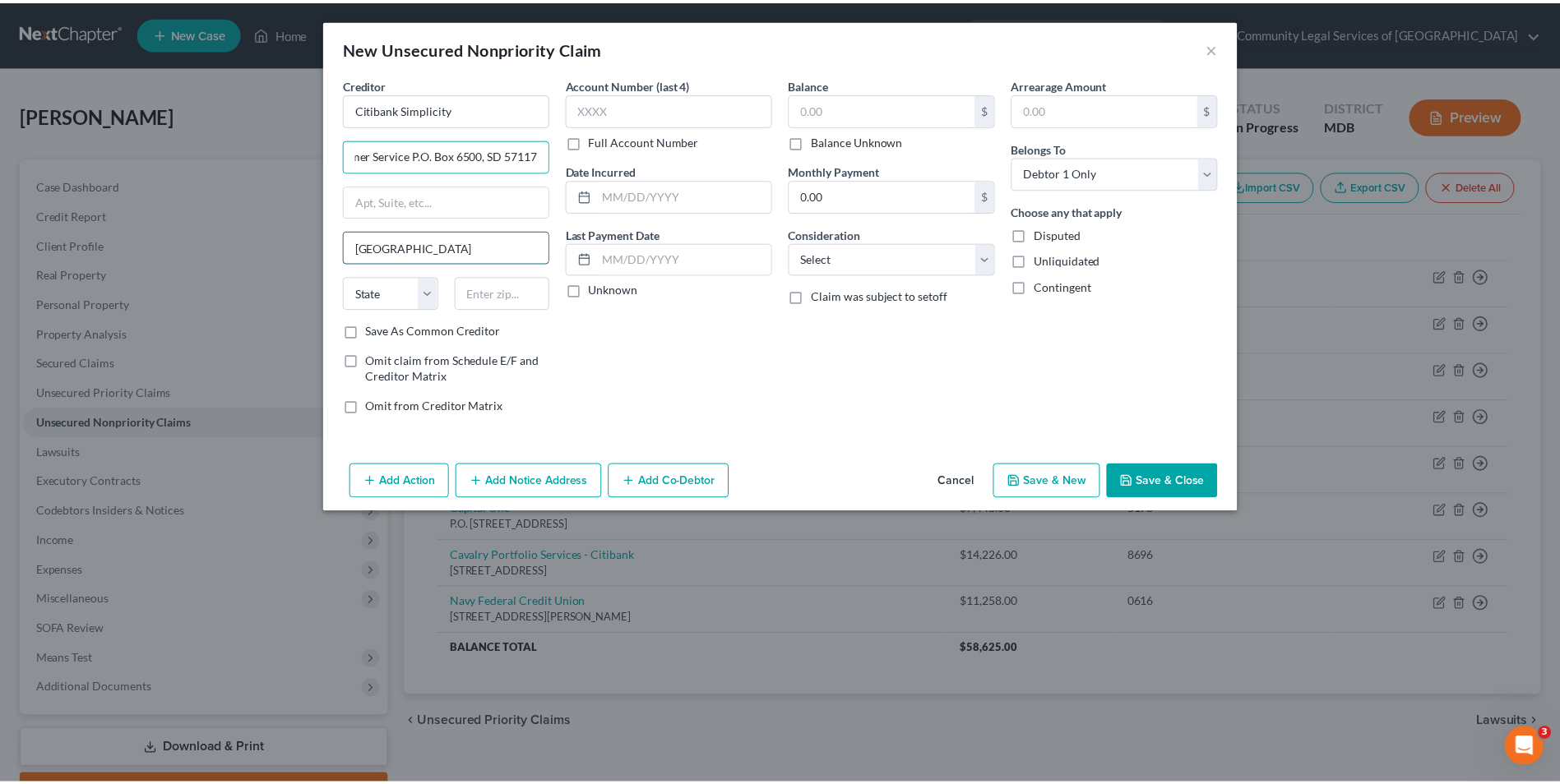
scroll to position [0, 0]
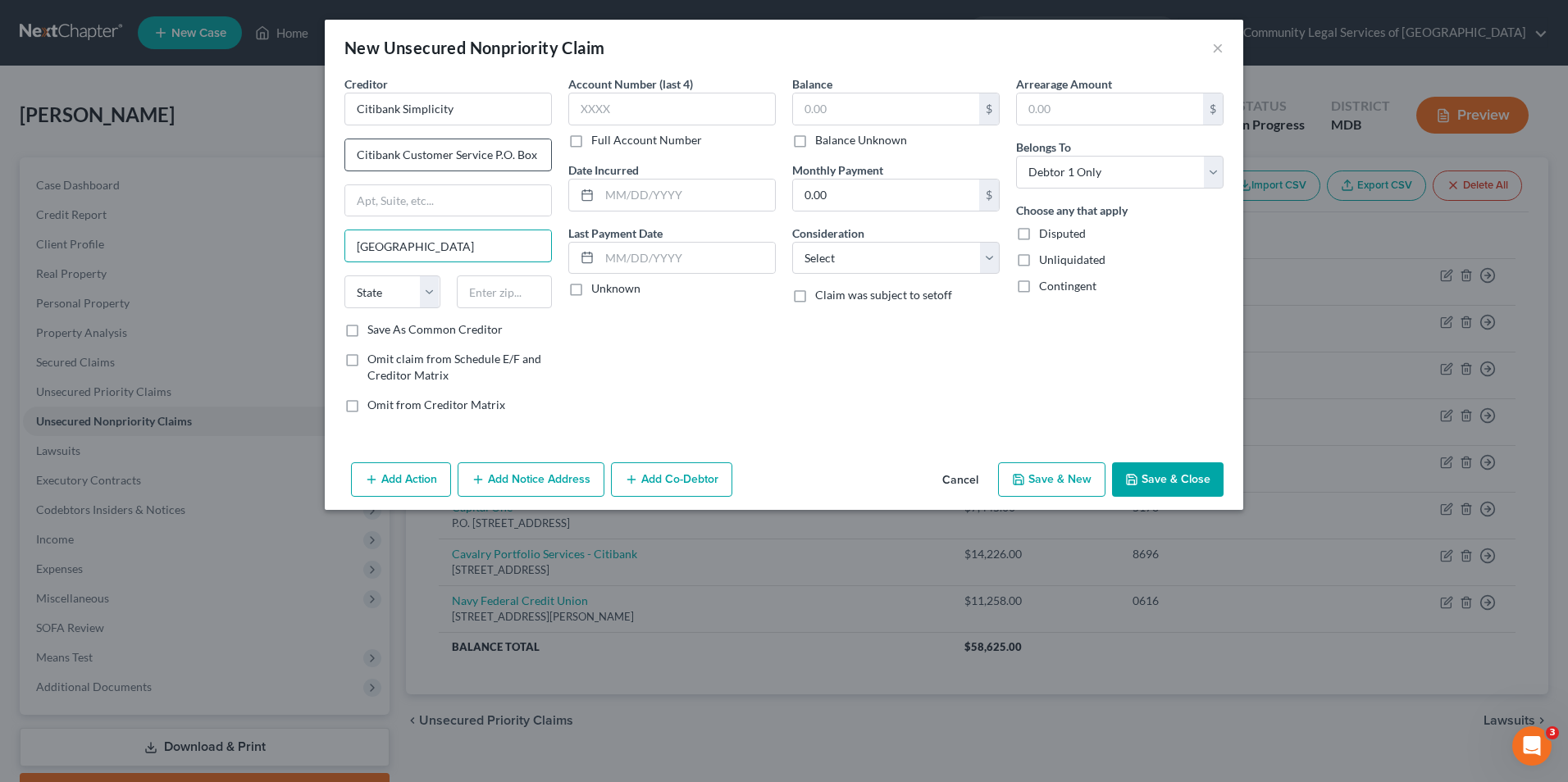
type input "[GEOGRAPHIC_DATA]"
drag, startPoint x: 491, startPoint y: 155, endPoint x: 249, endPoint y: 147, distance: 242.1
click at [249, 147] on div "New Unsecured Nonpriority Claim × Creditor * Citibank Simplicity Citibank Custo…" at bounding box center [784, 391] width 1568 height 782
drag, startPoint x: 449, startPoint y: 157, endPoint x: 427, endPoint y: 155, distance: 22.1
click at [427, 155] on input "P.O. Box 6500, SD 57117" at bounding box center [448, 155] width 206 height 31
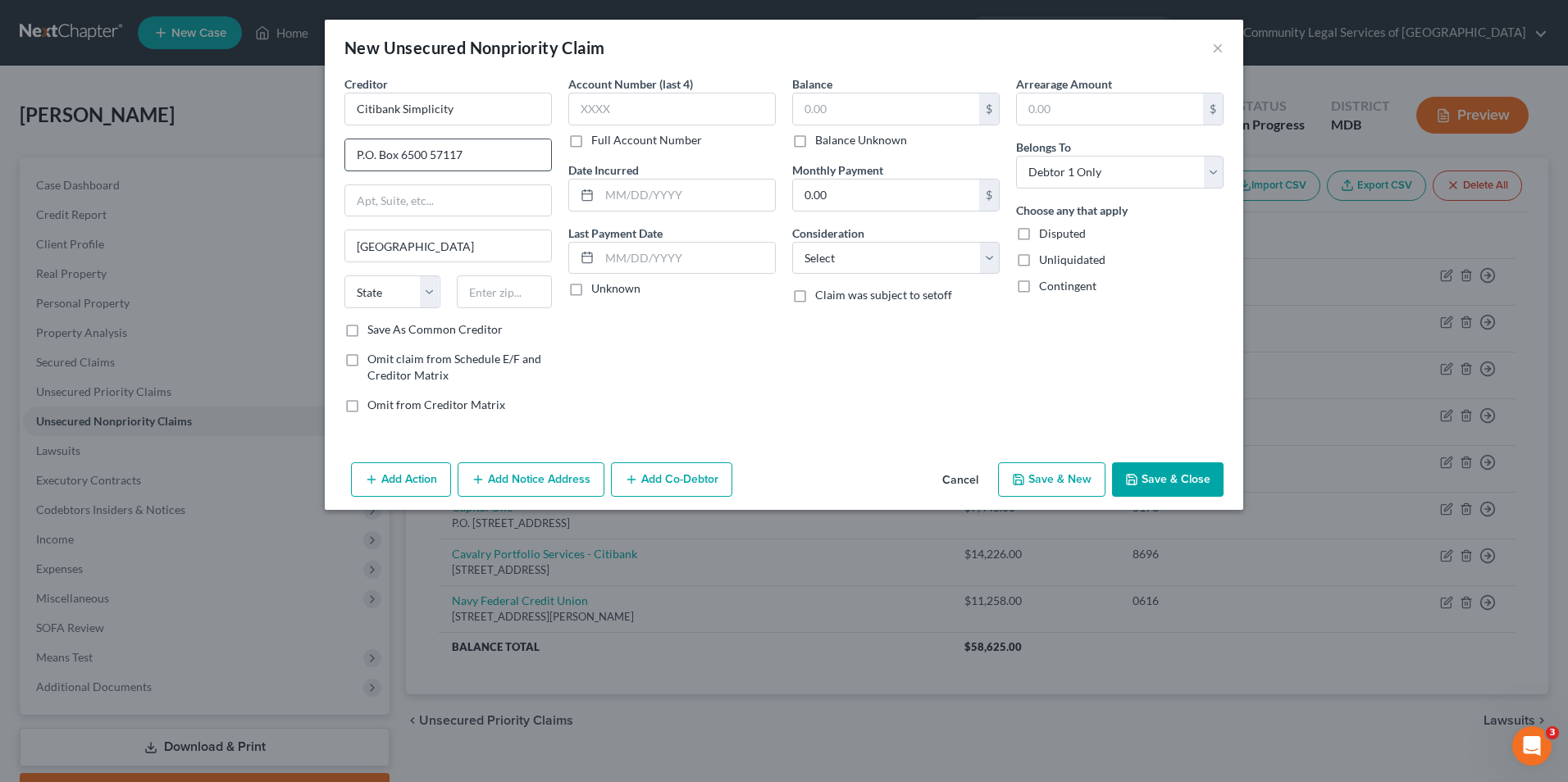
click at [434, 152] on input "P.O. Box 6500 57117" at bounding box center [448, 155] width 206 height 31
type input "P.O. Box 6500"
type input "57117"
click at [396, 295] on select "State [US_STATE] AK AR AZ CA CO CT DE DC [GEOGRAPHIC_DATA] [GEOGRAPHIC_DATA] GU…" at bounding box center [393, 291] width 96 height 32
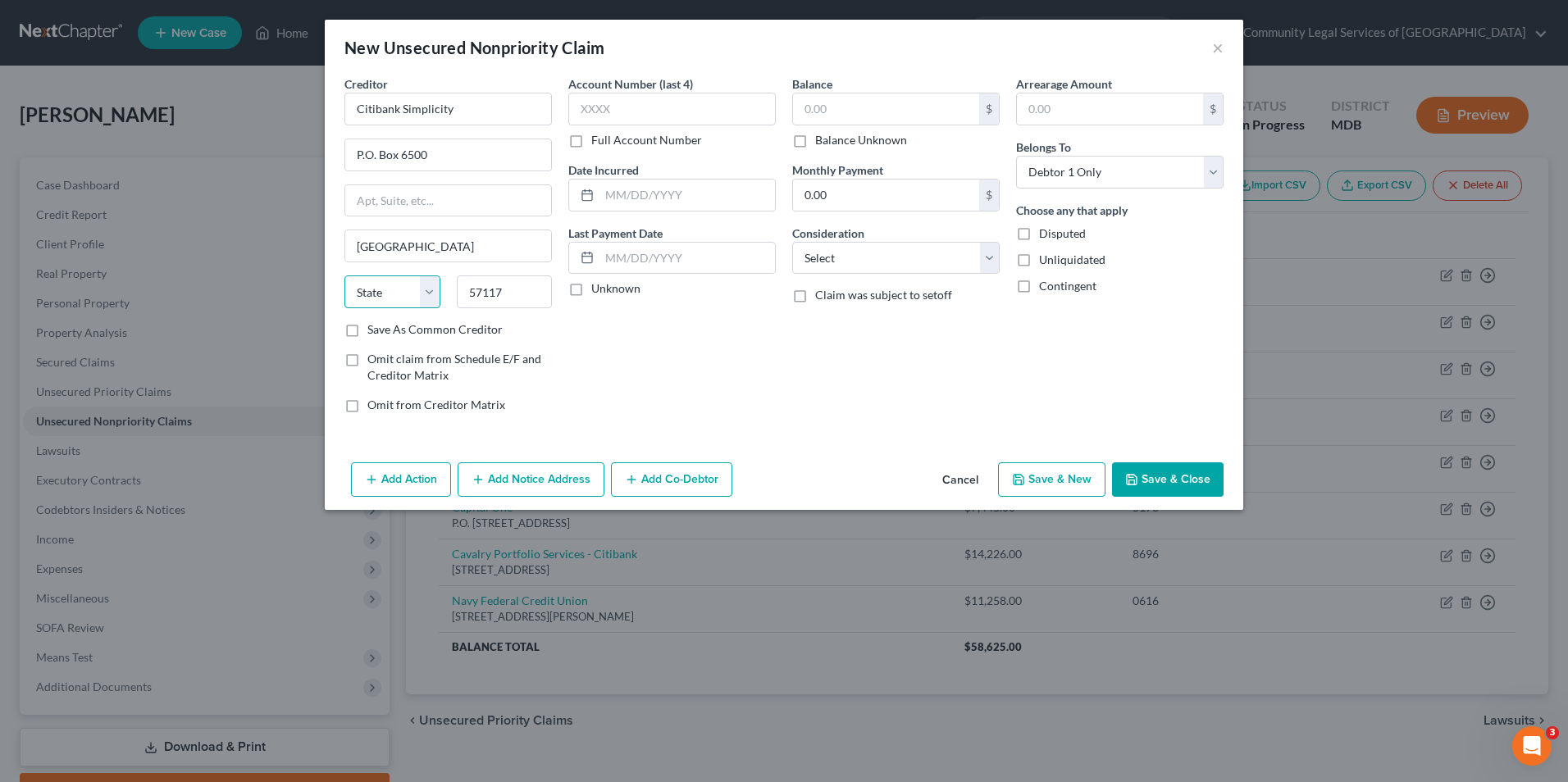
select select "43"
click at [345, 276] on select "State [US_STATE] AK AR AZ CA CO CT DE DC [GEOGRAPHIC_DATA] [GEOGRAPHIC_DATA] GU…" at bounding box center [393, 291] width 96 height 32
click at [631, 326] on div "Account Number (last 4) Full Account Number Date Incurred Last Payment Date Unk…" at bounding box center [672, 250] width 224 height 351
click at [623, 106] on input "text" at bounding box center [672, 108] width 207 height 32
click at [816, 139] on label "Balance Unknown" at bounding box center [861, 140] width 92 height 17
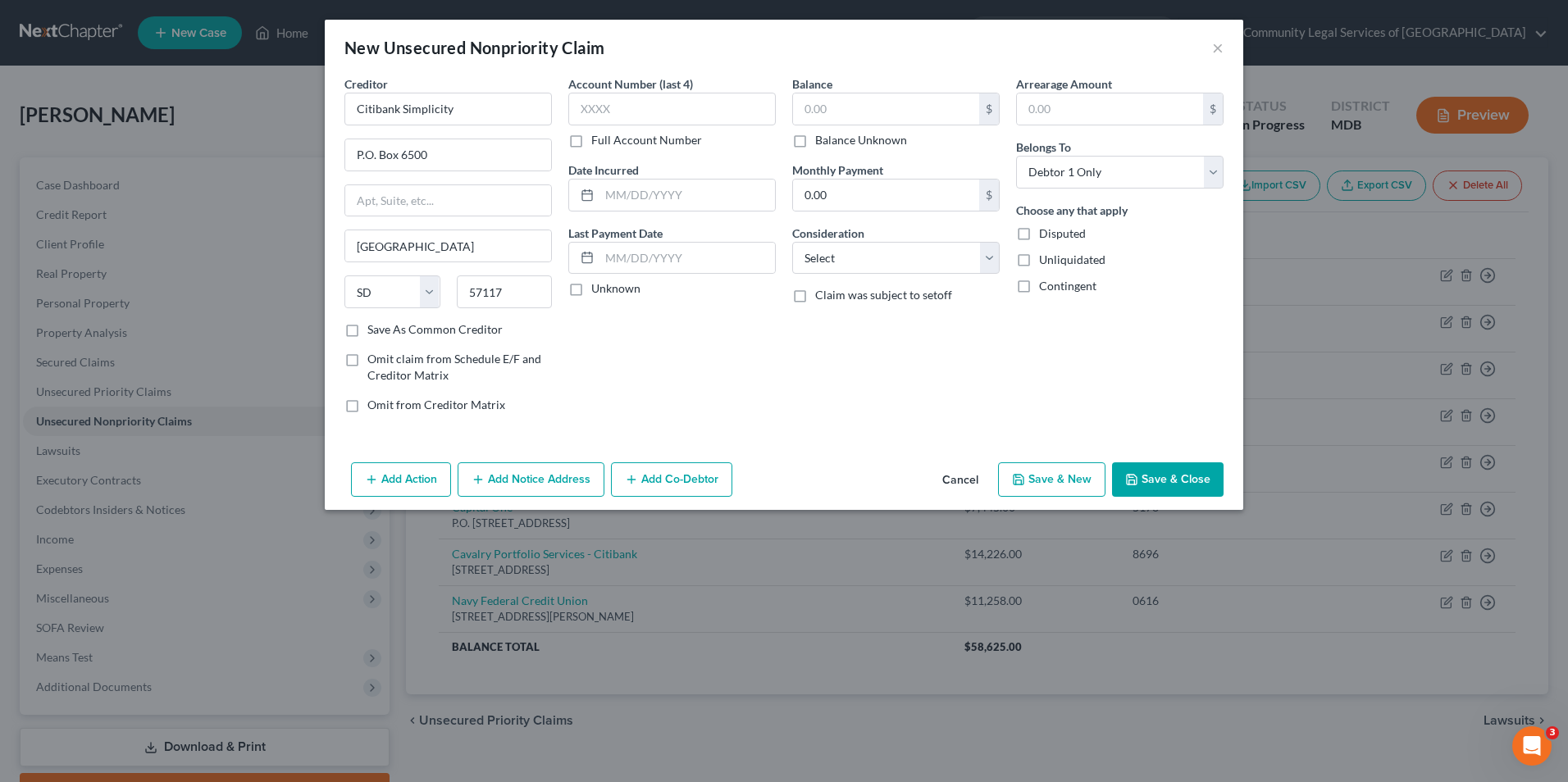
click at [822, 139] on input "Balance Unknown" at bounding box center [827, 137] width 10 height 10
checkbox input "true"
type input "0.00"
click at [890, 257] on select "Select Cable / Satellite Services Collection Agency Credit Card Debt Debt Couns…" at bounding box center [895, 258] width 207 height 32
select select "2"
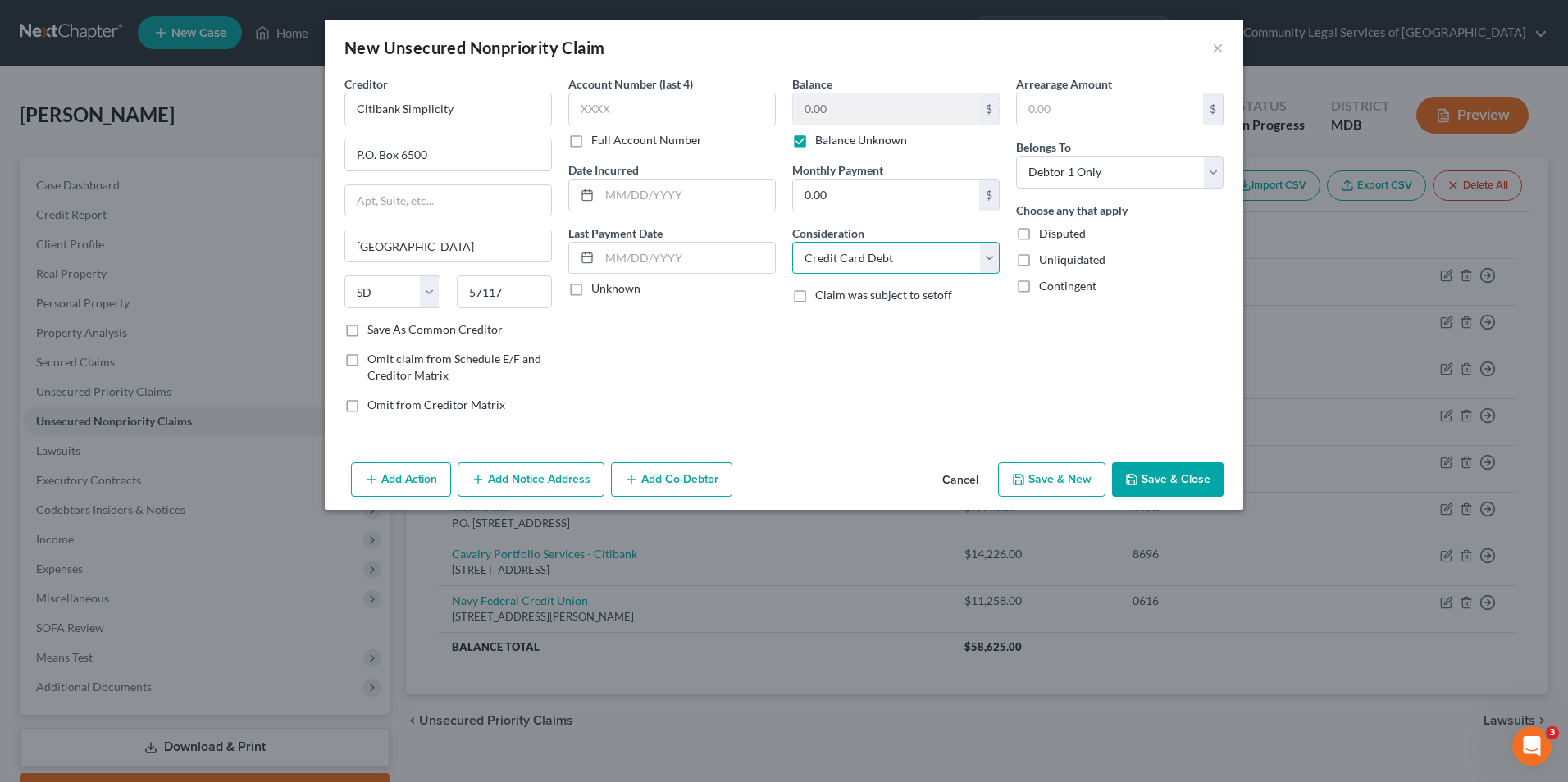
click at [792, 242] on select "Select Cable / Satellite Services Collection Agency Credit Card Debt Debt Couns…" at bounding box center [895, 258] width 207 height 32
click at [592, 291] on label "Unknown" at bounding box center [616, 289] width 49 height 17
click at [598, 291] on input "Unknown" at bounding box center [603, 286] width 10 height 10
checkbox input "true"
click at [640, 201] on input "text" at bounding box center [687, 195] width 176 height 31
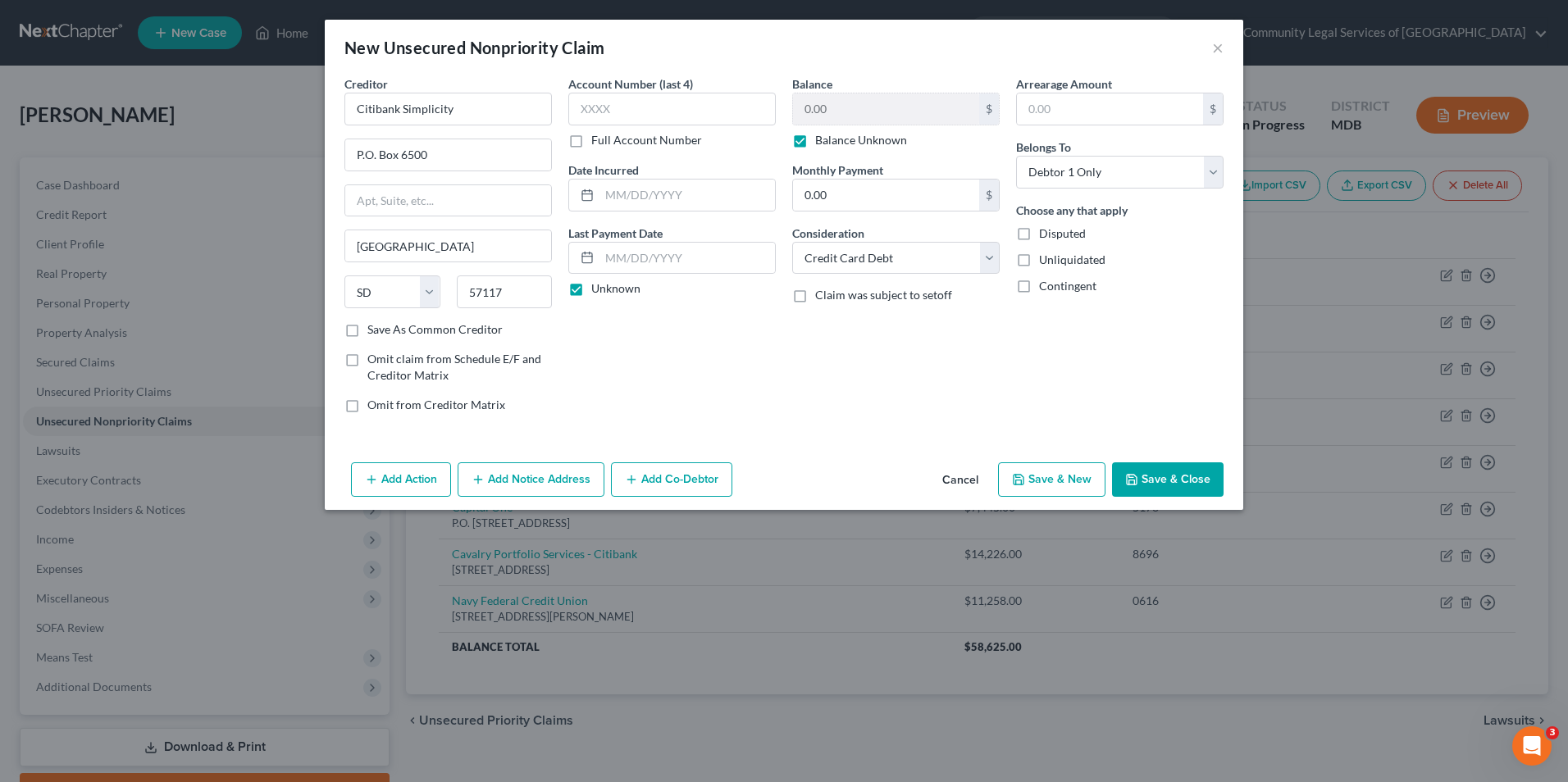
click at [1163, 483] on button "Save & Close" at bounding box center [1167, 479] width 111 height 34
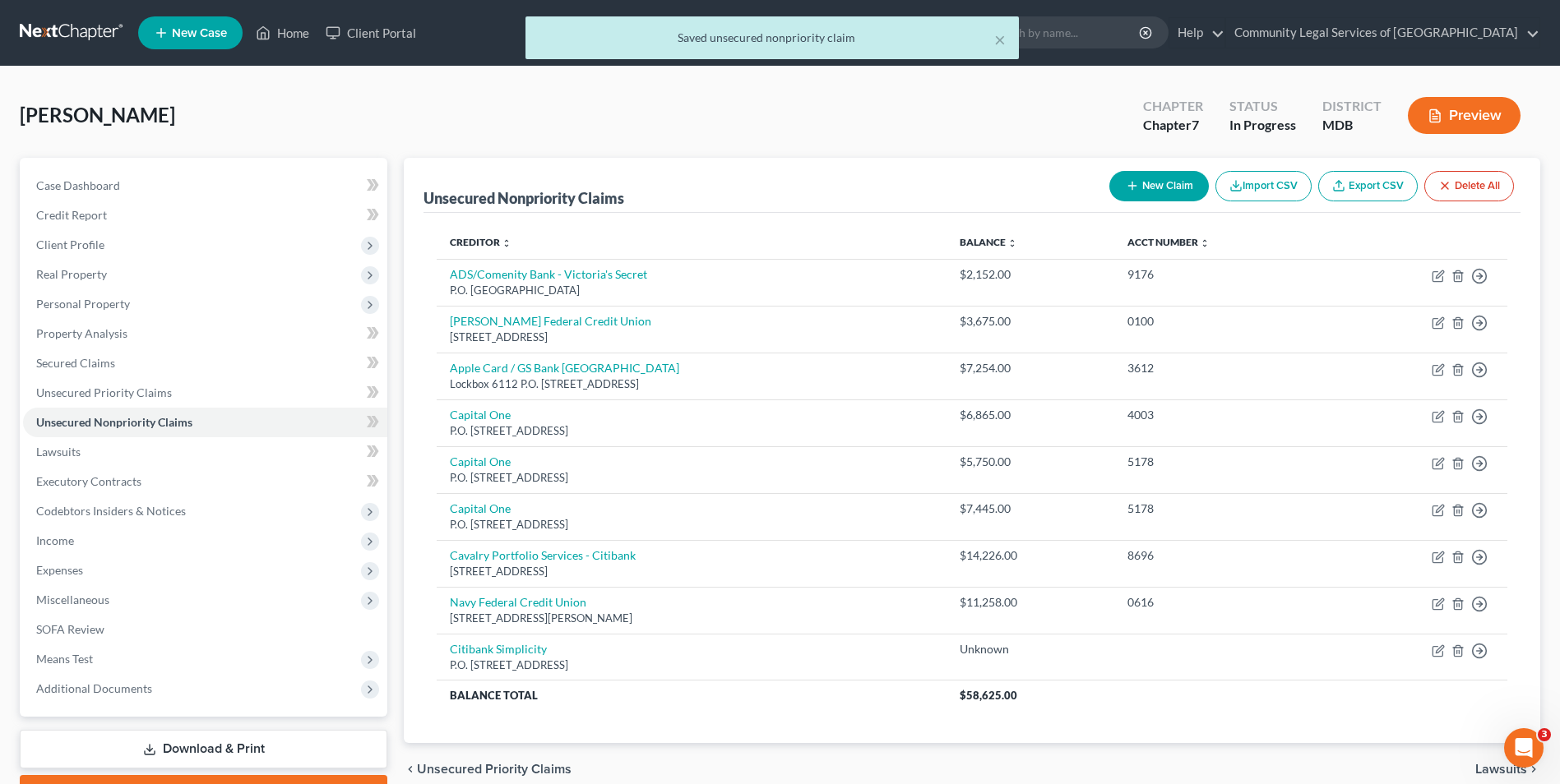
click at [1185, 186] on button "New Claim" at bounding box center [1159, 186] width 99 height 31
select select "0"
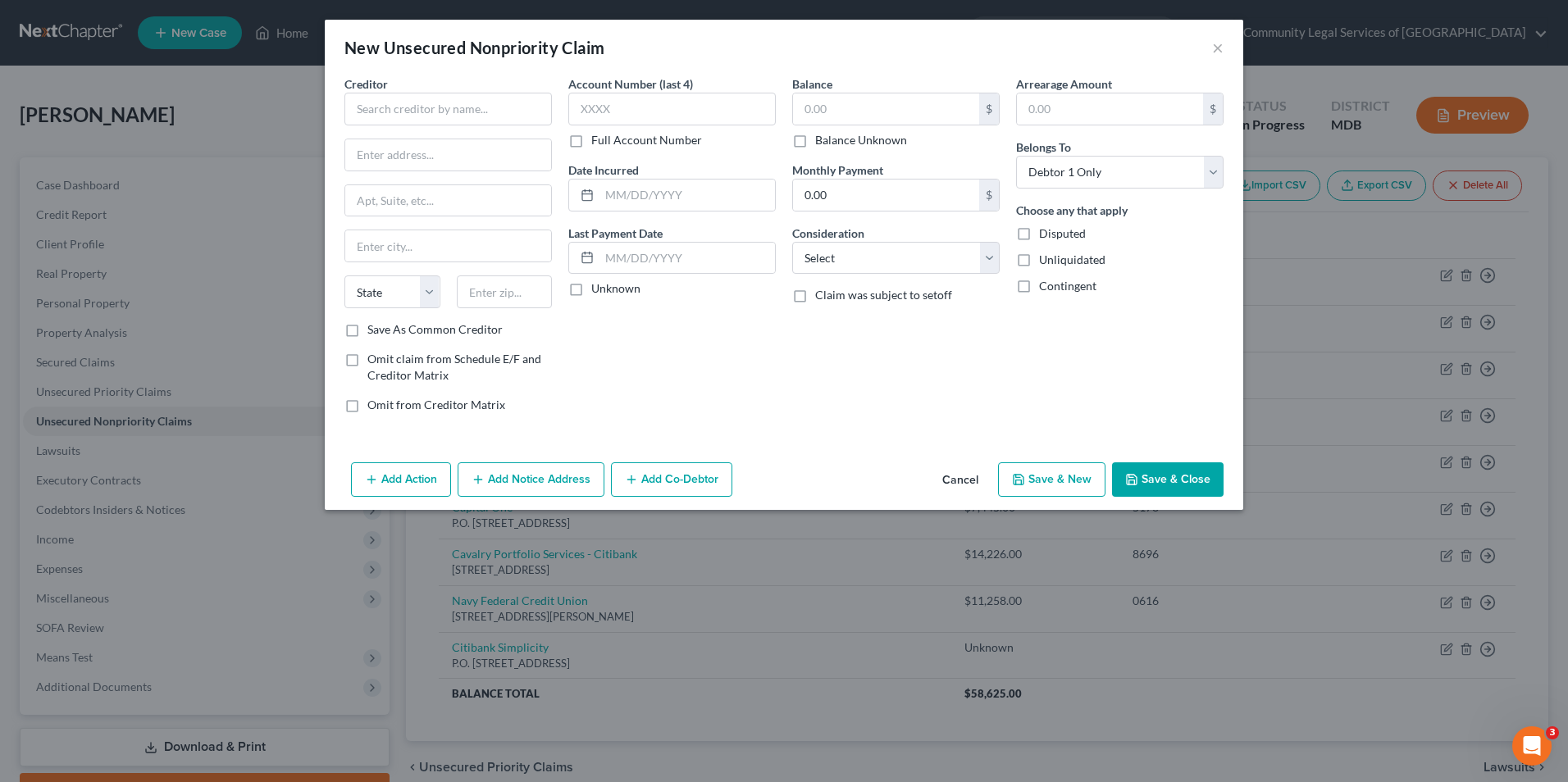
click at [409, 332] on label "Save As Common Creditor" at bounding box center [435, 329] width 136 height 17
click at [385, 332] on input "Save As Common Creditor" at bounding box center [379, 326] width 10 height 10
click at [409, 332] on label "Save As Common Creditor" at bounding box center [435, 329] width 136 height 17
click at [385, 332] on input "Save As Common Creditor" at bounding box center [379, 326] width 10 height 10
checkbox input "false"
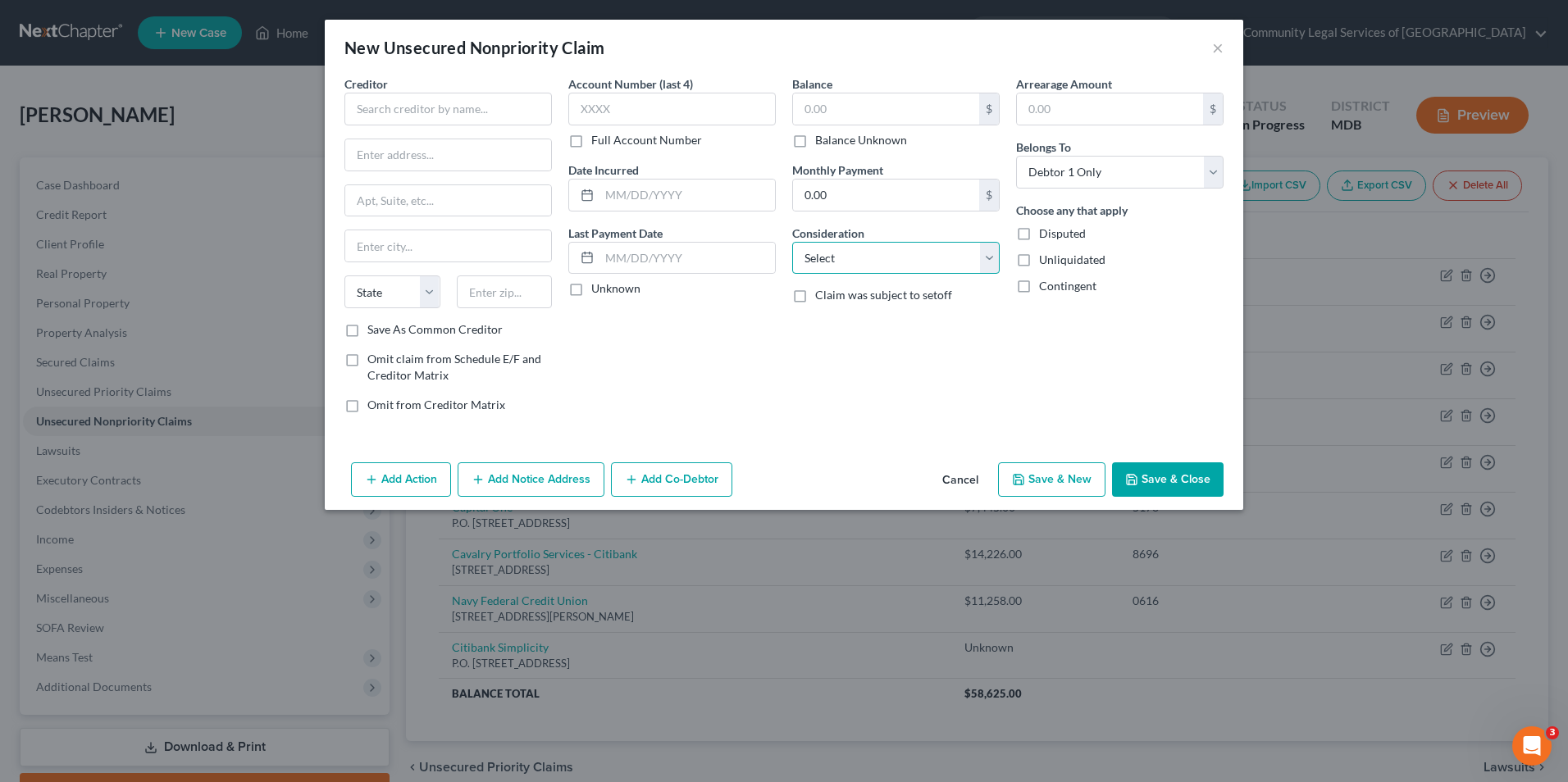
click at [929, 255] on select "Select Cable / Satellite Services Collection Agency Credit Card Debt Debt Couns…" at bounding box center [895, 258] width 207 height 32
select select "2"
click at [792, 242] on select "Select Cable / Satellite Services Collection Agency Credit Card Debt Debt Couns…" at bounding box center [895, 258] width 207 height 32
click at [813, 255] on select "Select Cable / Satellite Services Collection Agency Credit Card Debt Debt Couns…" at bounding box center [895, 258] width 207 height 32
click at [429, 105] on input "text" at bounding box center [448, 108] width 207 height 32
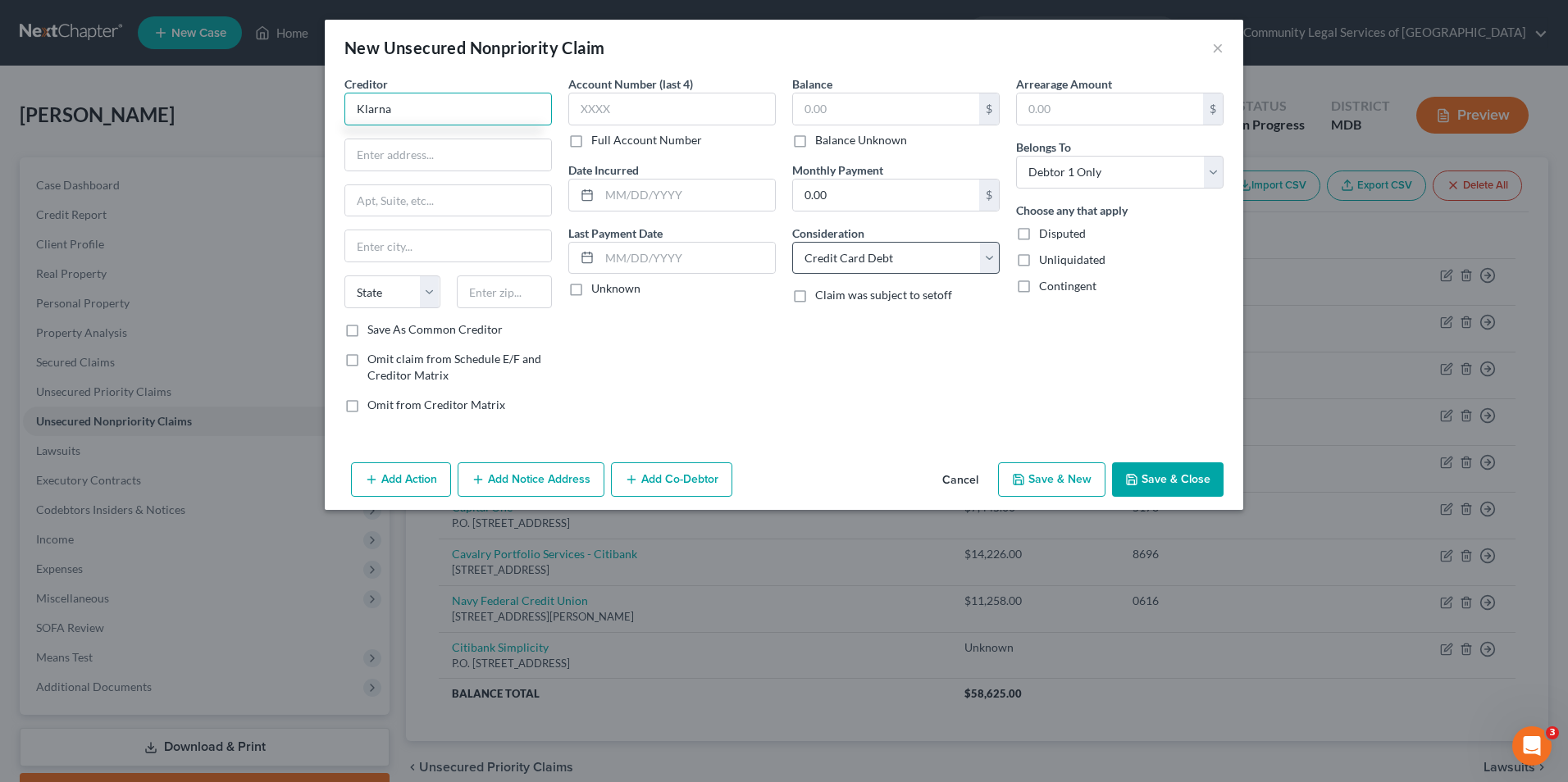
type input "Klarna"
click at [962, 250] on select "Select Cable / Satellite Services Collection Agency Credit Card Debt Debt Couns…" at bounding box center [895, 258] width 207 height 32
click at [792, 242] on select "Select Cable / Satellite Services Collection Agency Credit Card Debt Debt Couns…" at bounding box center [895, 258] width 207 height 32
click at [509, 151] on input "text" at bounding box center [448, 155] width 206 height 31
type input "PO BOX 8116"
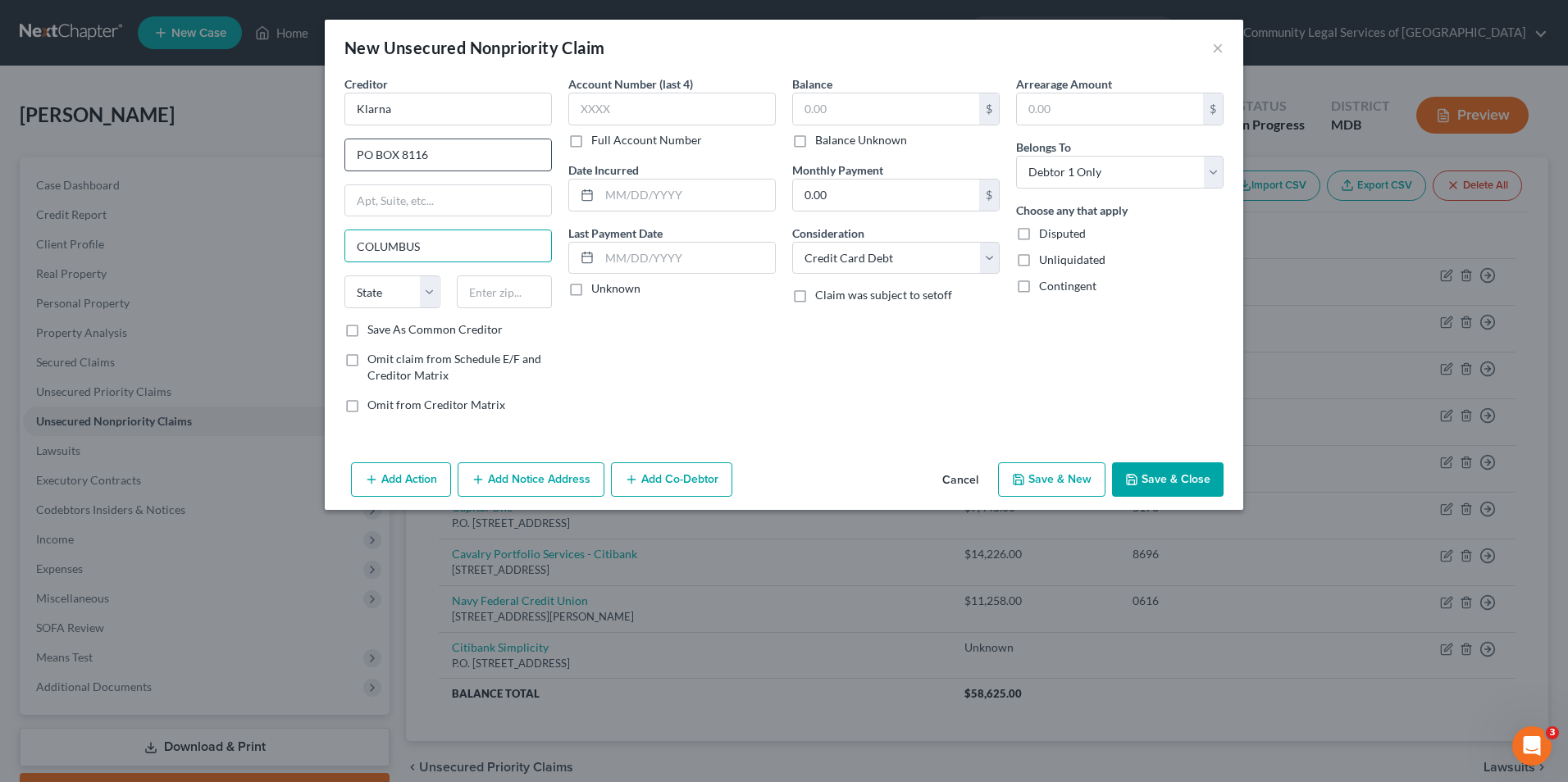
type input "COLUMBUS"
select select "36"
type input "43201"
click at [668, 115] on input "text" at bounding box center [672, 108] width 207 height 32
type input "Columbus"
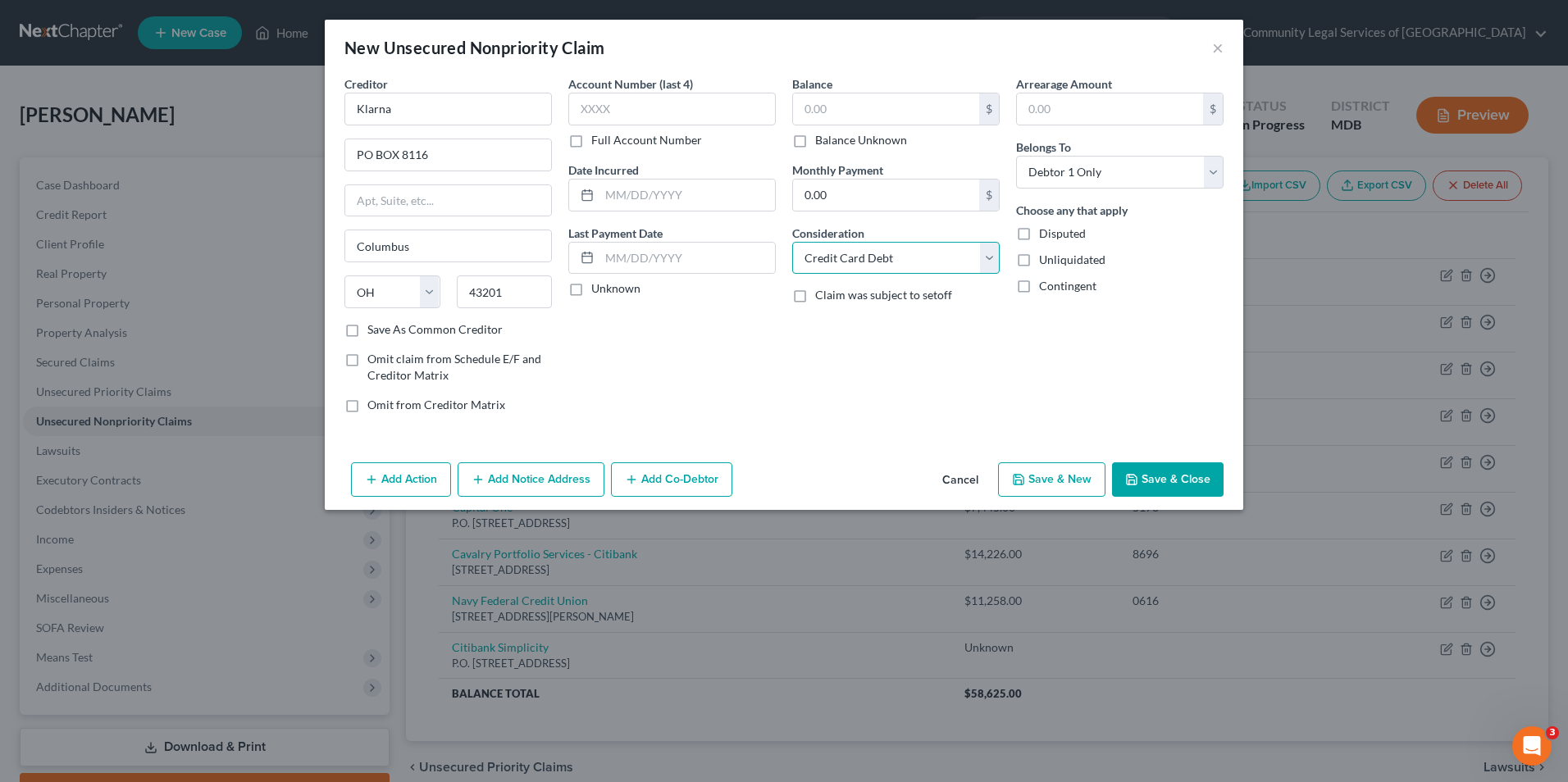
click at [988, 263] on select "Select Cable / Satellite Services Collection Agency Credit Card Debt Debt Couns…" at bounding box center [895, 258] width 207 height 32
select select "10"
click at [792, 242] on select "Select Cable / Satellite Services Collection Agency Credit Card Debt Debt Couns…" at bounding box center [895, 258] width 207 height 32
click at [644, 103] on input "text" at bounding box center [672, 108] width 207 height 32
type input "YQC2"
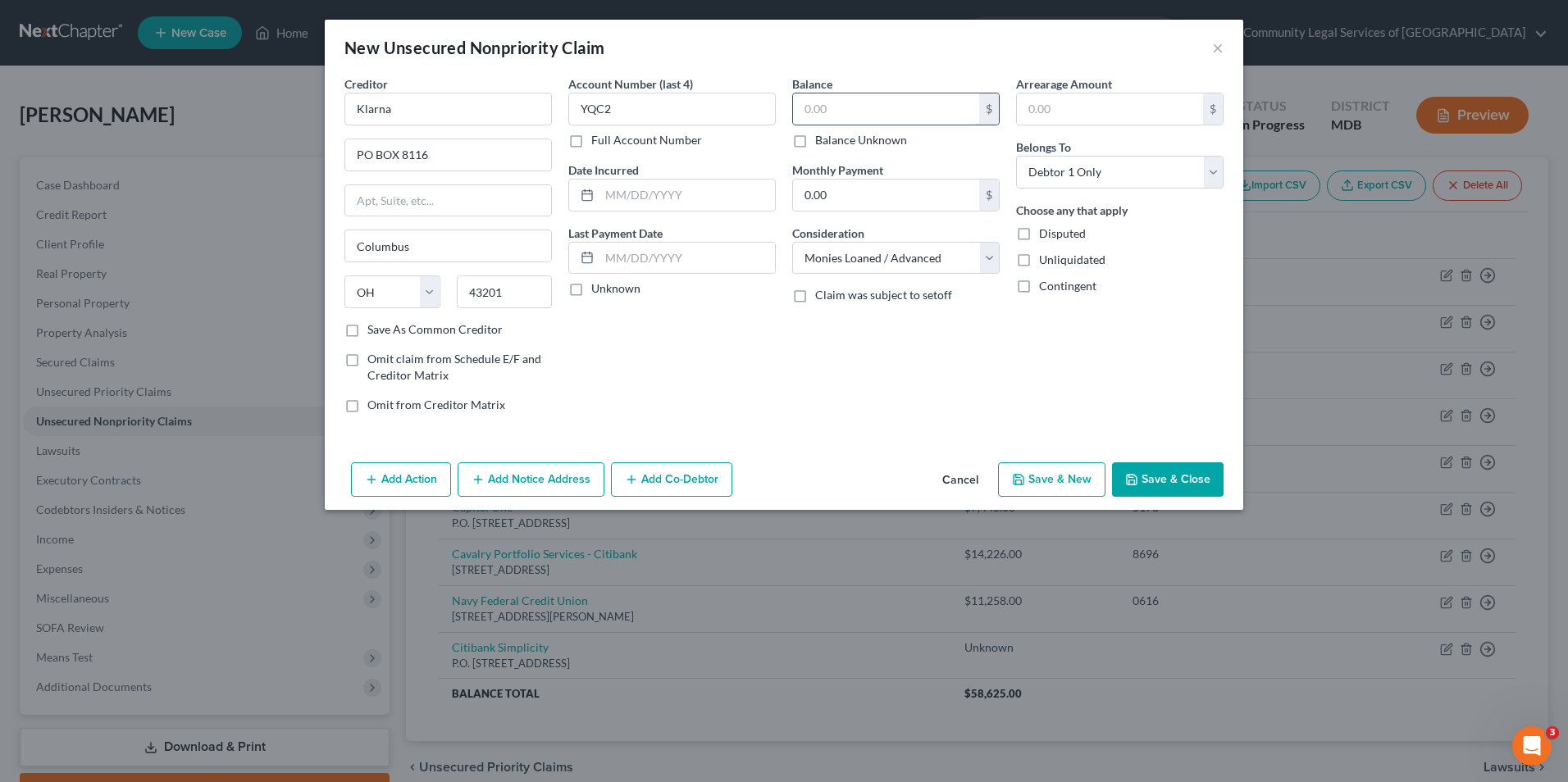
click at [913, 108] on input "text" at bounding box center [886, 109] width 186 height 31
type input "116"
click at [686, 197] on input "text" at bounding box center [687, 195] width 176 height 31
type input "[DATE]"
click at [698, 255] on input "text" at bounding box center [687, 258] width 176 height 31
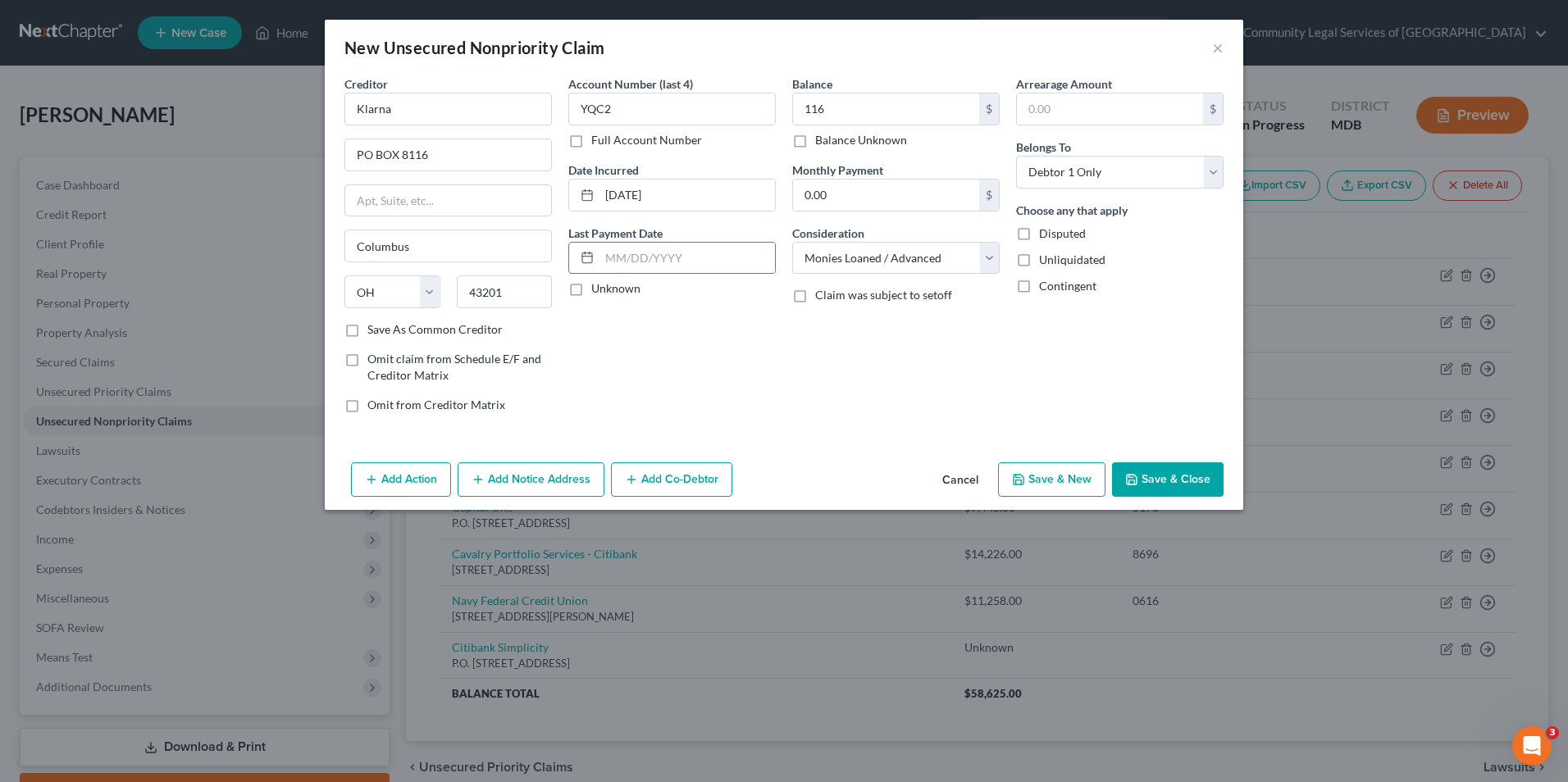
click at [556, 341] on div "Creditor * Klarna PO BOX [GEOGRAPHIC_DATA] [US_STATE][GEOGRAPHIC_DATA] AZ CA CO…" at bounding box center [448, 250] width 224 height 351
click at [615, 288] on label "Unknown" at bounding box center [616, 289] width 49 height 17
click at [609, 288] on input "Unknown" at bounding box center [603, 286] width 10 height 10
checkbox input "true"
click at [1178, 476] on button "Save & Close" at bounding box center [1167, 479] width 111 height 34
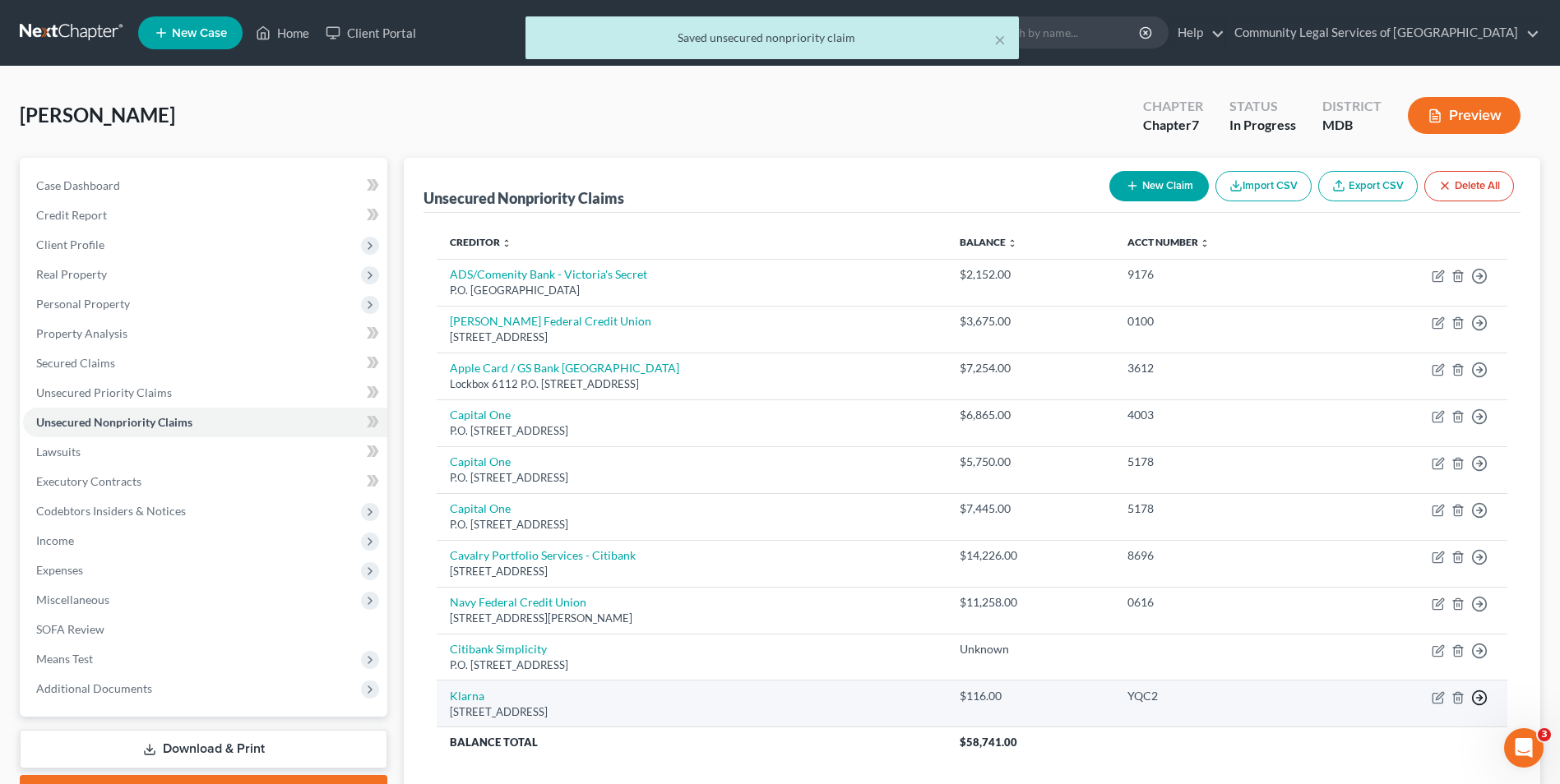
click at [1479, 694] on icon "button" at bounding box center [1479, 697] width 17 height 17
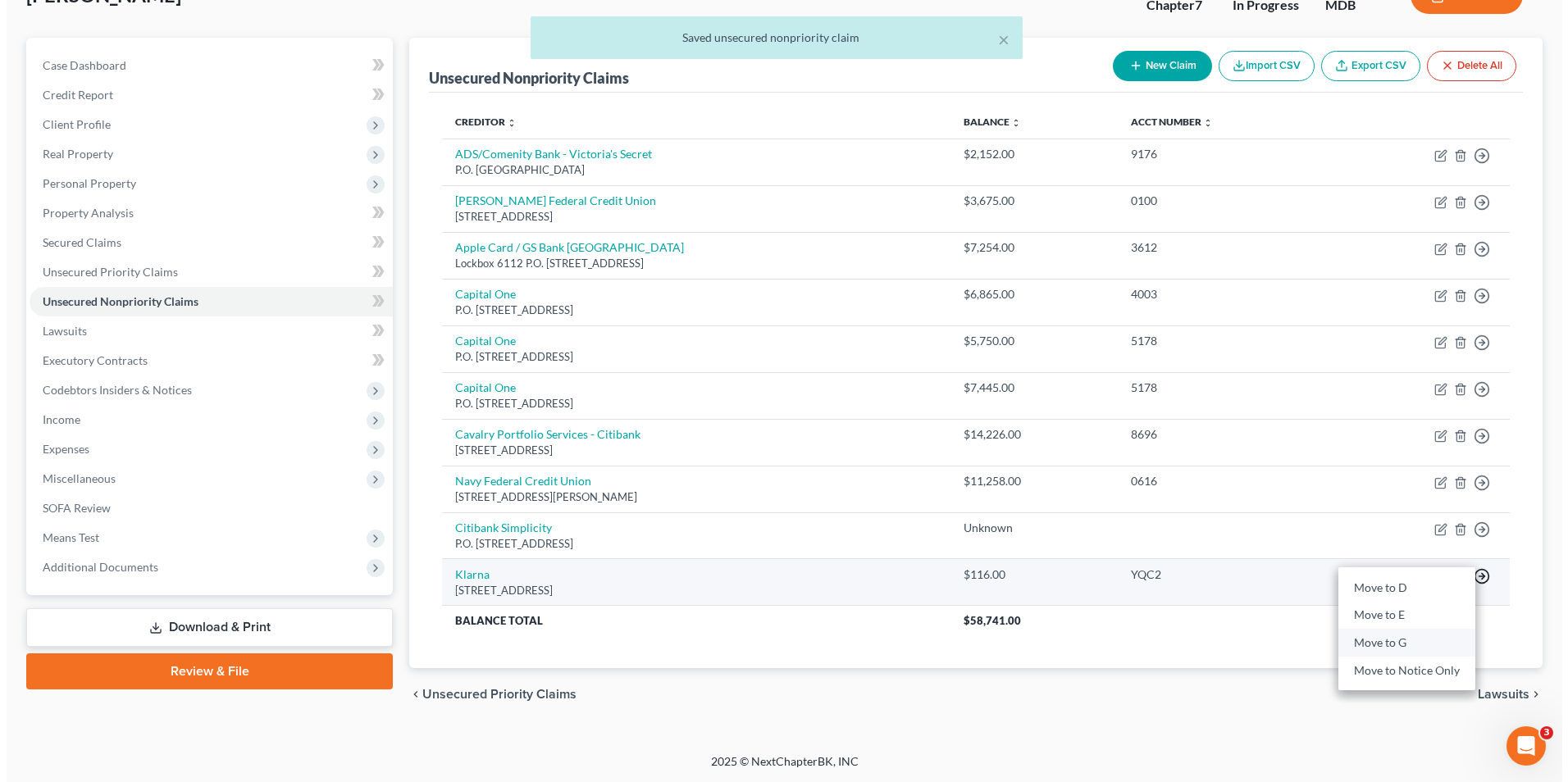
scroll to position [121, 0]
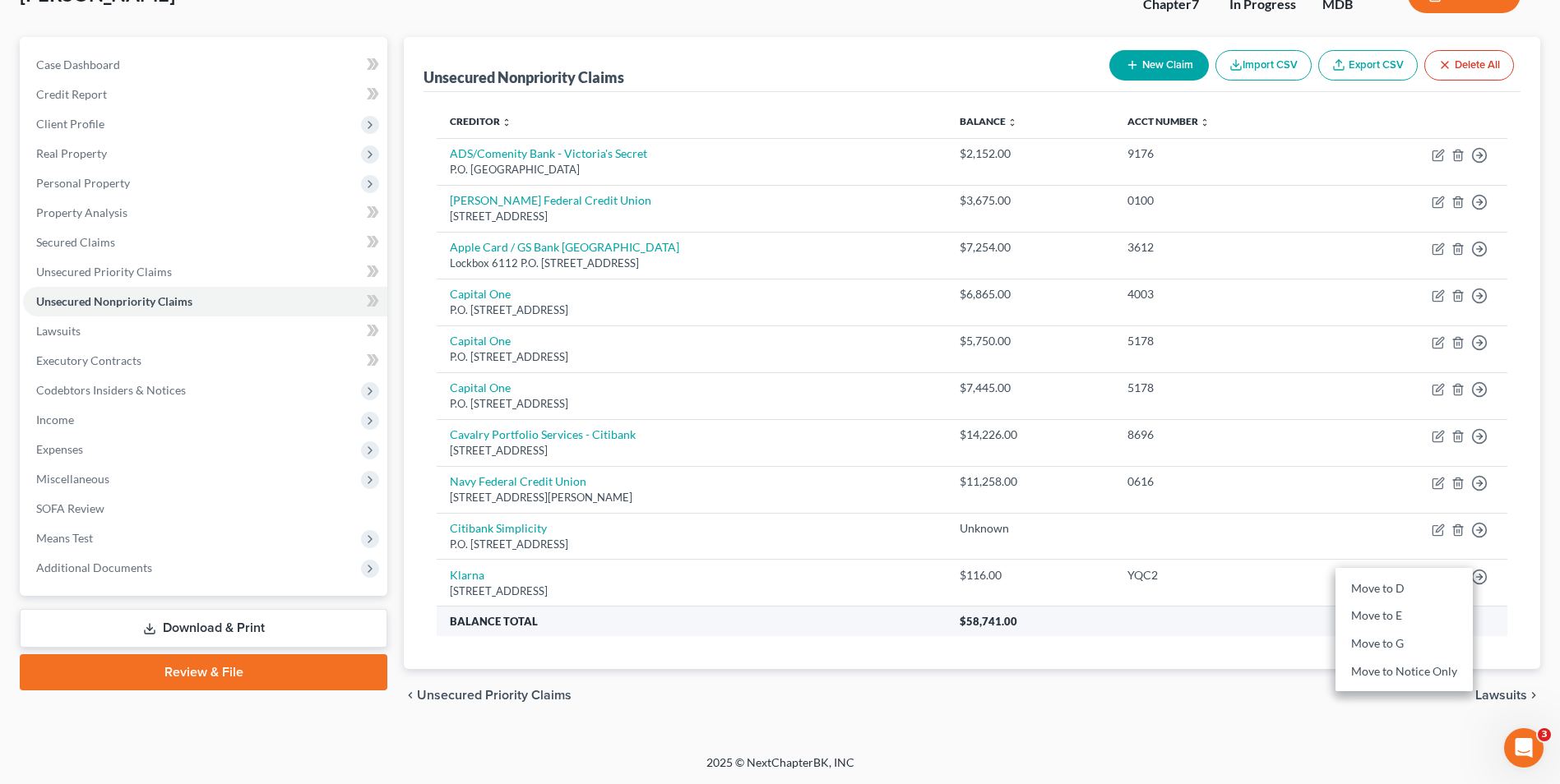
click at [1213, 616] on th "$58,741.00" at bounding box center [1227, 622] width 561 height 30
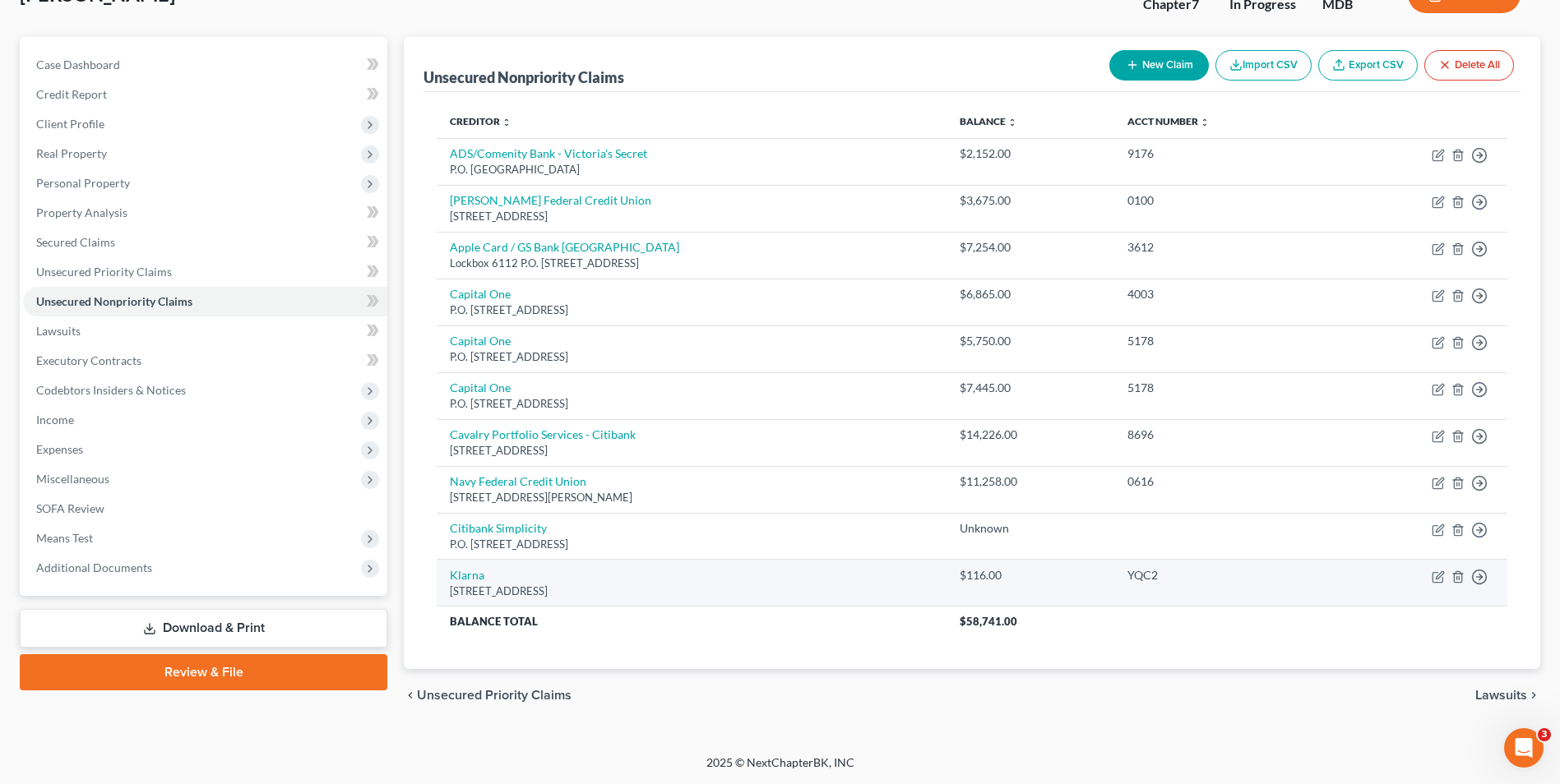
click at [1371, 583] on td "Move to D Move to E Move to G Move to Notice Only" at bounding box center [1420, 582] width 177 height 46
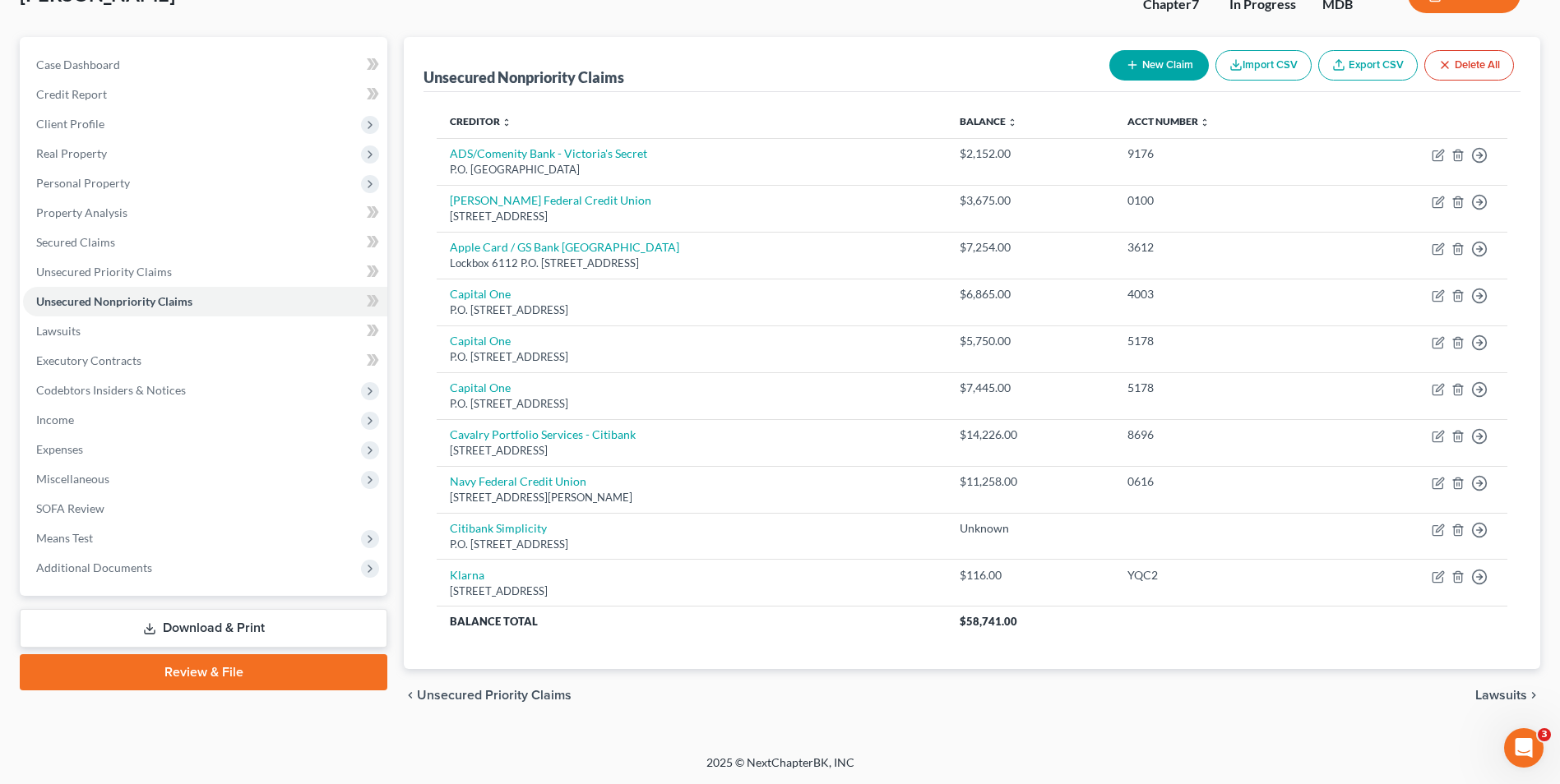
click at [1379, 70] on link "Export CSV" at bounding box center [1368, 65] width 99 height 31
click at [941, 39] on div "Unsecured Nonpriority Claims New Claim Import CSV Export CSV Delete All" at bounding box center [972, 64] width 1097 height 55
click at [1292, 67] on button "Import CSV" at bounding box center [1263, 65] width 97 height 31
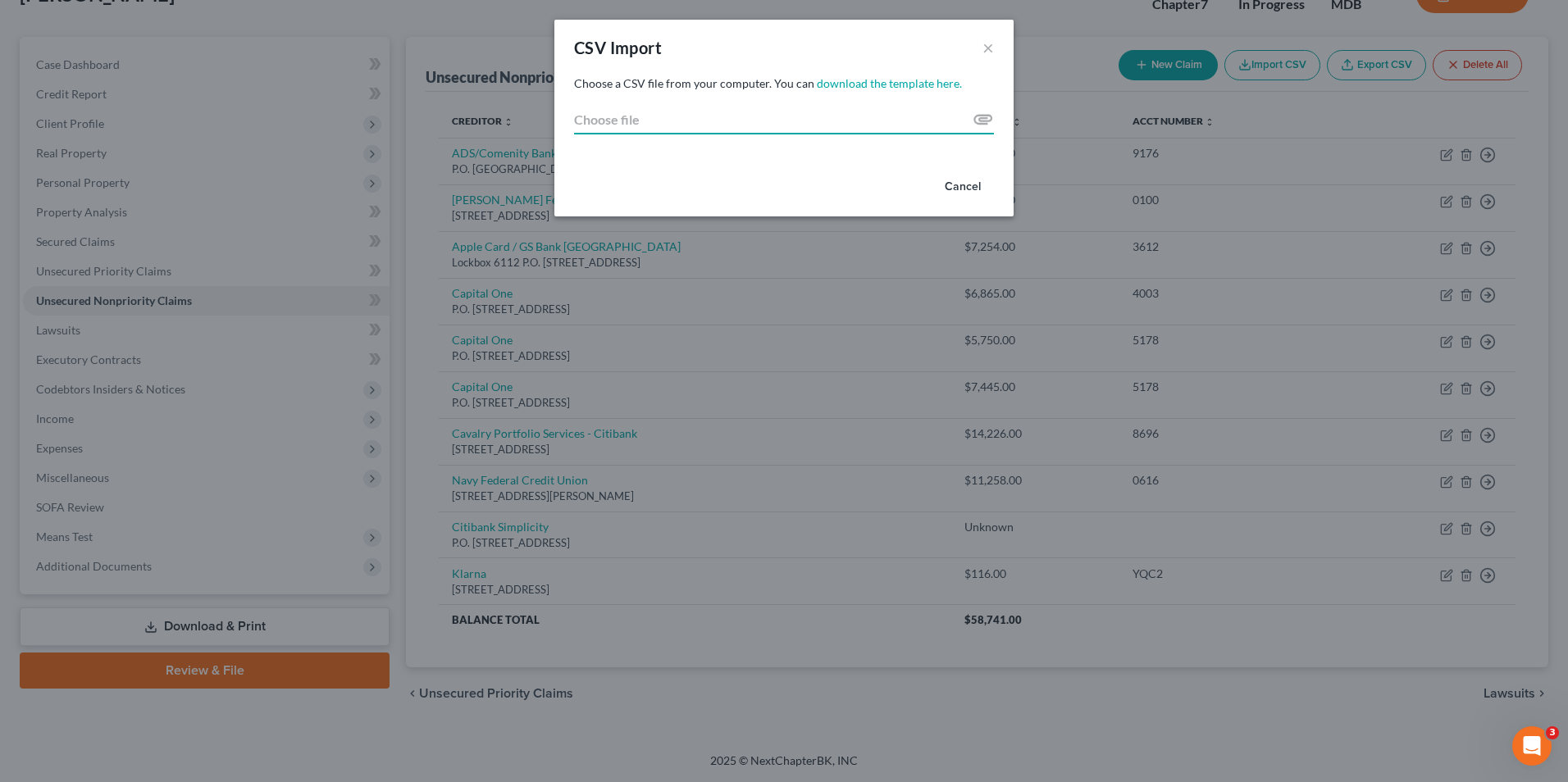
click at [989, 119] on input "Choose file" at bounding box center [784, 120] width 420 height 30
type input "C:\fakepath\export.csv"
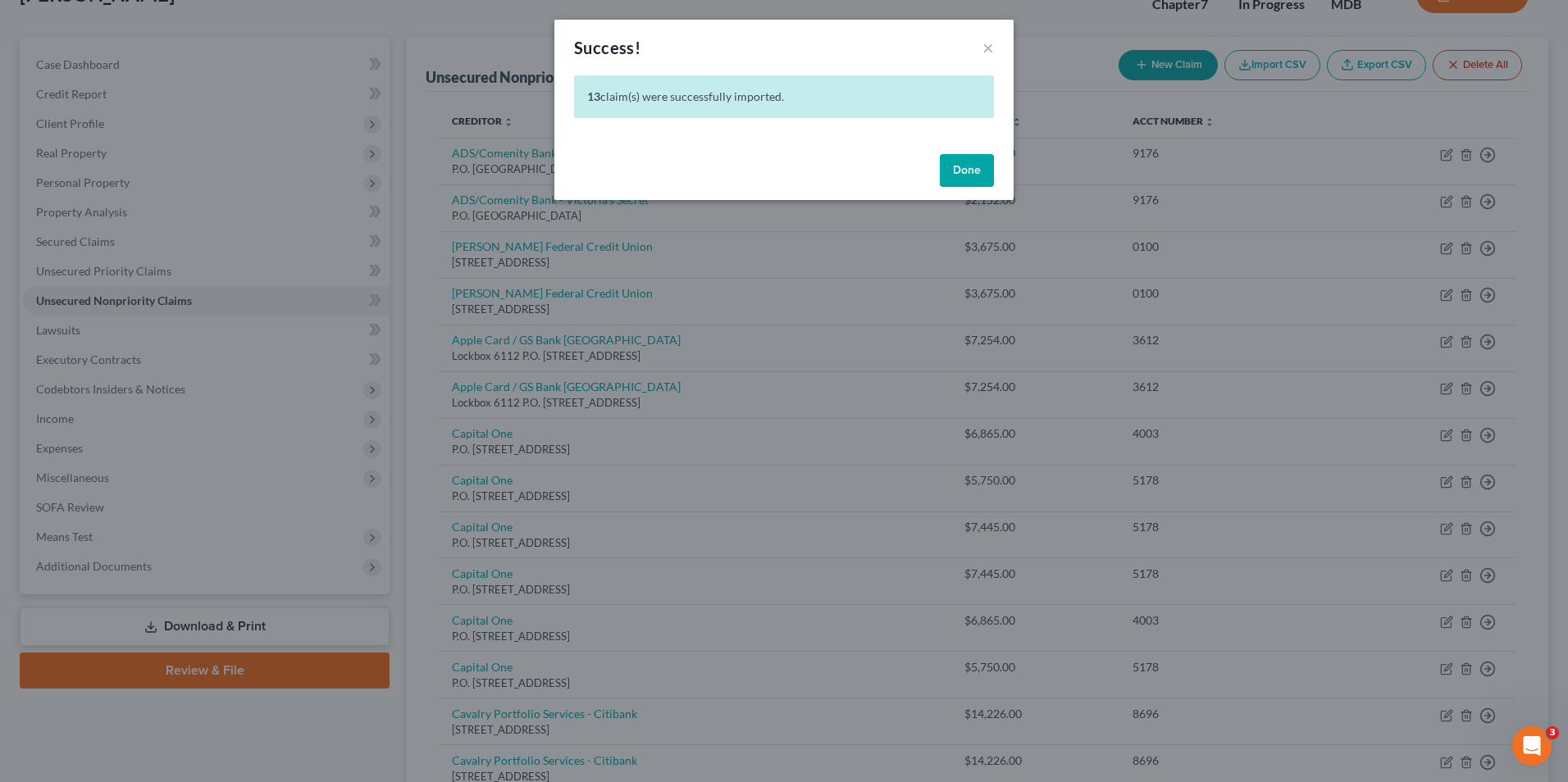
click at [954, 164] on button "Done" at bounding box center [967, 170] width 54 height 32
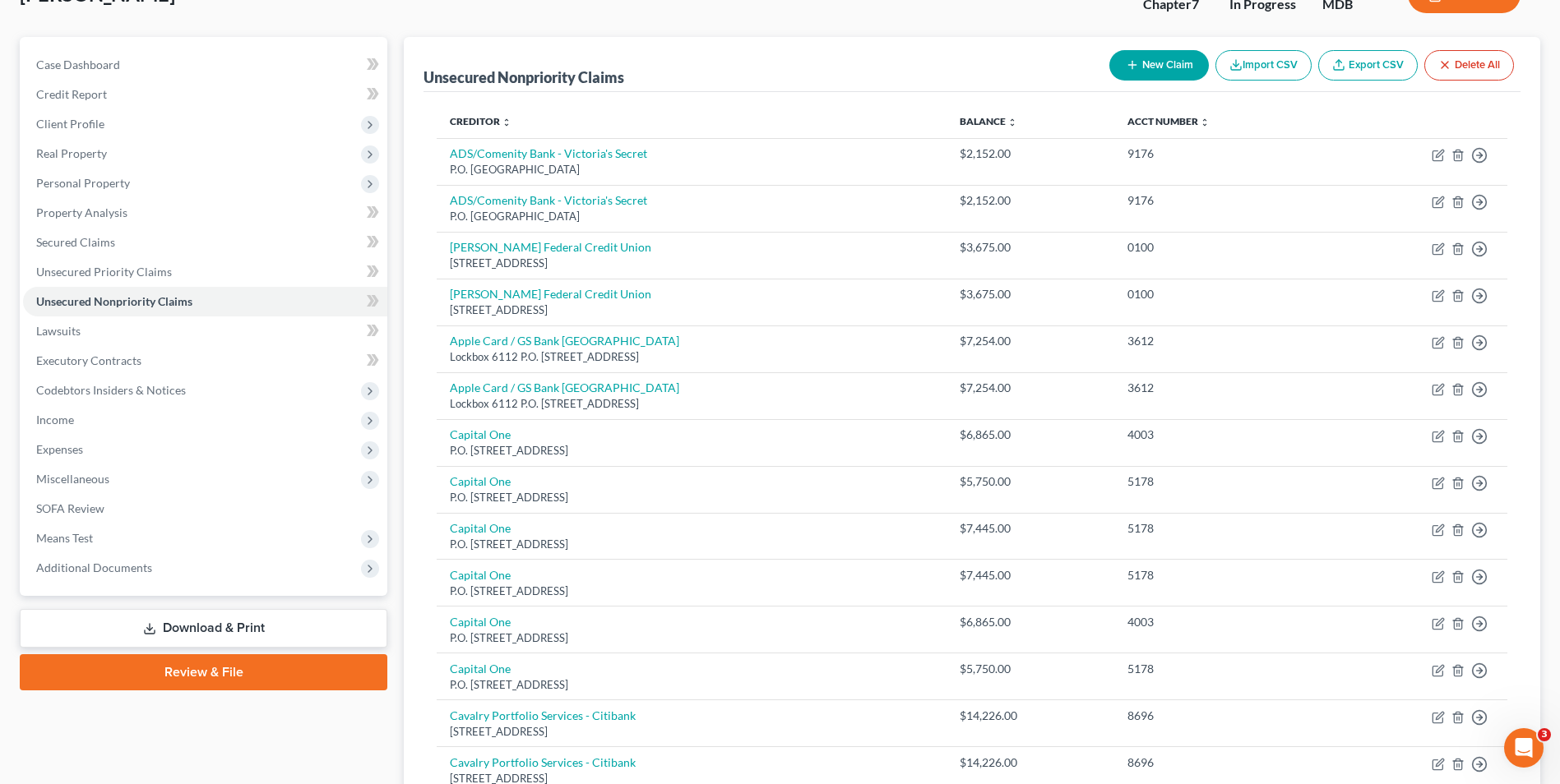
click at [1485, 72] on button "Delete All" at bounding box center [1470, 65] width 89 height 31
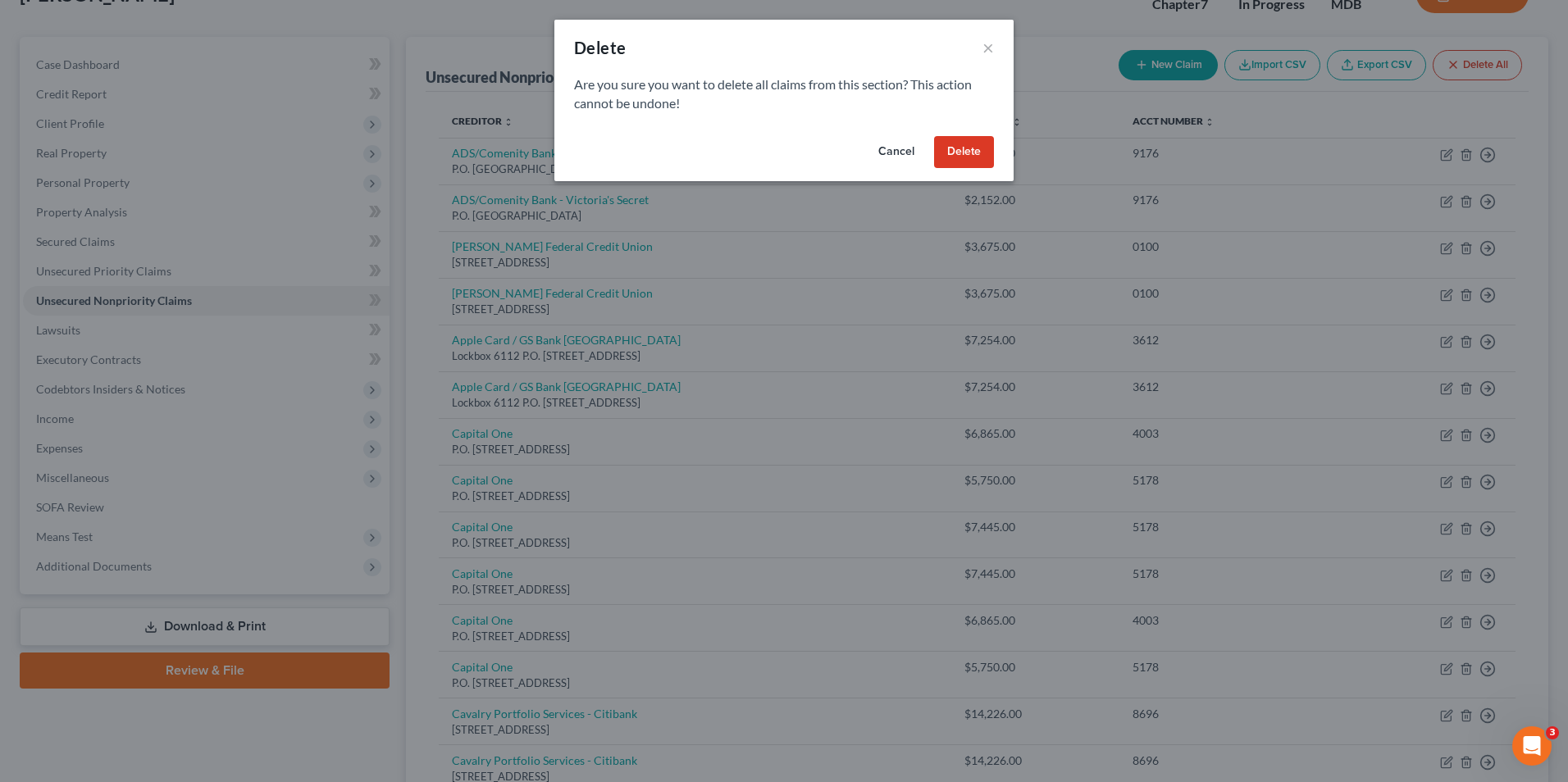
click at [950, 145] on button "Delete" at bounding box center [964, 152] width 60 height 32
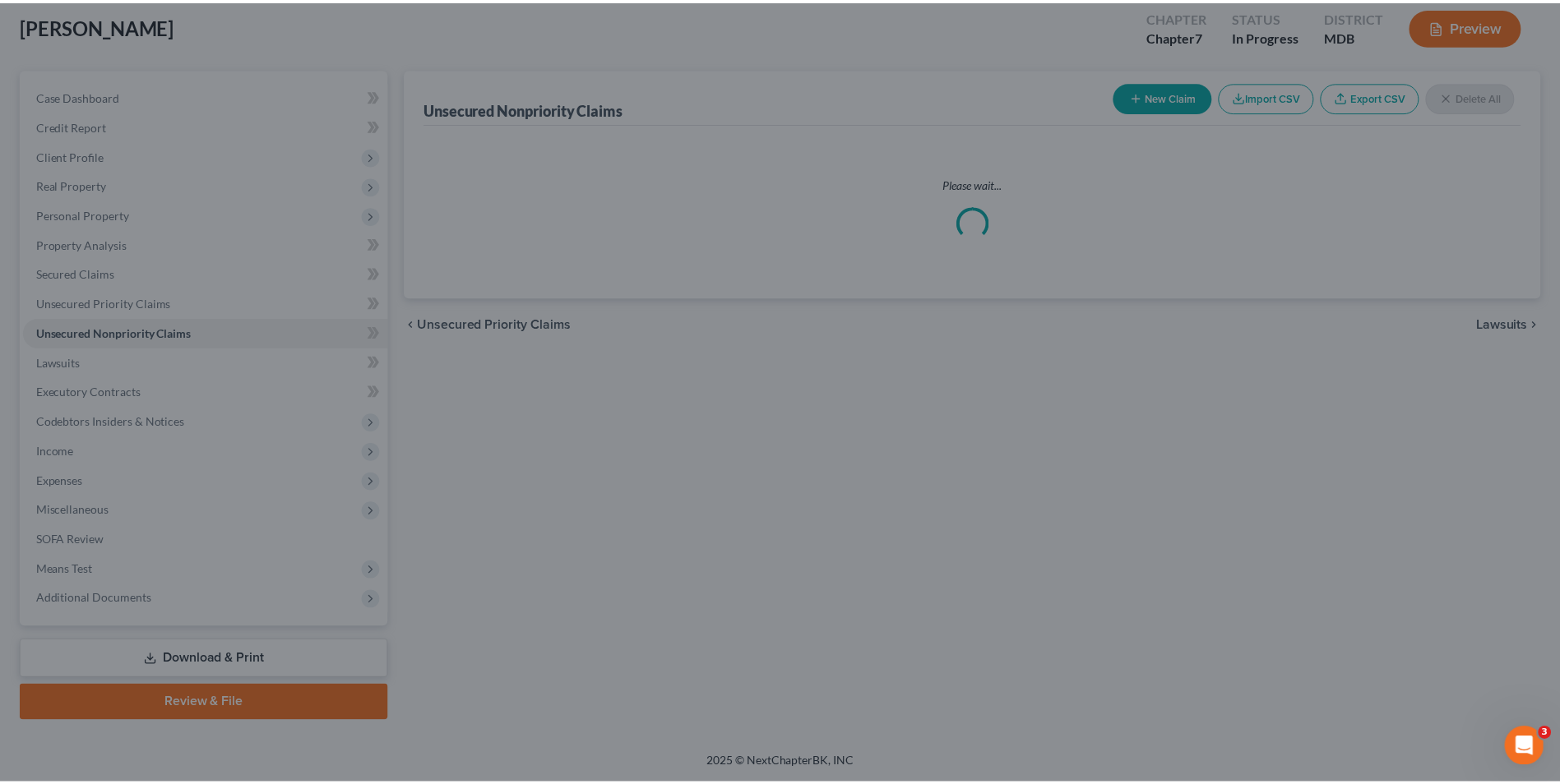
scroll to position [89, 0]
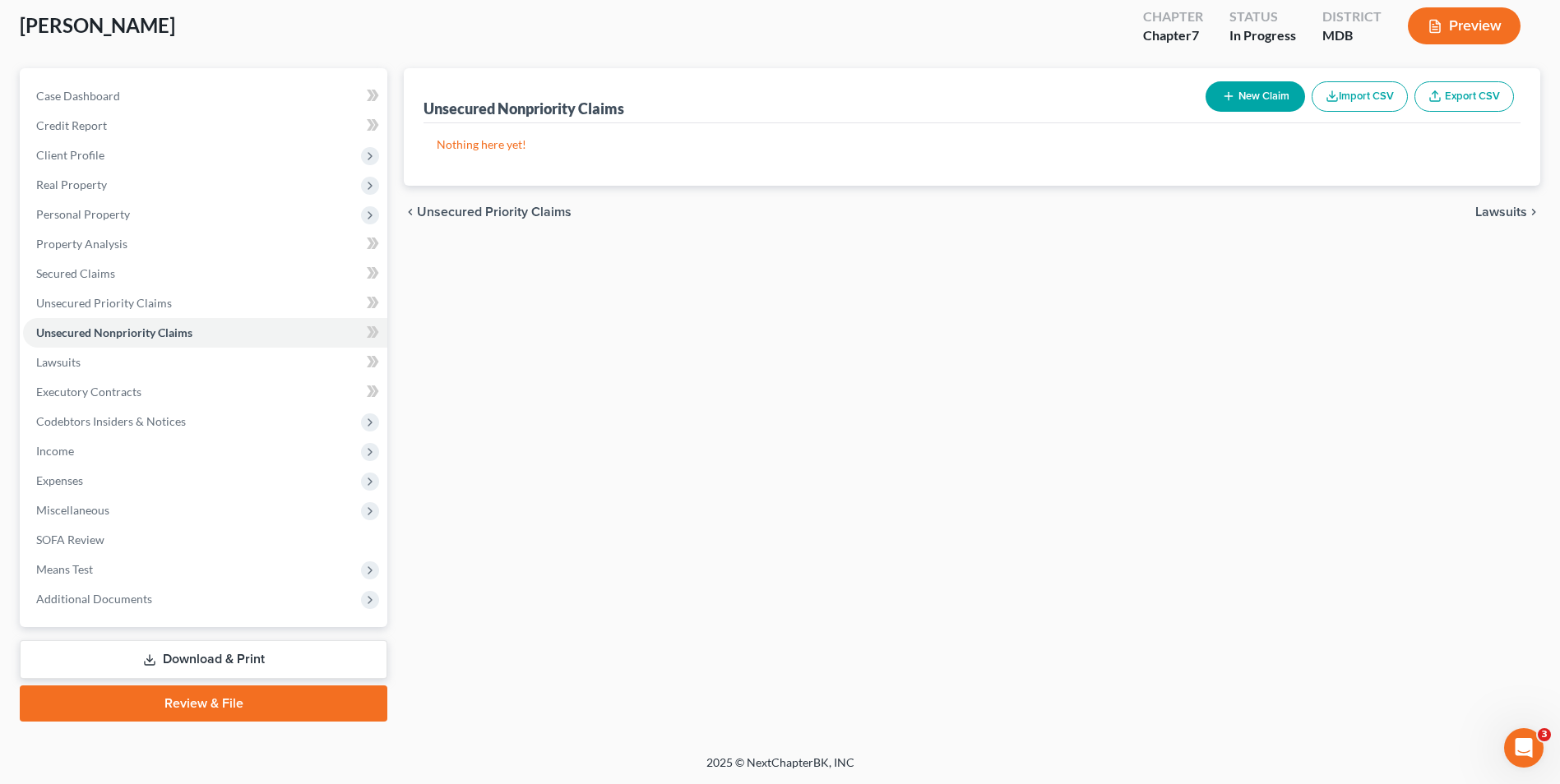
click at [1245, 97] on button "New Claim" at bounding box center [1255, 96] width 99 height 31
select select "0"
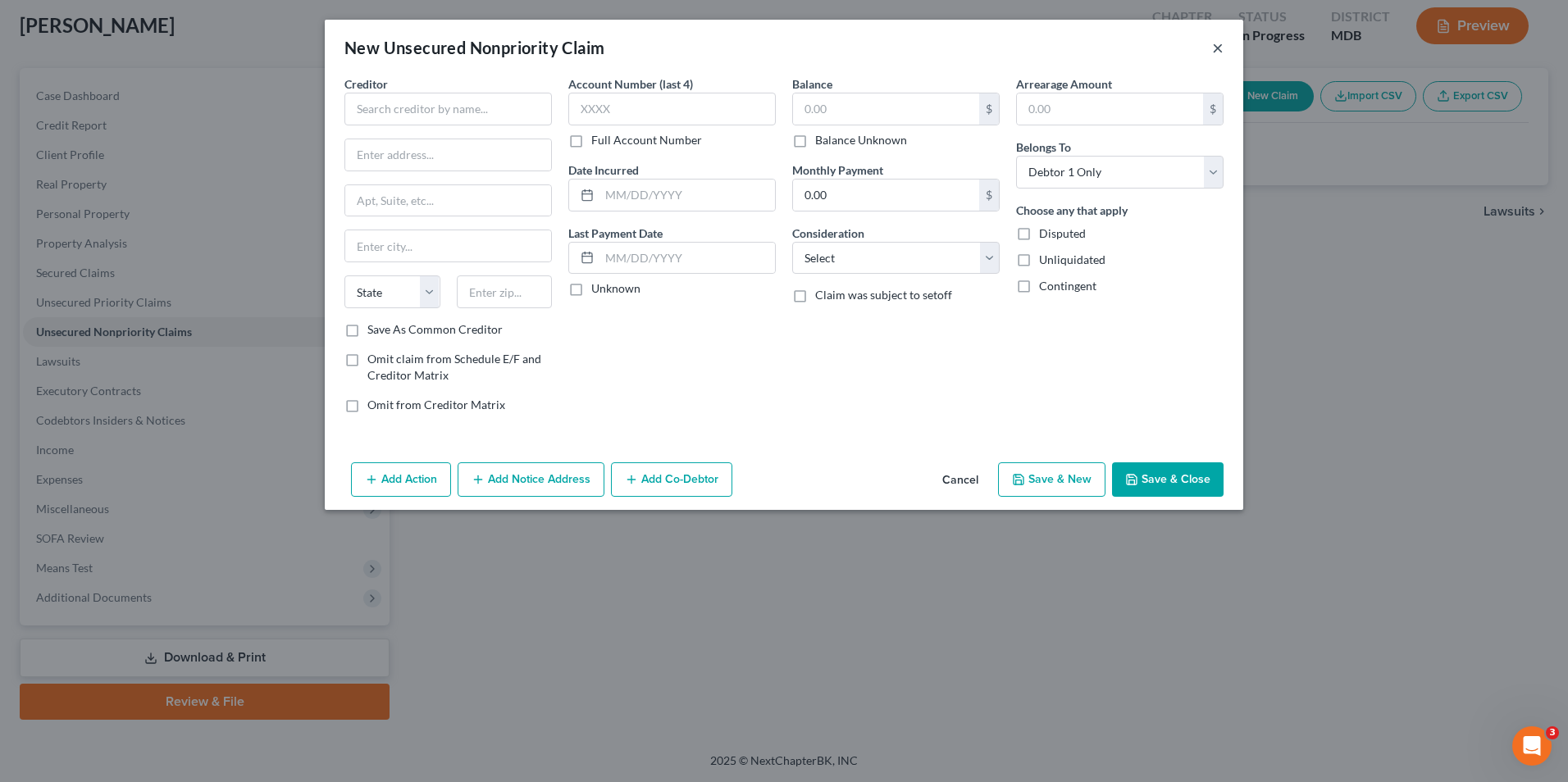
click at [1217, 45] on button "×" at bounding box center [1217, 47] width 11 height 19
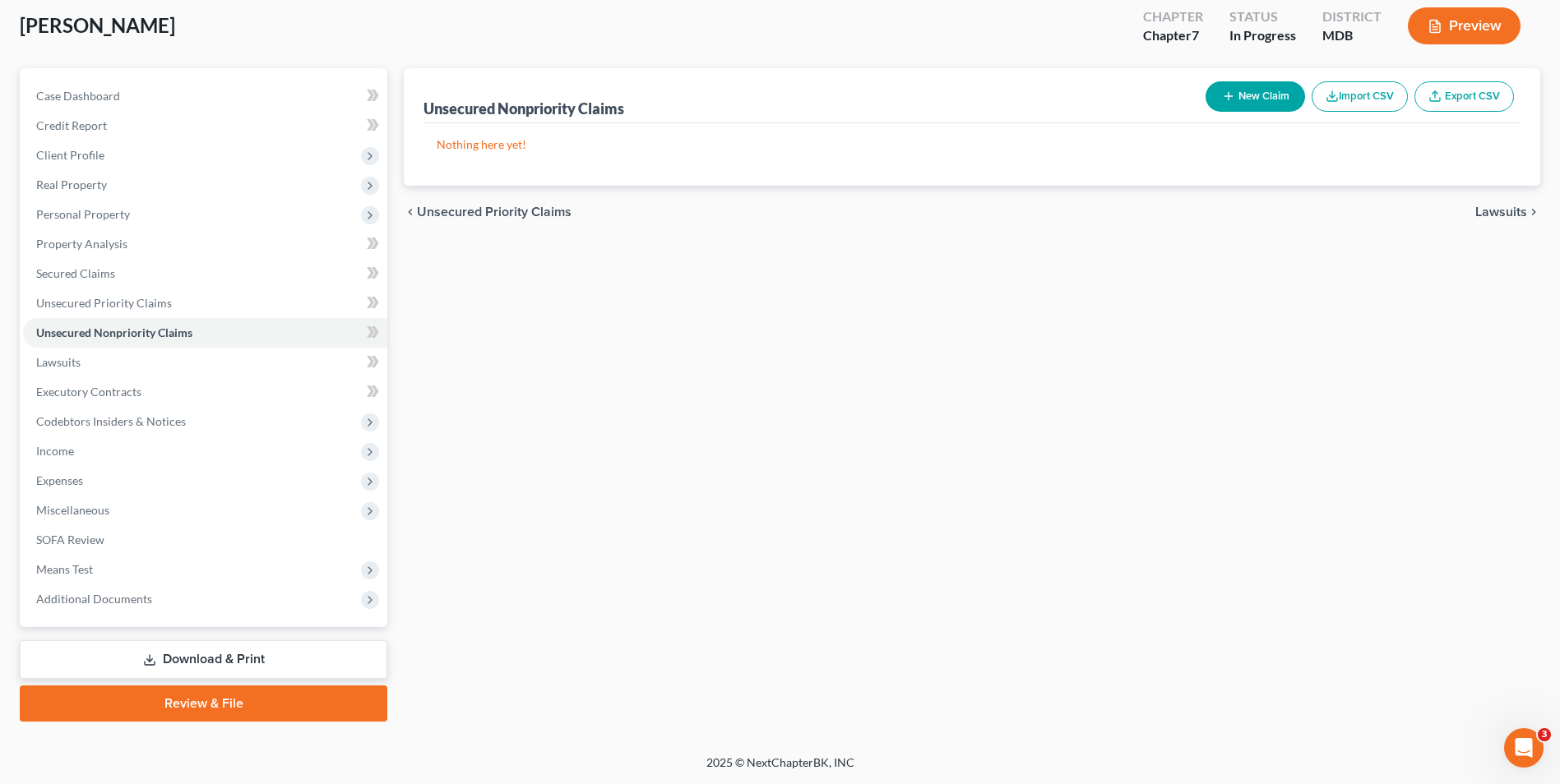
click at [1347, 92] on button "Import CSV" at bounding box center [1360, 96] width 97 height 31
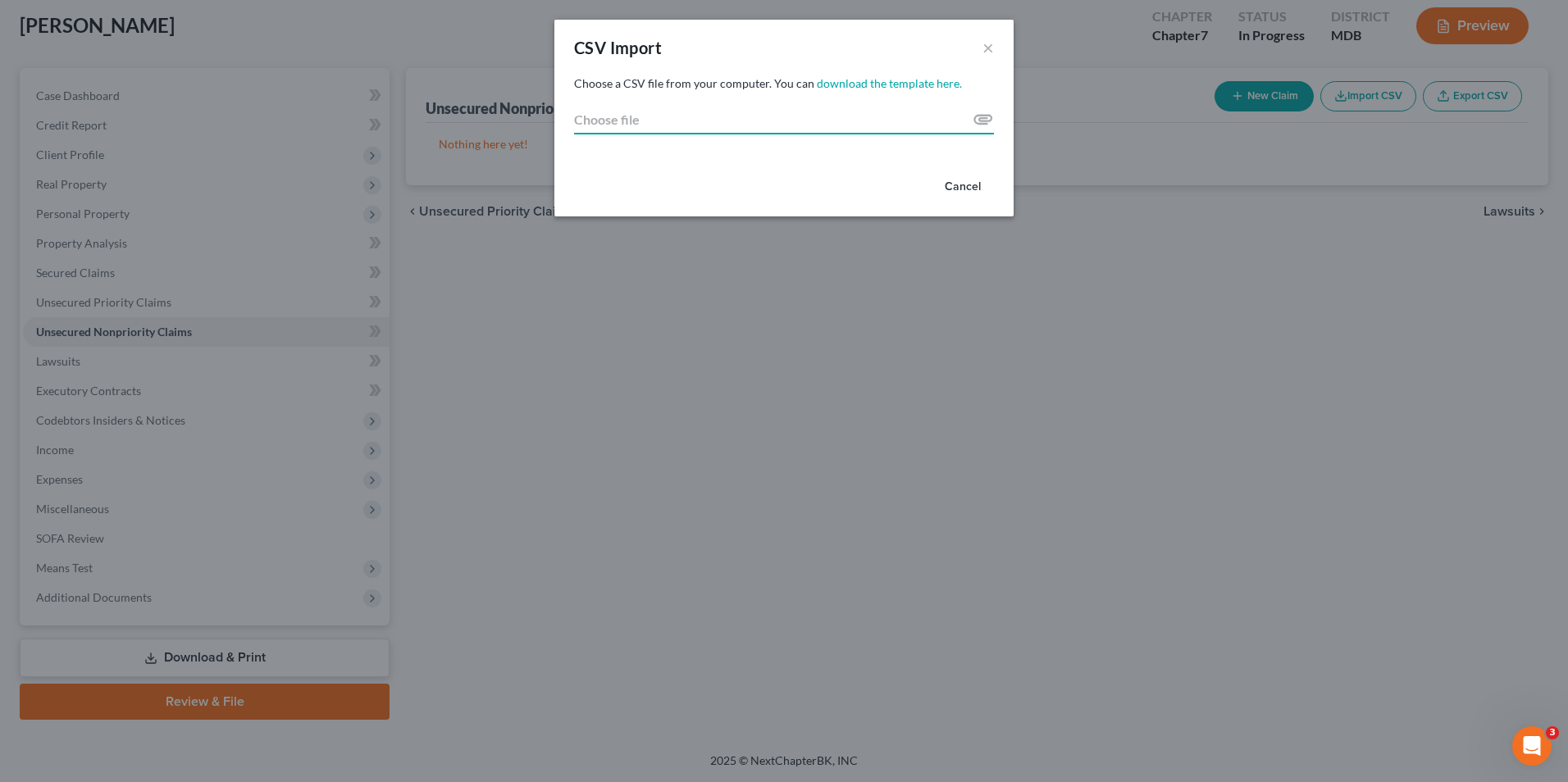
click at [652, 117] on input "Choose file" at bounding box center [784, 120] width 420 height 30
type input "C:\fakepath\export.csv"
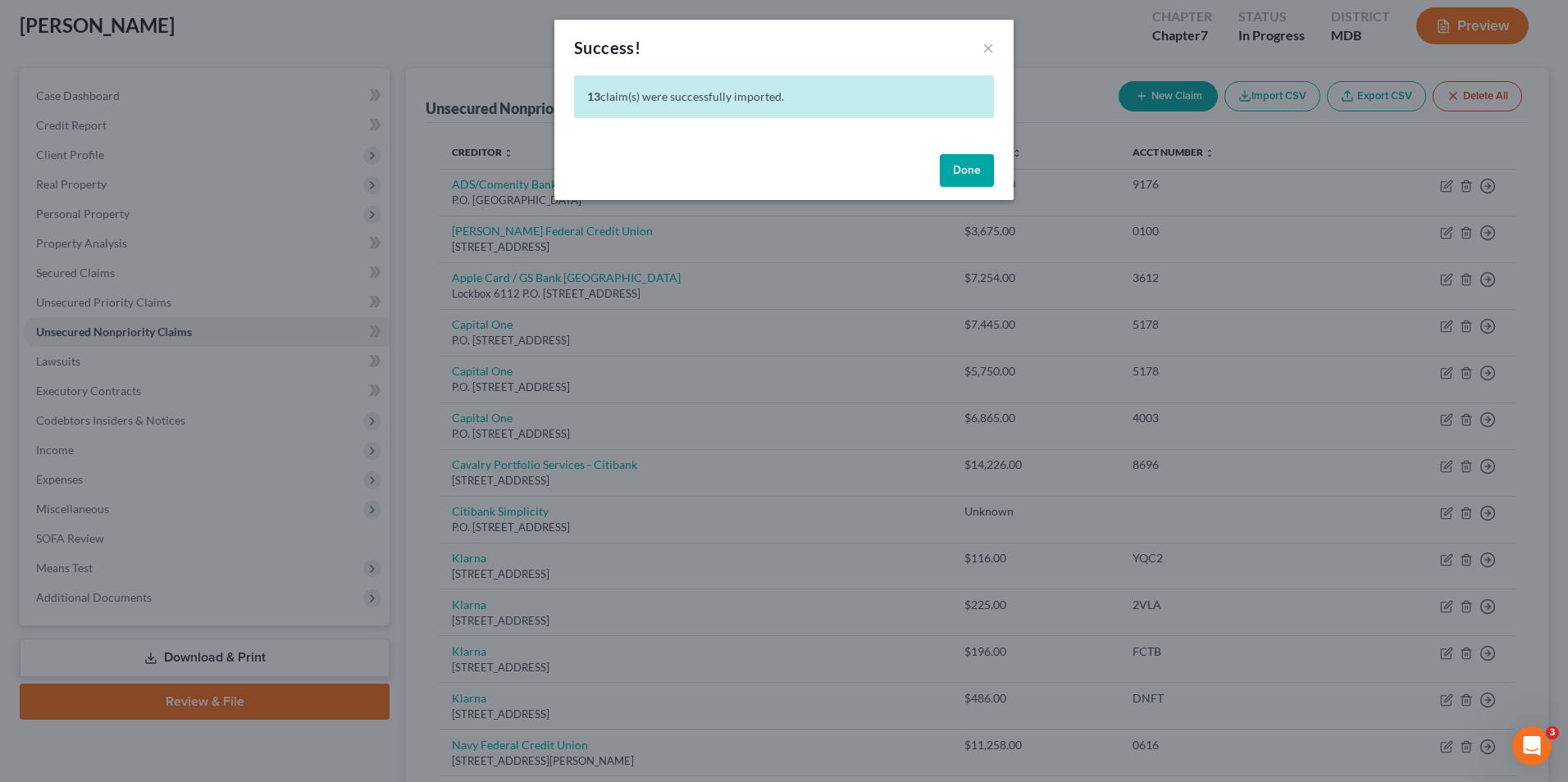
click at [962, 164] on button "Done" at bounding box center [967, 170] width 54 height 32
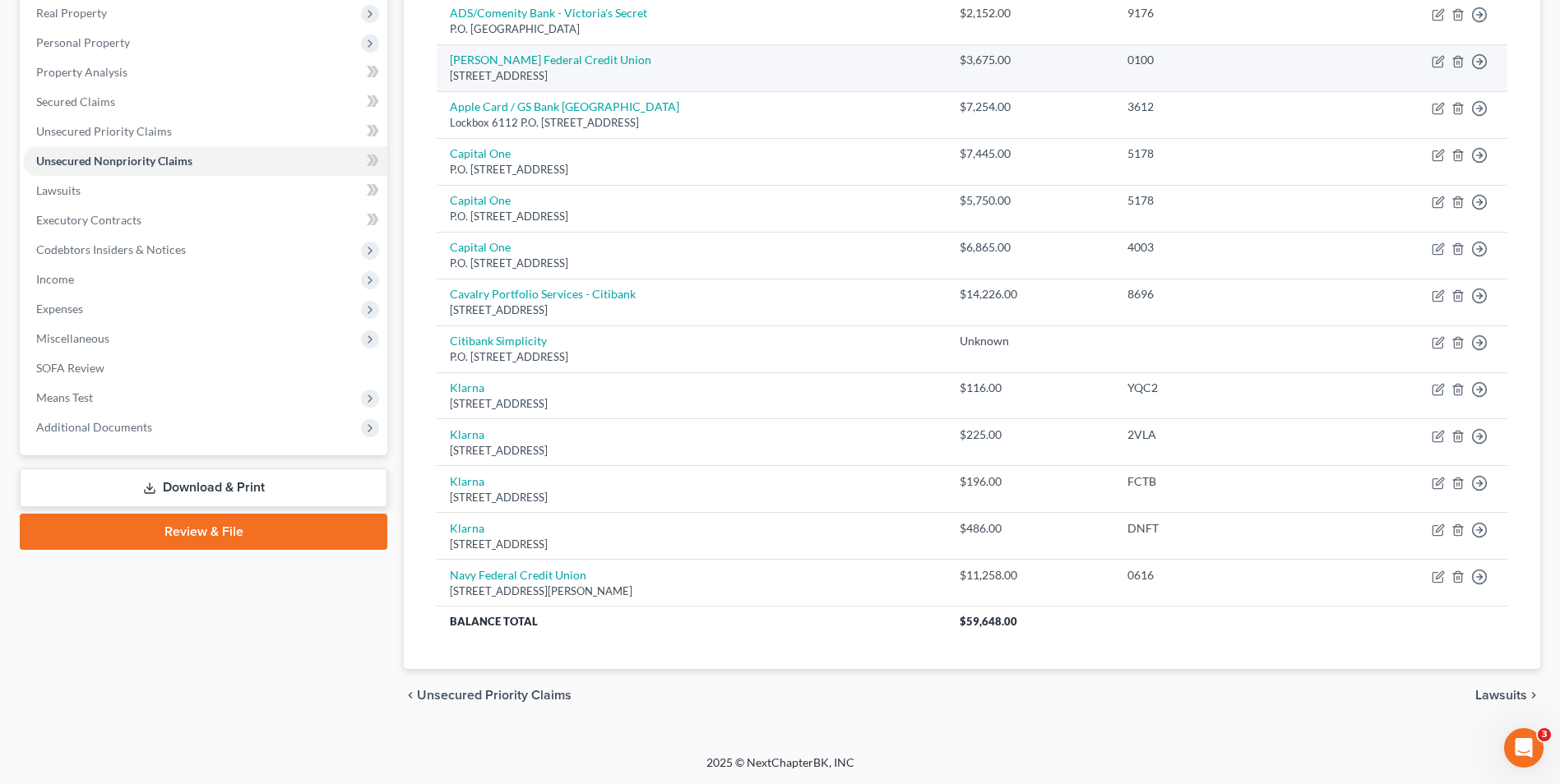
scroll to position [0, 0]
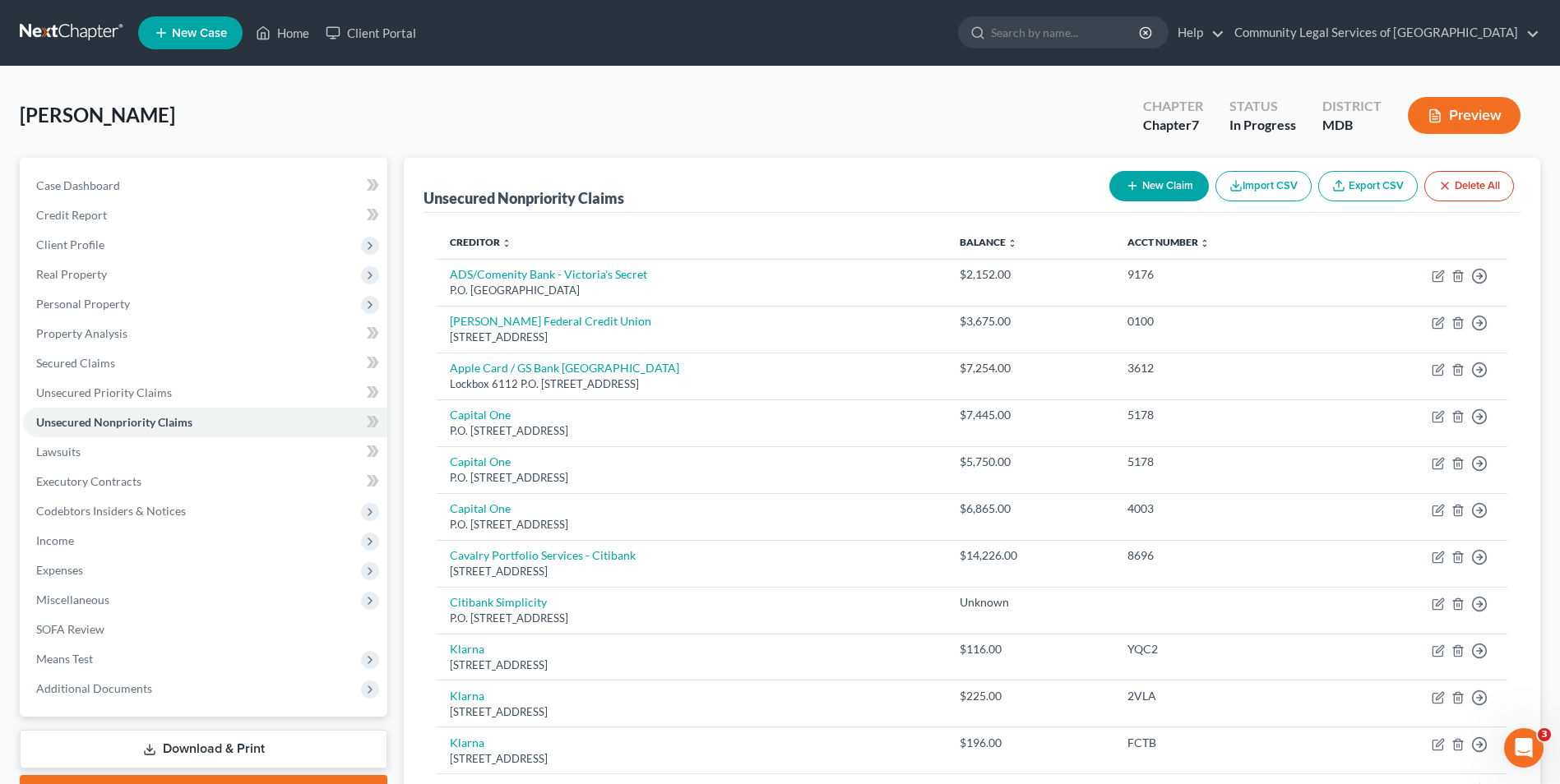
click at [1150, 187] on button "New Claim" at bounding box center [1159, 186] width 99 height 31
select select "0"
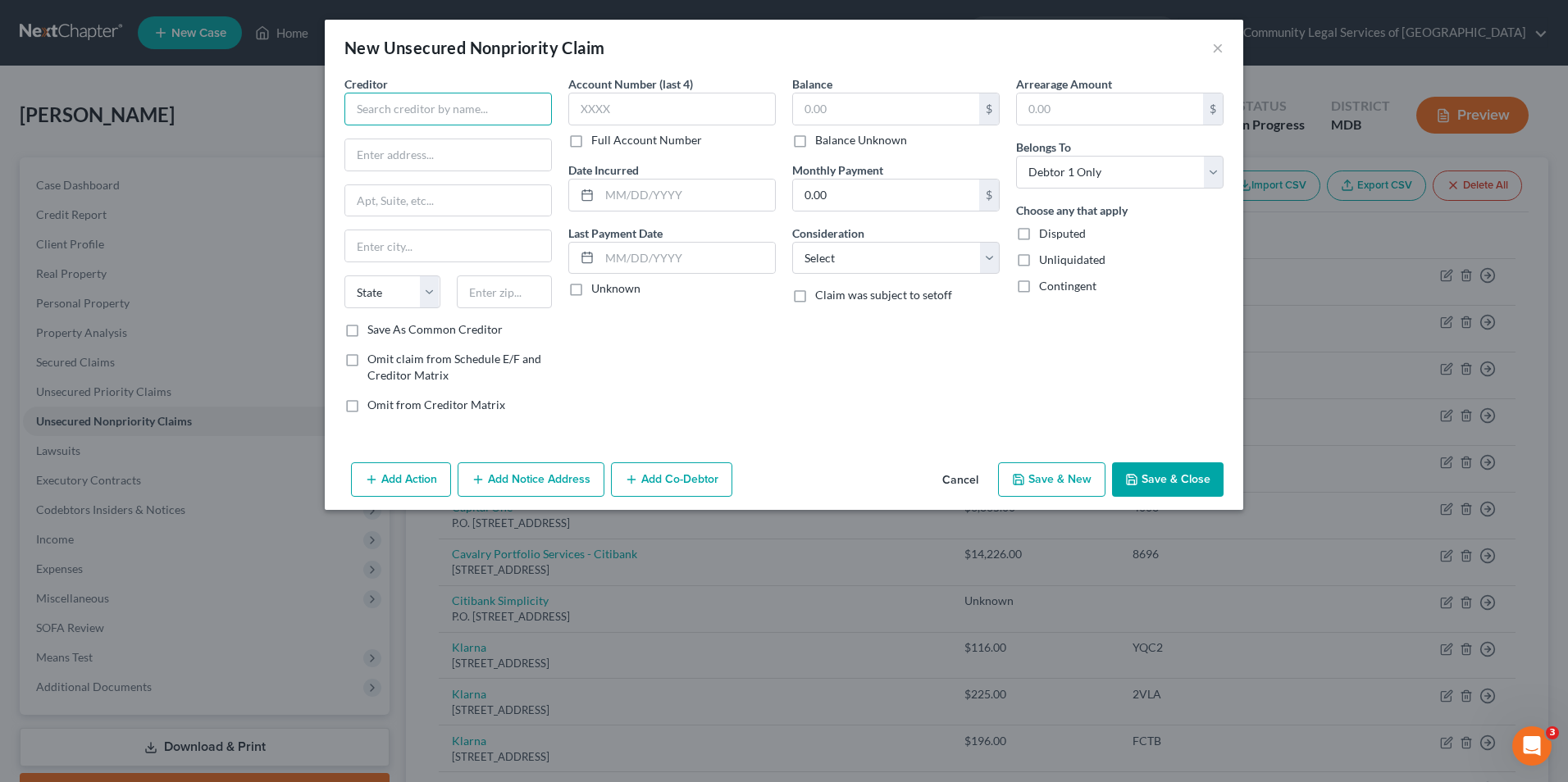
click at [448, 112] on input "text" at bounding box center [448, 108] width 207 height 32
type input "v"
type input "VERIZON"
click at [870, 104] on input "text" at bounding box center [886, 109] width 186 height 31
type input "72"
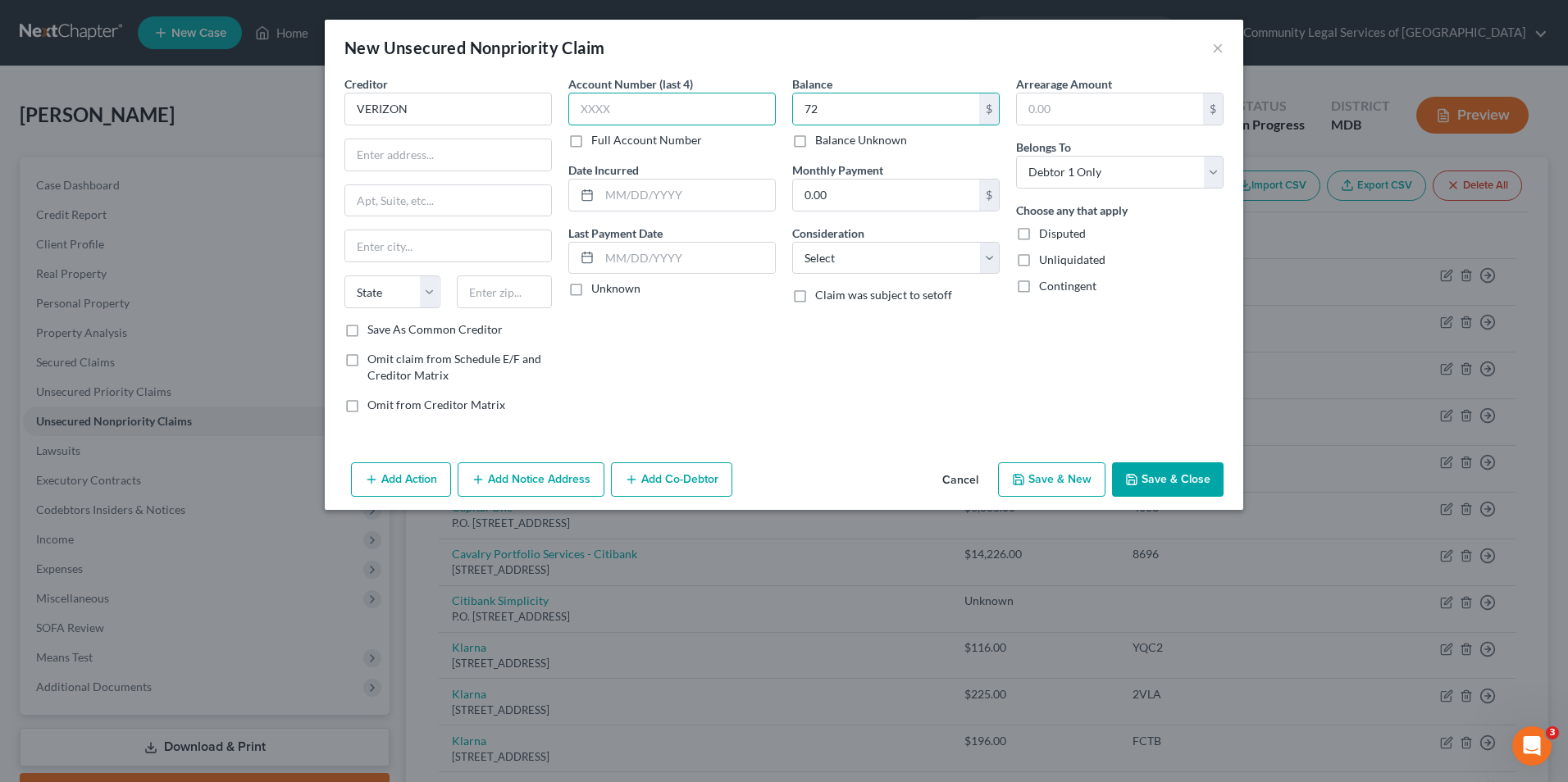
click at [637, 111] on input "text" at bounding box center [672, 108] width 207 height 32
click at [626, 194] on input "text" at bounding box center [687, 195] width 176 height 31
click at [962, 262] on select "Select Cable / Satellite Services Collection Agency Credit Card Debt Debt Couns…" at bounding box center [895, 258] width 207 height 32
select select "19"
click at [792, 242] on select "Select Cable / Satellite Services Collection Agency Credit Card Debt Debt Couns…" at bounding box center [895, 258] width 207 height 32
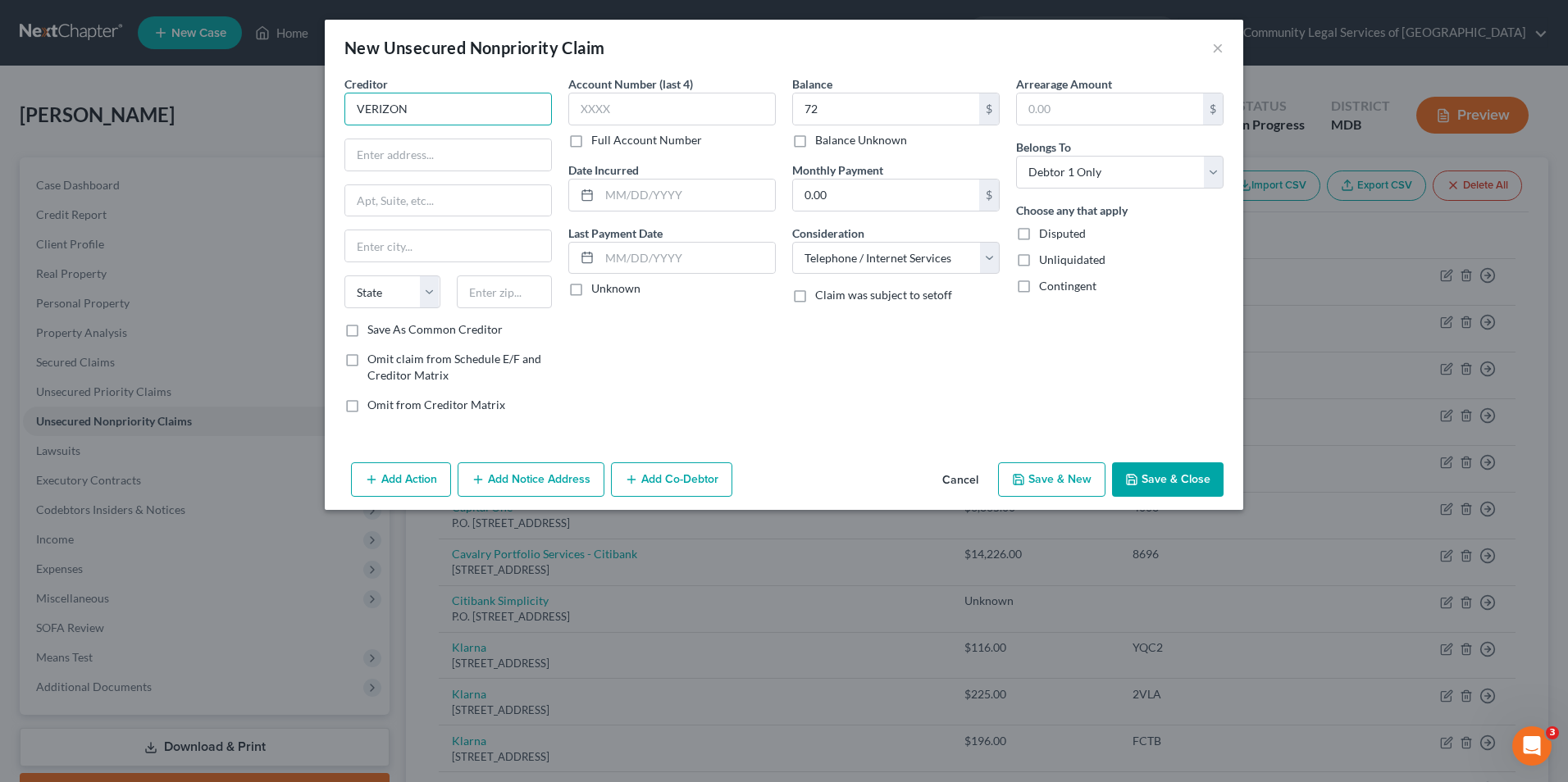
click at [463, 117] on input "VERIZON" at bounding box center [448, 108] width 207 height 32
type input "VERIZON WIRELESS"
click at [623, 109] on input "text" at bounding box center [672, 108] width 207 height 32
type input "2269"
click at [592, 137] on label "Full Account Number" at bounding box center [647, 140] width 111 height 17
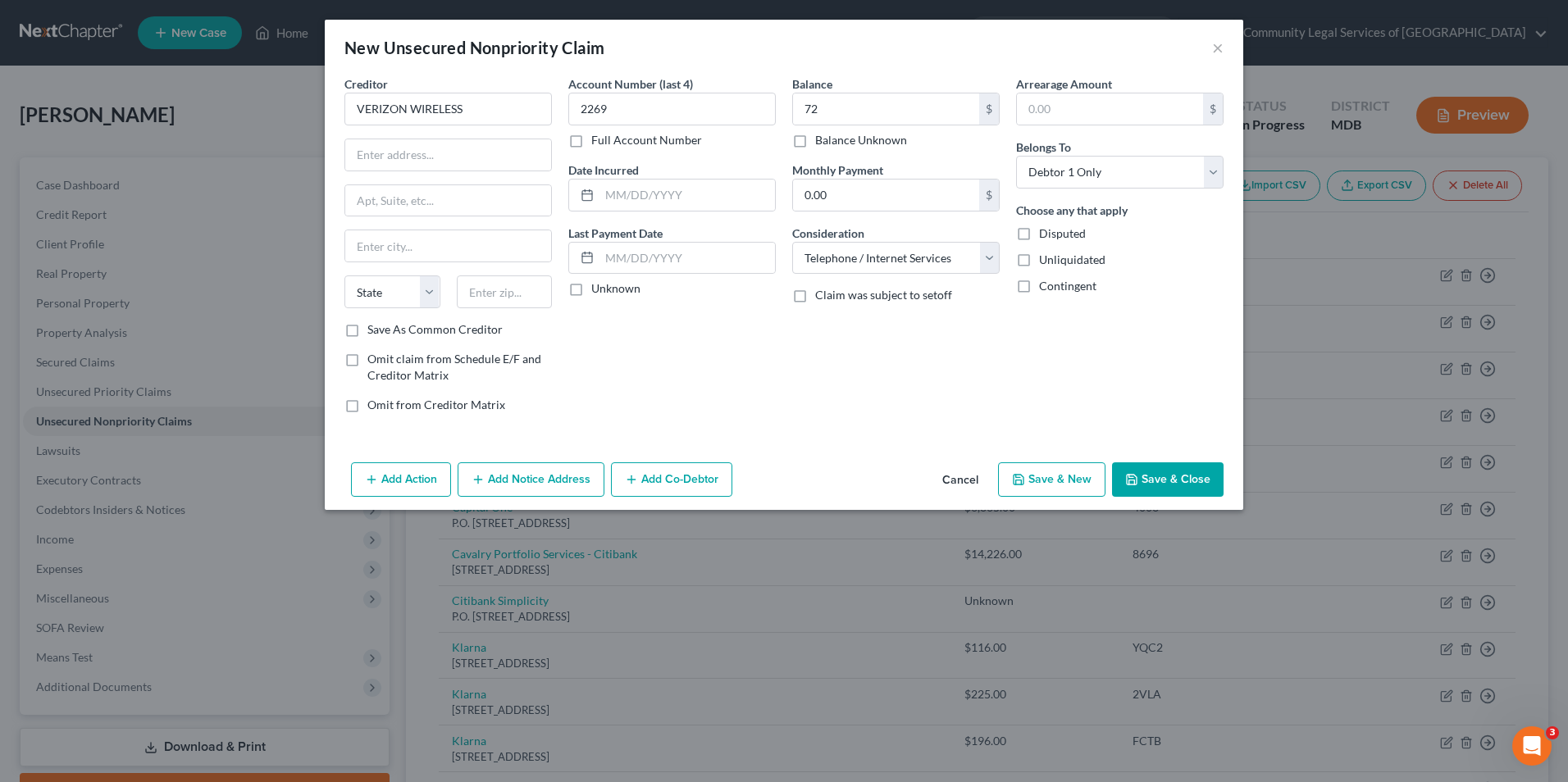
click at [598, 137] on input "Full Account Number" at bounding box center [603, 137] width 10 height 10
click at [632, 100] on input "2269" at bounding box center [672, 108] width 207 height 32
type input "2269927840****"
click at [627, 193] on input "text" at bounding box center [687, 195] width 176 height 31
type input "[DATE]"
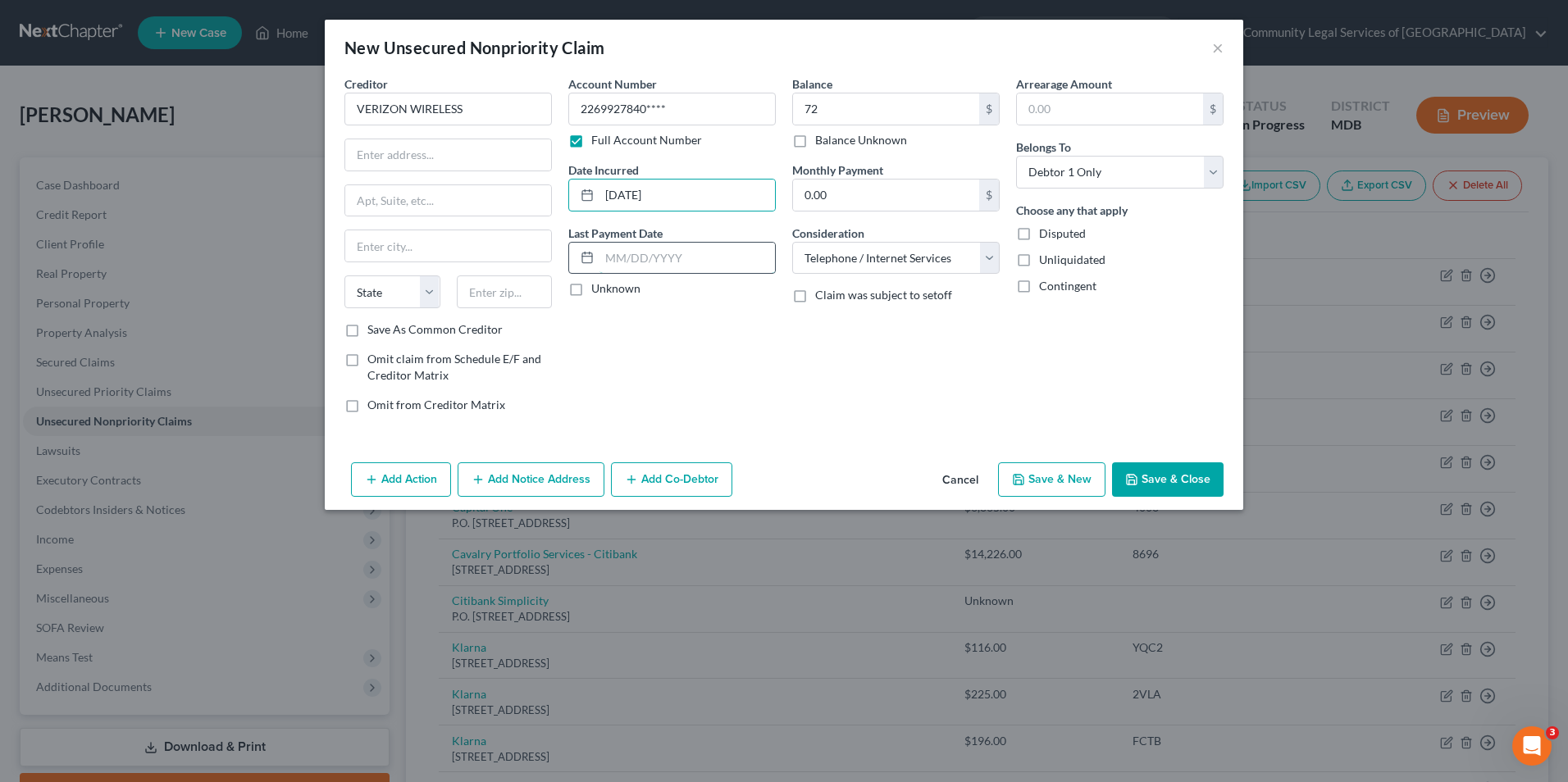
click at [711, 271] on input "text" at bounding box center [687, 258] width 176 height 31
click at [592, 291] on label "Unknown" at bounding box center [616, 289] width 49 height 17
click at [598, 291] on input "Unknown" at bounding box center [603, 286] width 10 height 10
checkbox input "true"
click at [492, 166] on input "text" at bounding box center [448, 155] width 206 height 31
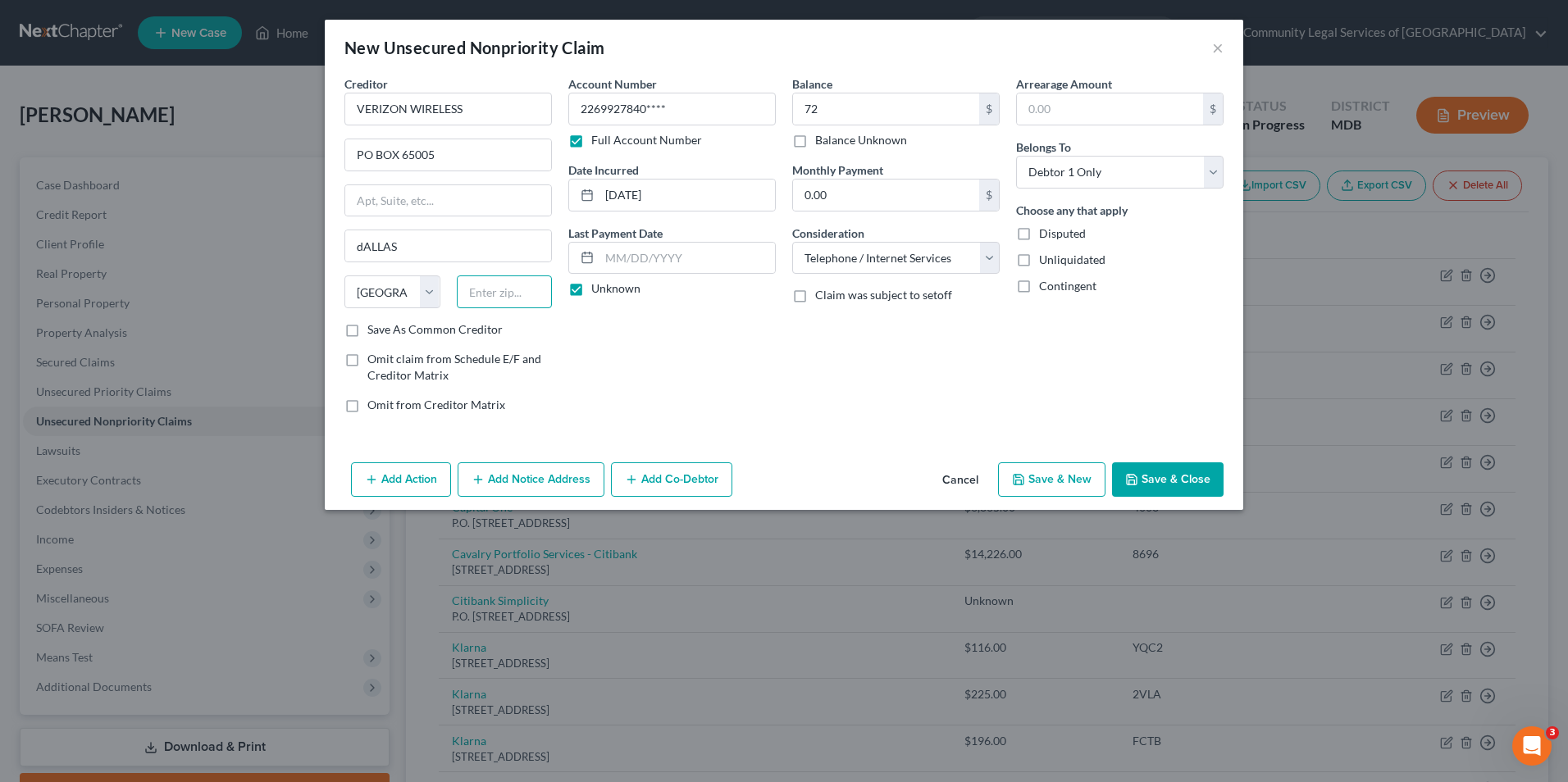
click at [494, 295] on input "text" at bounding box center [505, 291] width 96 height 32
click at [668, 332] on div "Account Number 2269927840**** Full Account Number Date Incurred [DATE] Last Pay…" at bounding box center [672, 250] width 224 height 351
click at [1172, 478] on button "Save & Close" at bounding box center [1167, 479] width 111 height 34
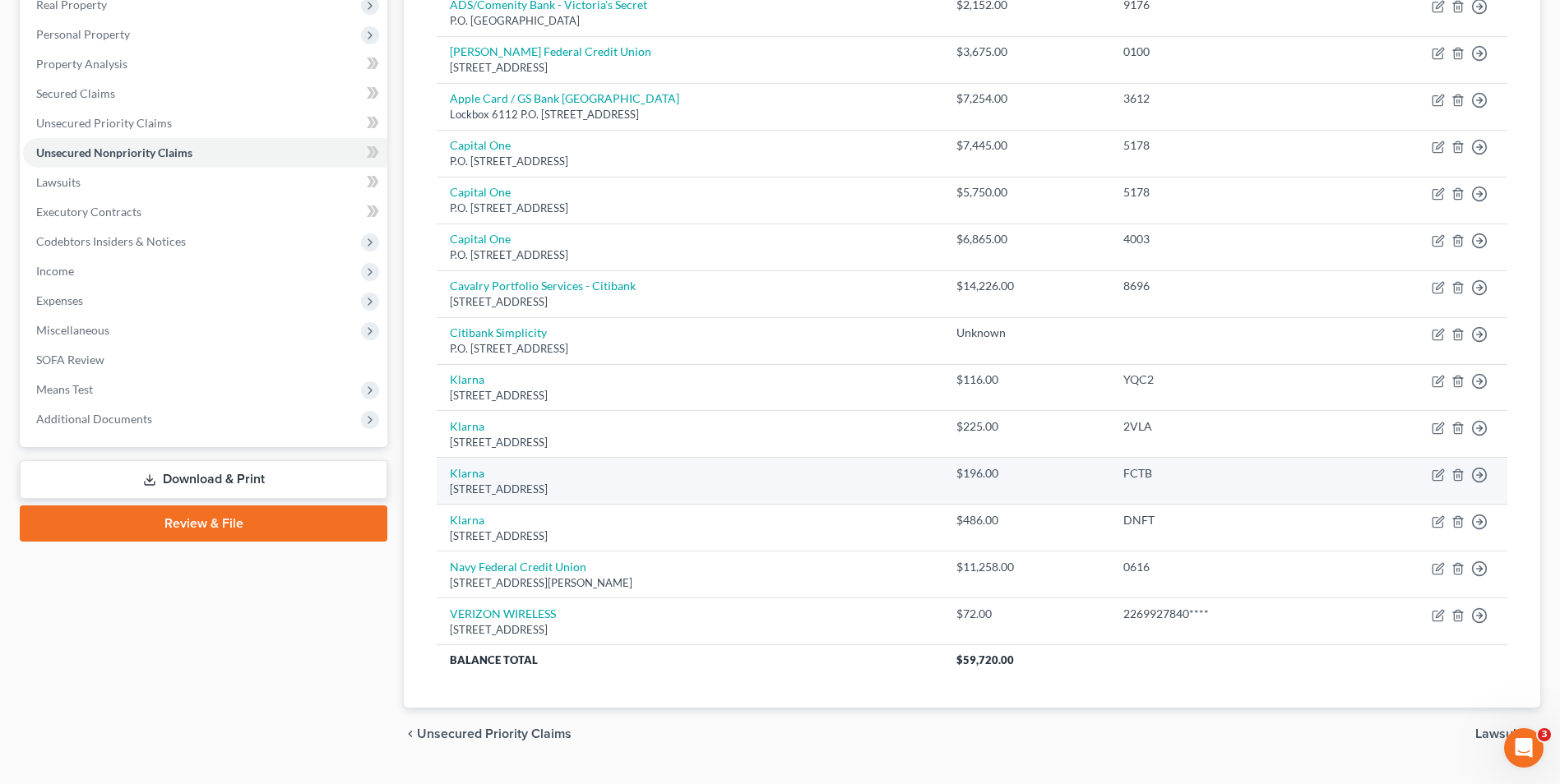
scroll to position [309, 0]
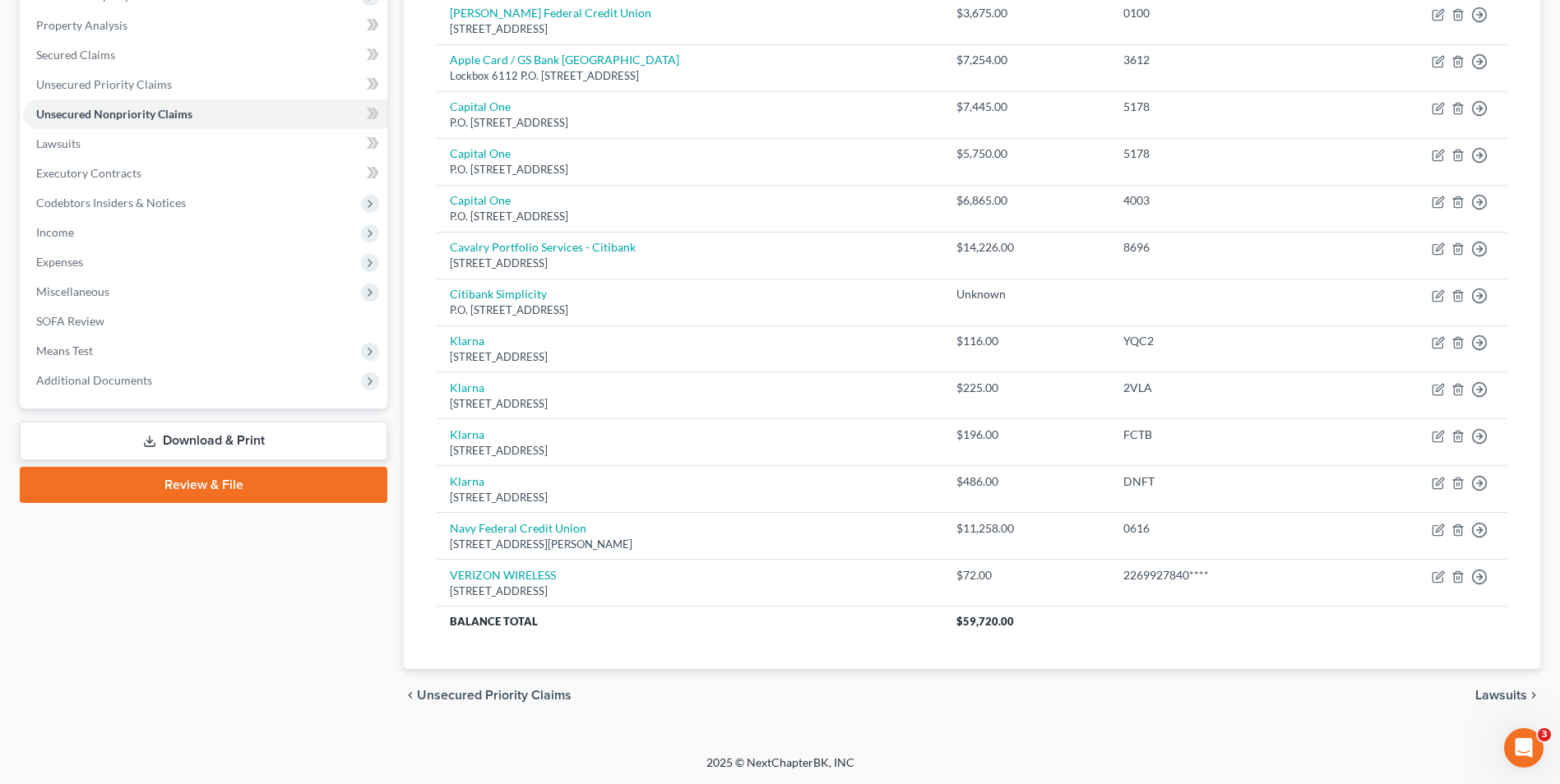
click at [1490, 697] on span "Lawsuits" at bounding box center [1501, 695] width 52 height 13
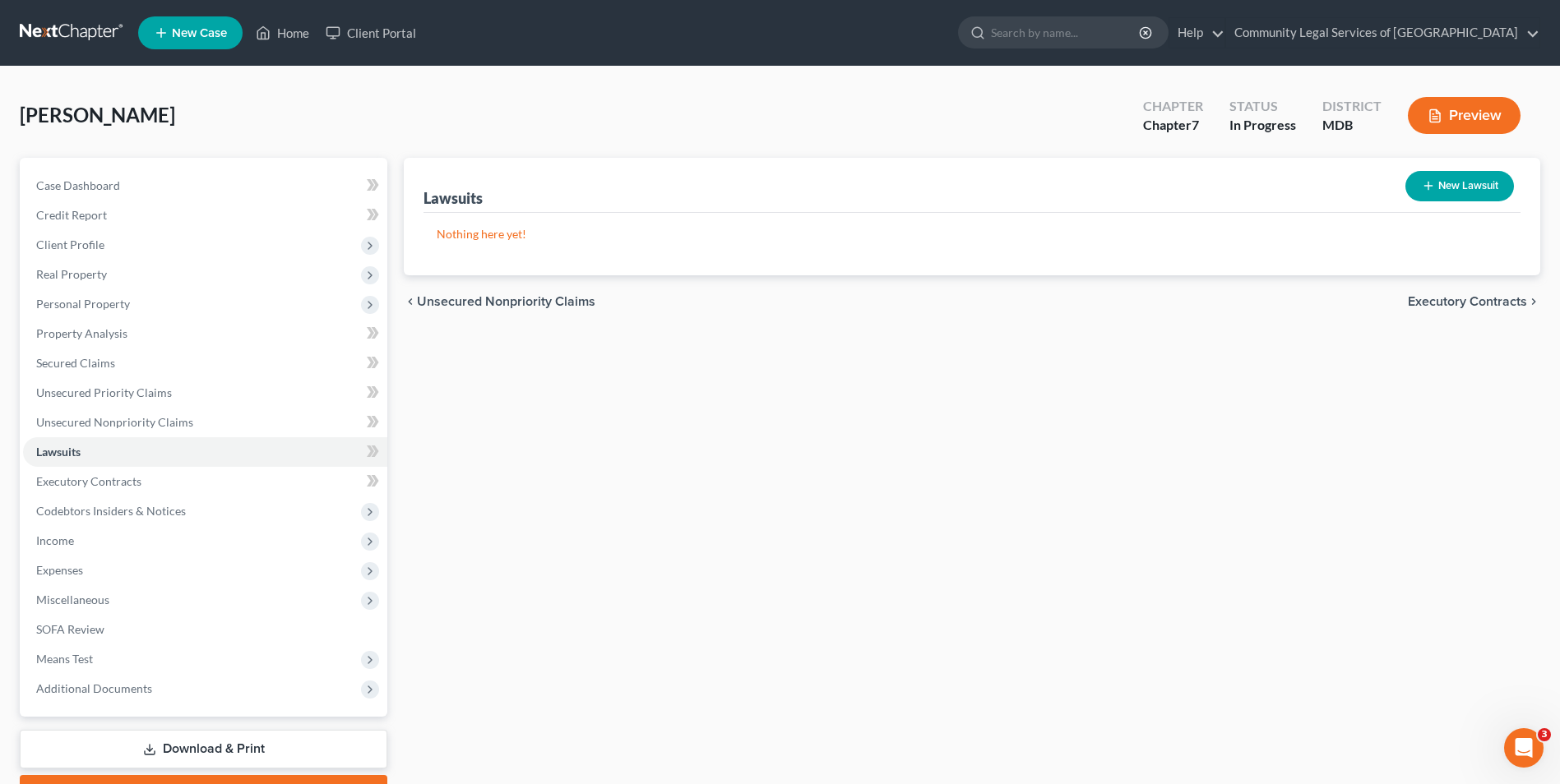
click at [1463, 177] on button "New Lawsuit" at bounding box center [1460, 186] width 109 height 31
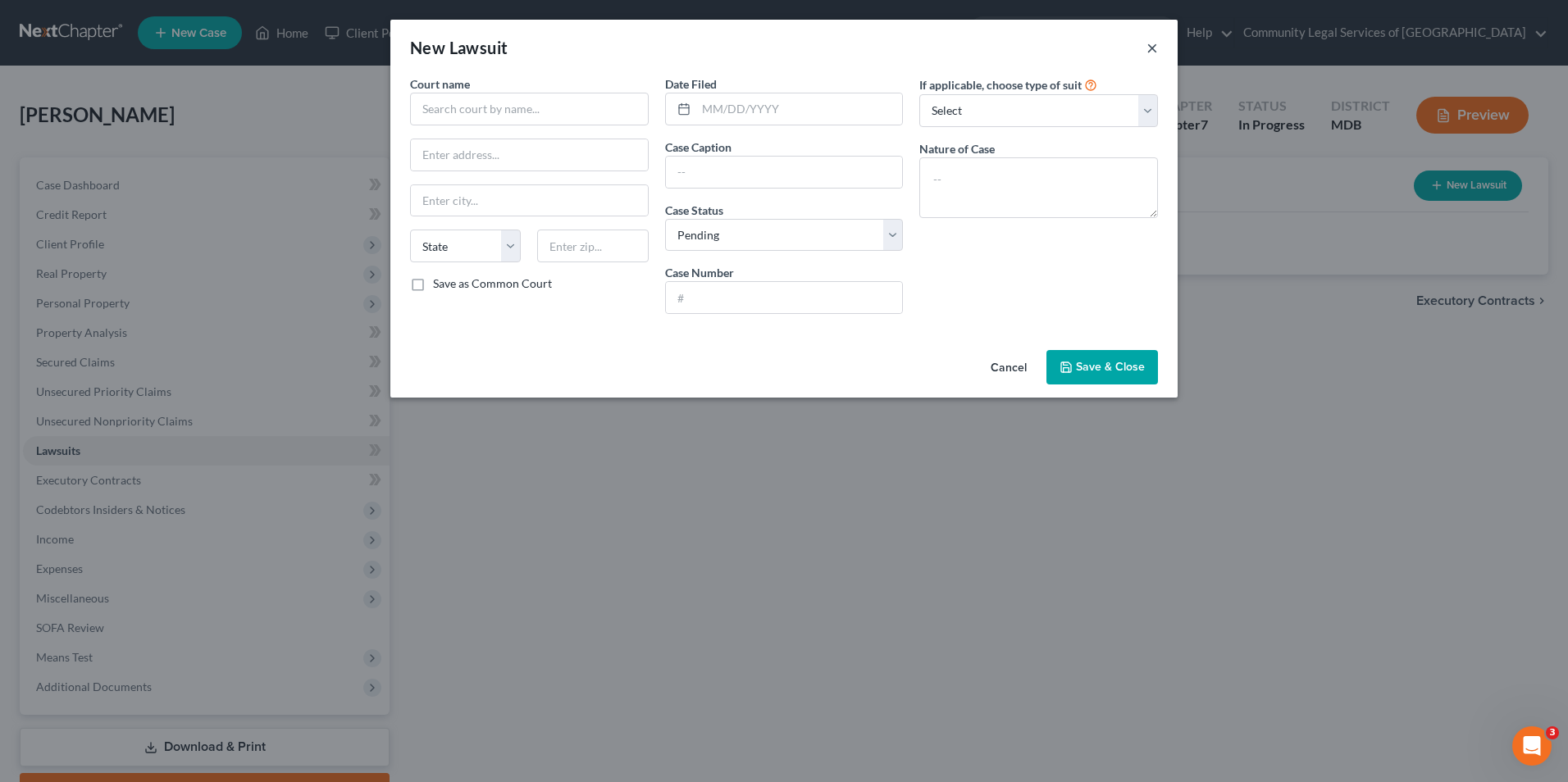
click at [1154, 48] on button "×" at bounding box center [1152, 47] width 11 height 19
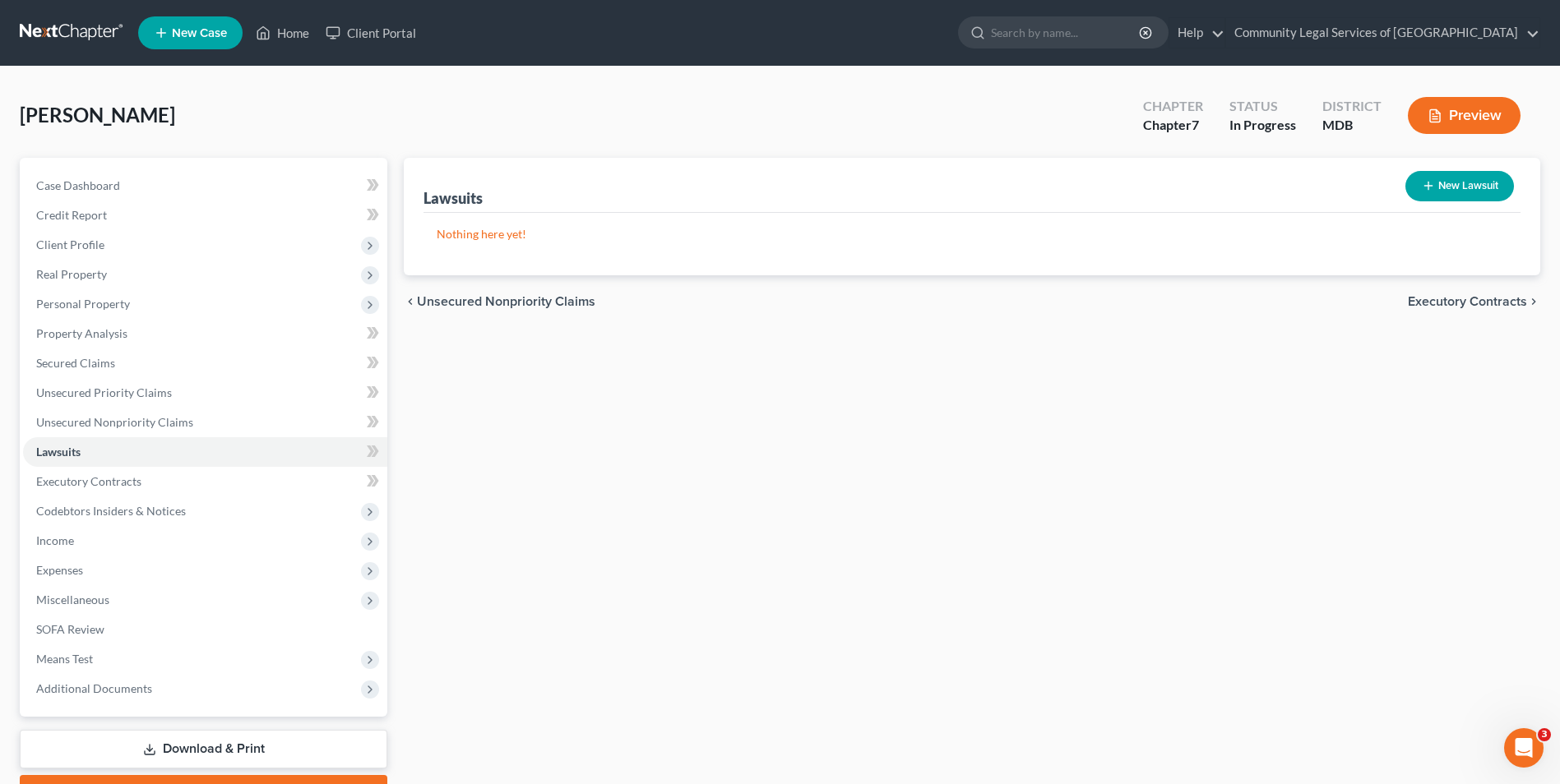
click at [575, 304] on span "Unsecured Nonpriority Claims" at bounding box center [505, 302] width 178 height 13
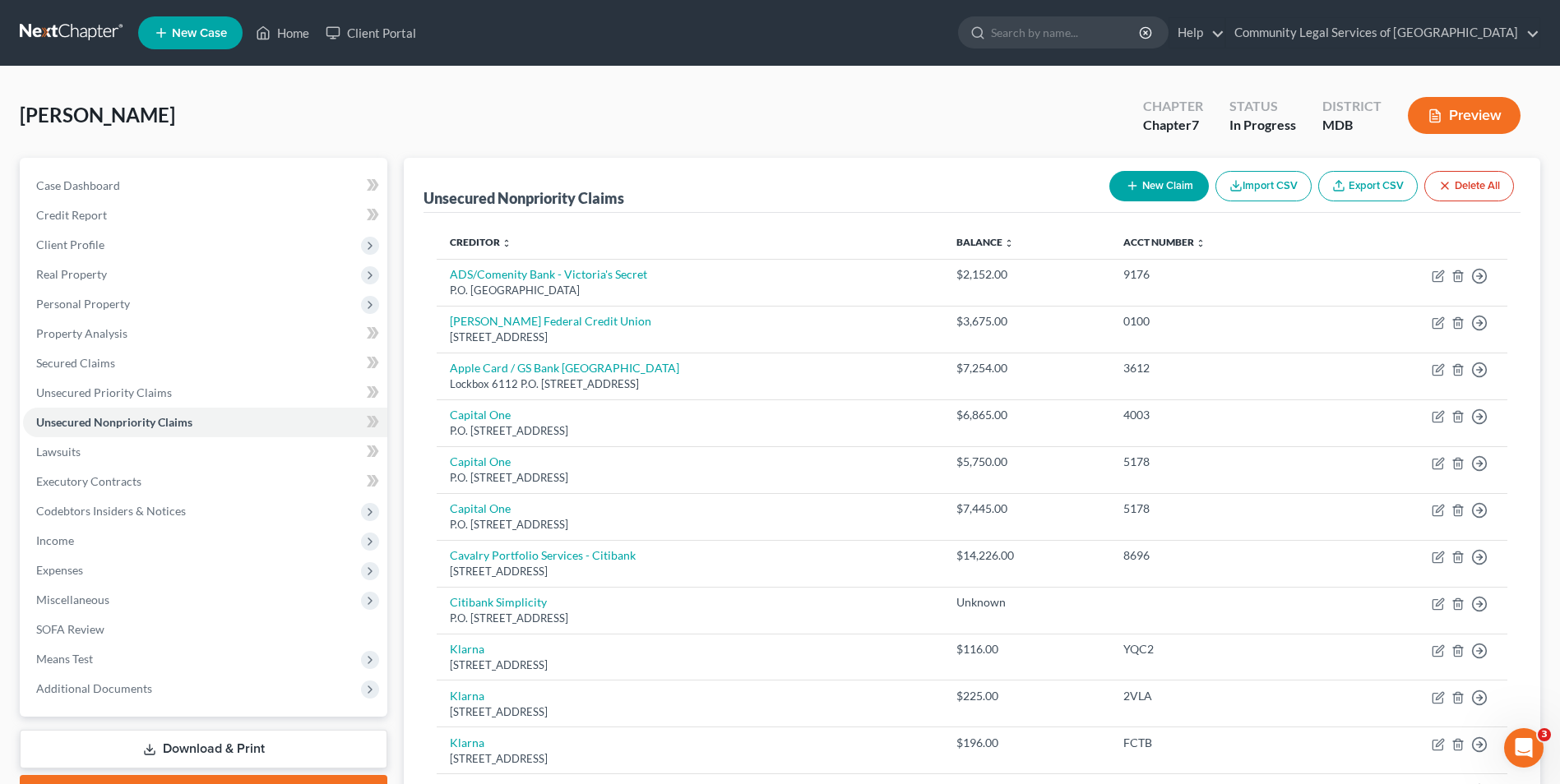
click at [1164, 189] on button "New Claim" at bounding box center [1159, 186] width 99 height 31
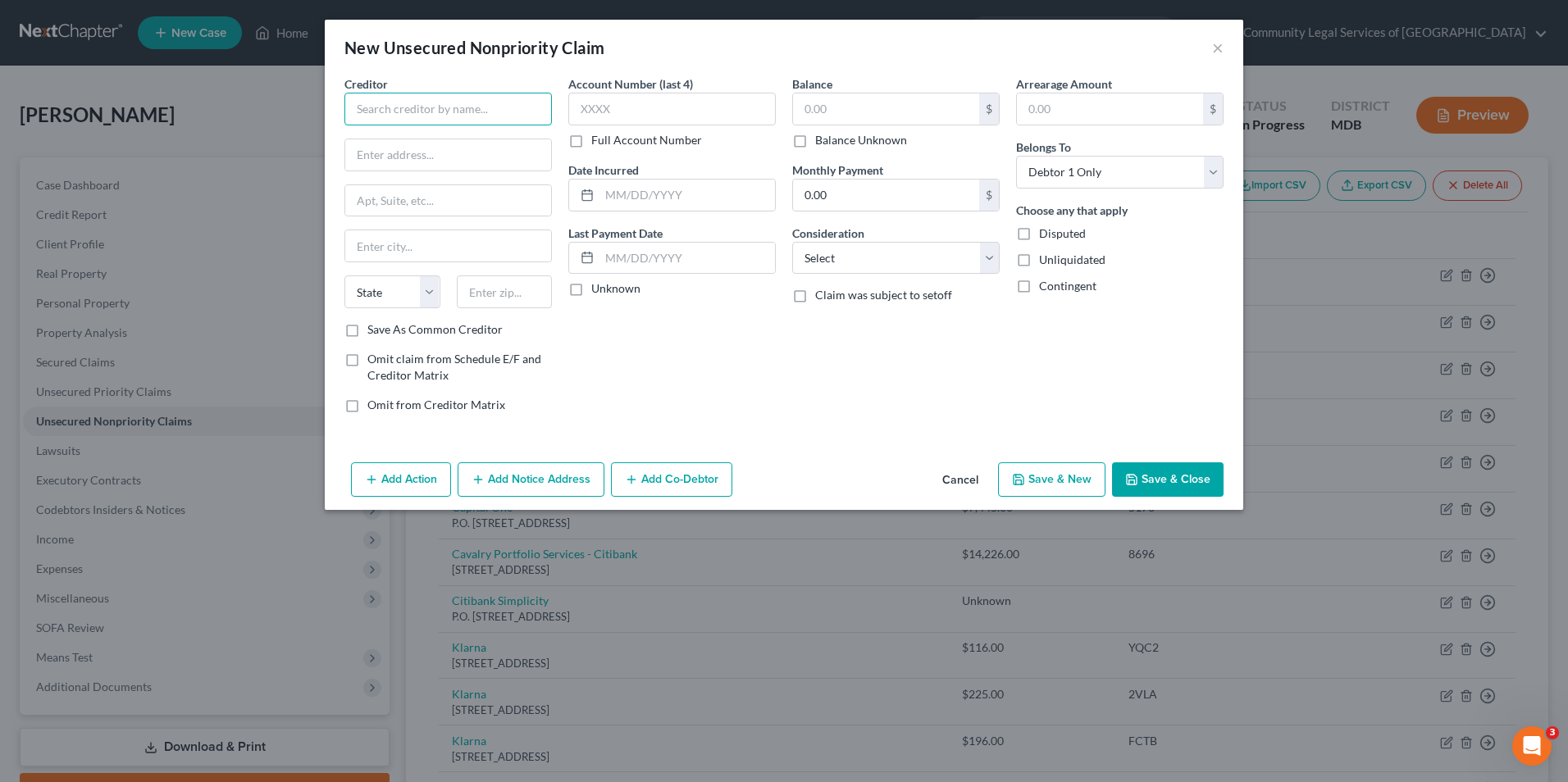
click at [505, 105] on input "text" at bounding box center [448, 108] width 207 height 32
click at [517, 167] on input "text" at bounding box center [448, 155] width 206 height 31
paste input "[STREET_ADDRESS]"
click at [409, 247] on input "text" at bounding box center [448, 246] width 206 height 31
drag, startPoint x: 448, startPoint y: 243, endPoint x: 315, endPoint y: 208, distance: 137.5
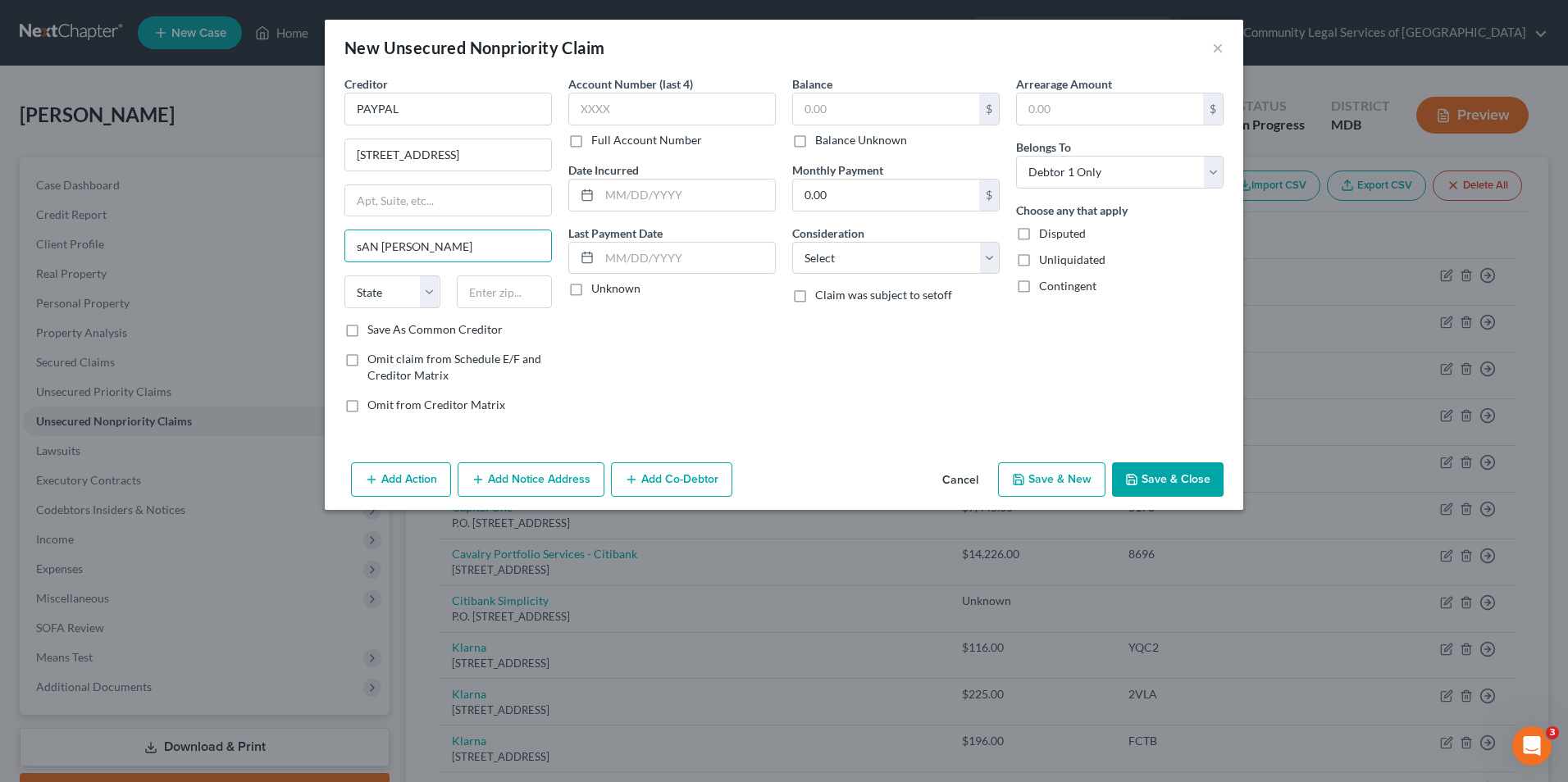
click at [315, 208] on div "New Unsecured Nonpriority Claim × Creditor * PAYPAL [STREET_ADDRESS] sAN [PERSO…" at bounding box center [784, 391] width 1568 height 782
click at [404, 285] on select "State [US_STATE] AK AR AZ CA CO CT DE DC [GEOGRAPHIC_DATA] [GEOGRAPHIC_DATA] GU…" at bounding box center [393, 291] width 96 height 32
click at [345, 276] on select "State [US_STATE] AK AR AZ CA CO CT DE DC [GEOGRAPHIC_DATA] [GEOGRAPHIC_DATA] GU…" at bounding box center [393, 291] width 96 height 32
click at [524, 292] on input "text" at bounding box center [505, 291] width 96 height 32
click at [491, 297] on input "text" at bounding box center [505, 291] width 96 height 32
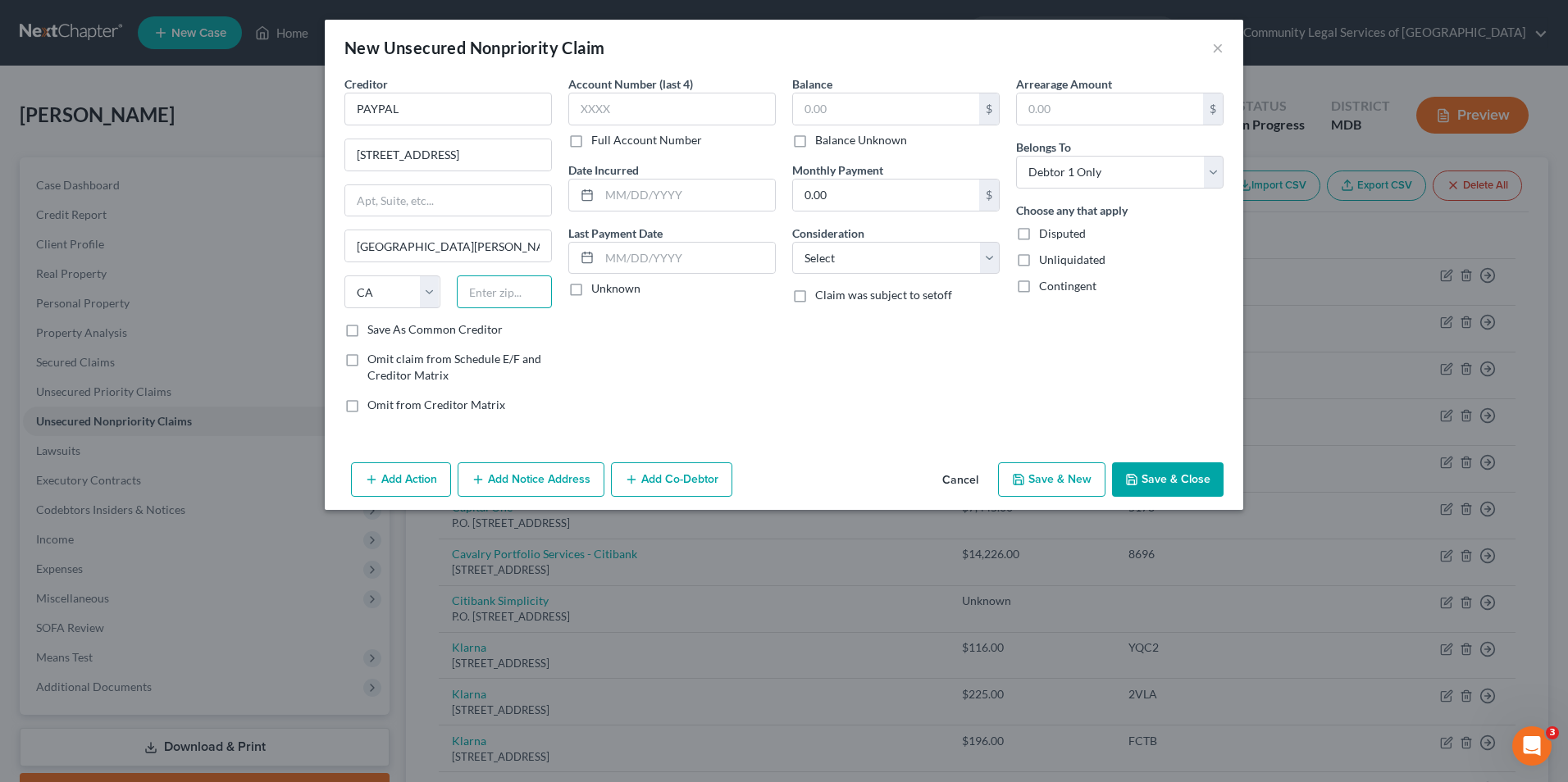
click at [491, 297] on input "text" at bounding box center [505, 291] width 96 height 32
click at [592, 289] on label "Unknown" at bounding box center [616, 289] width 49 height 17
click at [598, 289] on input "Unknown" at bounding box center [603, 286] width 10 height 10
click at [635, 192] on input "text" at bounding box center [687, 195] width 176 height 31
click at [816, 146] on label "Balance Unknown" at bounding box center [861, 140] width 92 height 17
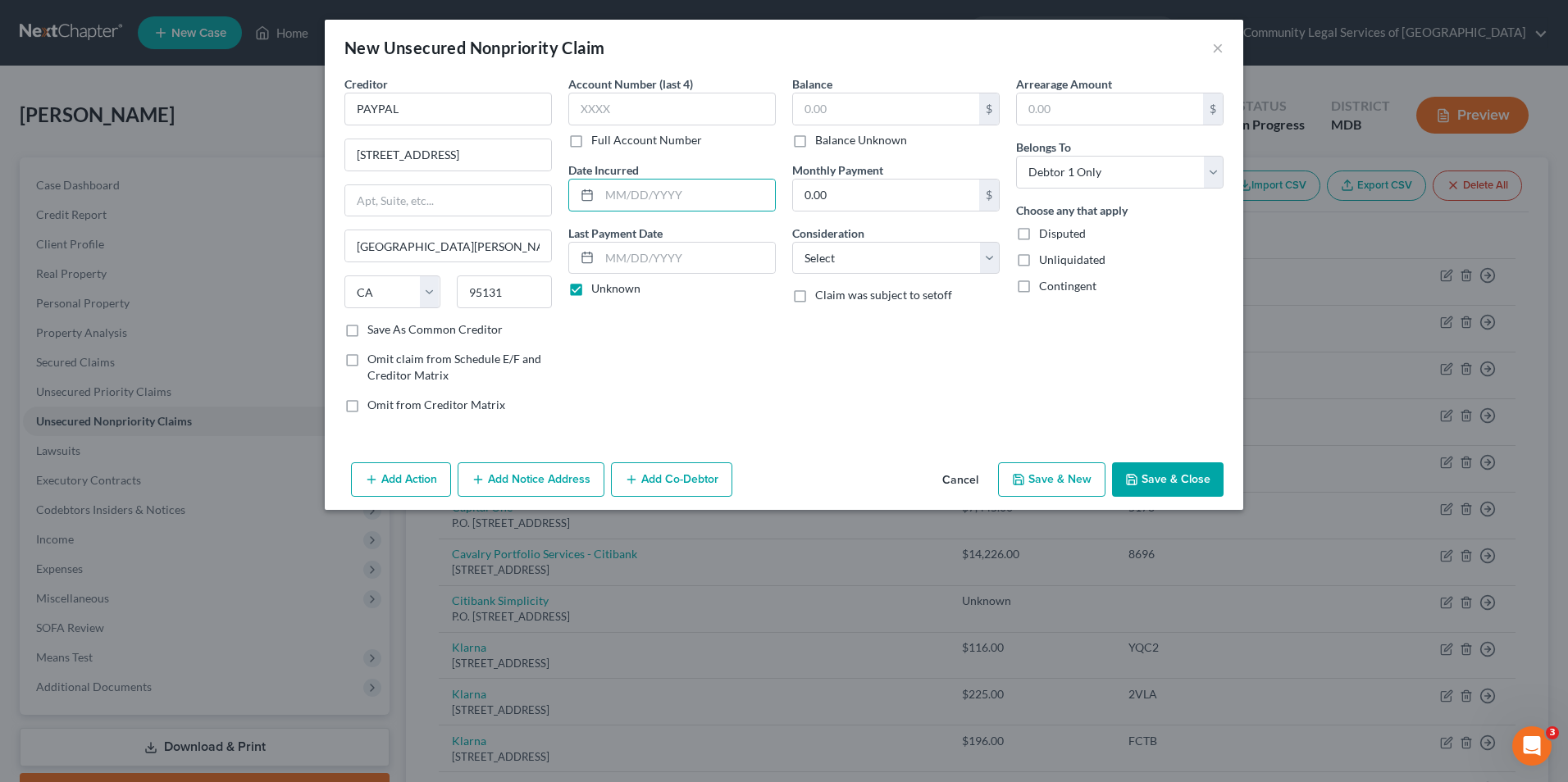
click at [822, 143] on input "Balance Unknown" at bounding box center [827, 137] width 10 height 10
click at [738, 188] on input "text" at bounding box center [687, 195] width 176 height 31
click at [967, 255] on select "Select Cable / Satellite Services Collection Agency Credit Card Debt Debt Couns…" at bounding box center [895, 258] width 207 height 32
click at [792, 242] on select "Select Cable / Satellite Services Collection Agency Credit Card Debt Debt Couns…" at bounding box center [895, 258] width 207 height 32
click at [917, 326] on input "text" at bounding box center [895, 321] width 206 height 31
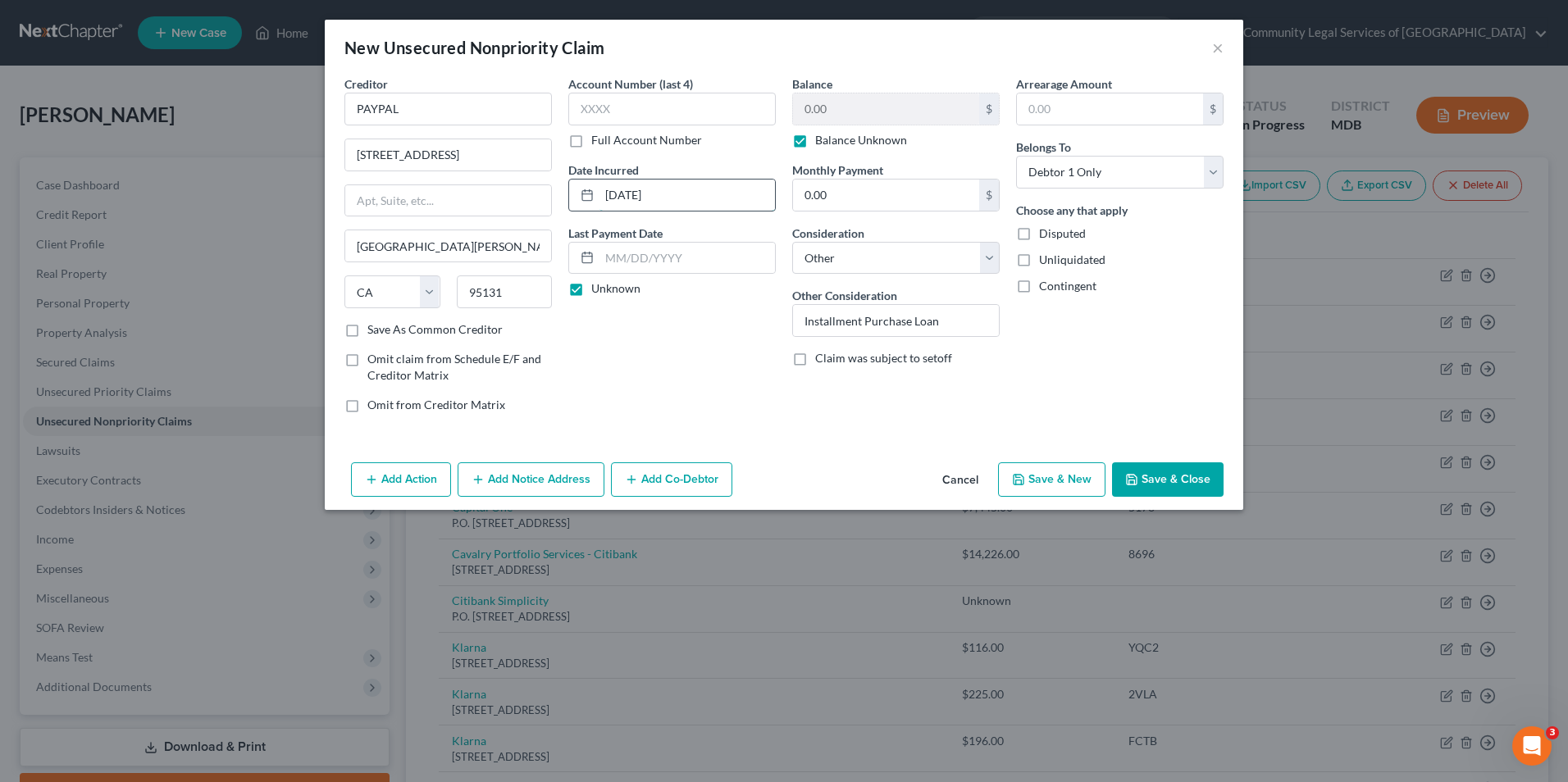
drag, startPoint x: 634, startPoint y: 194, endPoint x: 623, endPoint y: 194, distance: 11.0
click at [623, 194] on input "[DATE]" at bounding box center [687, 195] width 176 height 31
click at [969, 320] on input "Installment Purchase Loan" at bounding box center [895, 321] width 206 height 31
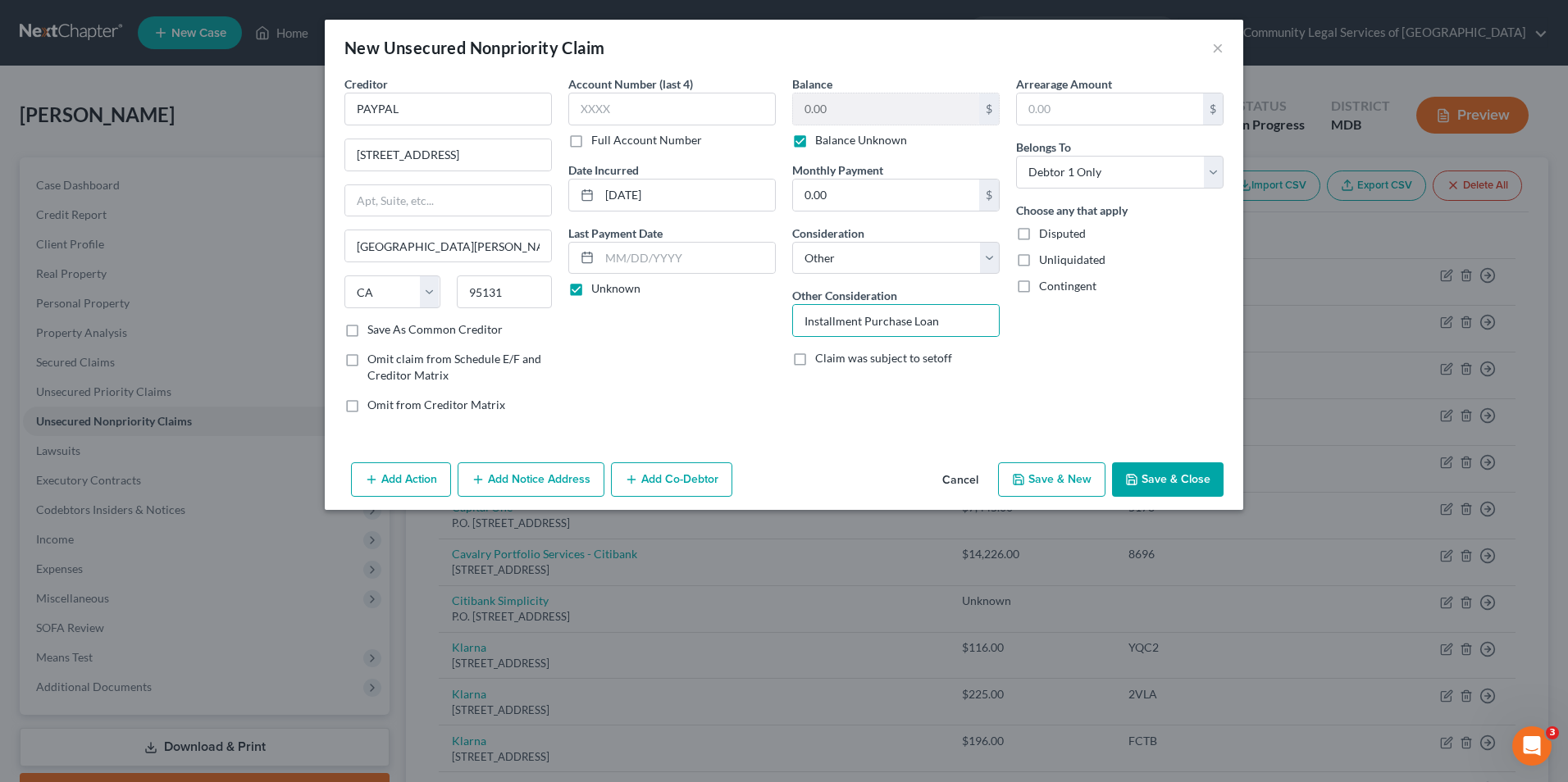
click at [1151, 478] on button "Save & Close" at bounding box center [1167, 479] width 111 height 34
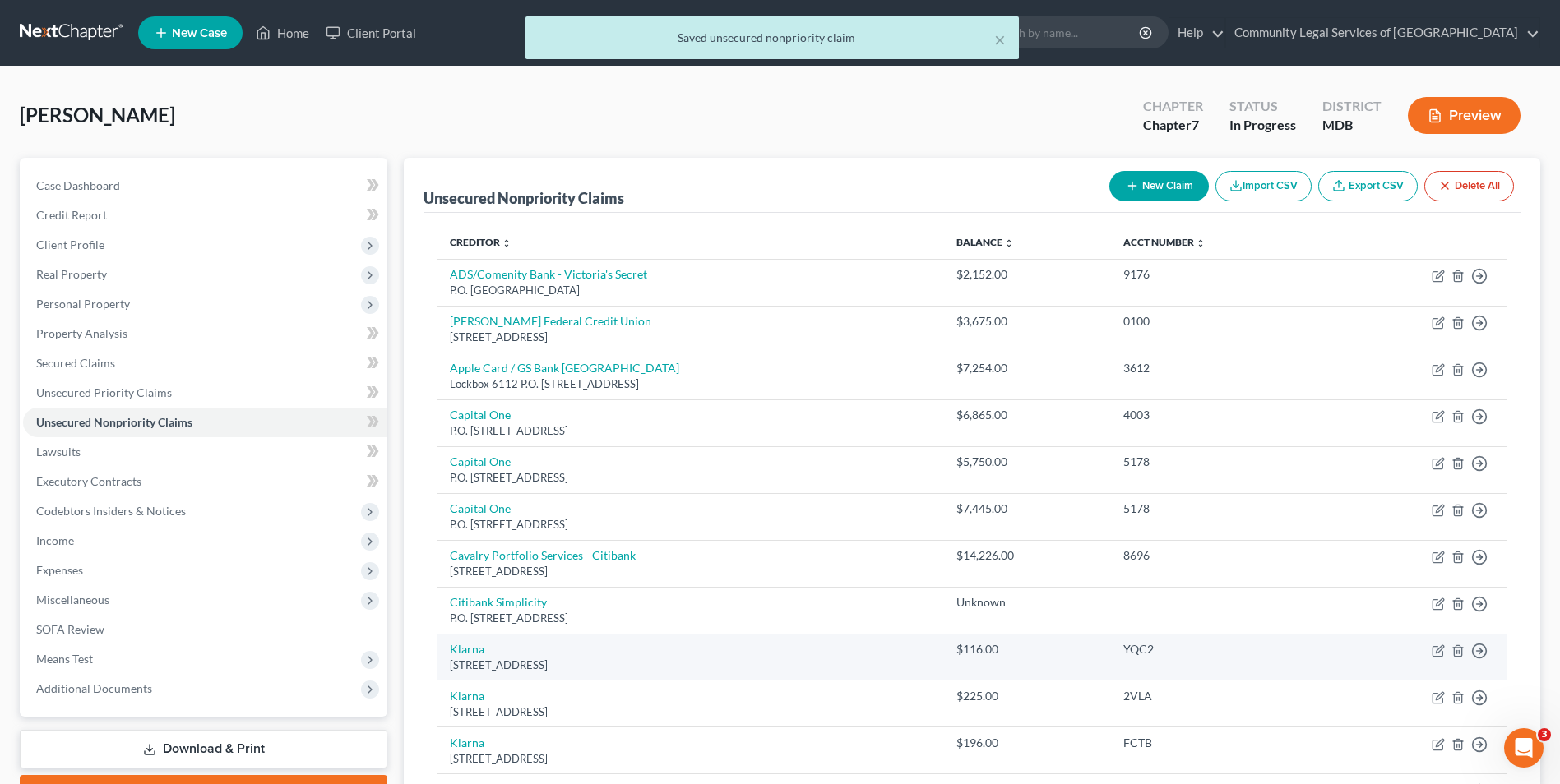
click at [1445, 650] on td "Move to D Move to E Move to G Move to Notice Only" at bounding box center [1420, 657] width 176 height 46
click at [1435, 650] on icon "button" at bounding box center [1438, 651] width 13 height 13
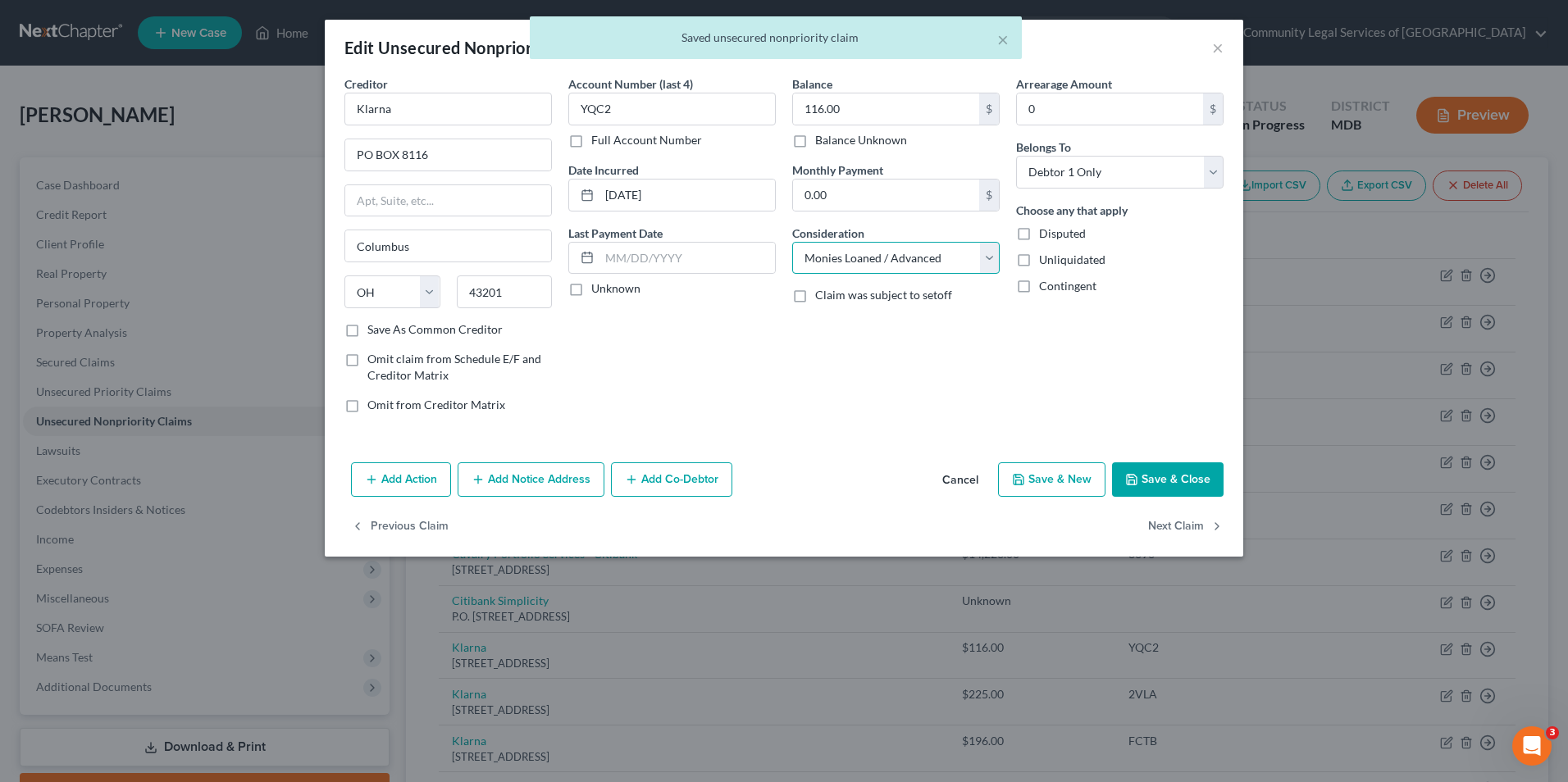
click at [915, 255] on select "Select Cable / Satellite Services Collection Agency Credit Card Debt Debt Couns…" at bounding box center [895, 258] width 207 height 32
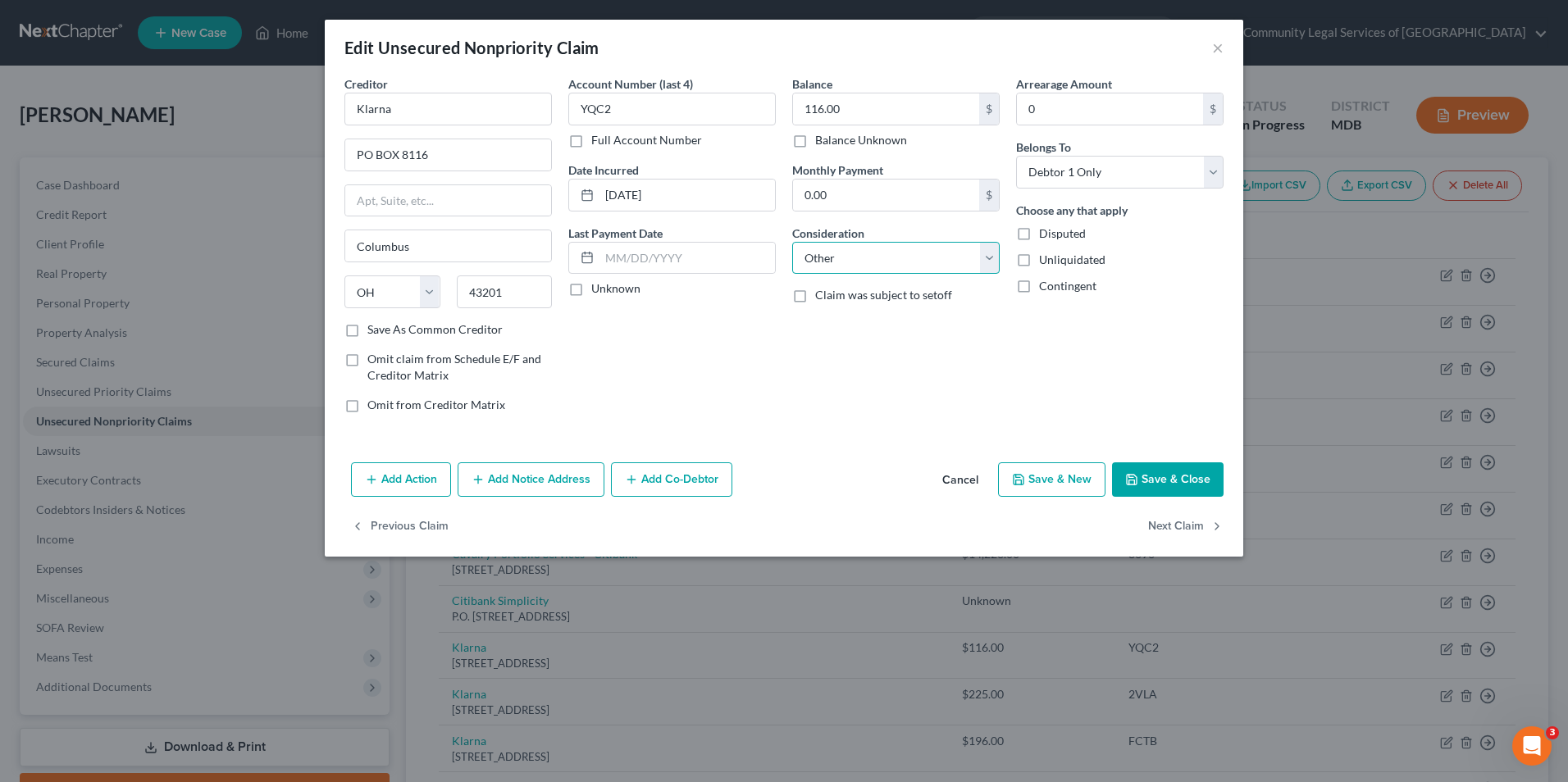
click at [792, 242] on select "Select Cable / Satellite Services Collection Agency Credit Card Debt Debt Couns…" at bounding box center [895, 258] width 207 height 32
click at [876, 317] on input "text" at bounding box center [895, 321] width 206 height 31
paste input "Installment Purchase Loan"
click at [1180, 479] on button "Save & Close" at bounding box center [1167, 479] width 111 height 34
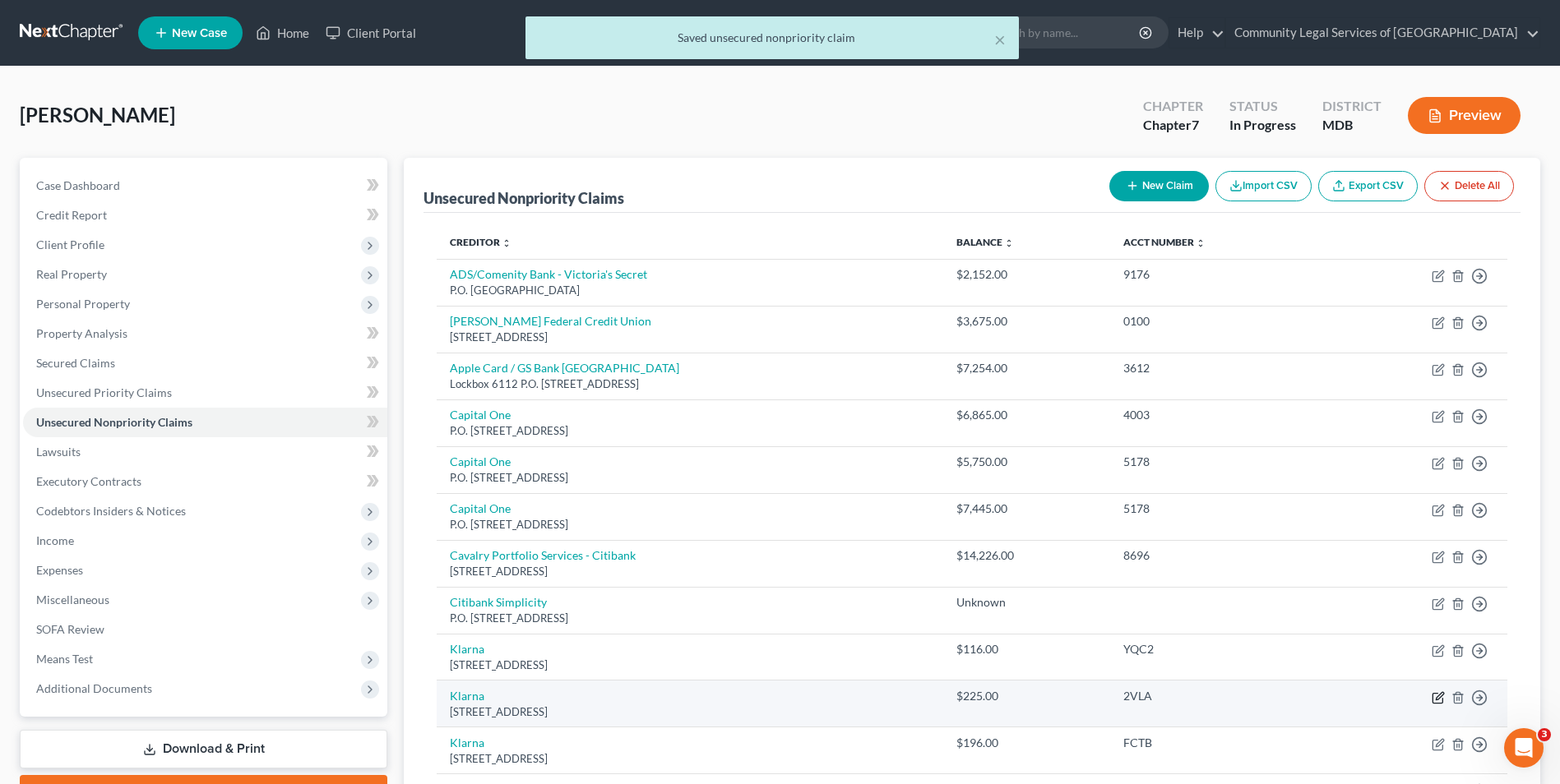
click at [1433, 697] on icon "button" at bounding box center [1437, 697] width 10 height 10
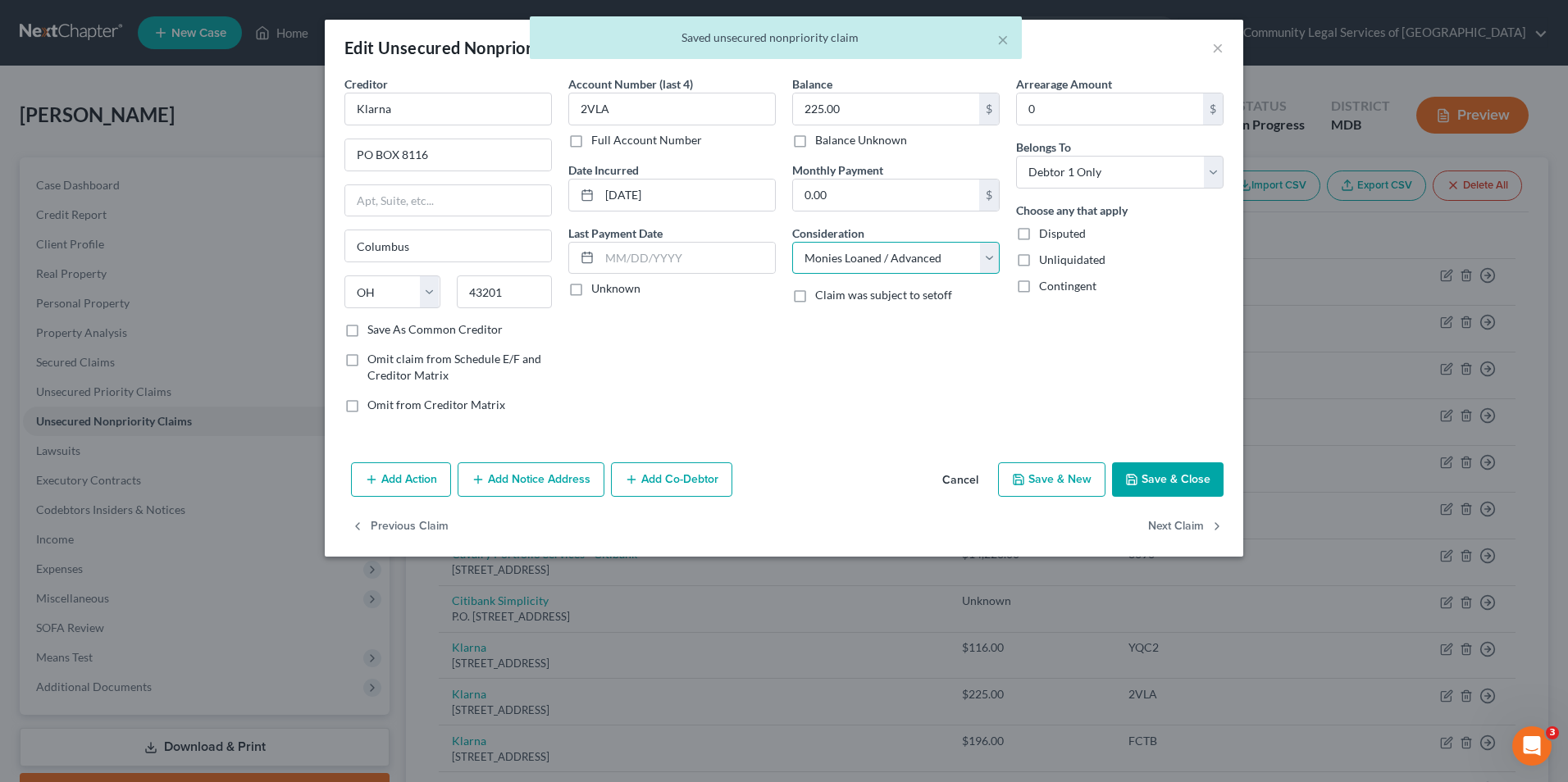
click at [977, 256] on select "Select Cable / Satellite Services Collection Agency Credit Card Debt Debt Couns…" at bounding box center [895, 258] width 207 height 32
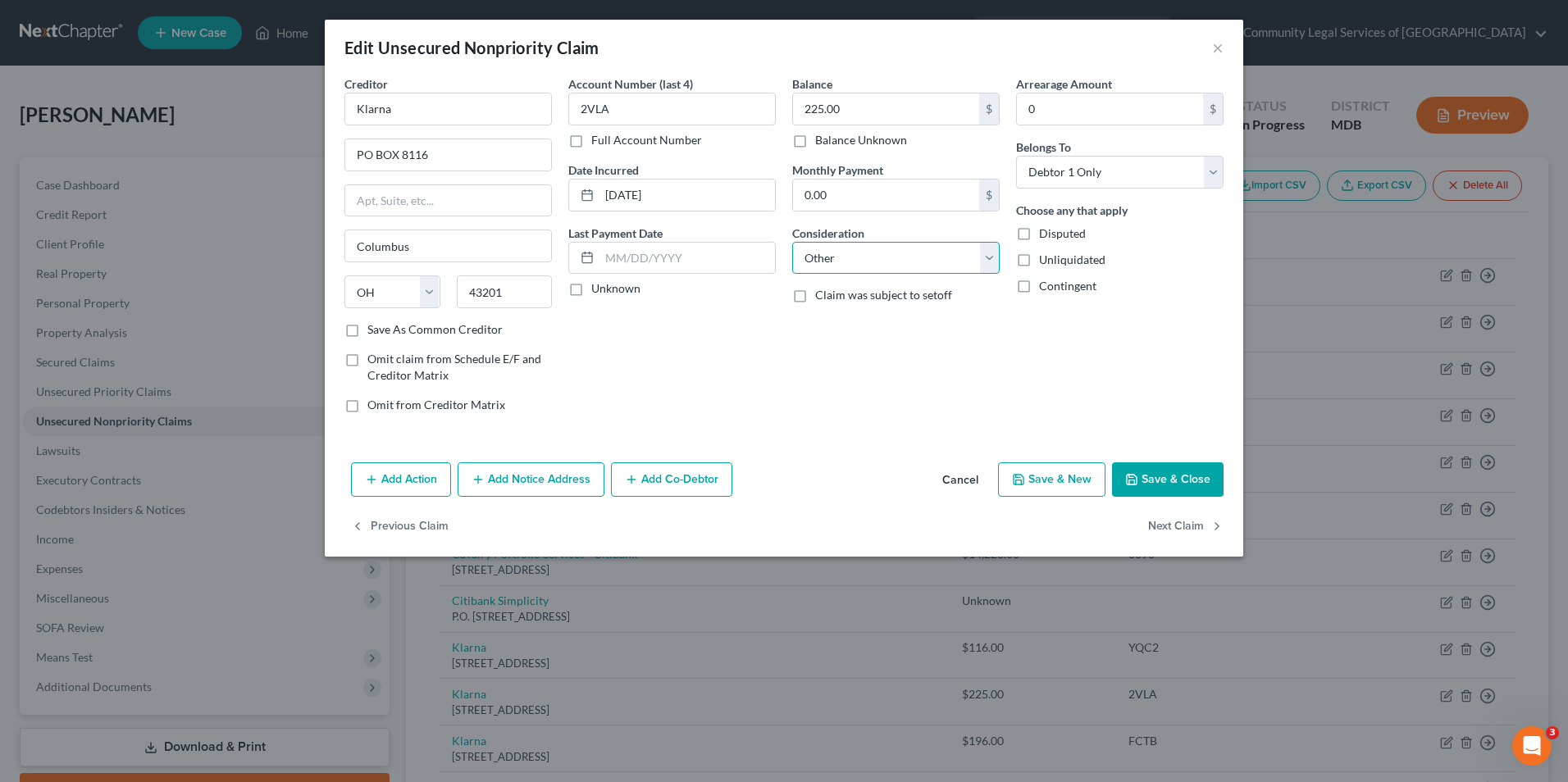
click at [792, 242] on select "Select Cable / Satellite Services Collection Agency Credit Card Debt Debt Couns…" at bounding box center [895, 258] width 207 height 32
click at [843, 304] on div at bounding box center [895, 320] width 207 height 32
click at [843, 321] on input "text" at bounding box center [895, 321] width 206 height 31
paste input "Installment Purchase Loan"
click at [1186, 478] on button "Save & Close" at bounding box center [1167, 479] width 111 height 34
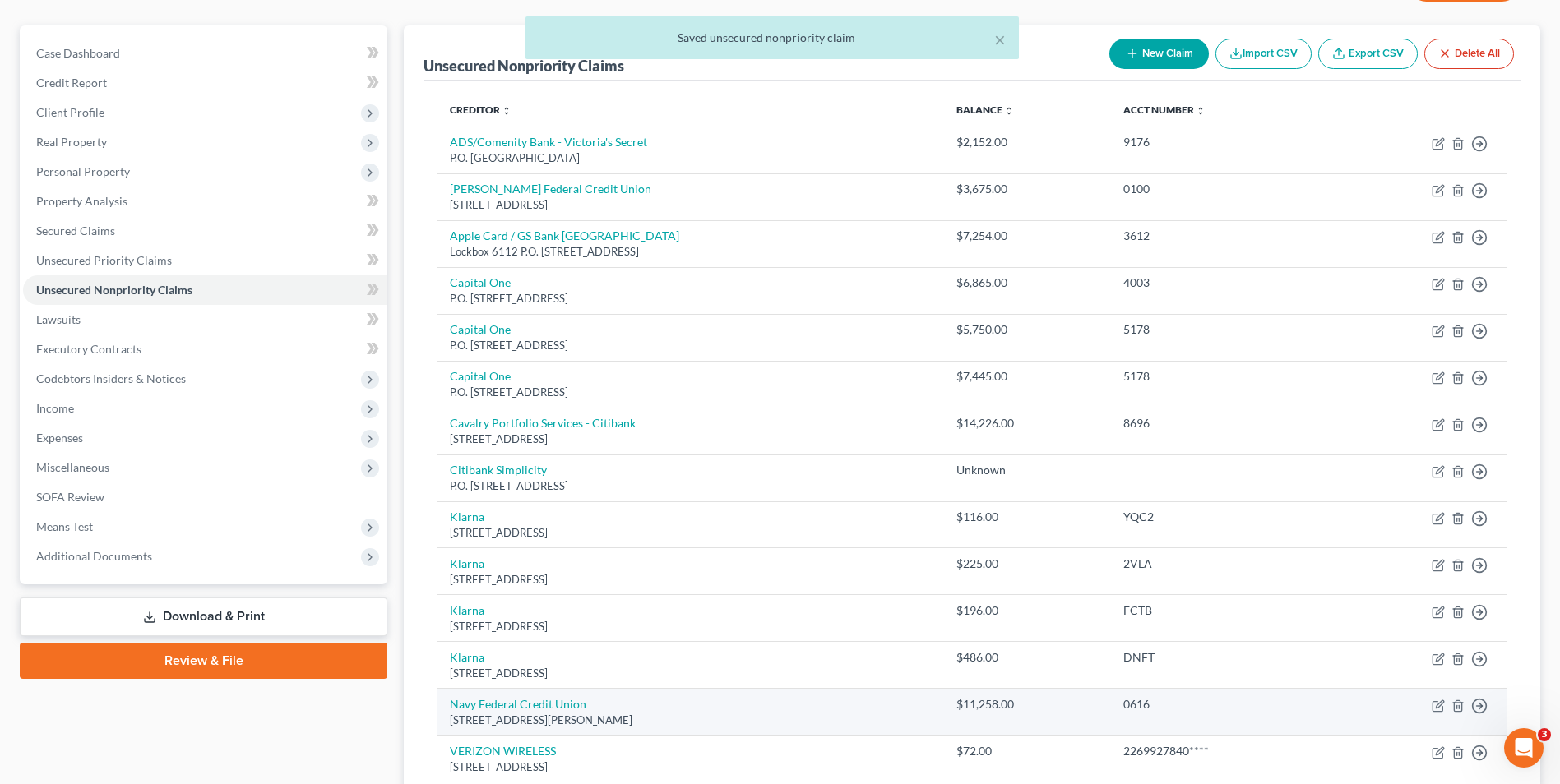
scroll to position [164, 0]
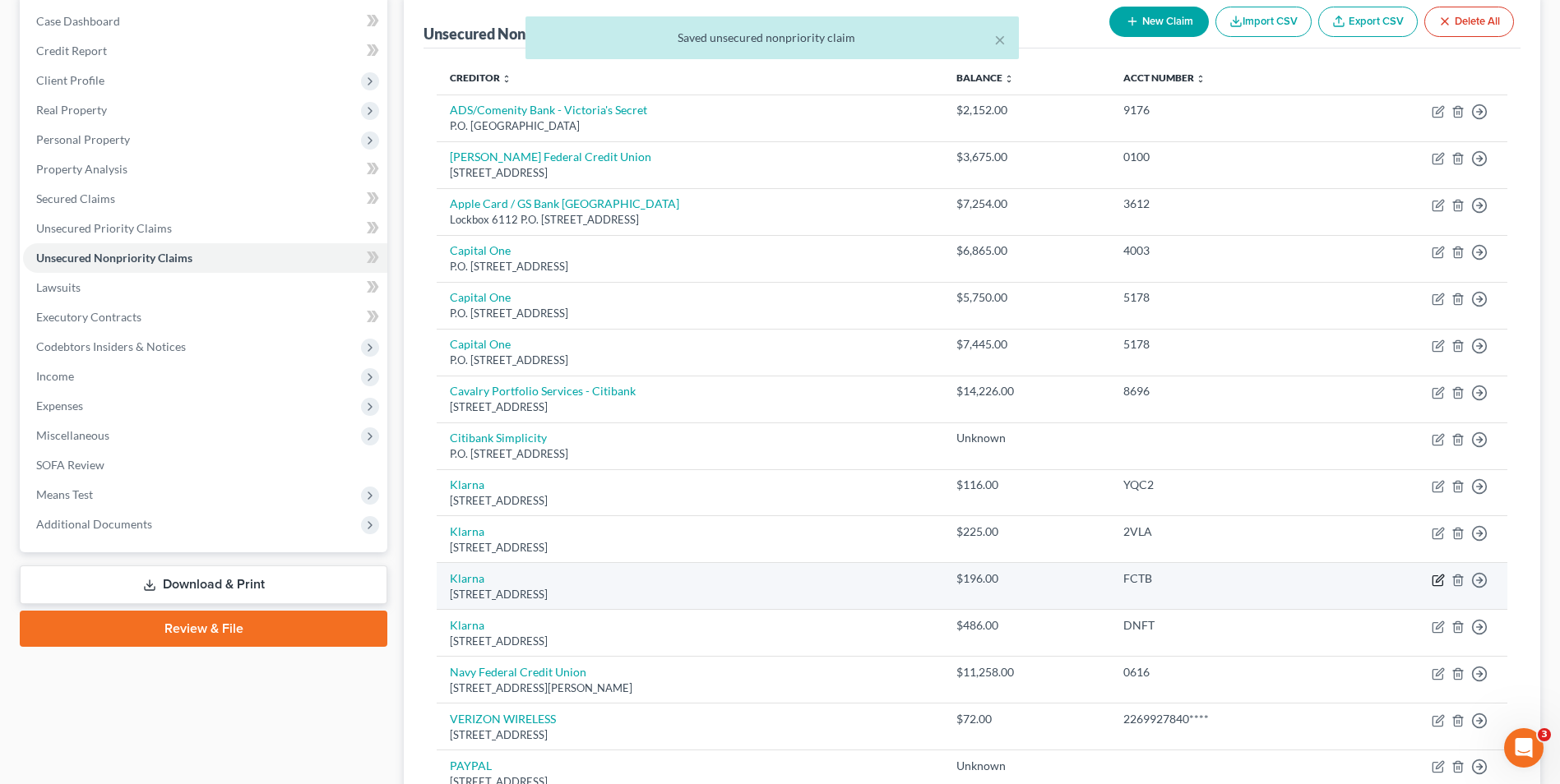
click at [1434, 584] on icon "button" at bounding box center [1437, 580] width 10 height 10
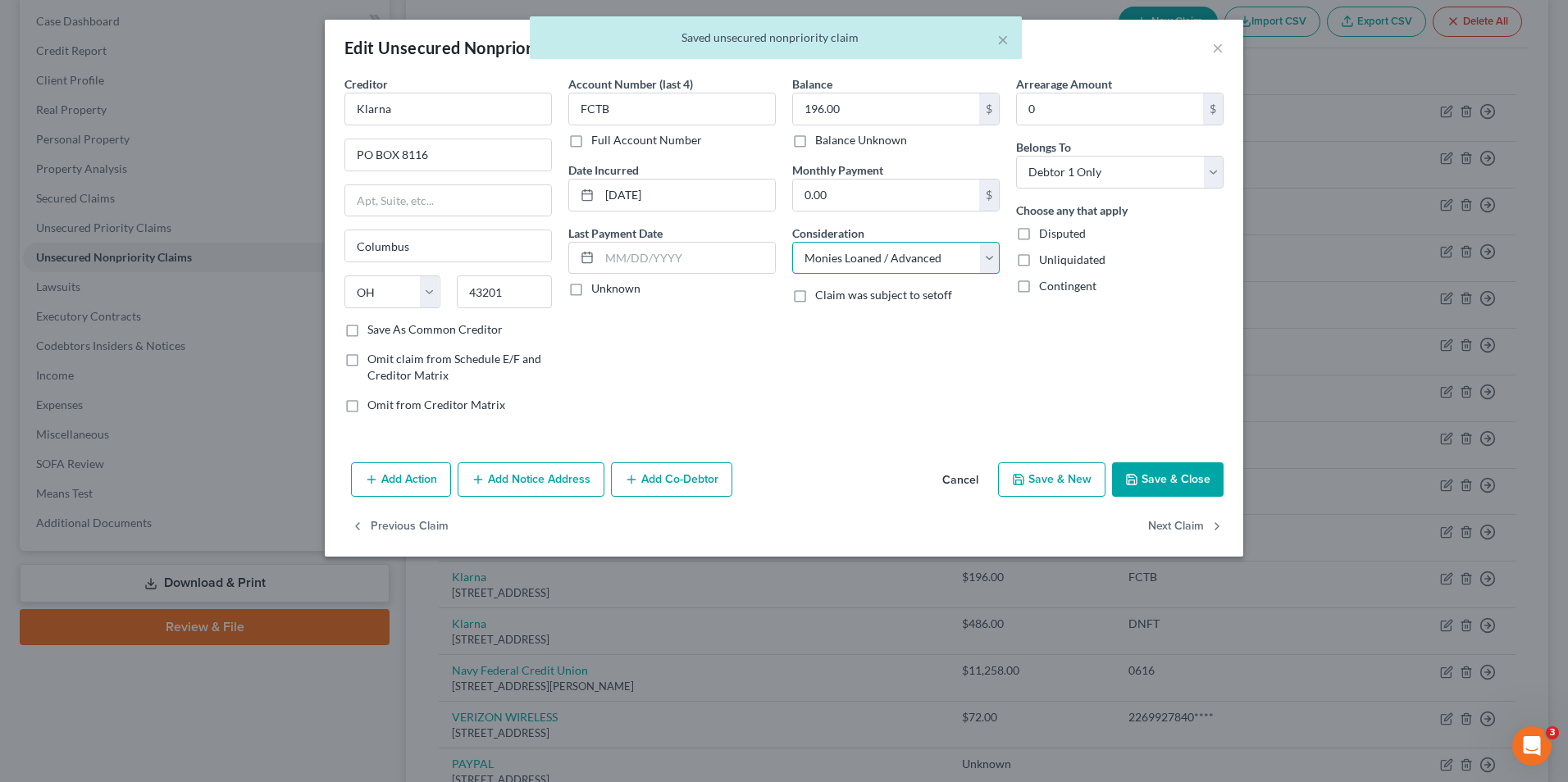
click at [899, 257] on select "Select Cable / Satellite Services Collection Agency Credit Card Debt Debt Couns…" at bounding box center [895, 258] width 207 height 32
click at [792, 242] on select "Select Cable / Satellite Services Collection Agency Credit Card Debt Debt Couns…" at bounding box center [895, 258] width 207 height 32
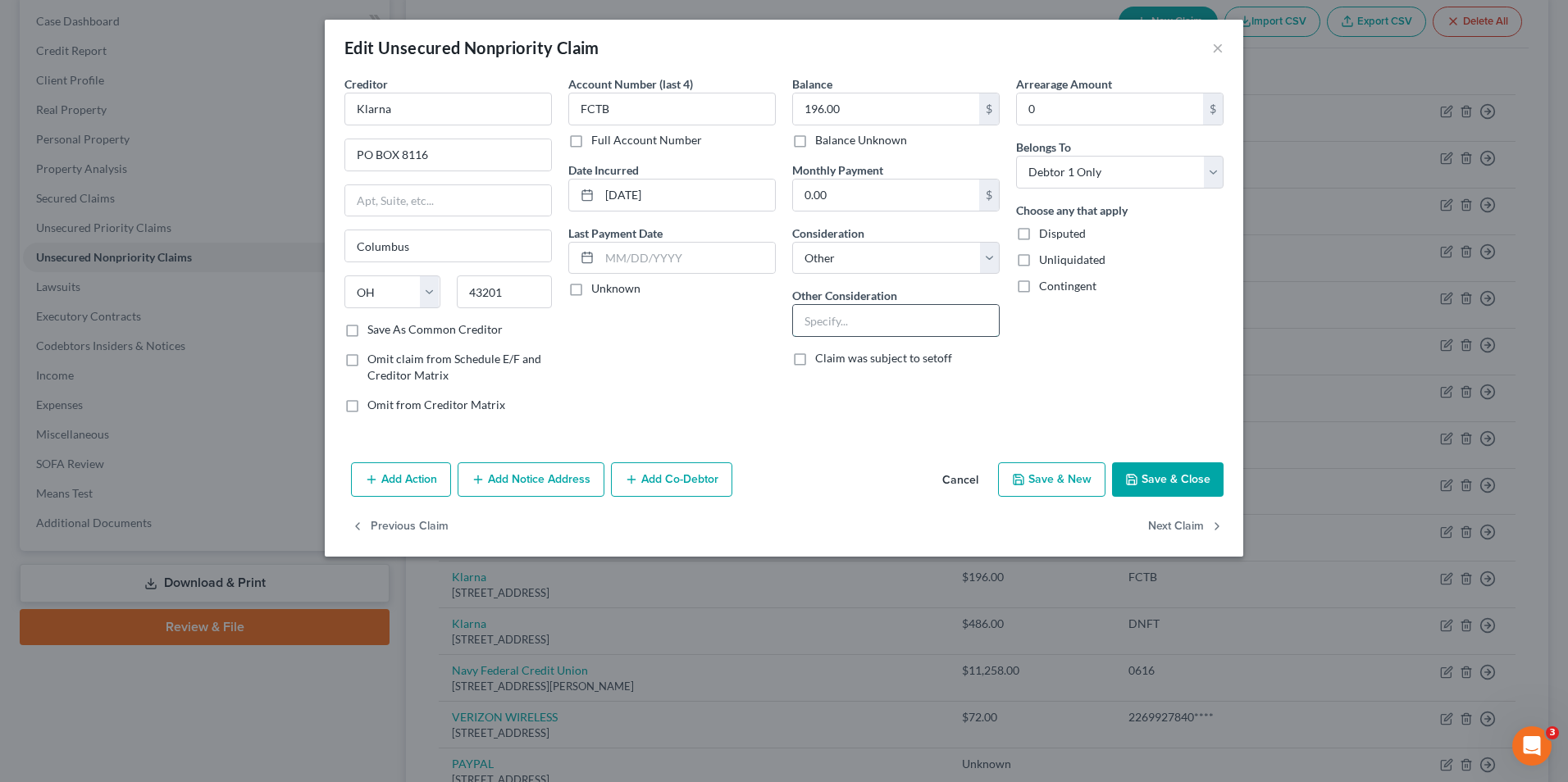
click at [901, 325] on input "text" at bounding box center [895, 321] width 206 height 31
paste input "Installment Purchase Loan"
click at [1178, 481] on button "Save & Close" at bounding box center [1167, 479] width 111 height 34
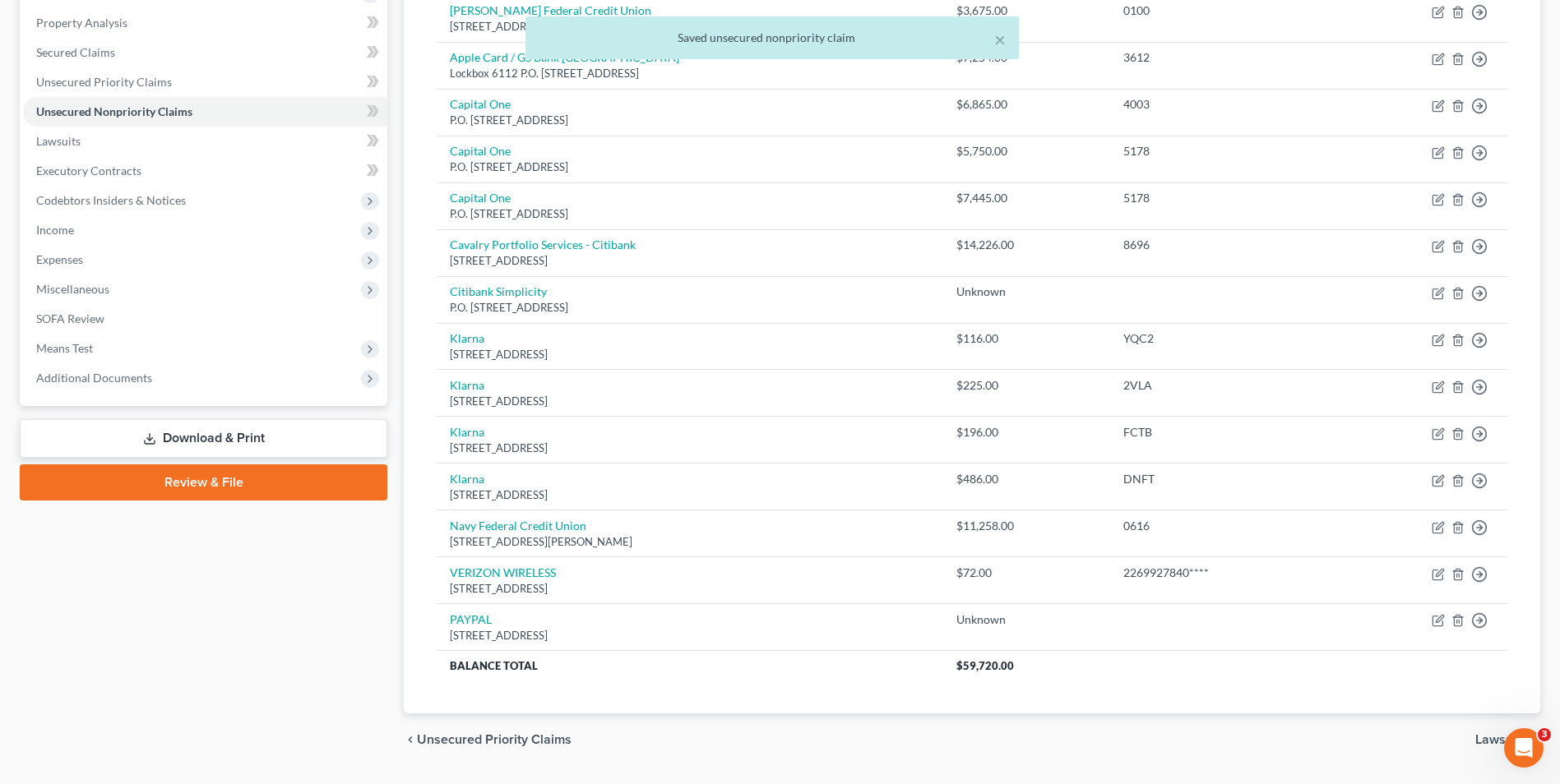
scroll to position [355, 0]
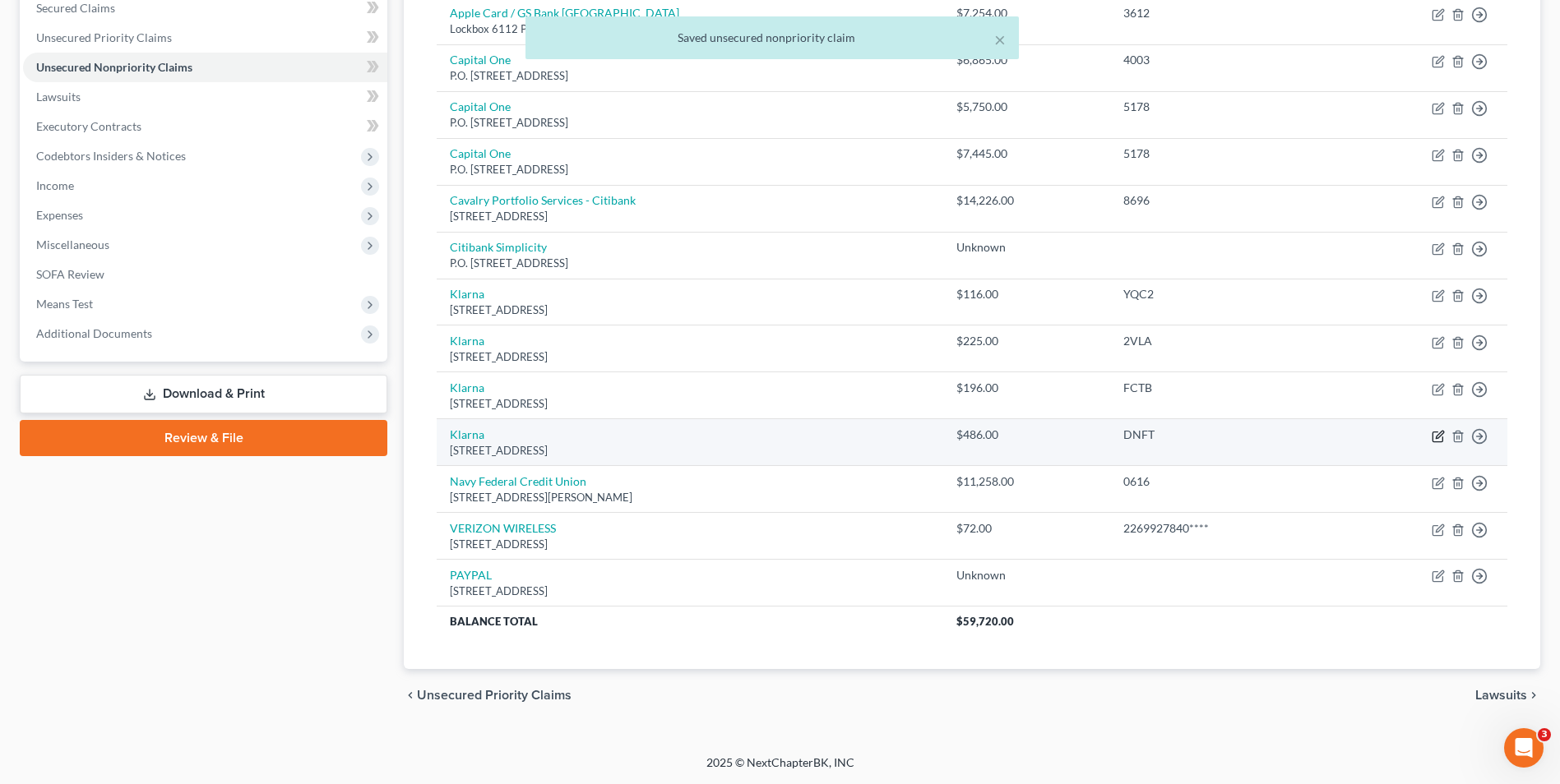
click at [1438, 436] on icon "button" at bounding box center [1438, 436] width 13 height 13
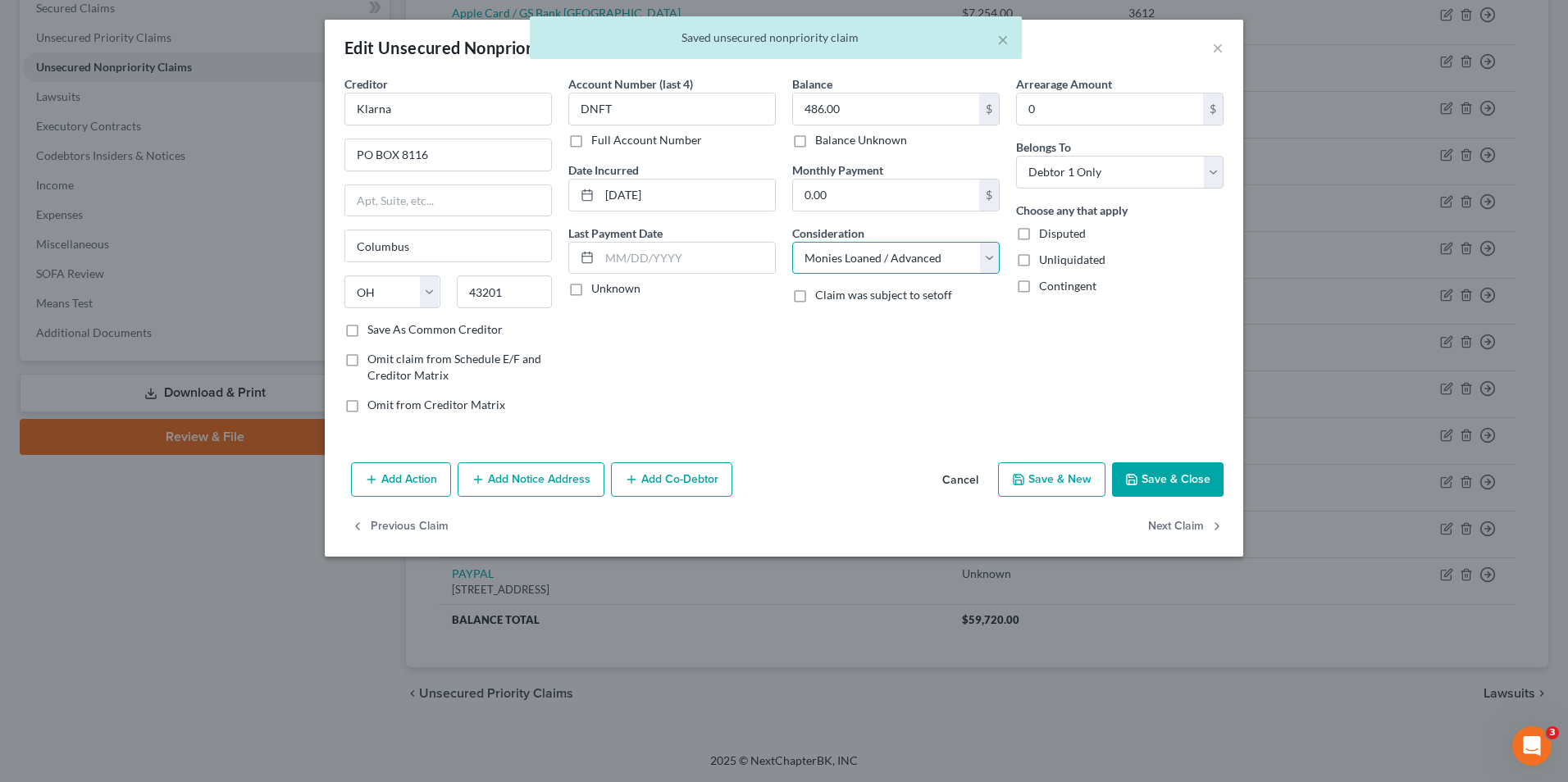
click at [872, 261] on select "Select Cable / Satellite Services Collection Agency Credit Card Debt Debt Couns…" at bounding box center [895, 258] width 207 height 32
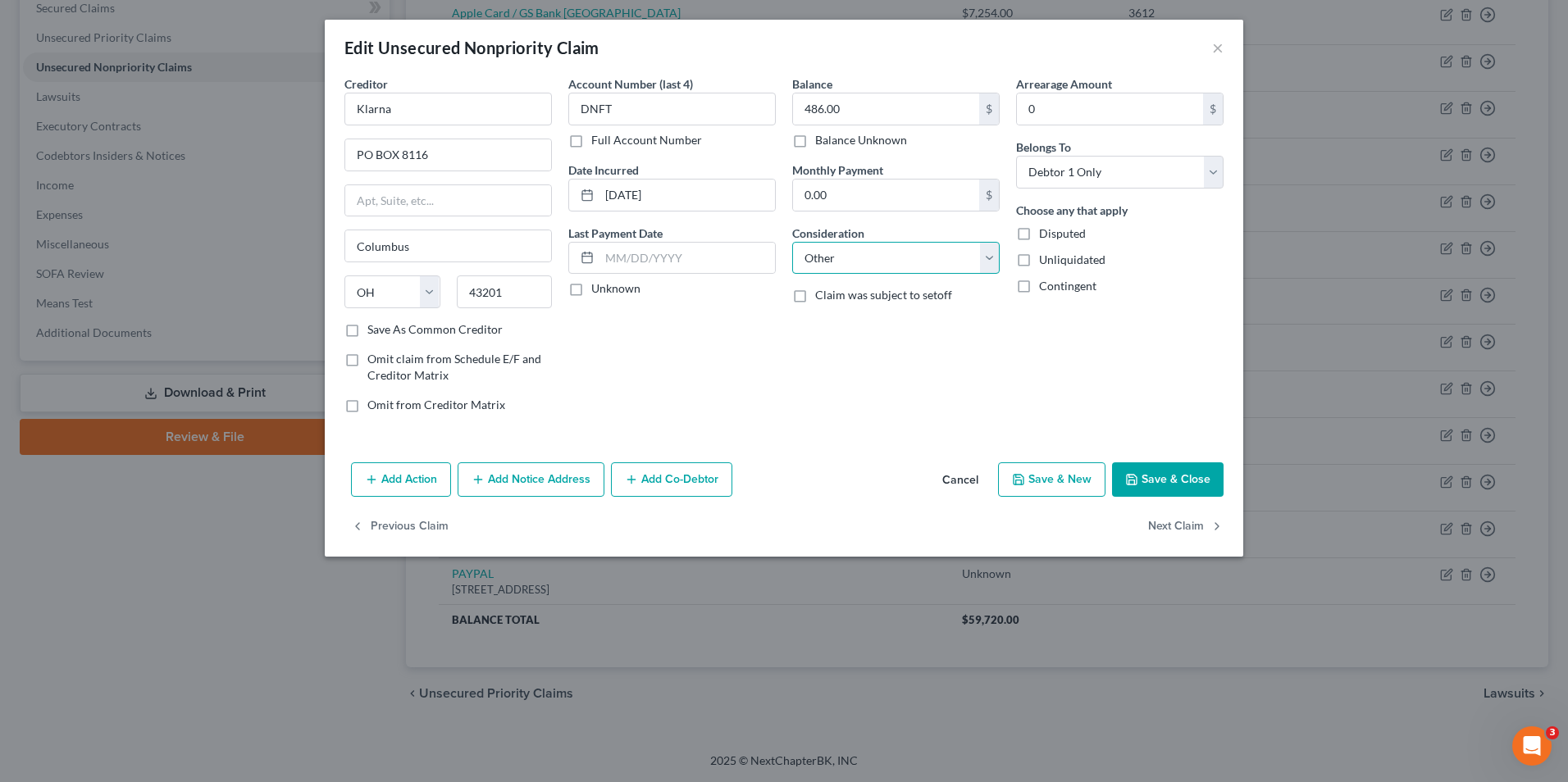
click at [792, 242] on select "Select Cable / Satellite Services Collection Agency Credit Card Debt Debt Couns…" at bounding box center [895, 258] width 207 height 32
click at [884, 322] on input "text" at bounding box center [895, 321] width 206 height 31
paste input "Installment Purchase Loan"
click at [1186, 484] on button "Save & Close" at bounding box center [1167, 479] width 111 height 34
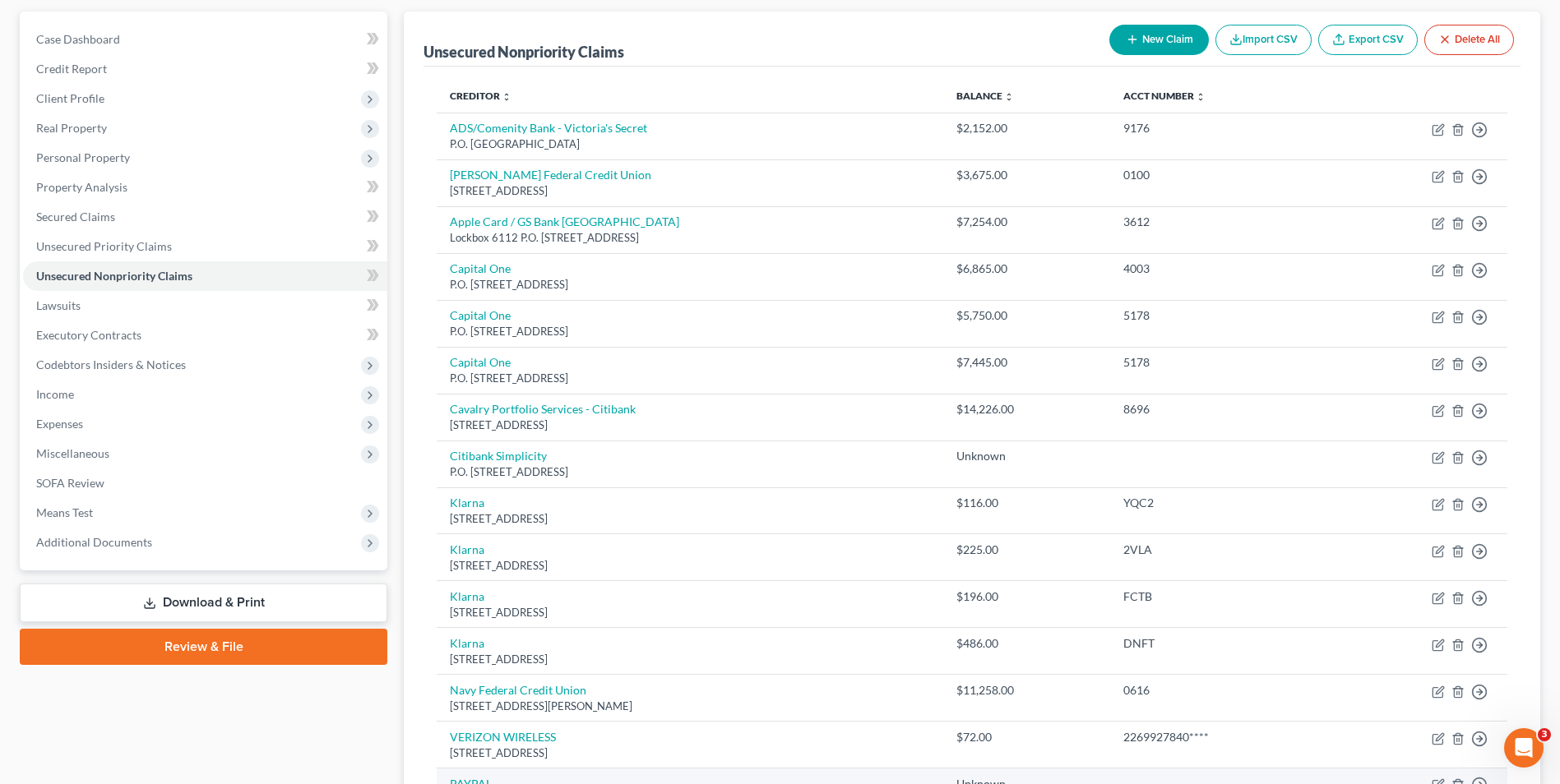
scroll to position [0, 0]
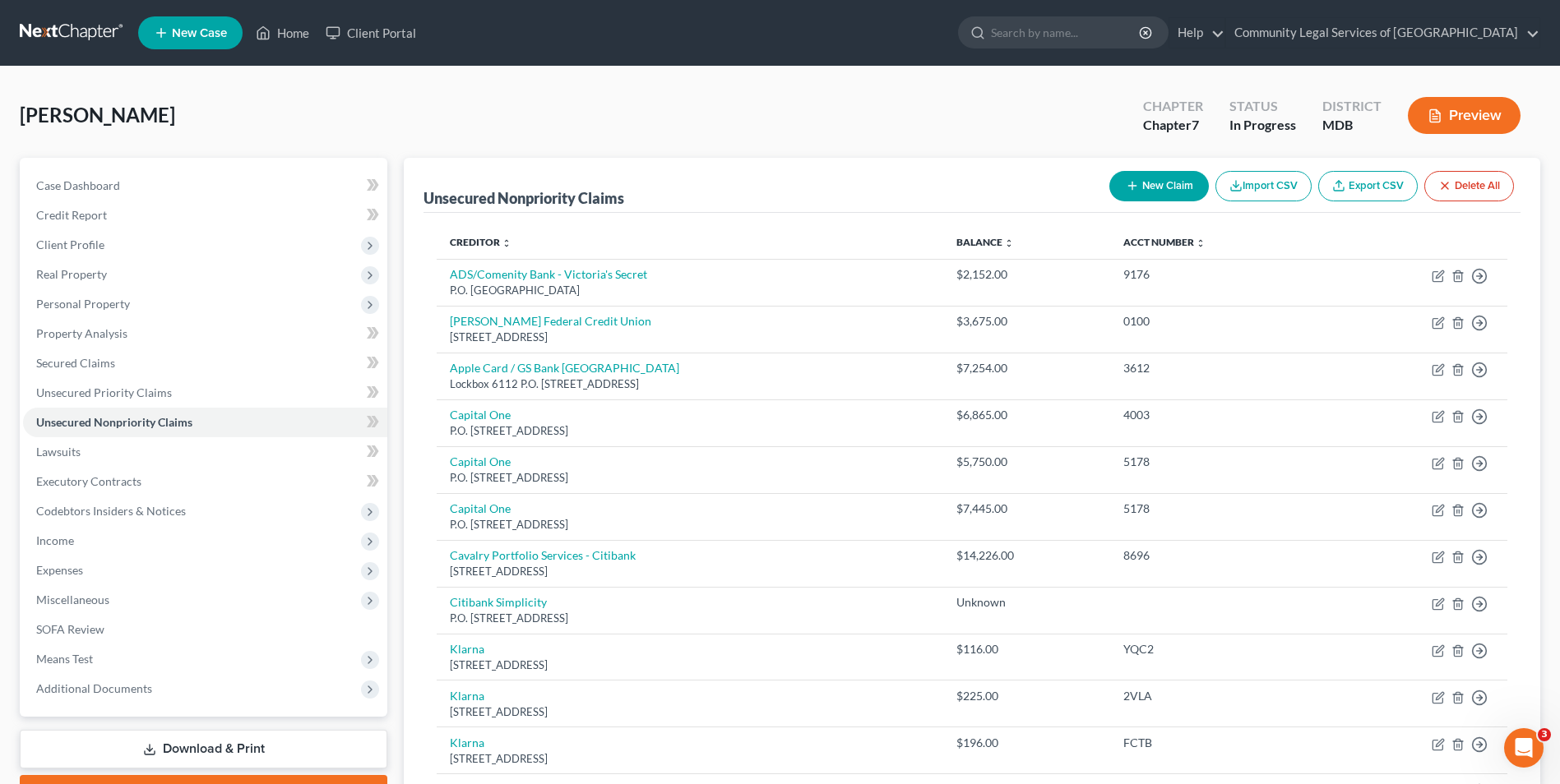
click at [1160, 191] on button "New Claim" at bounding box center [1159, 186] width 99 height 31
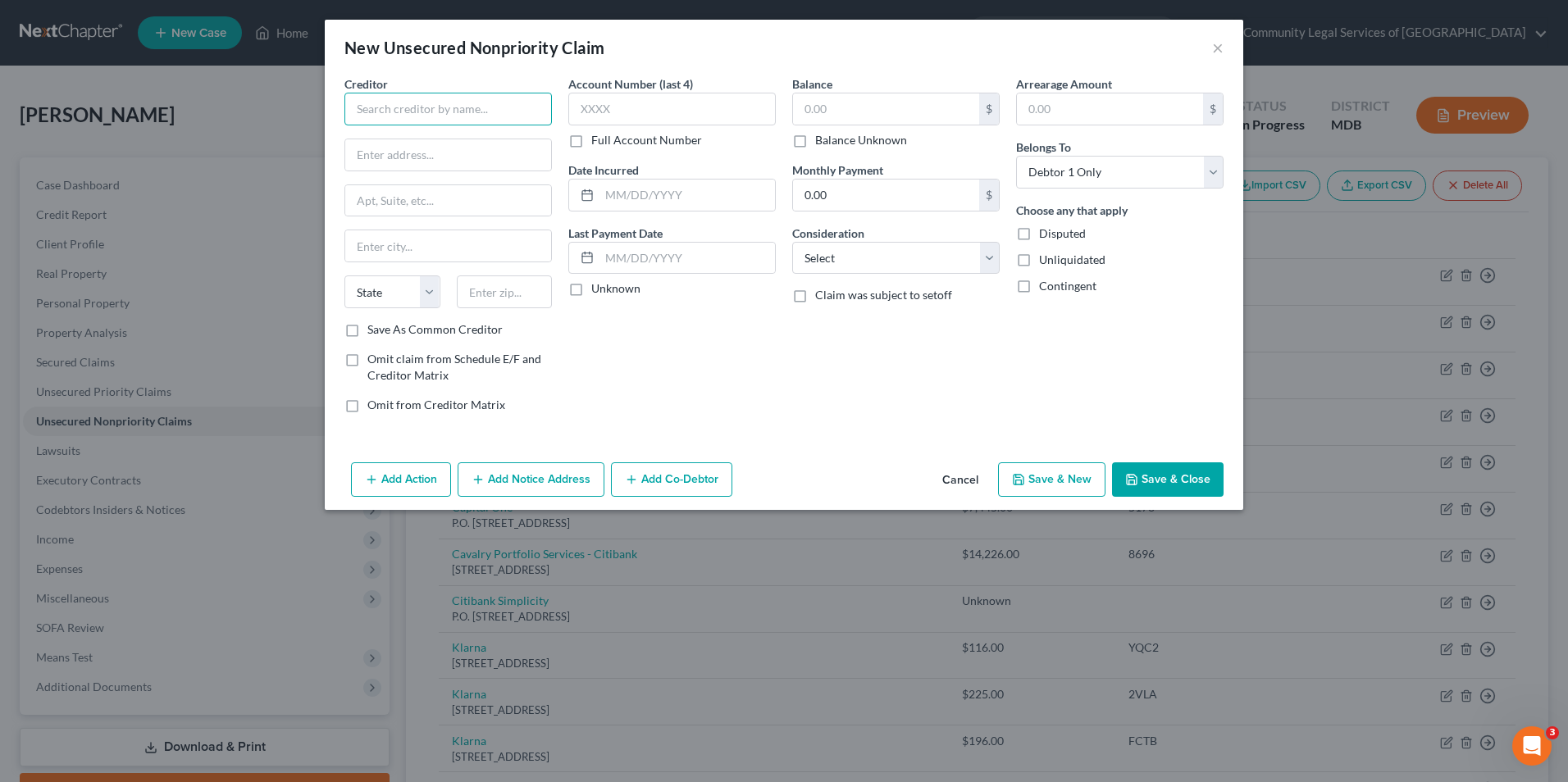
click at [397, 117] on input "text" at bounding box center [448, 108] width 207 height 32
paste input "Afterpay US Services, LLC"
click at [411, 157] on input "text" at bounding box center [448, 155] width 206 height 31
paste input "[STREET_ADDRESS]"
click at [399, 248] on input "text" at bounding box center [448, 246] width 206 height 31
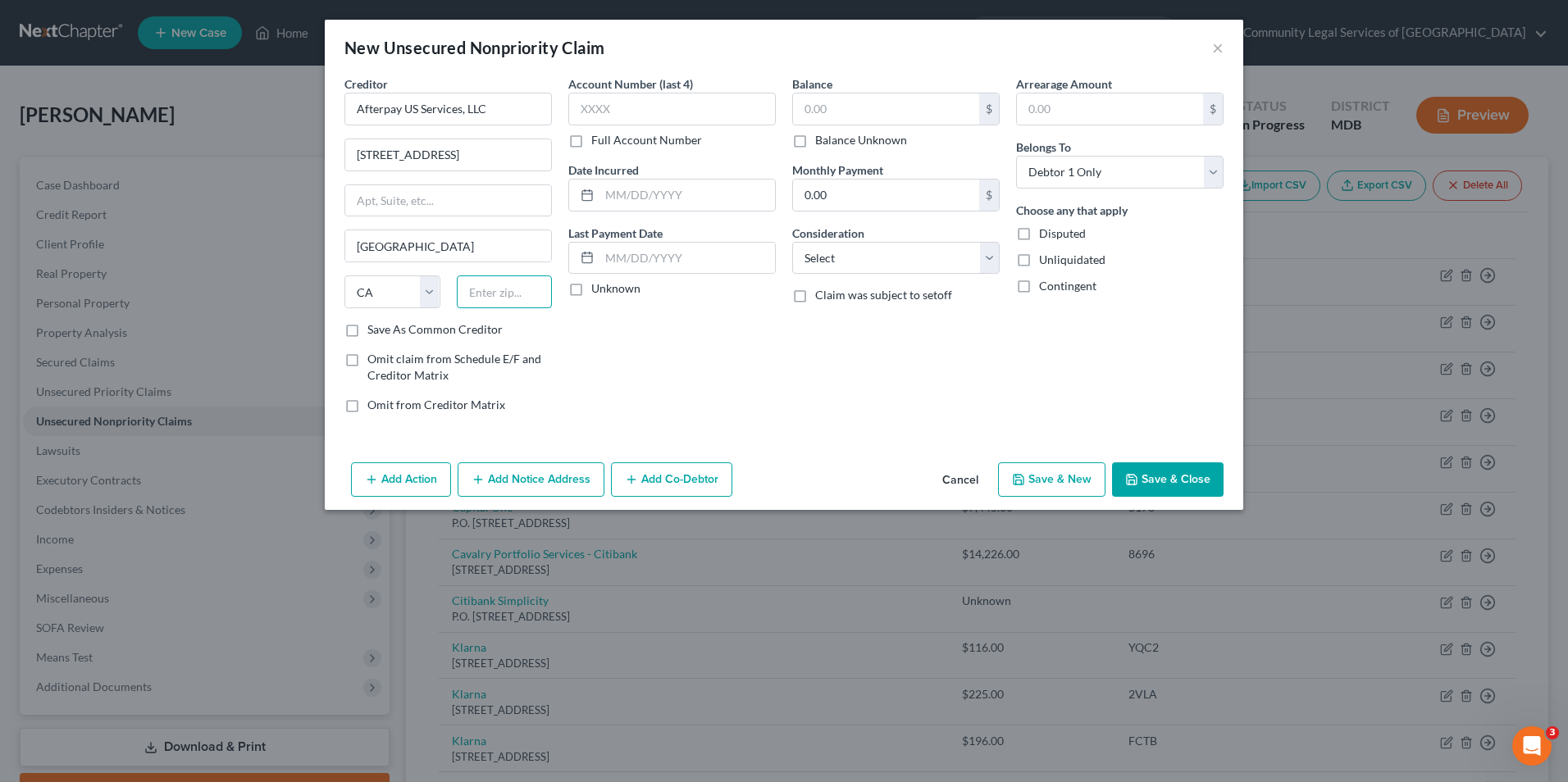
click at [484, 294] on input "text" at bounding box center [505, 291] width 96 height 32
click at [584, 120] on input "text" at bounding box center [672, 108] width 207 height 32
click at [672, 262] on input "text" at bounding box center [687, 258] width 176 height 31
click at [861, 101] on input "text" at bounding box center [886, 109] width 186 height 31
click at [771, 392] on div "Account Number (last 4) Full Account Number Date Incurred Last Payment Date Unk…" at bounding box center [672, 250] width 224 height 351
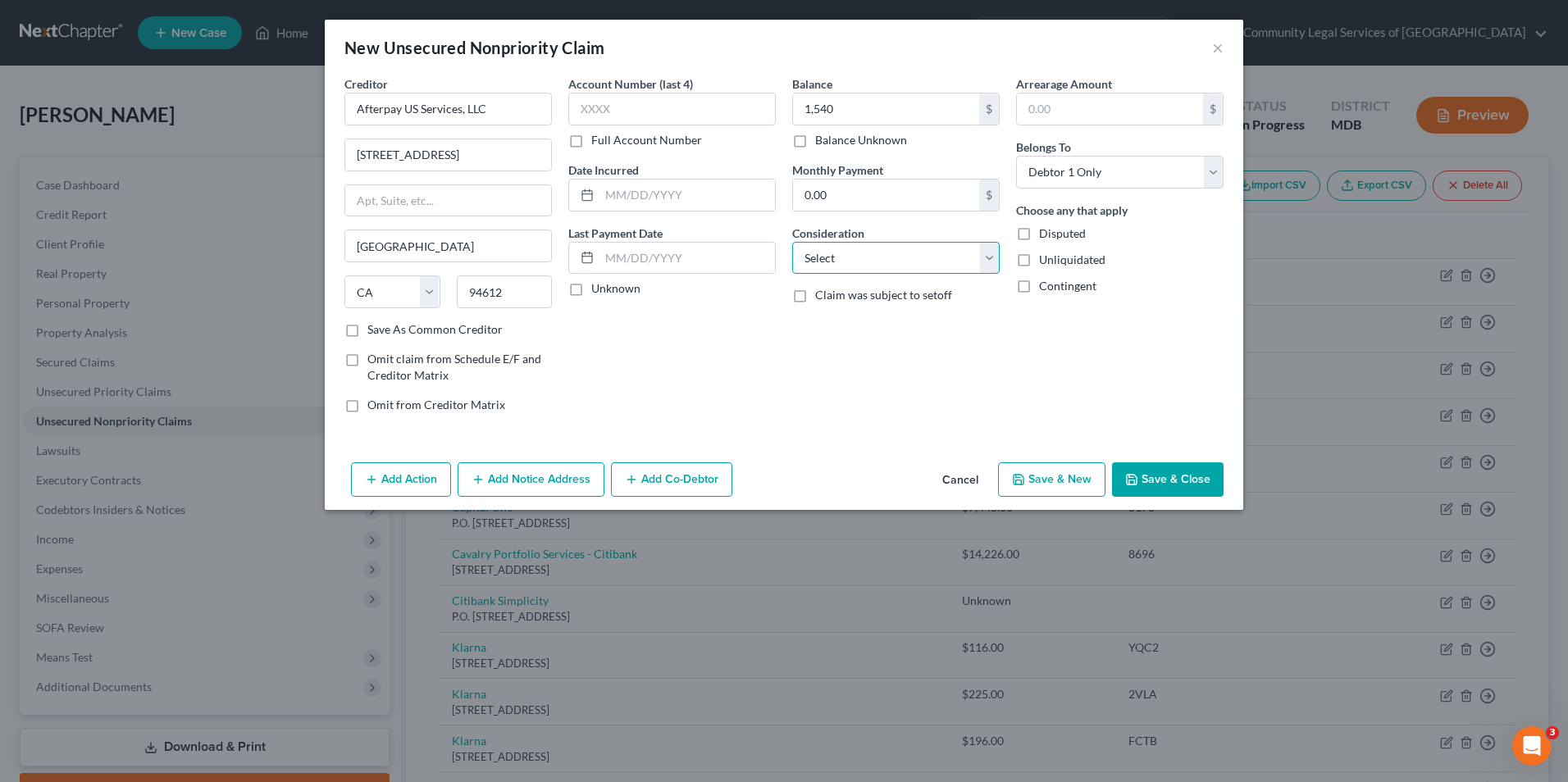
click at [835, 252] on select "Select Cable / Satellite Services Collection Agency Credit Card Debt Debt Couns…" at bounding box center [895, 258] width 207 height 32
click at [792, 242] on select "Select Cable / Satellite Services Collection Agency Credit Card Debt Debt Couns…" at bounding box center [895, 258] width 207 height 32
click at [915, 304] on div "Other Consideration" at bounding box center [895, 311] width 207 height 50
click at [915, 320] on input "text" at bounding box center [895, 321] width 206 height 31
click at [1193, 478] on button "Save & Close" at bounding box center [1167, 479] width 111 height 34
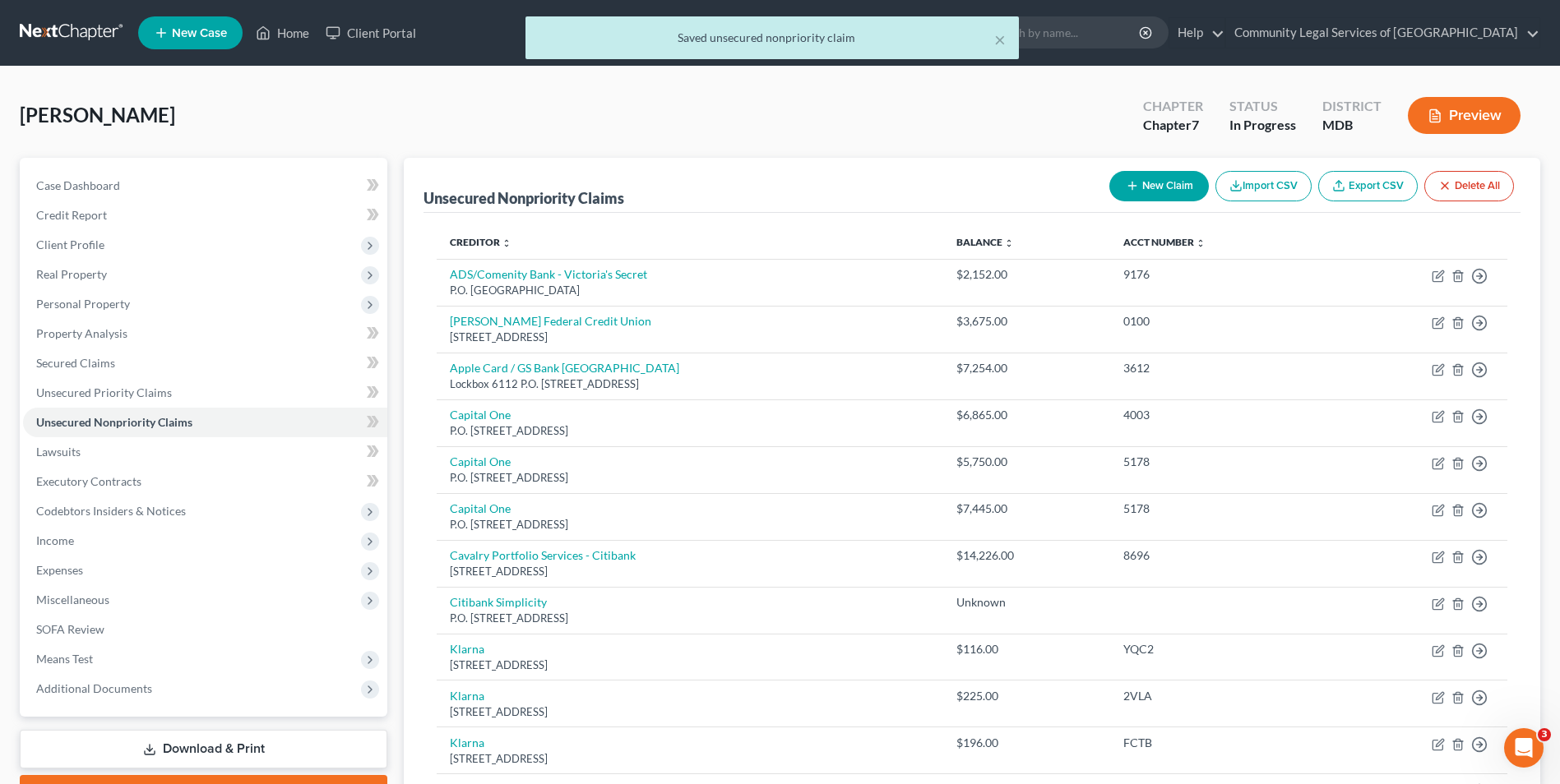
scroll to position [402, 0]
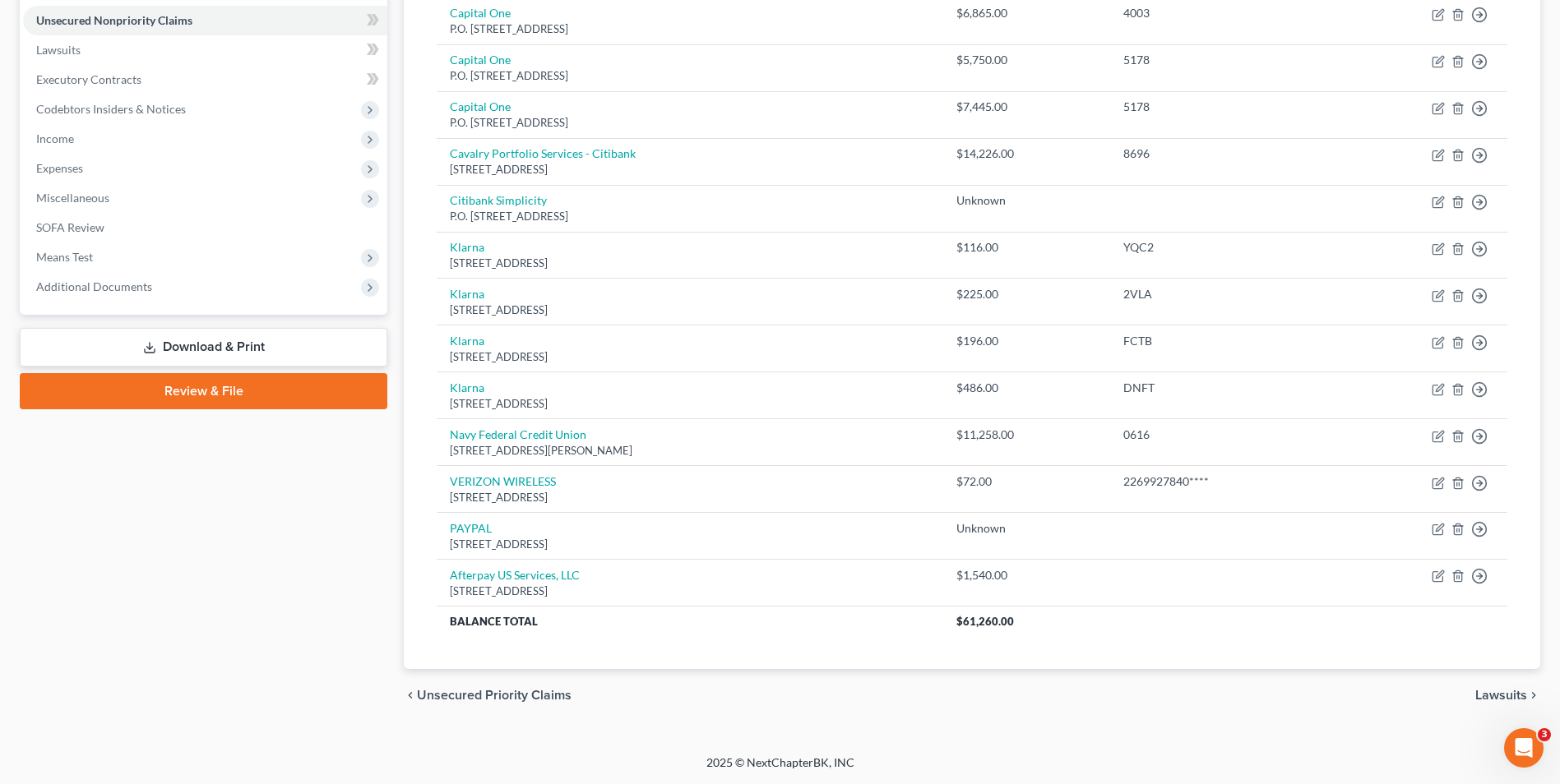
click at [1516, 689] on span "Lawsuits" at bounding box center [1501, 695] width 52 height 13
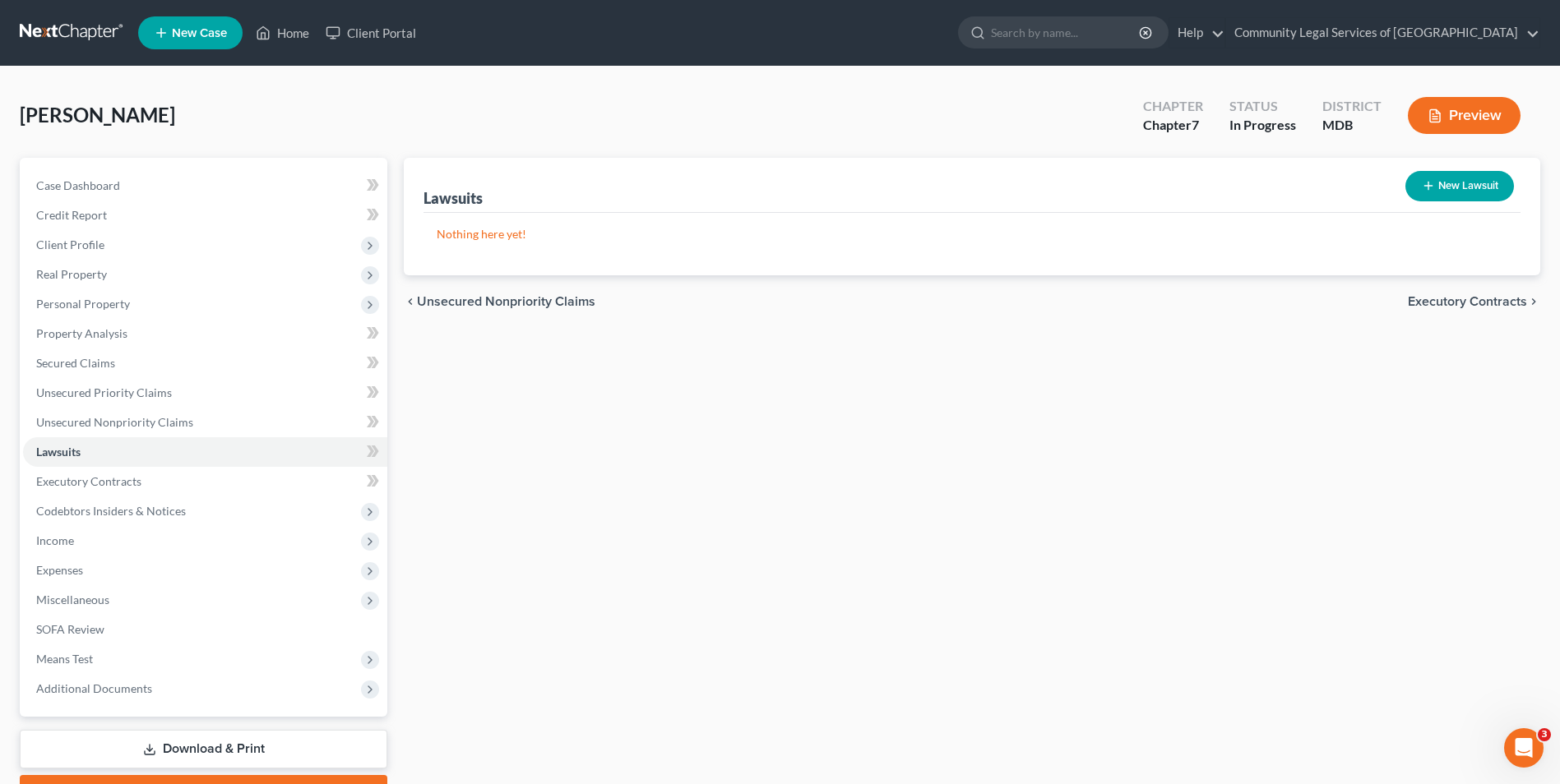
click at [1451, 194] on button "New Lawsuit" at bounding box center [1460, 186] width 109 height 31
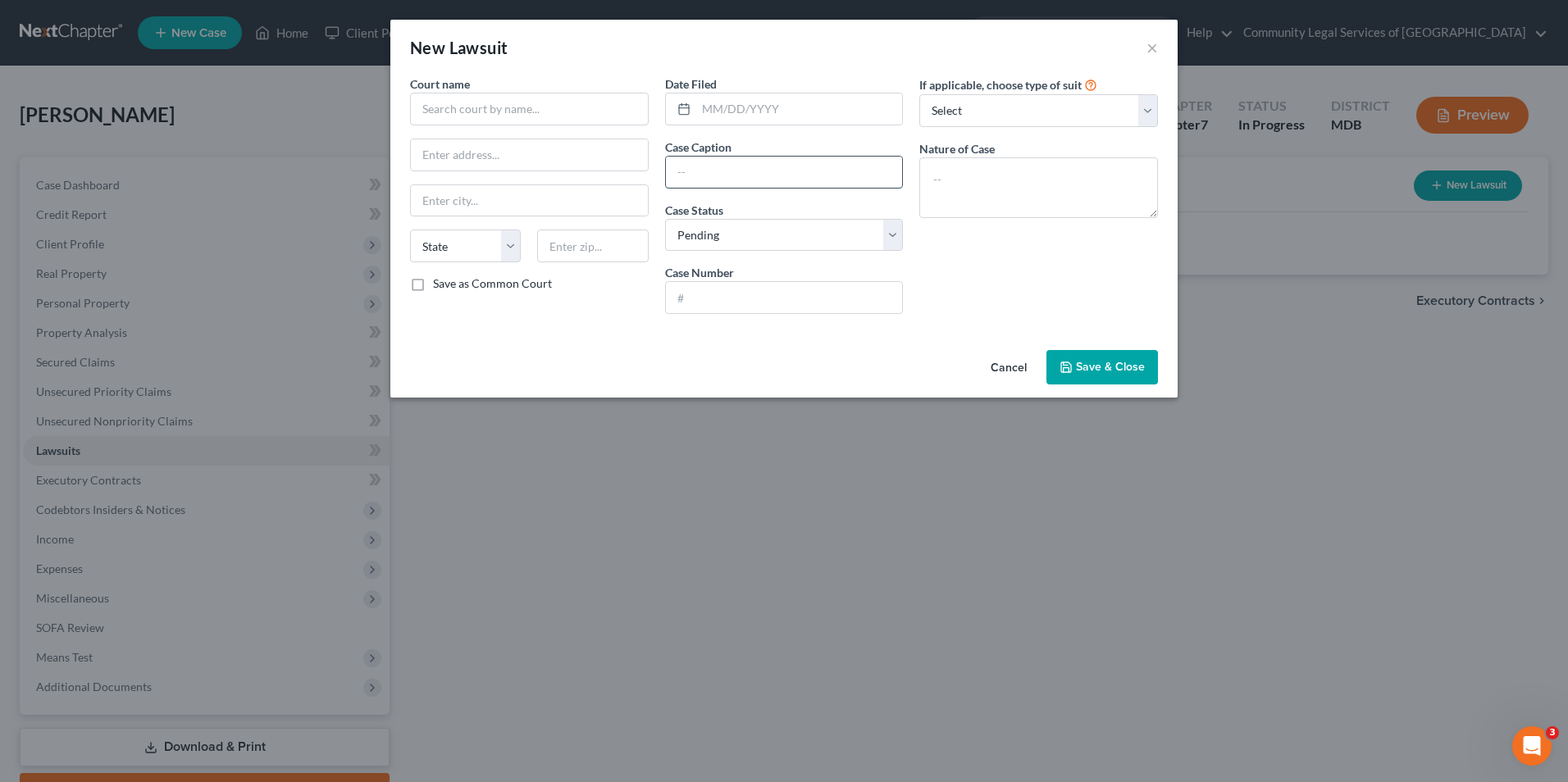
click at [712, 166] on input "text" at bounding box center [784, 172] width 237 height 31
click at [708, 301] on input "text" at bounding box center [784, 297] width 237 height 31
paste input "D-042-CV-25-012813"
click at [741, 241] on select "Select Pending On Appeal Concluded" at bounding box center [784, 234] width 239 height 32
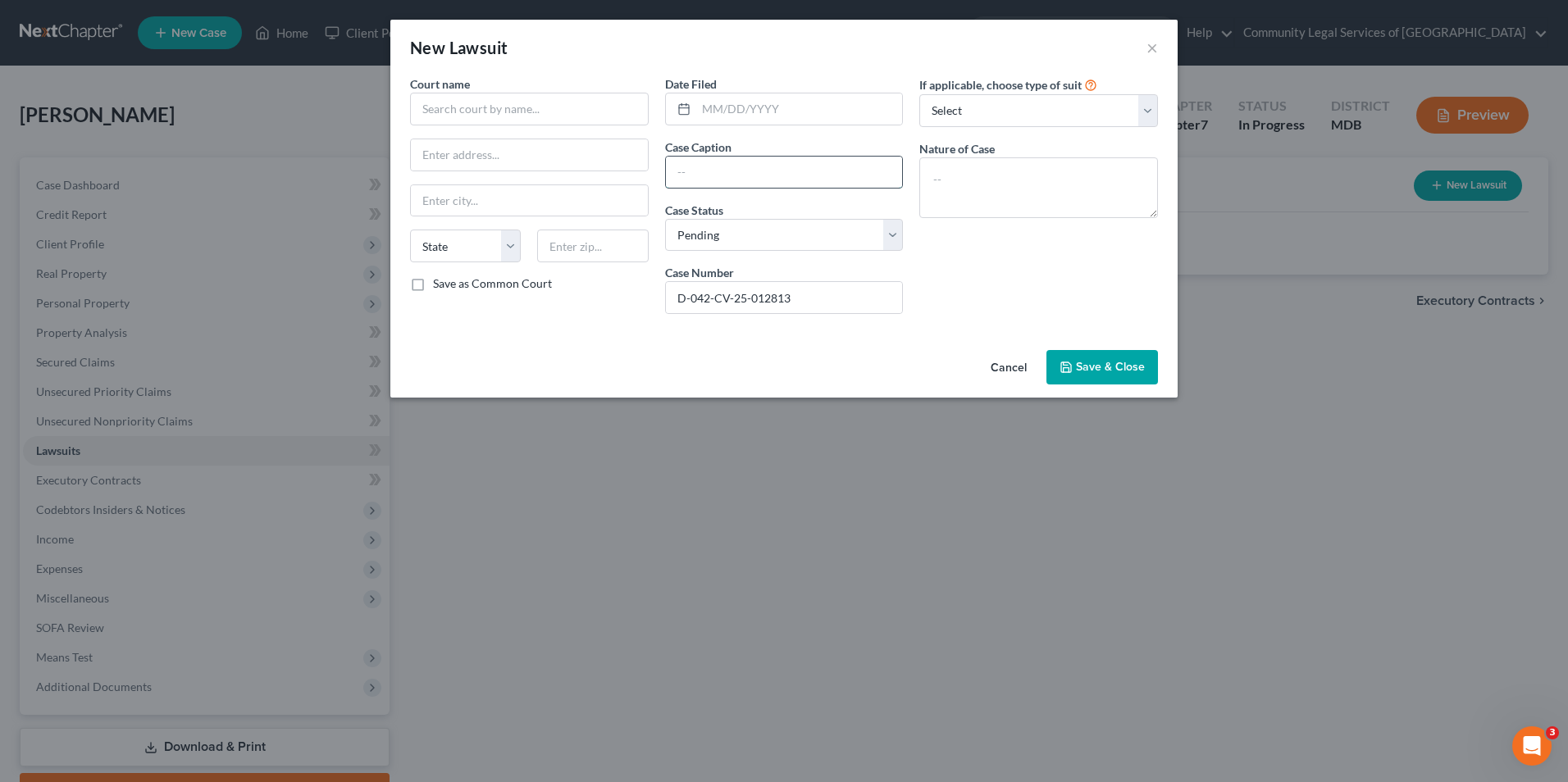
click at [740, 168] on input "text" at bounding box center [784, 172] width 237 height 31
click at [772, 118] on input "text" at bounding box center [800, 109] width 206 height 31
click at [568, 117] on input "text" at bounding box center [529, 108] width 239 height 32
paste input "District Court For Charles County - Civil"
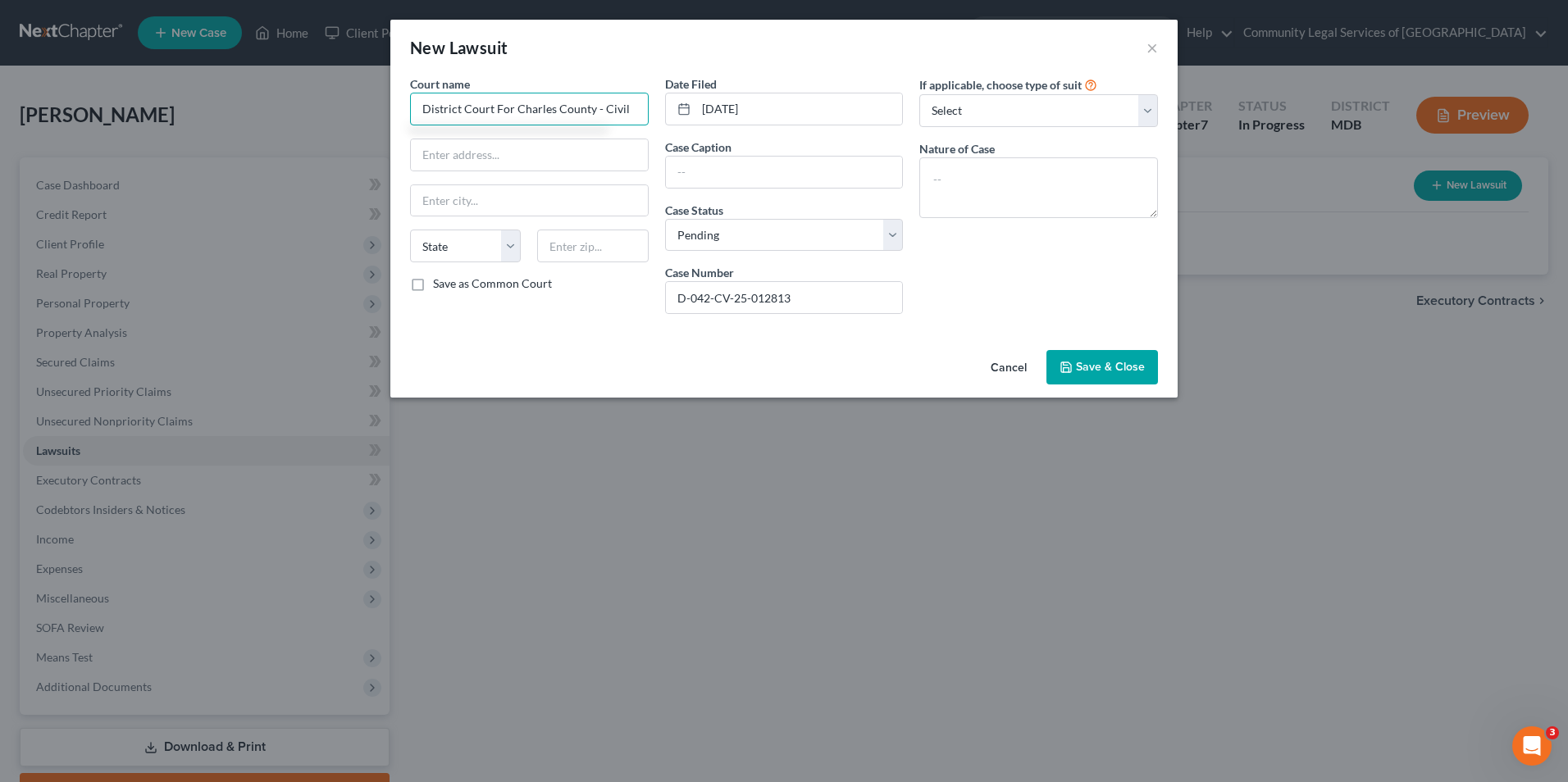
drag, startPoint x: 443, startPoint y: 113, endPoint x: 635, endPoint y: 111, distance: 192.0
click at [635, 111] on input "District Court For Charles County - Civil" at bounding box center [529, 108] width 239 height 32
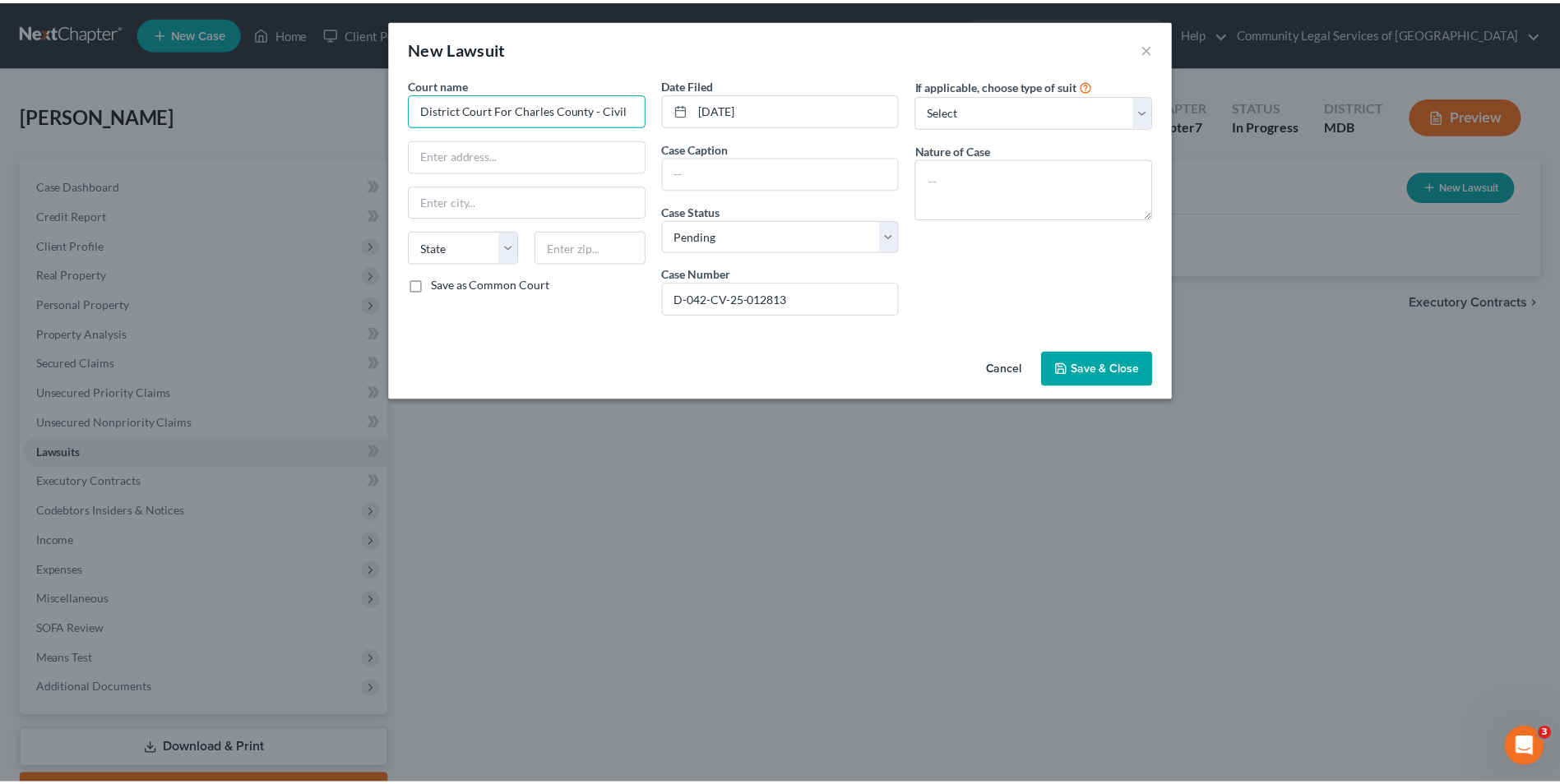
scroll to position [0, 0]
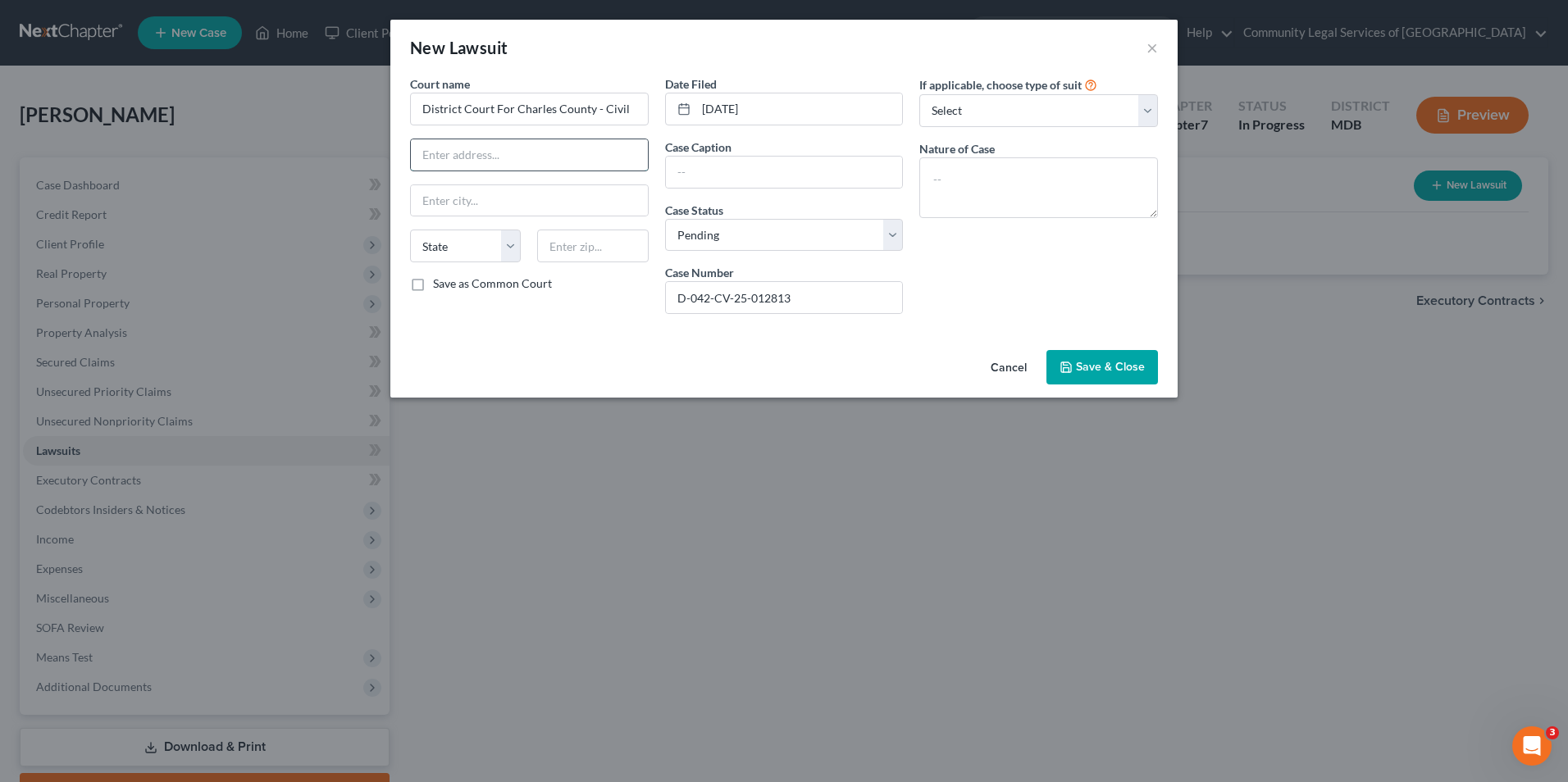
click at [507, 155] on input "text" at bounding box center [529, 155] width 237 height 31
paste input "[STREET_ADDRESS][US_STATE]"
drag, startPoint x: 564, startPoint y: 155, endPoint x: 521, endPoint y: 159, distance: 43.2
click at [521, 159] on input "[STREET_ADDRESS][US_STATE]" at bounding box center [529, 155] width 237 height 31
click at [428, 201] on input ", [GEOGRAPHIC_DATA]" at bounding box center [529, 201] width 237 height 31
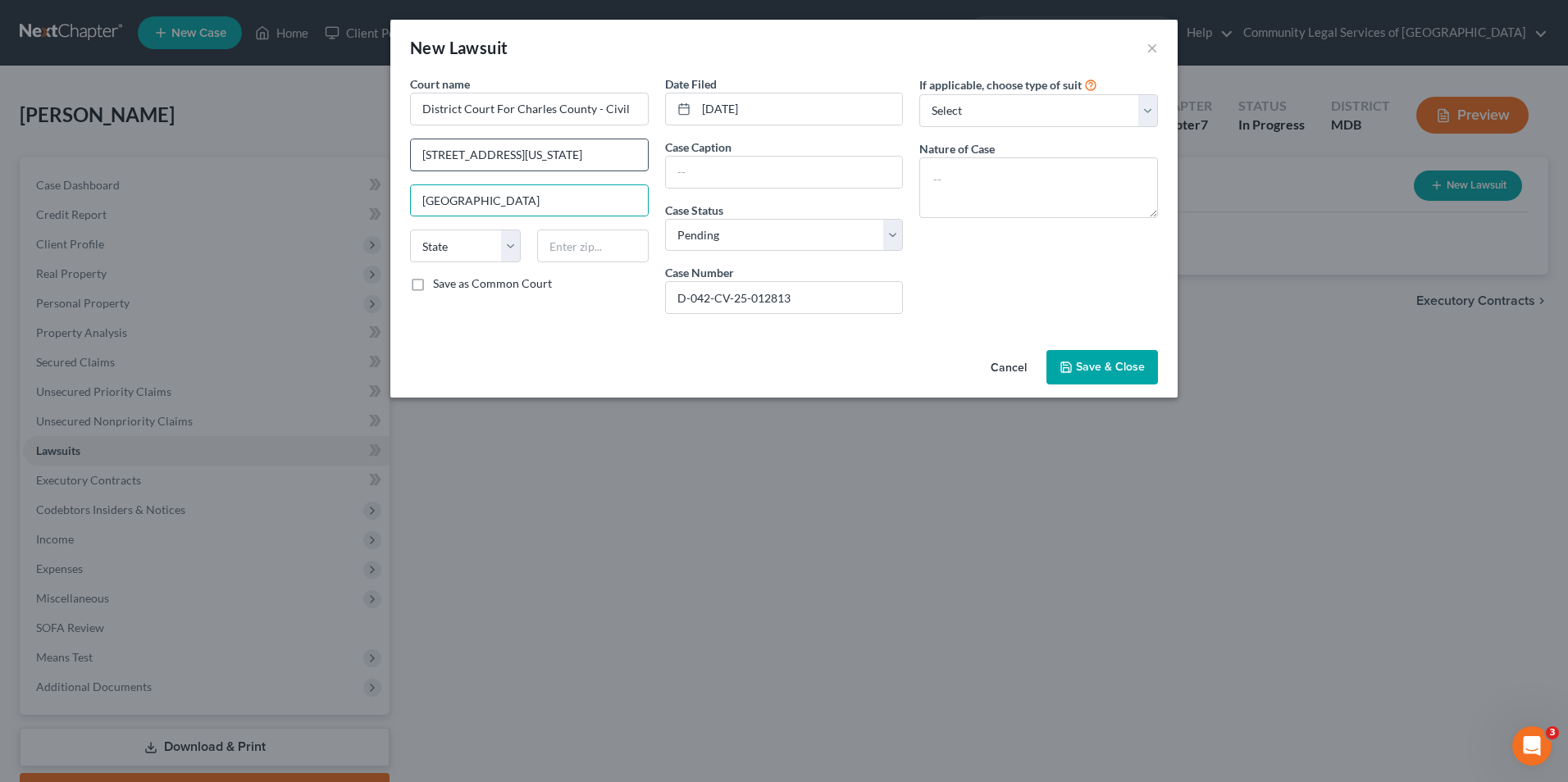
click at [565, 164] on input "[STREET_ADDRESS][US_STATE]" at bounding box center [529, 155] width 237 height 31
click at [570, 146] on input "[STREET_ADDRESS][US_STATE]" at bounding box center [529, 155] width 237 height 31
click at [491, 287] on label "Save as Common Court" at bounding box center [493, 283] width 119 height 17
click at [451, 286] on input "Save as Common Court" at bounding box center [444, 281] width 10 height 10
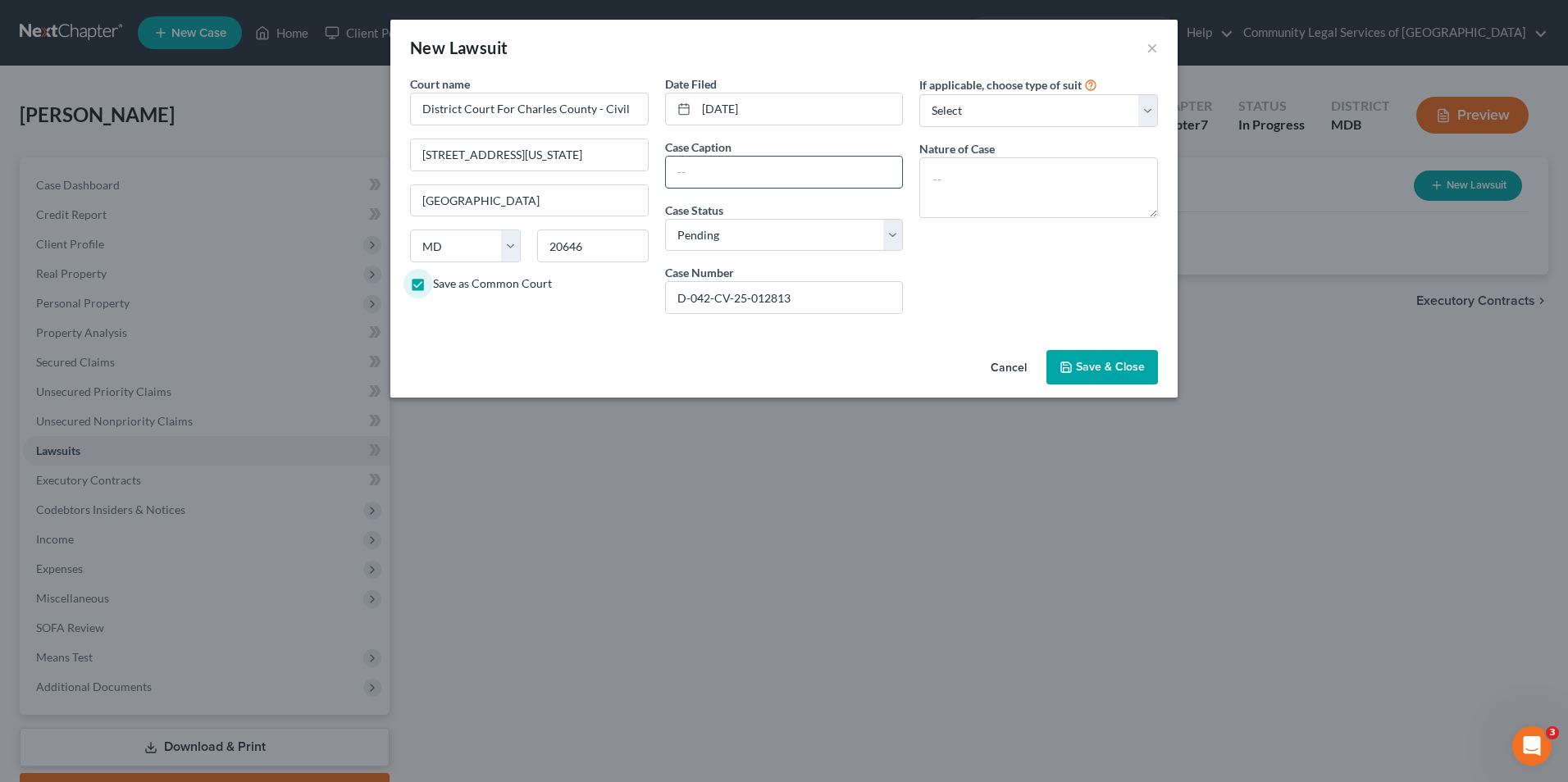
click at [762, 162] on input "text" at bounding box center [784, 172] width 237 height 31
paste input "CAPITAL ONE, N.A. vs. [PERSON_NAME]"
click at [991, 199] on textarea at bounding box center [1039, 187] width 239 height 60
paste textarea "Contract - Large Claims Consumer Debt"
drag, startPoint x: 945, startPoint y: 177, endPoint x: 834, endPoint y: 164, distance: 111.8
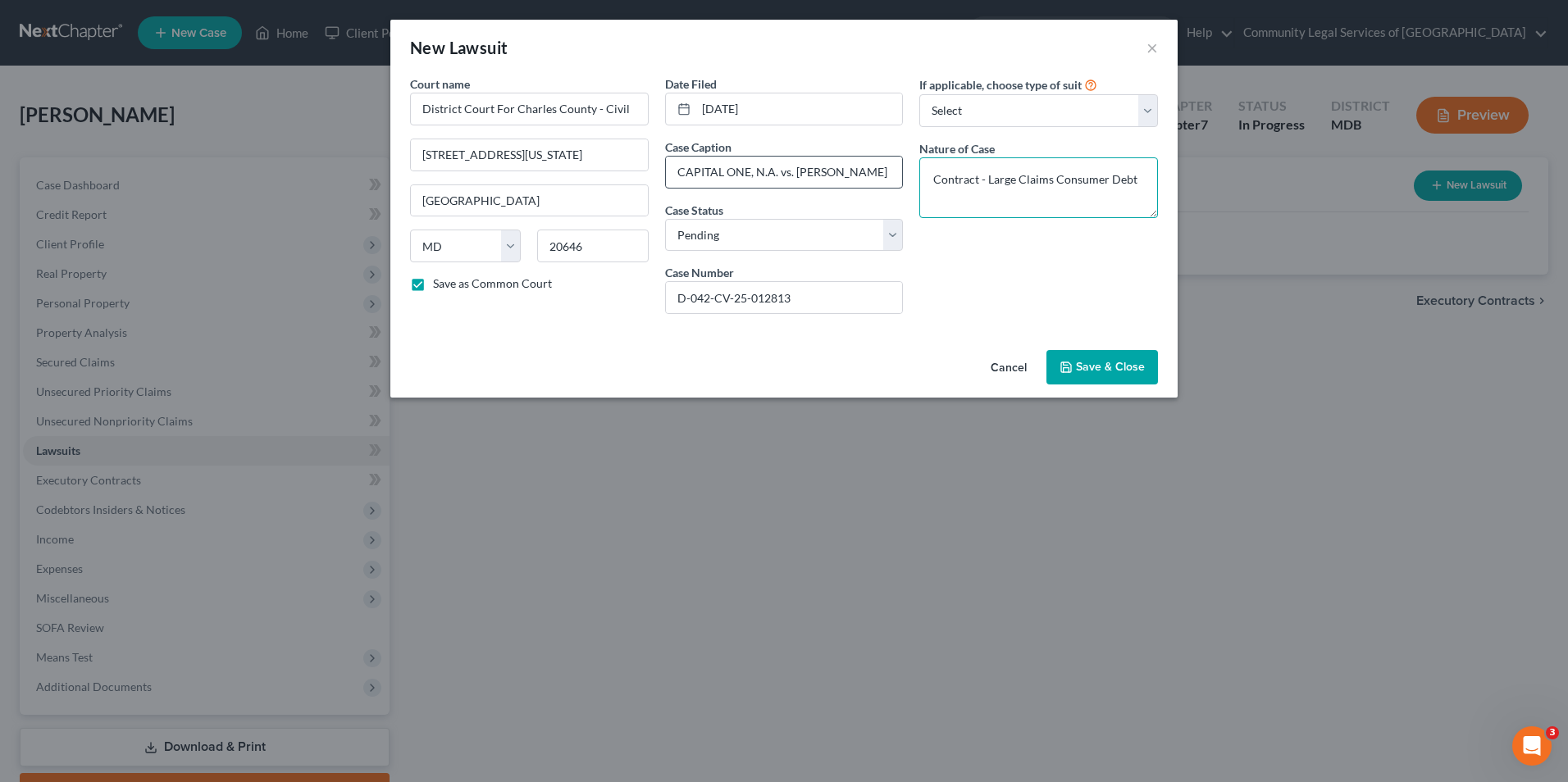
click at [844, 165] on div "Court name * District Court For Charles County - Civil [GEOGRAPHIC_DATA][US_STA…" at bounding box center [784, 201] width 765 height 252
click at [1130, 212] on textarea "Contract - Large Claims Consumer Debt" at bounding box center [1039, 187] width 239 height 60
click at [1151, 202] on textarea "Contract - Large Claims Consumer Debt" at bounding box center [1039, 187] width 239 height 60
click at [1140, 115] on select "Select Repossession Garnishment Foreclosure Attached, Seized, Or Levied Other" at bounding box center [1039, 110] width 239 height 32
click at [920, 94] on select "Select Repossession Garnishment Foreclosure Attached, Seized, Or Levied Other" at bounding box center [1039, 110] width 239 height 32
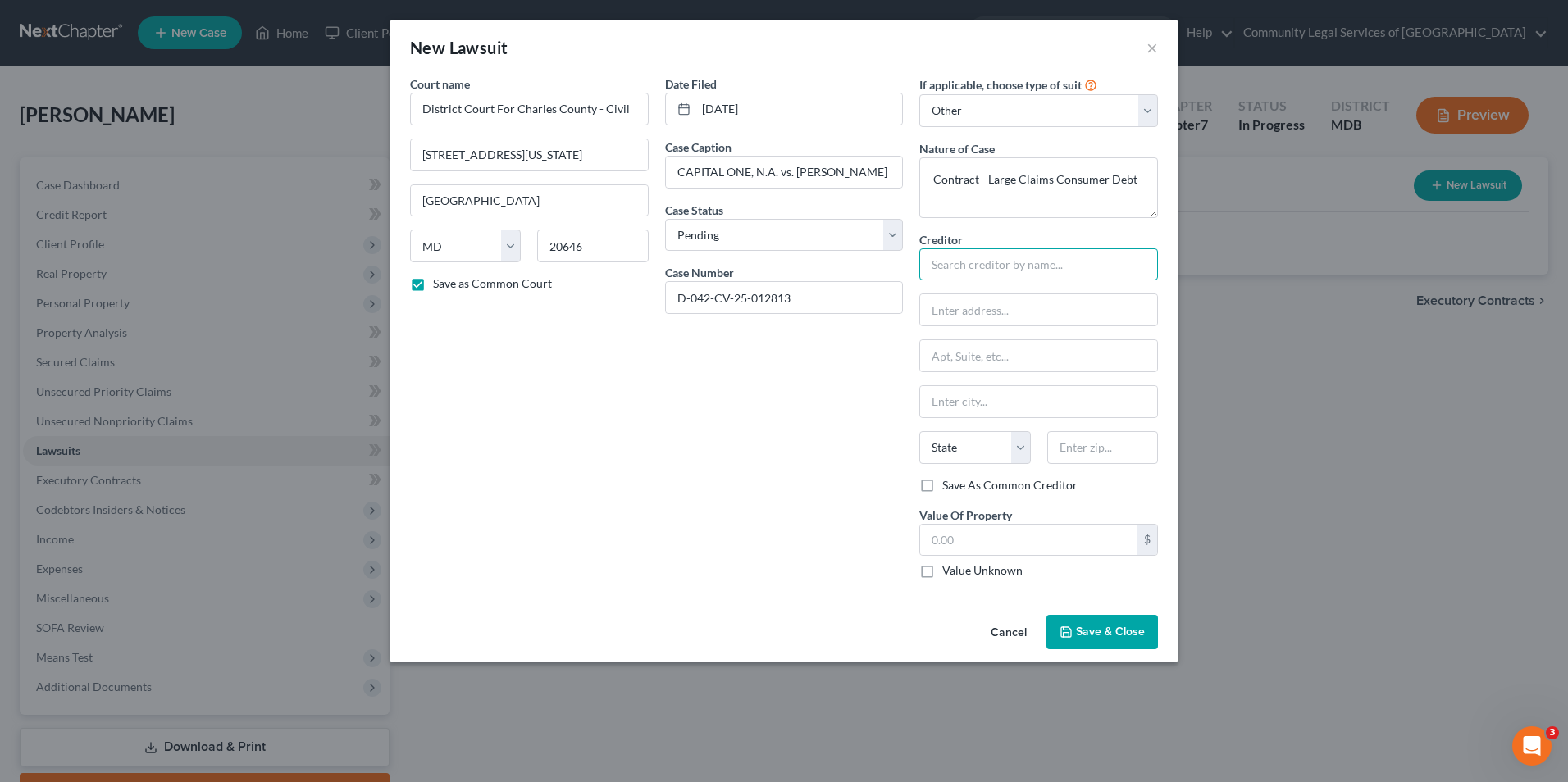
click at [1094, 258] on input "text" at bounding box center [1039, 264] width 239 height 32
paste input "CAPITAL ONE, N.A."
click at [985, 318] on input "text" at bounding box center [1039, 311] width 237 height 31
paste input "[STREET_ADDRESS][PERSON_NAME]"
click at [942, 397] on input "text" at bounding box center [1039, 401] width 237 height 31
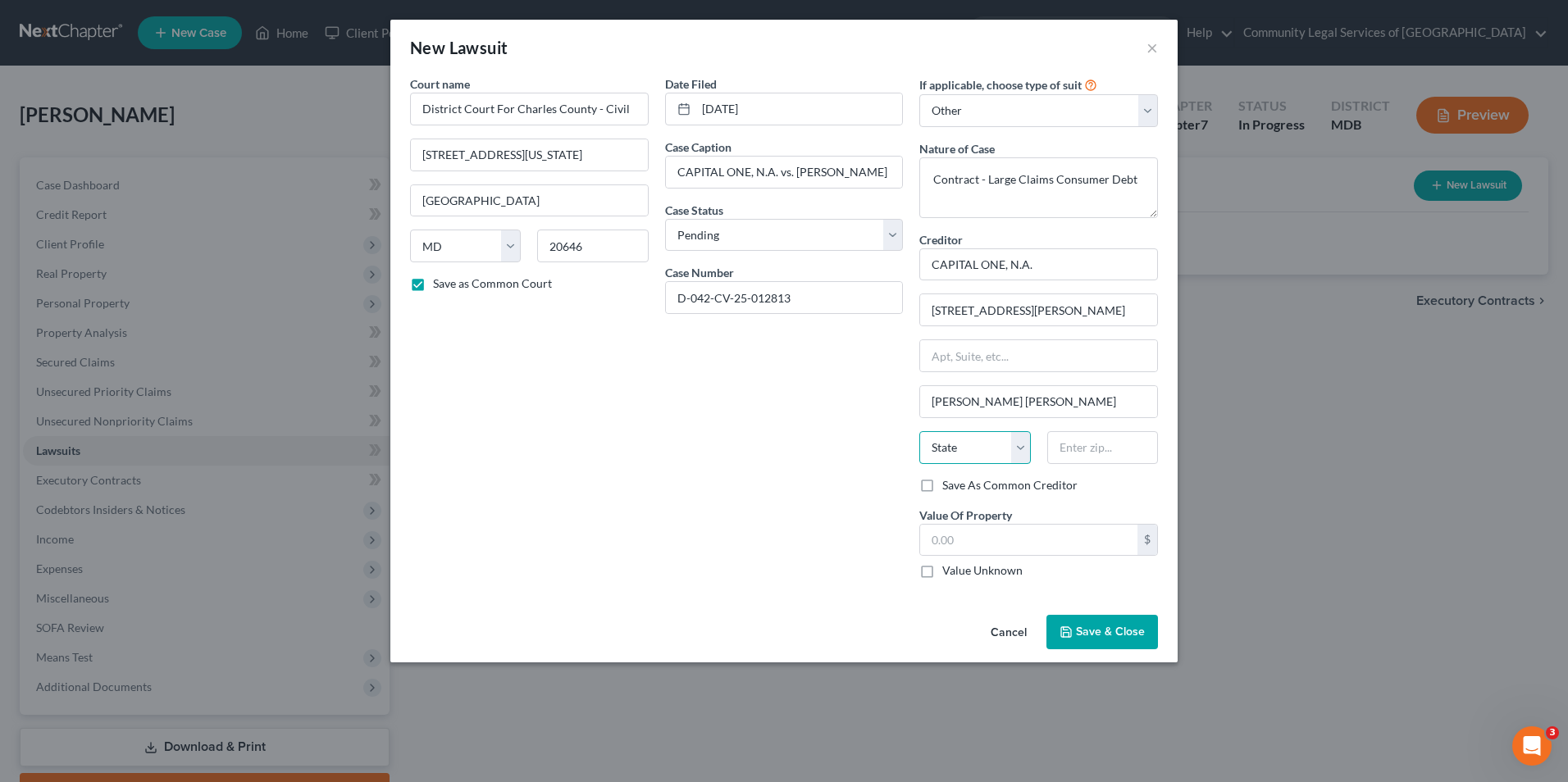
click at [989, 457] on select "State [US_STATE] AK AR AZ CA CO CT DE DC [GEOGRAPHIC_DATA] [GEOGRAPHIC_DATA] GU…" at bounding box center [975, 447] width 111 height 32
click at [971, 467] on div "State [US_STATE] AK AR AZ CA CO CT DE DC [GEOGRAPHIC_DATA] [GEOGRAPHIC_DATA] GU…" at bounding box center [1039, 454] width 256 height 45
click at [975, 429] on div "Creditor * CAPITAL ONE, N.A. 4851 [PERSON_NAME][GEOGRAPHIC_DATA] [PERSON_NAME][…" at bounding box center [1039, 353] width 239 height 246
click at [980, 438] on select "State [US_STATE] AK AR AZ CA CO CT DE DC [GEOGRAPHIC_DATA] [GEOGRAPHIC_DATA] GU…" at bounding box center [975, 447] width 111 height 32
click at [920, 431] on select "State [US_STATE] AK AR AZ CA CO CT DE DC [GEOGRAPHIC_DATA] [GEOGRAPHIC_DATA] GU…" at bounding box center [975, 447] width 111 height 32
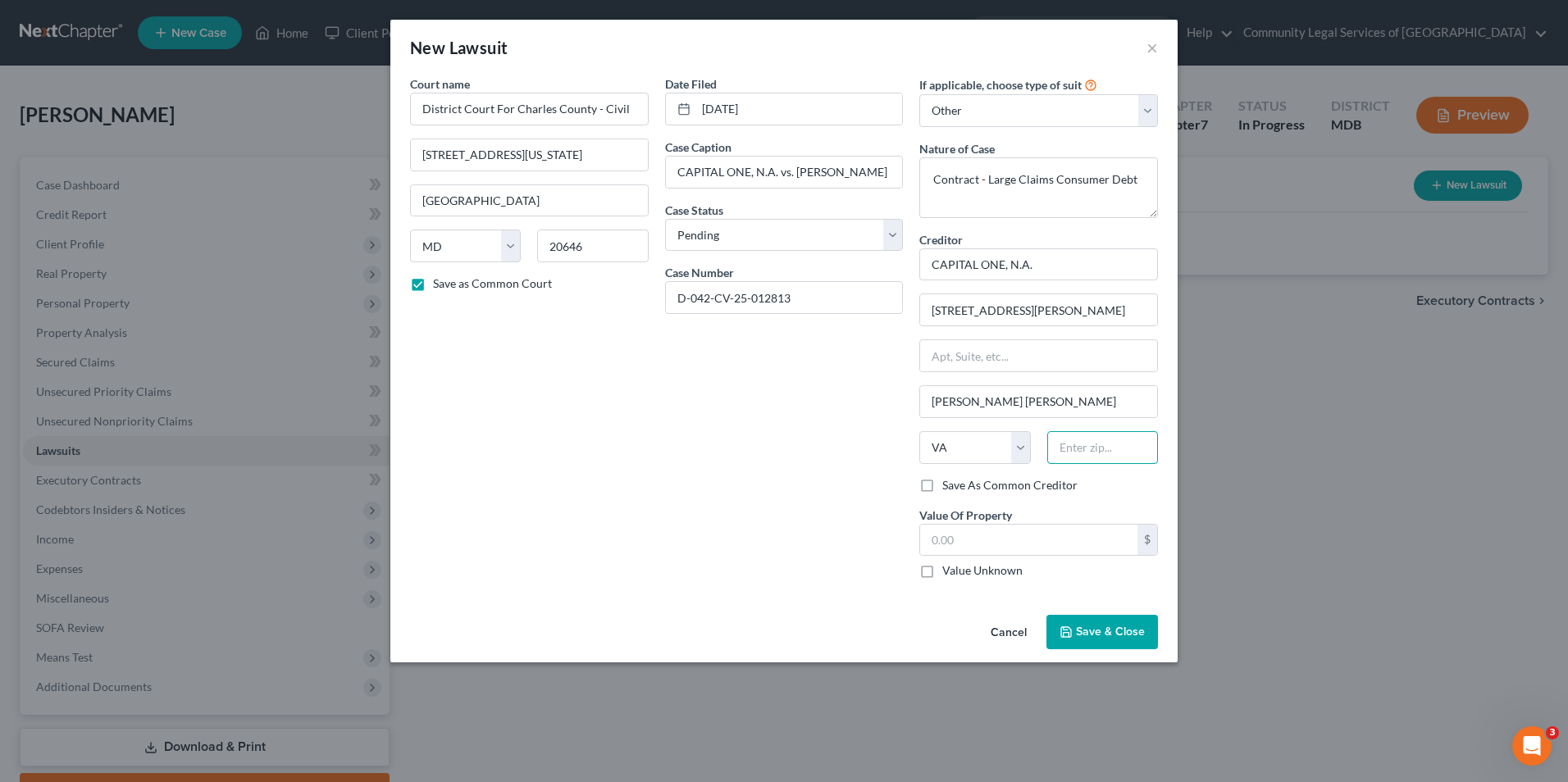
click at [1118, 453] on input "text" at bounding box center [1102, 447] width 111 height 32
click at [942, 485] on label "Save As Common Creditor" at bounding box center [1010, 485] width 136 height 17
click at [949, 485] on input "Save As Common Creditor" at bounding box center [955, 483] width 10 height 10
click at [989, 569] on label "Value Unknown" at bounding box center [983, 570] width 80 height 17
click at [960, 569] on input "Value Unknown" at bounding box center [955, 568] width 10 height 10
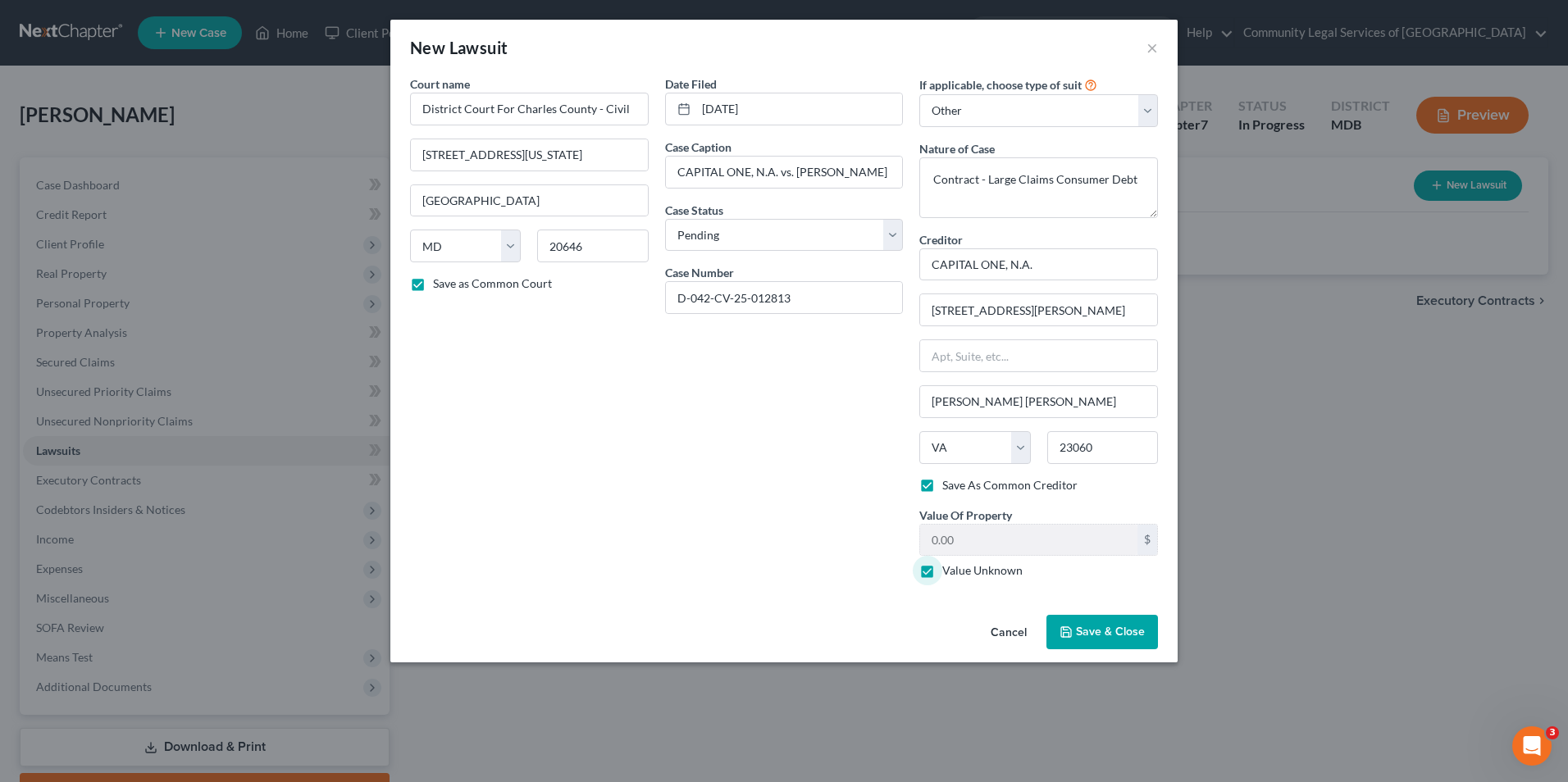
click at [1102, 630] on span "Save & Close" at bounding box center [1110, 632] width 69 height 14
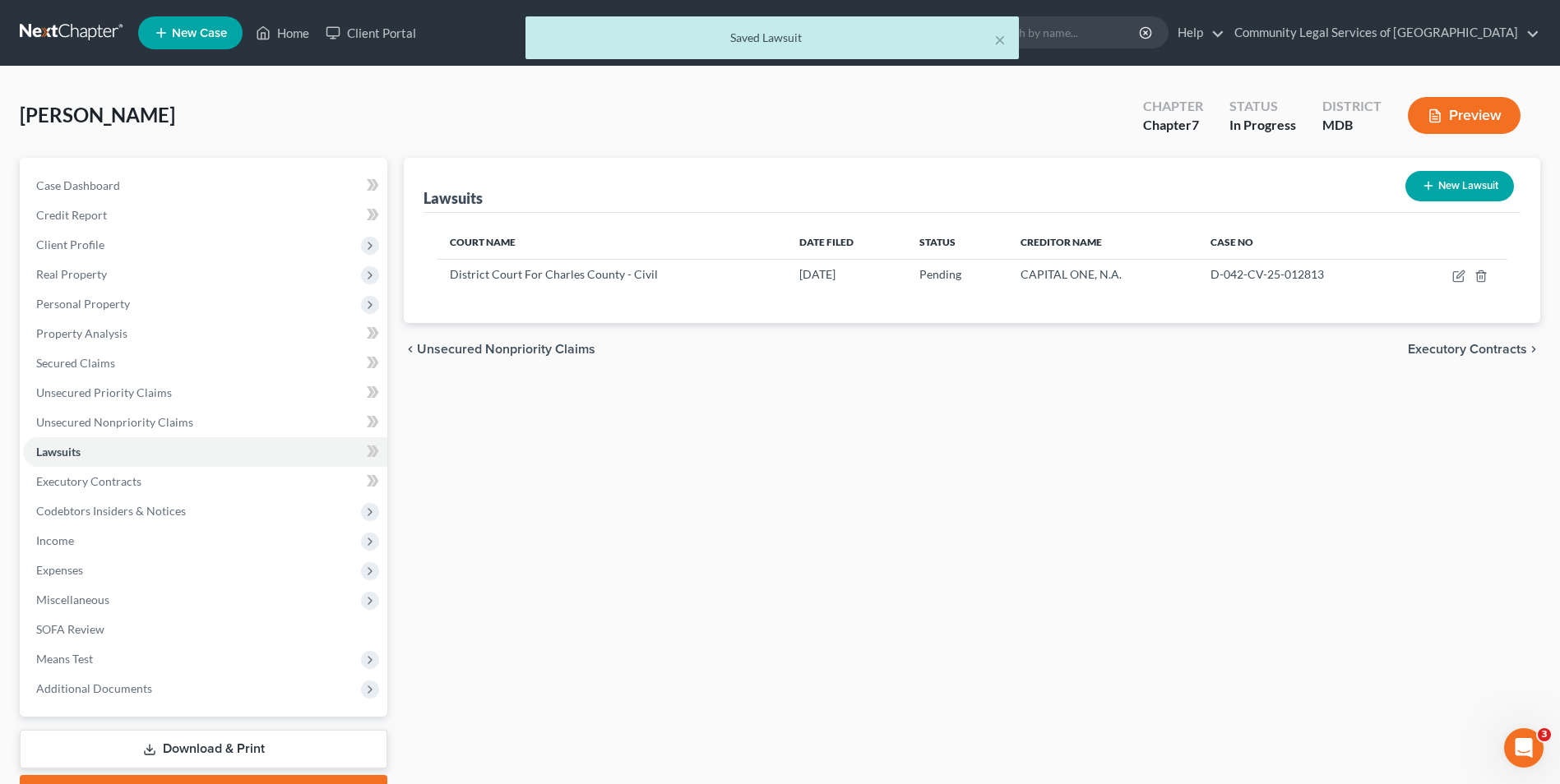
click at [1460, 353] on span "Executory Contracts" at bounding box center [1468, 349] width 119 height 13
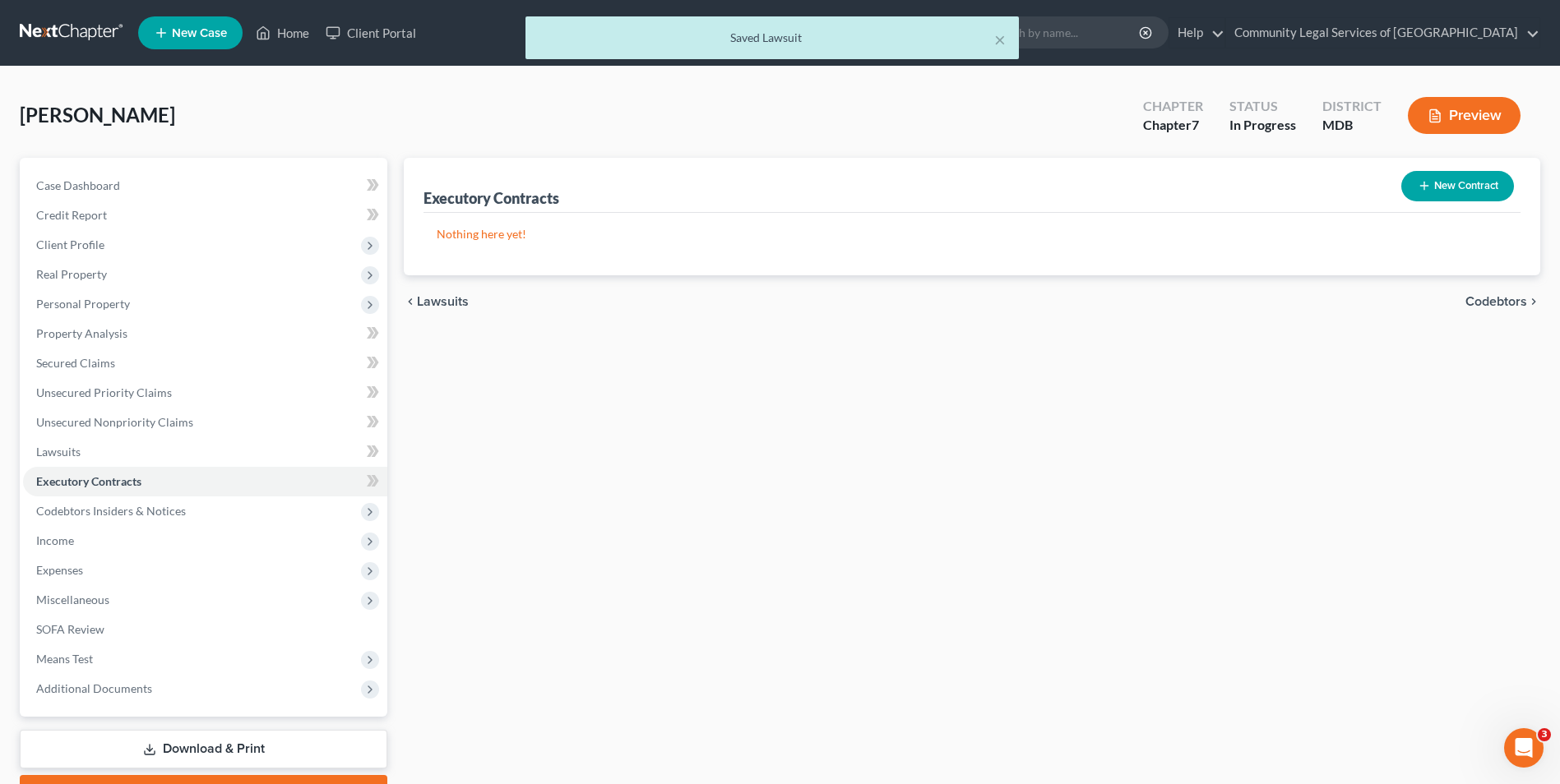
click at [1488, 190] on button "New Contract" at bounding box center [1457, 186] width 112 height 31
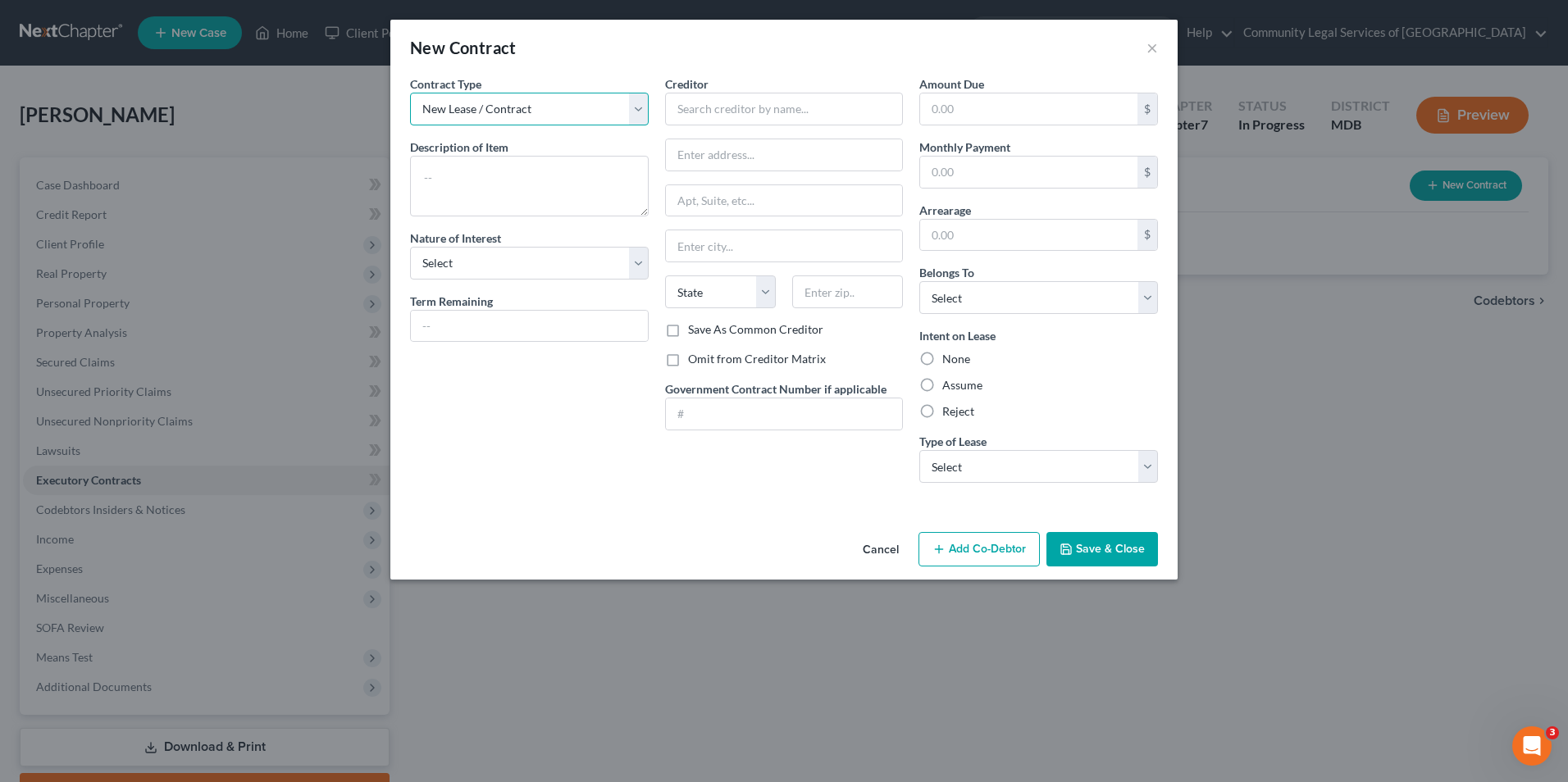
click at [636, 102] on select "New Lease / Contract New Timeshare" at bounding box center [529, 108] width 239 height 32
click at [637, 102] on select "New Lease / Contract New Timeshare" at bounding box center [529, 108] width 239 height 32
click at [640, 269] on select "Select Purchaser Agent Lessor Lessee" at bounding box center [529, 262] width 239 height 32
click at [1149, 380] on div "Assume" at bounding box center [1039, 385] width 239 height 17
click at [1153, 461] on select "Select Real Estate Car Other" at bounding box center [1039, 466] width 239 height 32
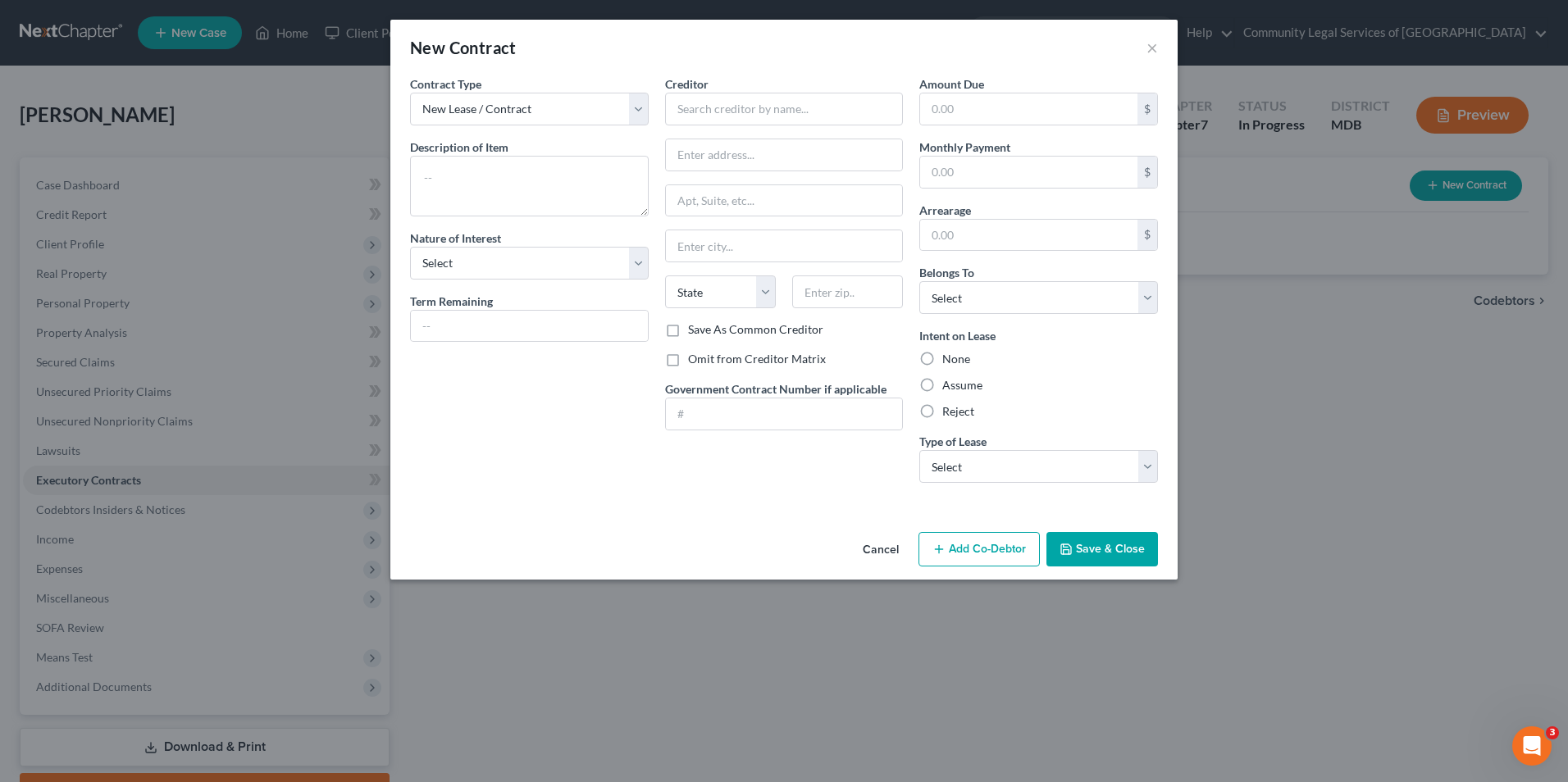
click at [1135, 374] on div "Intent on Lease None Assume Reject" at bounding box center [1039, 374] width 239 height 93
click at [561, 178] on textarea at bounding box center [529, 185] width 239 height 60
click at [581, 270] on select "Select Purchaser Agent Lessor Lessee" at bounding box center [529, 262] width 239 height 32
click at [410, 247] on select "Select Purchaser Agent Lessor Lessee" at bounding box center [529, 262] width 239 height 32
click at [588, 324] on input "text" at bounding box center [529, 326] width 237 height 31
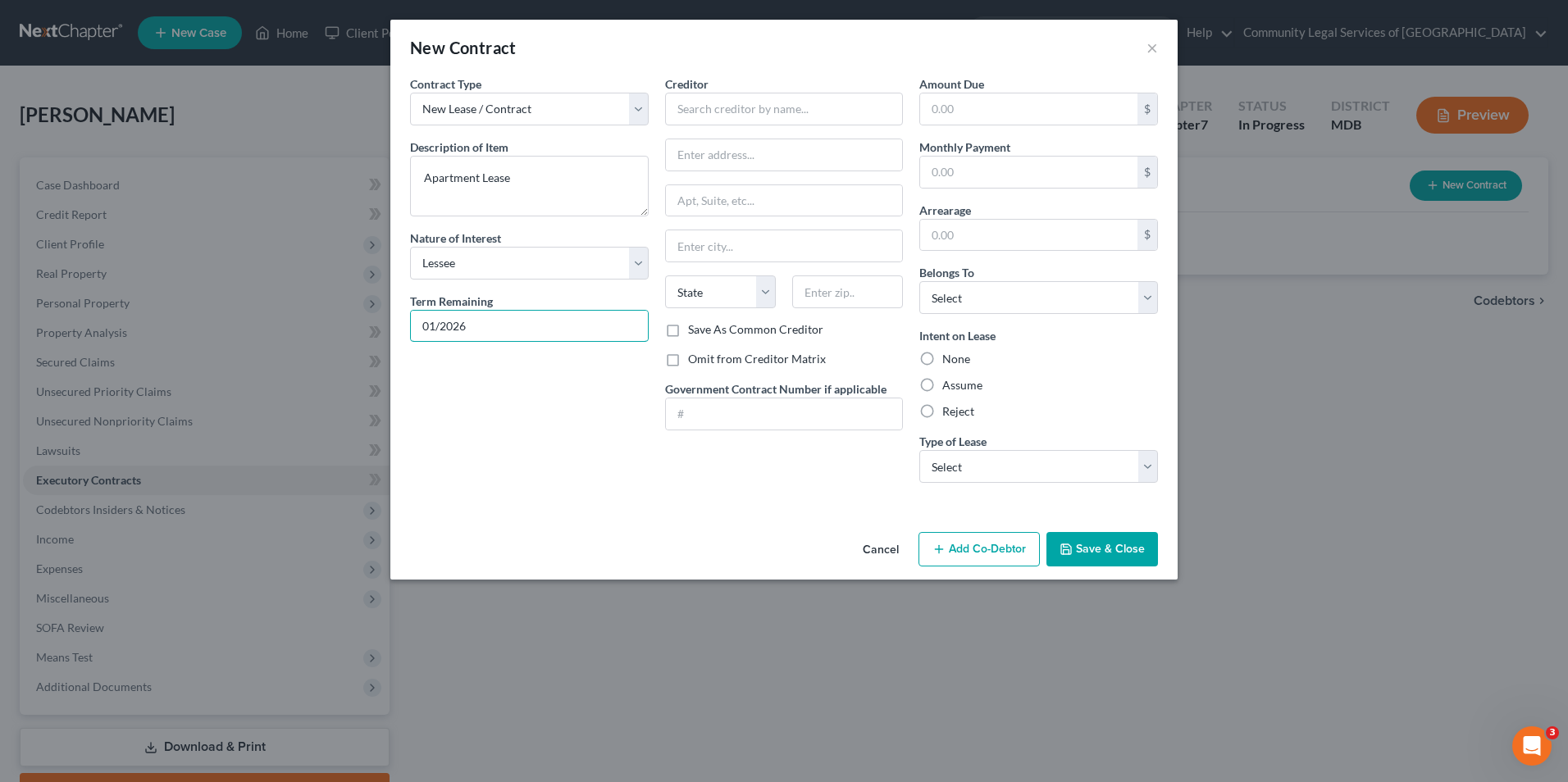
drag, startPoint x: 630, startPoint y: 327, endPoint x: 376, endPoint y: 346, distance: 254.7
click at [376, 346] on div "New Contract × Contract Type New Lease / Contract New Timeshare Description of …" at bounding box center [784, 391] width 1568 height 782
click at [1021, 178] on input "text" at bounding box center [1029, 172] width 217 height 31
click at [1004, 309] on select "Select Debtor 1 Only Debtor 2 Only Debtor 1 And Debtor 2 Only At Least One Of T…" at bounding box center [1039, 297] width 239 height 32
click at [920, 282] on select "Select Debtor 1 Only Debtor 2 Only Debtor 1 And Debtor 2 Only At Least One Of T…" at bounding box center [1039, 297] width 239 height 32
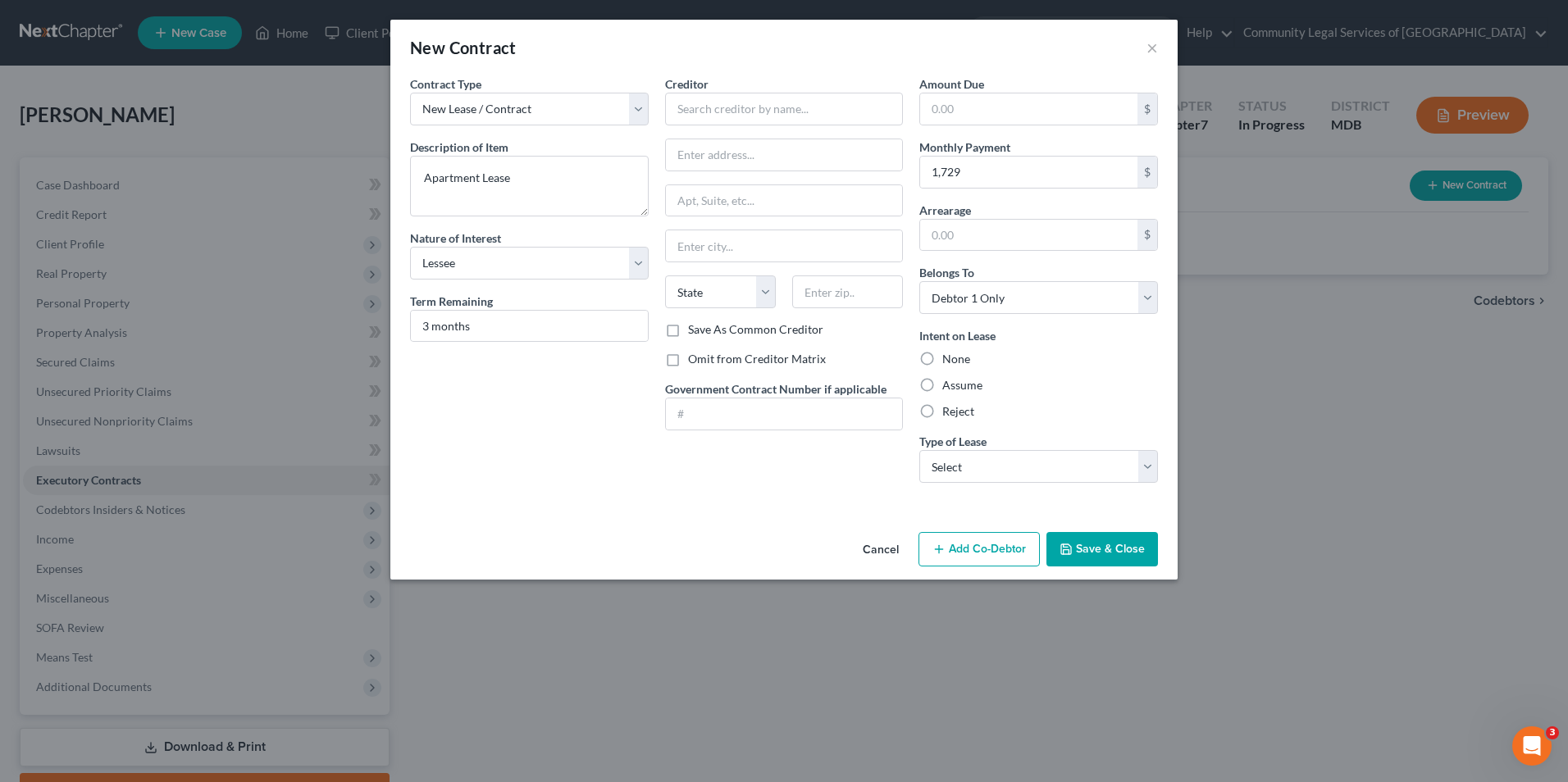
click at [942, 386] on label "Assume" at bounding box center [962, 385] width 40 height 17
click at [949, 386] on input "Assume" at bounding box center [955, 382] width 10 height 10
click at [1062, 470] on select "Select Real Estate Car Other" at bounding box center [1039, 466] width 239 height 32
click at [920, 450] on select "Select Real Estate Car Other" at bounding box center [1039, 466] width 239 height 32
click at [740, 123] on input "text" at bounding box center [784, 108] width 239 height 32
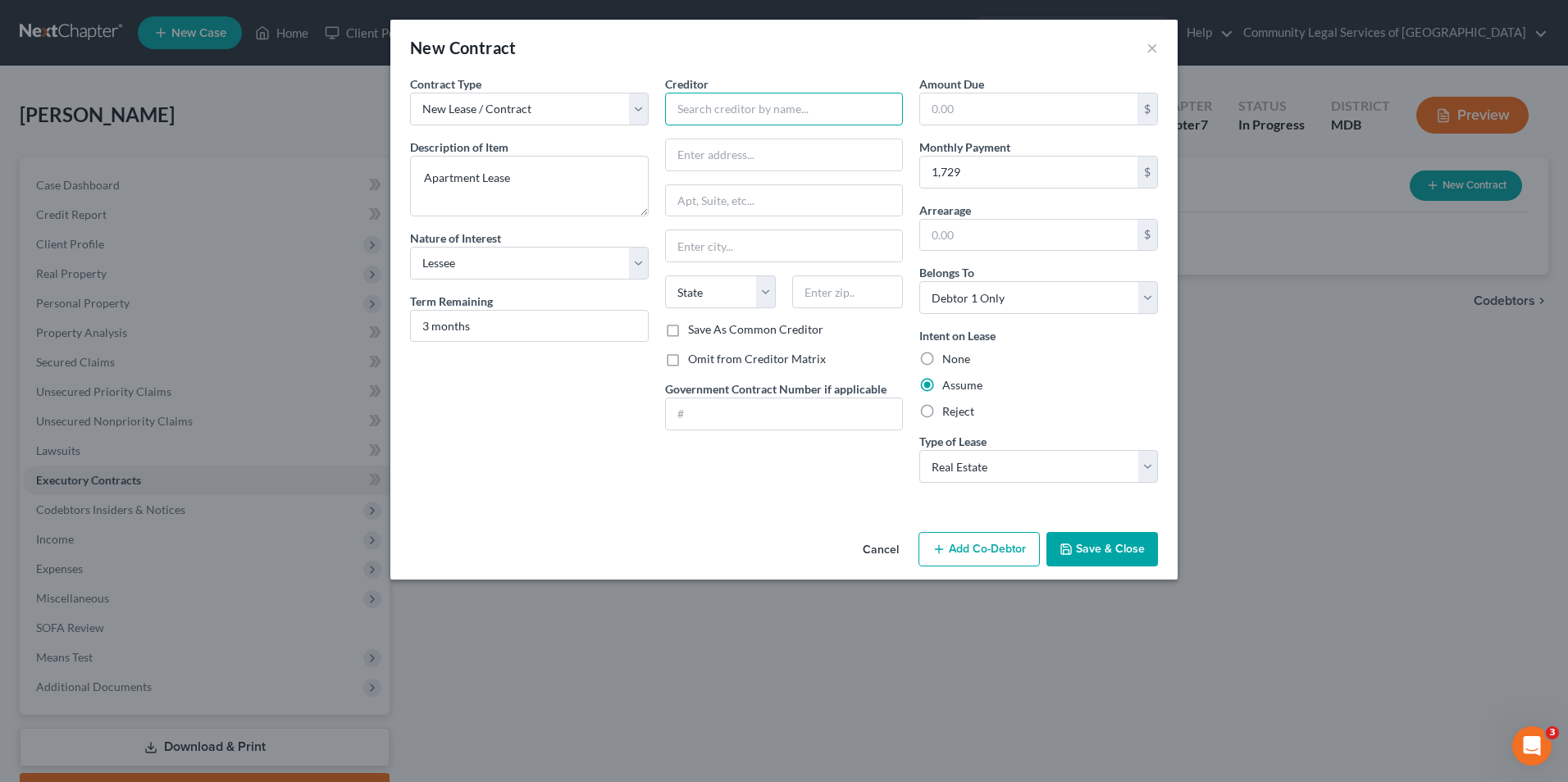
paste input "VERONA @ SUITLAND METRO"
click at [749, 151] on input "text" at bounding box center [784, 155] width 237 height 31
paste input "[STREET_ADDRESS]"
drag, startPoint x: 696, startPoint y: 150, endPoint x: 607, endPoint y: 149, distance: 89.0
click at [607, 149] on div "Contract Type New Lease / Contract New Timeshare Description of non-residential…" at bounding box center [784, 285] width 765 height 421
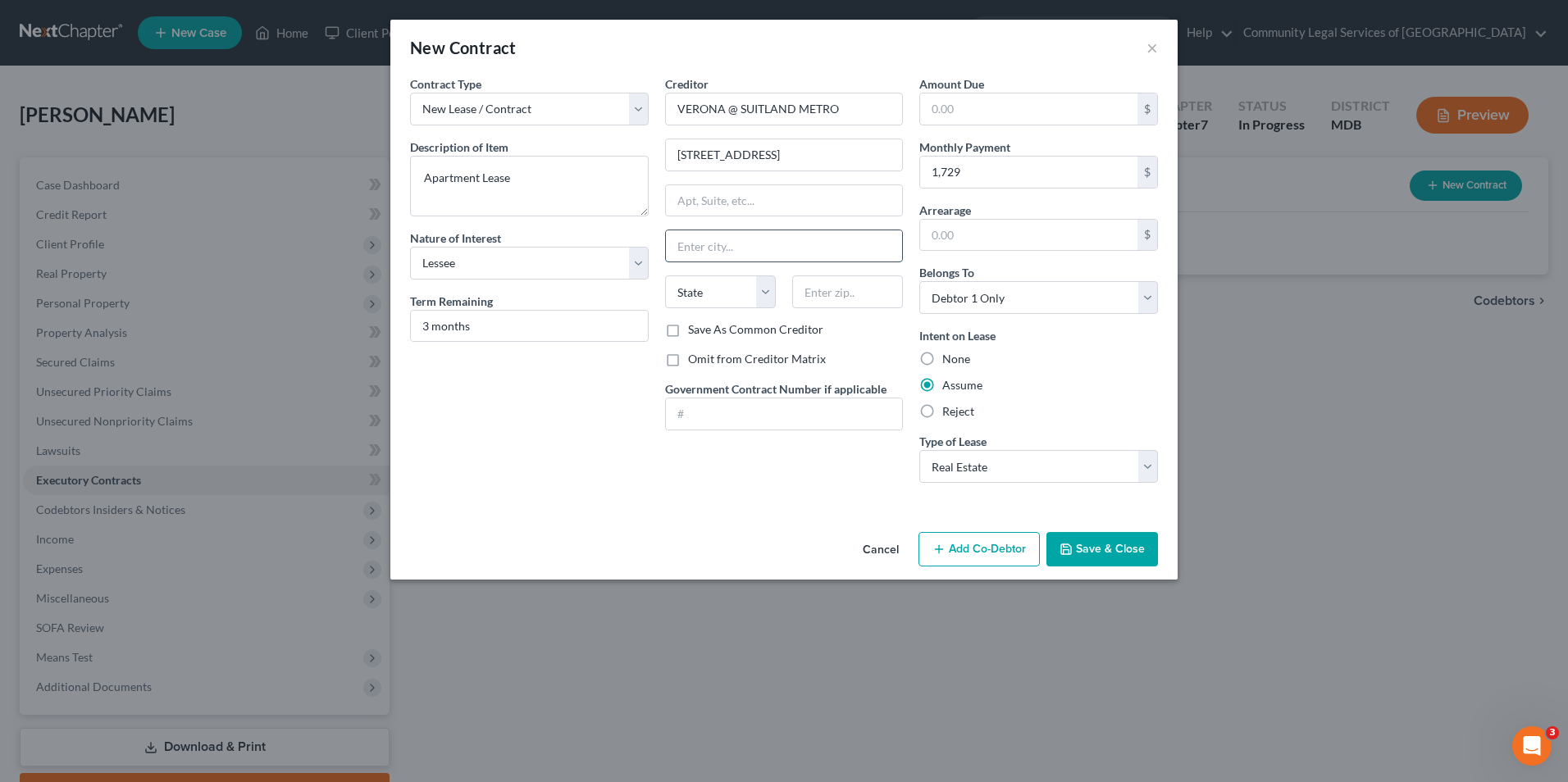
click at [723, 248] on input "text" at bounding box center [784, 246] width 237 height 31
click at [661, 304] on div "State [US_STATE] AK AR AZ CA CO CT DE DC [GEOGRAPHIC_DATA] [GEOGRAPHIC_DATA] GU…" at bounding box center [720, 291] width 127 height 32
click at [687, 297] on select "State [US_STATE] AK AR AZ CA CO CT DE DC [GEOGRAPHIC_DATA] [GEOGRAPHIC_DATA] GU…" at bounding box center [720, 291] width 111 height 32
click at [665, 276] on select "State [US_STATE] AK AR AZ CA CO CT DE DC [GEOGRAPHIC_DATA] [GEOGRAPHIC_DATA] GU…" at bounding box center [720, 291] width 111 height 32
click at [800, 294] on input "text" at bounding box center [847, 291] width 111 height 32
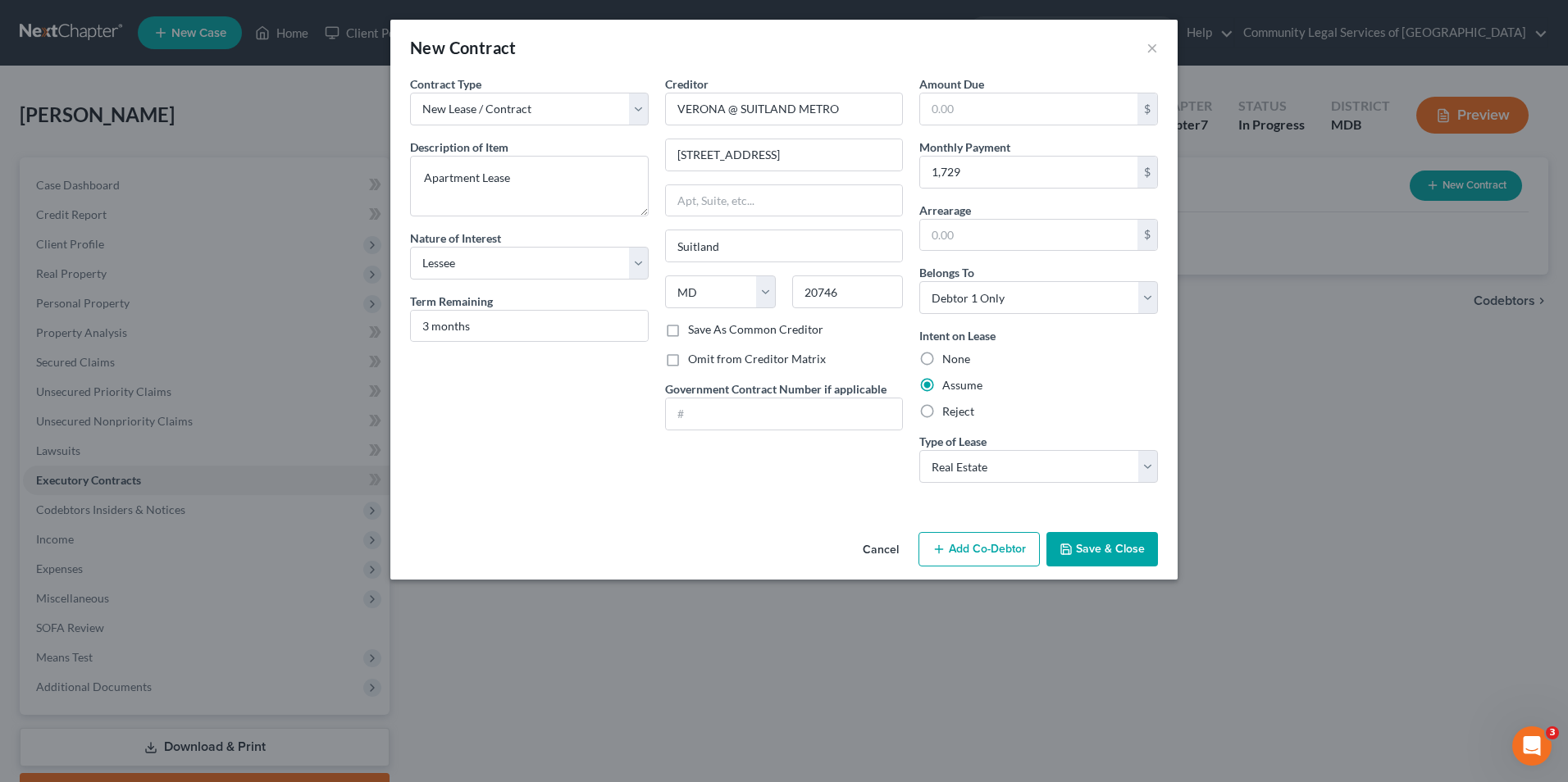
click at [570, 454] on div "Contract Type New Lease / Contract New Timeshare Description of non-residential…" at bounding box center [529, 285] width 256 height 421
click at [1072, 543] on icon "button" at bounding box center [1066, 549] width 13 height 13
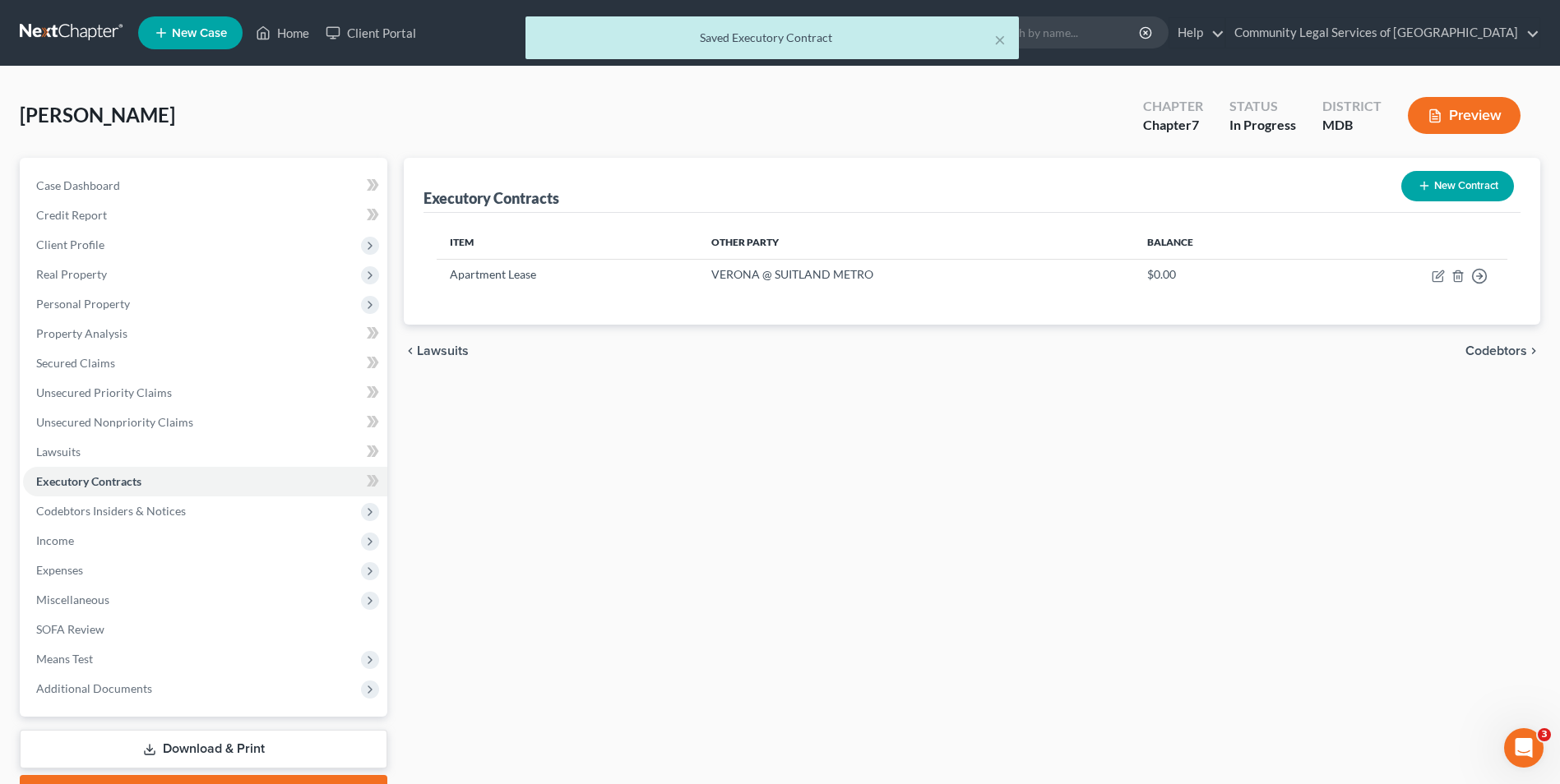
click at [1485, 352] on span "Codebtors" at bounding box center [1496, 351] width 61 height 13
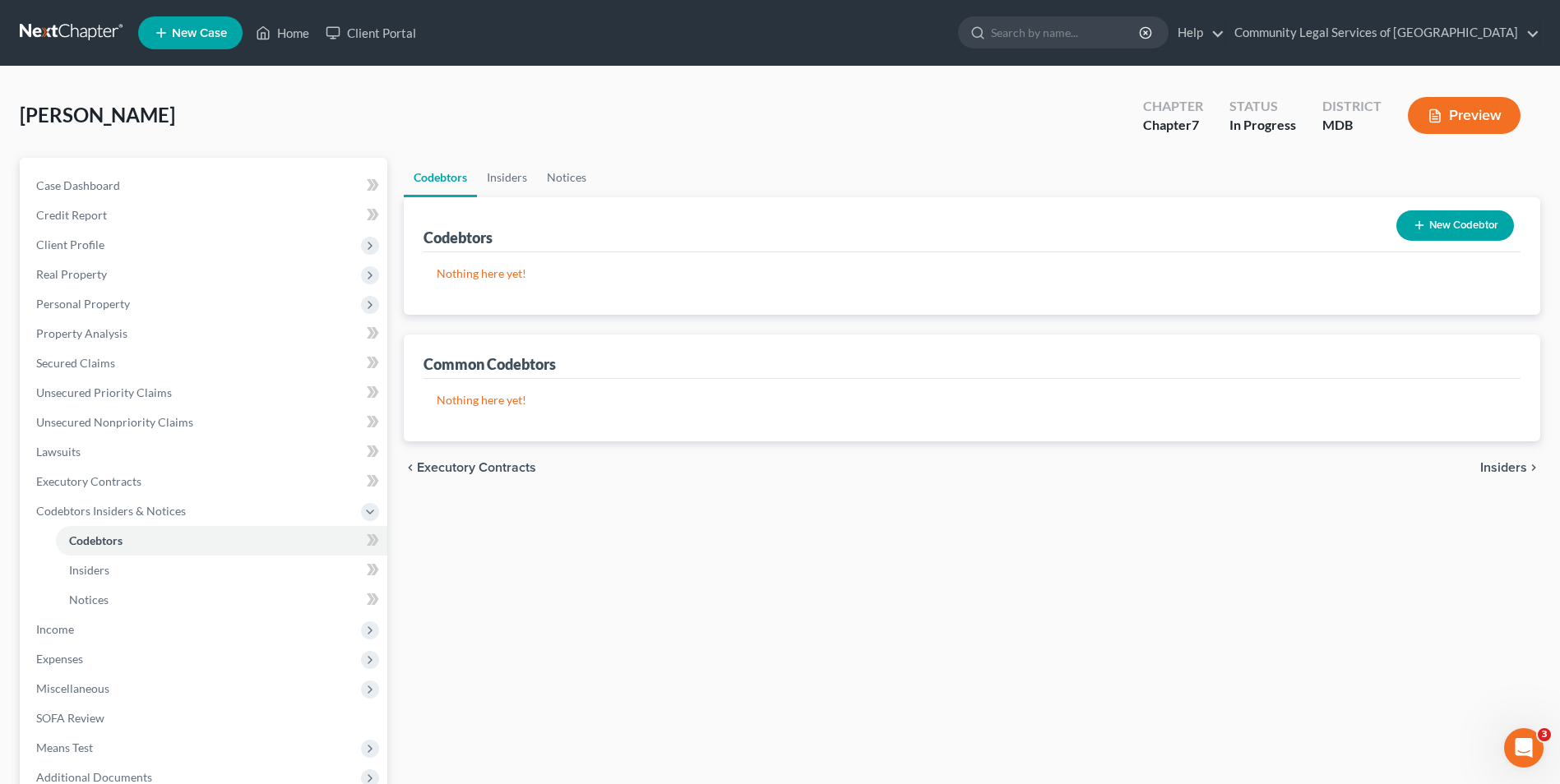
click at [1501, 473] on span "Insiders" at bounding box center [1503, 467] width 47 height 13
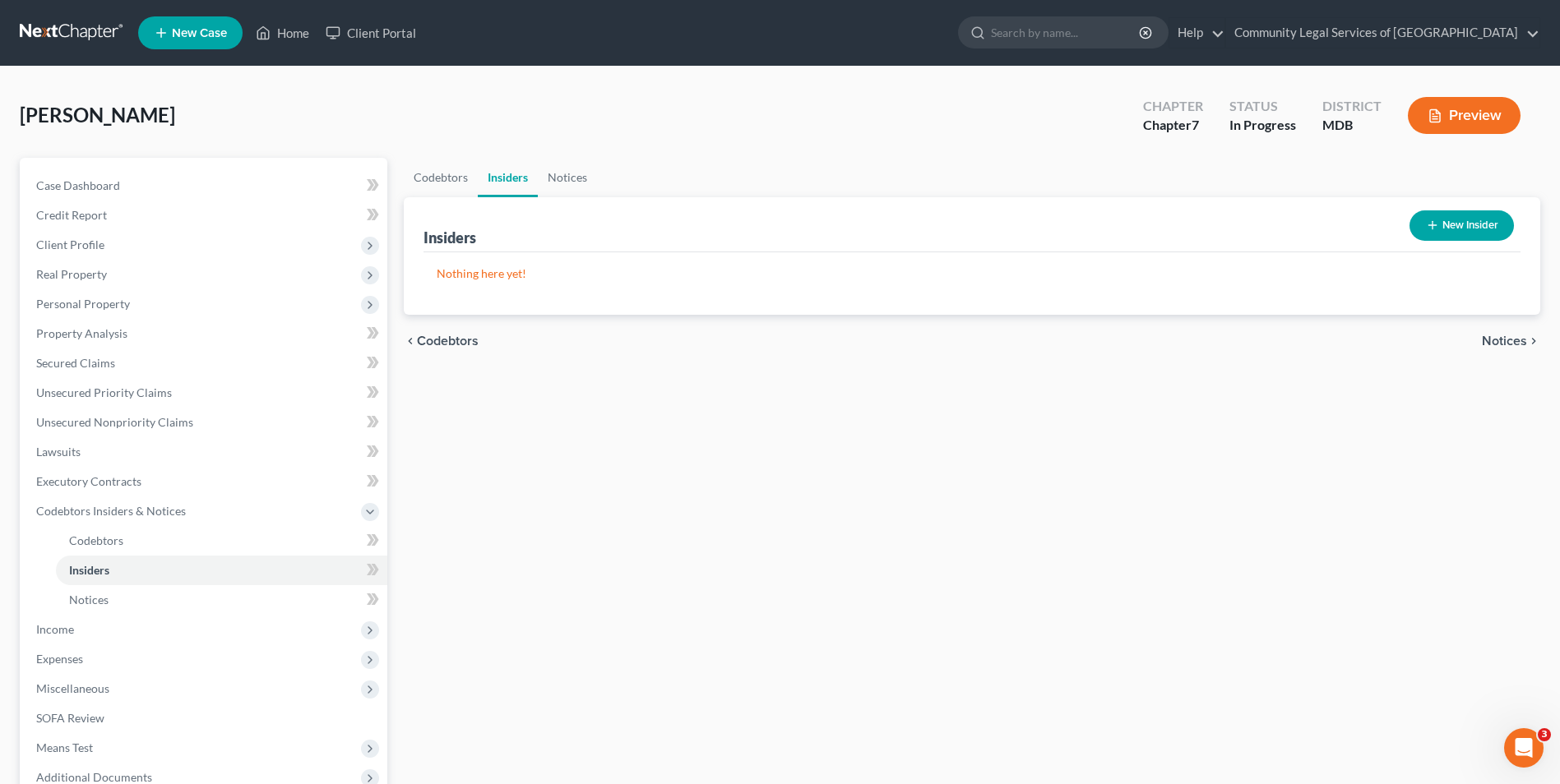
click at [1501, 345] on span "Notices" at bounding box center [1505, 341] width 46 height 13
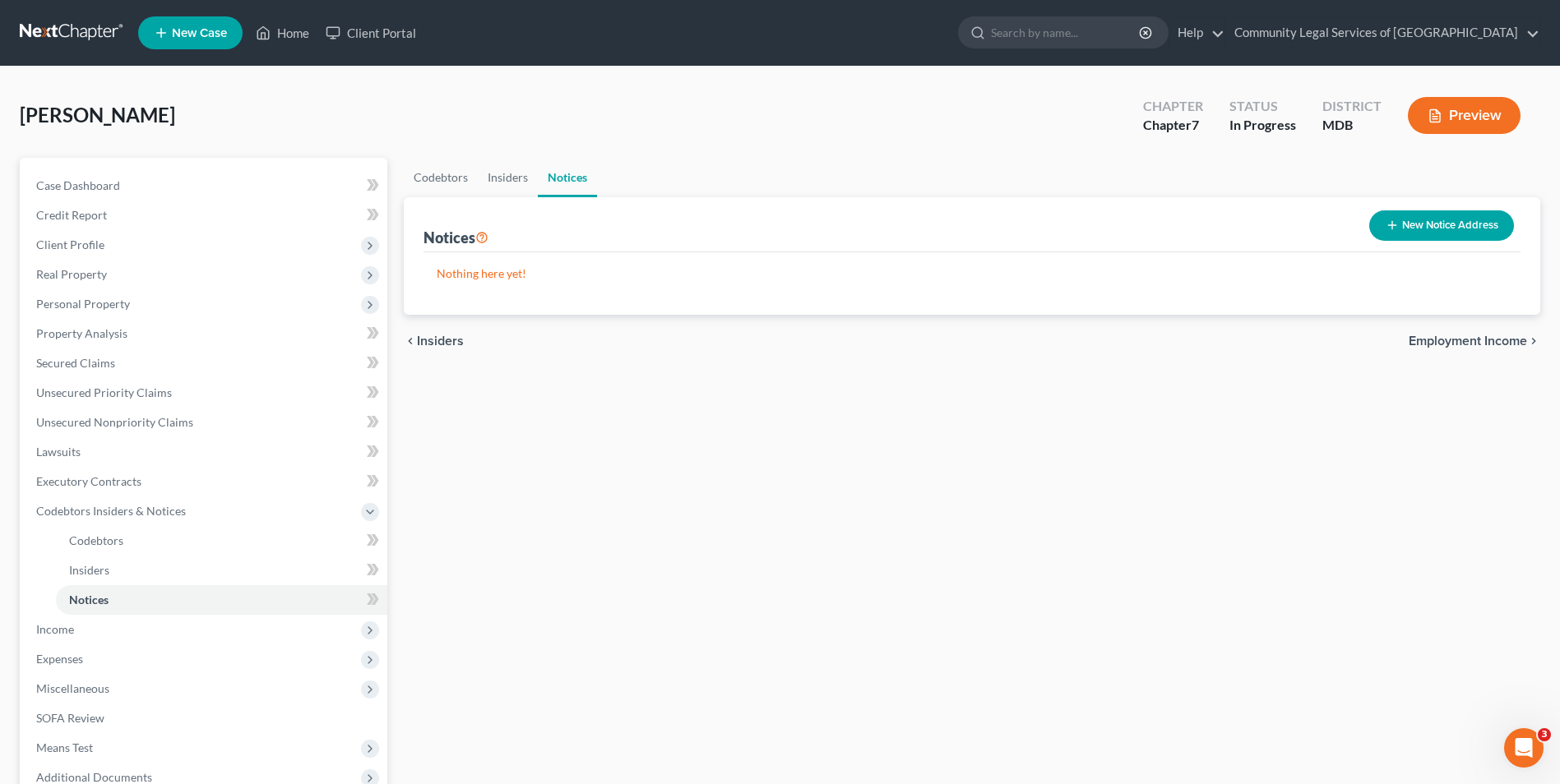
click at [1478, 232] on button "New Notice Address" at bounding box center [1442, 225] width 145 height 31
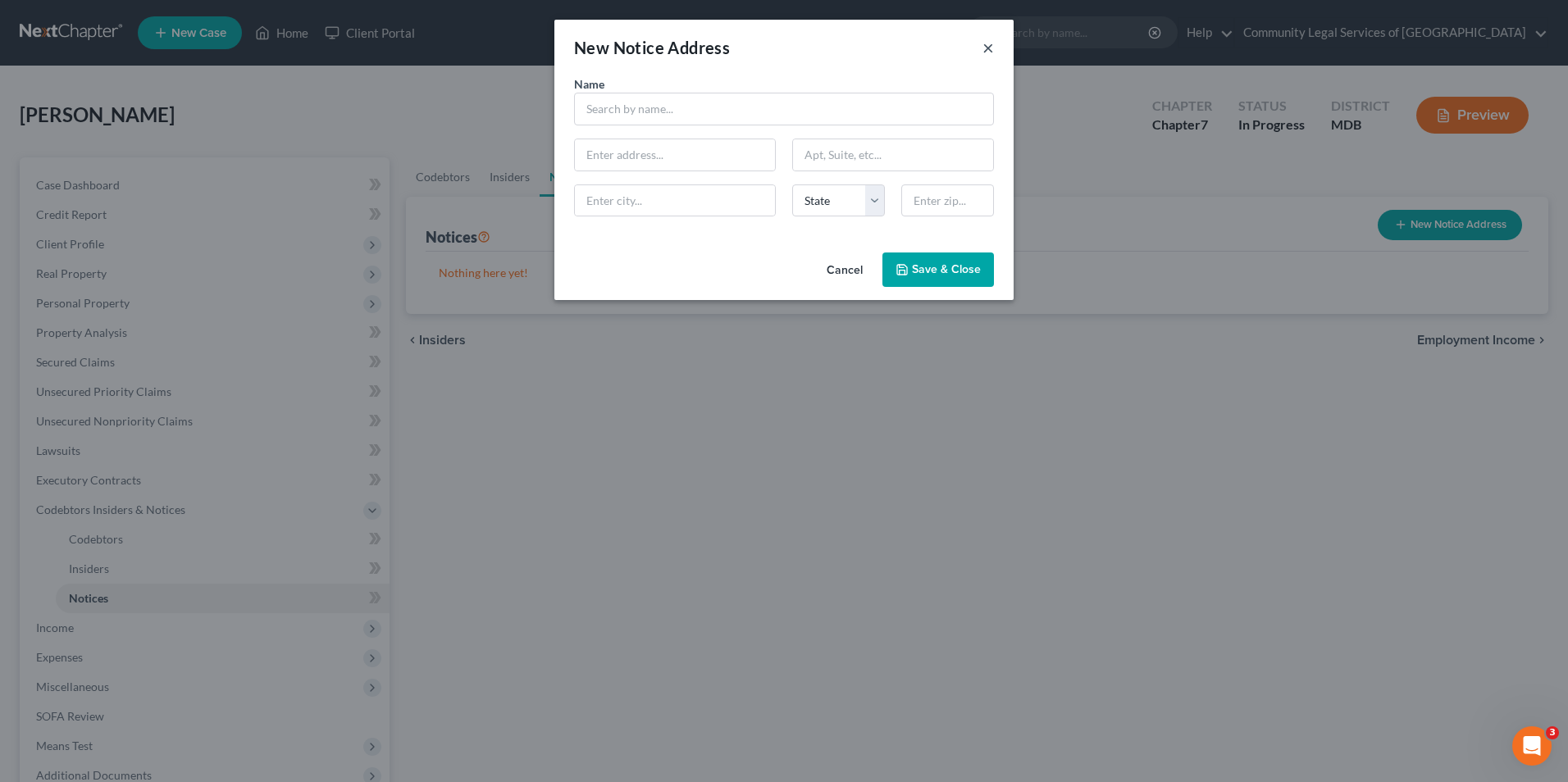
click at [991, 53] on button "×" at bounding box center [988, 47] width 11 height 19
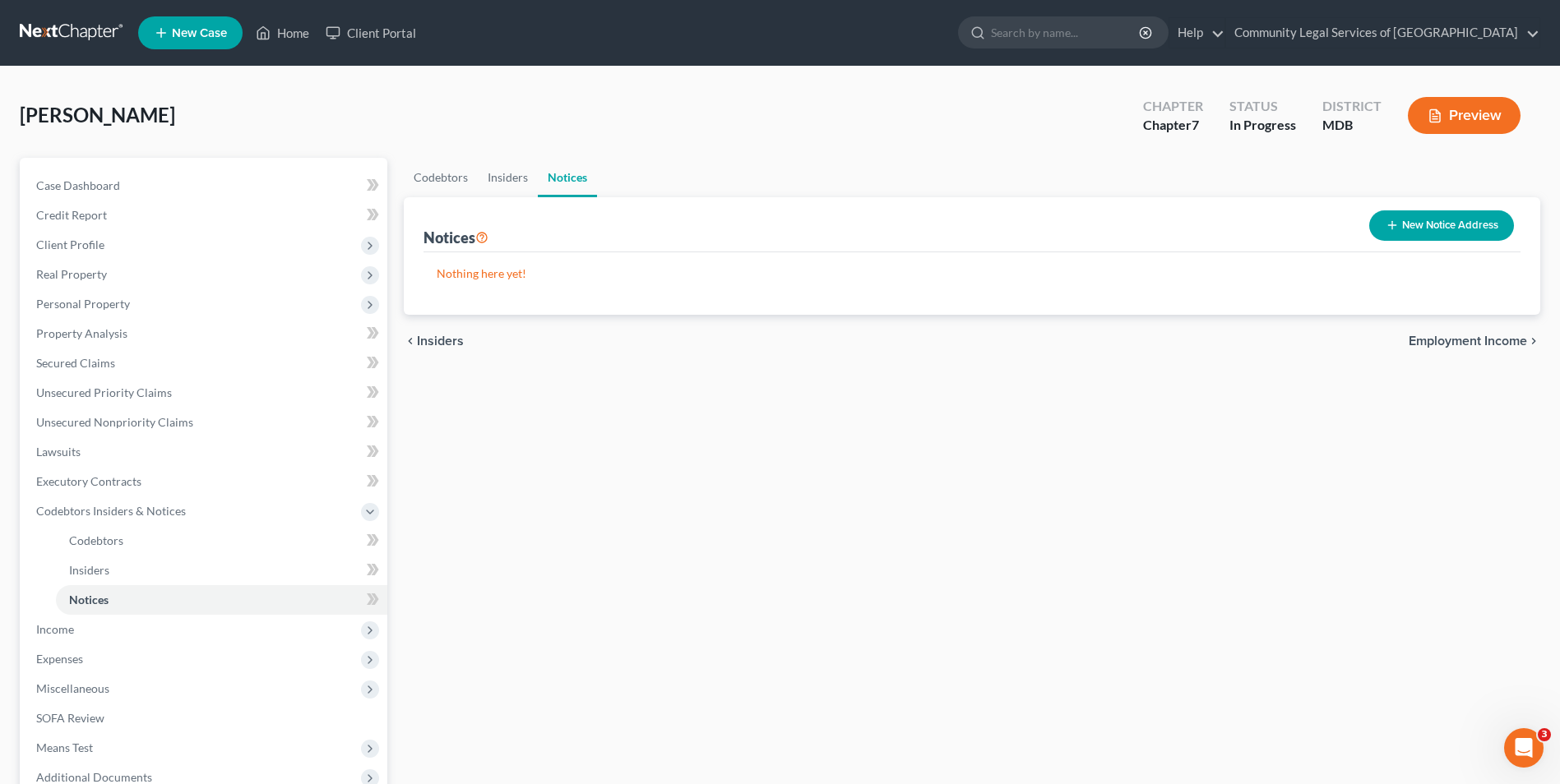
click at [1433, 338] on span "Employment Income" at bounding box center [1468, 341] width 118 height 13
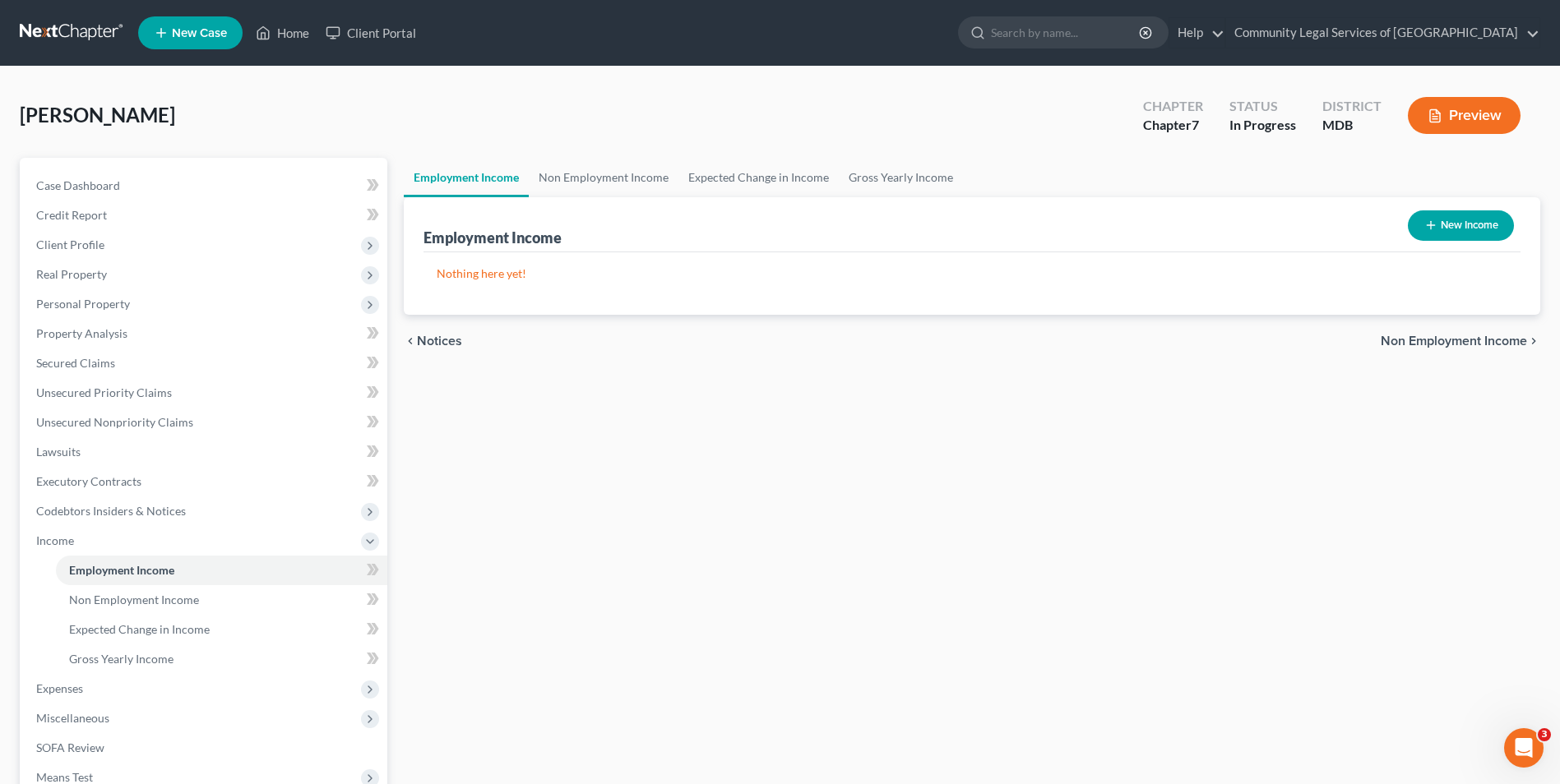
click at [1420, 345] on span "Non Employment Income" at bounding box center [1454, 341] width 147 height 13
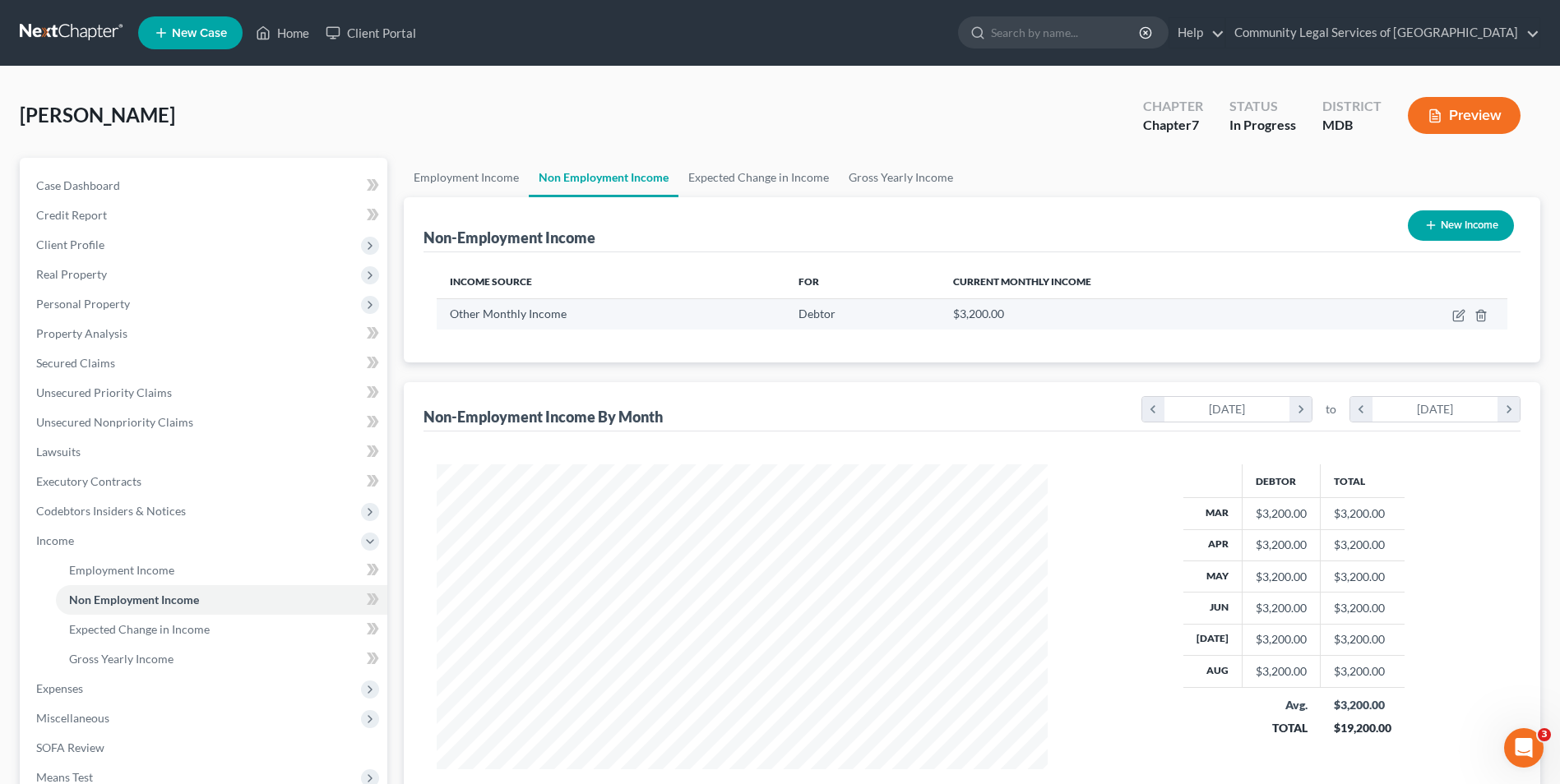
click at [1451, 311] on td at bounding box center [1424, 314] width 166 height 32
click at [1459, 317] on icon "button" at bounding box center [1460, 313] width 7 height 7
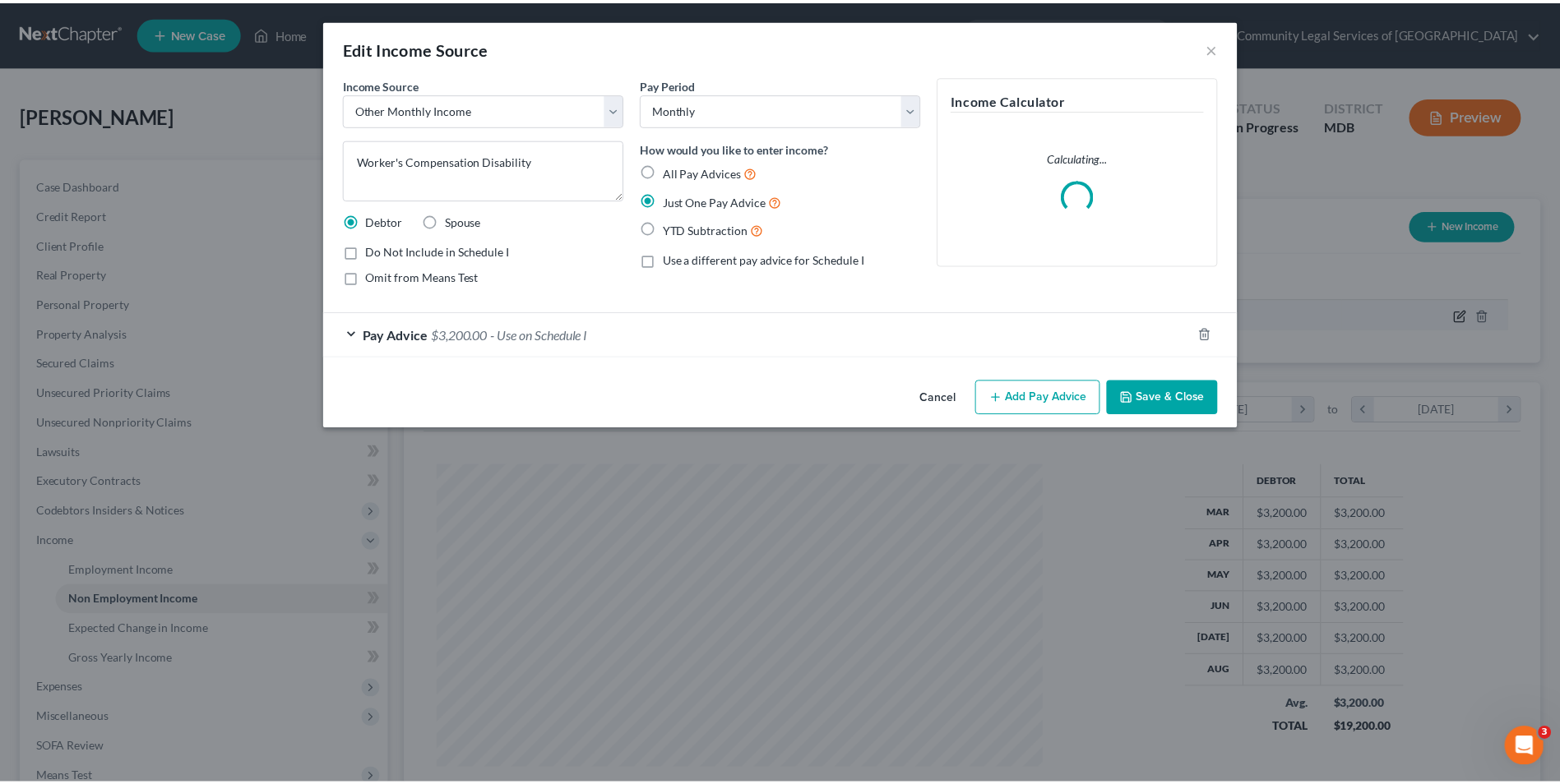
scroll to position [308, 650]
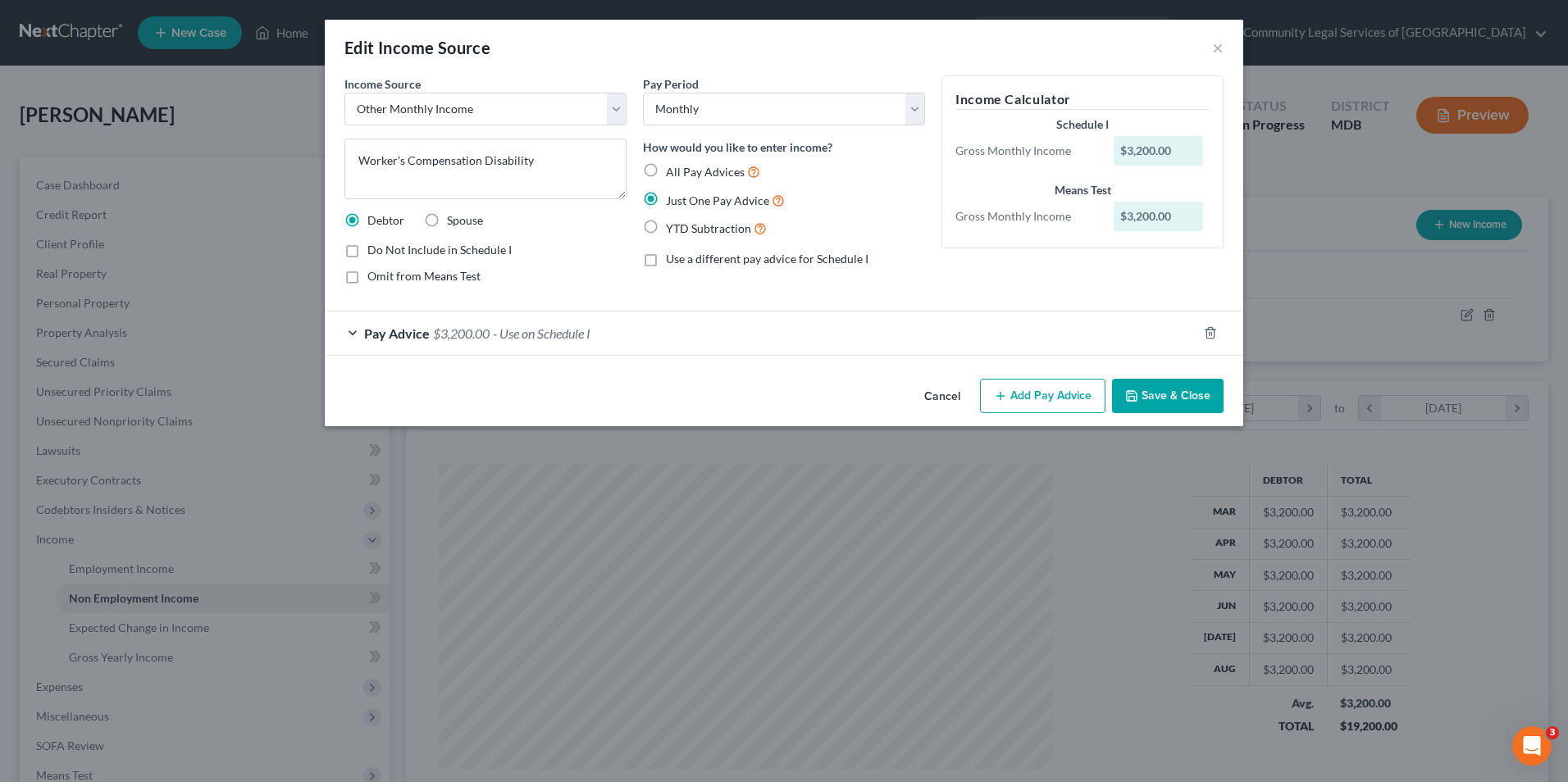
click at [476, 329] on span "$3,200.00" at bounding box center [461, 333] width 57 height 16
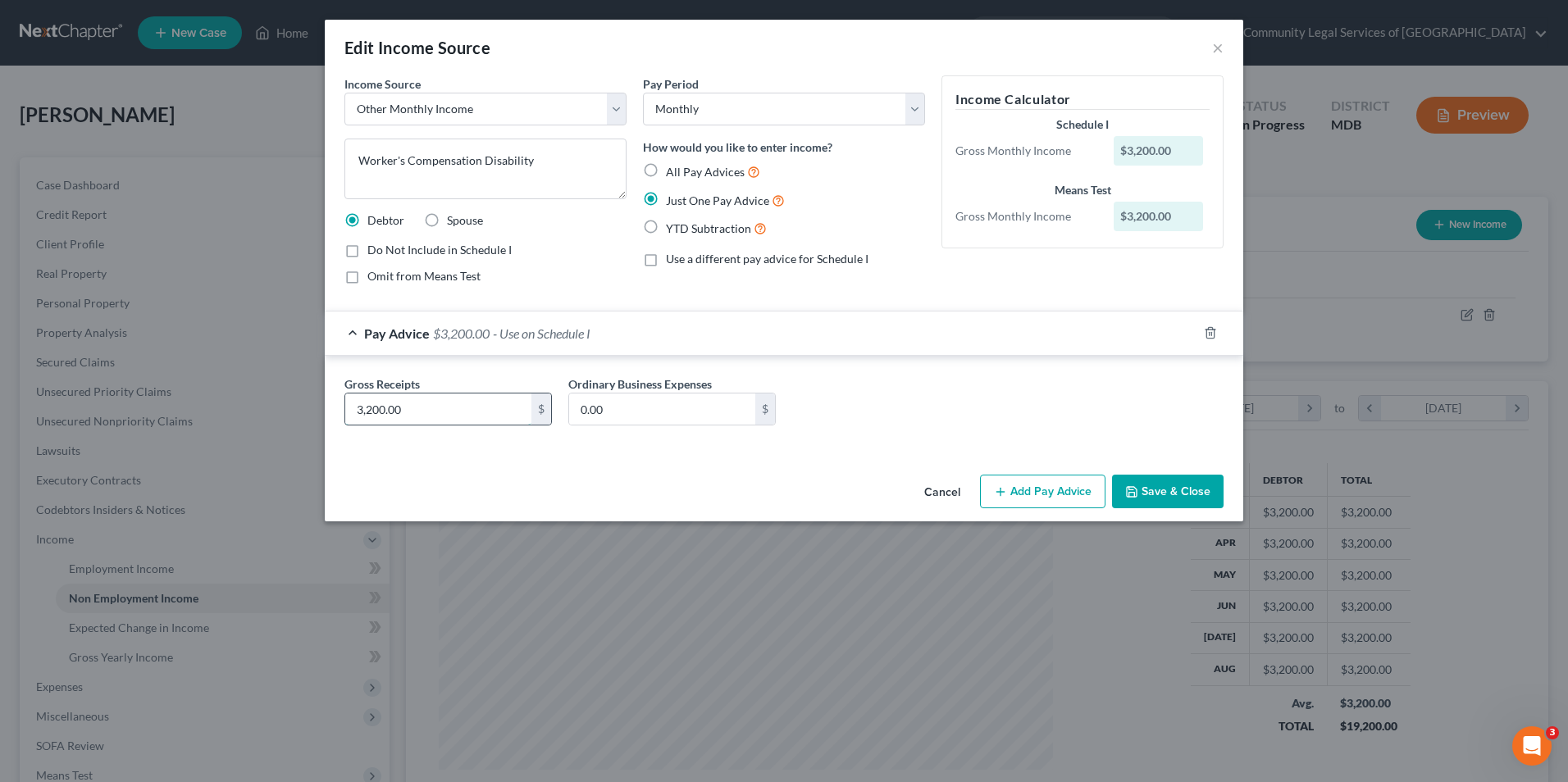
click at [512, 412] on input "3,200.00" at bounding box center [438, 409] width 186 height 31
click at [1136, 485] on icon "button" at bounding box center [1131, 492] width 13 height 13
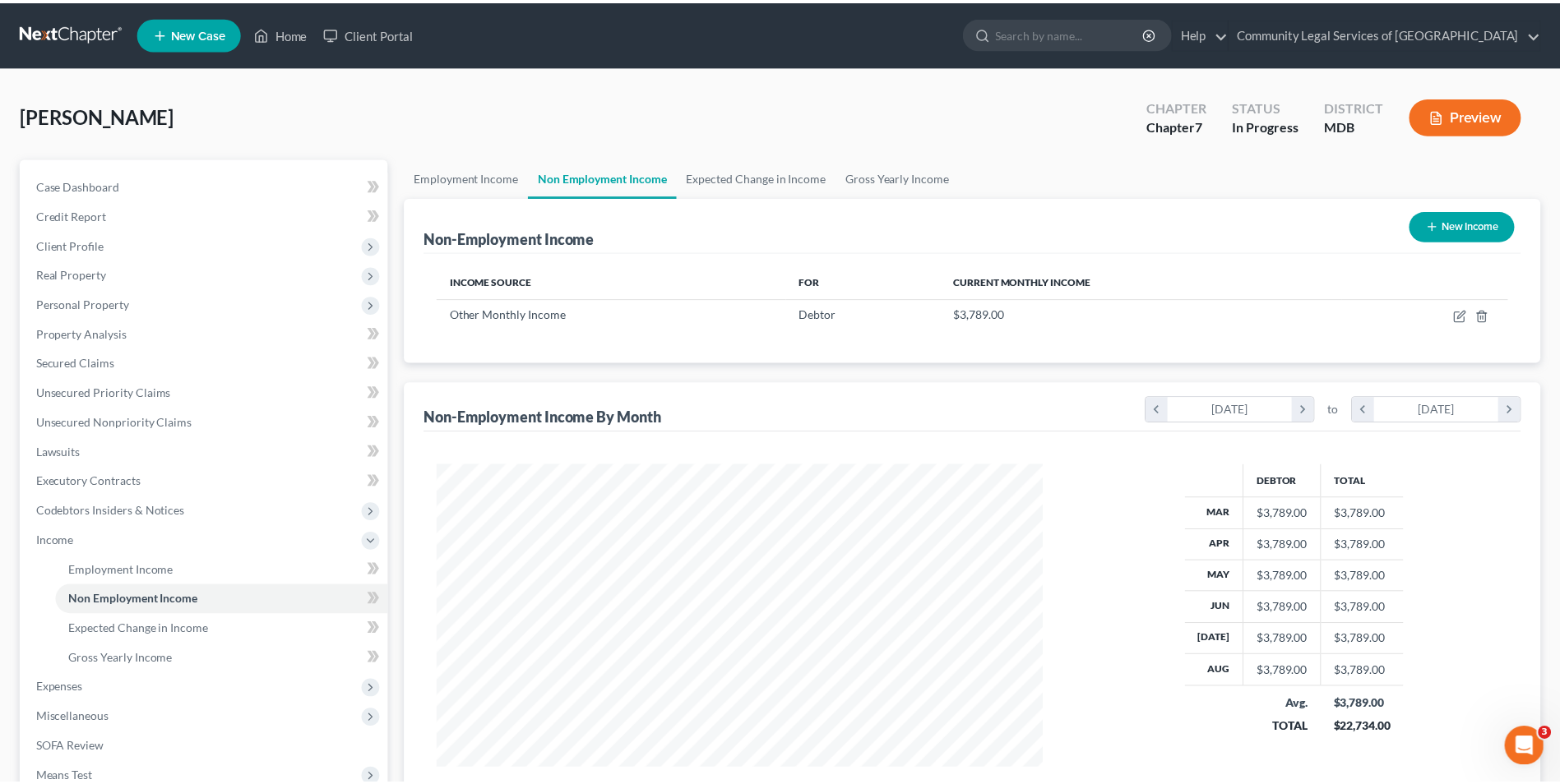
scroll to position [821721, 821788]
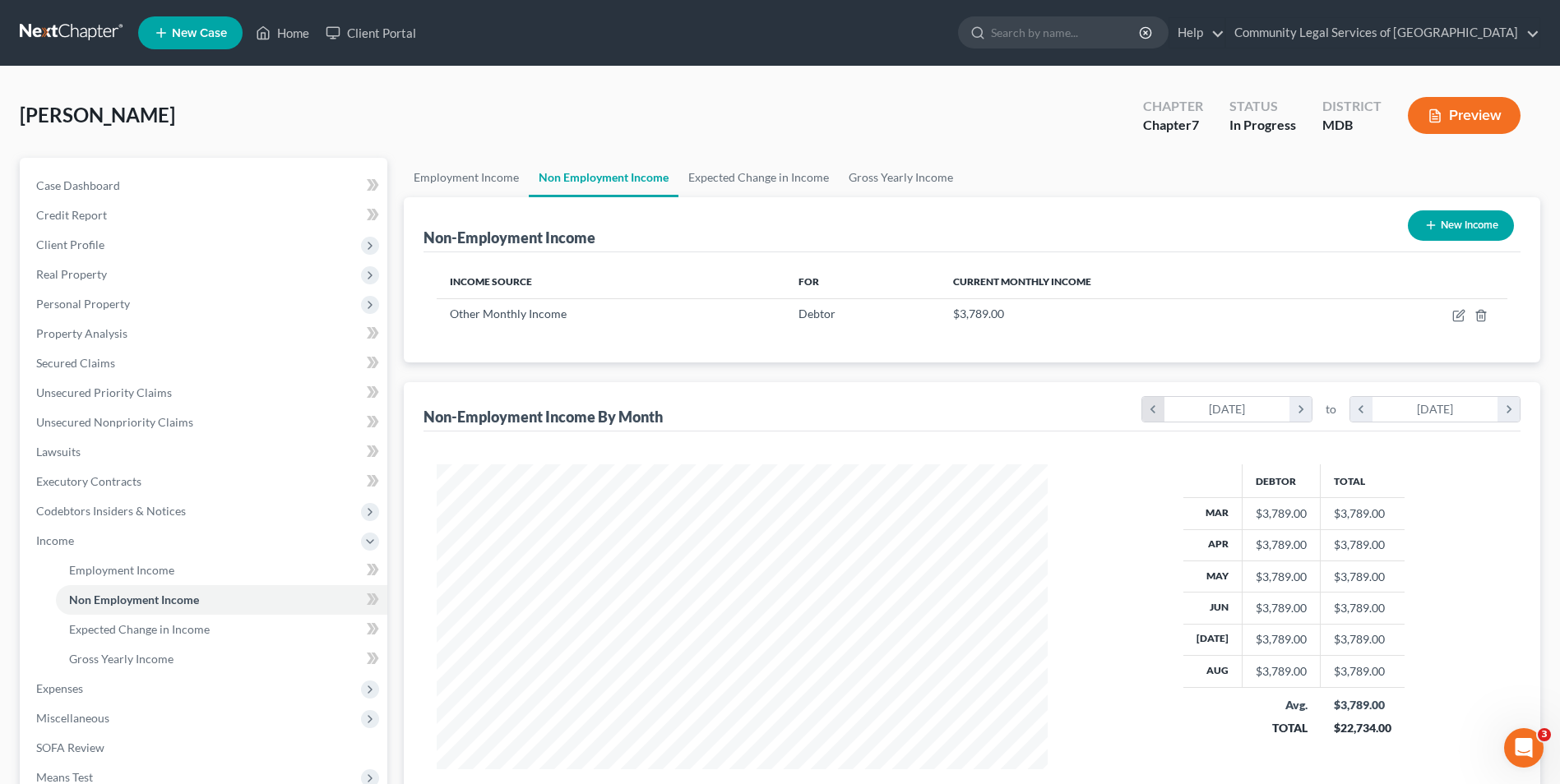
click at [1153, 412] on icon "chevron_left" at bounding box center [1153, 410] width 22 height 25
click at [1300, 413] on icon "chevron_right" at bounding box center [1300, 410] width 22 height 25
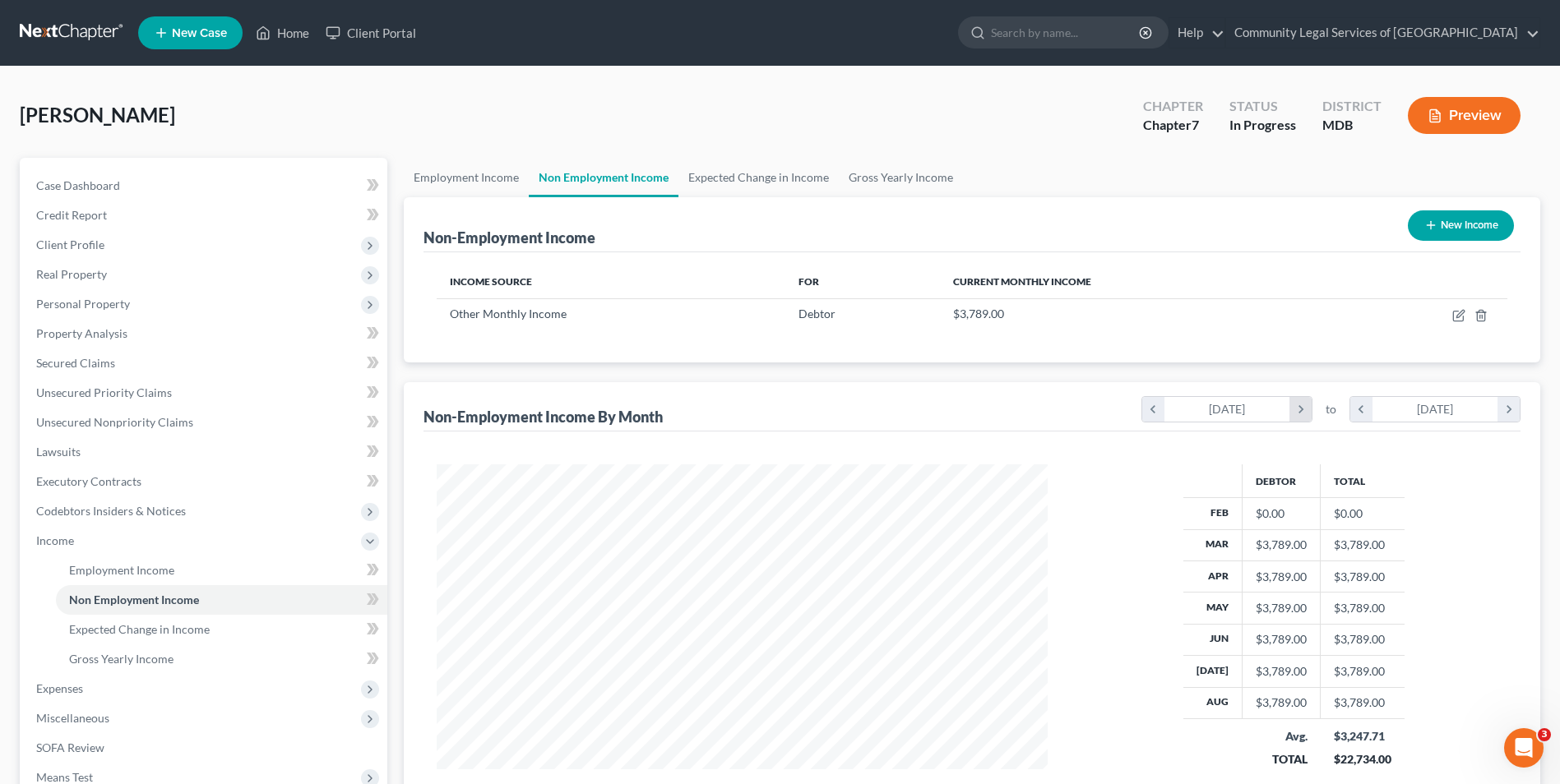
scroll to position [821700, 821788]
click at [1300, 413] on icon "chevron_right" at bounding box center [1300, 410] width 22 height 25
click at [1163, 403] on icon "chevron_left" at bounding box center [1153, 410] width 22 height 25
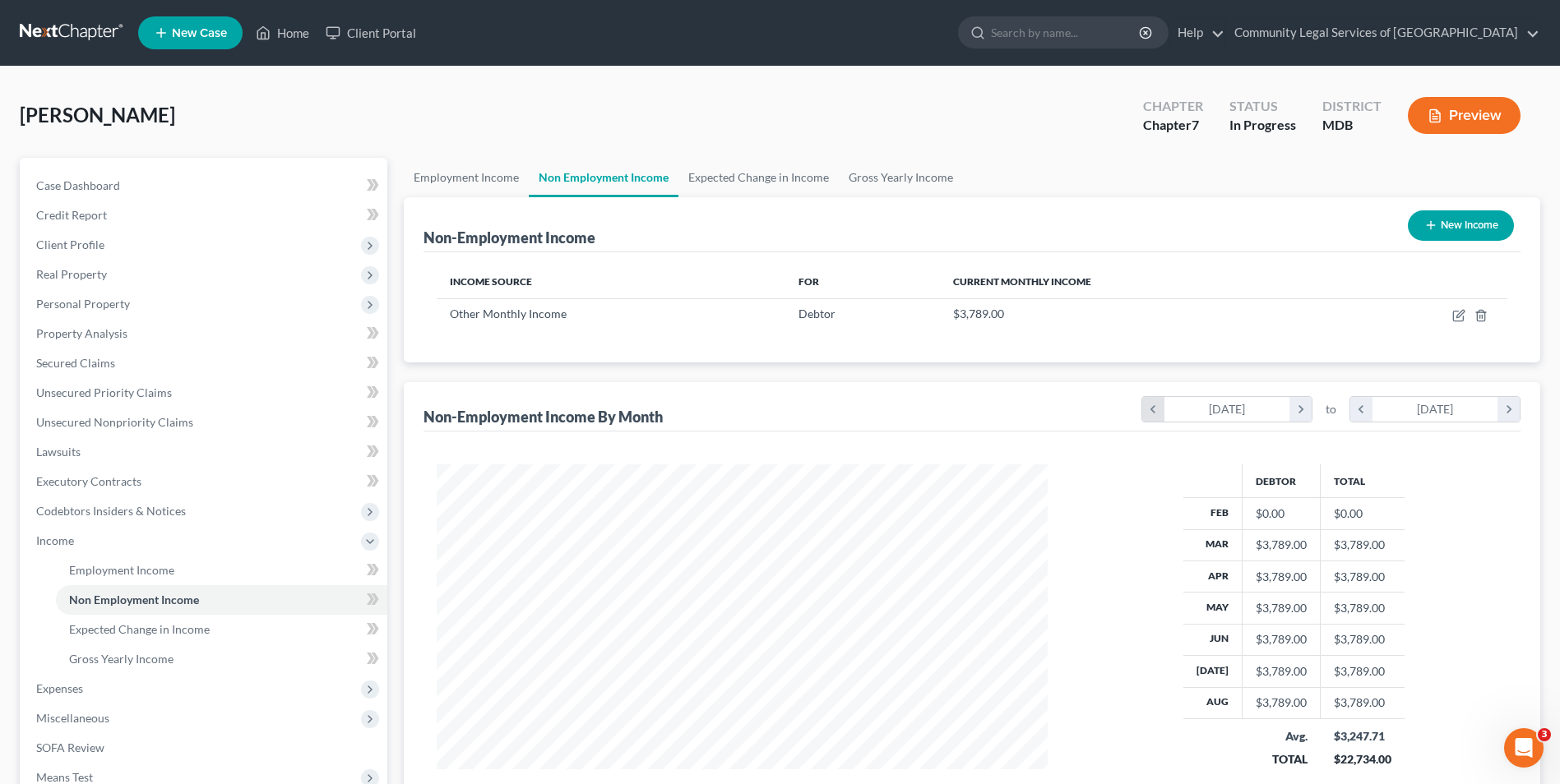
click at [1149, 414] on icon "chevron_left" at bounding box center [1153, 410] width 22 height 25
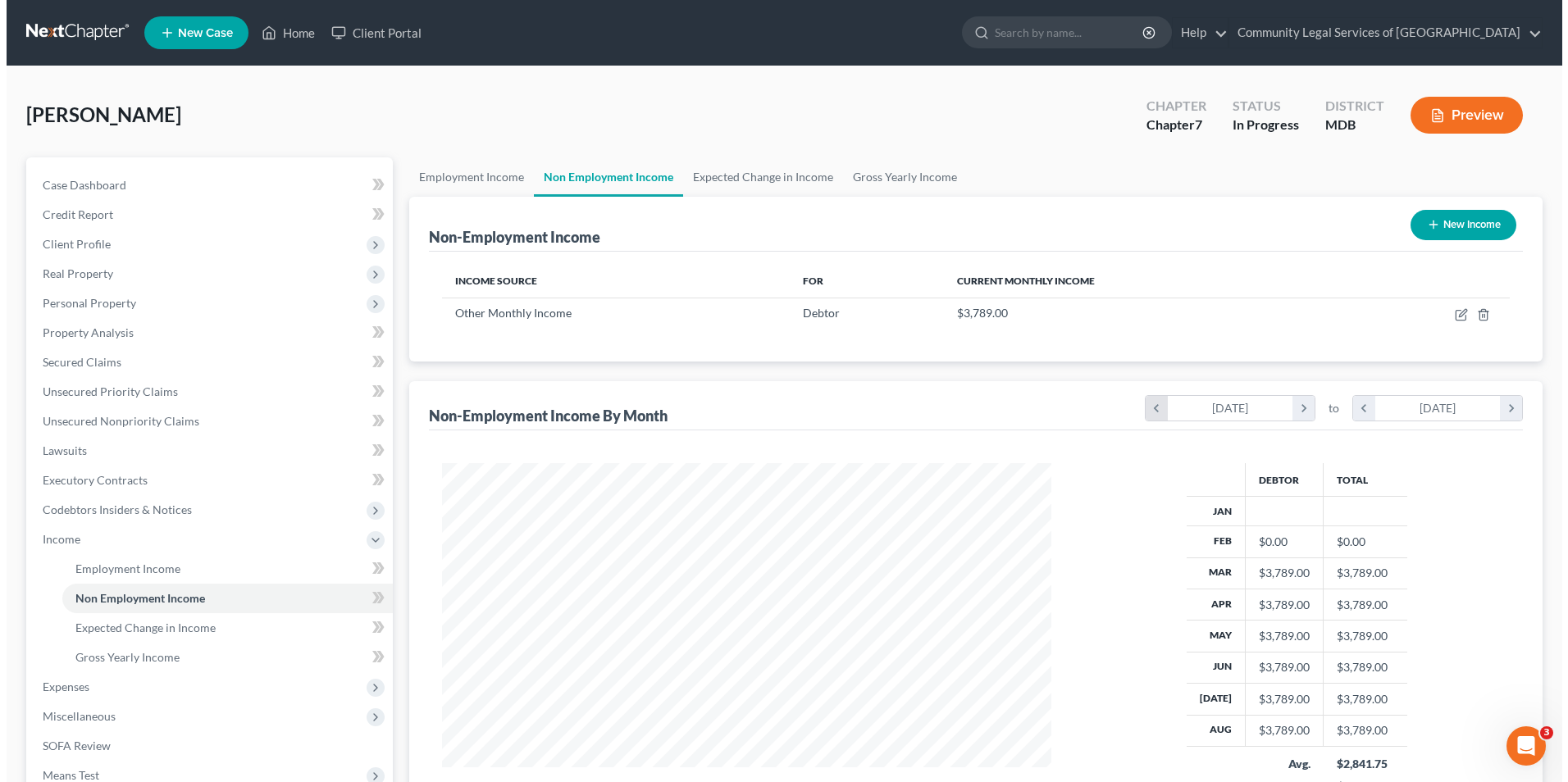
scroll to position [354, 641]
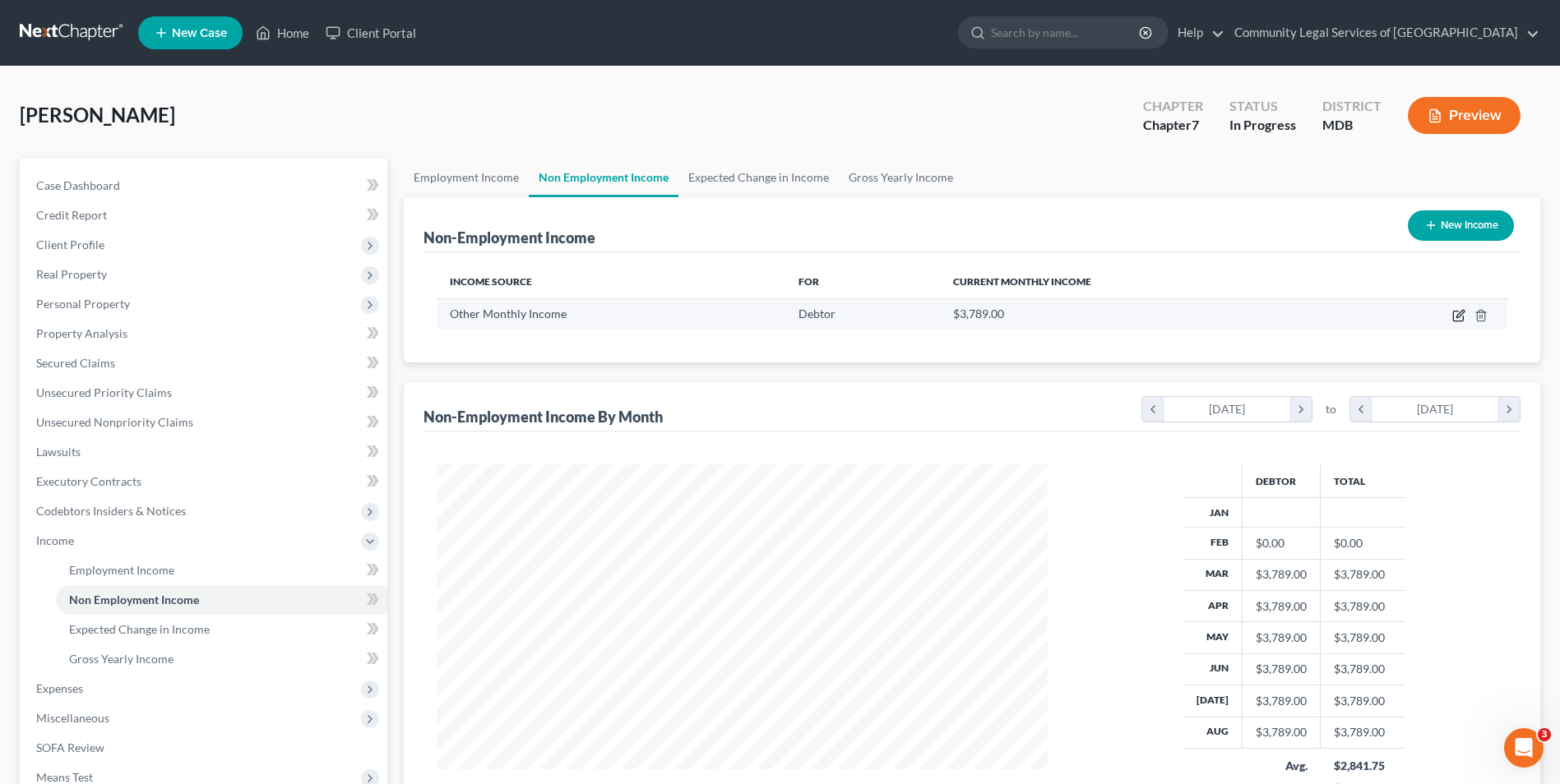
click at [1455, 319] on icon "button" at bounding box center [1458, 315] width 13 height 13
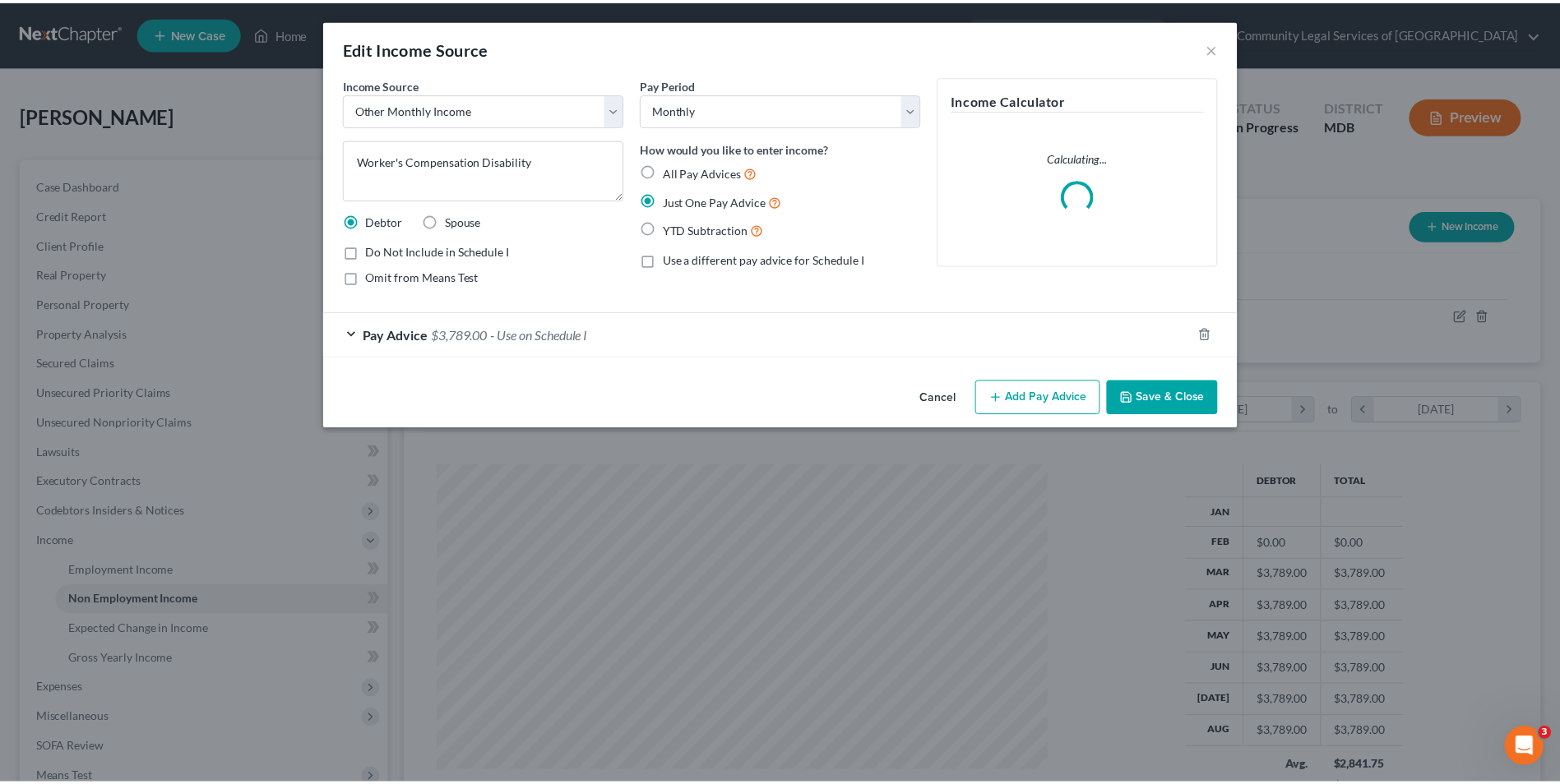
scroll to position [358, 650]
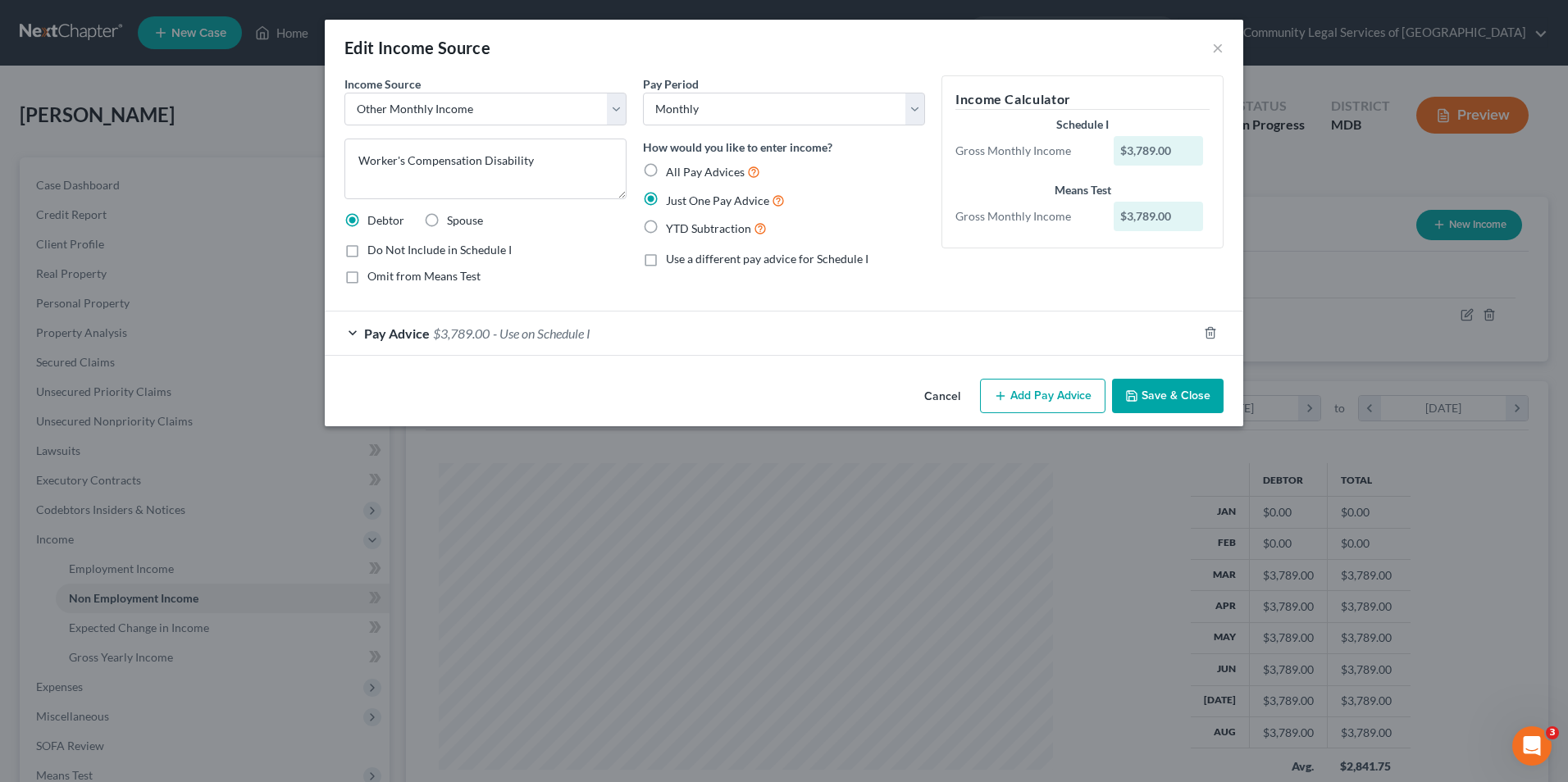
click at [360, 331] on div "Pay Advice $3,789.00 - Use on Schedule I" at bounding box center [760, 333] width 872 height 44
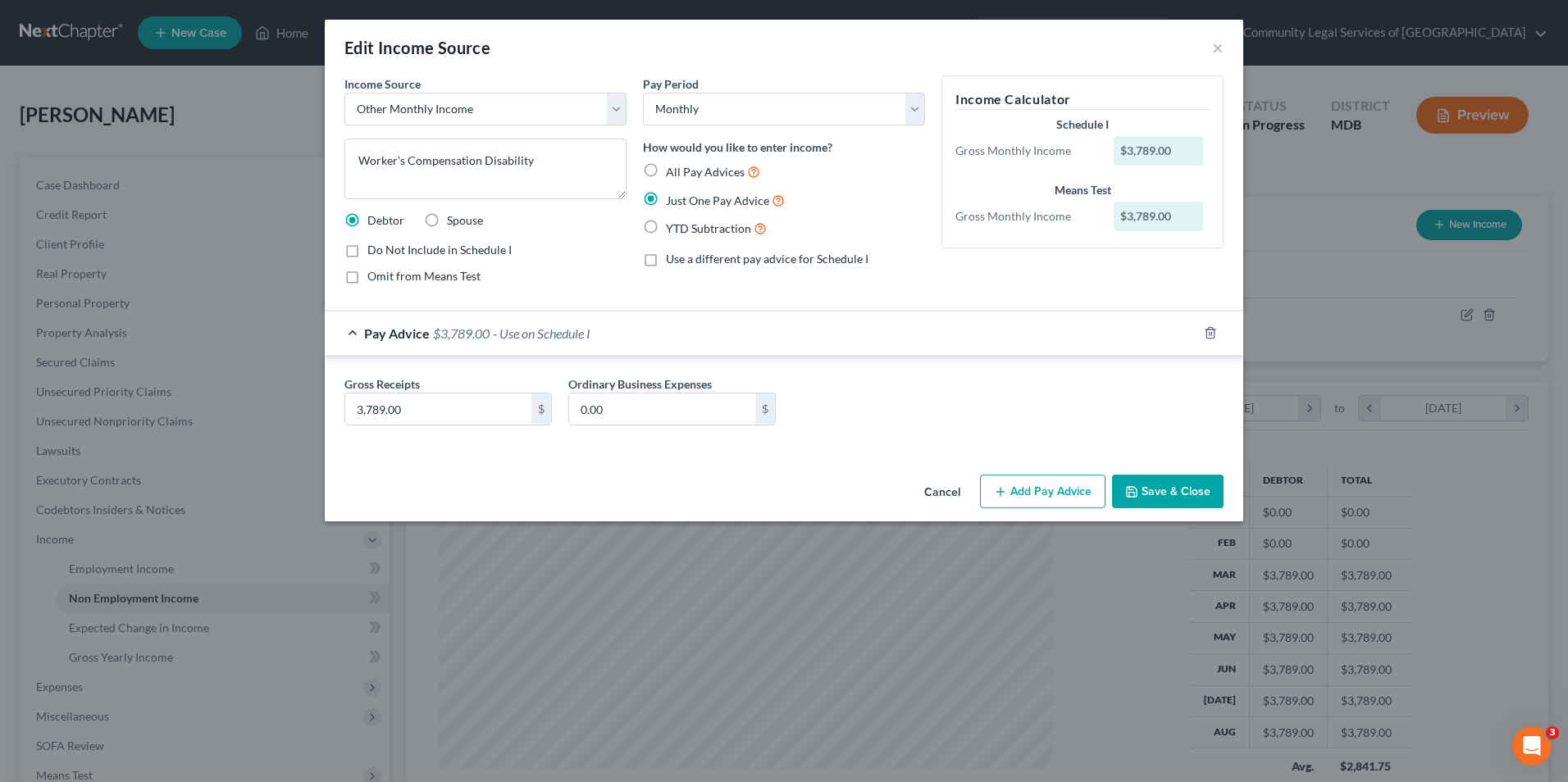
click at [1166, 499] on button "Save & Close" at bounding box center [1167, 492] width 111 height 34
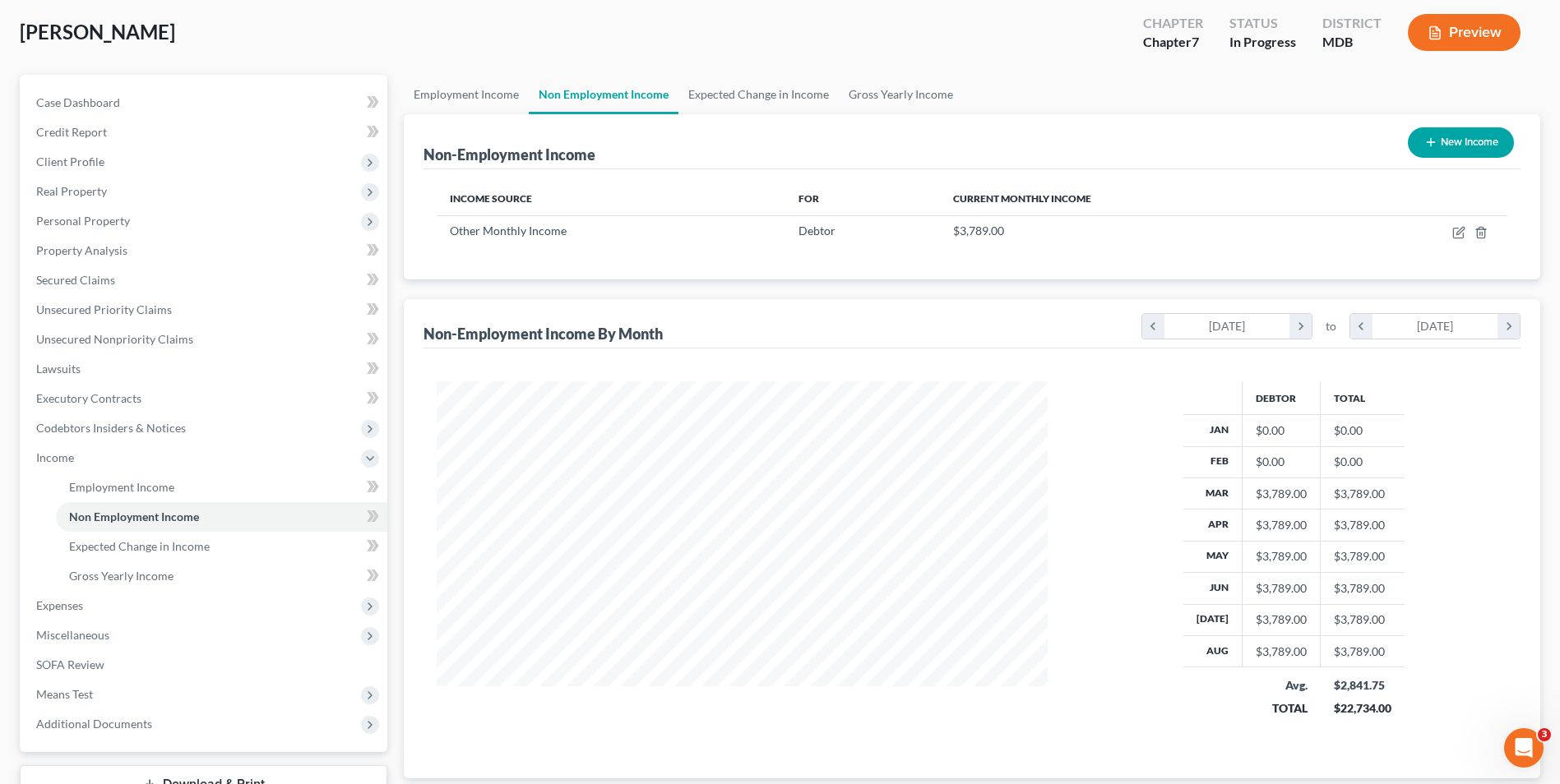
scroll to position [208, 0]
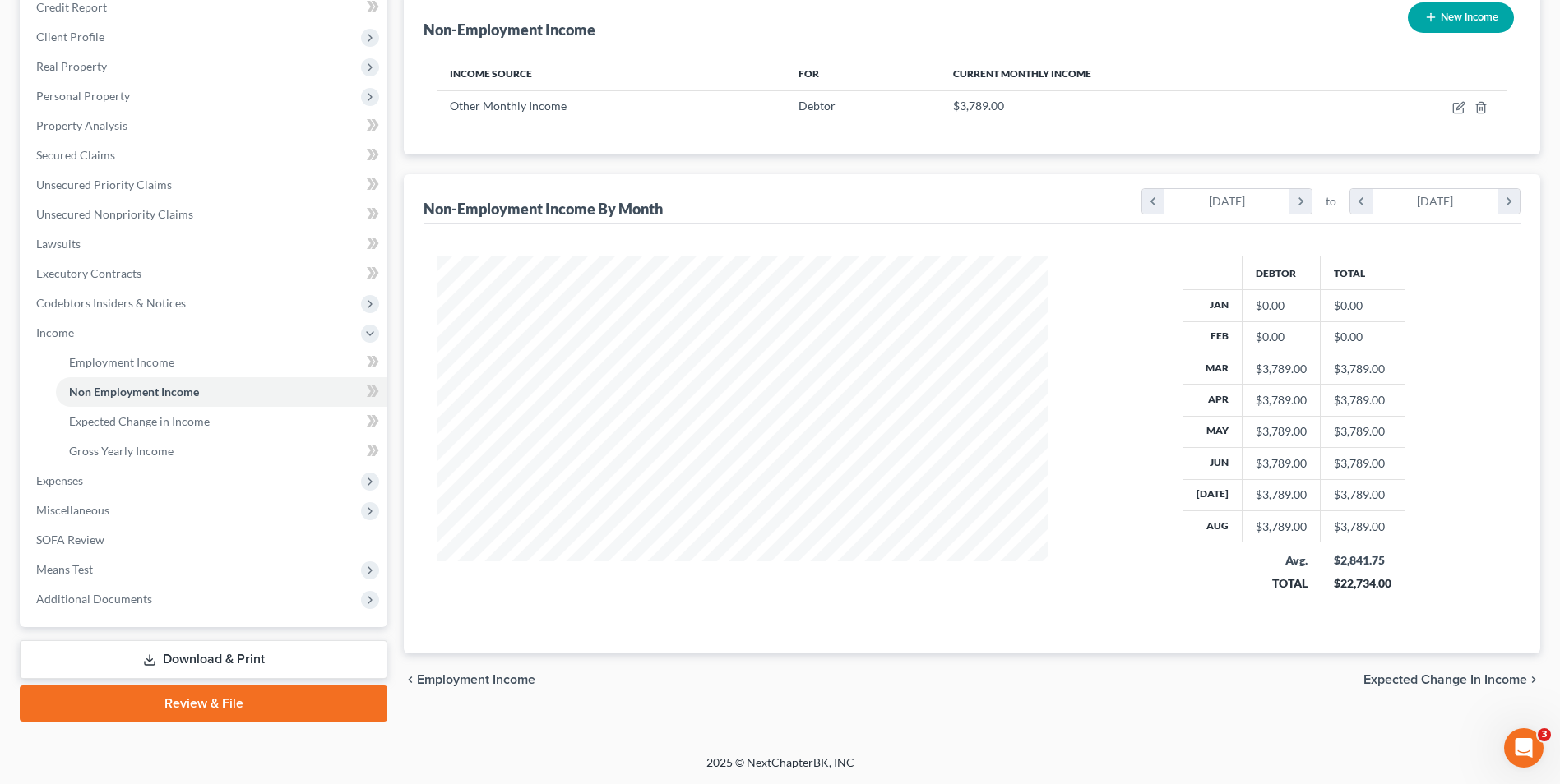
click at [1388, 674] on span "Expected Change in Income" at bounding box center [1445, 680] width 164 height 13
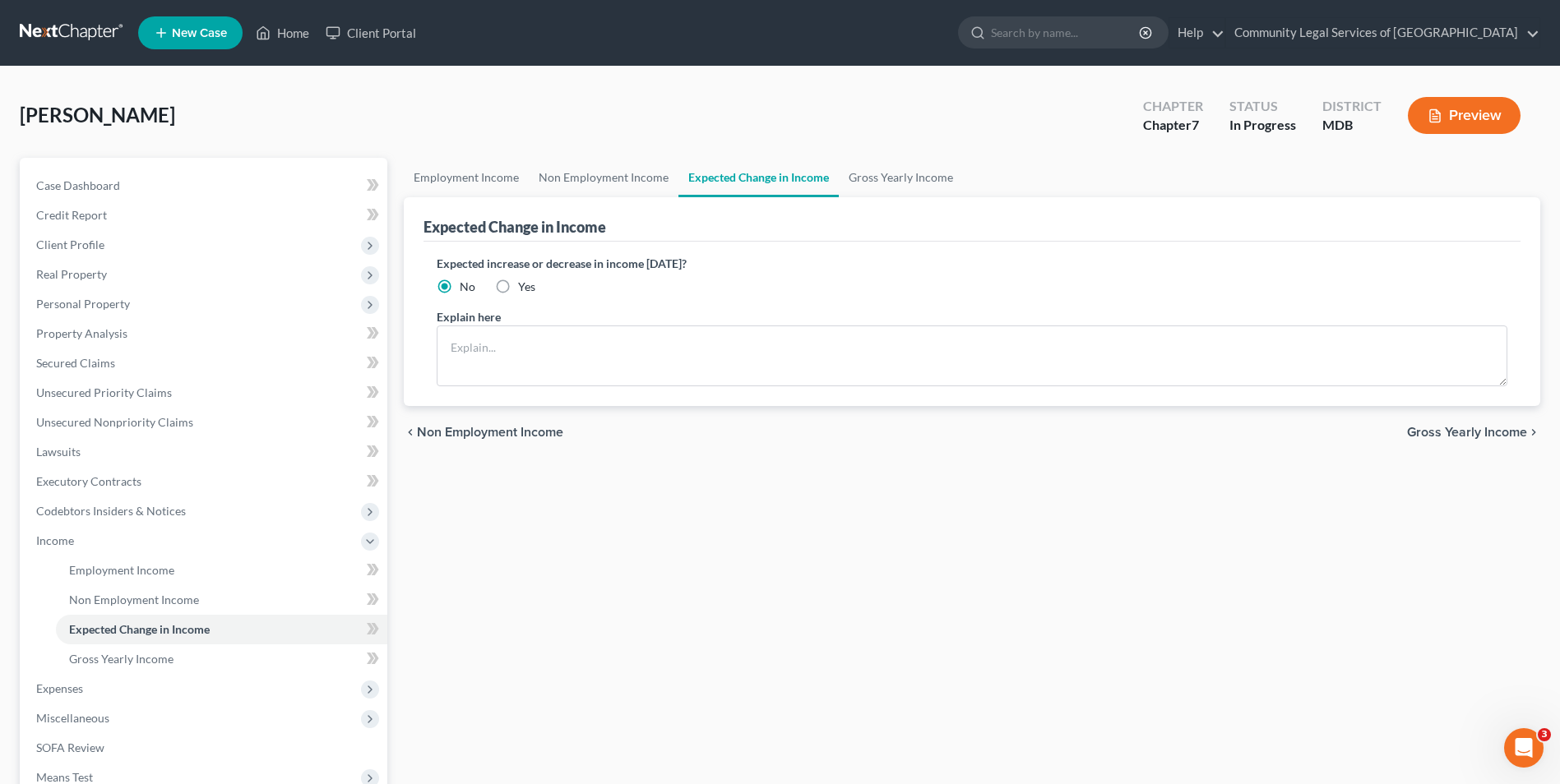
click at [1492, 436] on span "Gross Yearly Income" at bounding box center [1467, 432] width 120 height 13
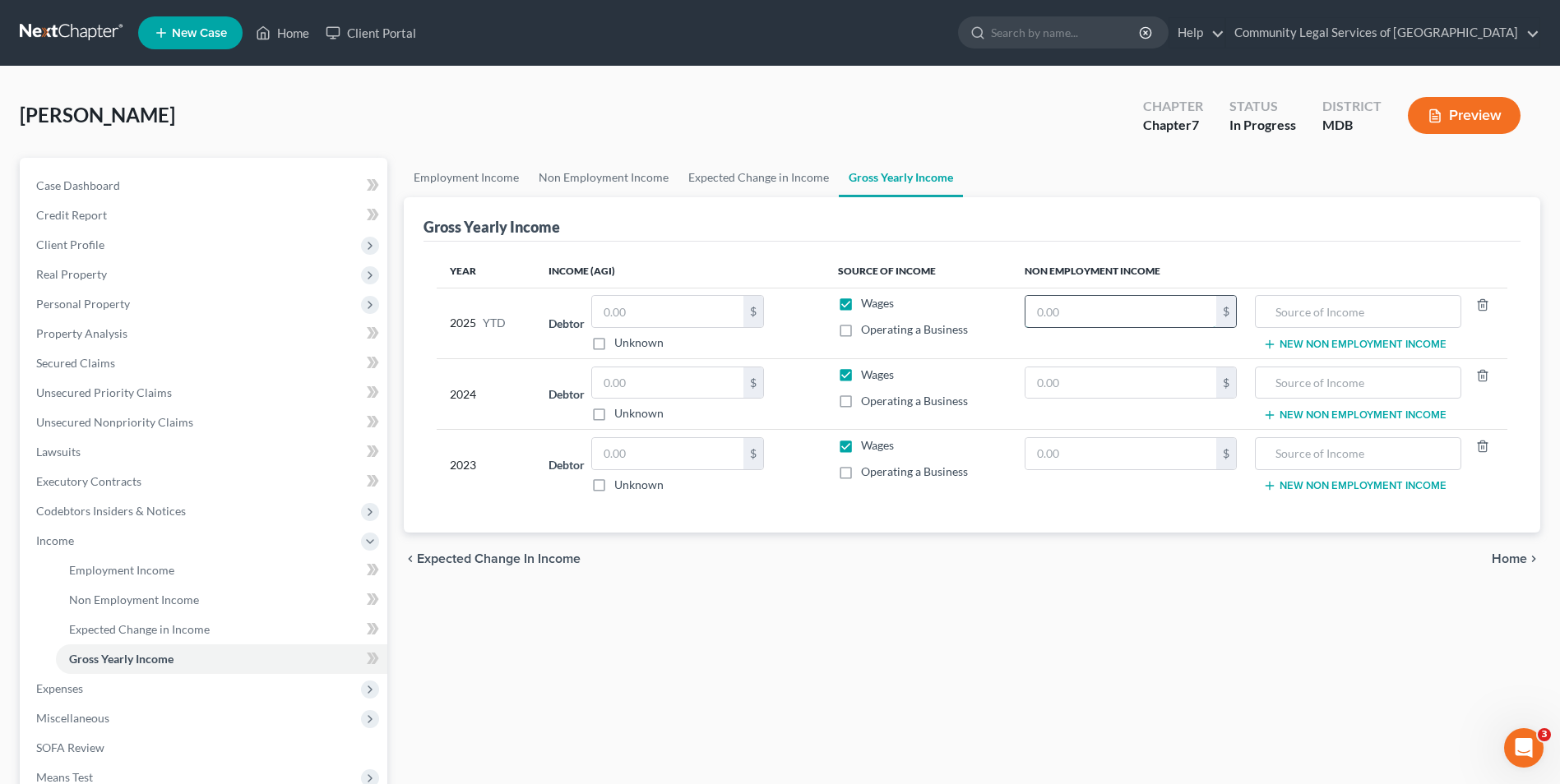
click at [1124, 321] on input "text" at bounding box center [1120, 311] width 190 height 32
click at [1340, 312] on input "text" at bounding box center [1358, 311] width 189 height 32
click at [1149, 317] on input "text" at bounding box center [1120, 311] width 190 height 32
click at [1167, 308] on input "text" at bounding box center [1120, 311] width 190 height 32
click at [861, 306] on label "Wages" at bounding box center [877, 303] width 32 height 17
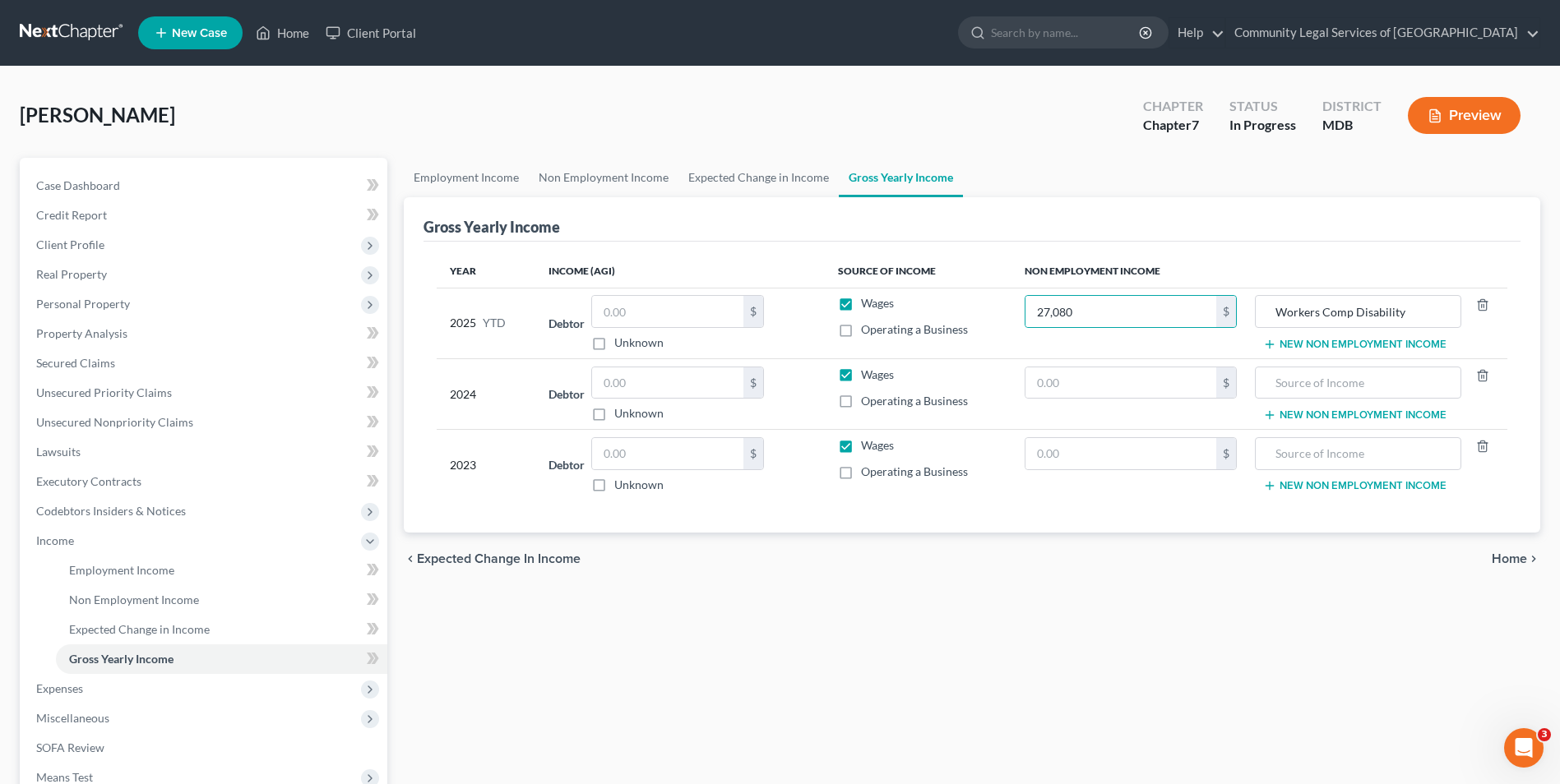
click at [868, 306] on input "Wages" at bounding box center [873, 301] width 11 height 11
click at [861, 305] on label "Wages" at bounding box center [877, 303] width 32 height 17
click at [868, 305] on input "Wages" at bounding box center [873, 301] width 11 height 11
click at [676, 316] on input "text" at bounding box center [668, 311] width 151 height 32
click at [708, 379] on input "text" at bounding box center [668, 383] width 151 height 32
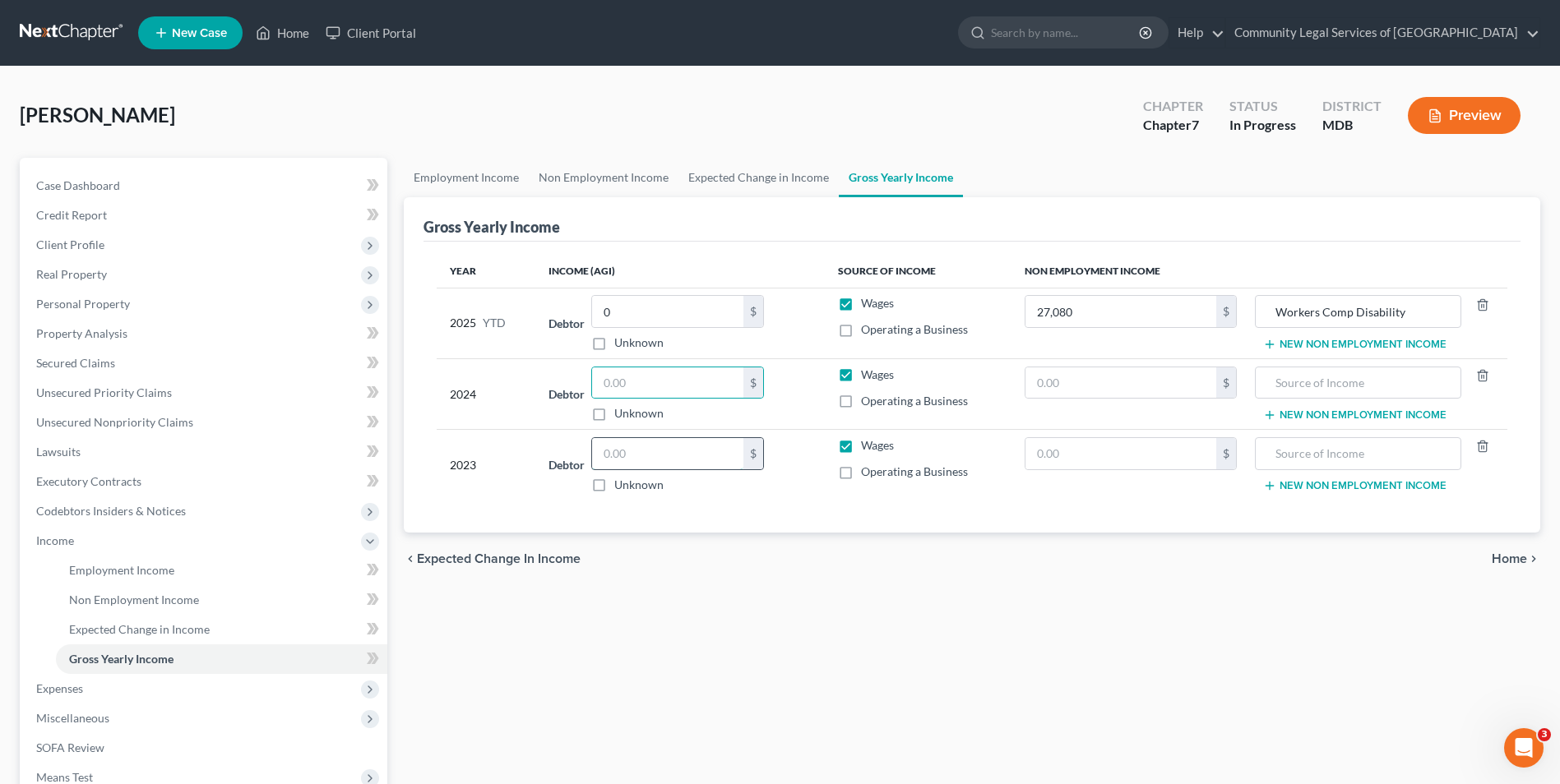
click at [683, 441] on input "text" at bounding box center [668, 454] width 151 height 32
click at [1520, 558] on span "Home" at bounding box center [1509, 559] width 35 height 13
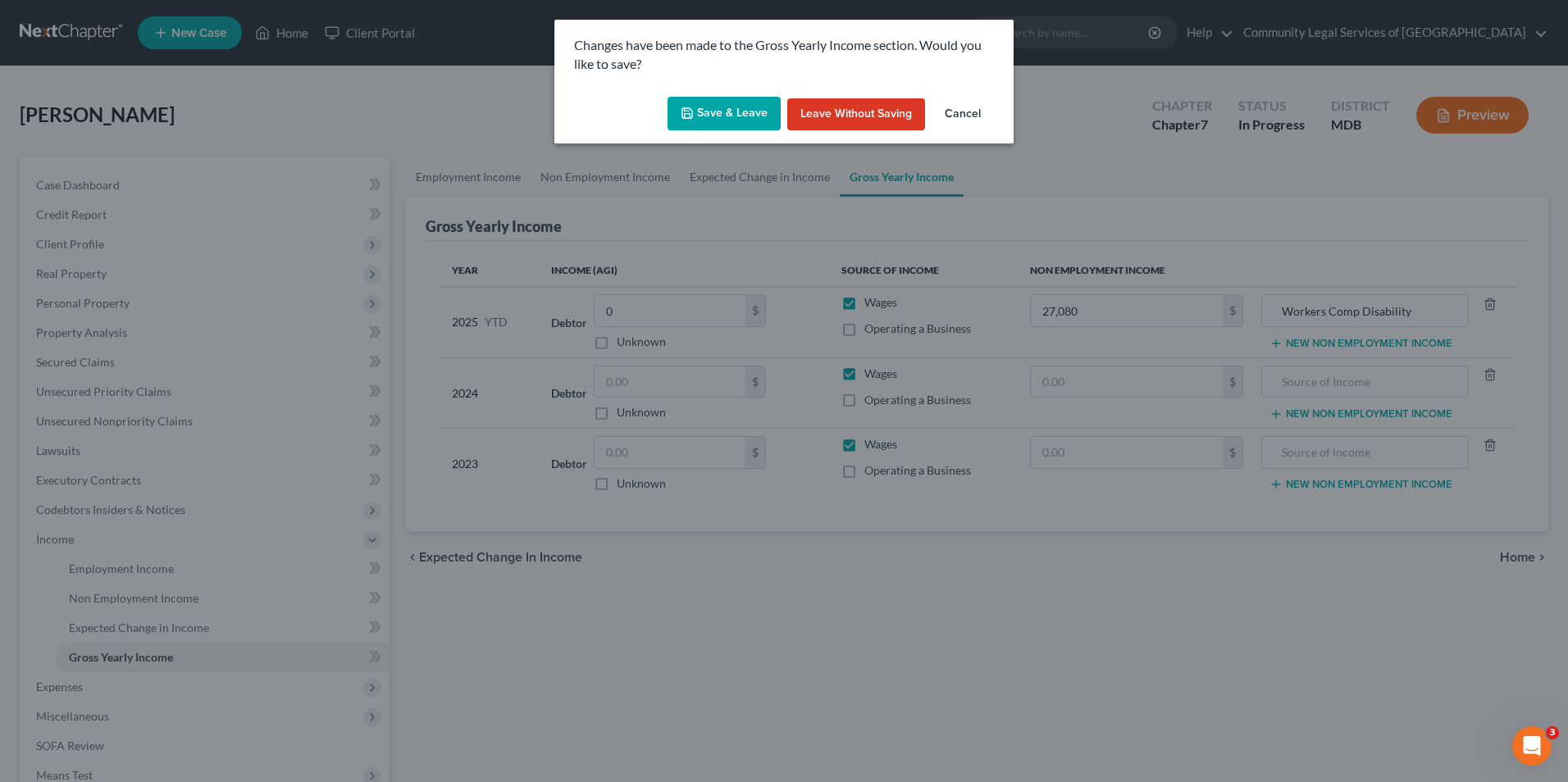
click at [753, 108] on button "Save & Leave" at bounding box center [724, 114] width 113 height 34
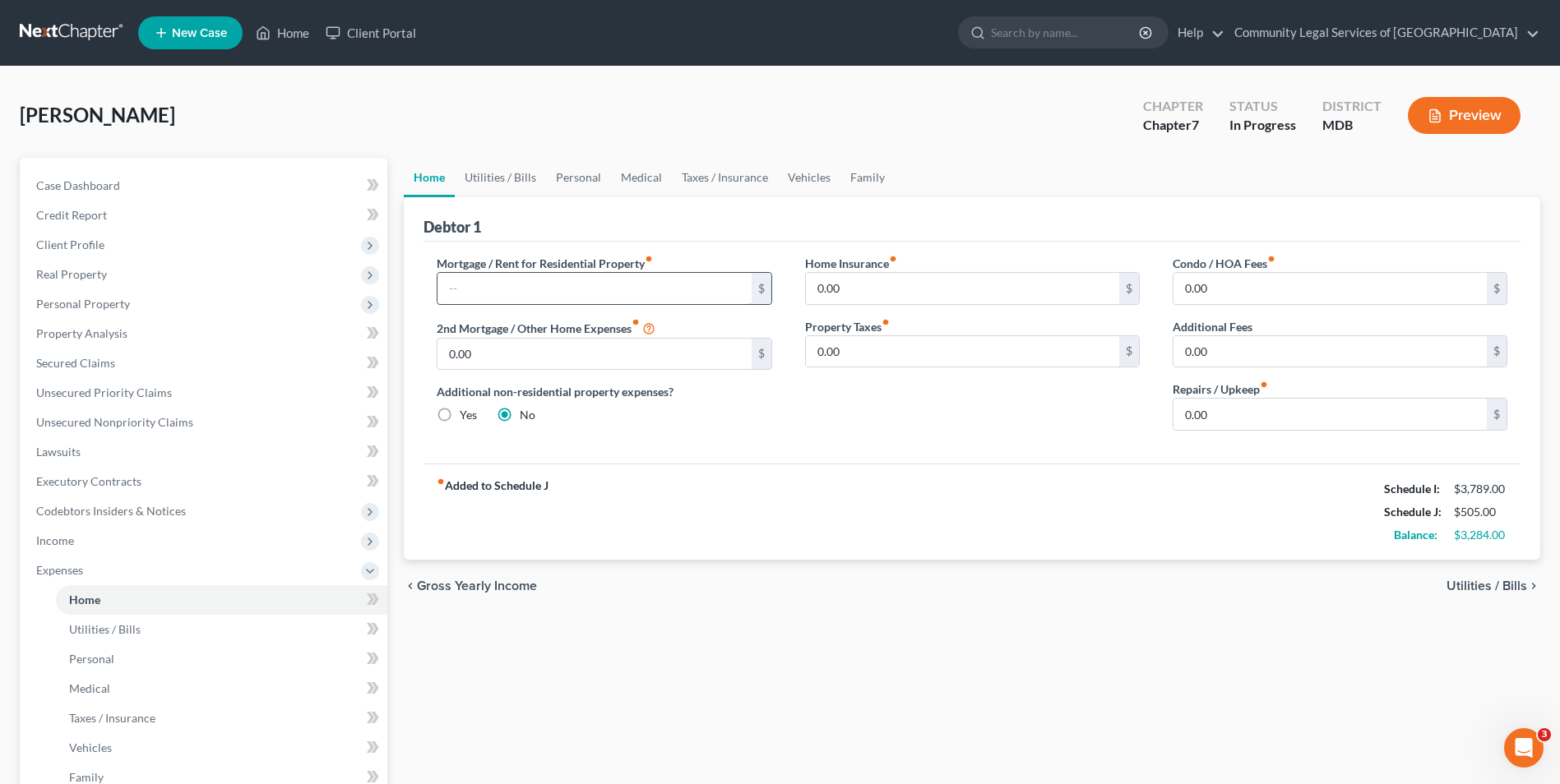
click at [732, 282] on input "text" at bounding box center [594, 289] width 313 height 32
click at [833, 553] on div "fiber_manual_record Added to Schedule J Schedule I: $3,789.00 Schedule J: $505.…" at bounding box center [972, 512] width 1097 height 96
click at [511, 284] on input "text" at bounding box center [594, 289] width 313 height 32
click at [1055, 443] on div "Home Insurance fiber_manual_record 0.00 $ Property Taxes fiber_manual_record 0.…" at bounding box center [972, 350] width 368 height 189
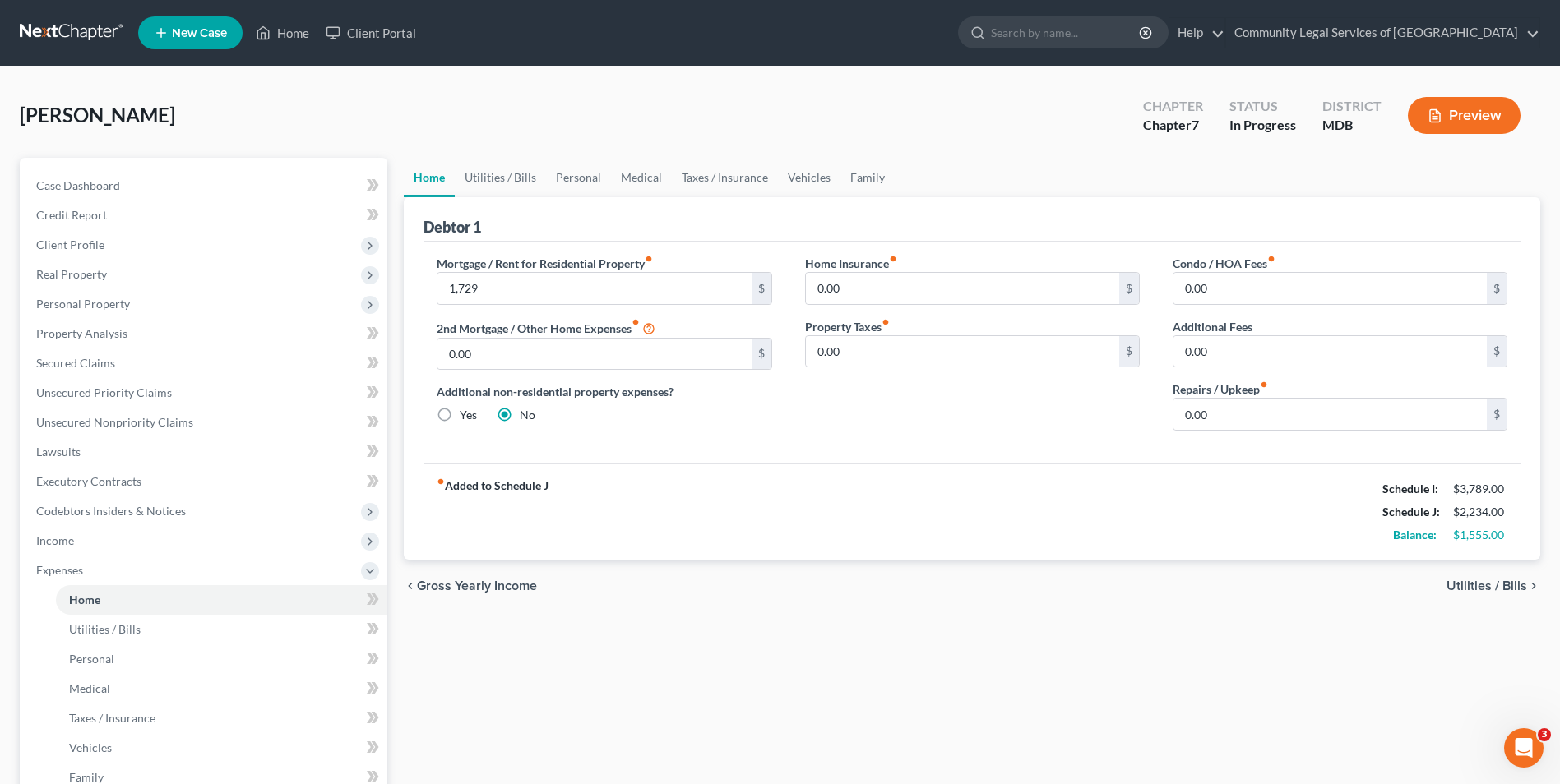
click at [1494, 580] on span "Utilities / Bills" at bounding box center [1487, 586] width 81 height 13
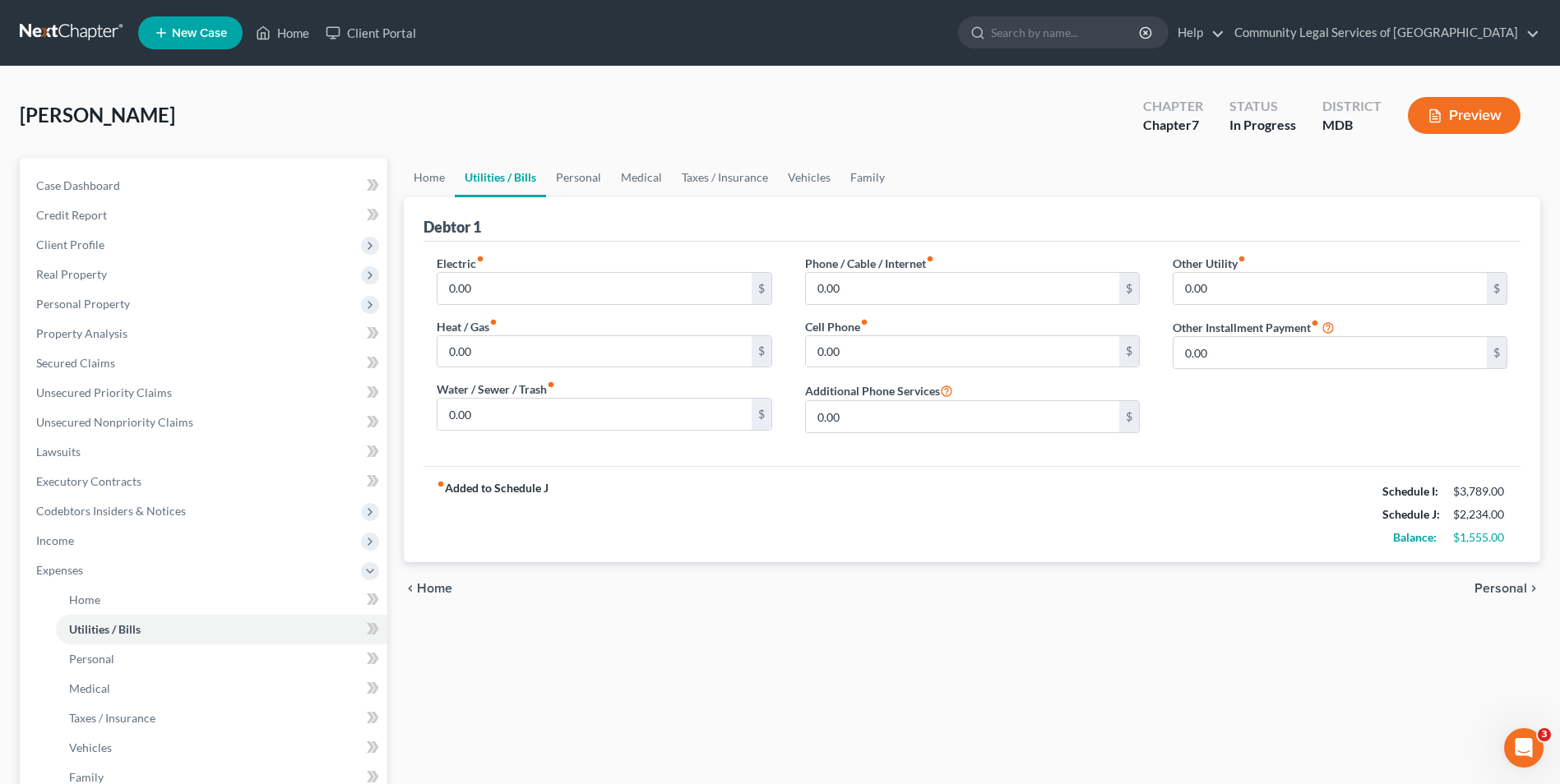
click at [860, 548] on div "fiber_manual_record Added to Schedule J Schedule I: $3,789.00 Schedule J: $2,23…" at bounding box center [972, 514] width 1097 height 96
click at [1513, 585] on span "Personal" at bounding box center [1501, 588] width 53 height 13
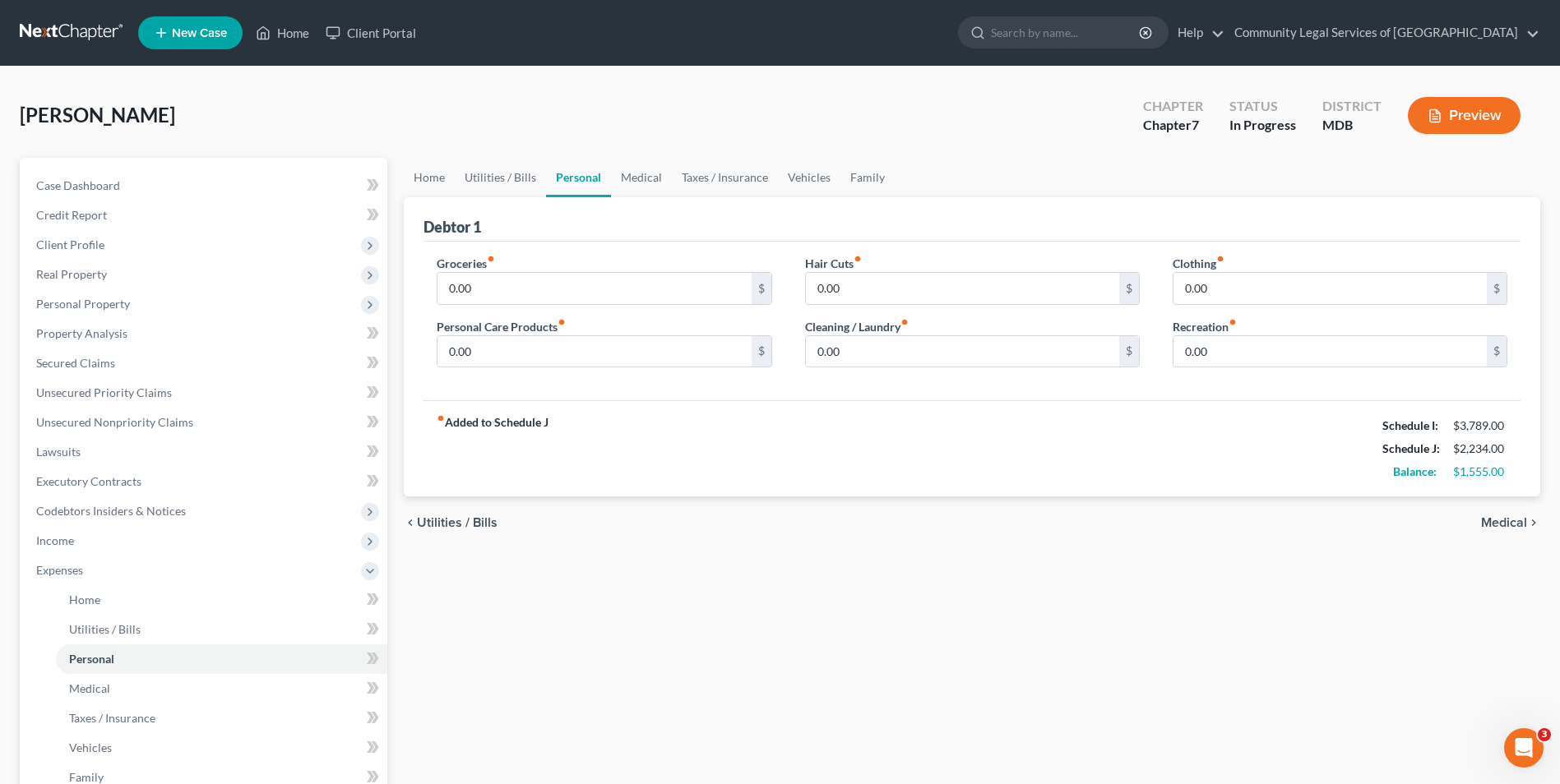
click at [1513, 585] on div "Home Utilities / Bills Personal Medical Taxes / Insurance Vehicles Family Debto…" at bounding box center [972, 588] width 1153 height 860
click at [1516, 527] on span "Medical" at bounding box center [1504, 523] width 46 height 13
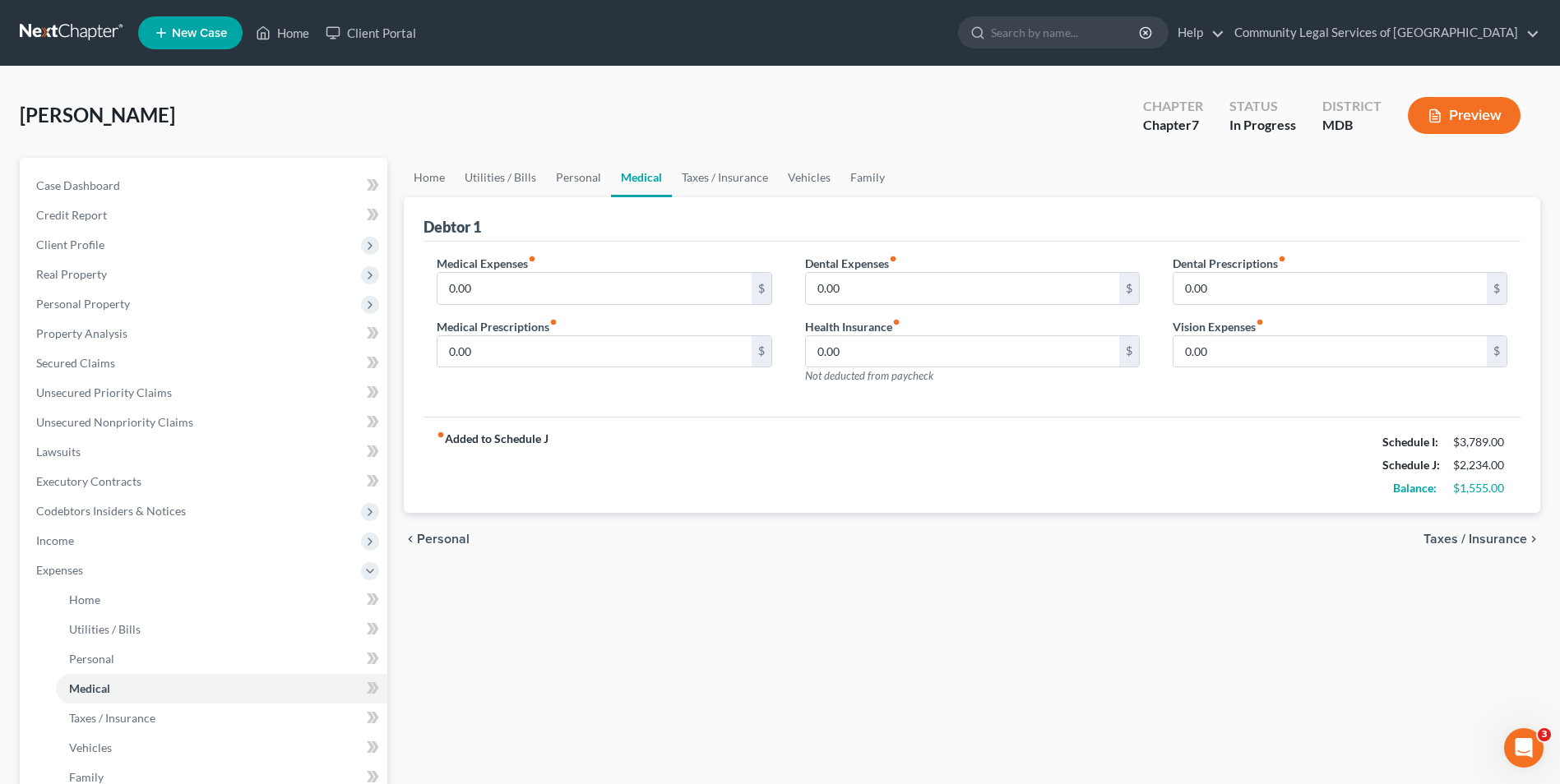
click at [1509, 538] on span "Taxes / Insurance" at bounding box center [1476, 538] width 104 height 13
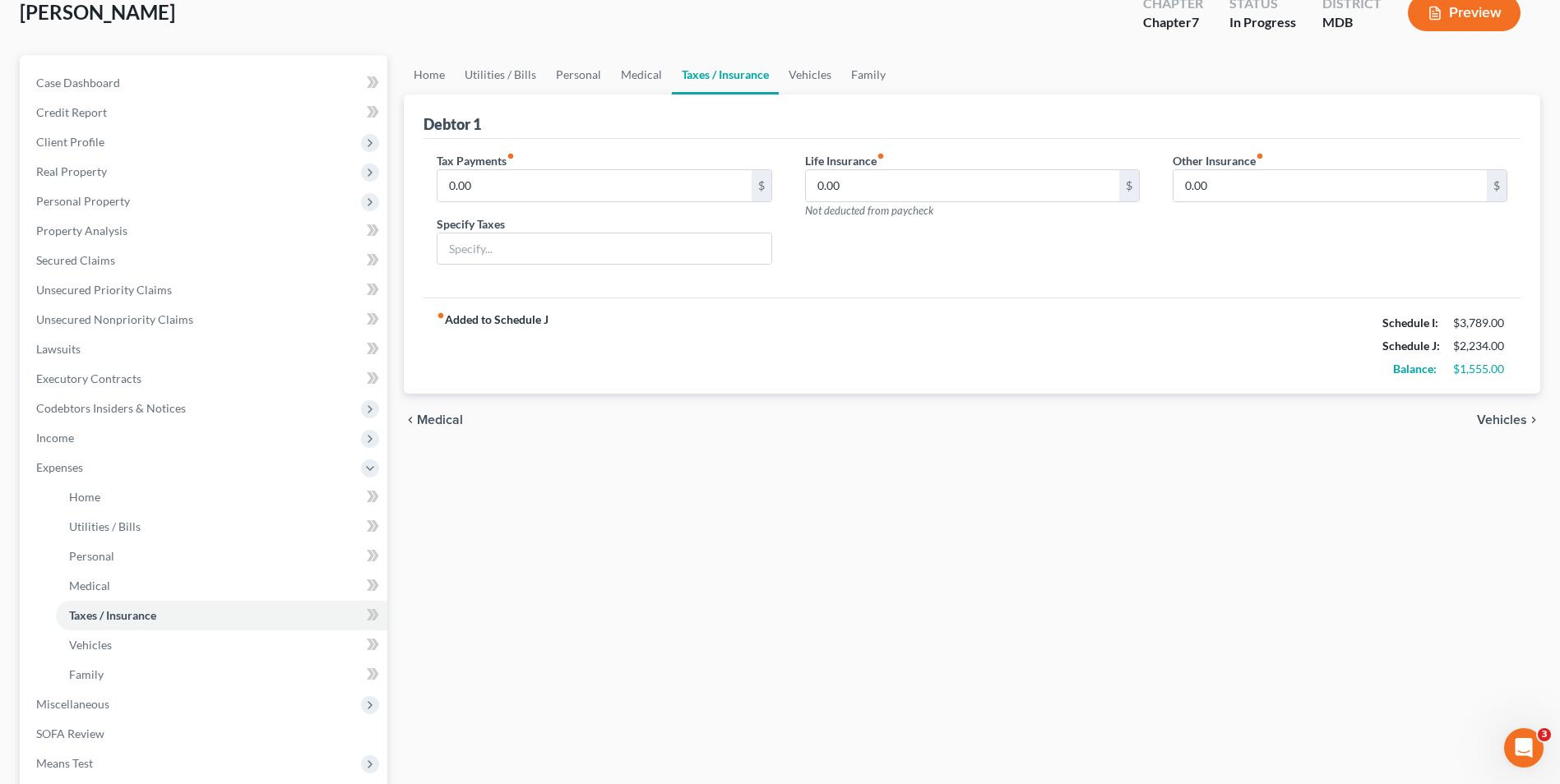
scroll to position [296, 0]
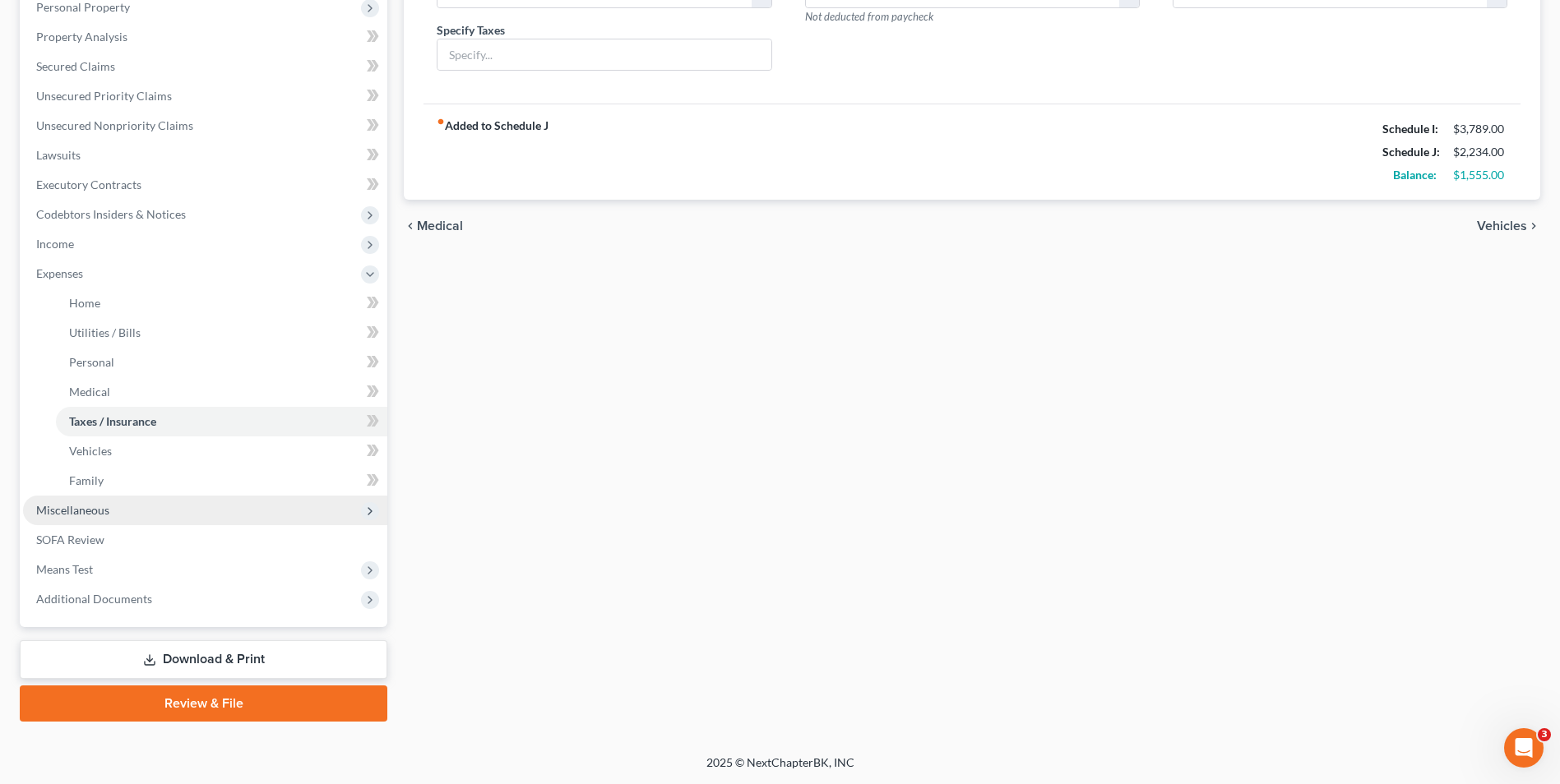
click at [299, 514] on span "Miscellaneous" at bounding box center [204, 510] width 364 height 30
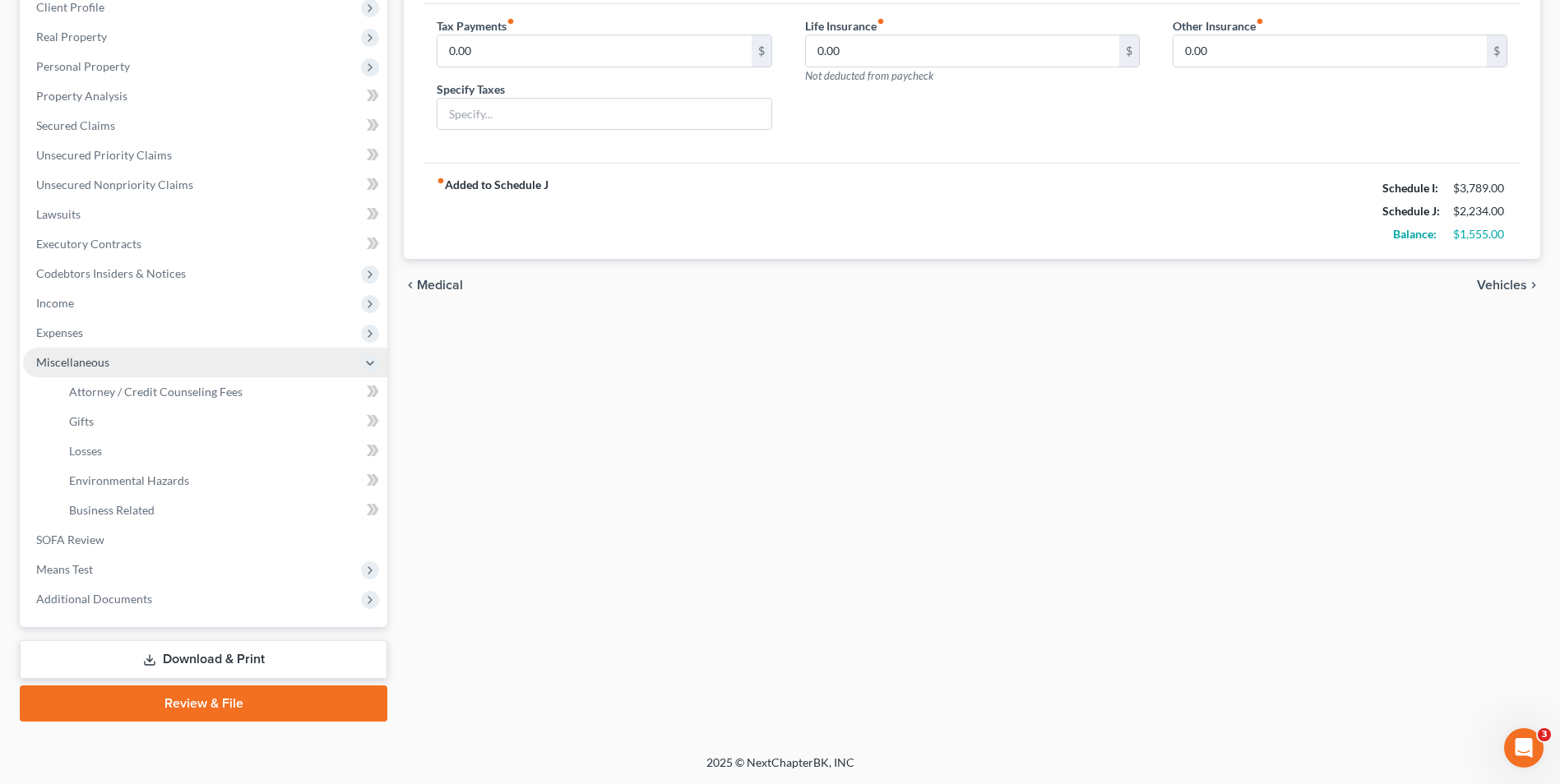
scroll to position [238, 0]
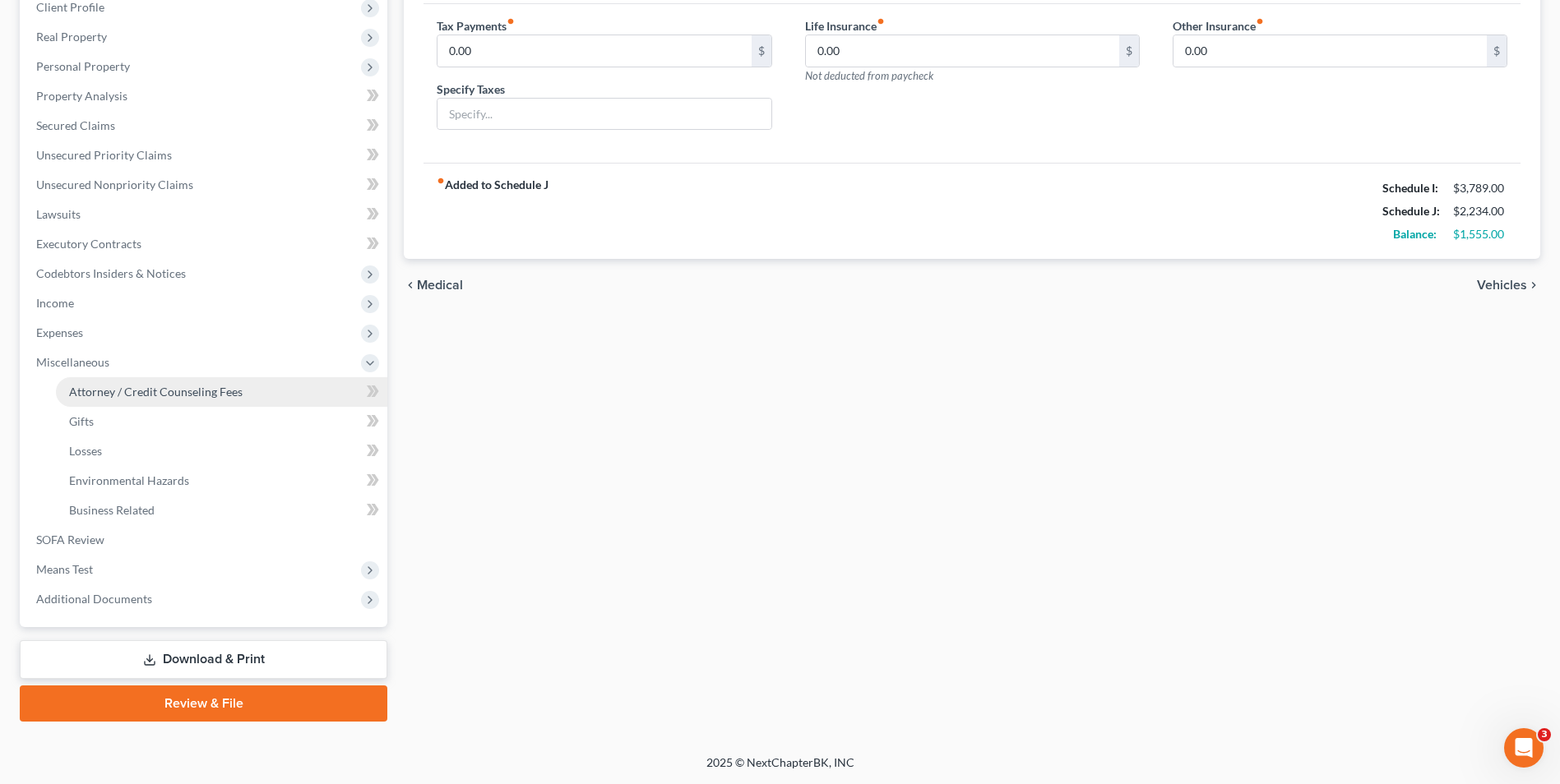
click at [292, 388] on link "Attorney / Credit Counseling Fees" at bounding box center [222, 392] width 332 height 30
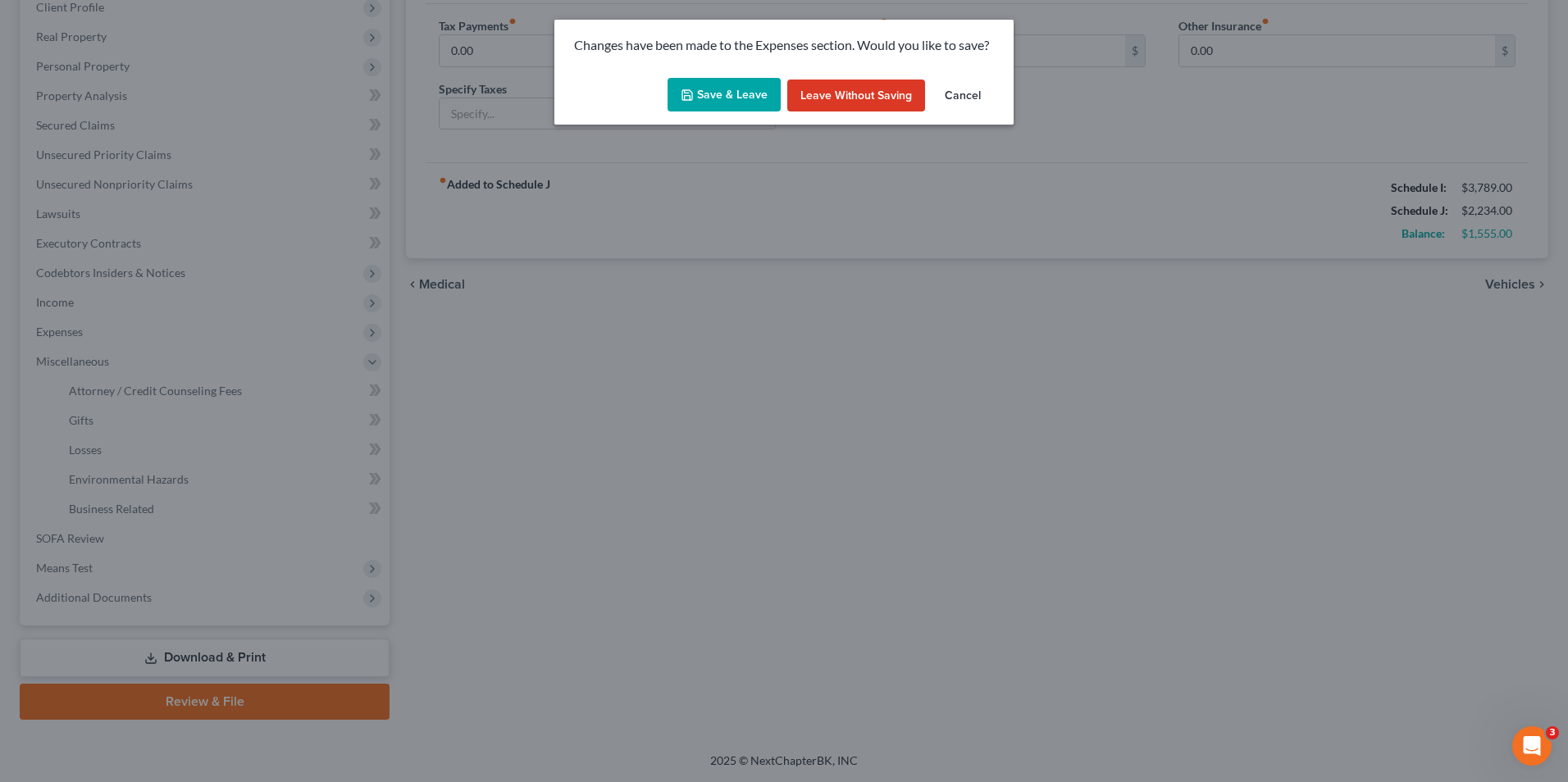
click at [747, 92] on button "Save & Leave" at bounding box center [724, 94] width 113 height 34
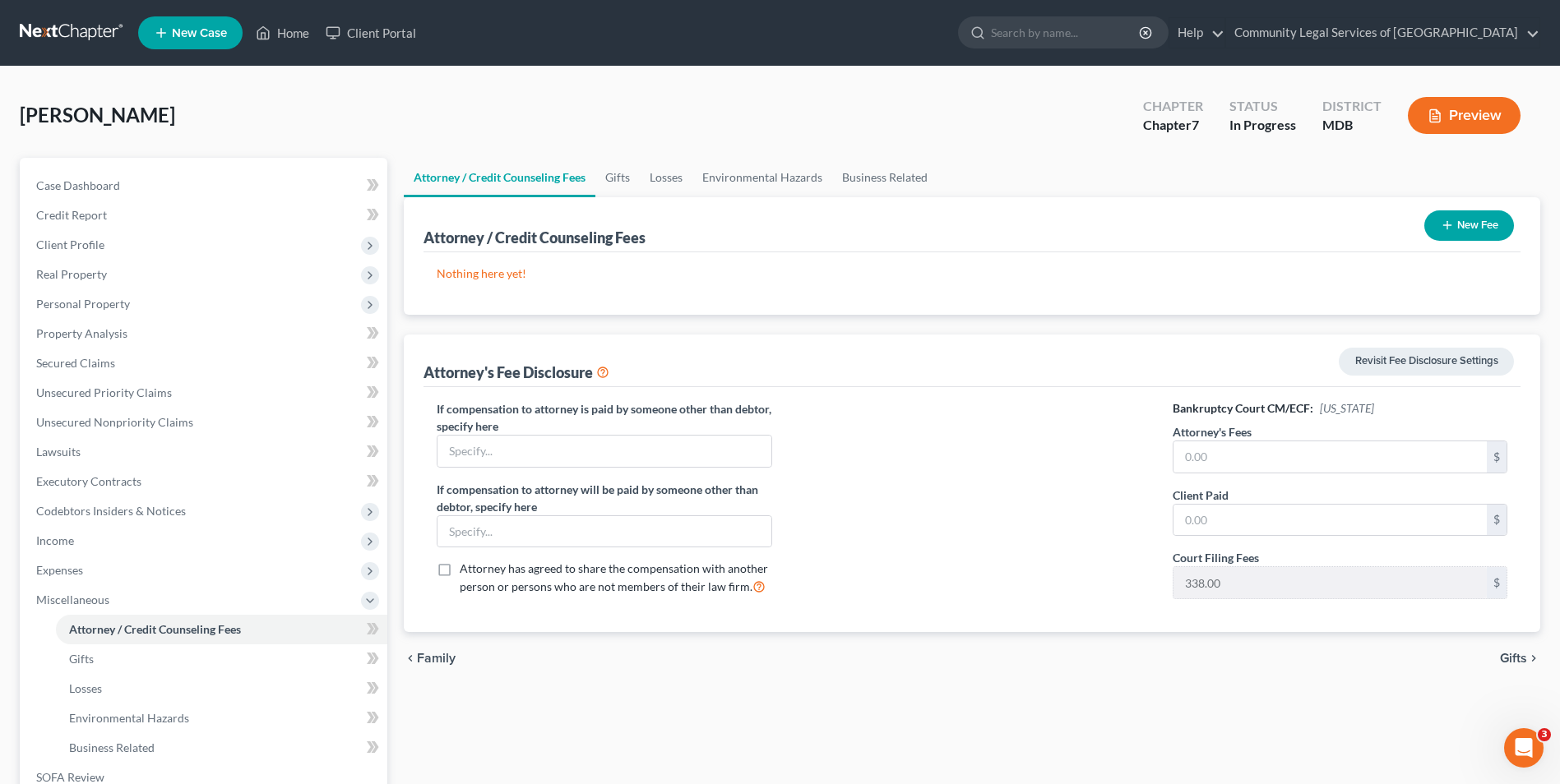
click at [1474, 224] on button "New Fee" at bounding box center [1470, 225] width 89 height 31
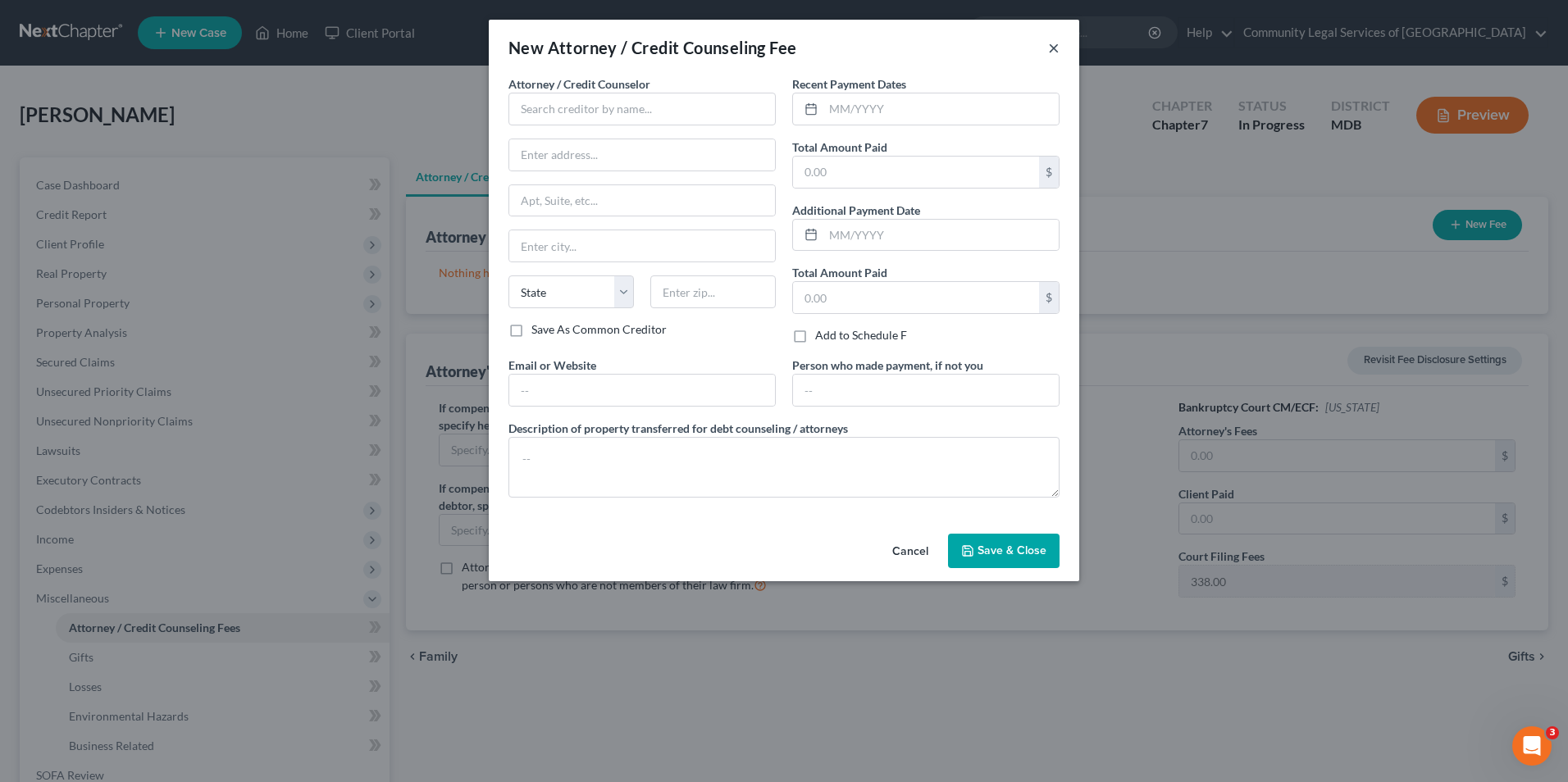
click at [1052, 47] on button "×" at bounding box center [1054, 47] width 11 height 19
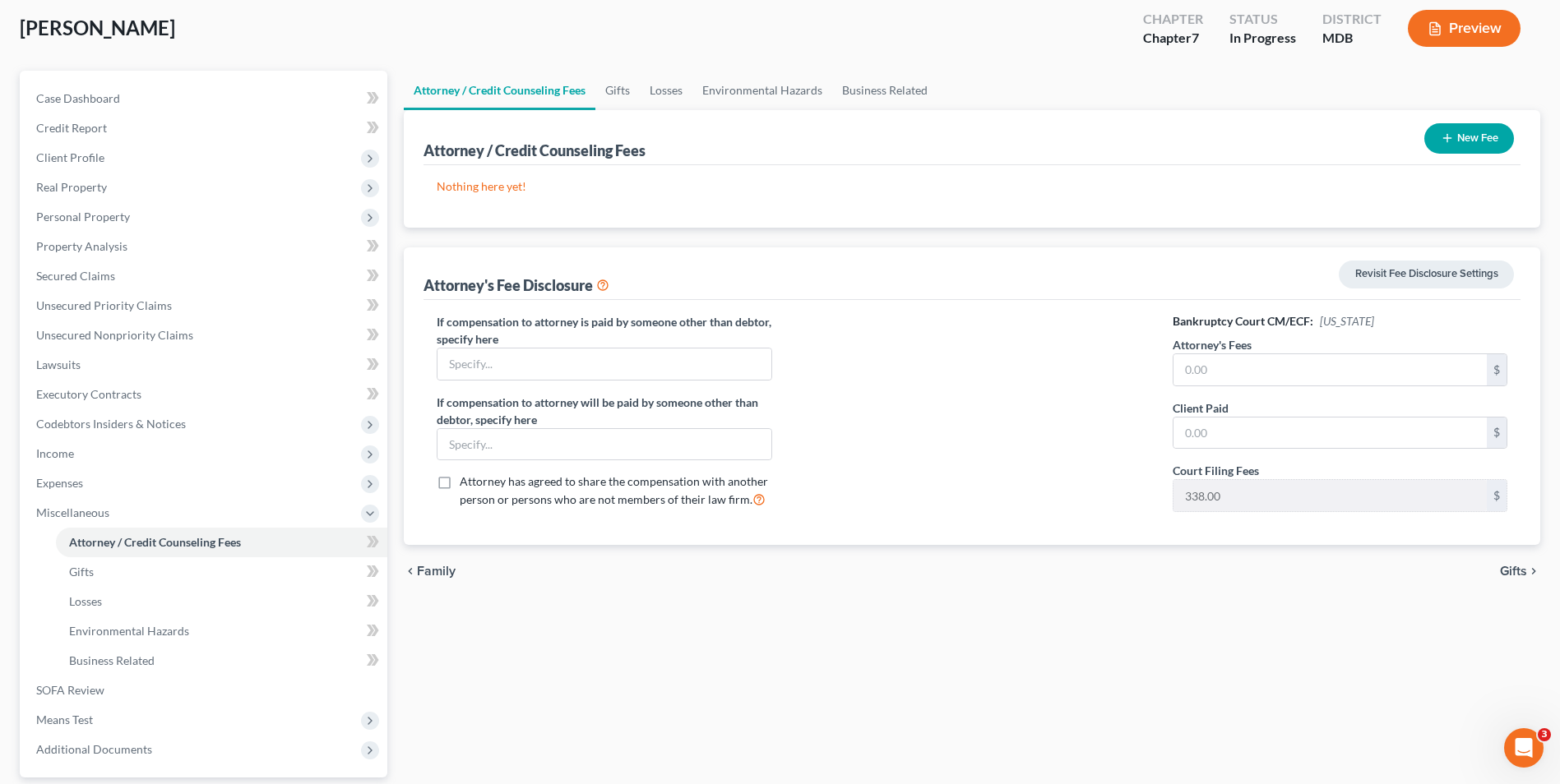
scroll to position [238, 0]
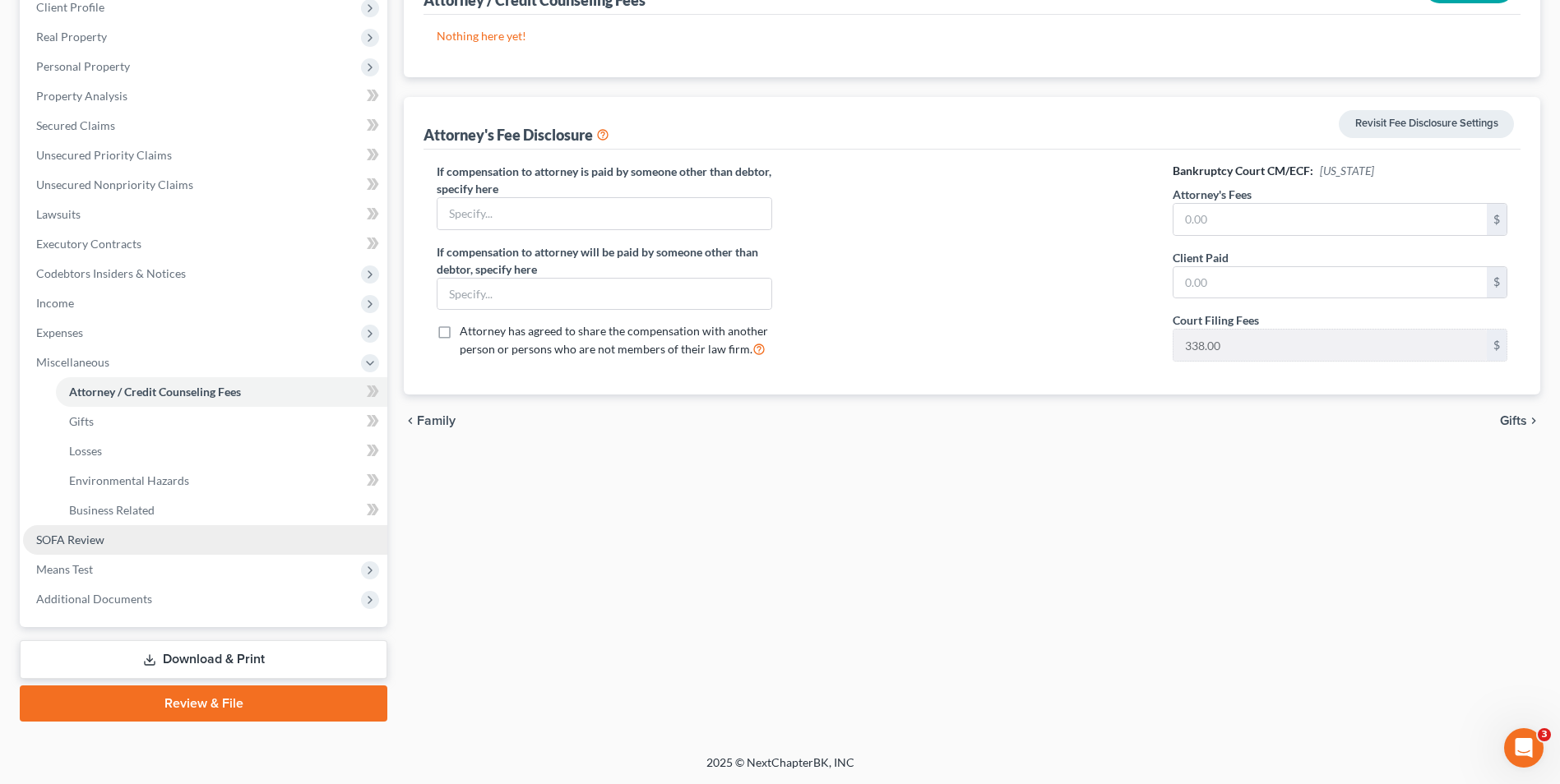
click at [282, 543] on link "SOFA Review" at bounding box center [204, 540] width 364 height 30
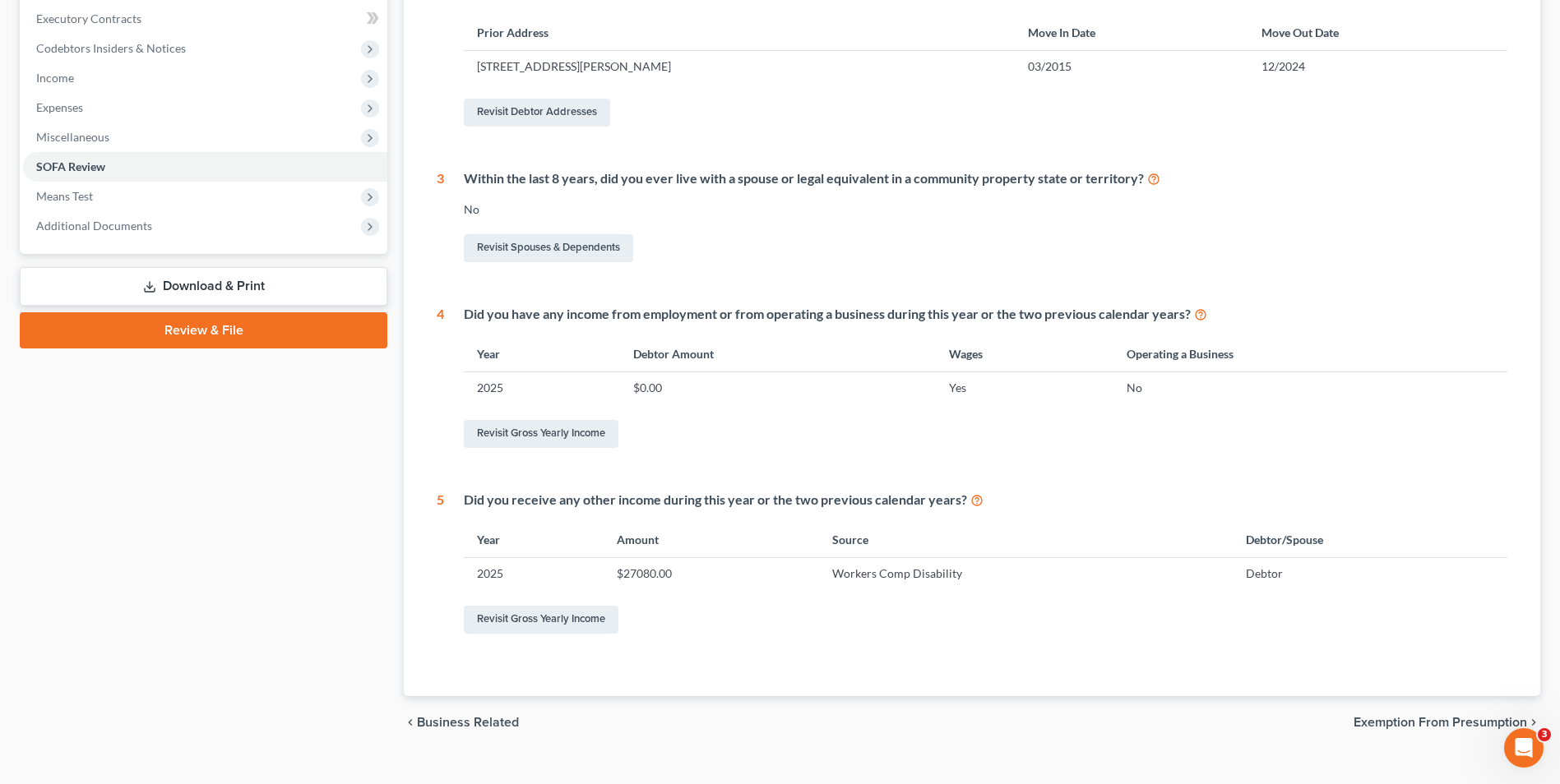
scroll to position [490, 0]
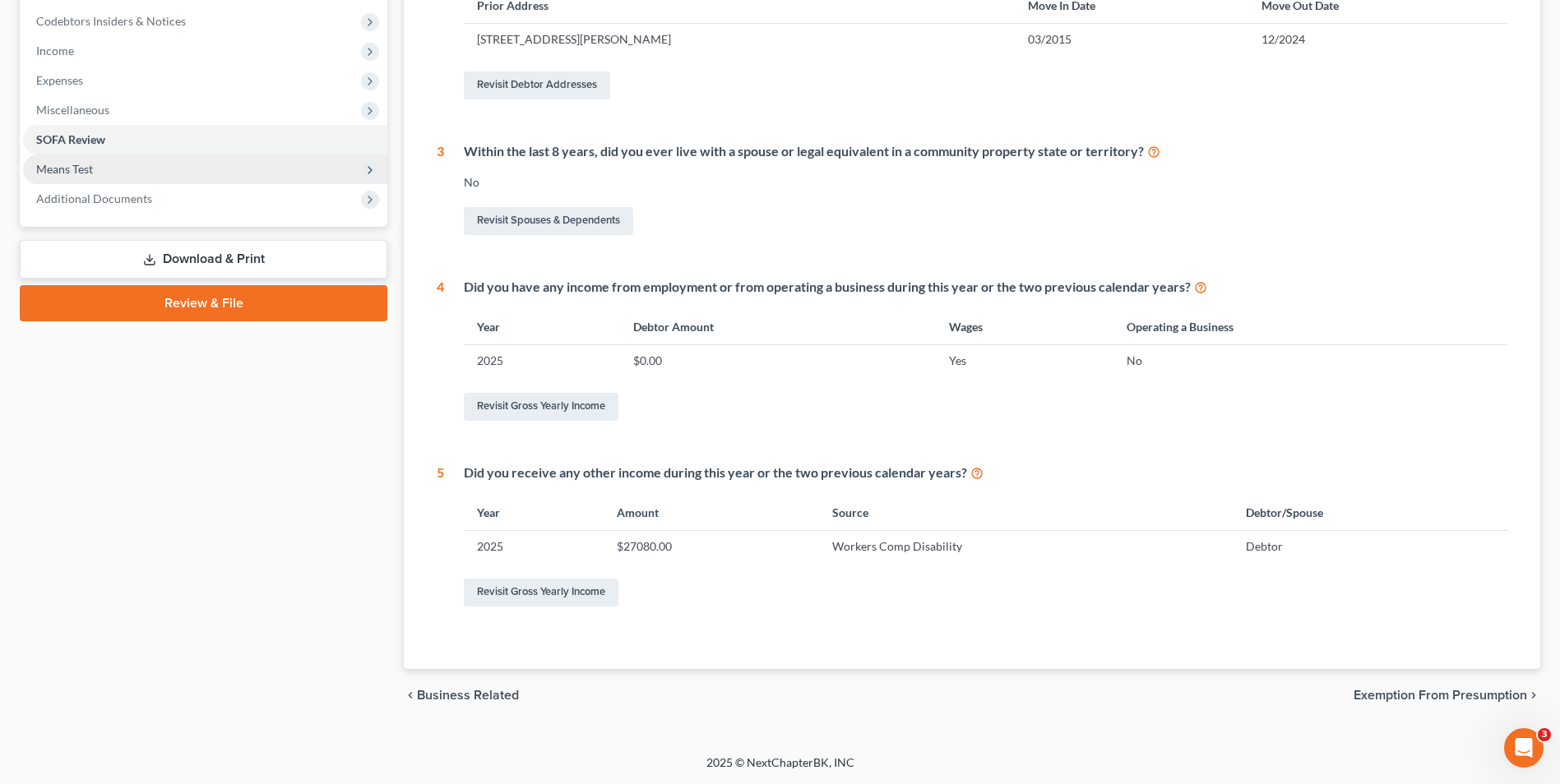
click at [166, 167] on span "Means Test" at bounding box center [204, 169] width 364 height 30
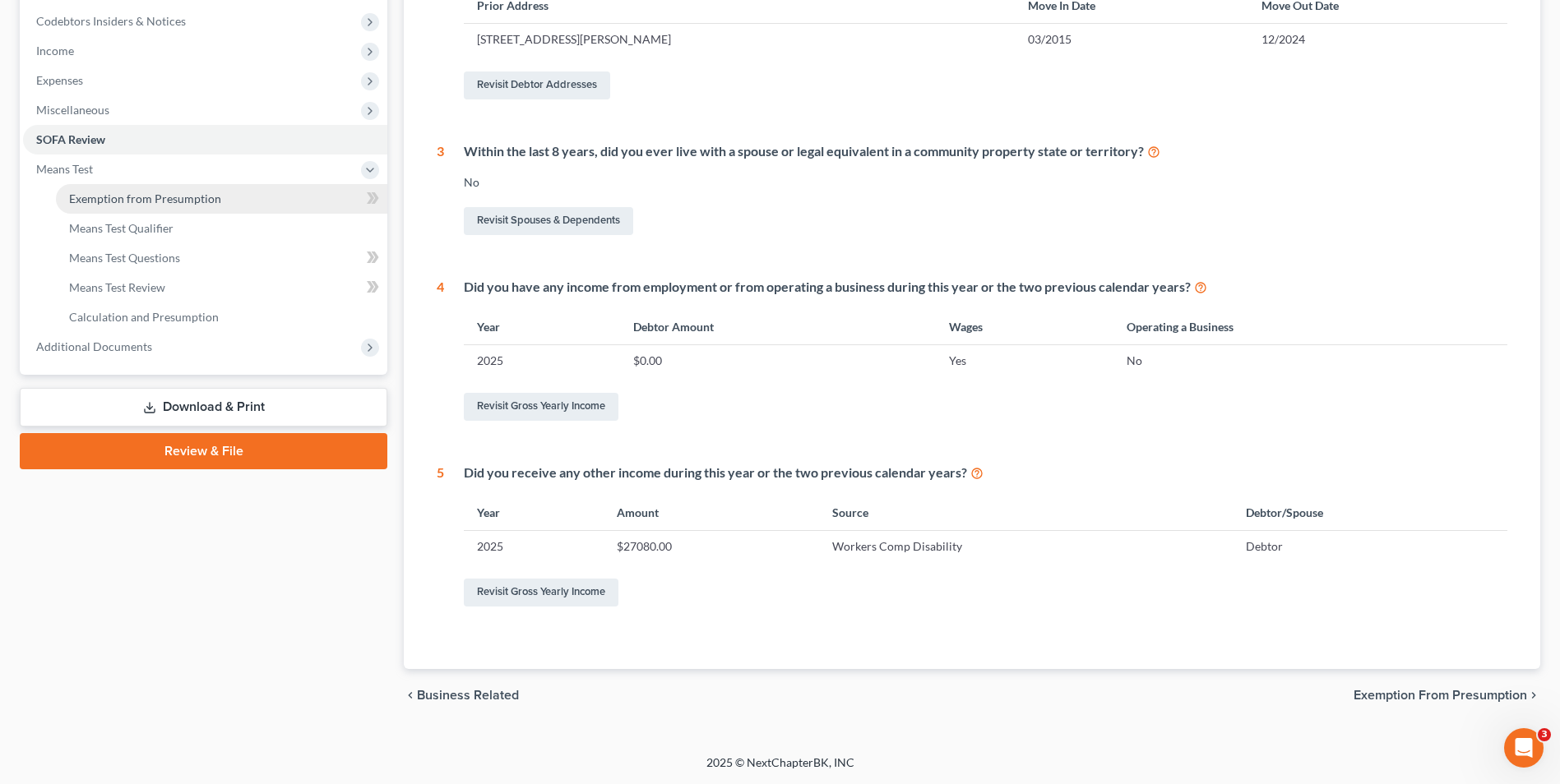
click at [167, 201] on span "Exemption from Presumption" at bounding box center [145, 198] width 152 height 14
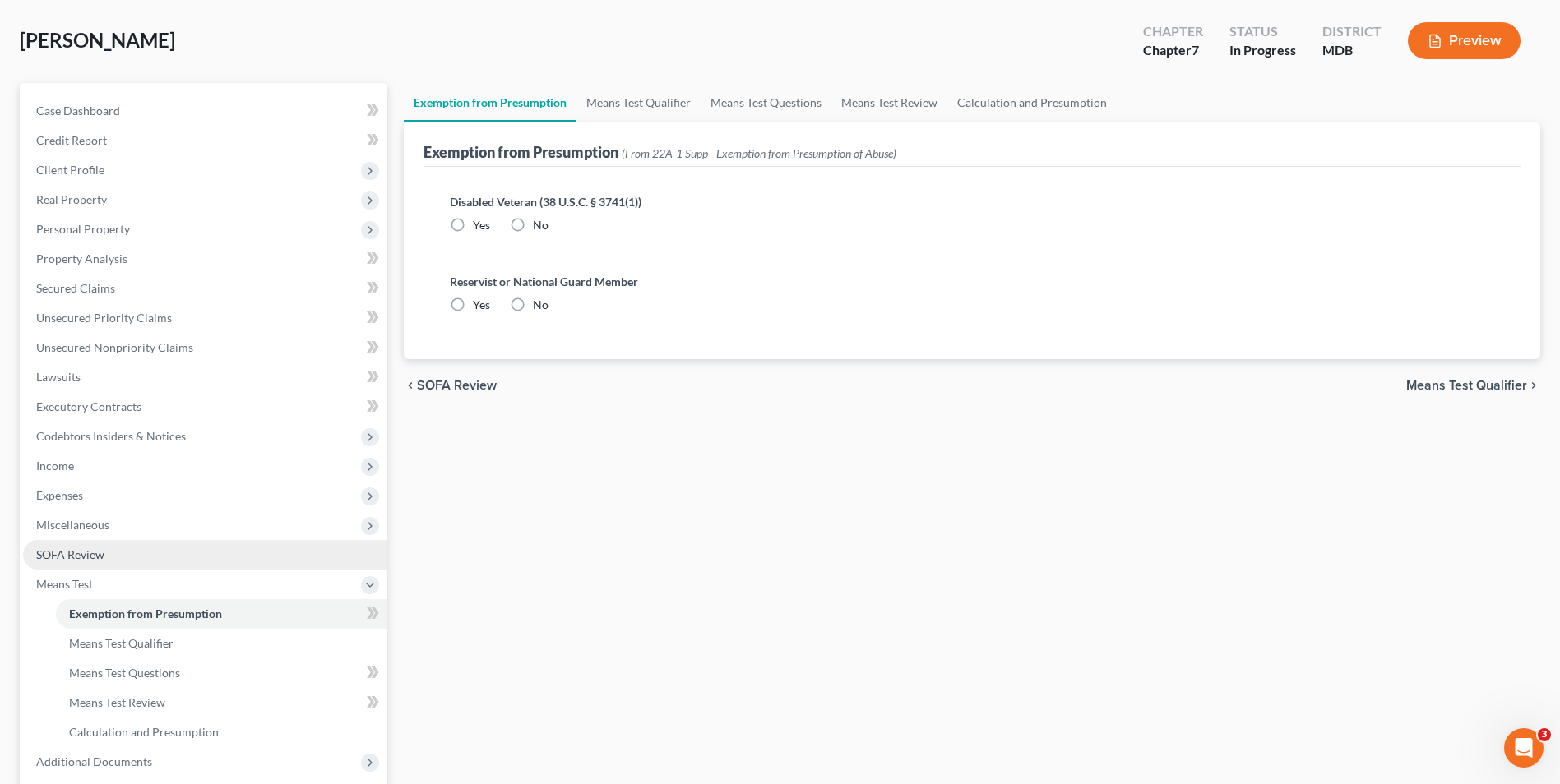
scroll to position [238, 0]
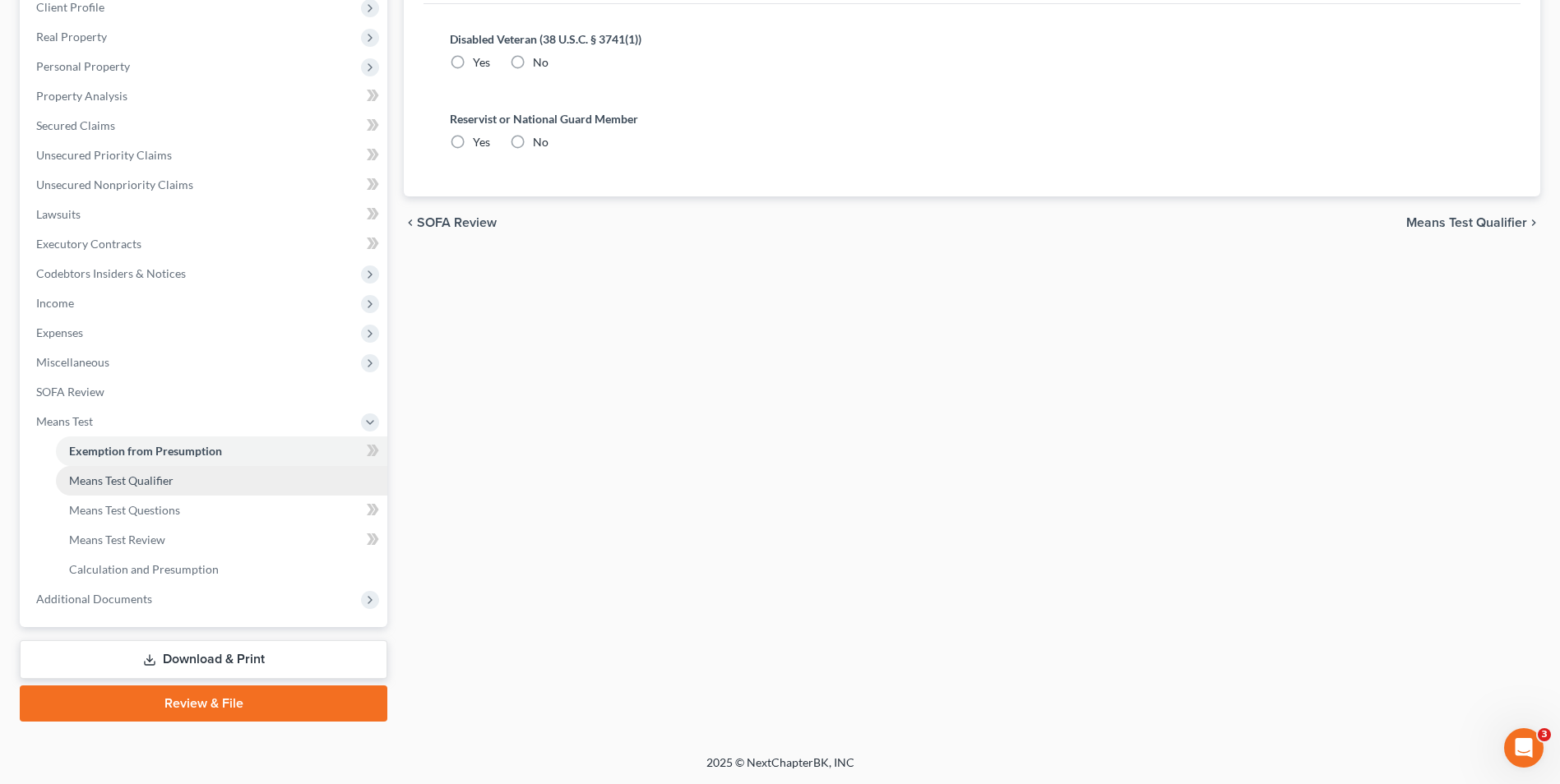
click at [142, 481] on span "Means Test Qualifier" at bounding box center [121, 481] width 104 height 14
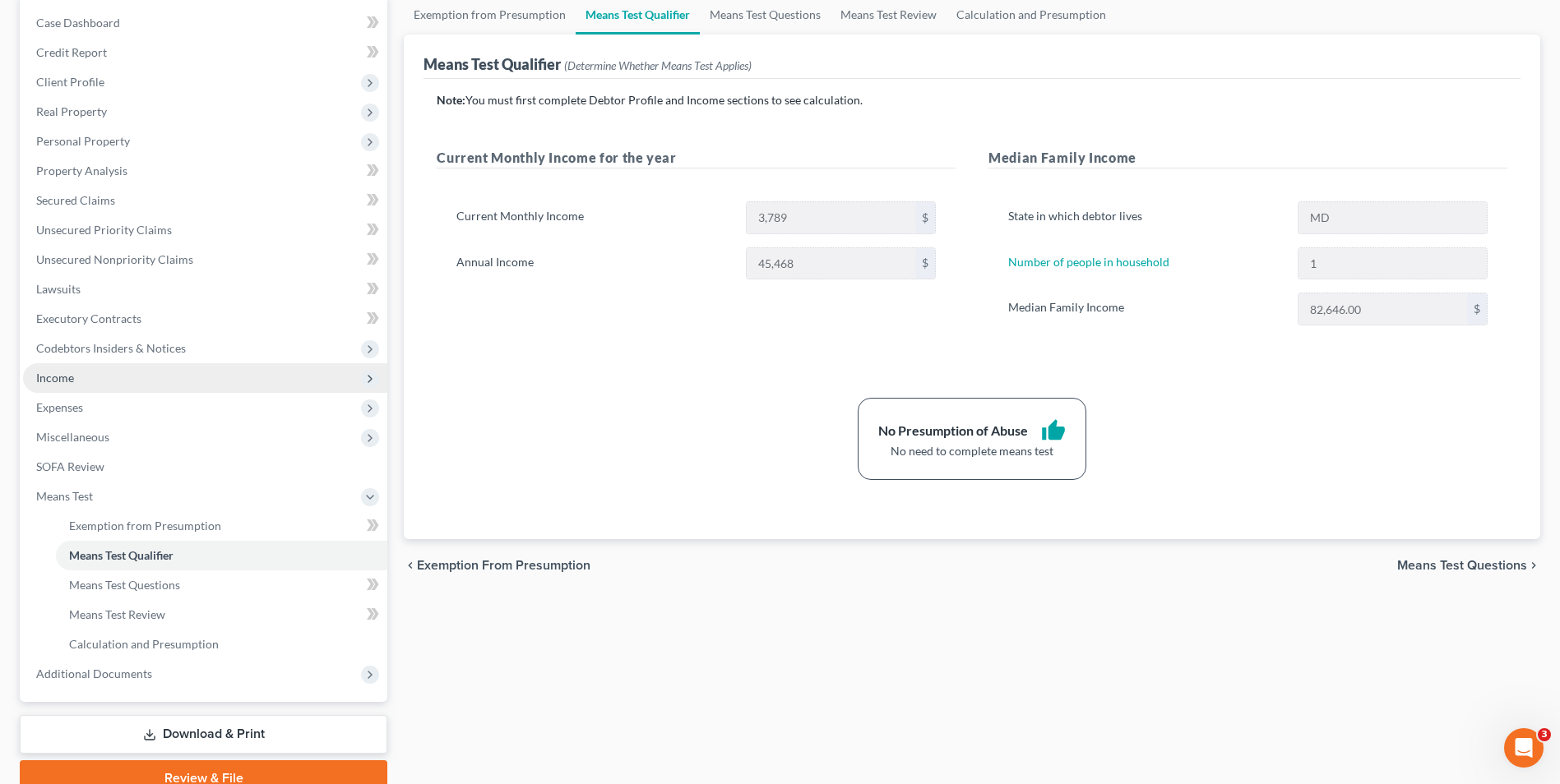
scroll to position [238, 0]
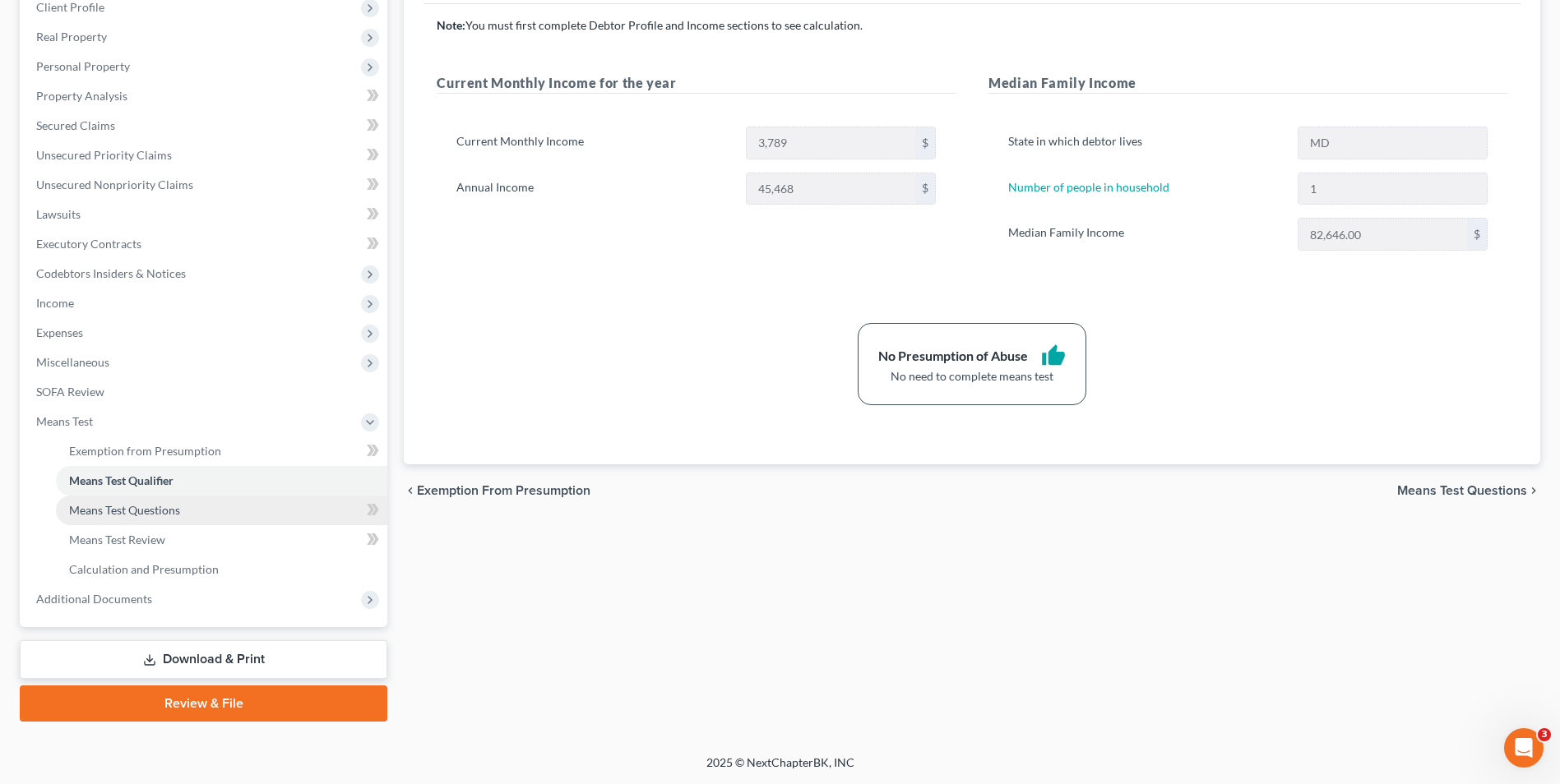
click at [245, 511] on link "Means Test Questions" at bounding box center [222, 510] width 332 height 30
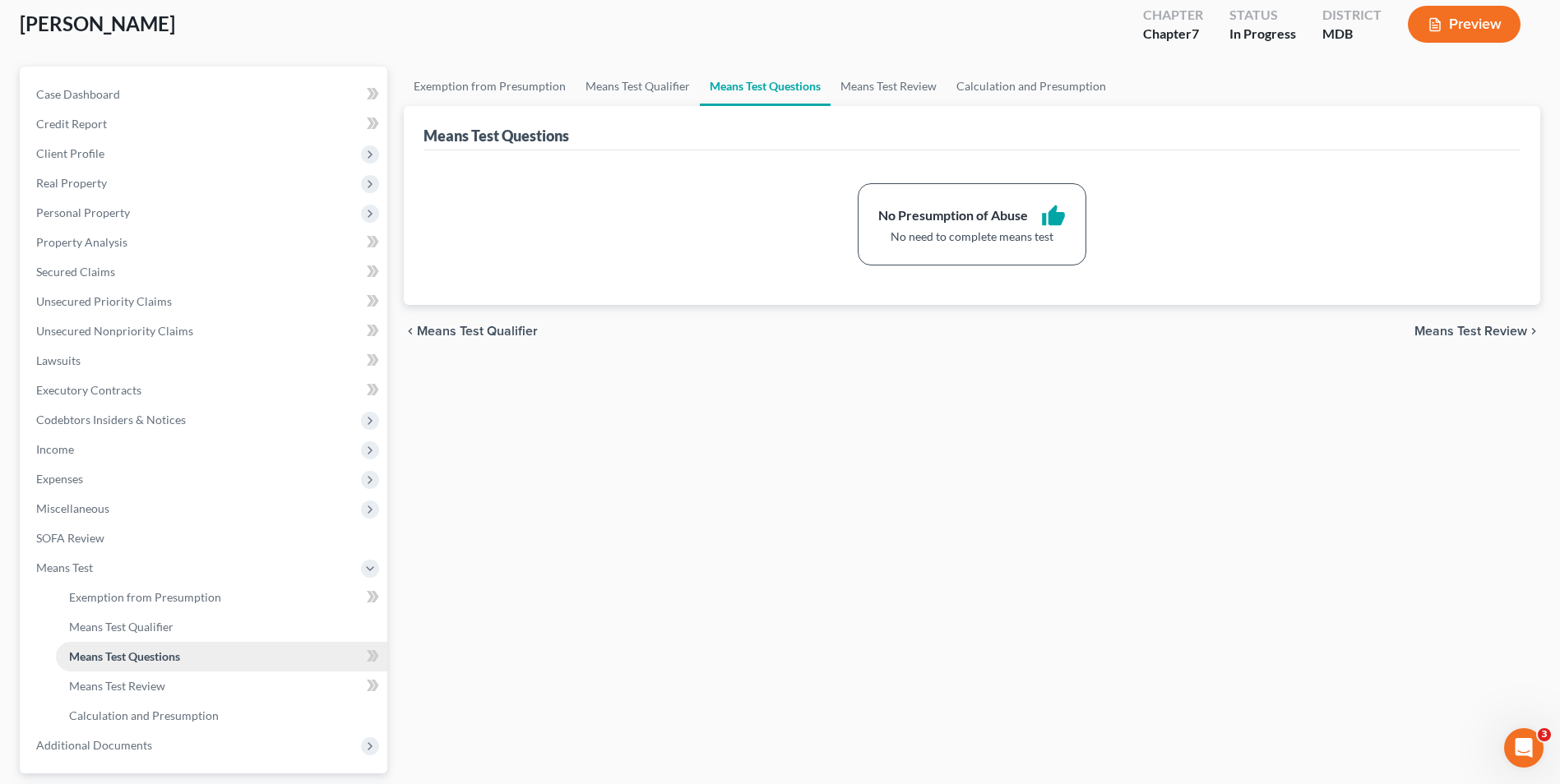
scroll to position [238, 0]
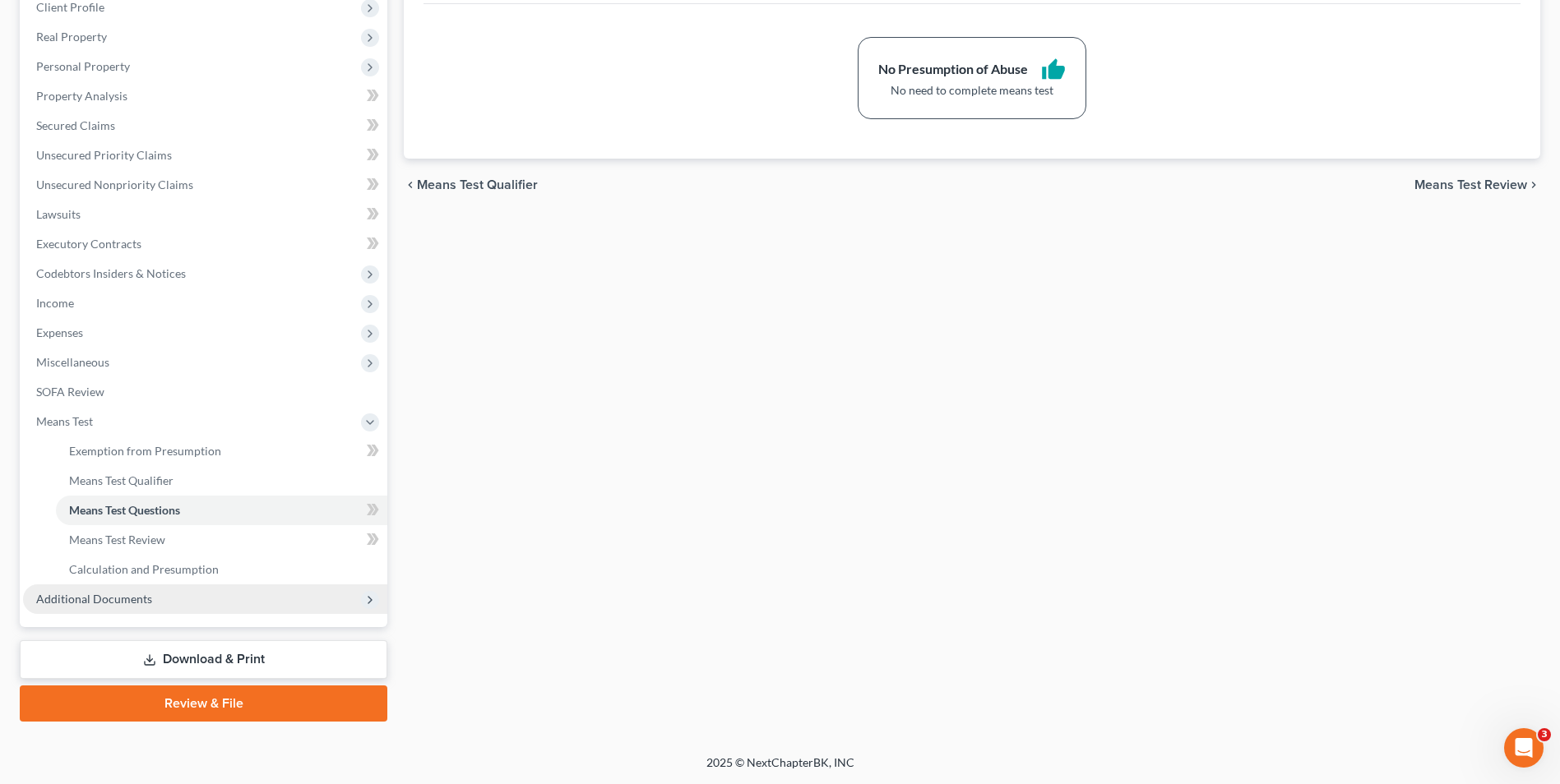
click at [205, 597] on span "Additional Documents" at bounding box center [204, 599] width 364 height 30
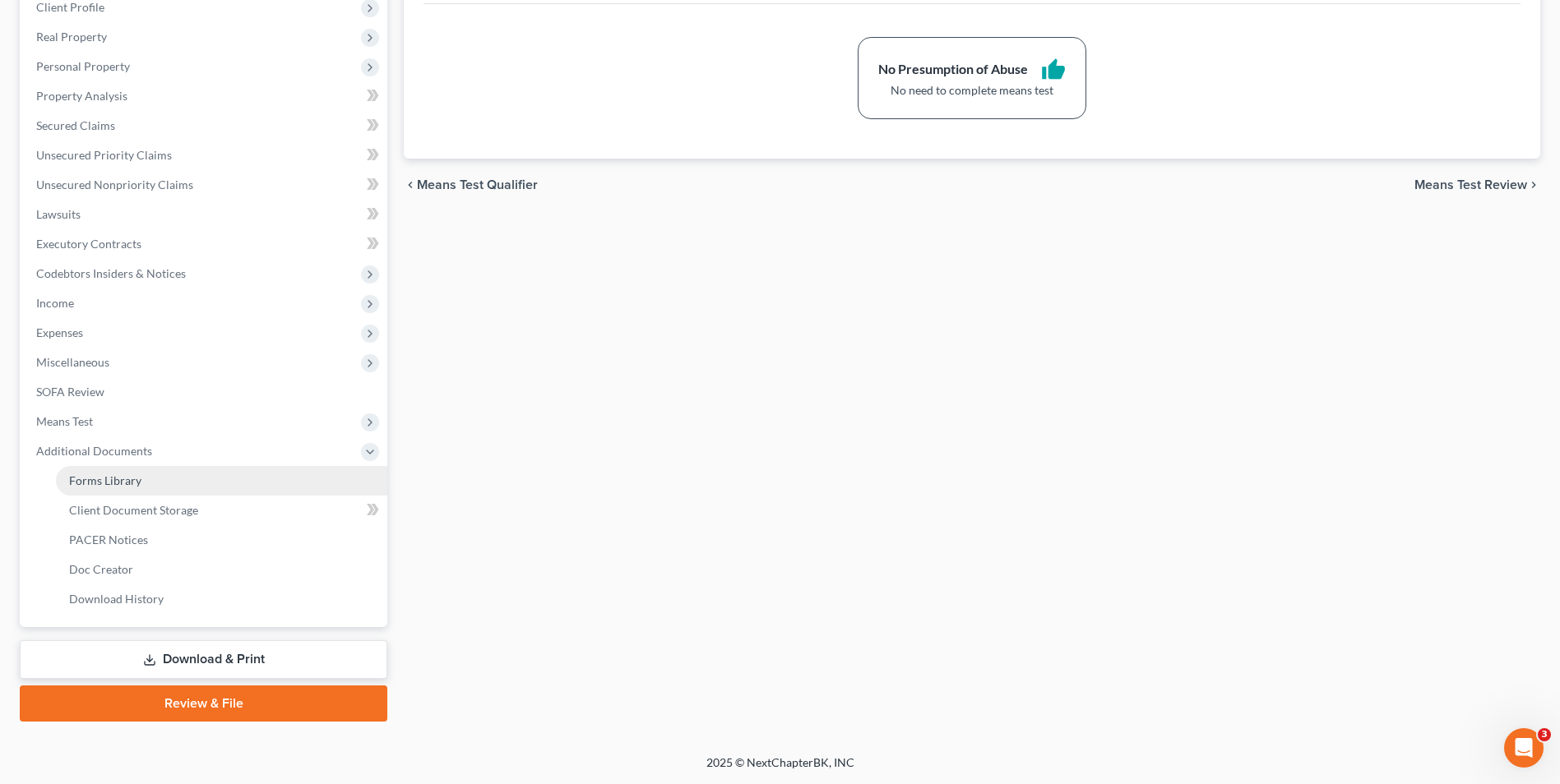
click at [225, 479] on link "Forms Library" at bounding box center [222, 481] width 332 height 30
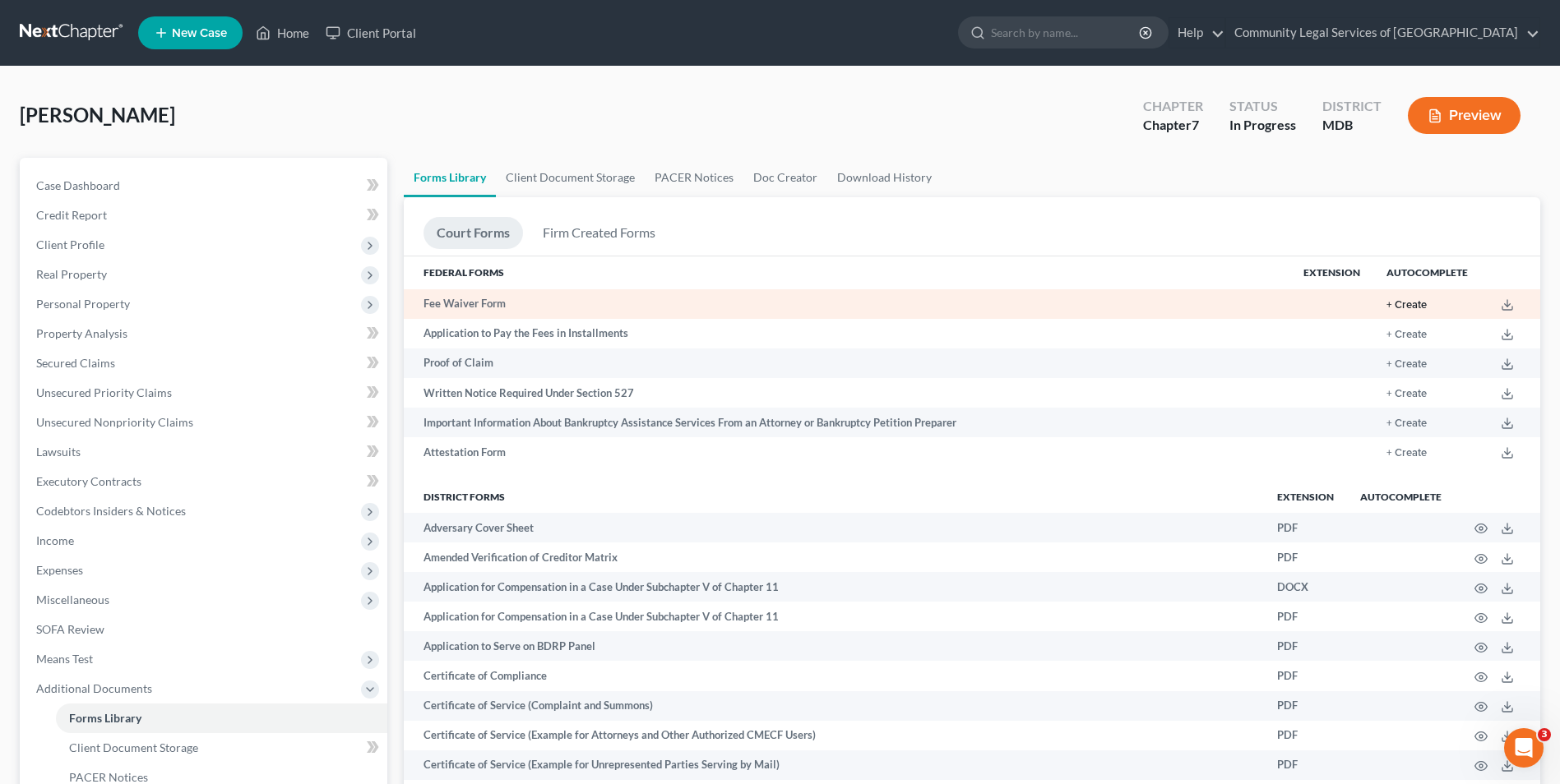
click at [1400, 304] on button "+ Create" at bounding box center [1406, 305] width 40 height 11
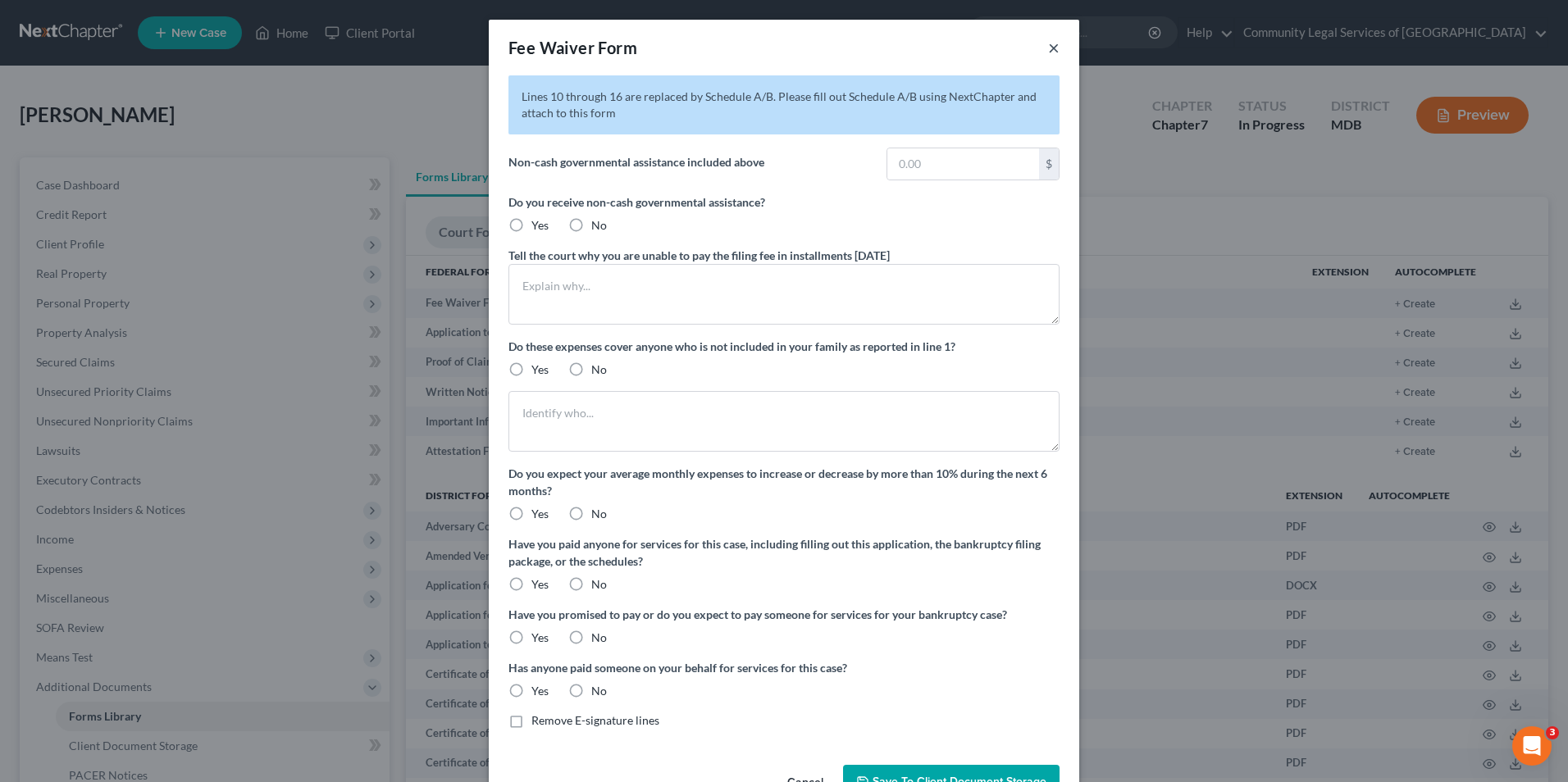
click at [1051, 45] on button "×" at bounding box center [1054, 47] width 11 height 19
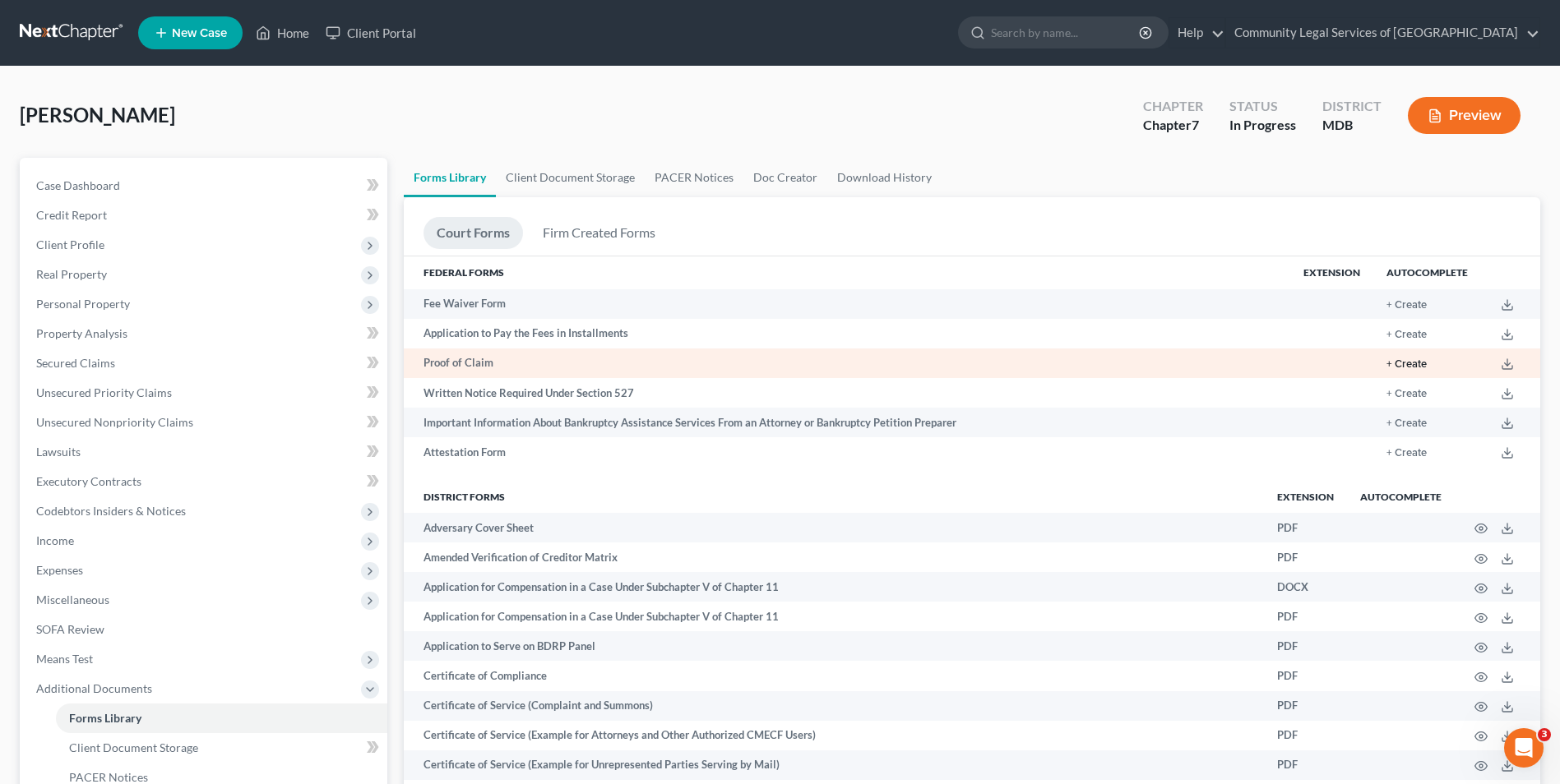
click at [1409, 361] on button "+ Create" at bounding box center [1406, 365] width 40 height 11
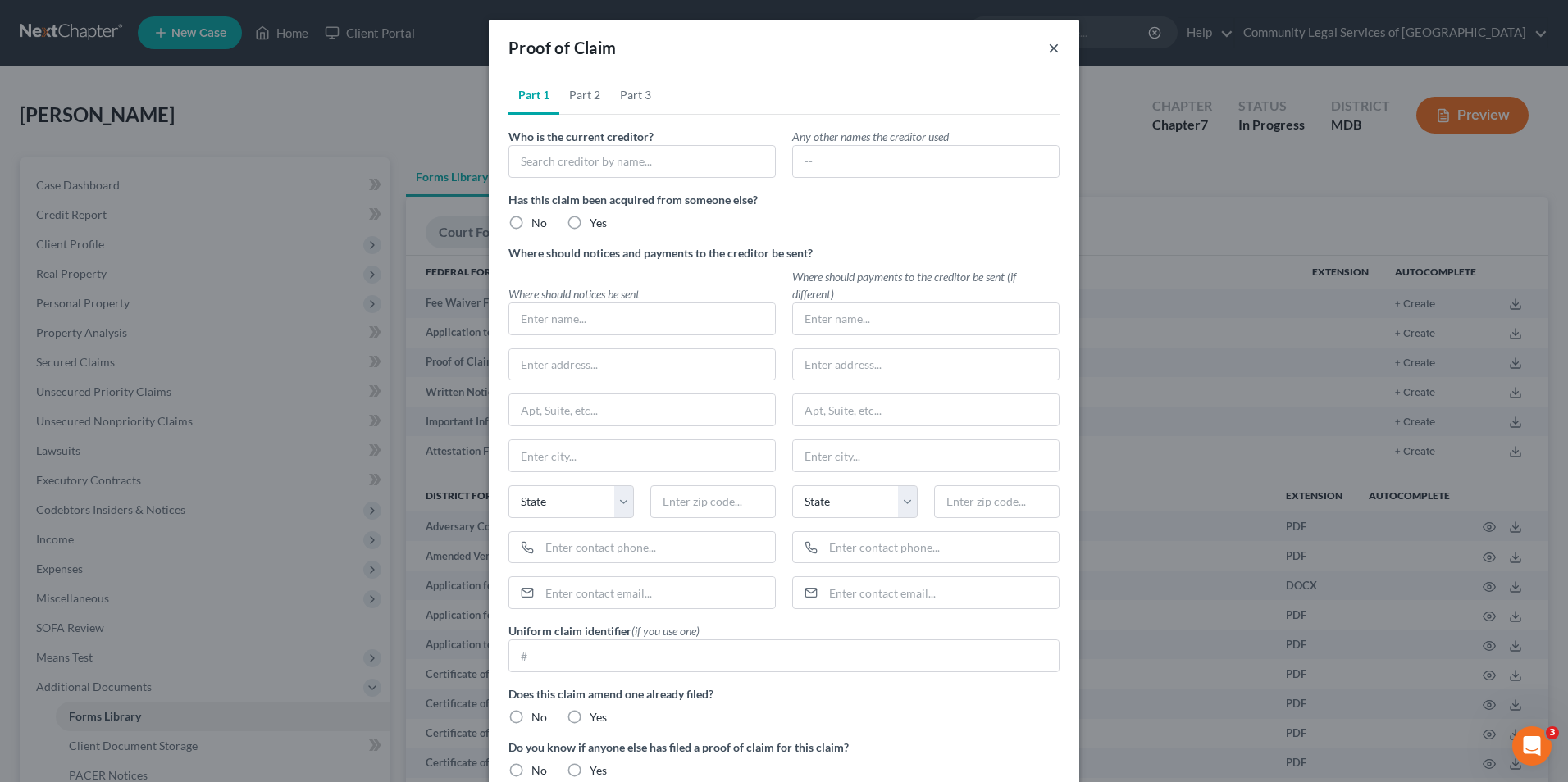
click at [1049, 49] on button "×" at bounding box center [1054, 47] width 11 height 19
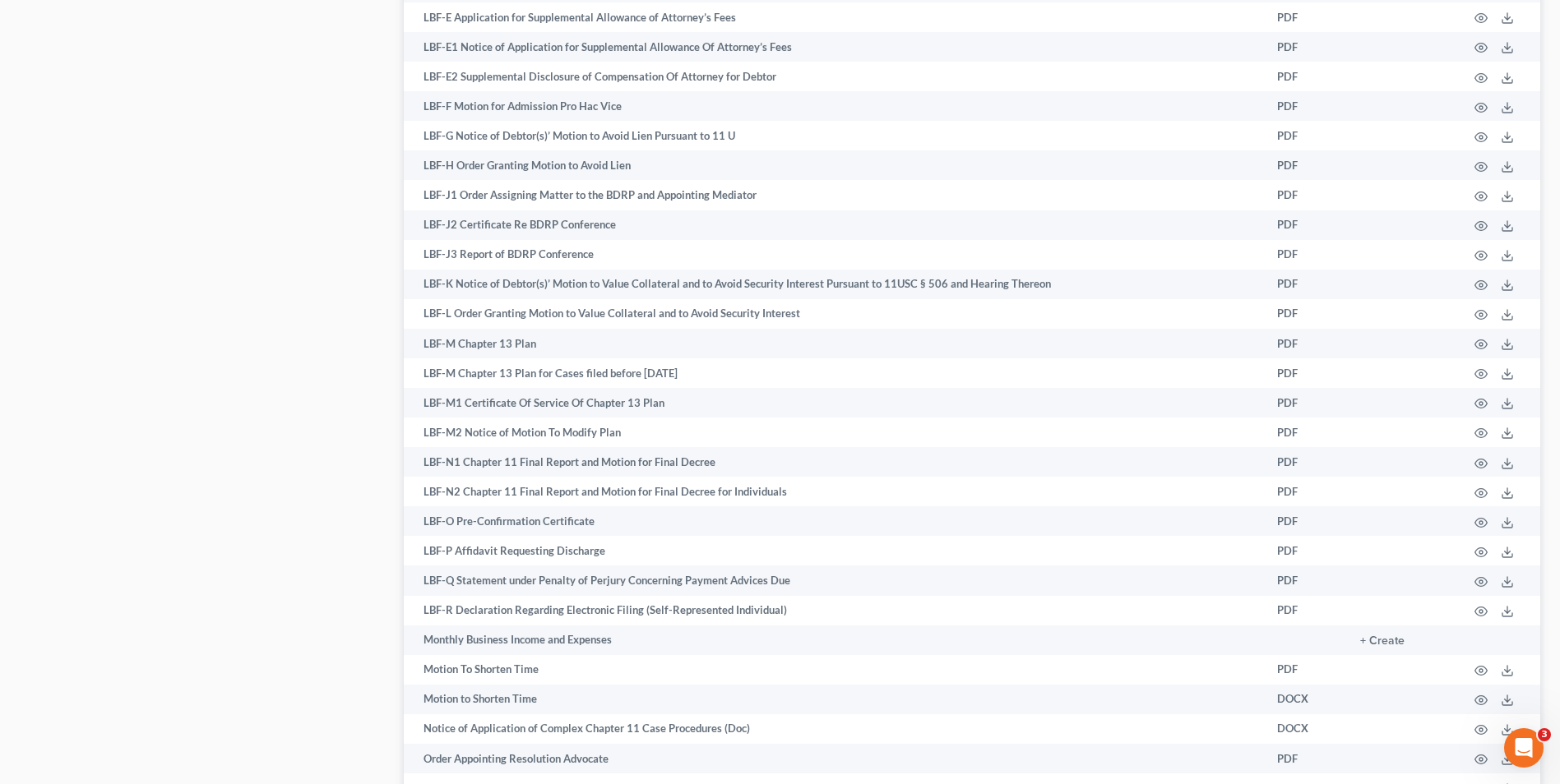
scroll to position [1805, 0]
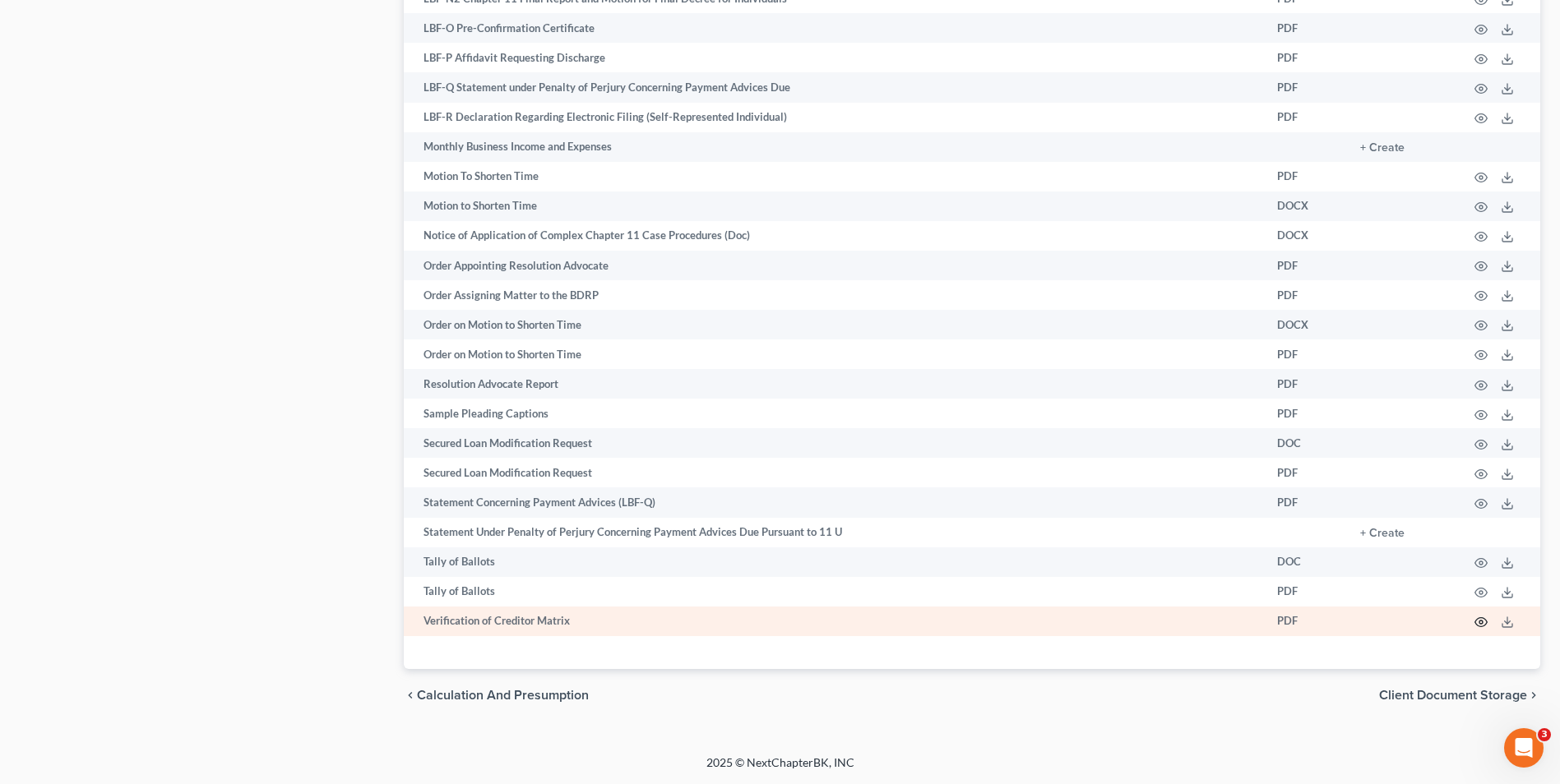
click at [1485, 618] on icon "button" at bounding box center [1481, 622] width 13 height 13
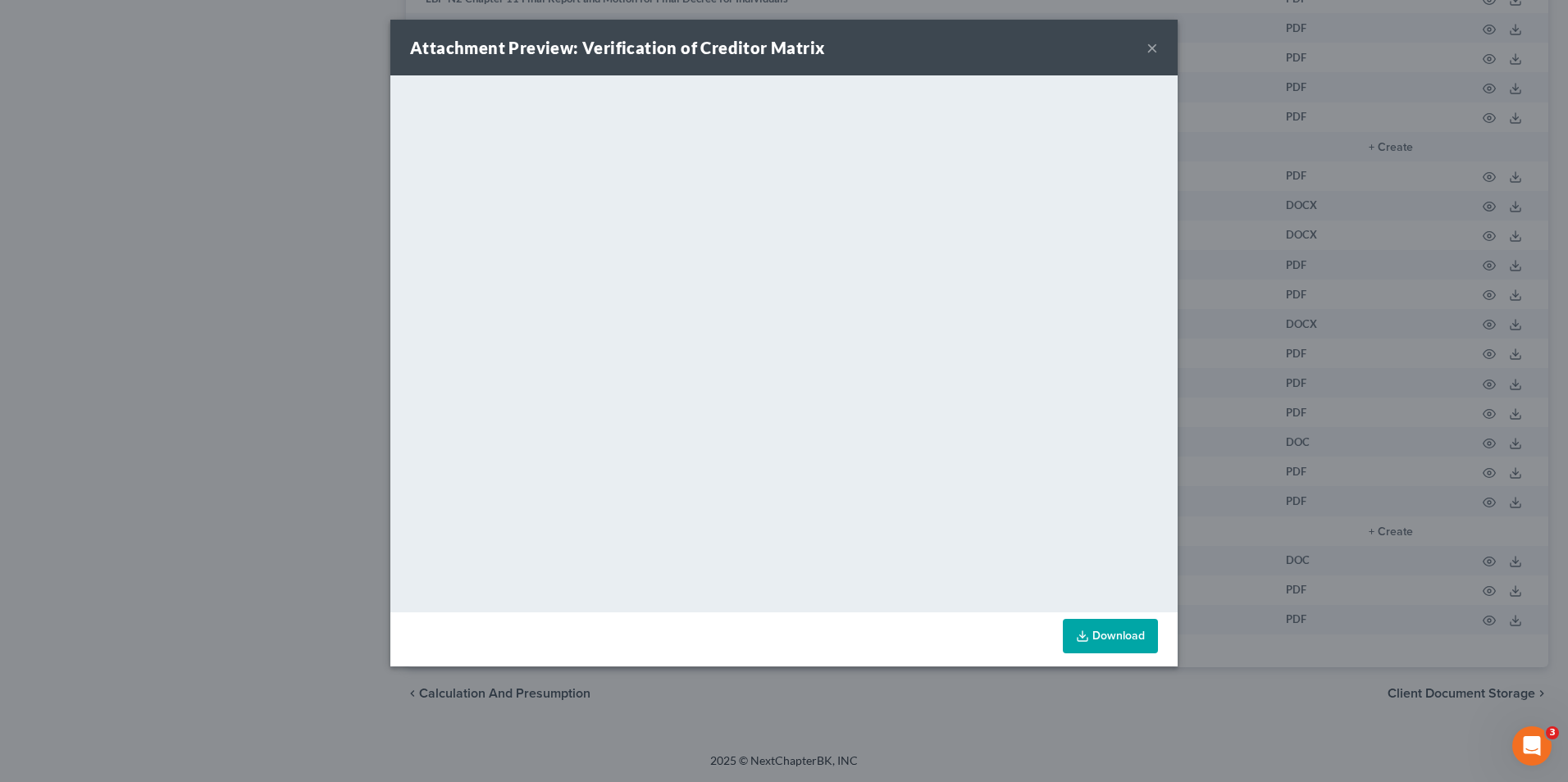
click at [1155, 46] on button "×" at bounding box center [1152, 47] width 11 height 19
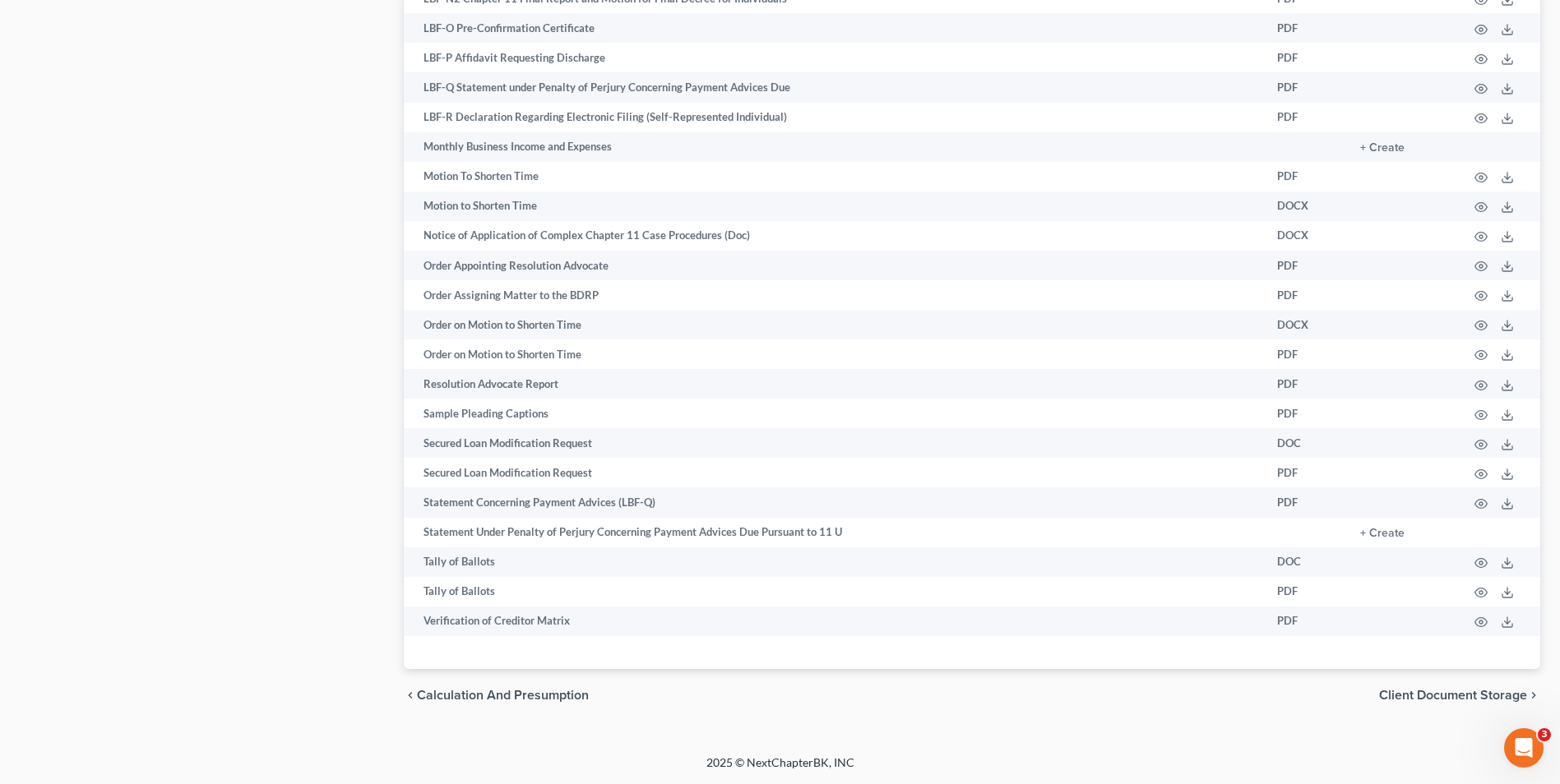
click at [1158, 46] on div at bounding box center [780, 392] width 1560 height 784
